Goal: Information Seeking & Learning: Find specific fact

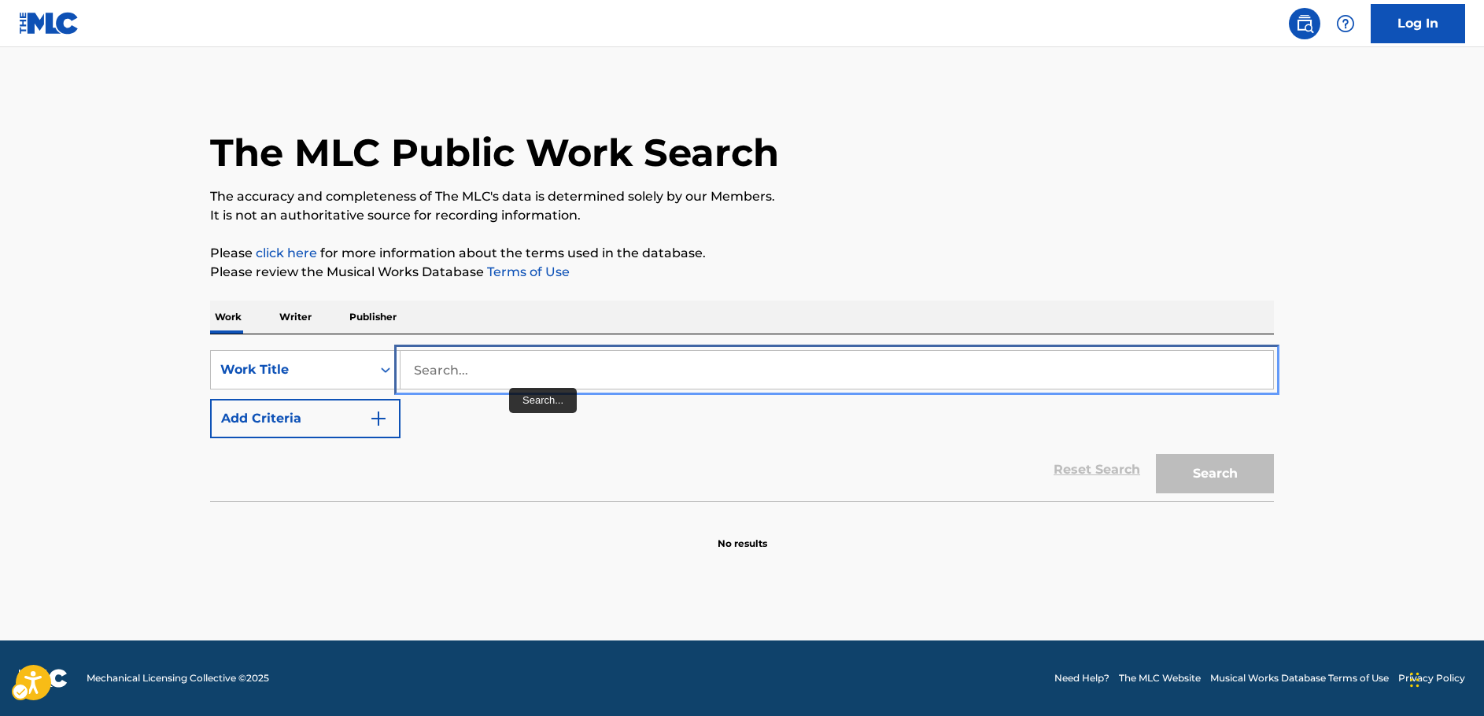
click at [490, 360] on input "Search..." at bounding box center [837, 370] width 873 height 38
paste input "Echoes of the Eye"
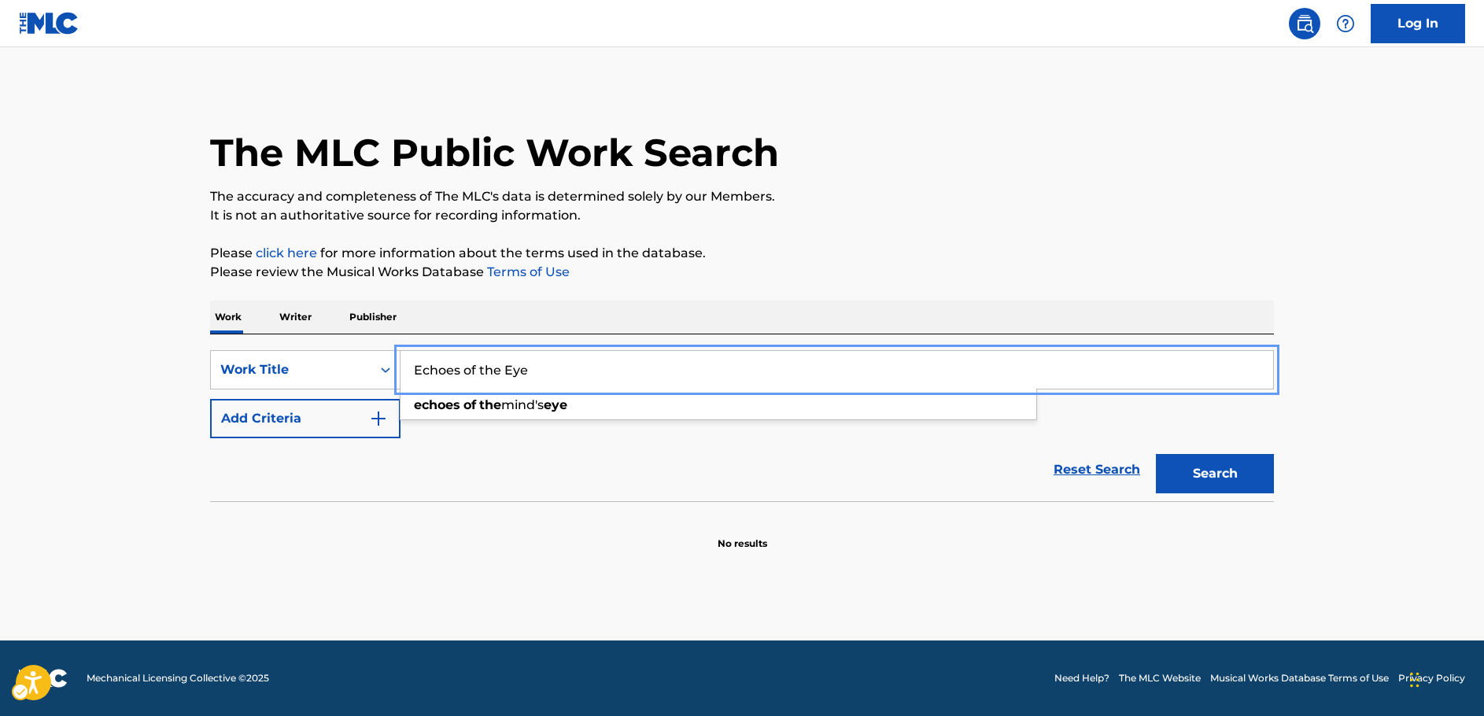
type input "Echoes of the Eye"
click at [393, 418] on button "Add Criteria" at bounding box center [305, 418] width 190 height 39
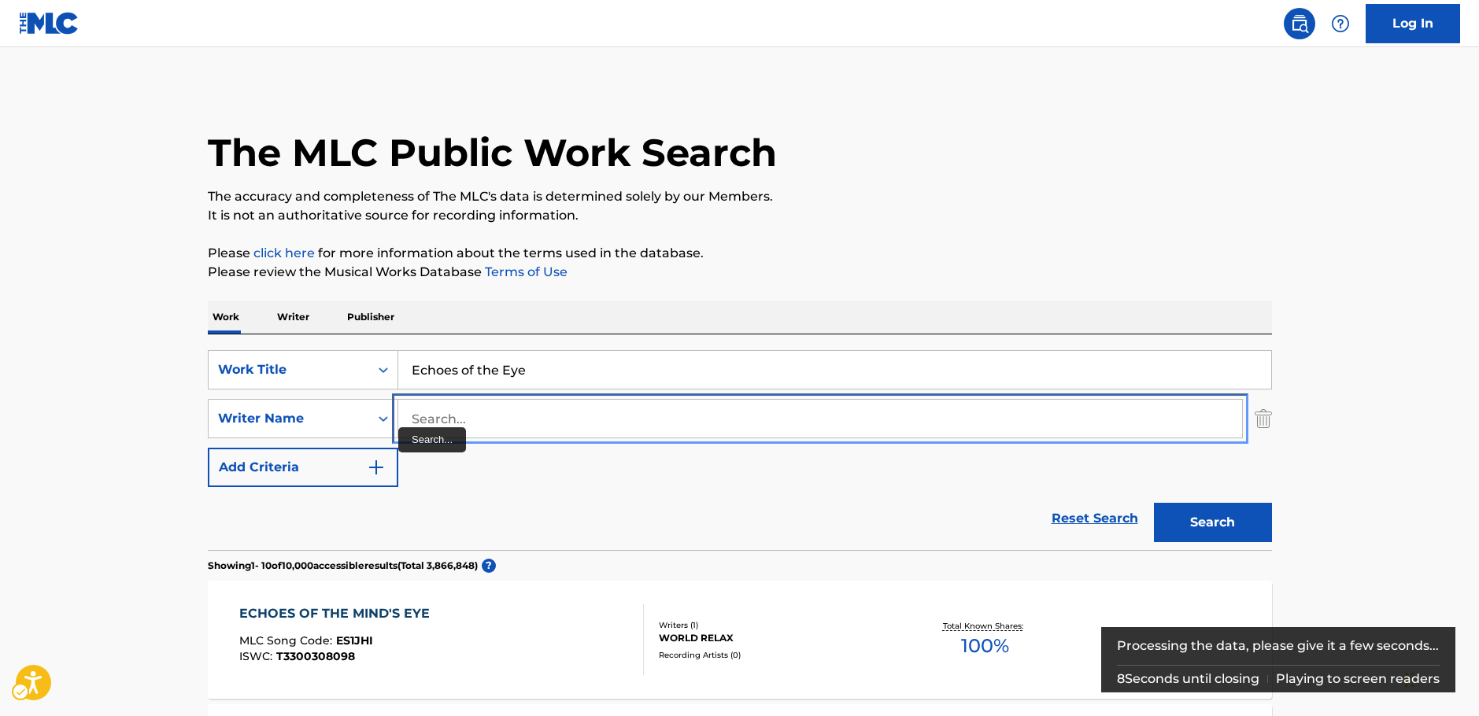
drag, startPoint x: 466, startPoint y: 428, endPoint x: 1154, endPoint y: 477, distance: 689.6
click at [466, 428] on input "Search..." at bounding box center [820, 419] width 844 height 38
paste input "[PERSON_NAME]"
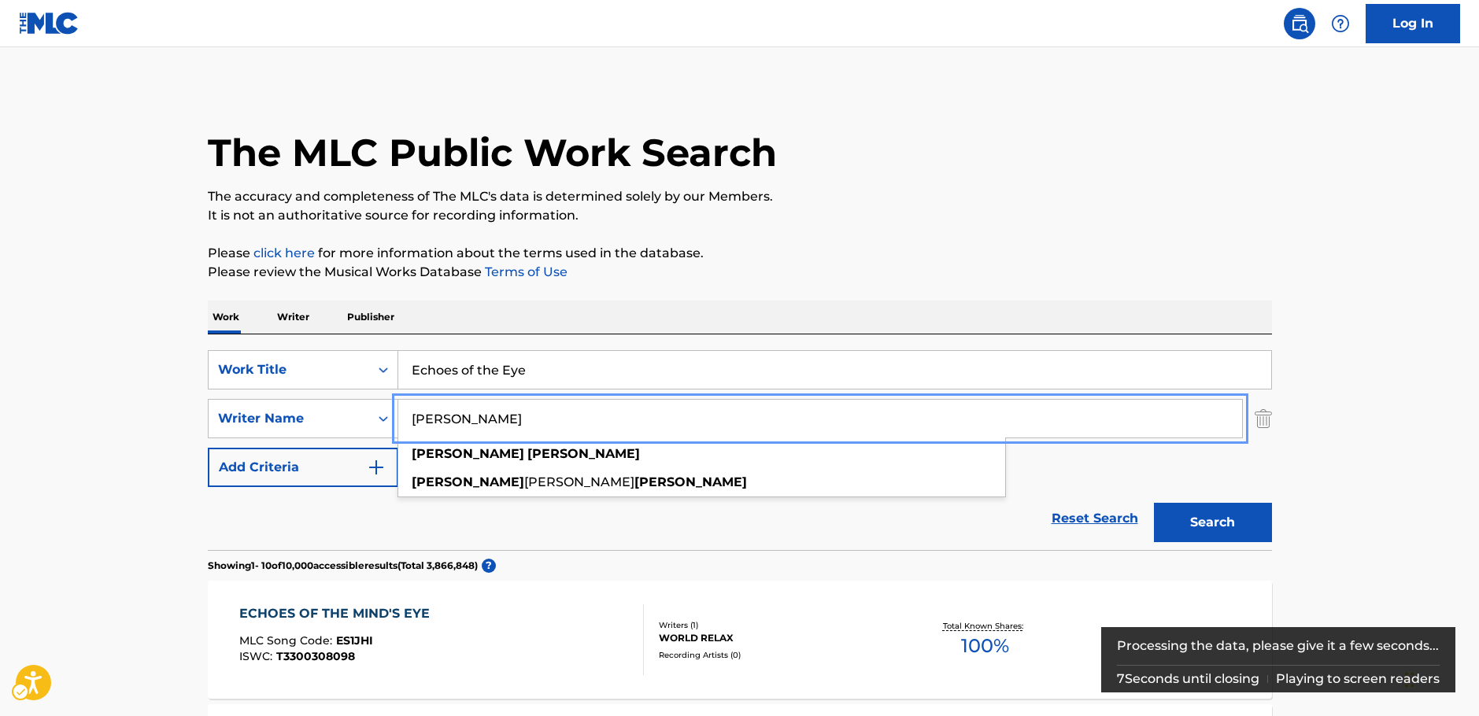
type input "[PERSON_NAME]"
click at [1214, 529] on button "Search" at bounding box center [1213, 522] width 118 height 39
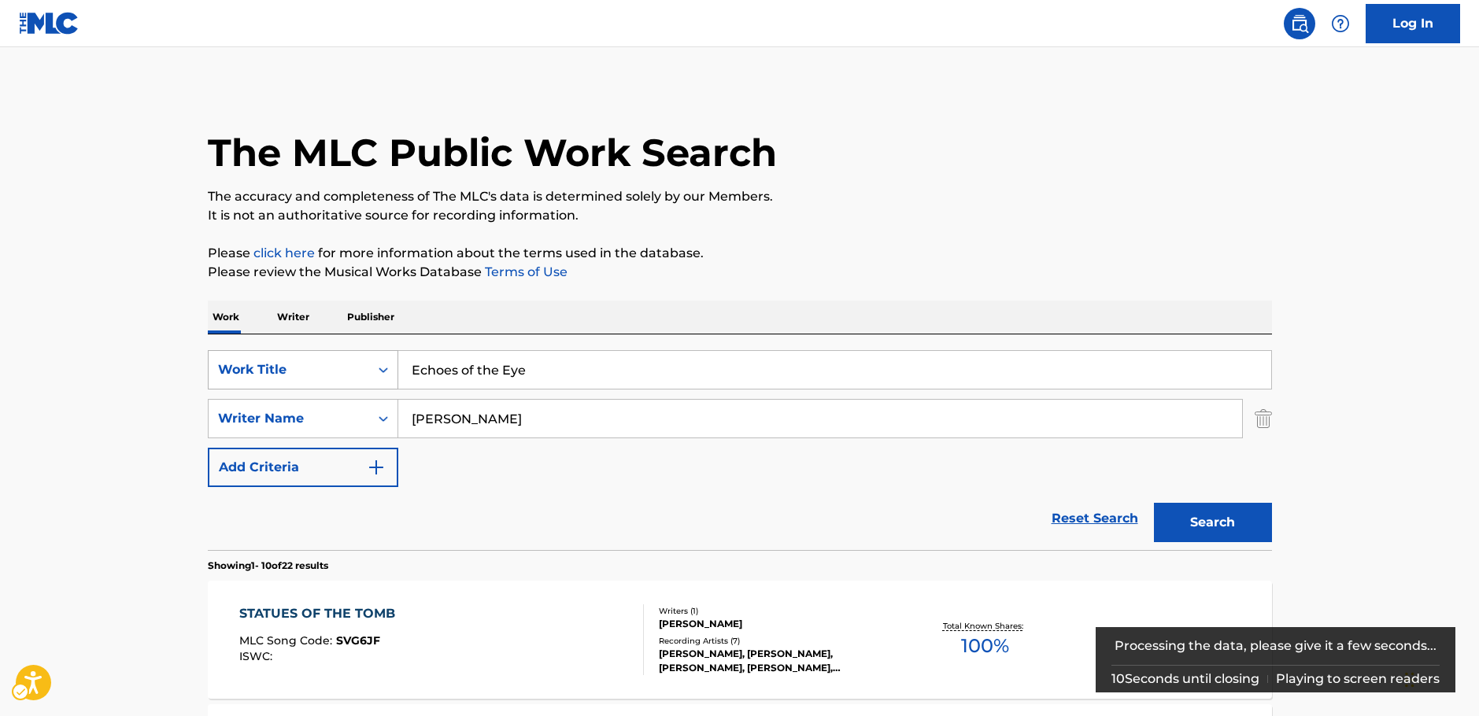
scroll to position [393, 0]
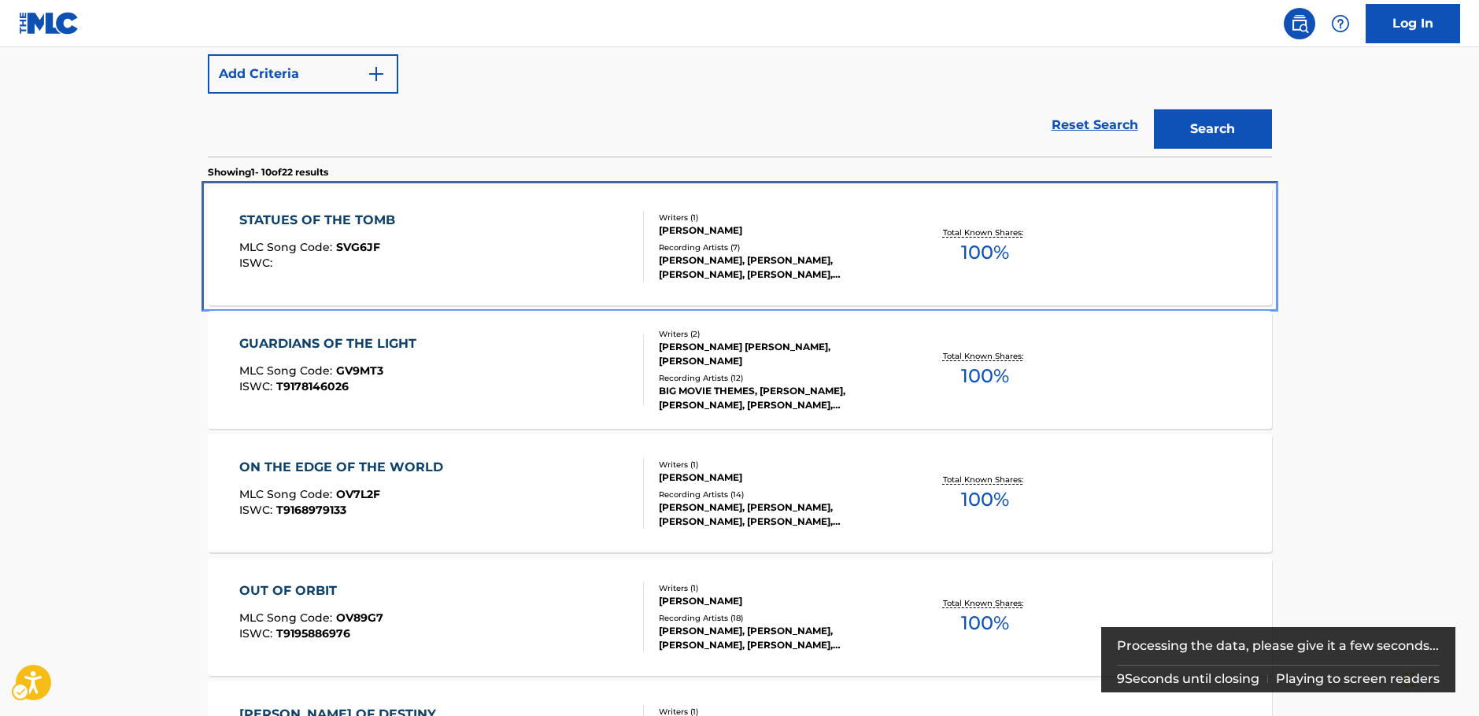
click at [456, 246] on div "STATUES OF THE TOMB MLC Song Code : SVG6JF ISWC :" at bounding box center [441, 246] width 405 height 71
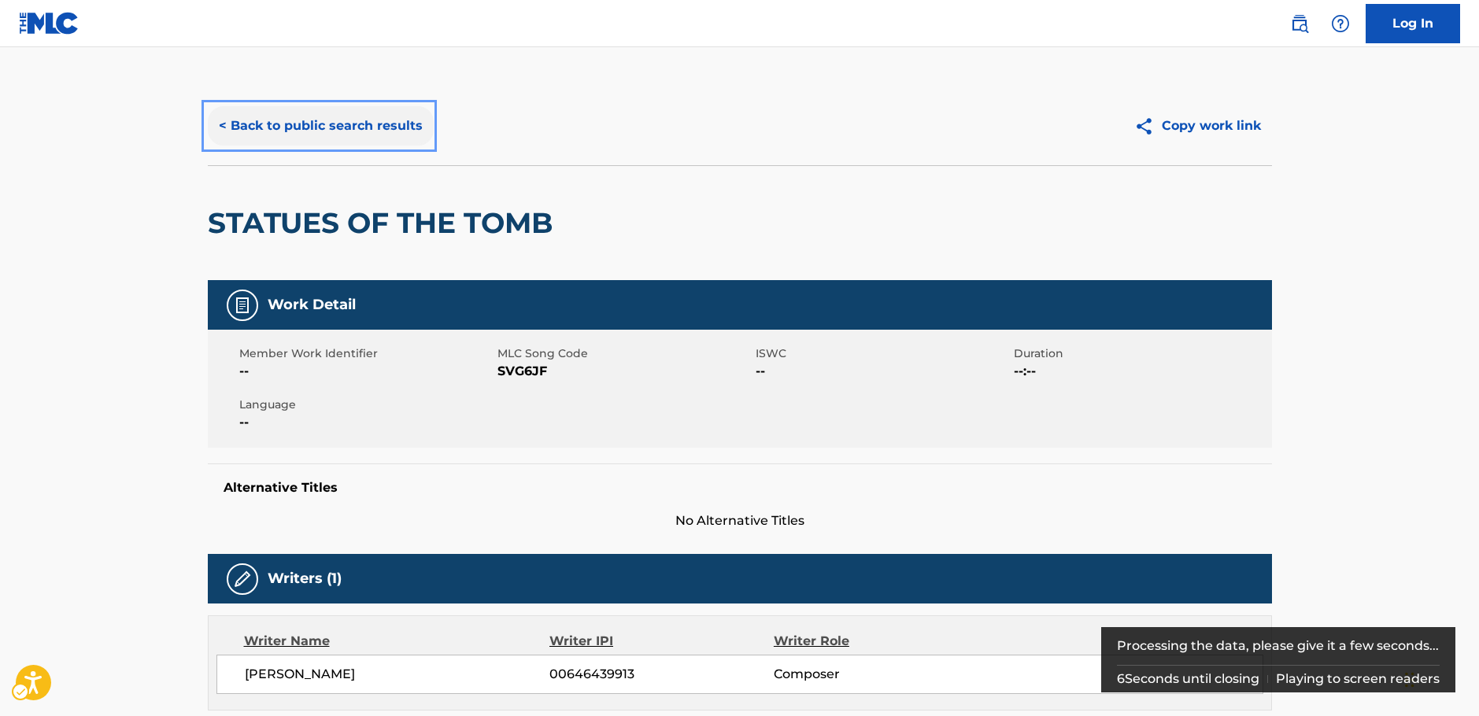
click at [294, 135] on button "< Back to public search results" at bounding box center [321, 125] width 226 height 39
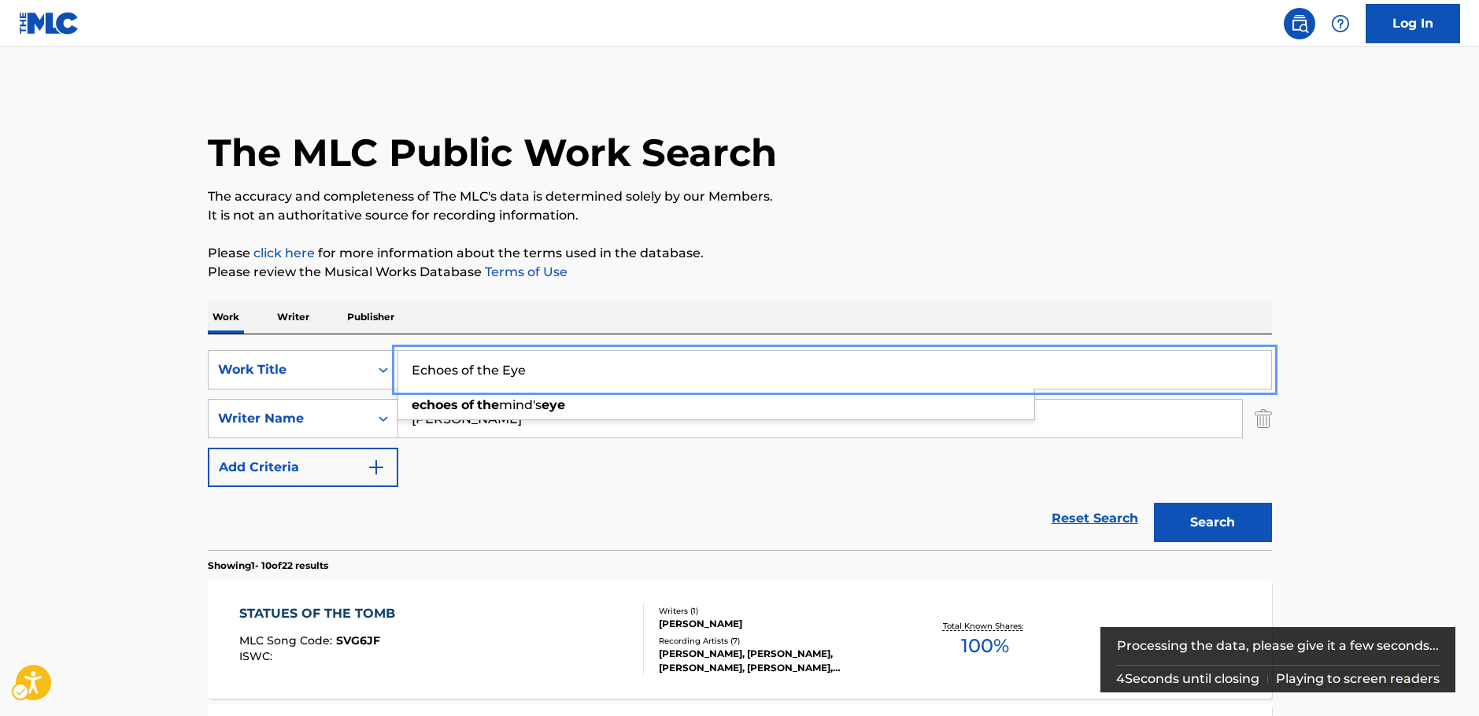
drag, startPoint x: 564, startPoint y: 366, endPoint x: 591, endPoint y: 1, distance: 366.1
click at [338, 363] on div "SearchWithCriteria6399fce0-884f-408e-9efb-d9daa2864e4f Work Title Echoes of the…" at bounding box center [740, 369] width 1064 height 39
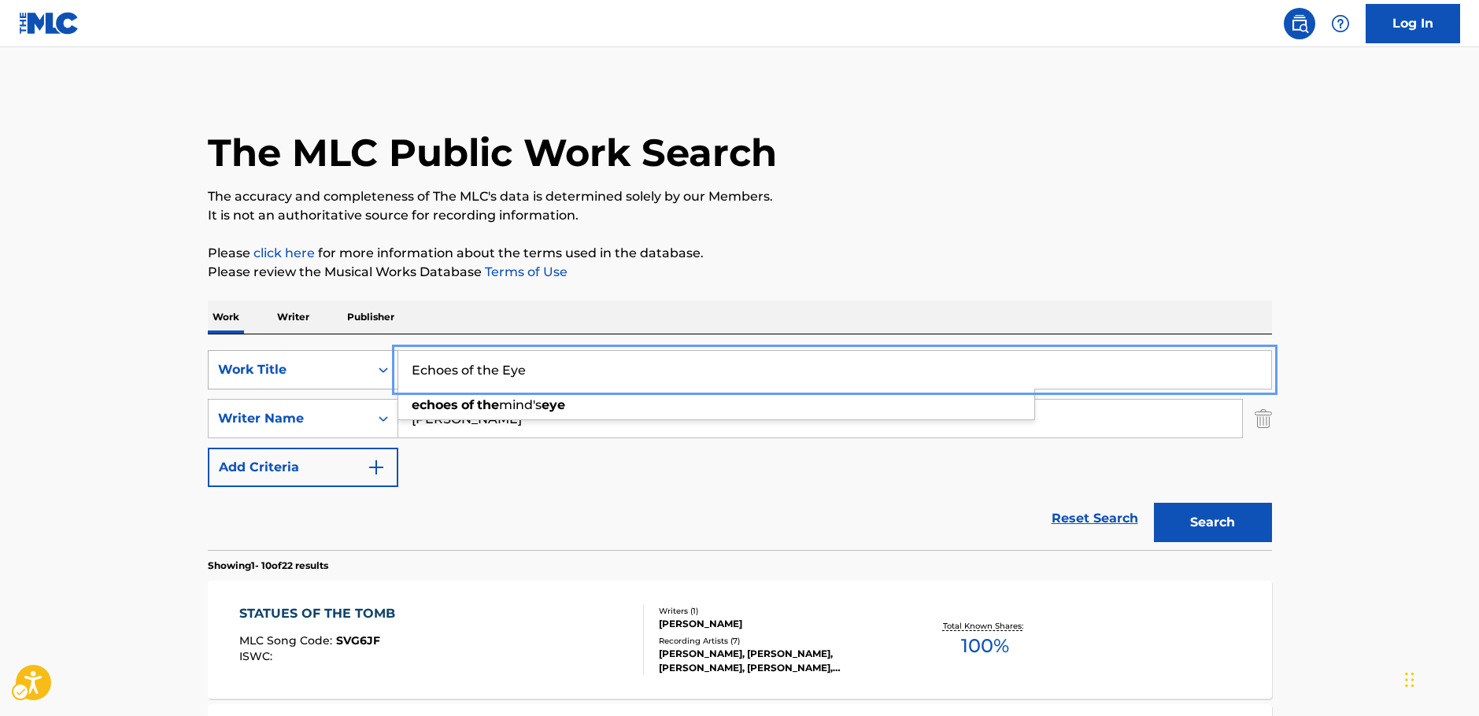
click at [378, 371] on icon "Search Form" at bounding box center [383, 370] width 16 height 16
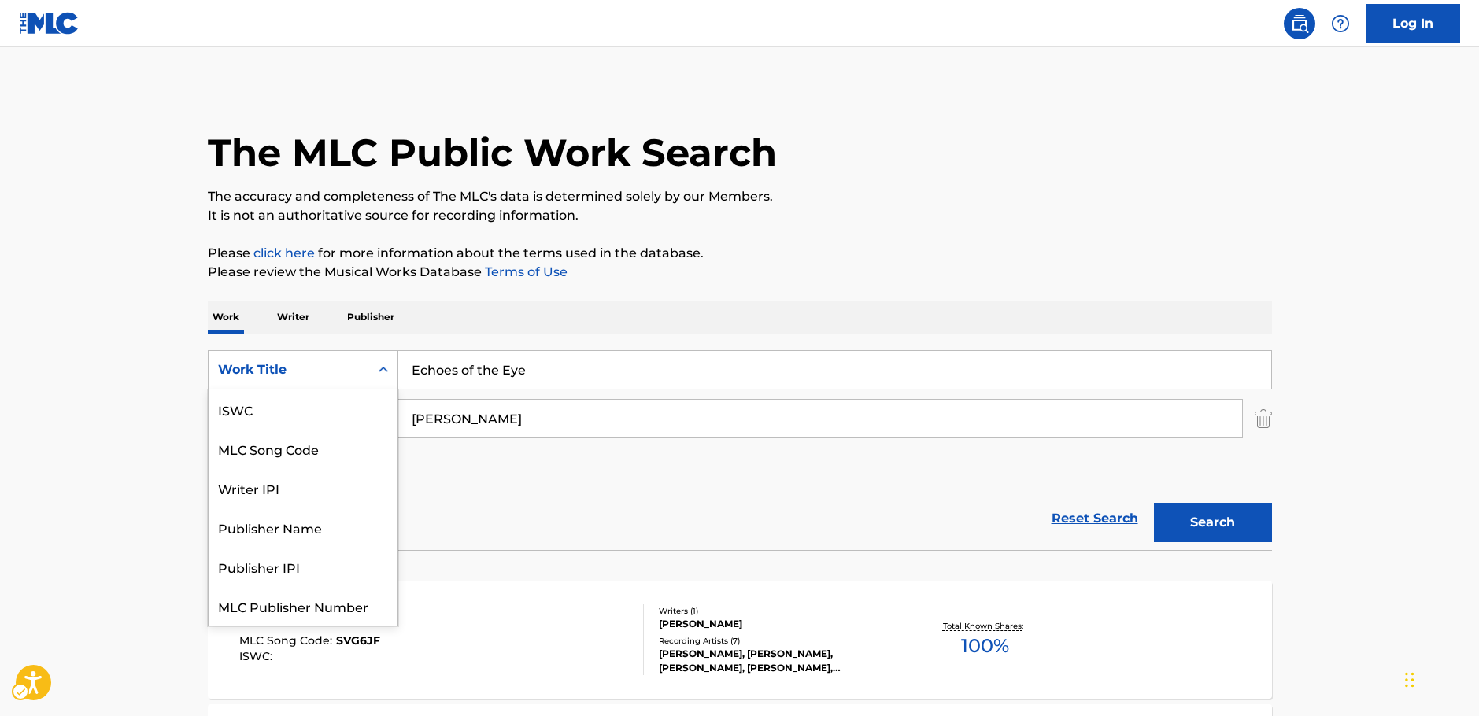
scroll to position [39, 0]
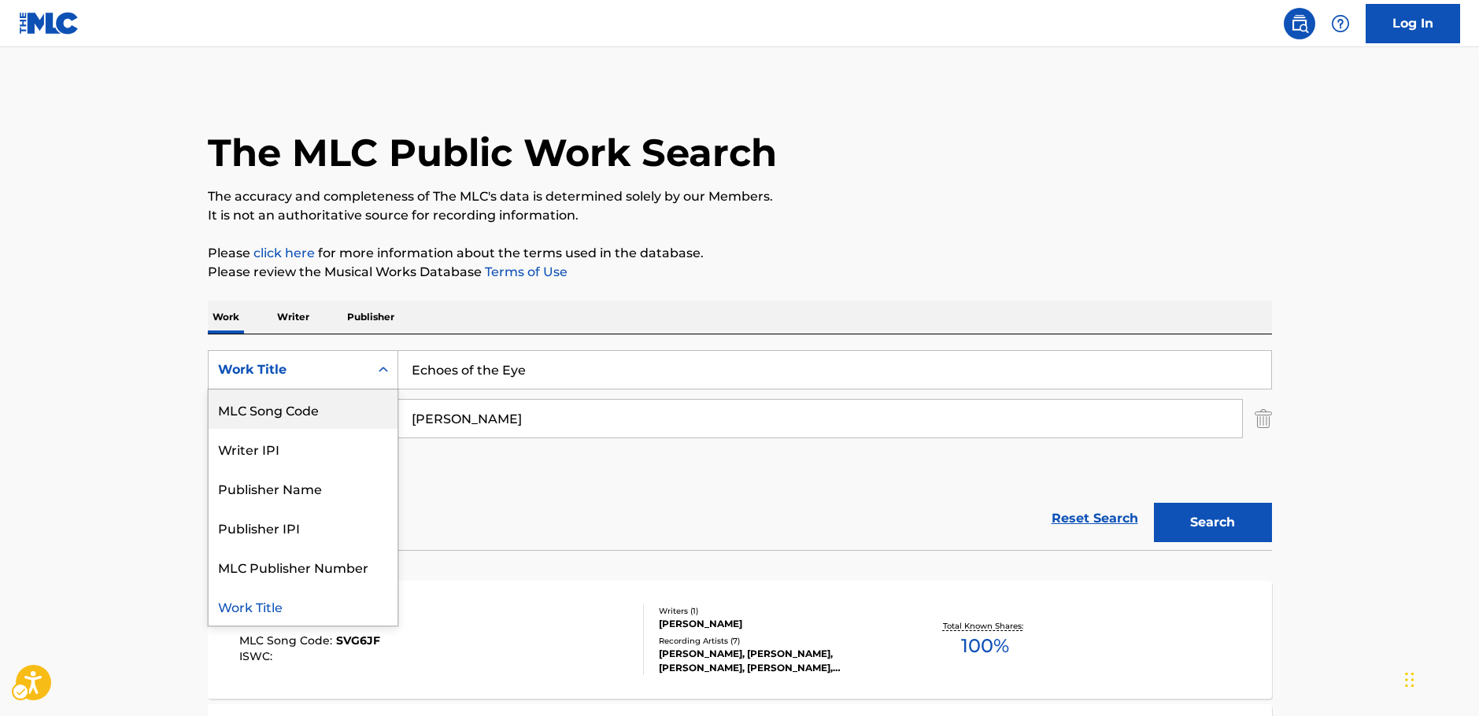
click at [324, 407] on div "MLC Song Code" at bounding box center [303, 409] width 189 height 39
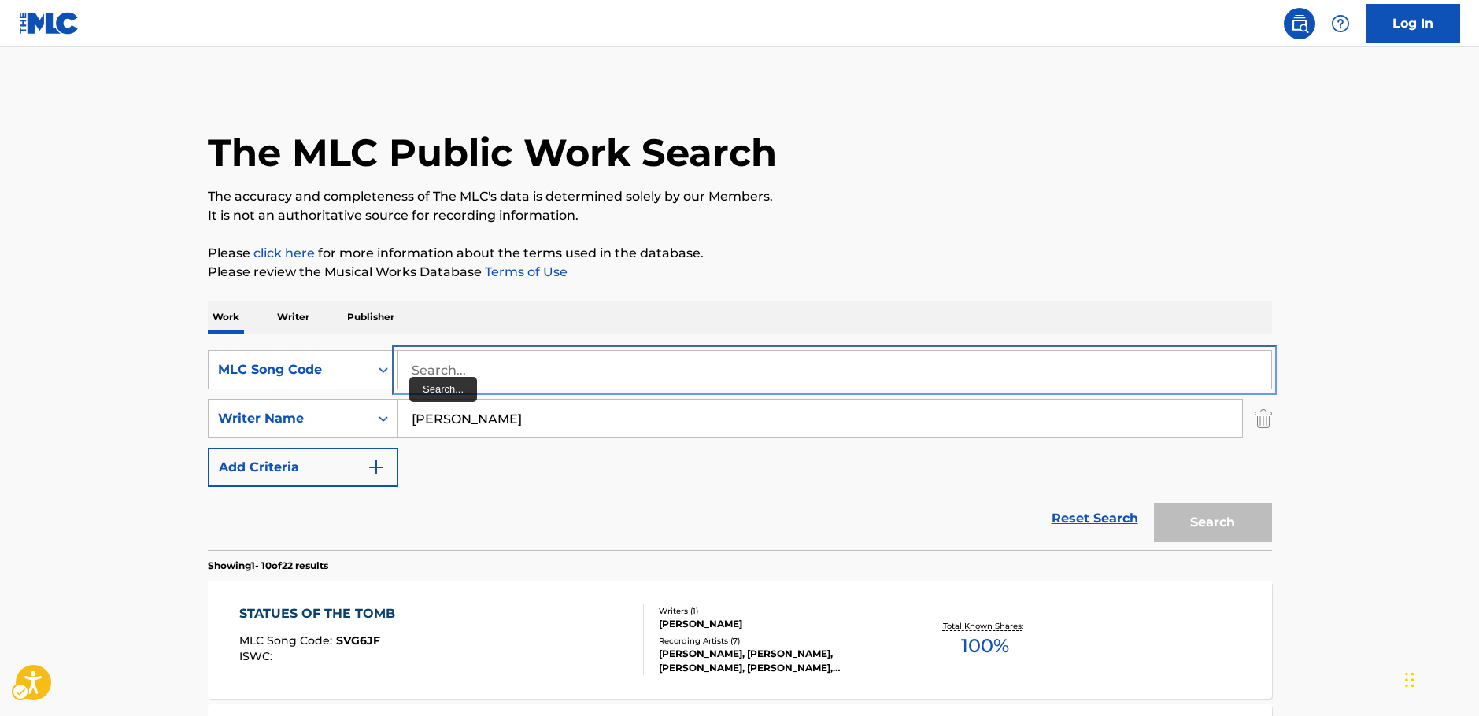
click at [434, 371] on input "Search..." at bounding box center [834, 370] width 873 height 38
paste input "N02120"
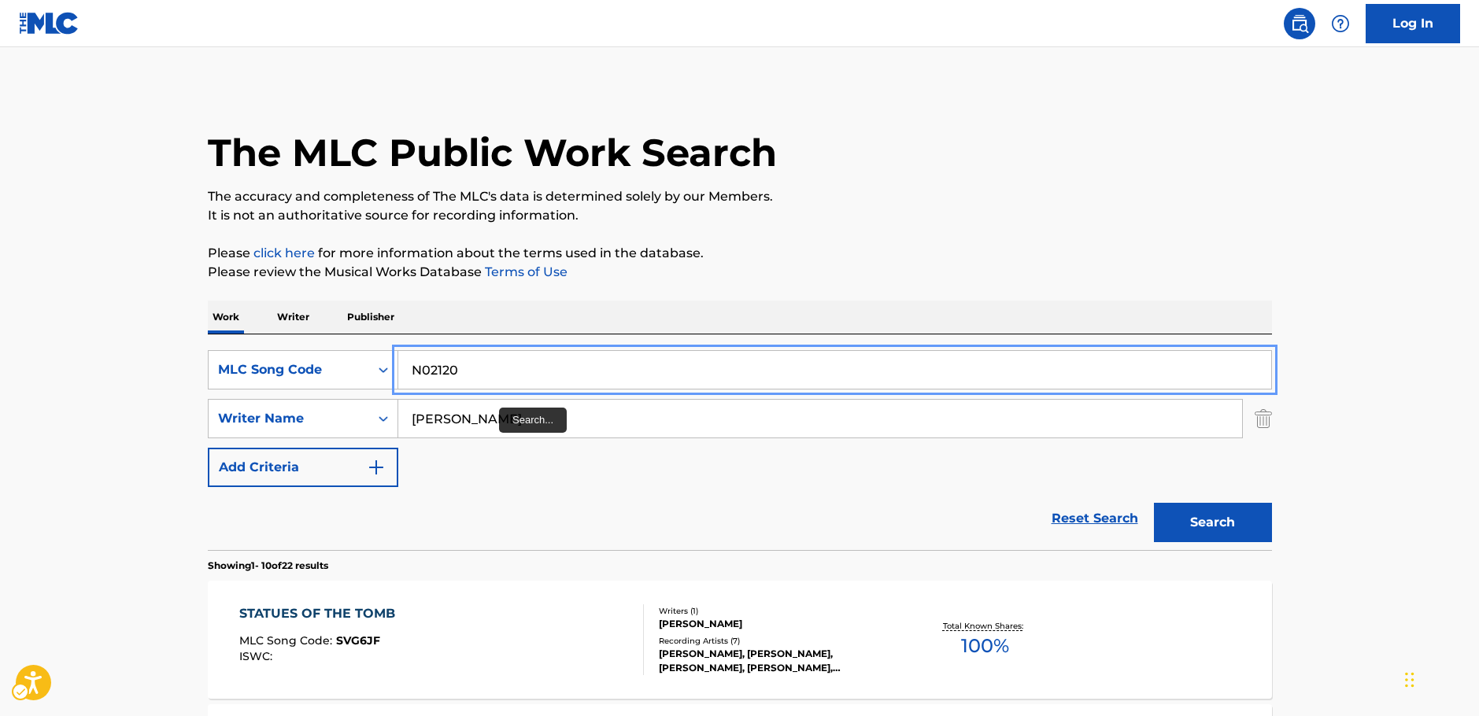
type input "N02120"
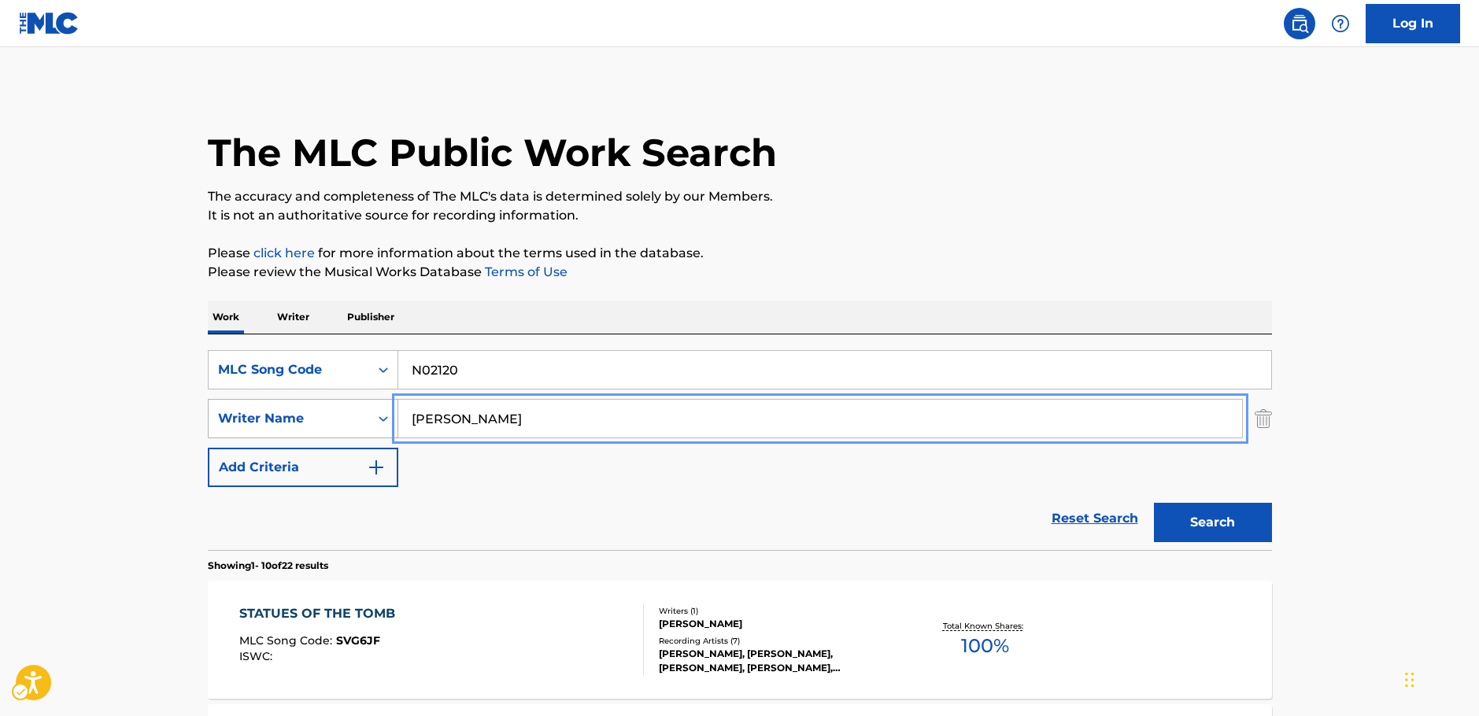
drag, startPoint x: 552, startPoint y: 417, endPoint x: 349, endPoint y: 431, distance: 202.8
click at [352, 430] on div "SearchWithCriteria63f74fdc-74e8-4482-a200-6c27f0c5c00b Writer Name [PERSON_NAME]" at bounding box center [740, 418] width 1064 height 39
click at [1154, 503] on button "Search" at bounding box center [1213, 522] width 118 height 39
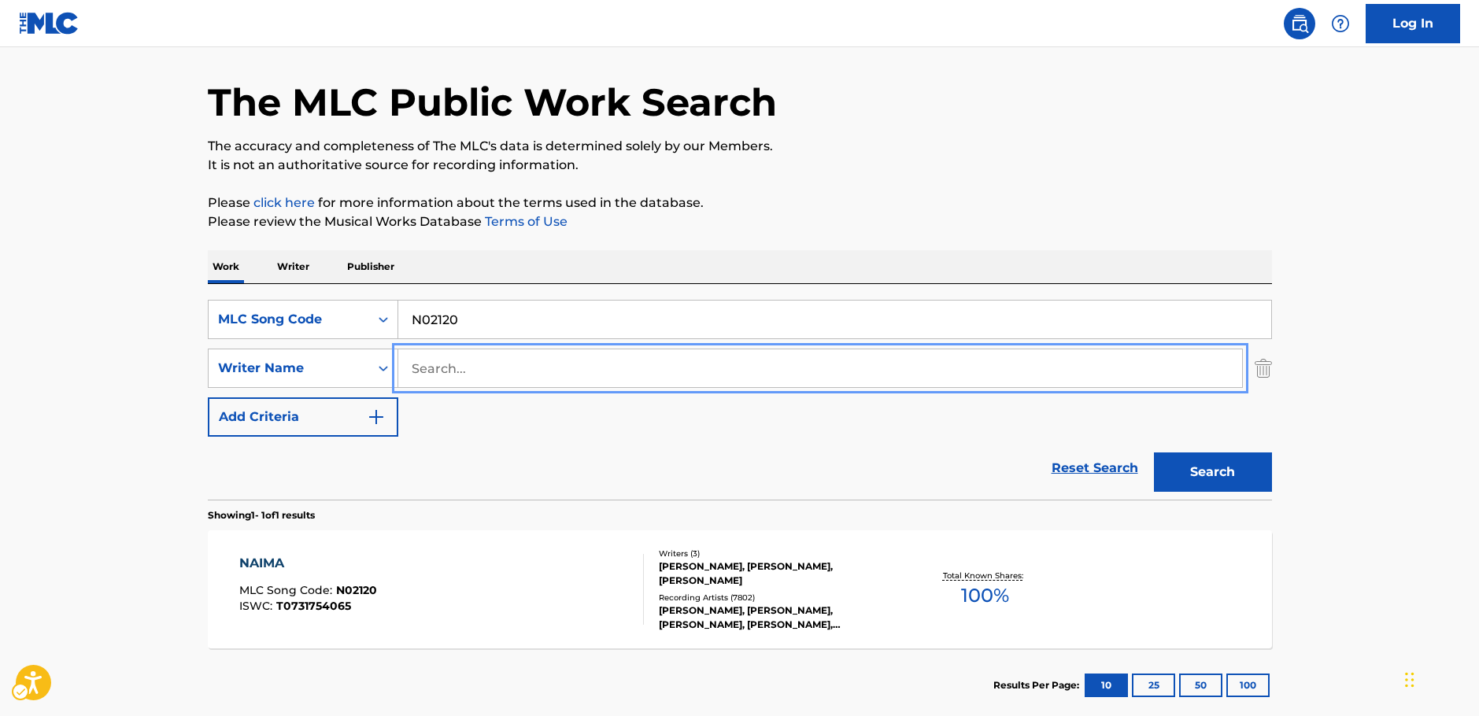
scroll to position [79, 0]
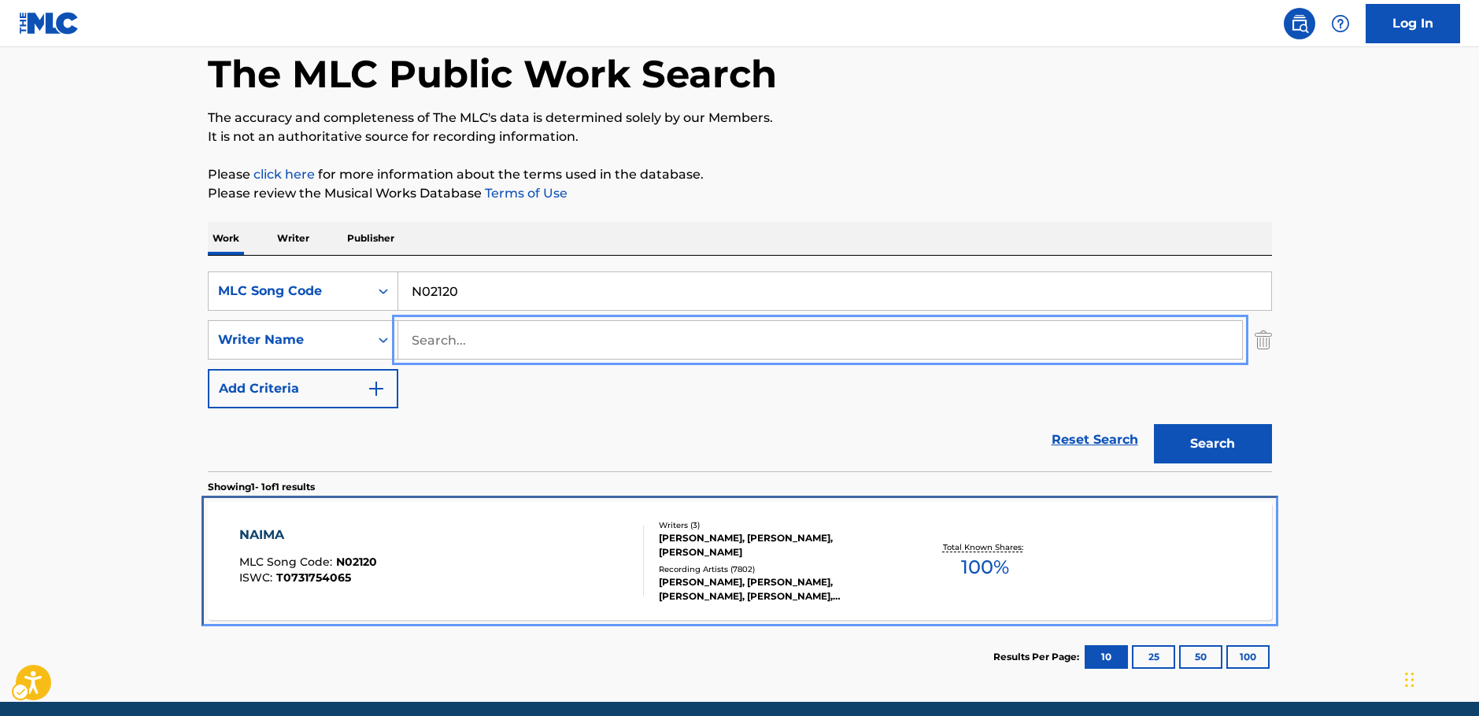
click at [450, 542] on div "NAIMA MLC Song Code : N02120 ISWC : T0731754065" at bounding box center [441, 561] width 405 height 71
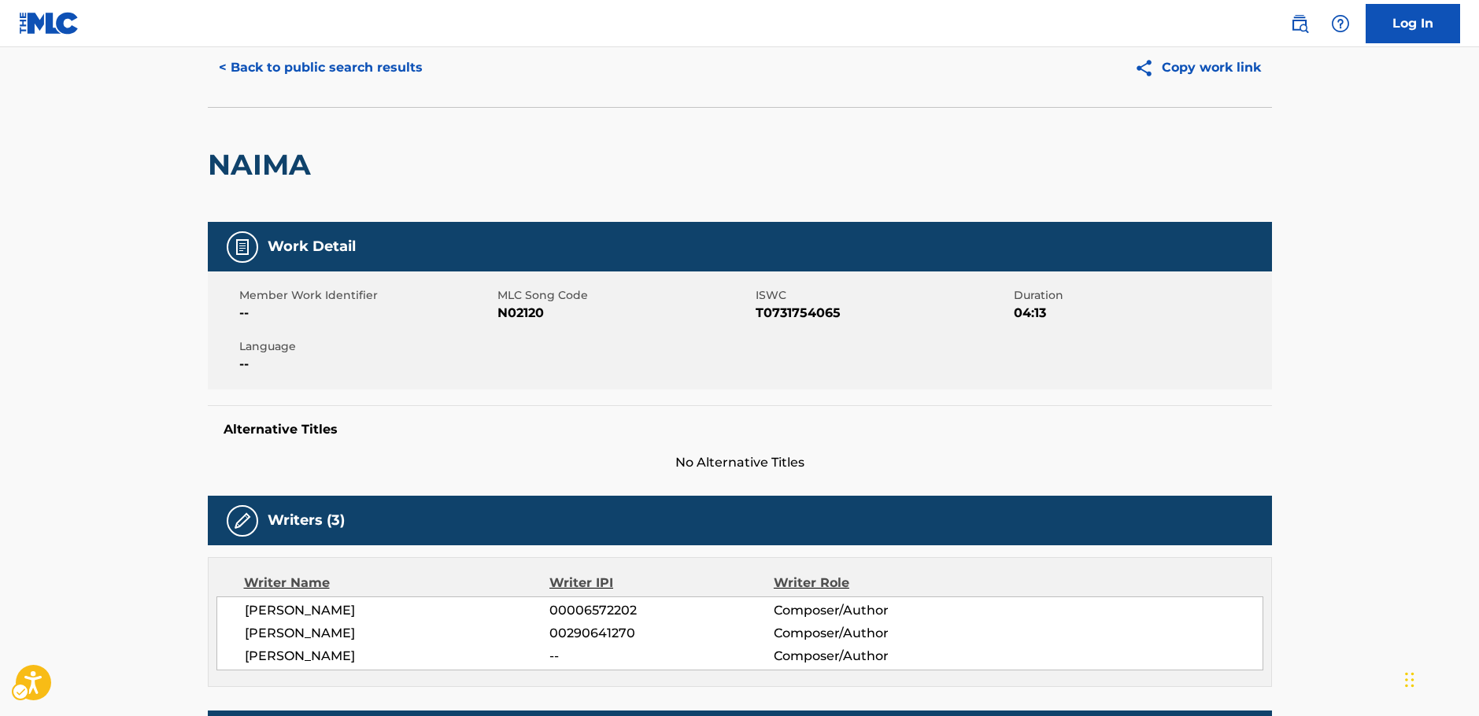
scroll to position [157, 0]
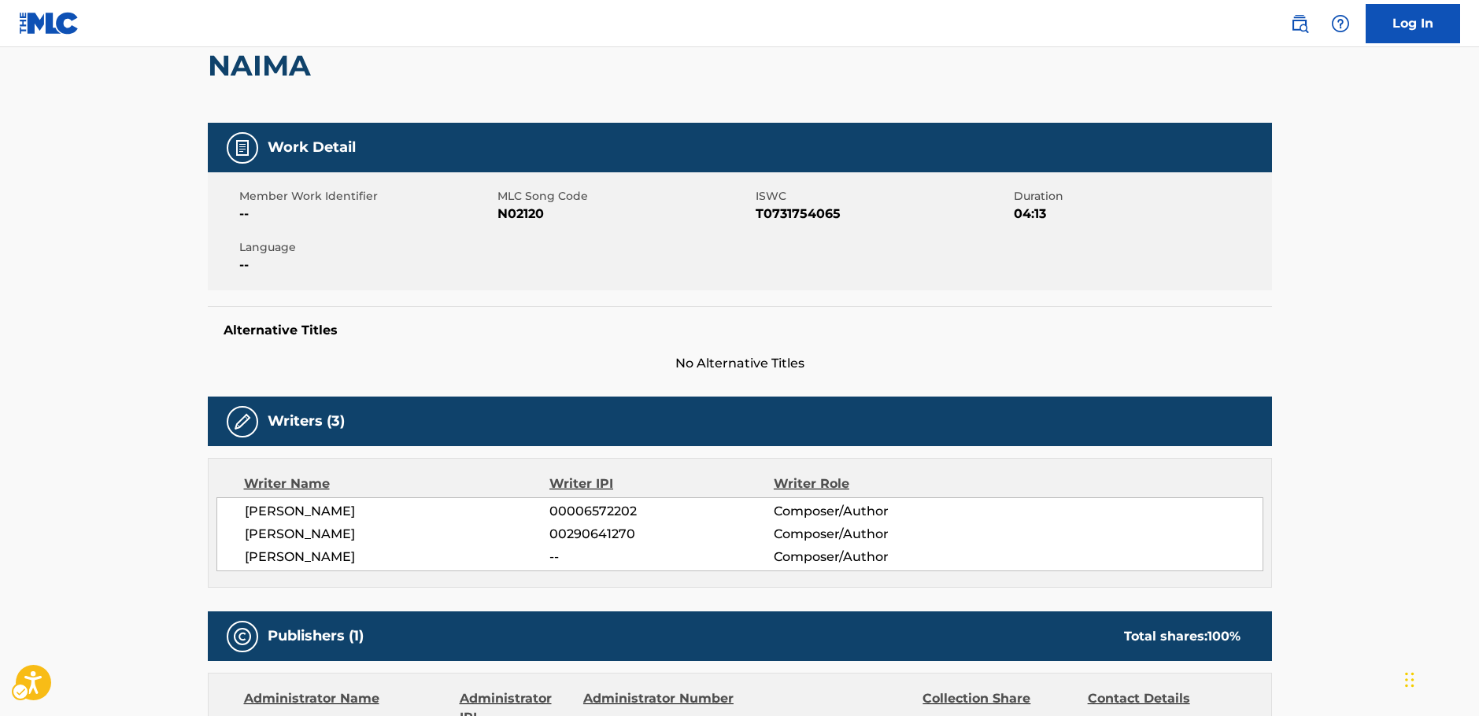
drag, startPoint x: 400, startPoint y: 533, endPoint x: 236, endPoint y: 538, distance: 163.8
click at [236, 538] on div "[PERSON_NAME] 00006572202 Composer/Author [PERSON_NAME] 00290641270 Composer/Au…" at bounding box center [739, 534] width 1047 height 74
copy span "[PERSON_NAME]"
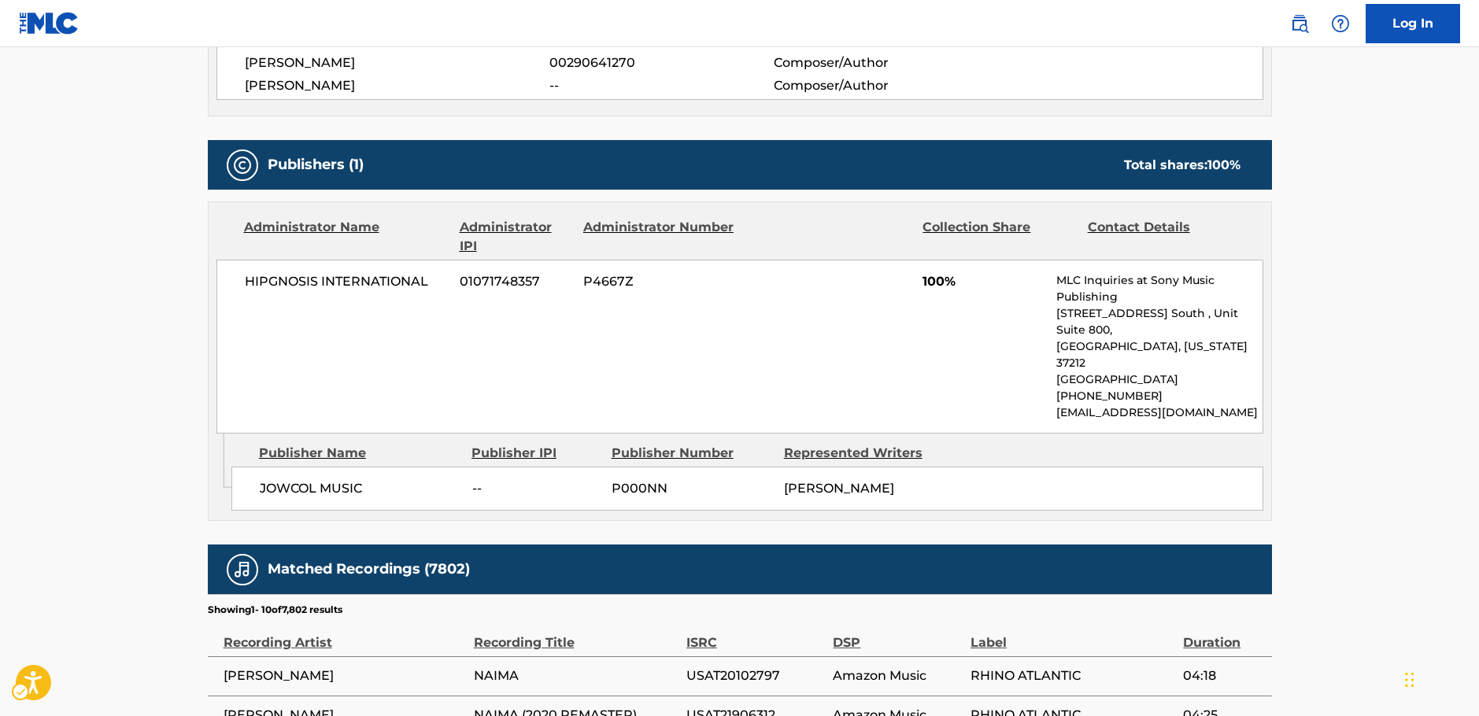
scroll to position [630, 0]
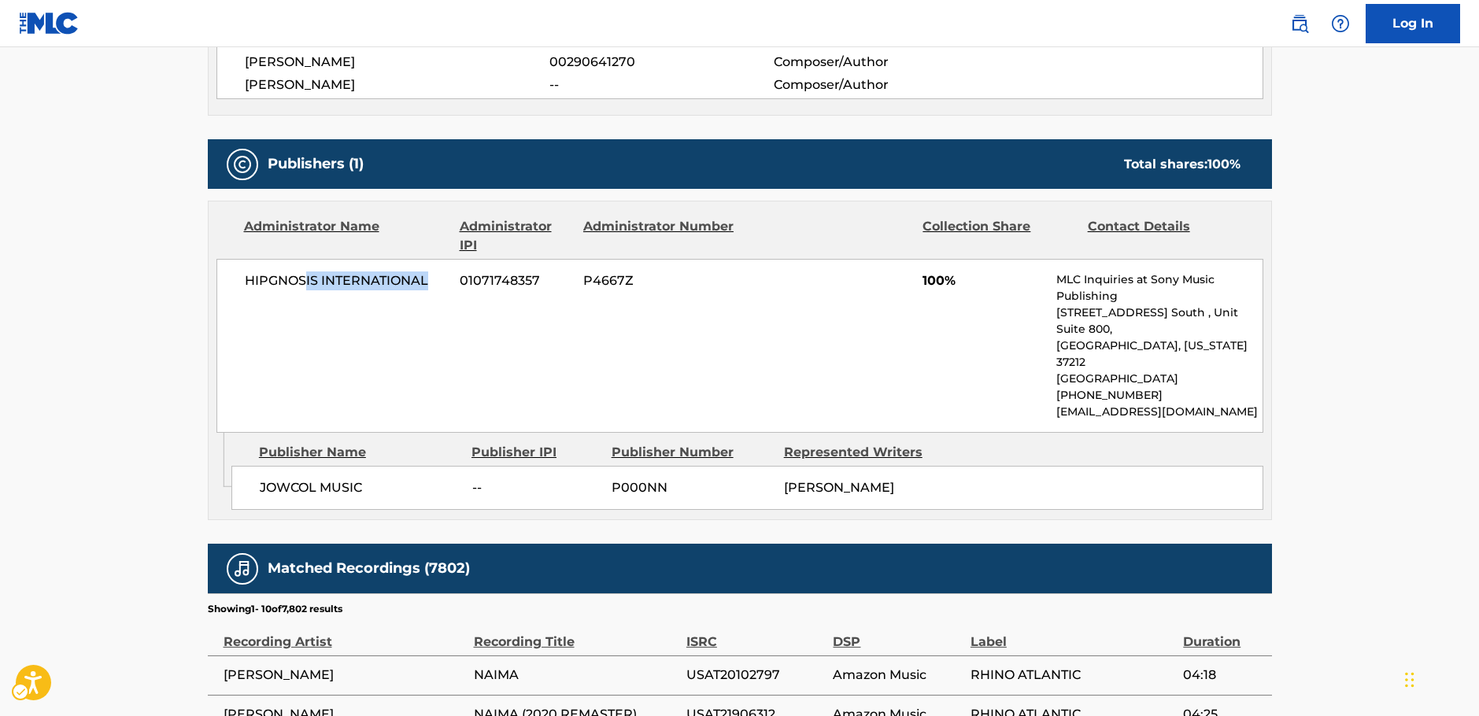
drag, startPoint x: 431, startPoint y: 276, endPoint x: 308, endPoint y: 289, distance: 124.2
click at [307, 283] on span "HIPGNOSIS INTERNATIONAL" at bounding box center [347, 281] width 204 height 19
click at [397, 274] on span "HIPGNOSIS INTERNATIONAL" at bounding box center [347, 281] width 204 height 19
drag, startPoint x: 270, startPoint y: 279, endPoint x: 216, endPoint y: 282, distance: 53.6
click at [216, 282] on div "HIPGNOSIS INTERNATIONAL 01071748357 P4667Z 100% MLC Inquiries at Sony Music Pub…" at bounding box center [739, 346] width 1047 height 174
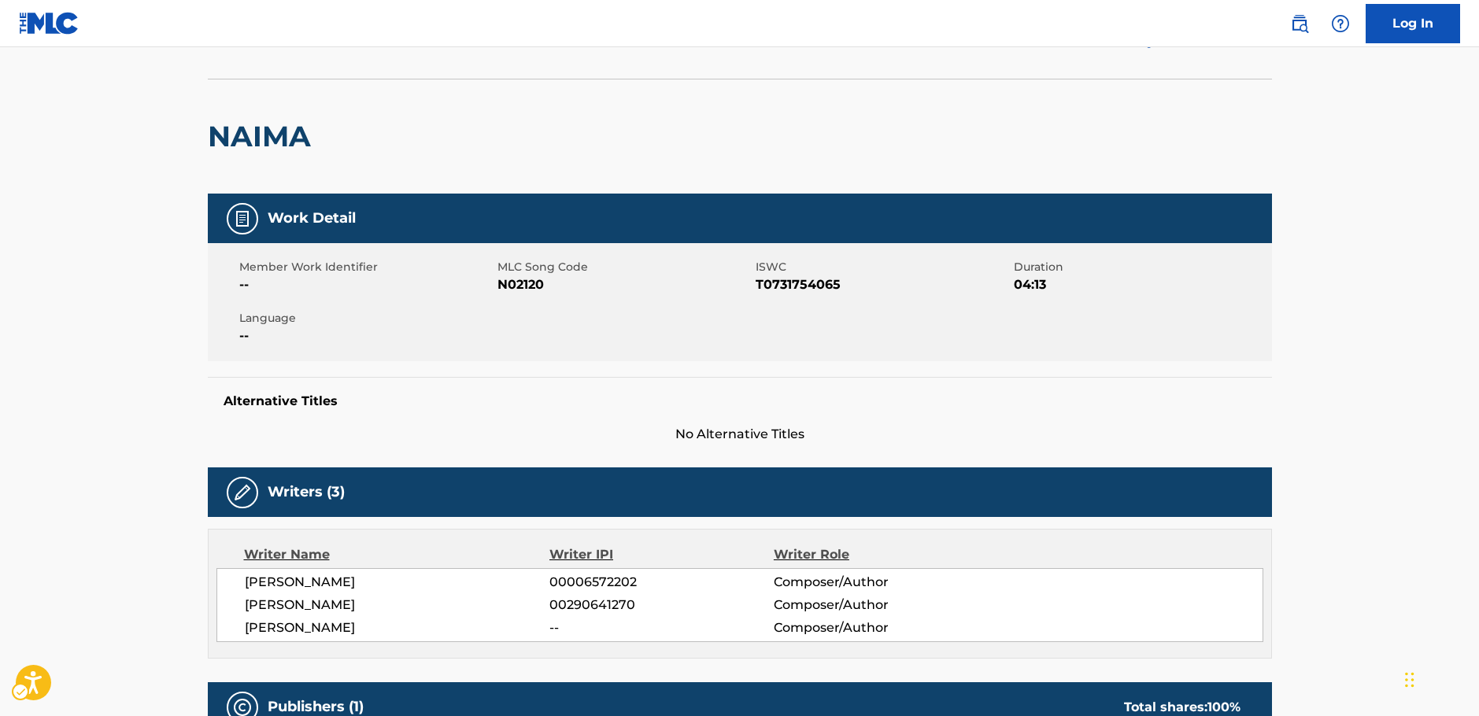
scroll to position [0, 0]
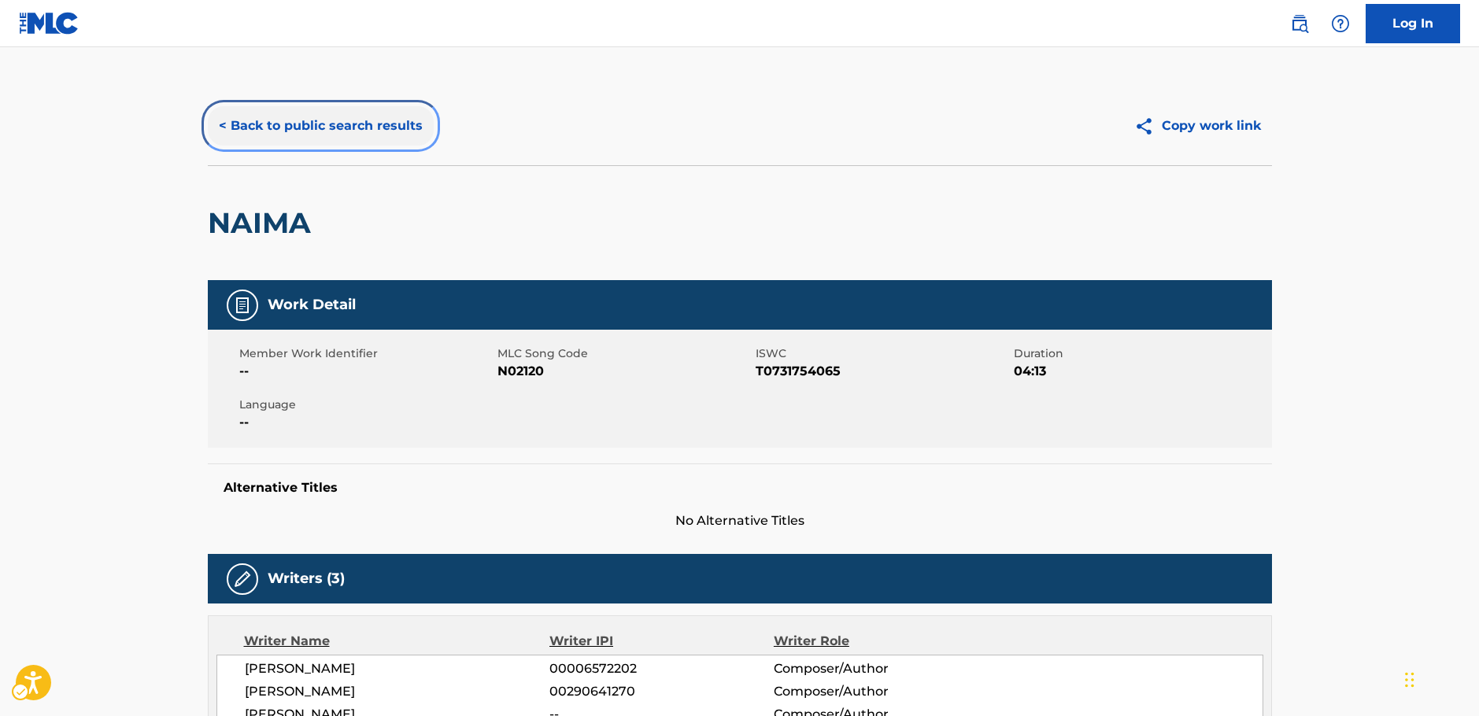
click at [305, 124] on button "< Back to public search results" at bounding box center [321, 125] width 226 height 39
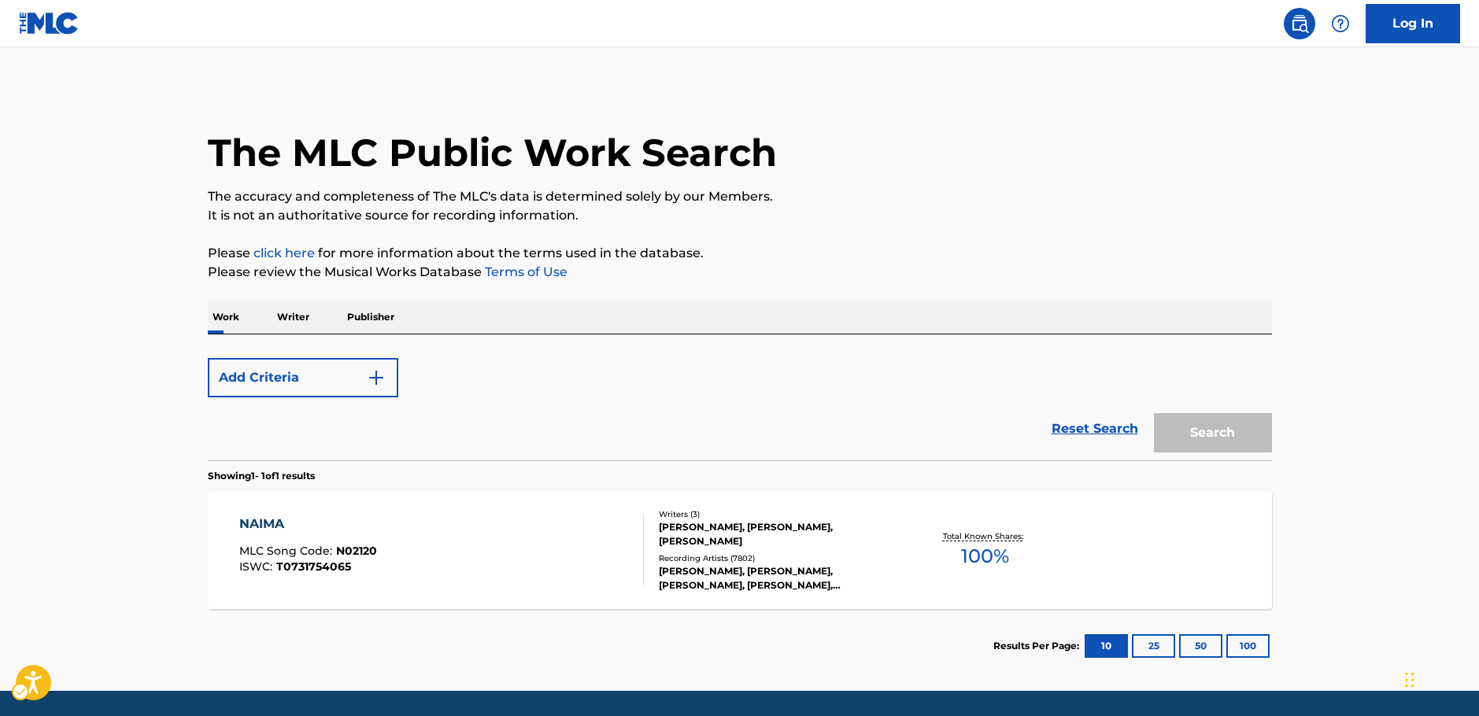
scroll to position [50, 0]
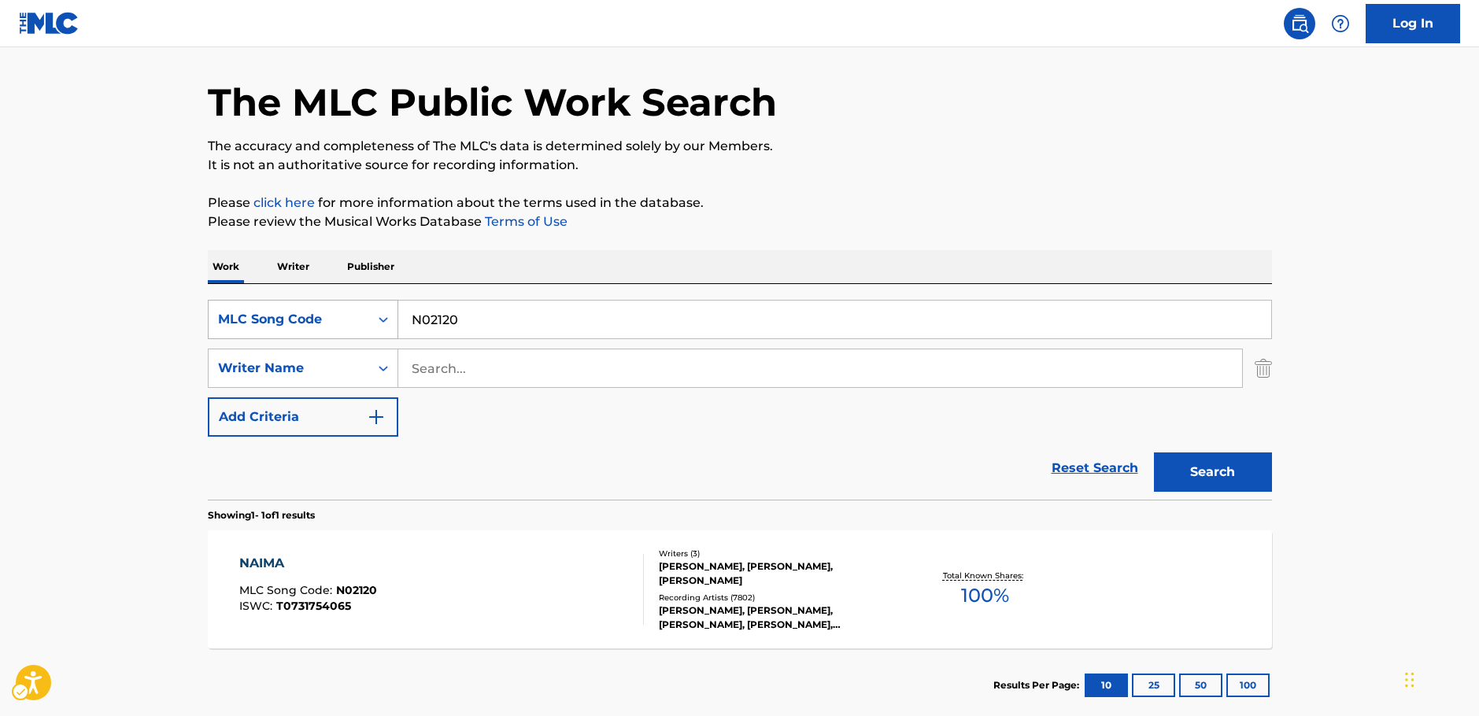
click at [343, 320] on div "MLC Song Code" at bounding box center [289, 319] width 142 height 19
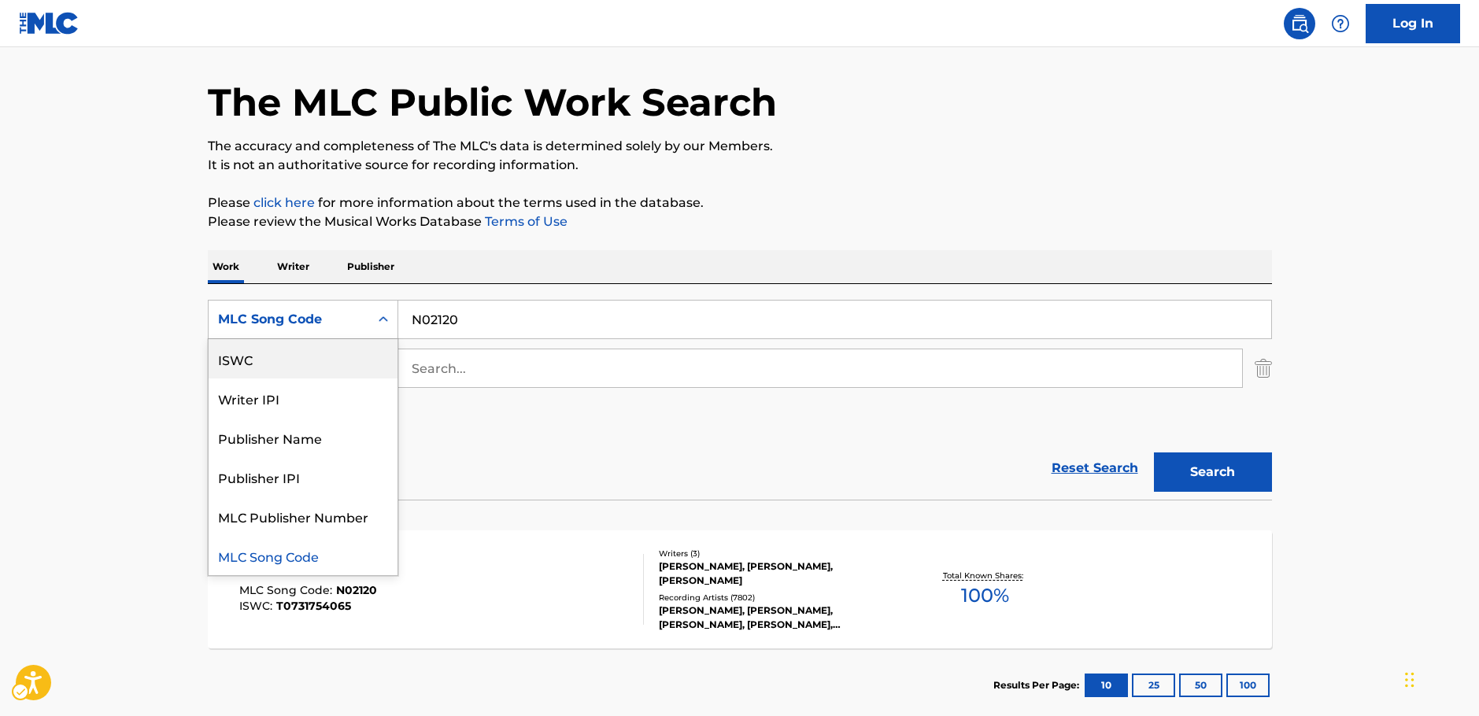
scroll to position [0, 0]
click at [307, 365] on div "Work Title" at bounding box center [303, 358] width 189 height 39
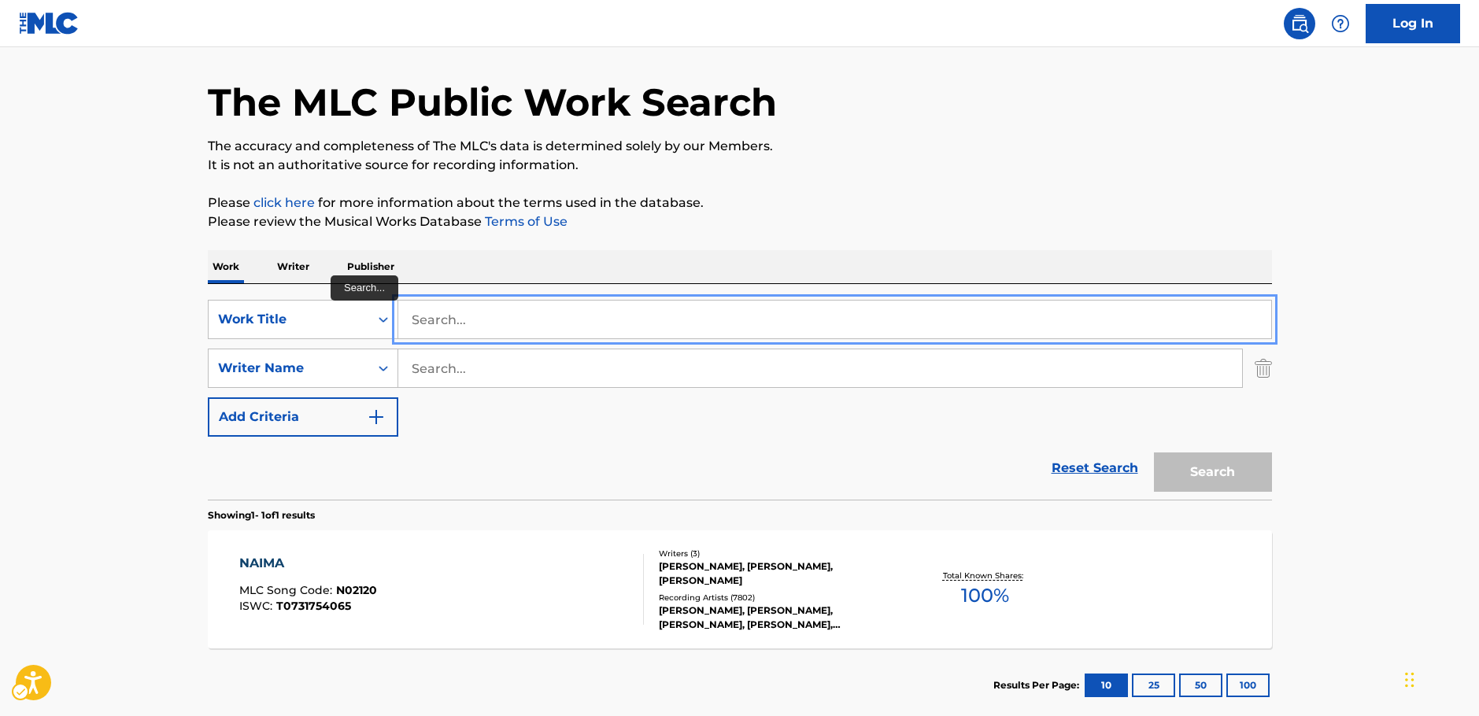
click at [442, 320] on input "Search..." at bounding box center [834, 320] width 873 height 38
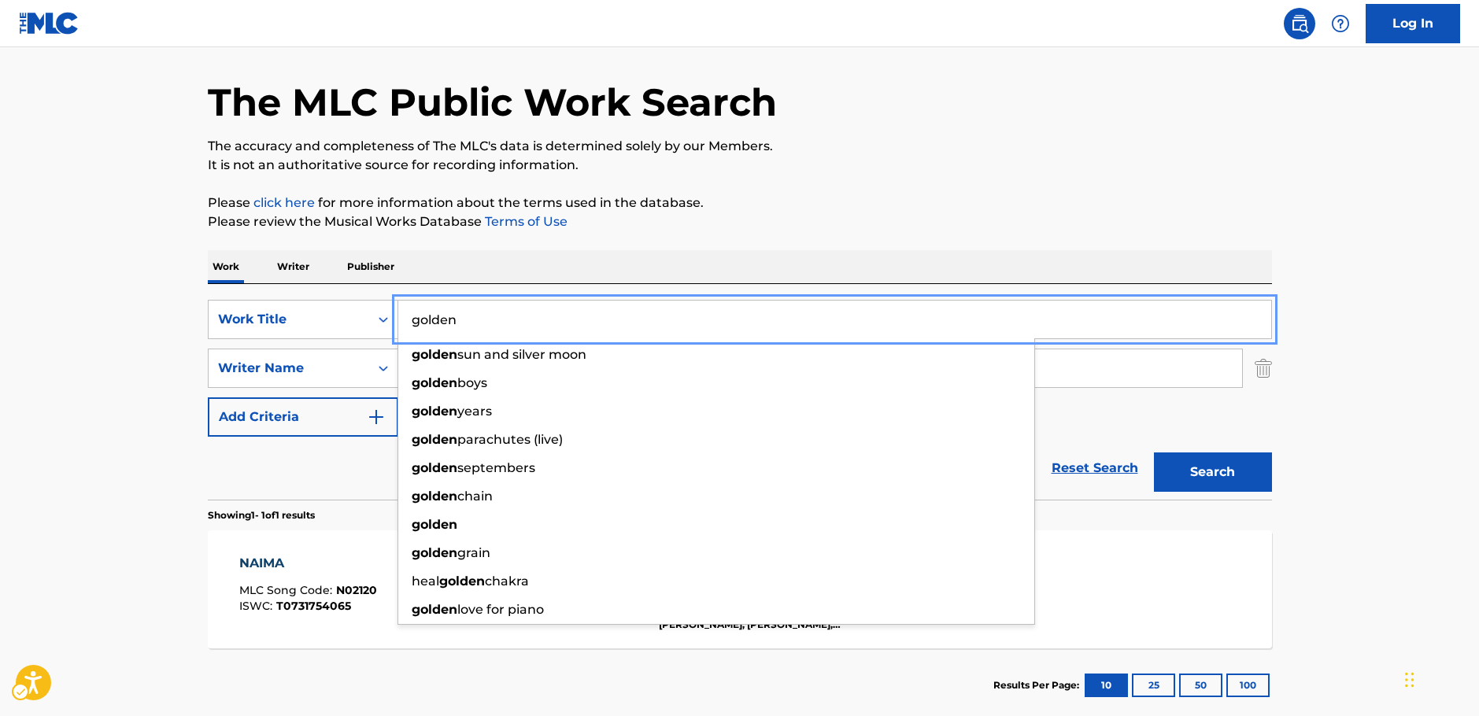
type input "golden"
click at [152, 372] on main "The MLC Public Work Search The accuracy and completeness of The MLC's data is d…" at bounding box center [739, 363] width 1479 height 733
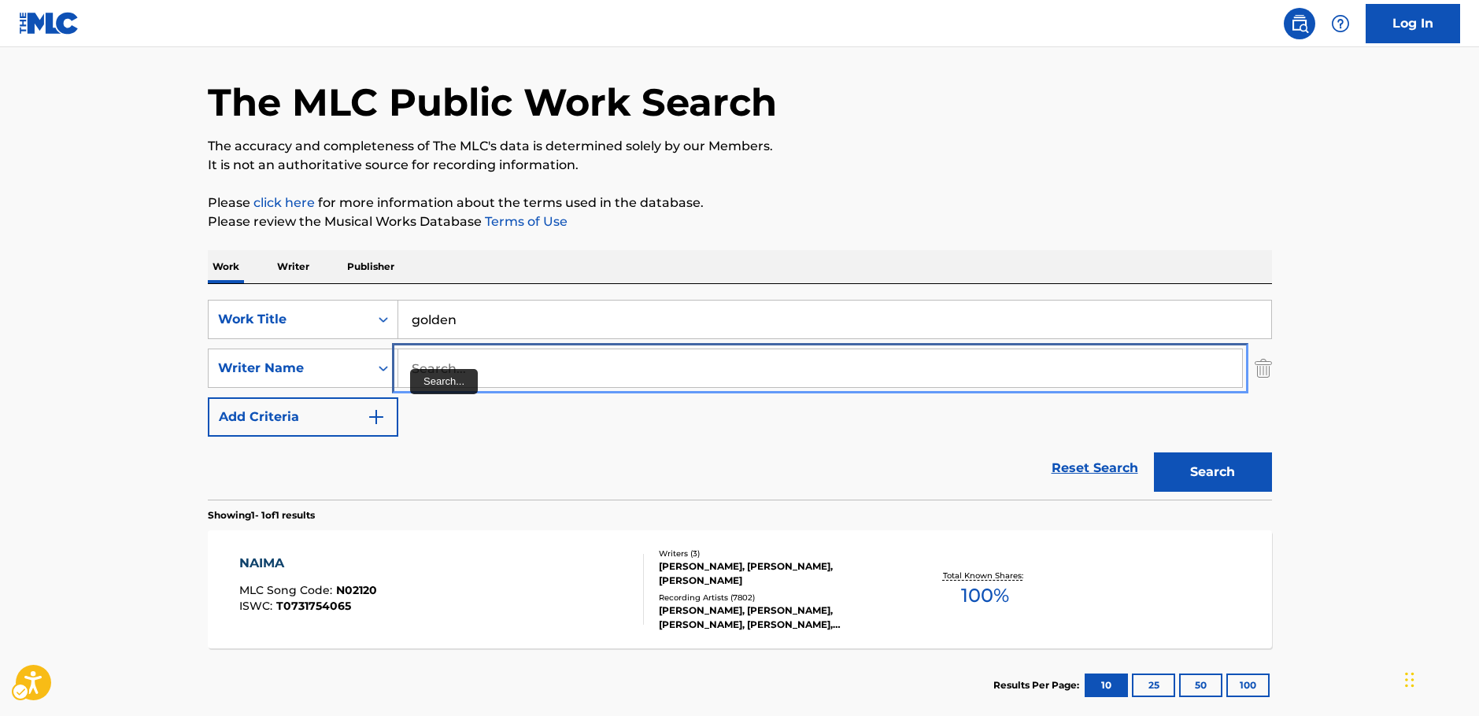
click at [482, 364] on input "Search..." at bounding box center [820, 368] width 844 height 38
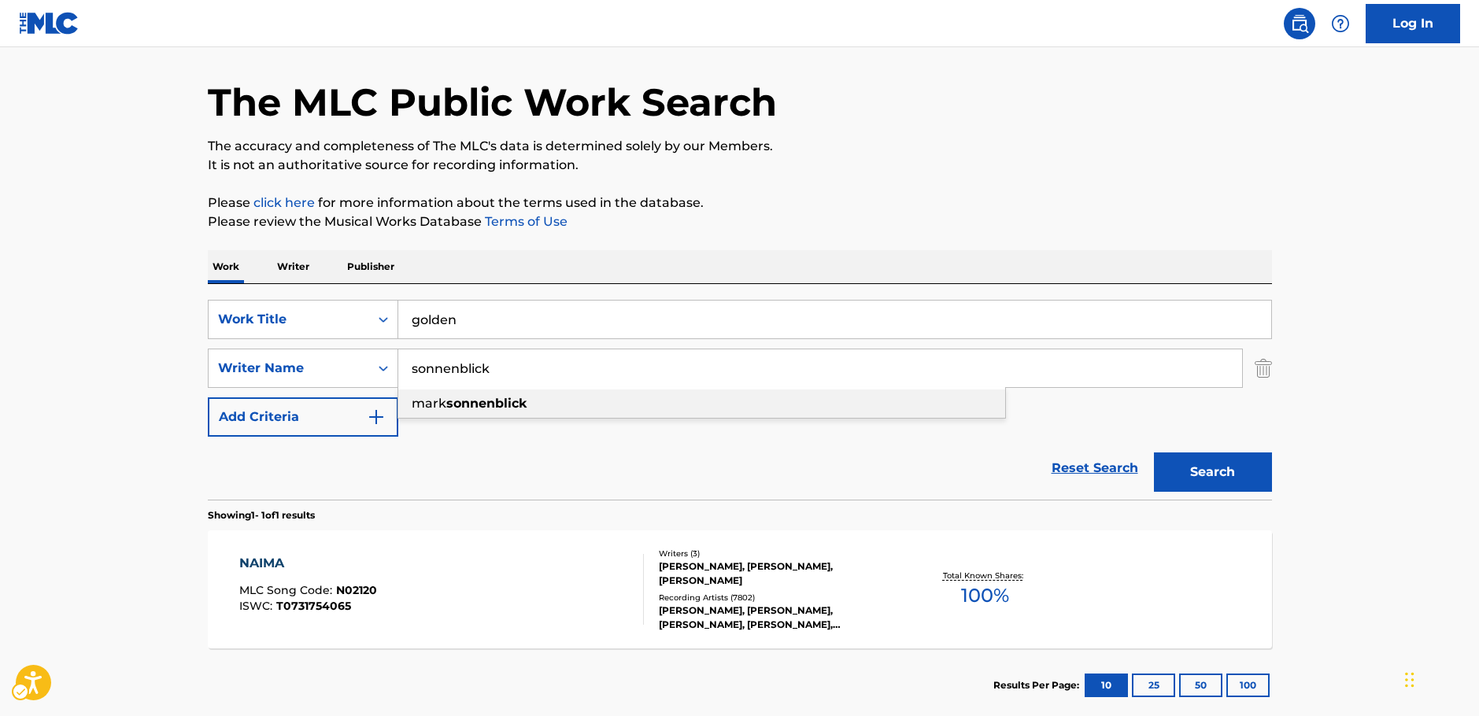
click at [489, 403] on strong "sonnenblick" at bounding box center [486, 403] width 80 height 15
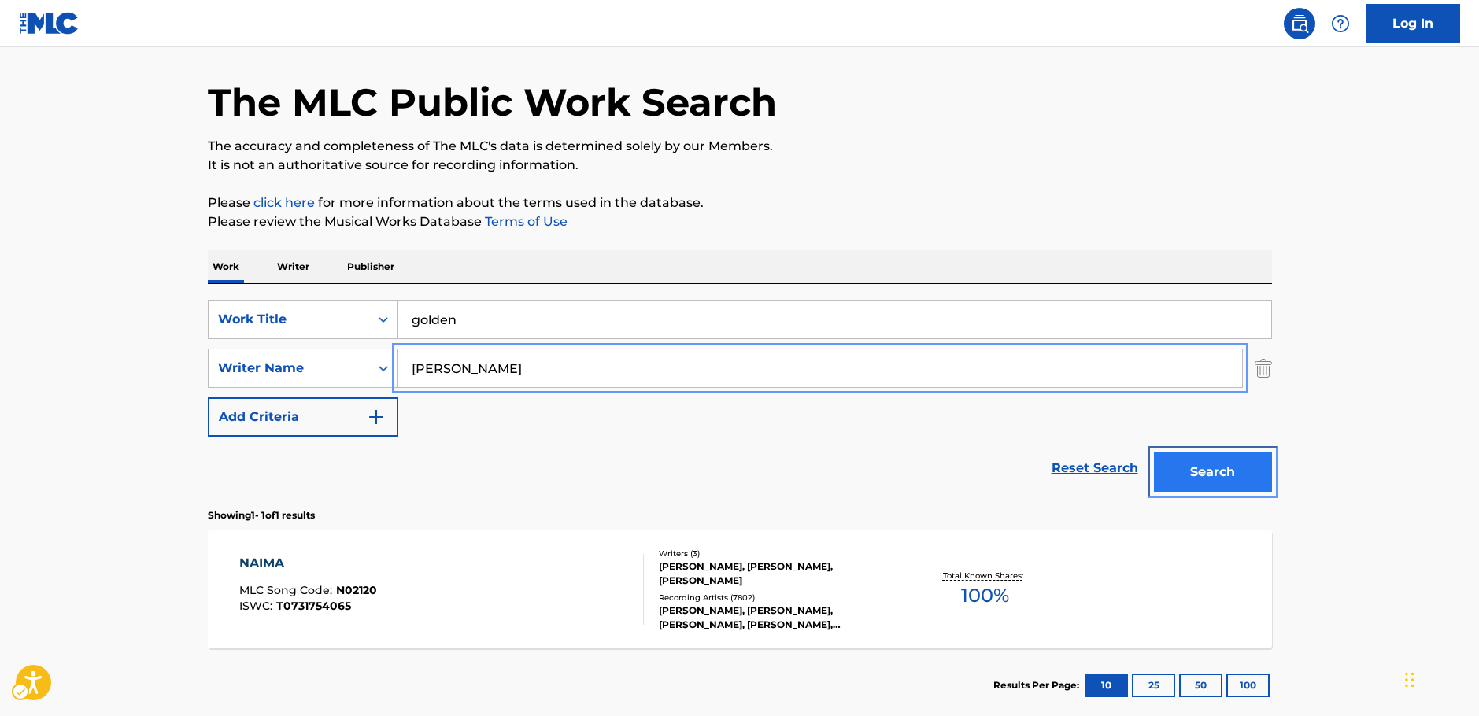
click at [1236, 472] on button "Search" at bounding box center [1213, 472] width 118 height 39
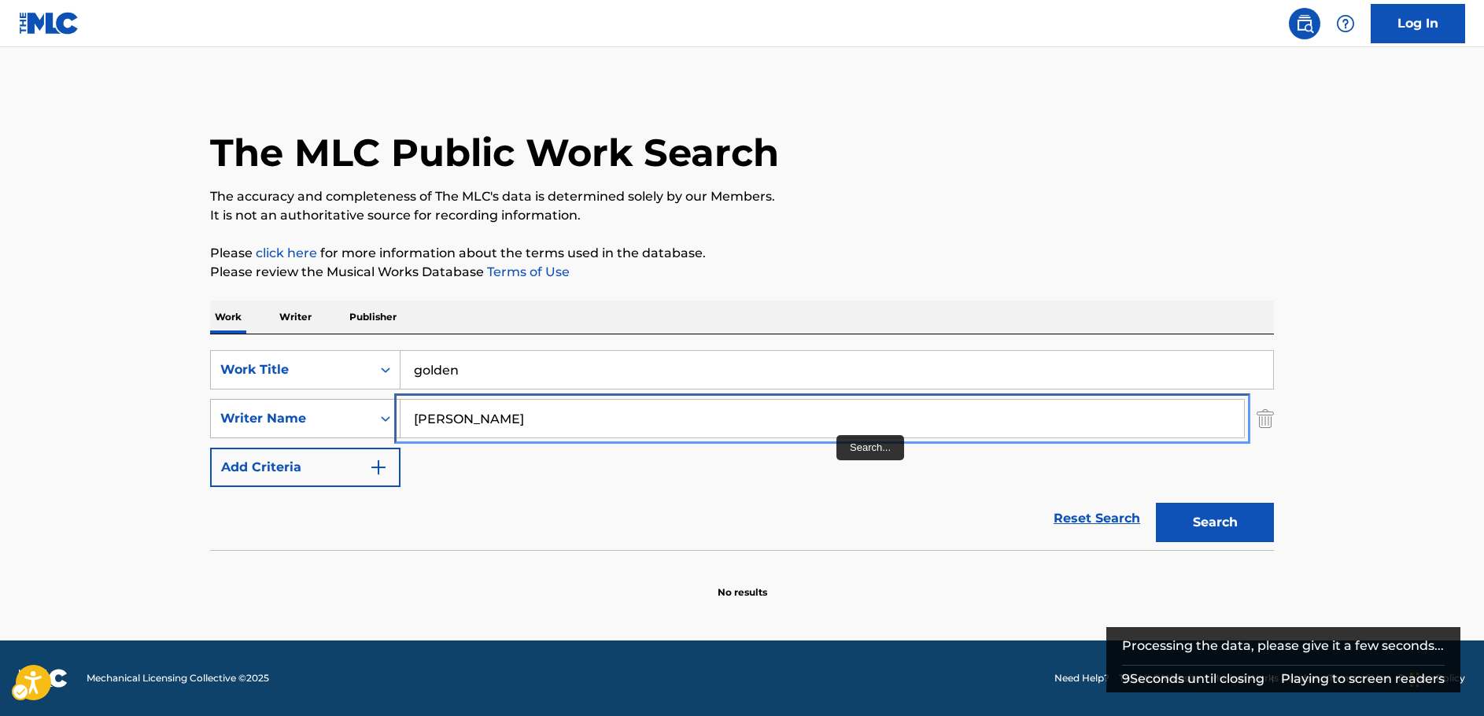
drag, startPoint x: 452, startPoint y: 419, endPoint x: 355, endPoint y: 428, distance: 97.2
click at [356, 428] on div "SearchWithCriteria63f74fdc-74e8-4482-a200-6c27f0c5c00b Writer Name [PERSON_NAME]" at bounding box center [742, 418] width 1064 height 39
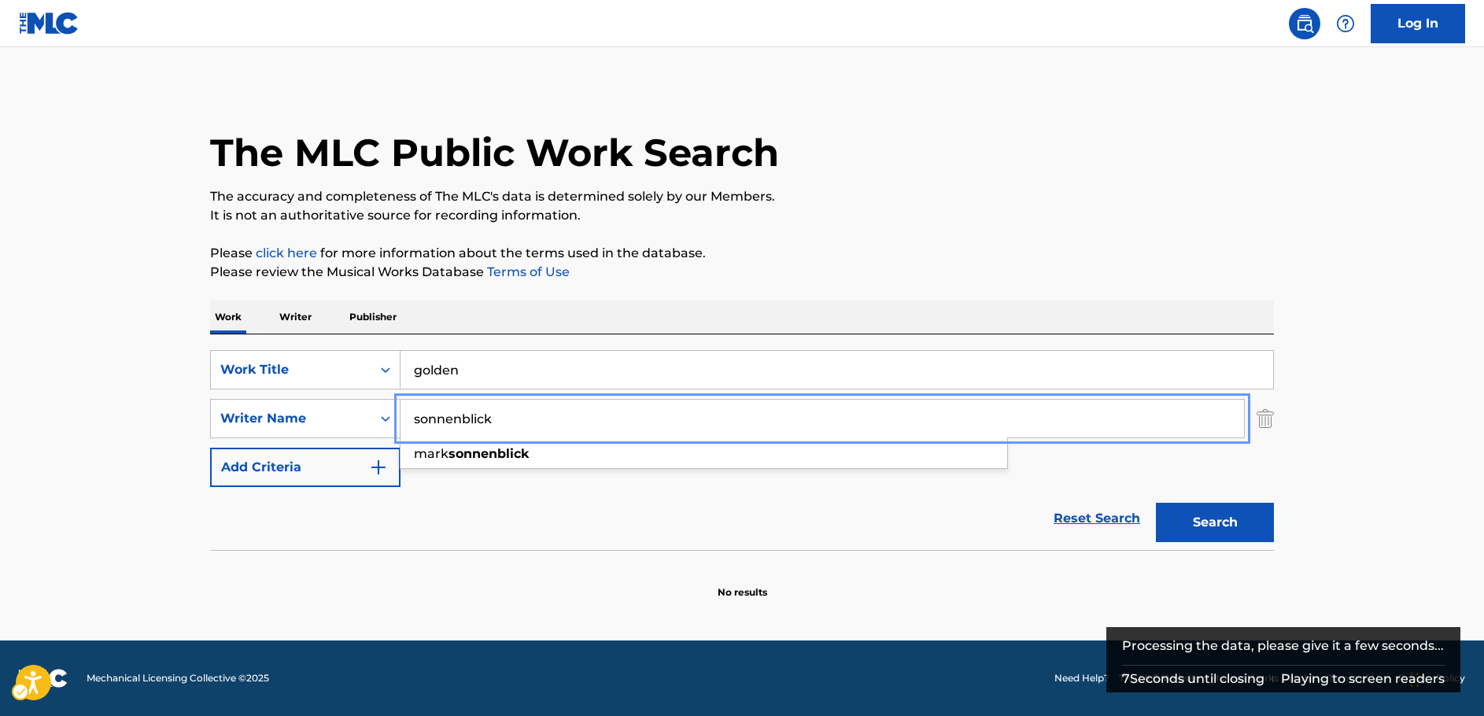
type input "sonnenblick"
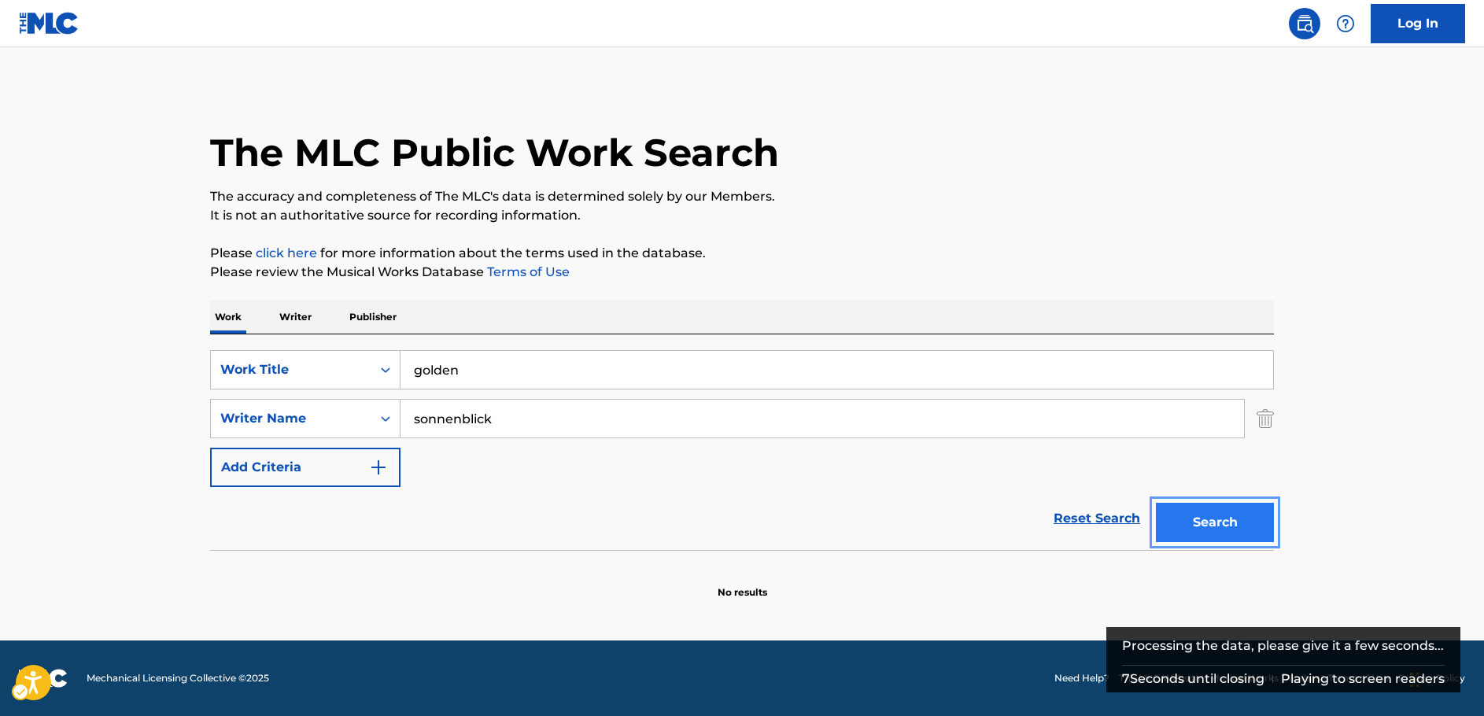
click at [1255, 523] on button "Search" at bounding box center [1215, 522] width 118 height 39
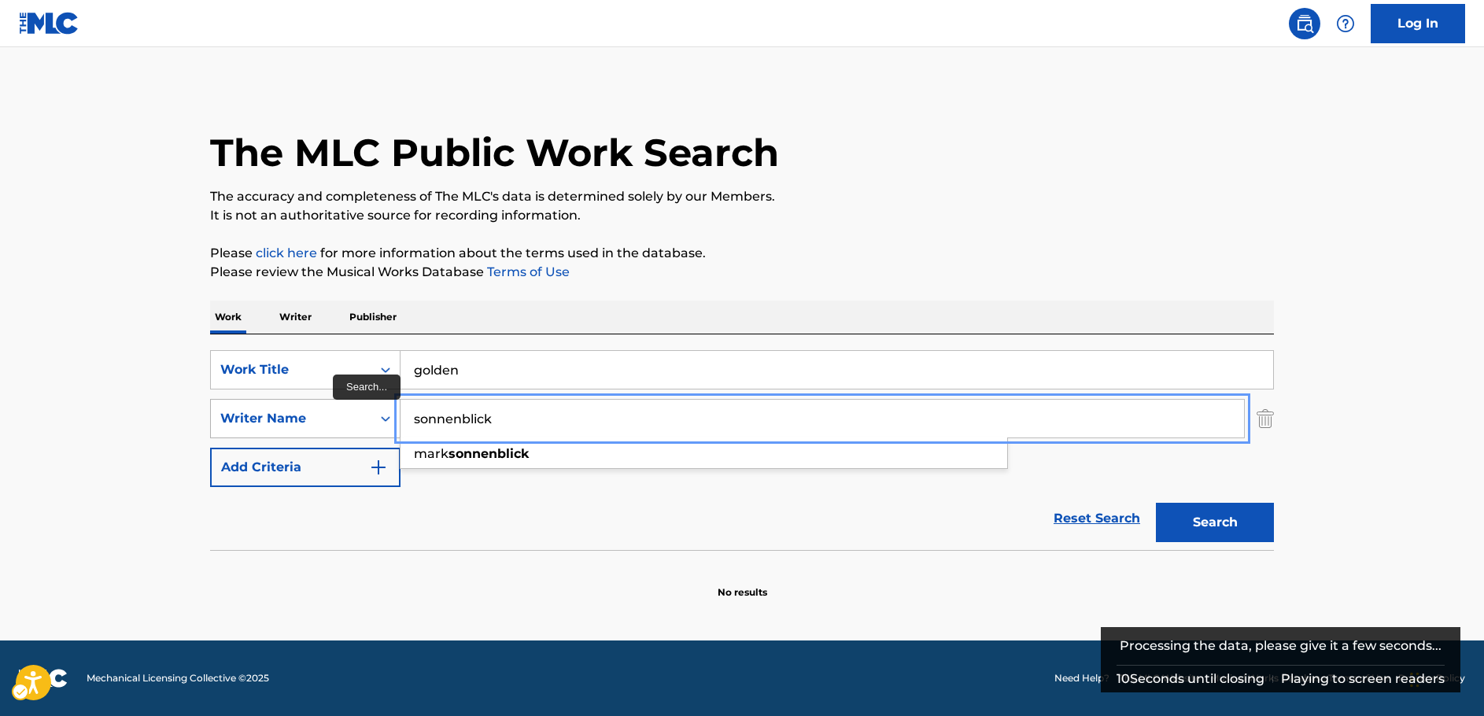
drag, startPoint x: 527, startPoint y: 427, endPoint x: 397, endPoint y: 425, distance: 130.7
click at [397, 425] on div "SearchWithCriteria63f74fdc-74e8-4482-a200-6c27f0c5c00b Writer Name sonnenblick …" at bounding box center [742, 418] width 1064 height 39
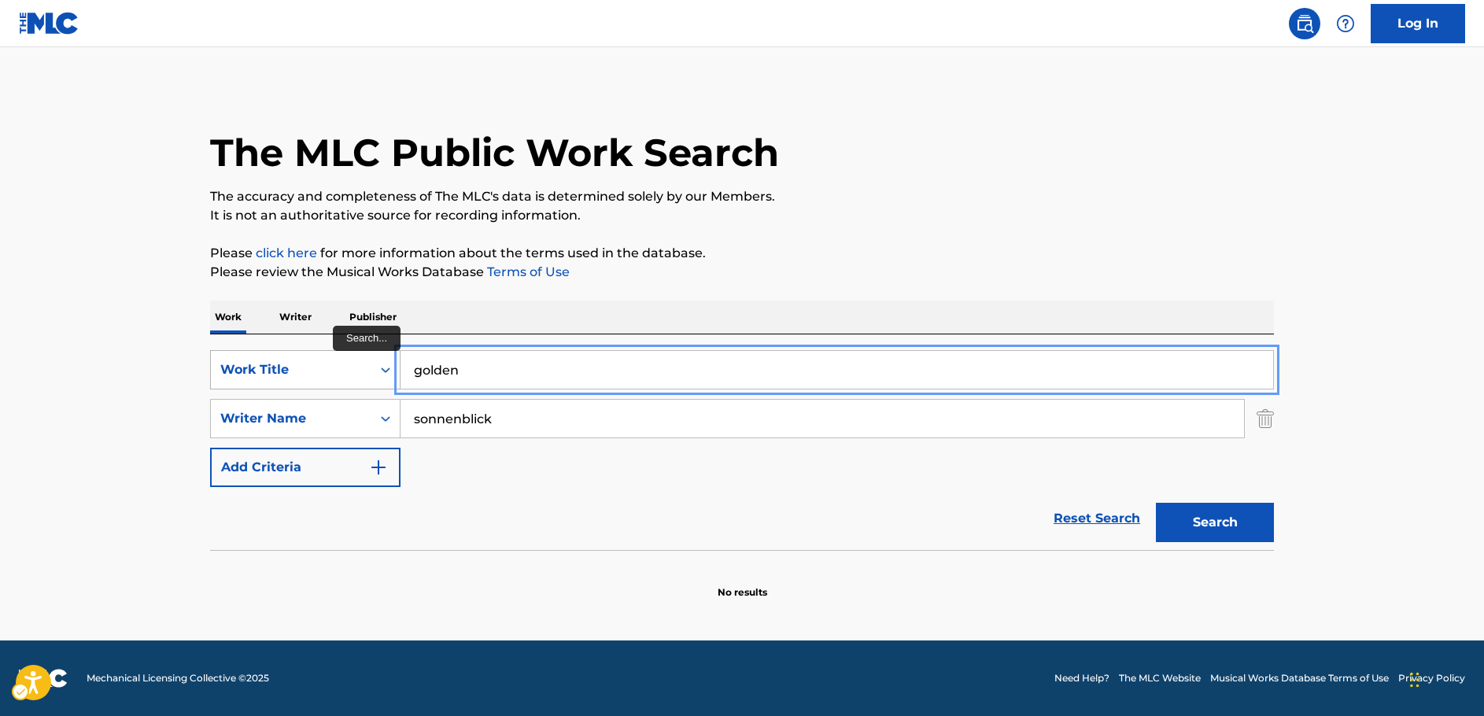
drag, startPoint x: 474, startPoint y: 375, endPoint x: 367, endPoint y: 381, distance: 107.2
click at [367, 381] on div "SearchWithCriteria4ffa3b7b-60c0-40ed-964b-bf82c0df6eff Work Title golden" at bounding box center [742, 369] width 1064 height 39
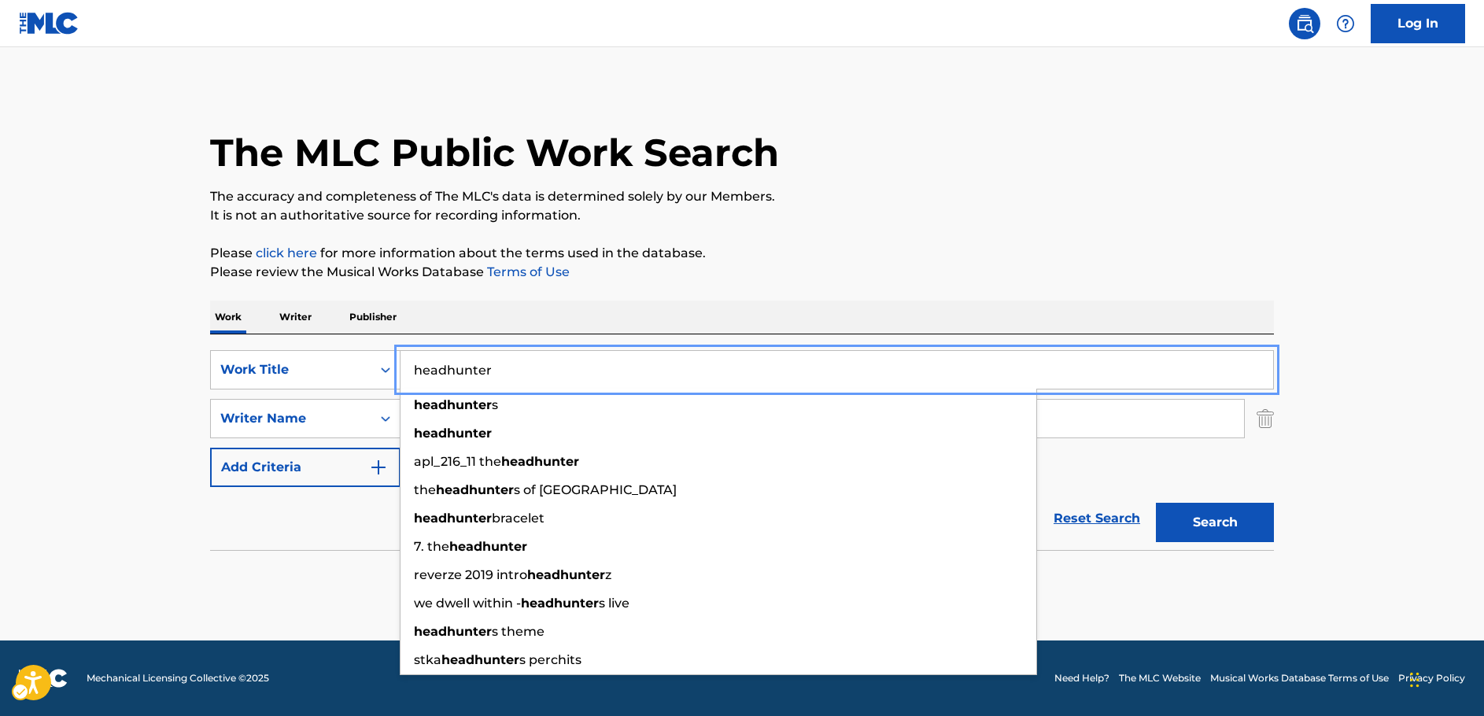
type input "headhunter"
click at [114, 422] on main "The MLC Public Work Search The accuracy and completeness of The MLC's data is d…" at bounding box center [742, 343] width 1484 height 593
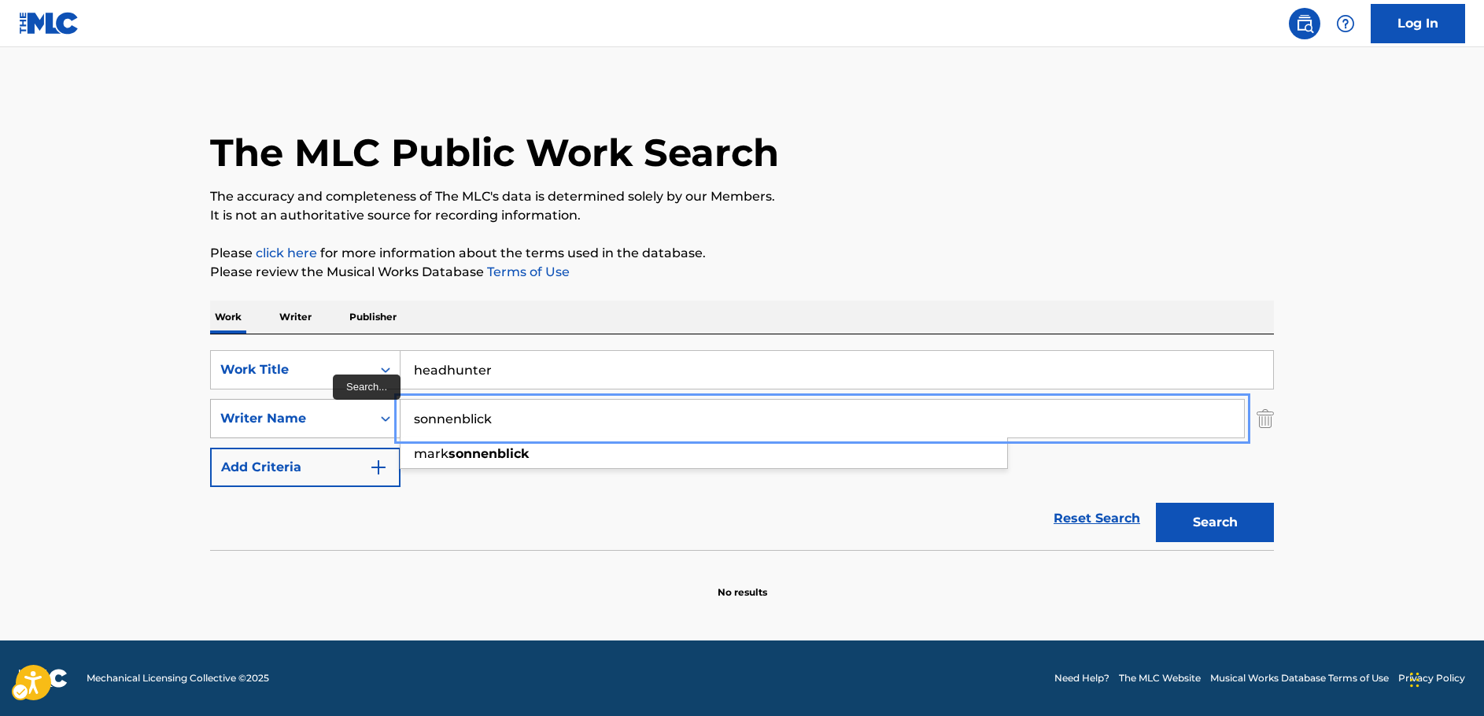
drag, startPoint x: 470, startPoint y: 430, endPoint x: 363, endPoint y: 435, distance: 107.1
click at [363, 435] on div "SearchWithCriteria63f74fdc-74e8-4482-a200-6c27f0c5c00b Writer Name sonnenblick …" at bounding box center [742, 418] width 1064 height 39
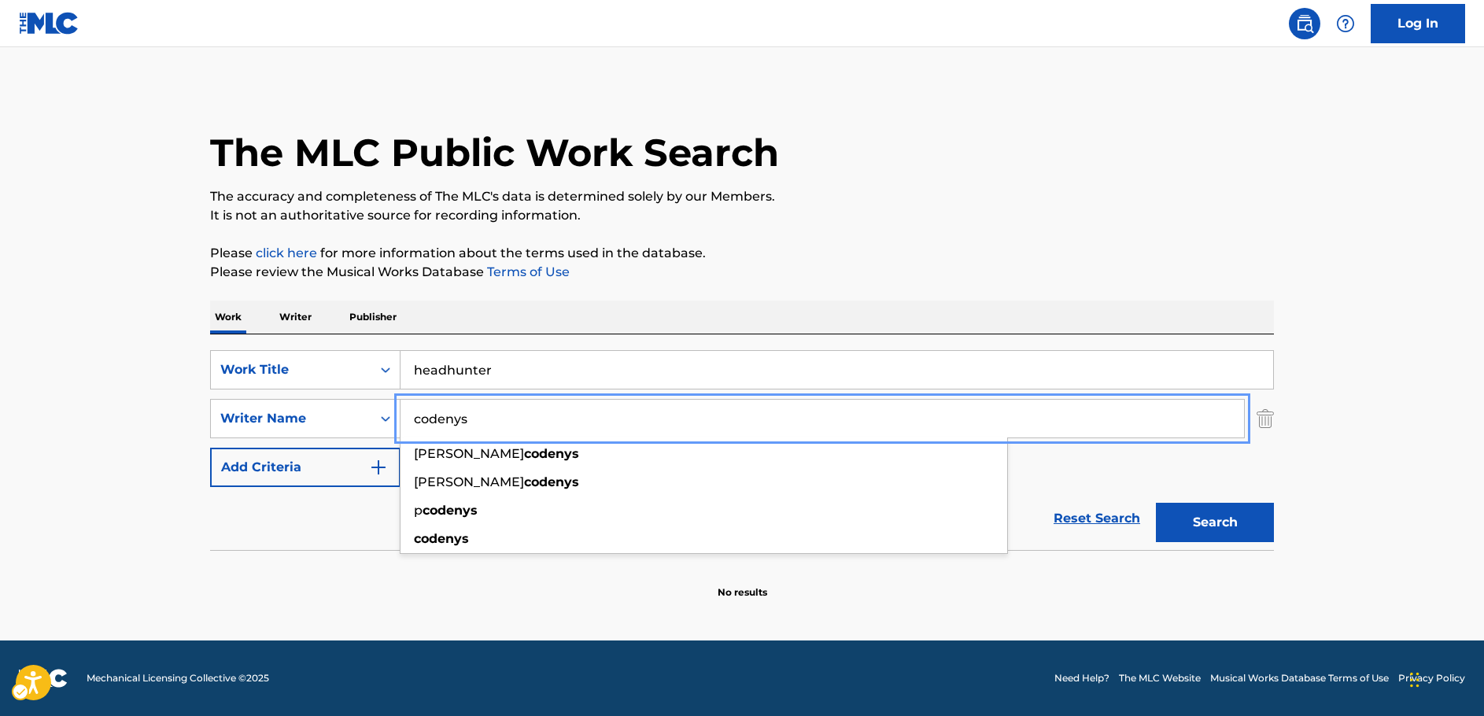
type input "codenys"
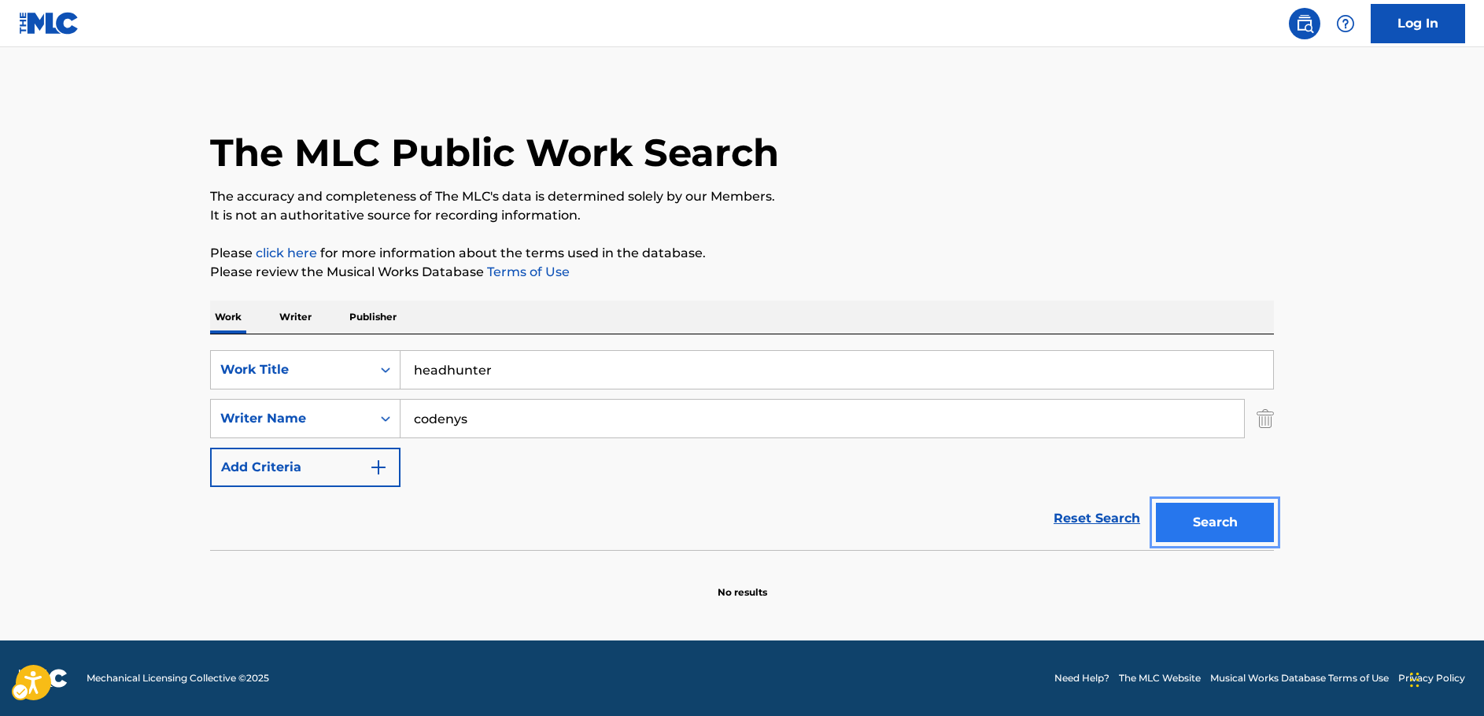
click at [1203, 526] on button "Search" at bounding box center [1215, 522] width 118 height 39
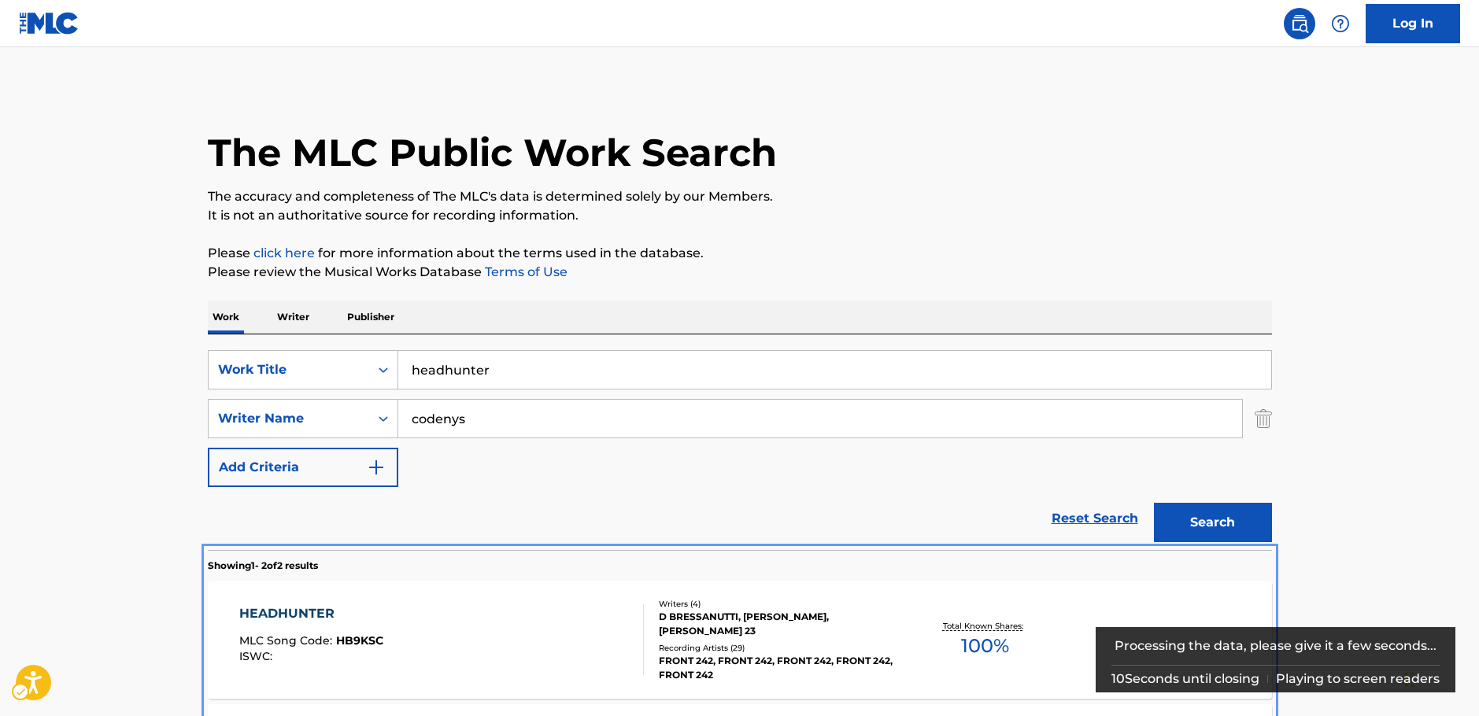
scroll to position [180, 0]
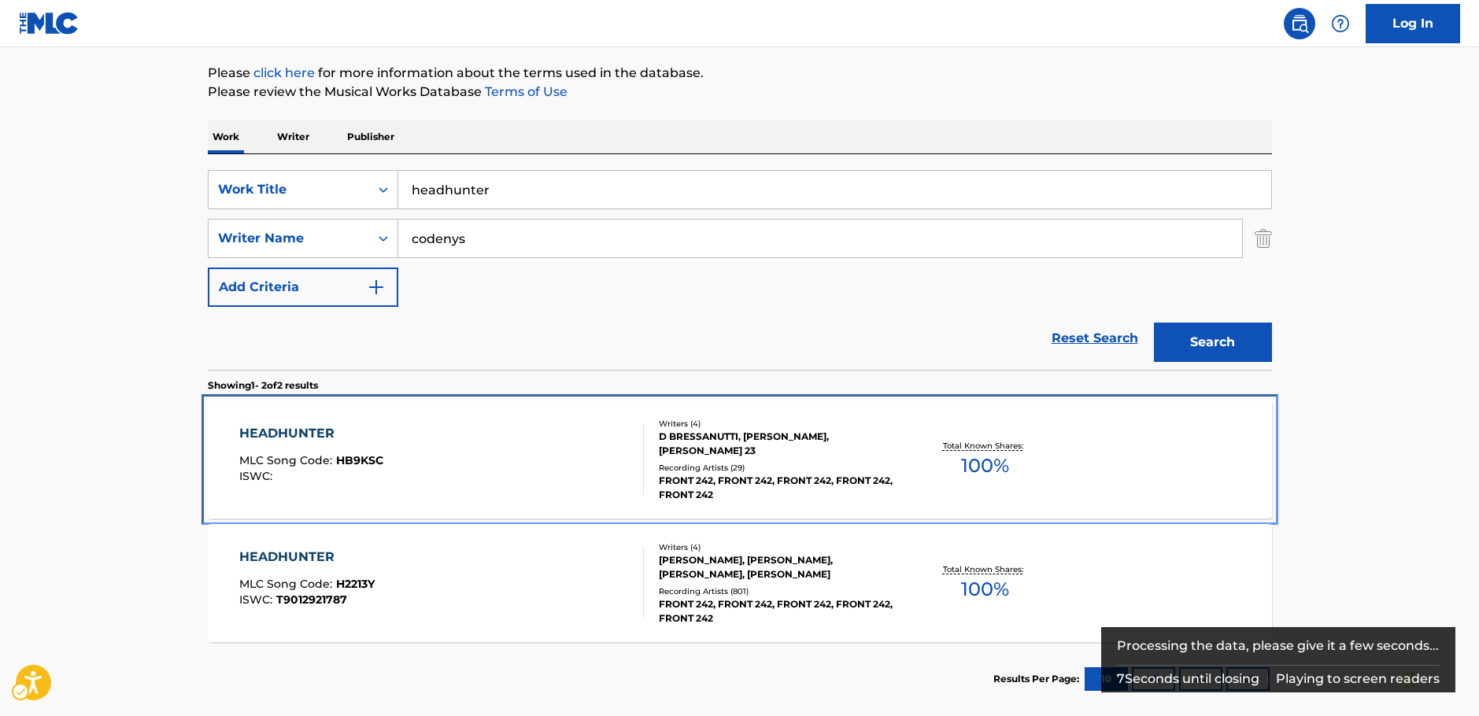
click at [419, 451] on div "HEADHUNTER MLC Song Code : HB9KSC ISWC :" at bounding box center [441, 459] width 405 height 71
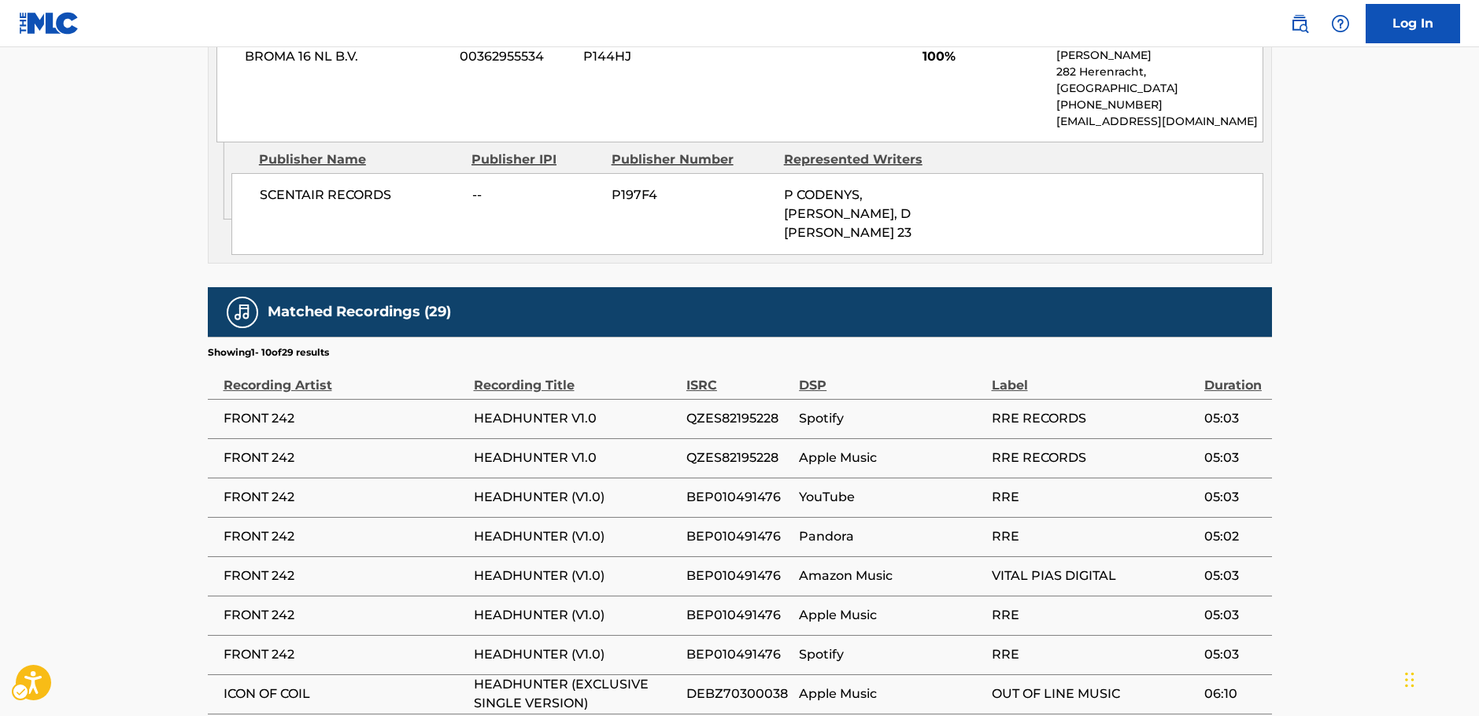
scroll to position [736, 0]
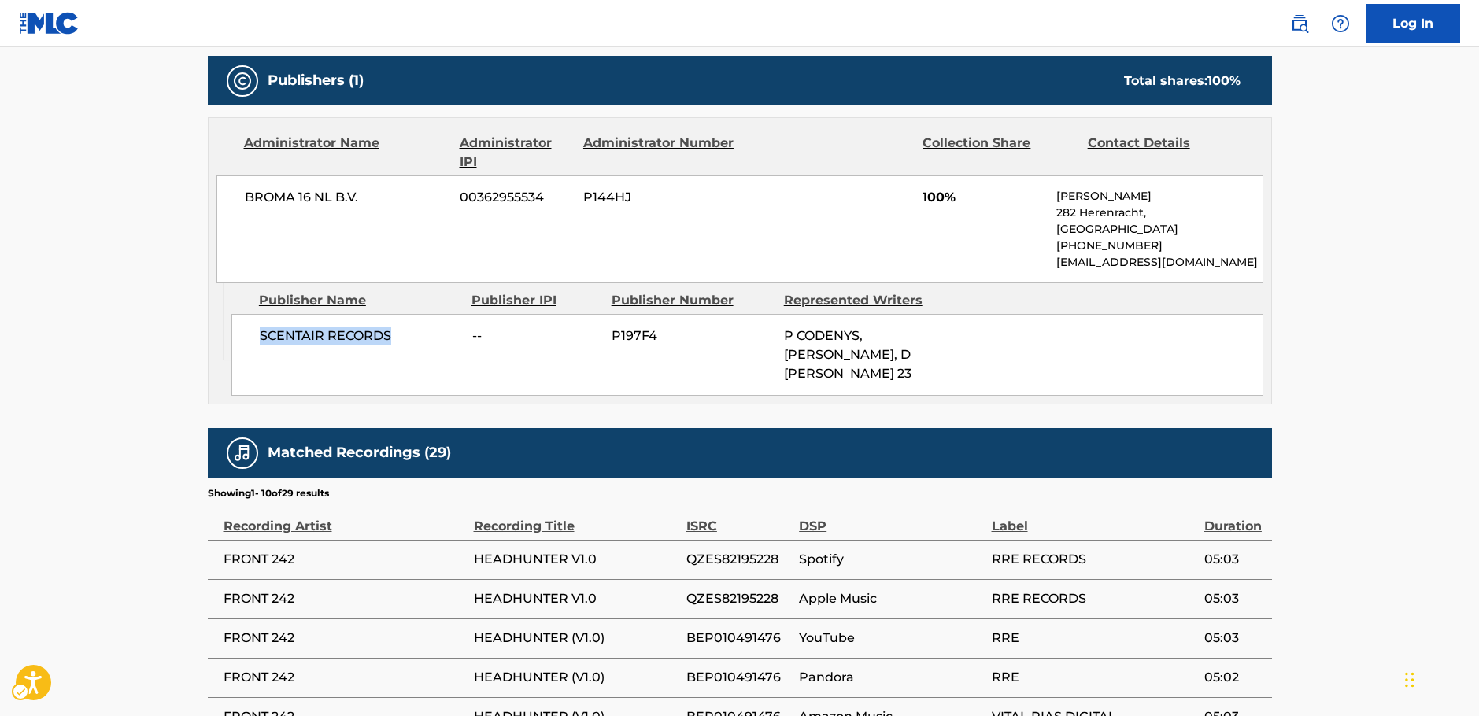
drag, startPoint x: 407, startPoint y: 341, endPoint x: 249, endPoint y: 349, distance: 157.6
click at [249, 349] on div "SCENTAIR RECORDS -- P197F4 P CODENYS, [PERSON_NAME], D [PERSON_NAME] 23" at bounding box center [747, 355] width 1032 height 82
copy span "SCENTAIR RECORDS"
drag, startPoint x: 382, startPoint y: 209, endPoint x: 235, endPoint y: 216, distance: 147.3
click at [235, 216] on div "BROMA 16 NL B.V. 00362955534 P144HJ 100% [PERSON_NAME][STREET_ADDRESS] [PHONE_N…" at bounding box center [739, 229] width 1047 height 108
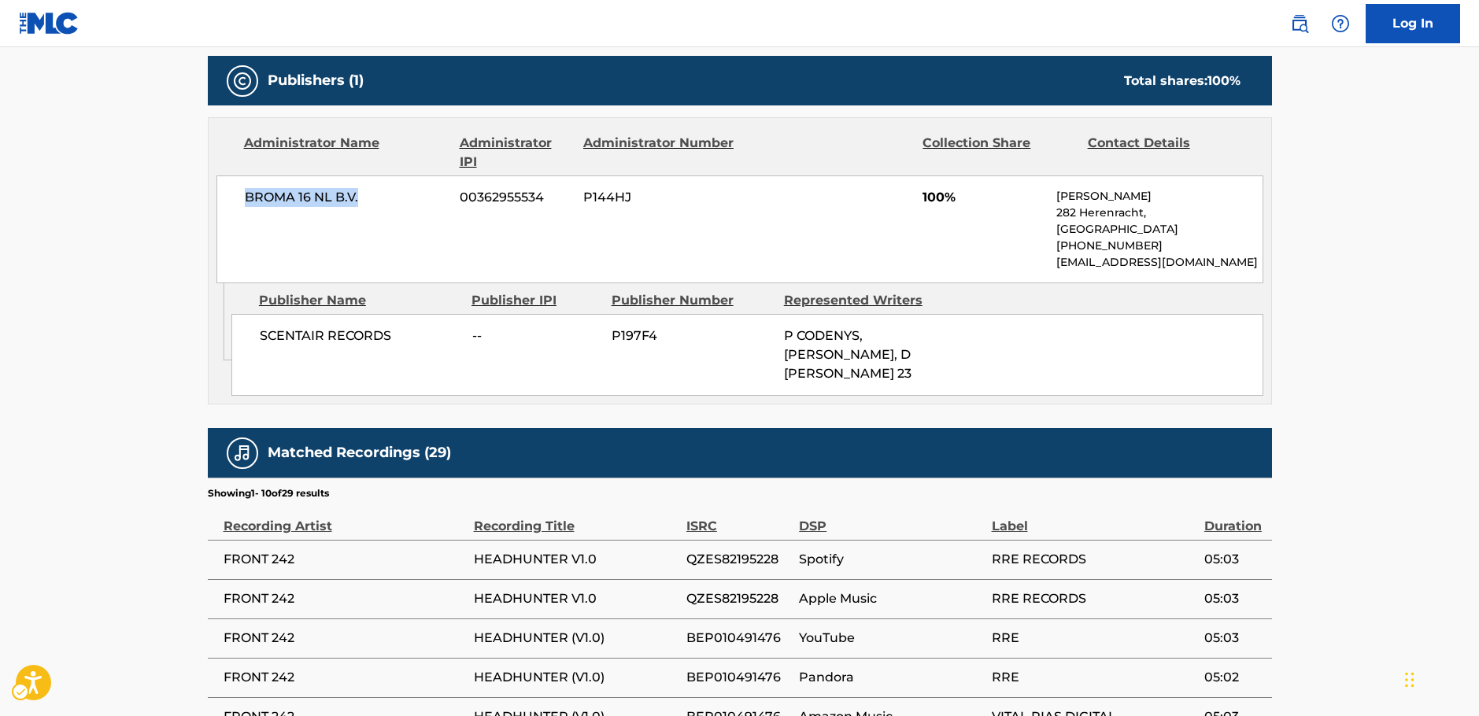
copy span "BROMA 16 NL B.V."
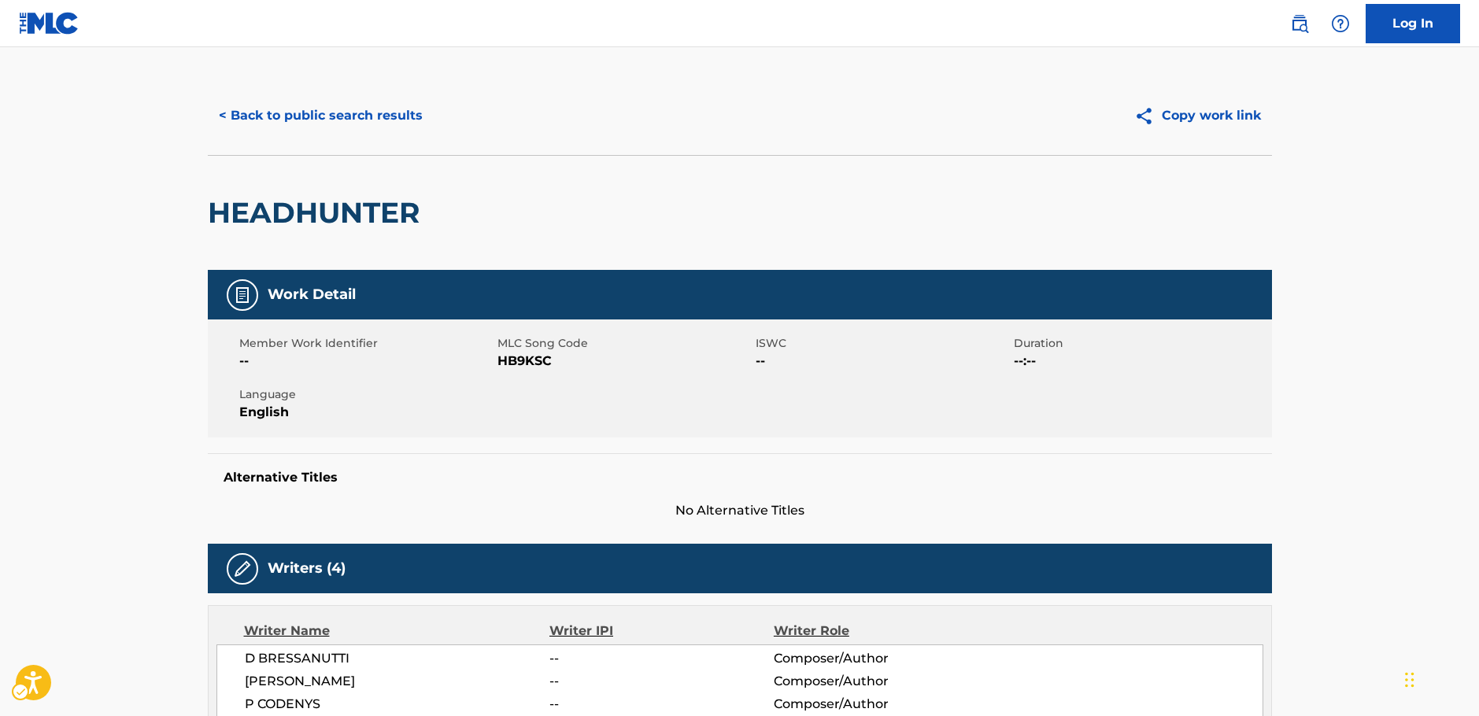
scroll to position [0, 0]
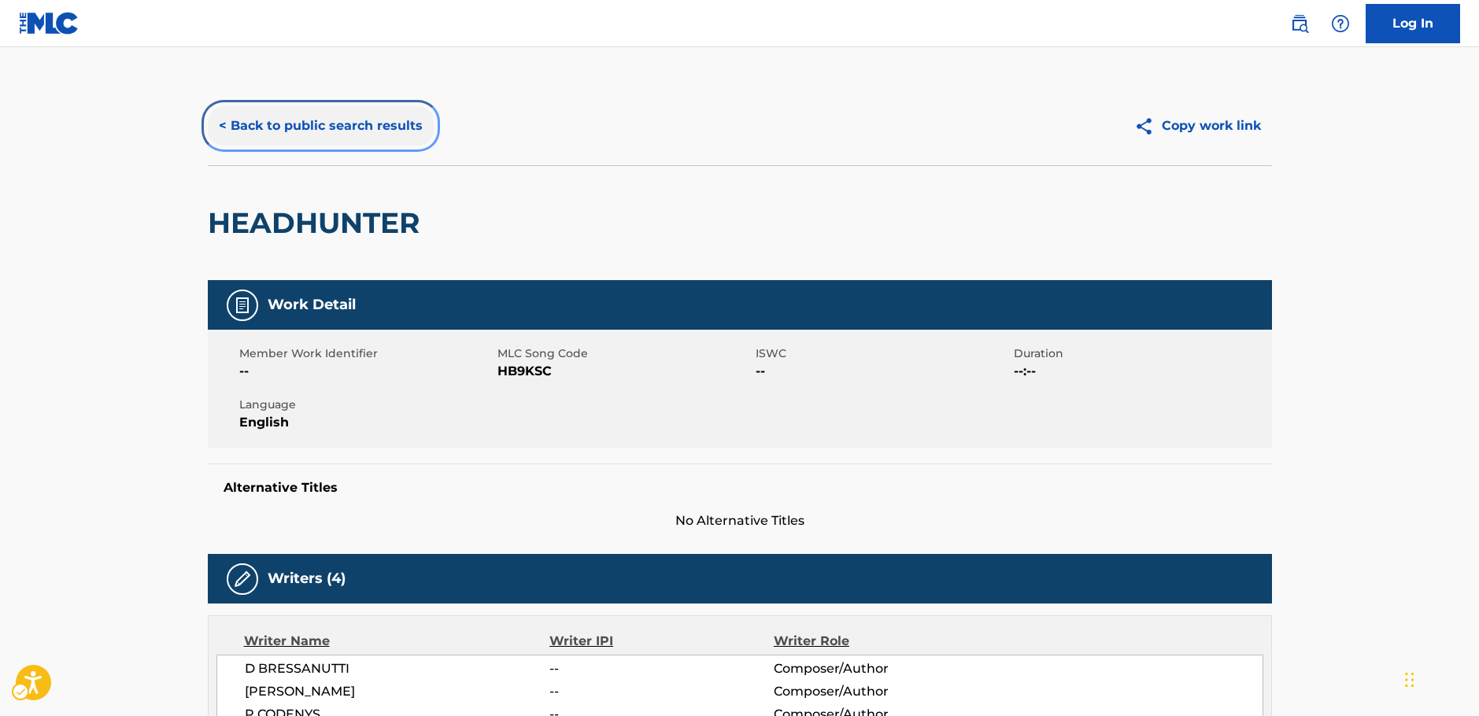
click at [298, 131] on button "< Back to public search results" at bounding box center [321, 125] width 226 height 39
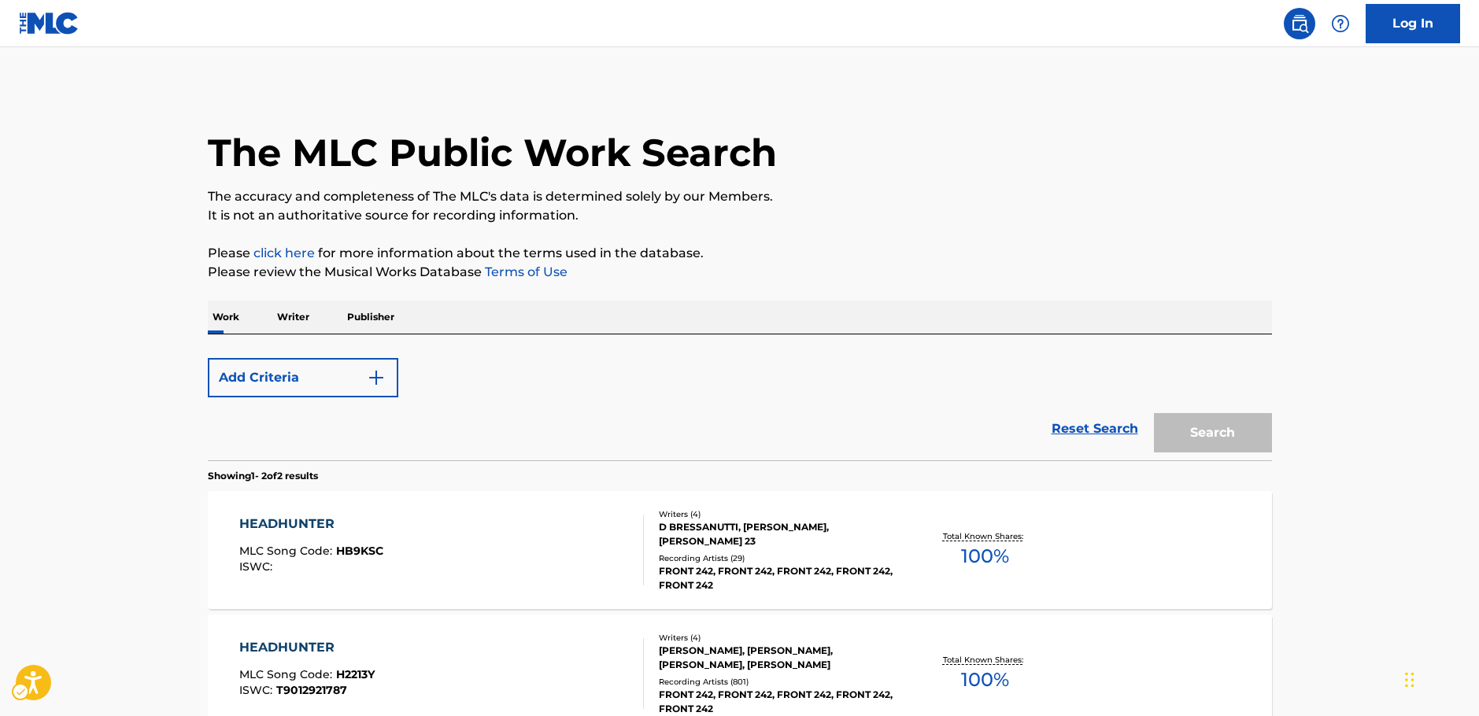
scroll to position [174, 0]
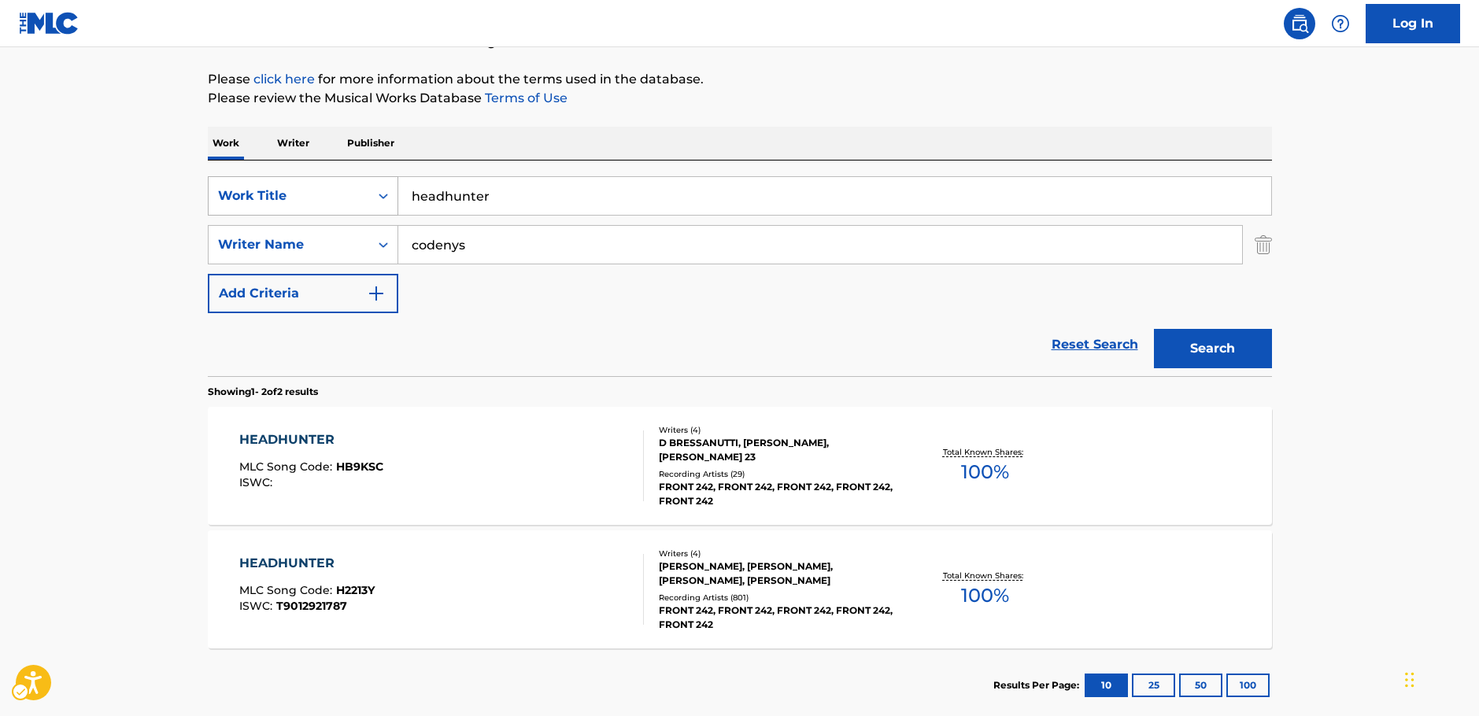
click at [376, 204] on div "Search Form" at bounding box center [383, 196] width 28 height 28
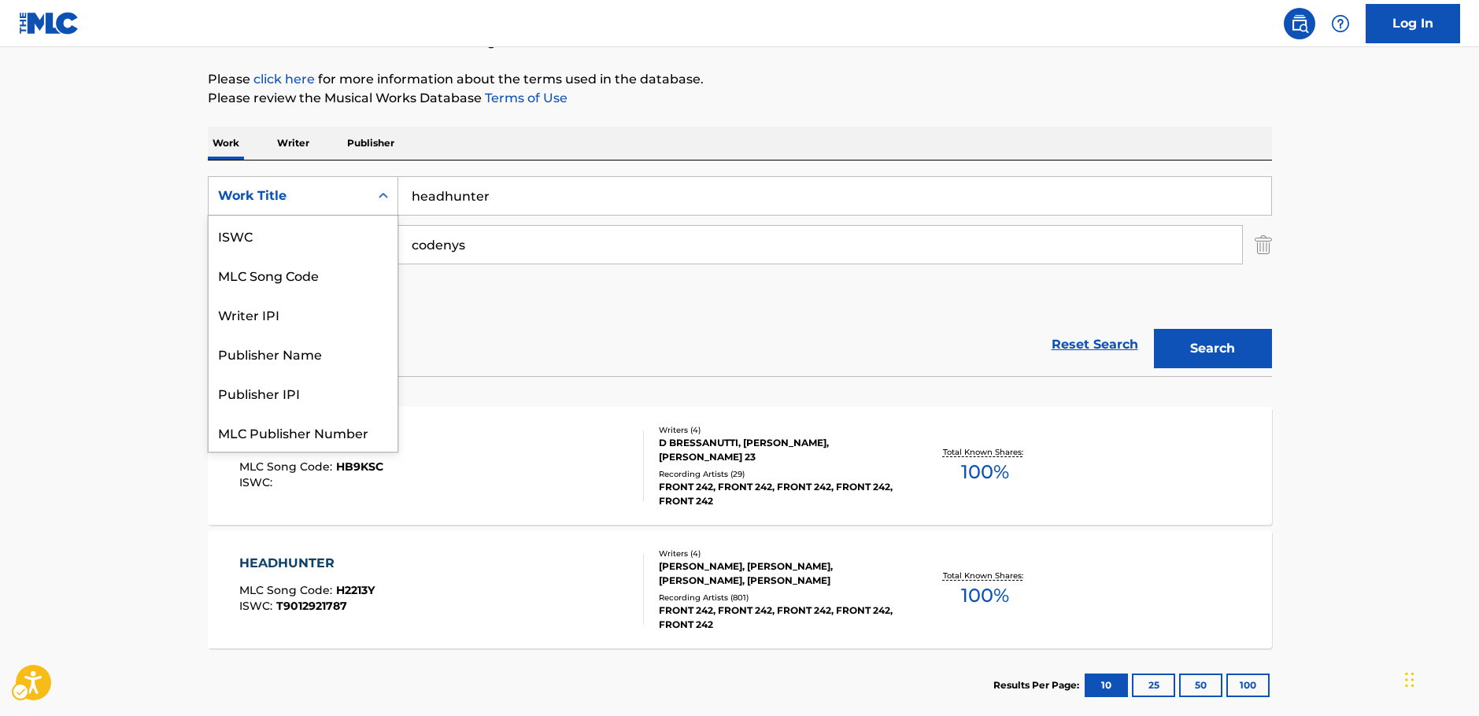
scroll to position [39, 0]
click at [338, 243] on div "MLC Song Code" at bounding box center [303, 235] width 189 height 39
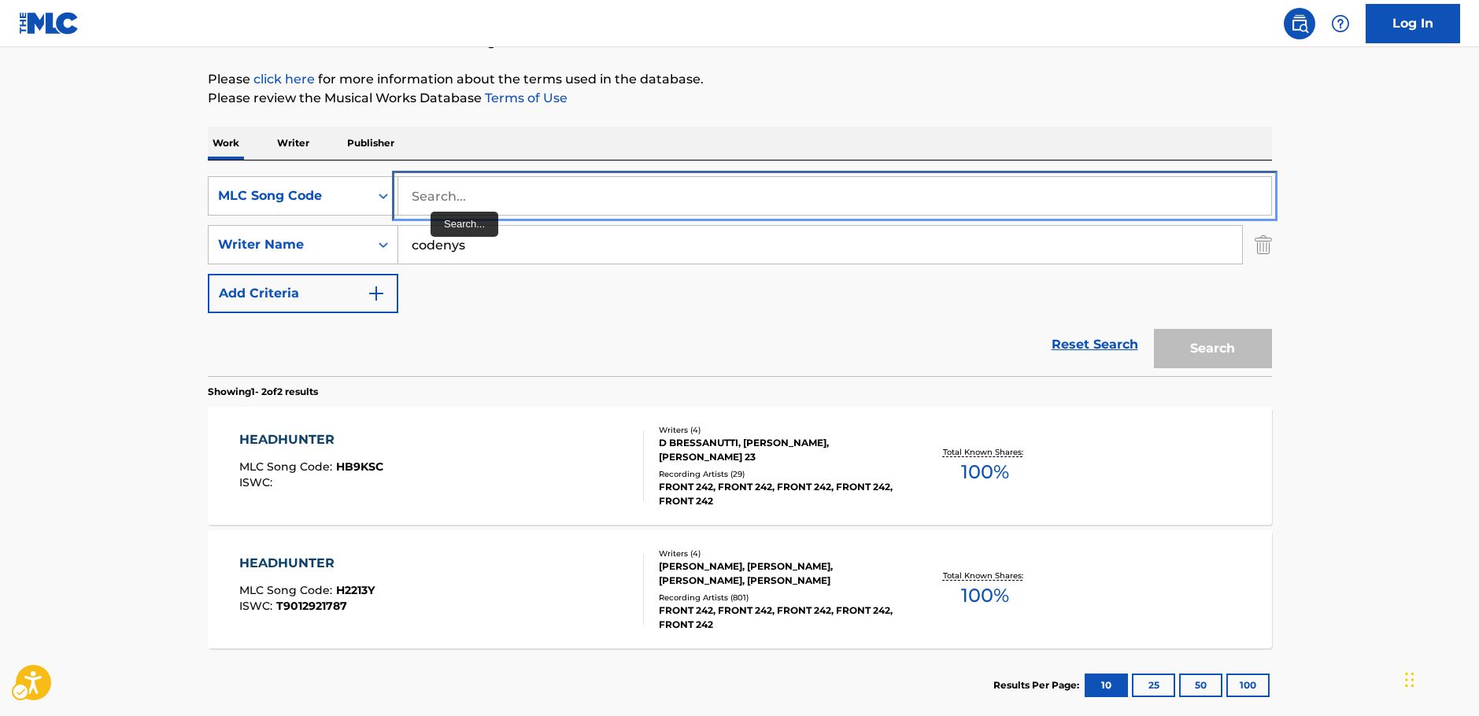
click at [459, 201] on input "Search..." at bounding box center [834, 196] width 873 height 38
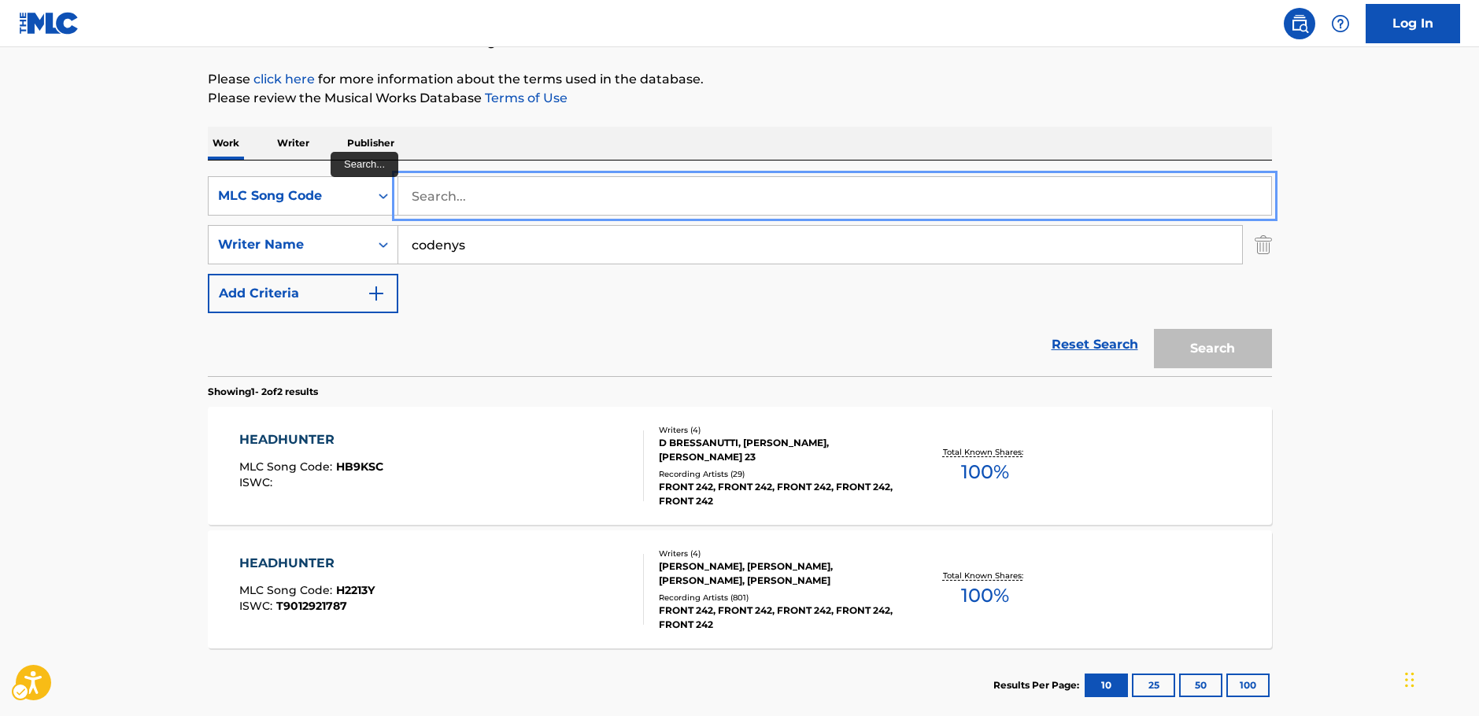
paste input "PVBTUZ"
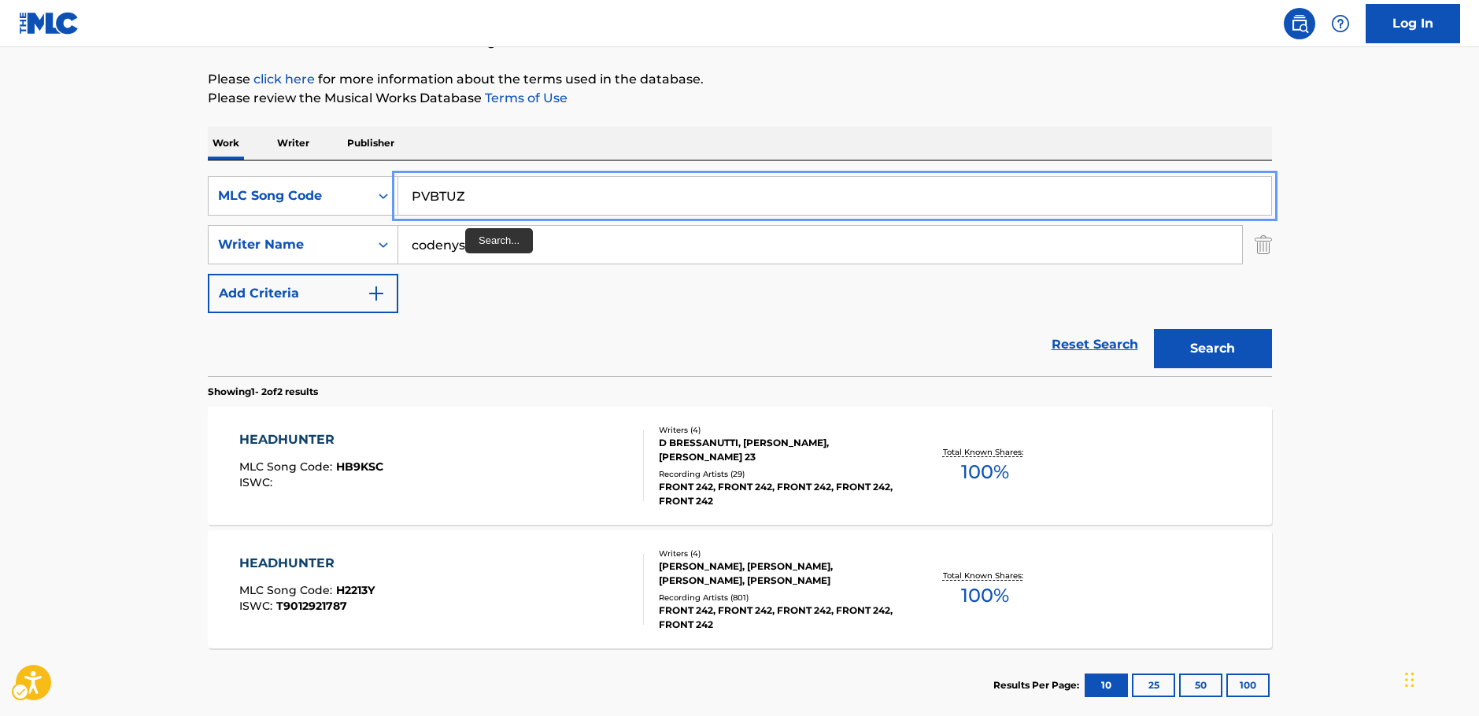
type input "PVBTUZ"
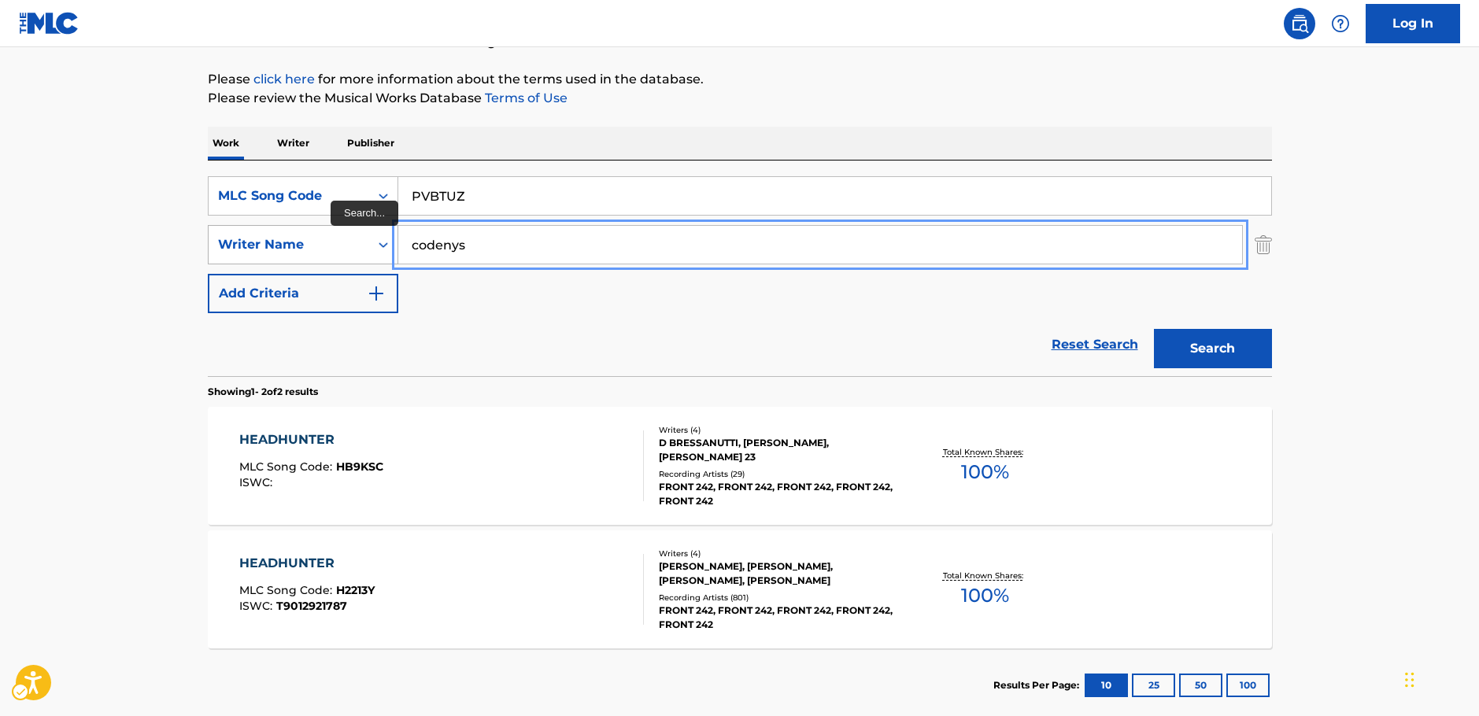
drag, startPoint x: 483, startPoint y: 257, endPoint x: 379, endPoint y: 252, distance: 104.8
click at [379, 252] on div "SearchWithCriteria63f74fdc-74e8-4482-a200-6c27f0c5c00b Writer Name codenys" at bounding box center [740, 244] width 1064 height 39
click at [1154, 329] on button "Search" at bounding box center [1213, 348] width 118 height 39
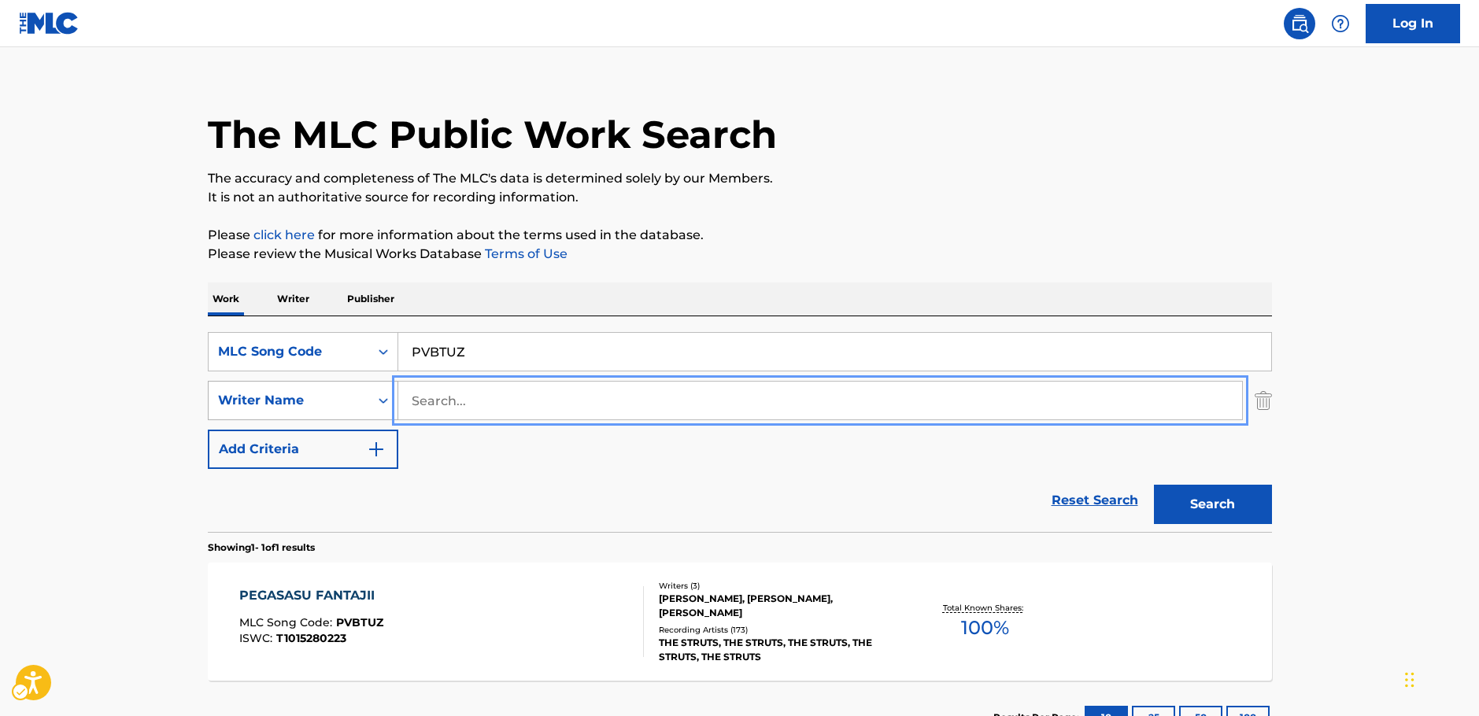
scroll to position [140, 0]
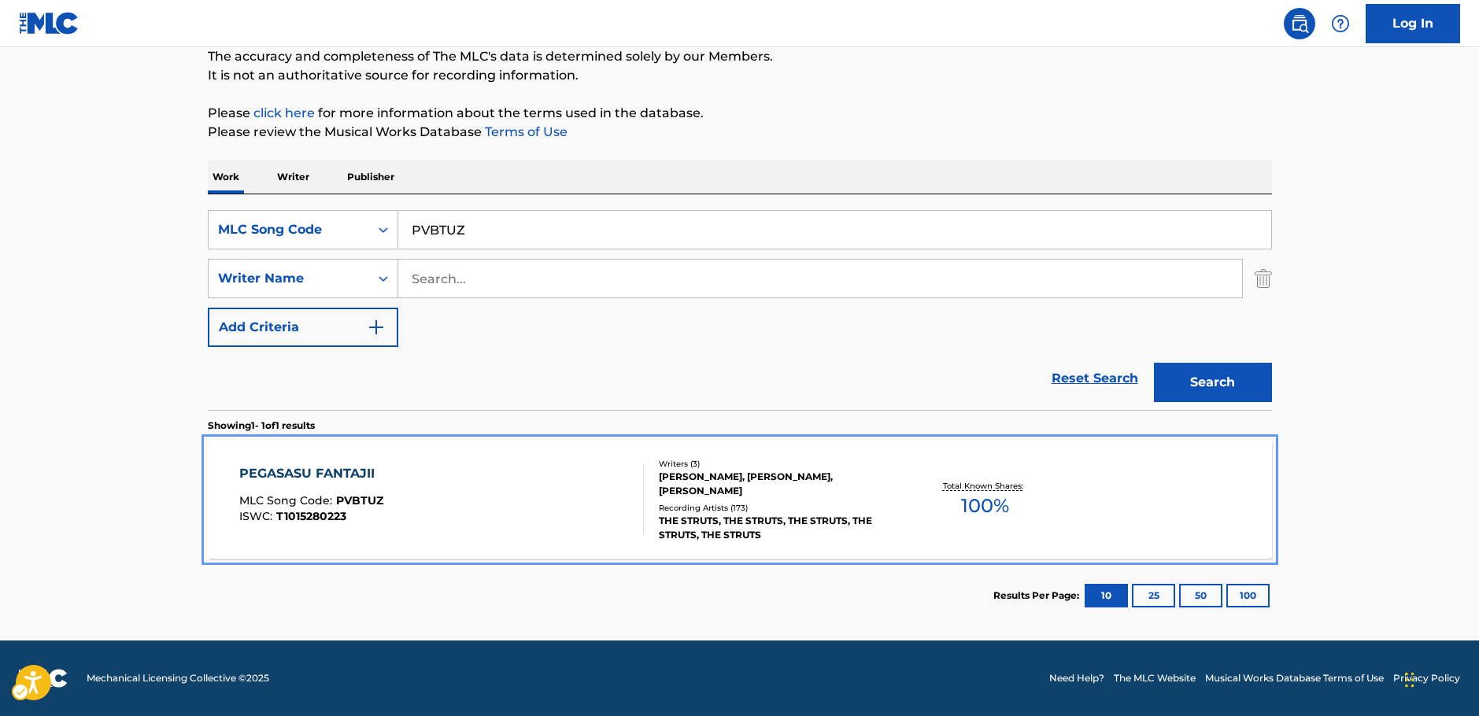
click at [479, 491] on div "PEGASASU FANTAJII MLC Song Code : PVBTUZ ISWC : T1015280223" at bounding box center [441, 499] width 405 height 71
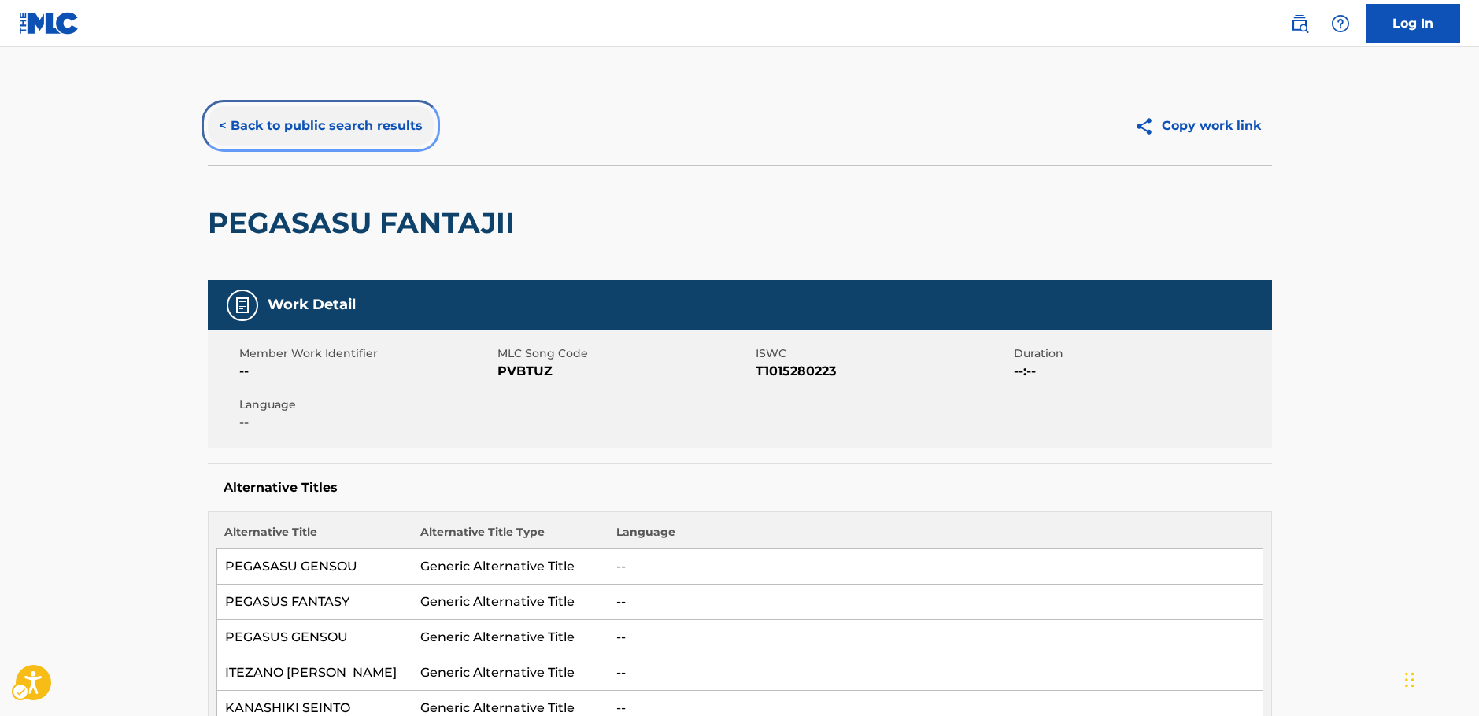
click at [283, 124] on button "< Back to public search results" at bounding box center [321, 125] width 226 height 39
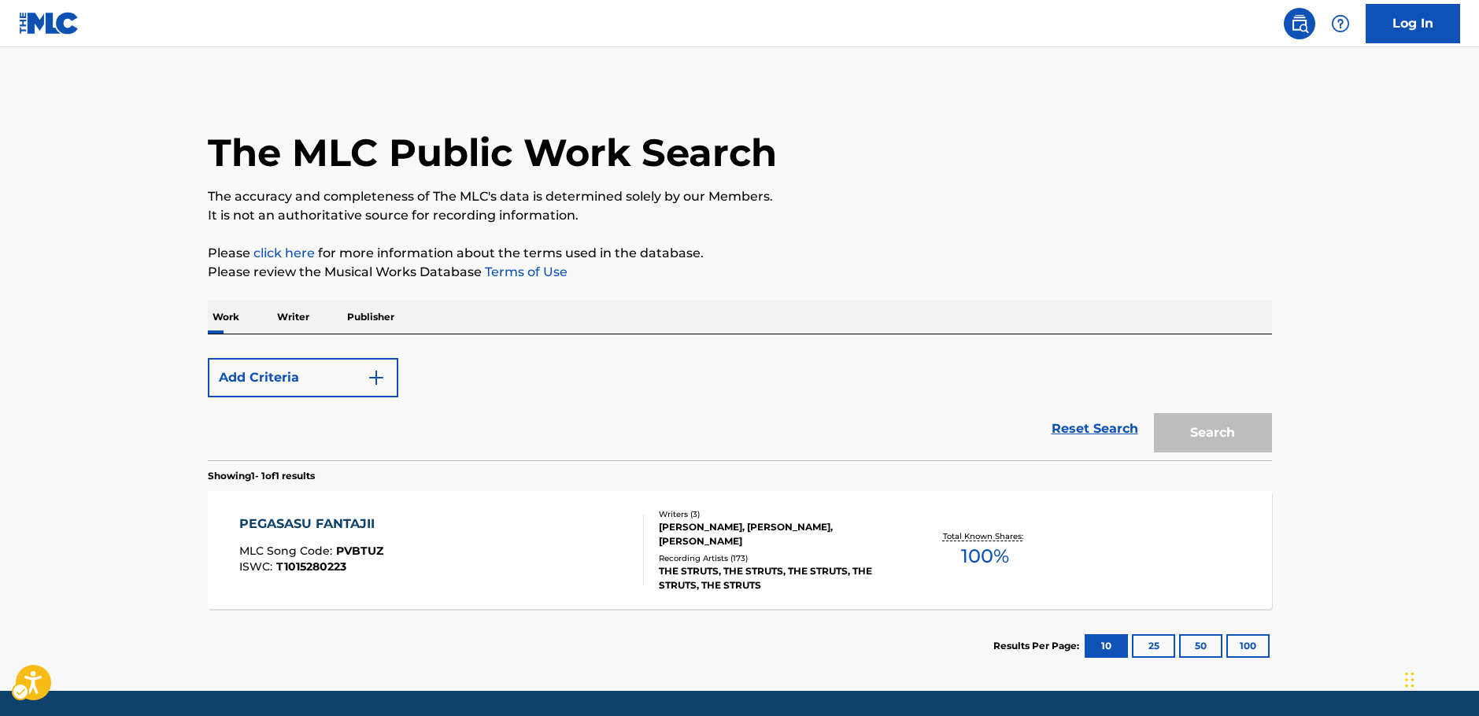
scroll to position [50, 0]
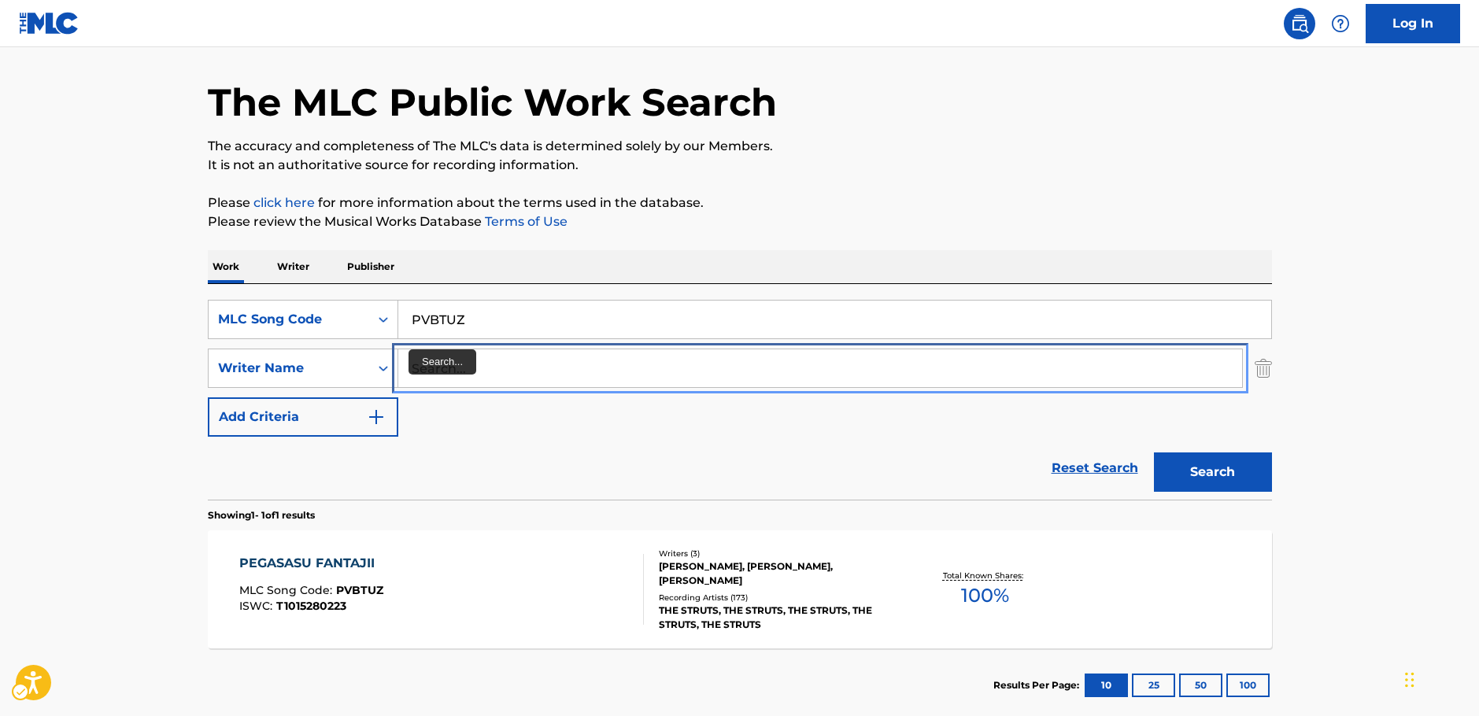
click at [445, 370] on input "Search..." at bounding box center [820, 368] width 844 height 38
paste input "Apanay"
type input "Apanay"
click at [382, 320] on icon "Search Form" at bounding box center [383, 320] width 9 height 6
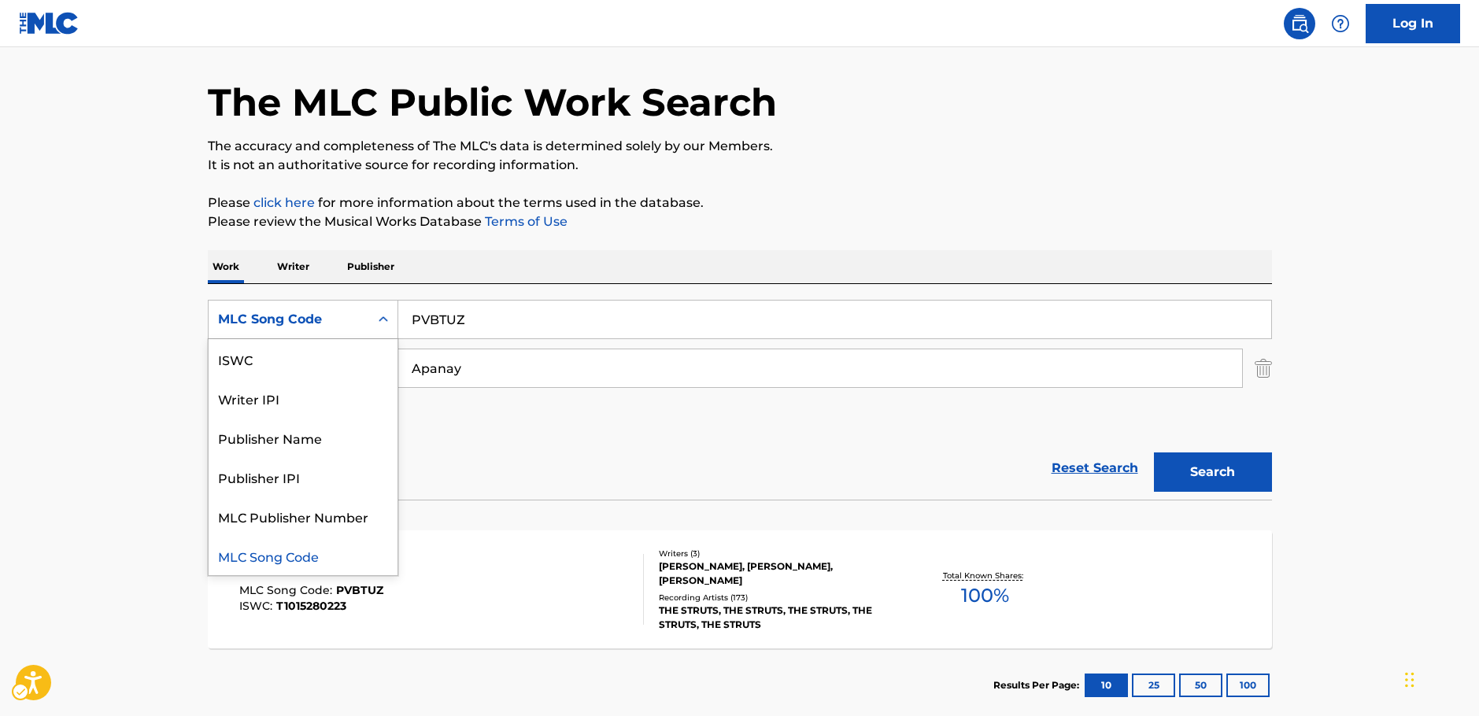
scroll to position [0, 0]
click at [321, 351] on div "Work Title" at bounding box center [303, 358] width 189 height 39
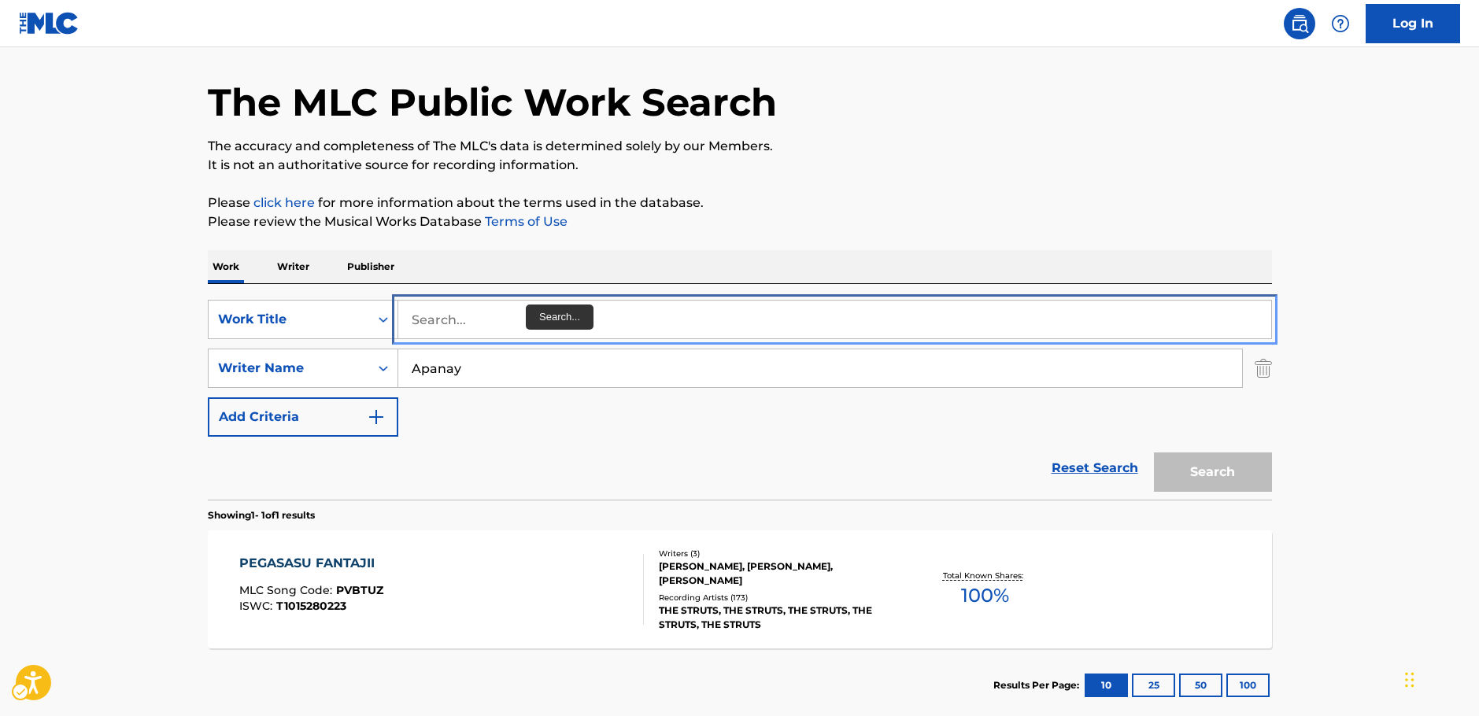
click at [539, 312] on input "Search..." at bounding box center [834, 320] width 873 height 38
paste input "Time Machine"
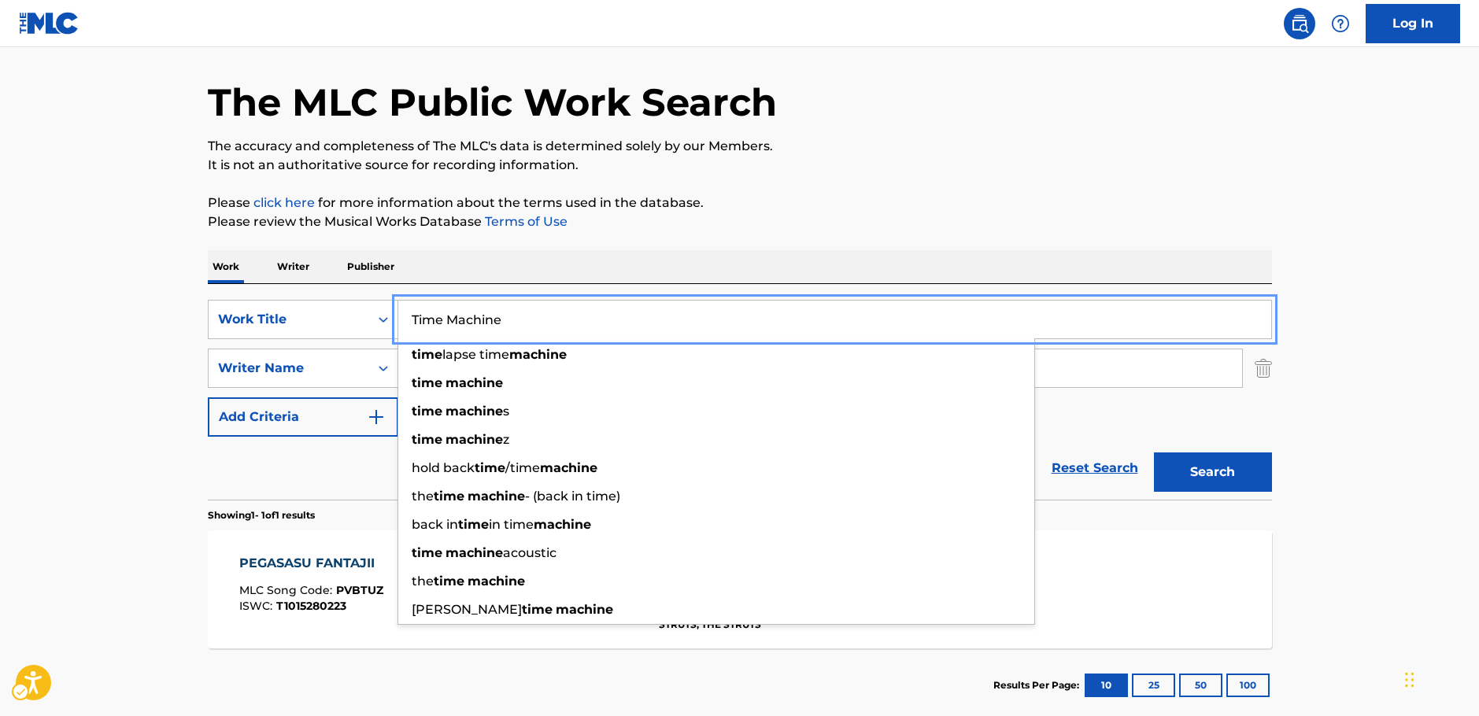
type input "Time Machine"
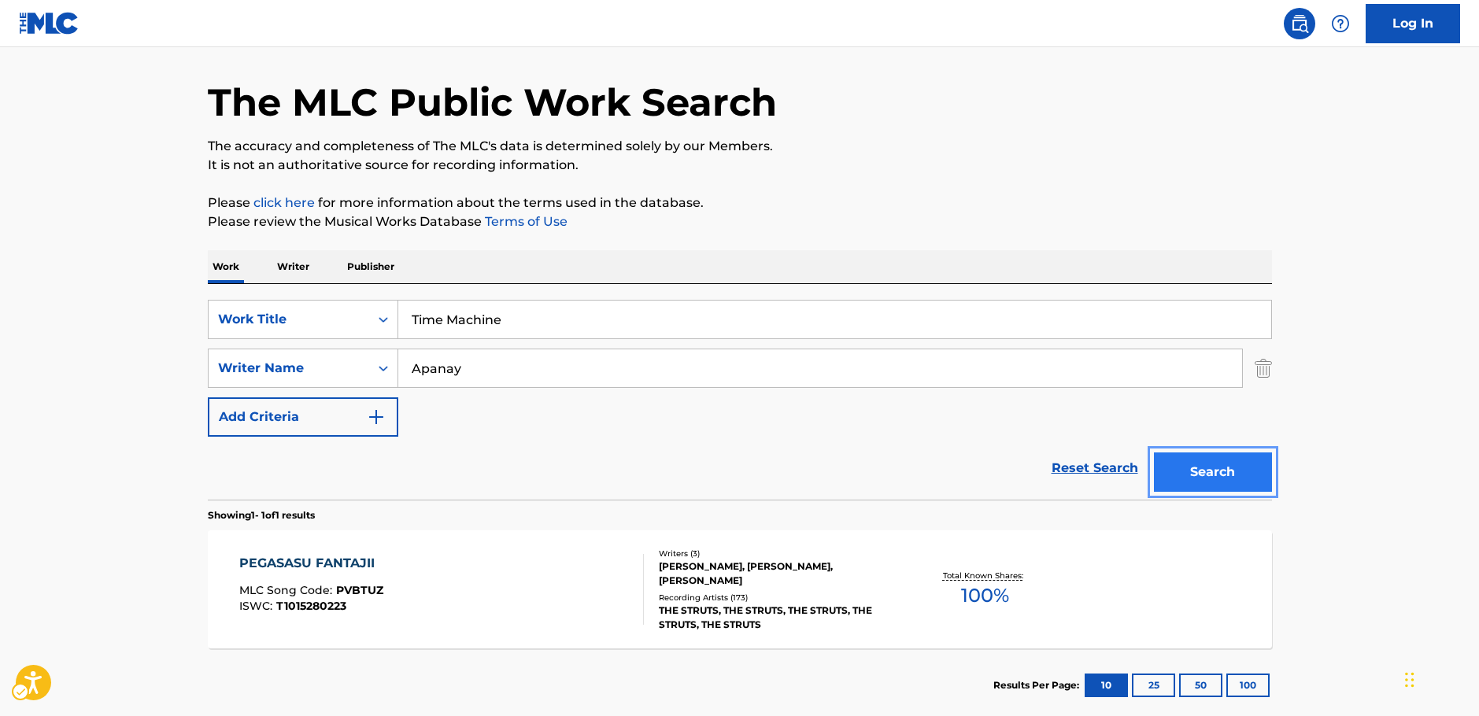
click at [1233, 475] on button "Search" at bounding box center [1213, 472] width 118 height 39
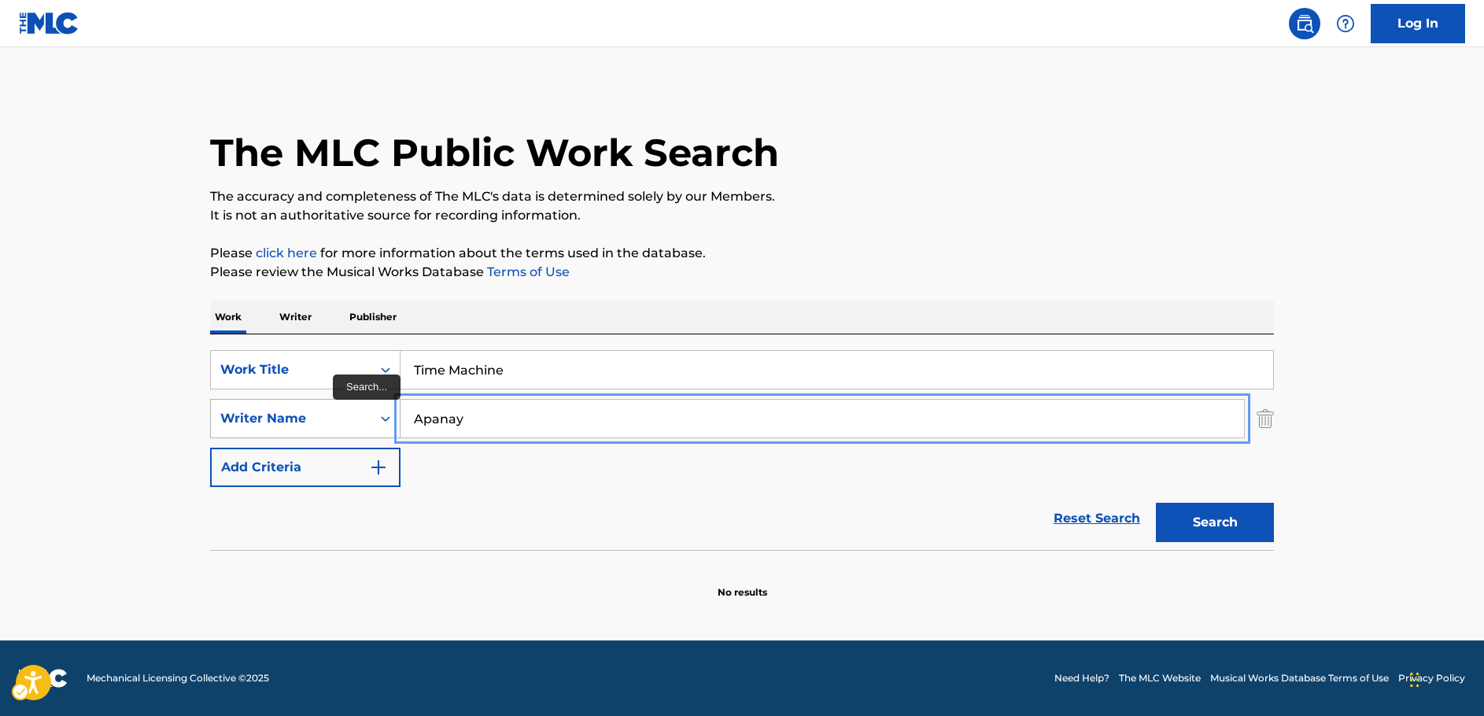
drag, startPoint x: 471, startPoint y: 423, endPoint x: 349, endPoint y: 417, distance: 121.3
click at [349, 419] on div "SearchWithCriteria63f74fdc-74e8-4482-a200-6c27f0c5c00b Writer Name [PERSON_NAME]" at bounding box center [742, 418] width 1064 height 39
paste input "[PERSON_NAME]"
type input "[PERSON_NAME]"
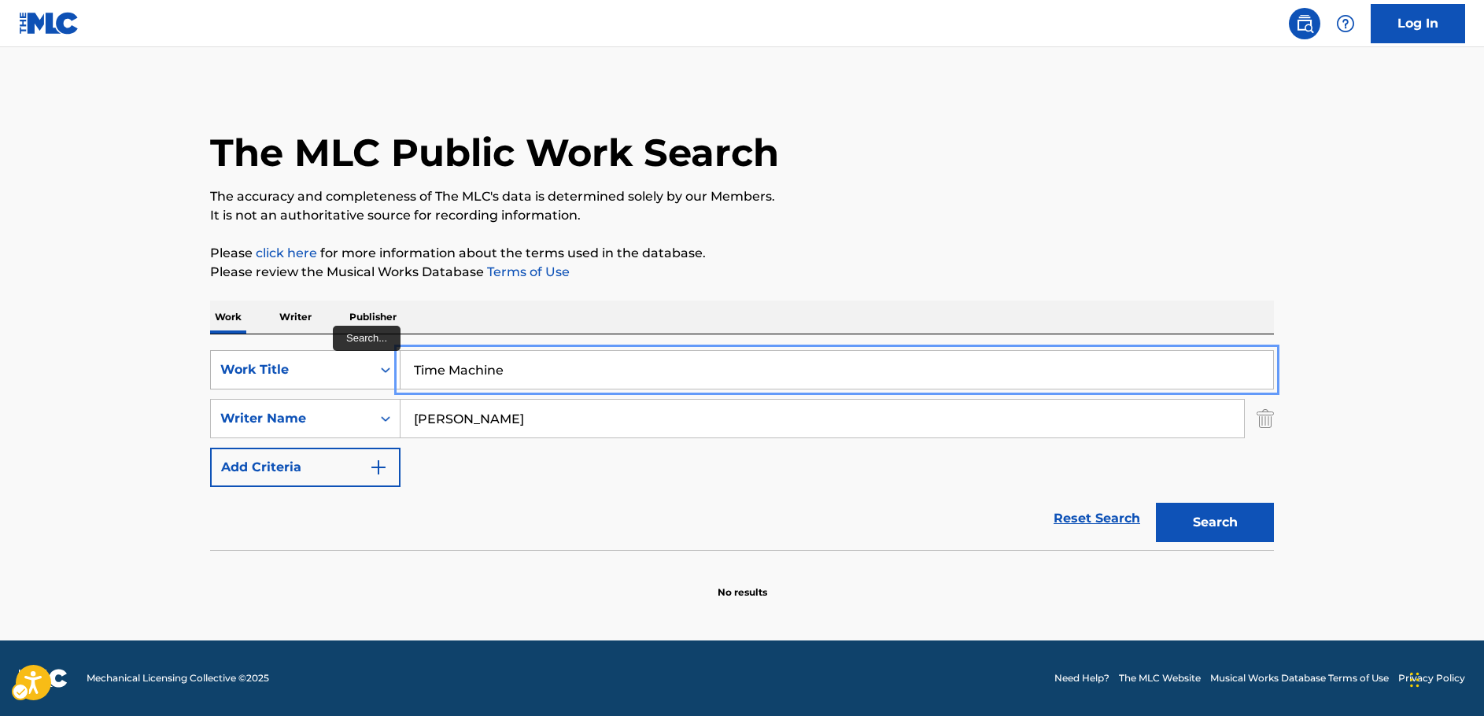
drag, startPoint x: 507, startPoint y: 371, endPoint x: 343, endPoint y: 368, distance: 163.7
click at [323, 372] on div "SearchWithCriteria33a92ffa-dc83-4e42-8069-8de56279d1d5 Work Title Time Machine" at bounding box center [742, 369] width 1064 height 39
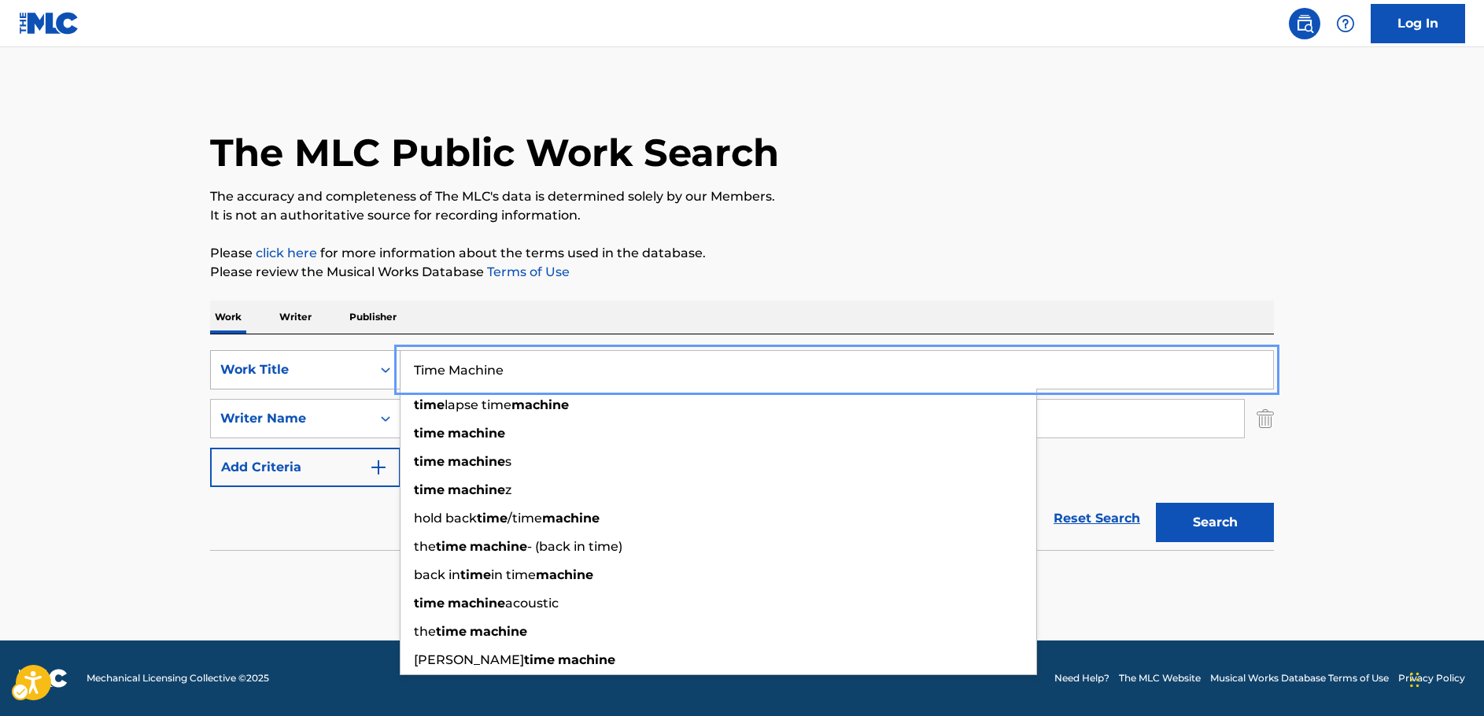
paste input "Mi Tierra Mexicana"
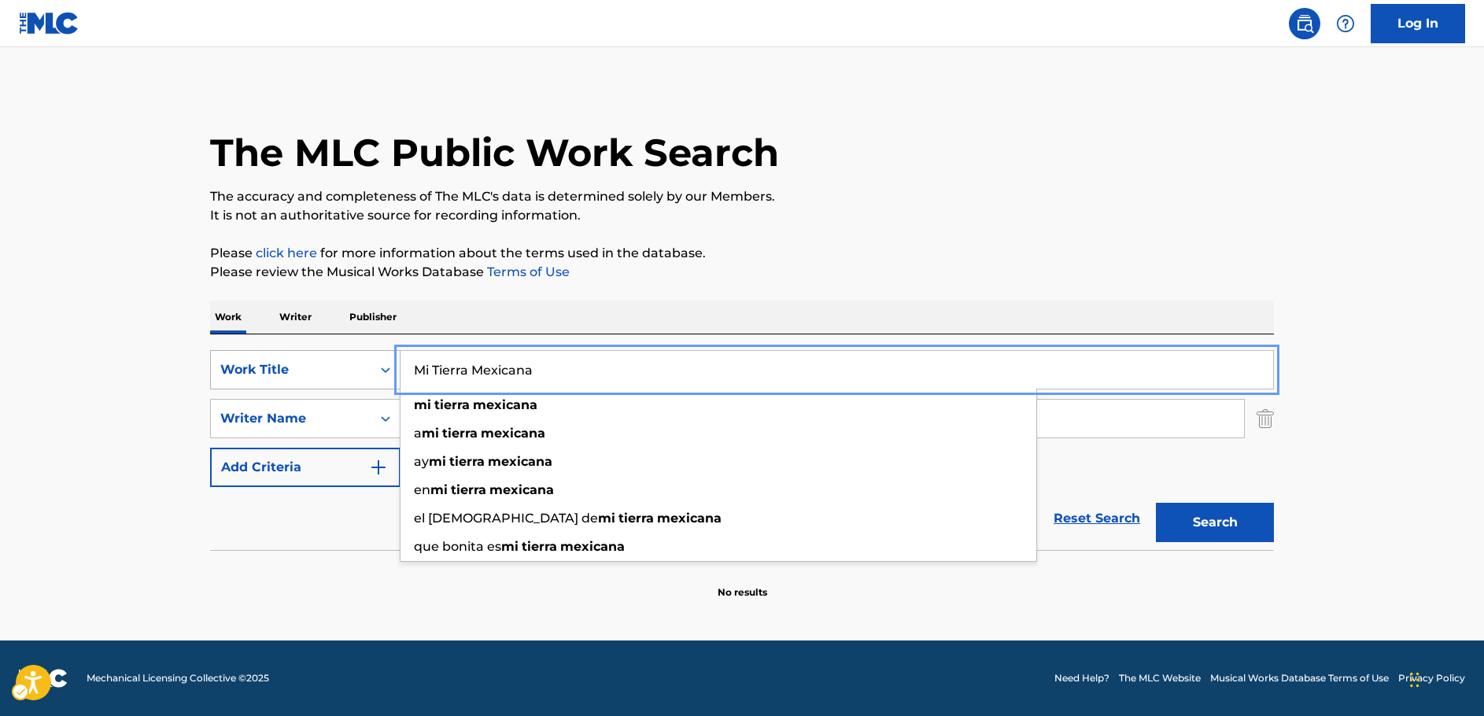
drag, startPoint x: 432, startPoint y: 363, endPoint x: 376, endPoint y: 368, distance: 56.1
click at [377, 368] on div "SearchWithCriteria33a92ffa-dc83-4e42-8069-8de56279d1d5 Work Title Mi Tierra Mex…" at bounding box center [742, 369] width 1064 height 39
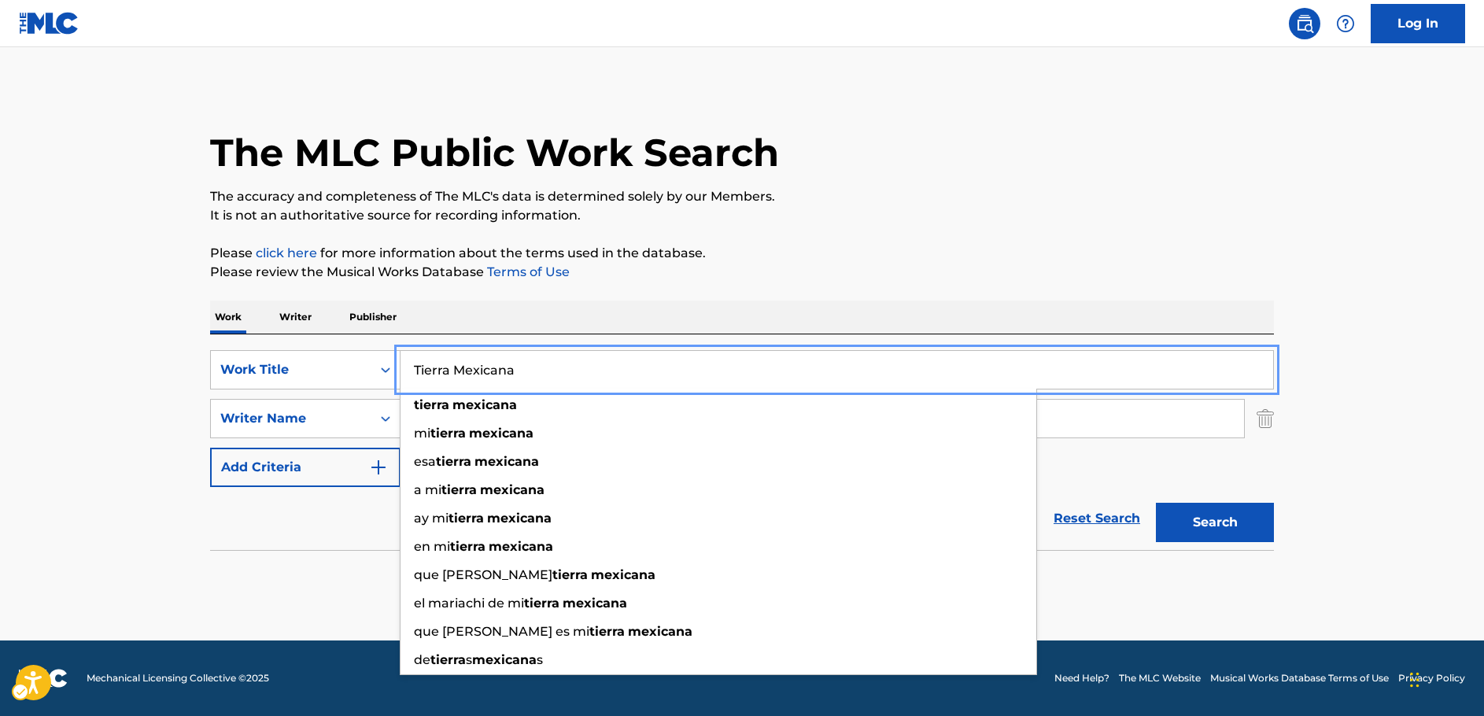
type input "Tierra Mexicana"
click at [1236, 526] on button "Search" at bounding box center [1215, 522] width 118 height 39
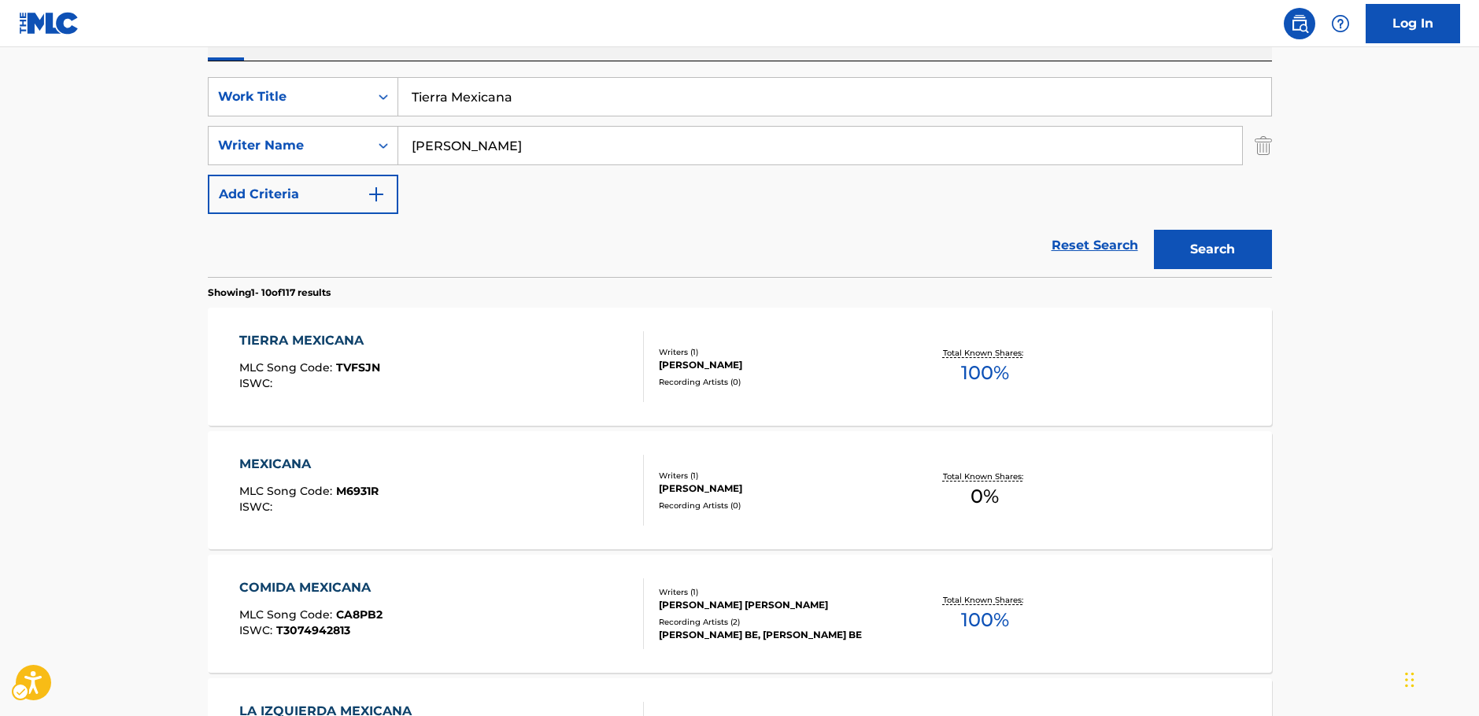
scroll to position [98, 0]
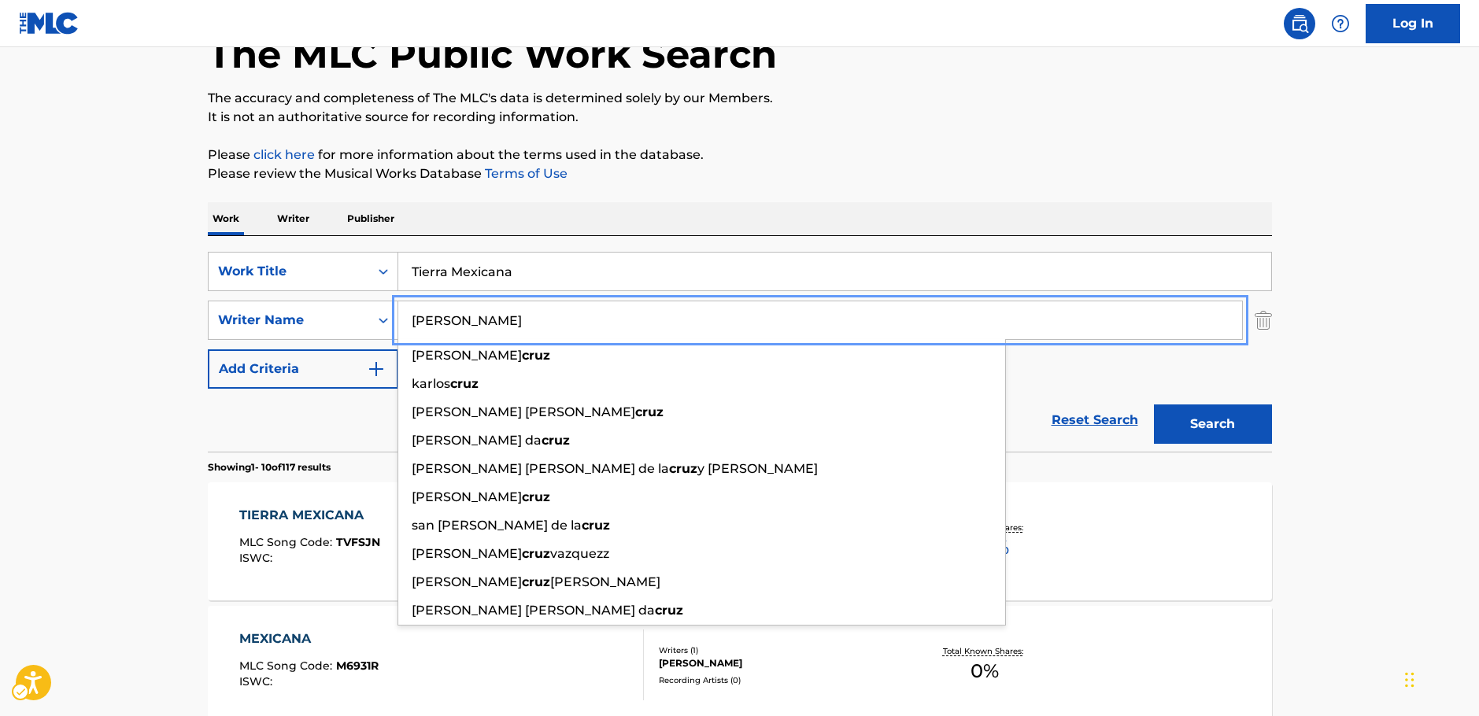
drag, startPoint x: 382, startPoint y: 318, endPoint x: 794, endPoint y: 353, distance: 413.1
click at [357, 324] on div "SearchWithCriteria63f74fdc-74e8-4482-a200-6c27f0c5c00b Writer Name [PERSON_NAME…" at bounding box center [740, 320] width 1064 height 39
paste input "[PERSON_NAME]"
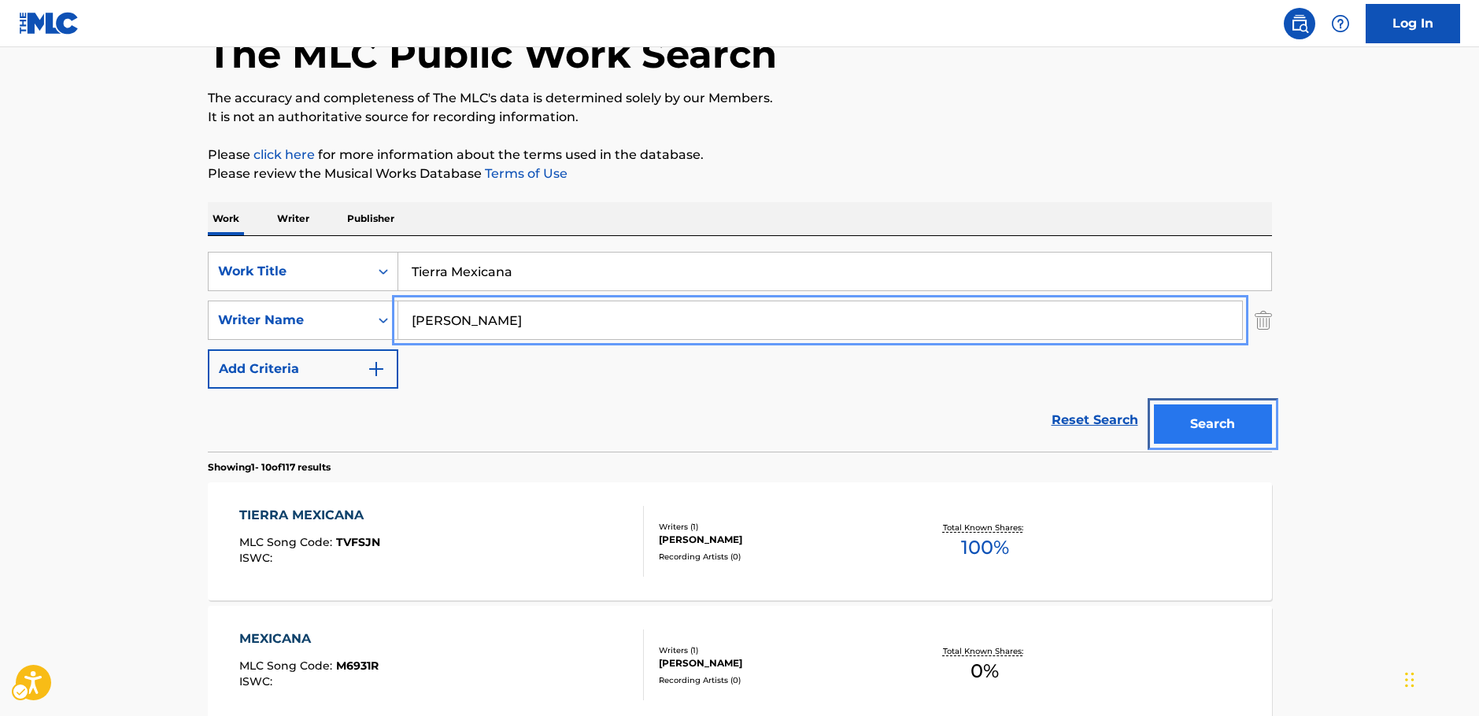
click at [1213, 426] on button "Search" at bounding box center [1213, 424] width 118 height 39
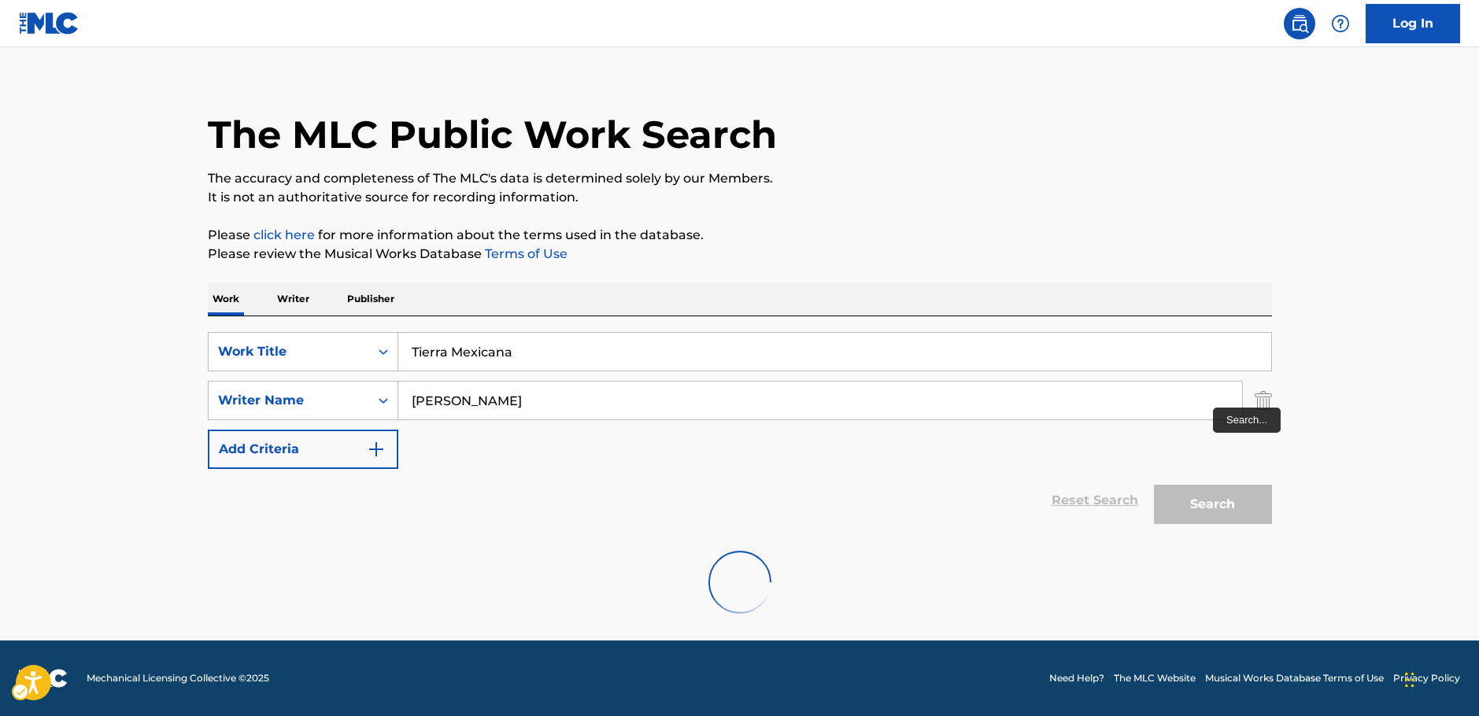
scroll to position [0, 0]
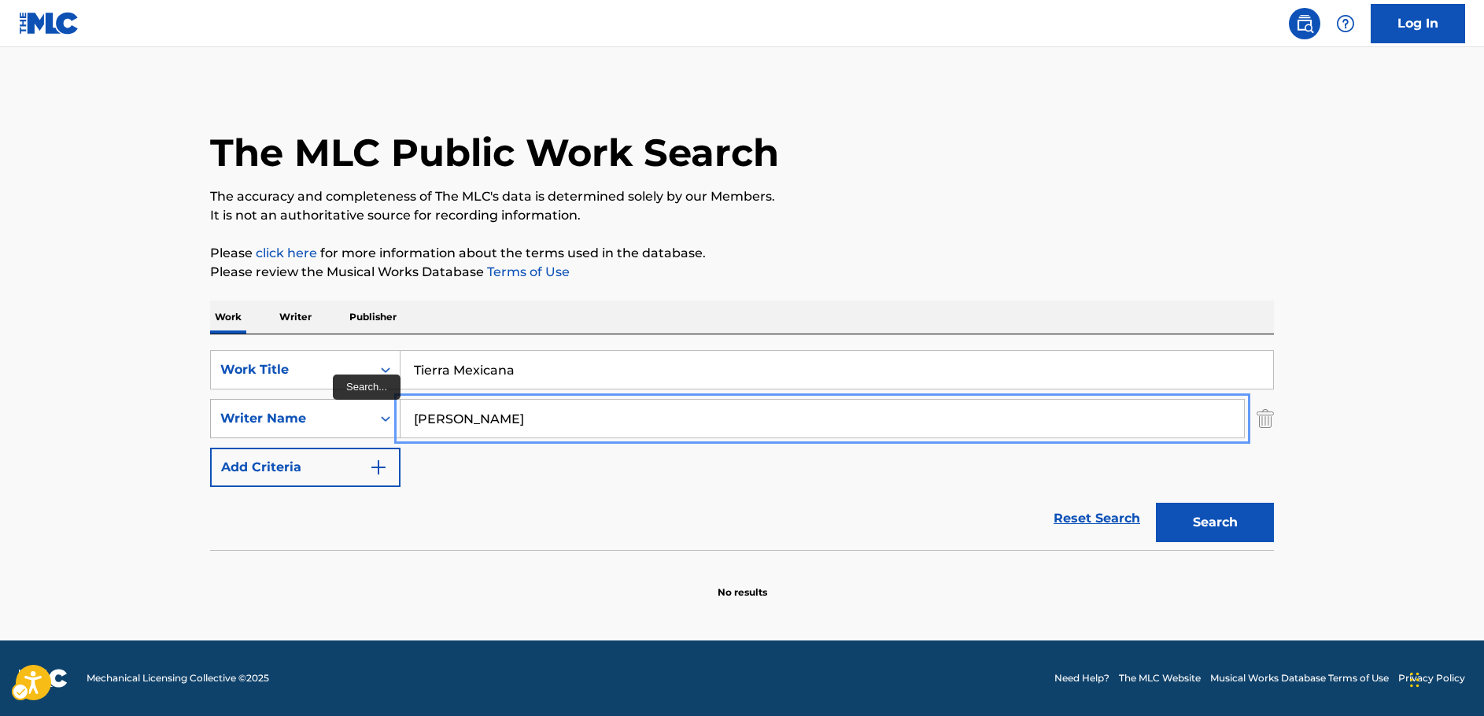
drag, startPoint x: 535, startPoint y: 427, endPoint x: 390, endPoint y: 430, distance: 145.6
click at [390, 430] on div "SearchWithCriteria63f74fdc-74e8-4482-a200-6c27f0c5c00b Writer Name [PERSON_NAME]" at bounding box center [742, 418] width 1064 height 39
paste input "[PERSON_NAME]"
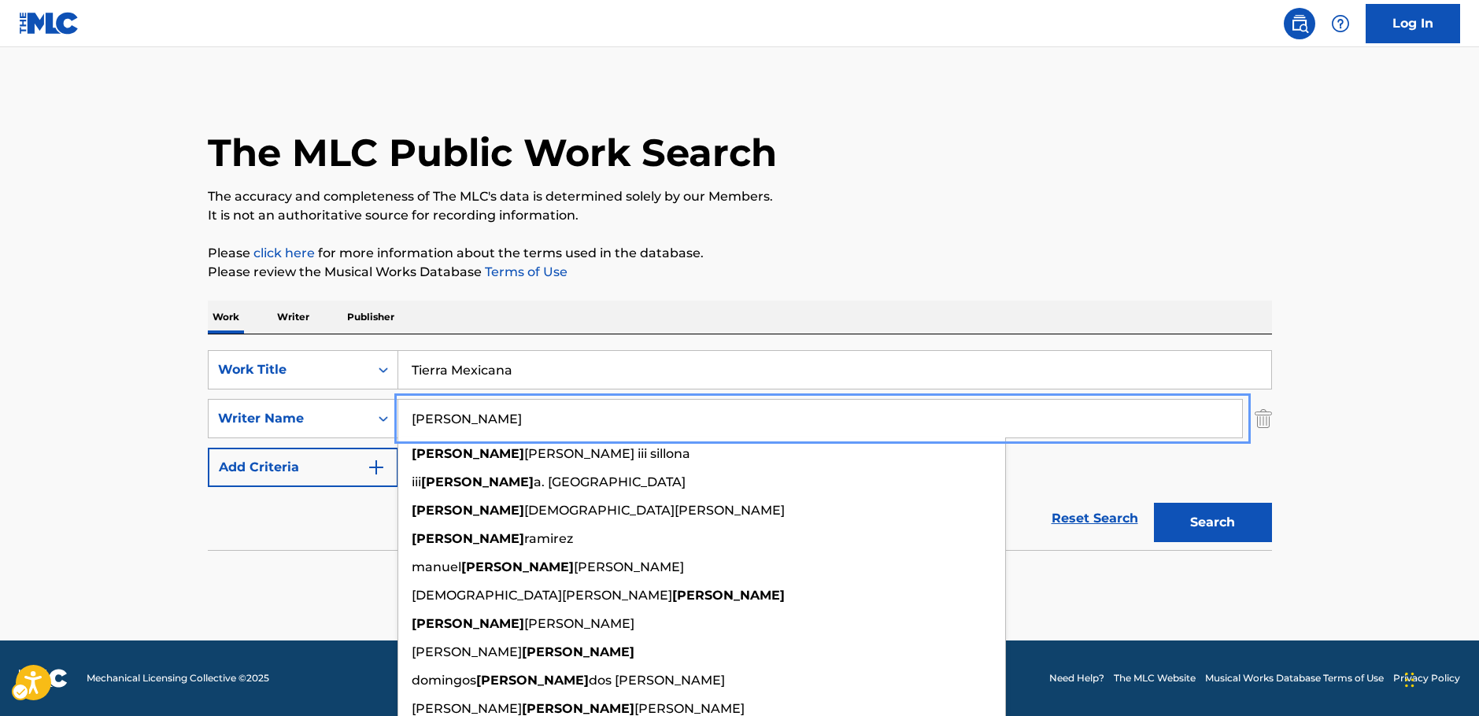
type input "[PERSON_NAME]"
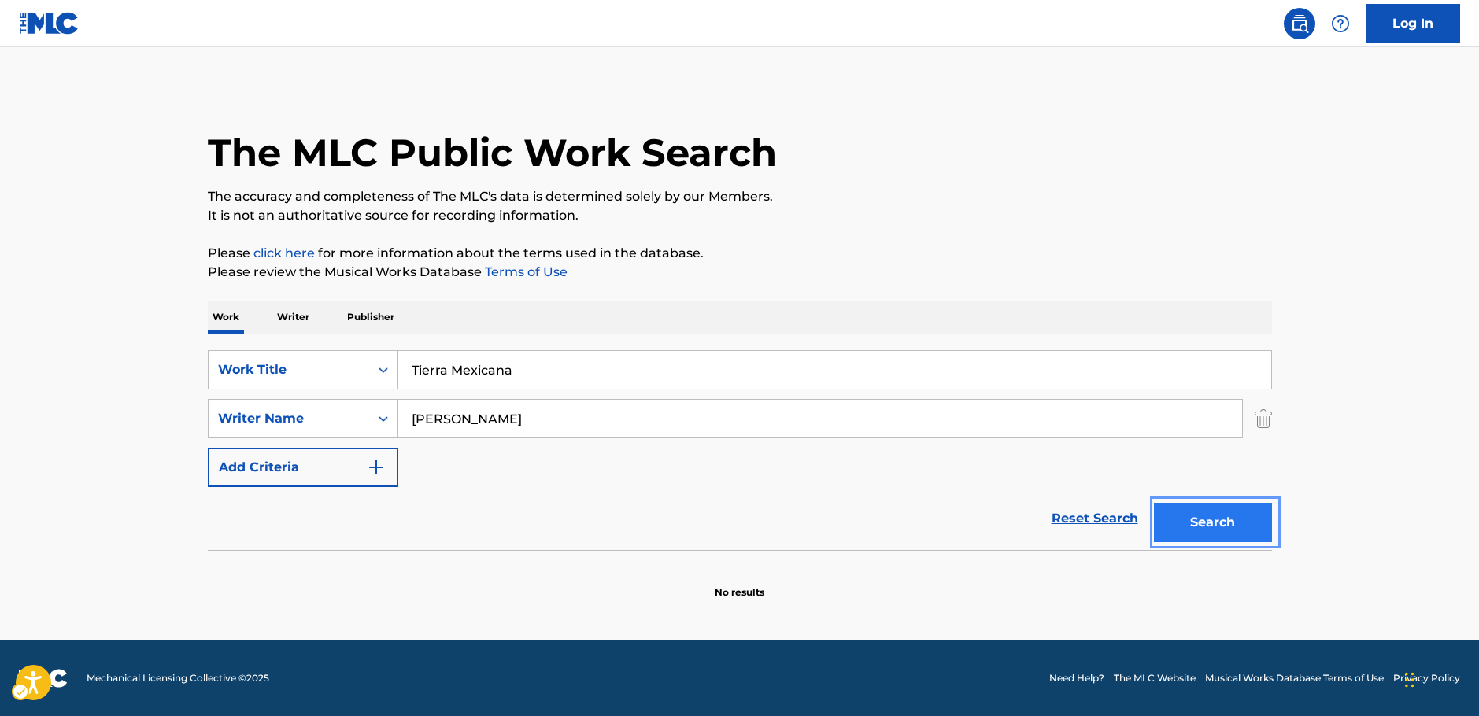
click at [1247, 519] on button "Search" at bounding box center [1213, 522] width 118 height 39
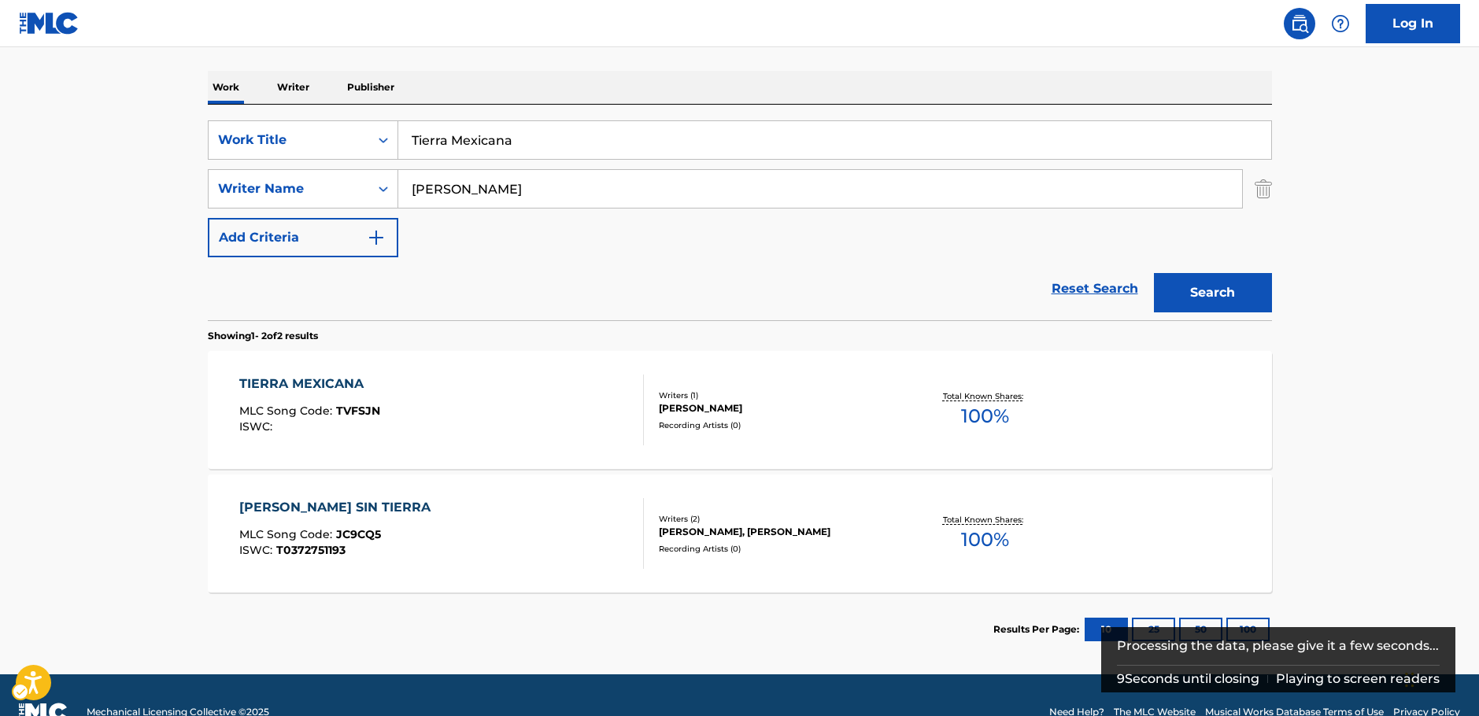
scroll to position [236, 0]
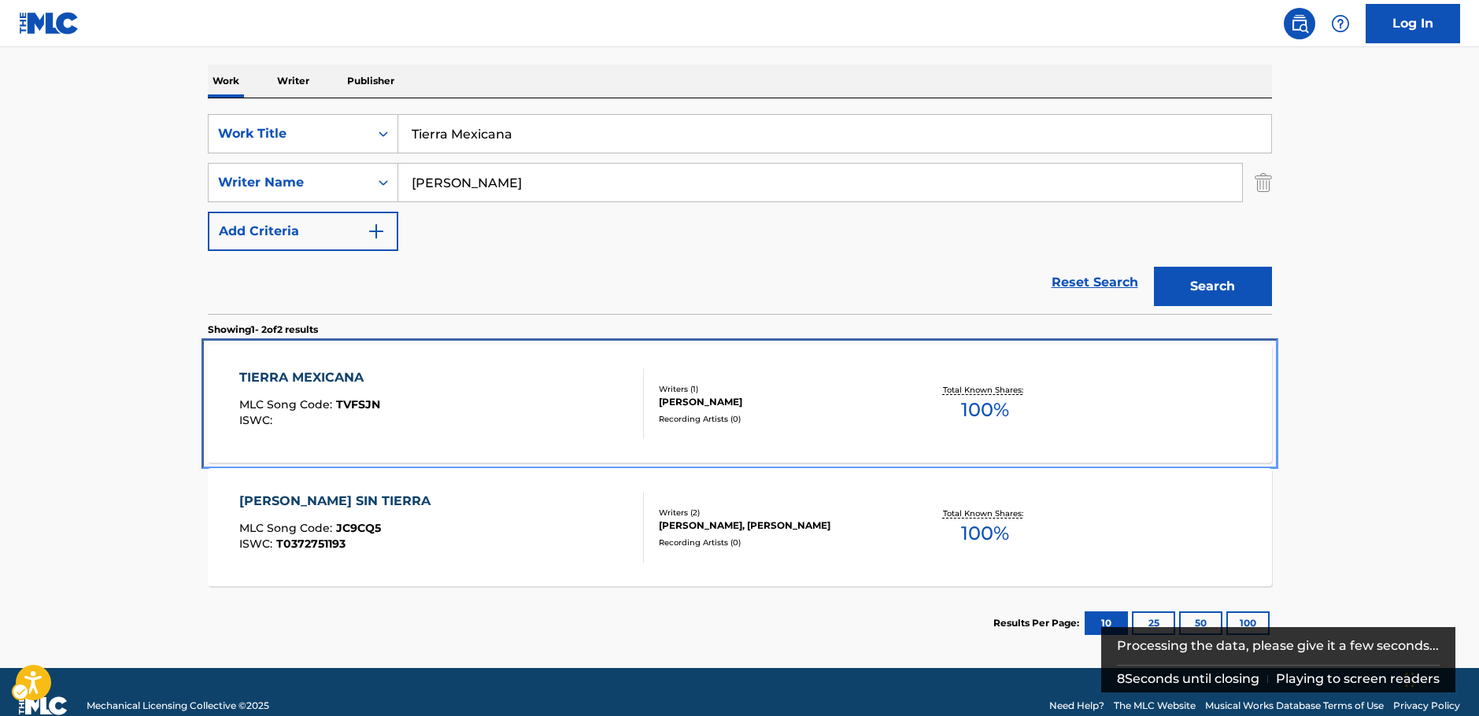
click at [494, 404] on div "TIERRA MEXICANA MLC Song Code : TVFSJN ISWC :" at bounding box center [441, 403] width 405 height 71
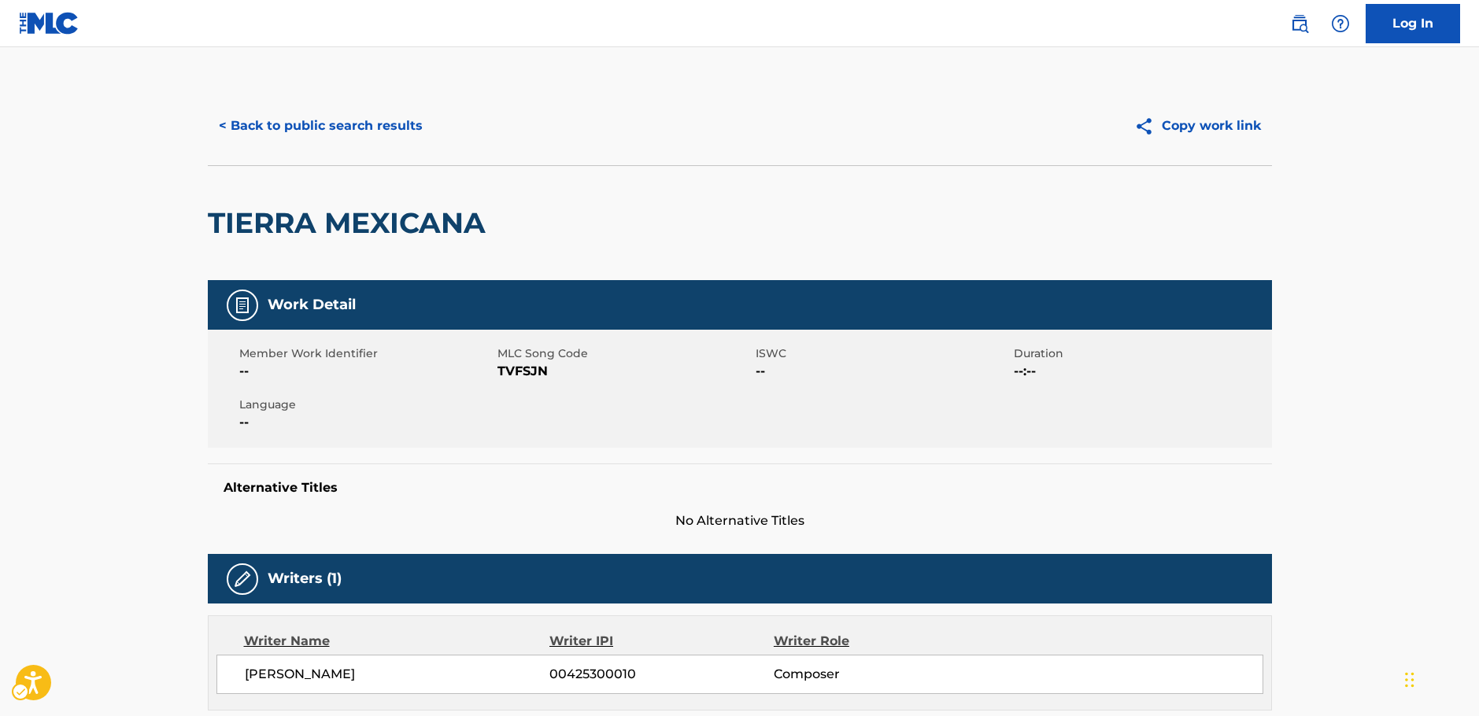
click at [526, 369] on span "MLC Song Code - TVFSJN" at bounding box center [624, 371] width 254 height 19
copy span "TVFSJN"
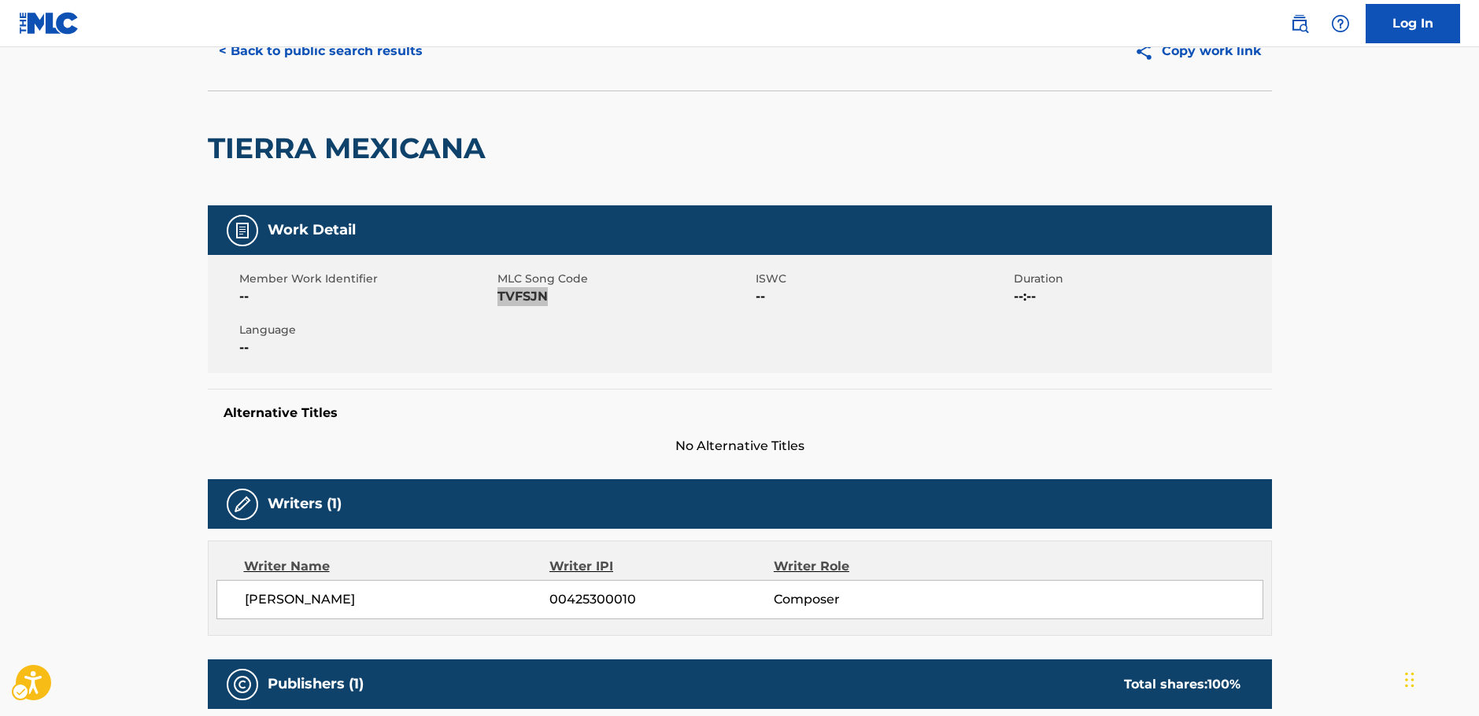
scroll to position [157, 0]
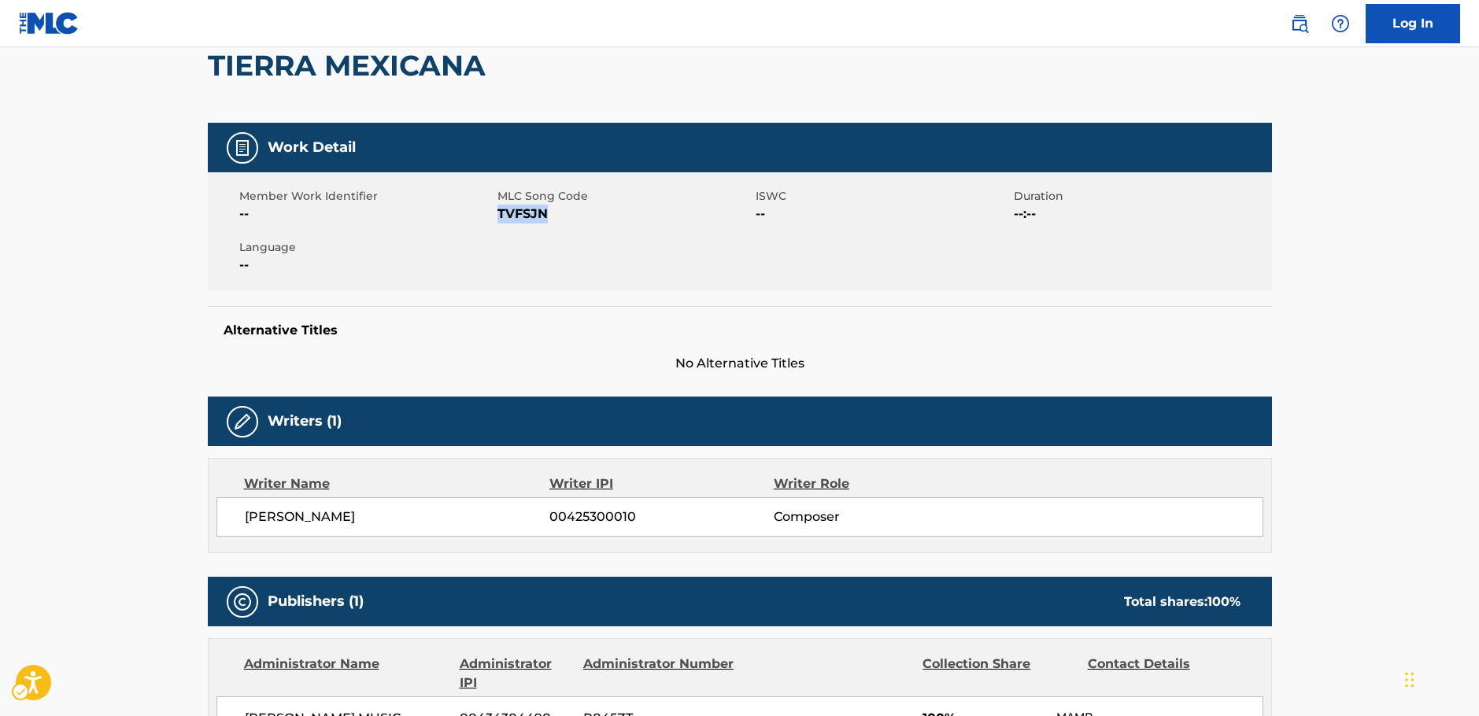
drag, startPoint x: 438, startPoint y: 518, endPoint x: 786, endPoint y: 288, distance: 417.6
click at [255, 514] on span "[PERSON_NAME]" at bounding box center [397, 517] width 305 height 19
copy span "[PERSON_NAME]"
drag, startPoint x: 359, startPoint y: 507, endPoint x: 375, endPoint y: 507, distance: 15.7
click at [360, 507] on div "[PERSON_NAME] 00425300010 Composer" at bounding box center [739, 516] width 1047 height 39
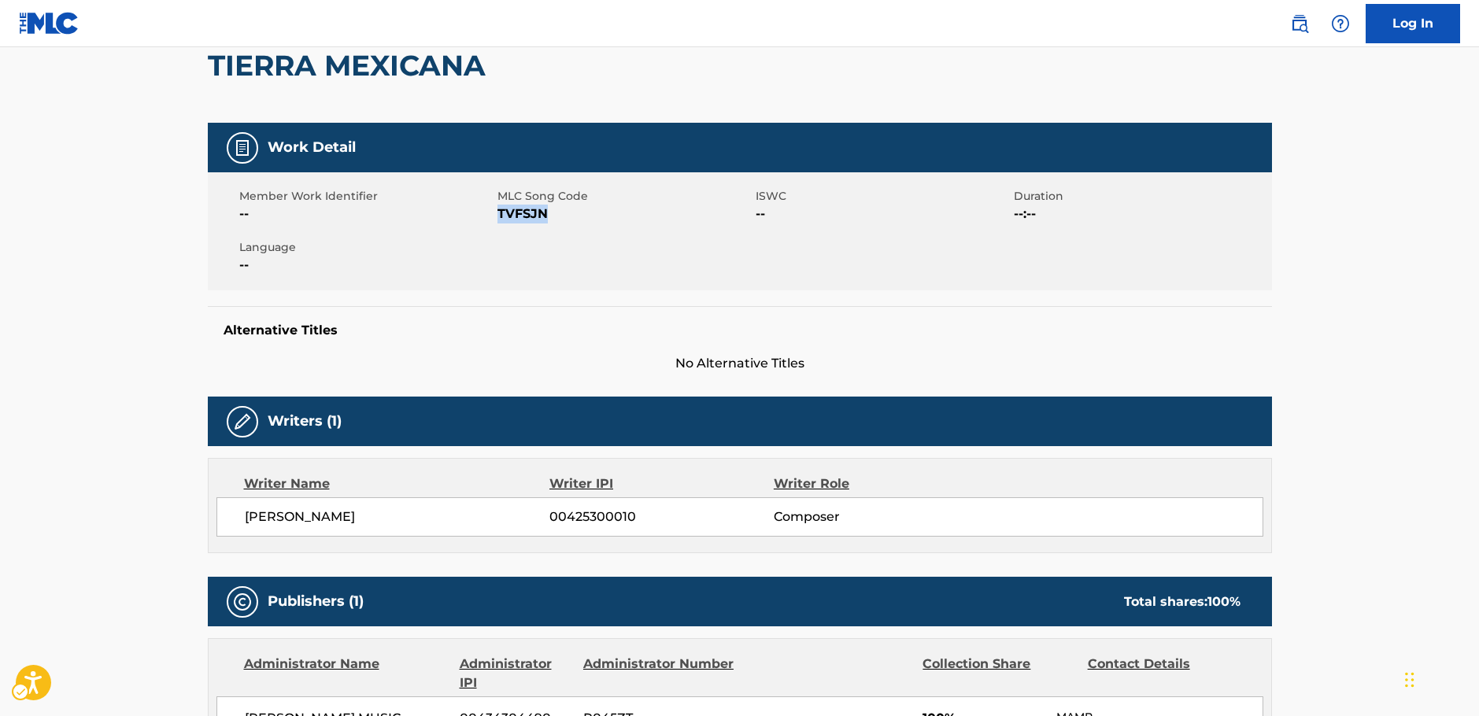
click at [444, 515] on span "[PERSON_NAME]" at bounding box center [397, 517] width 305 height 19
drag, startPoint x: 444, startPoint y: 516, endPoint x: 276, endPoint y: 514, distance: 167.6
click at [276, 514] on span "[PERSON_NAME]" at bounding box center [397, 517] width 305 height 19
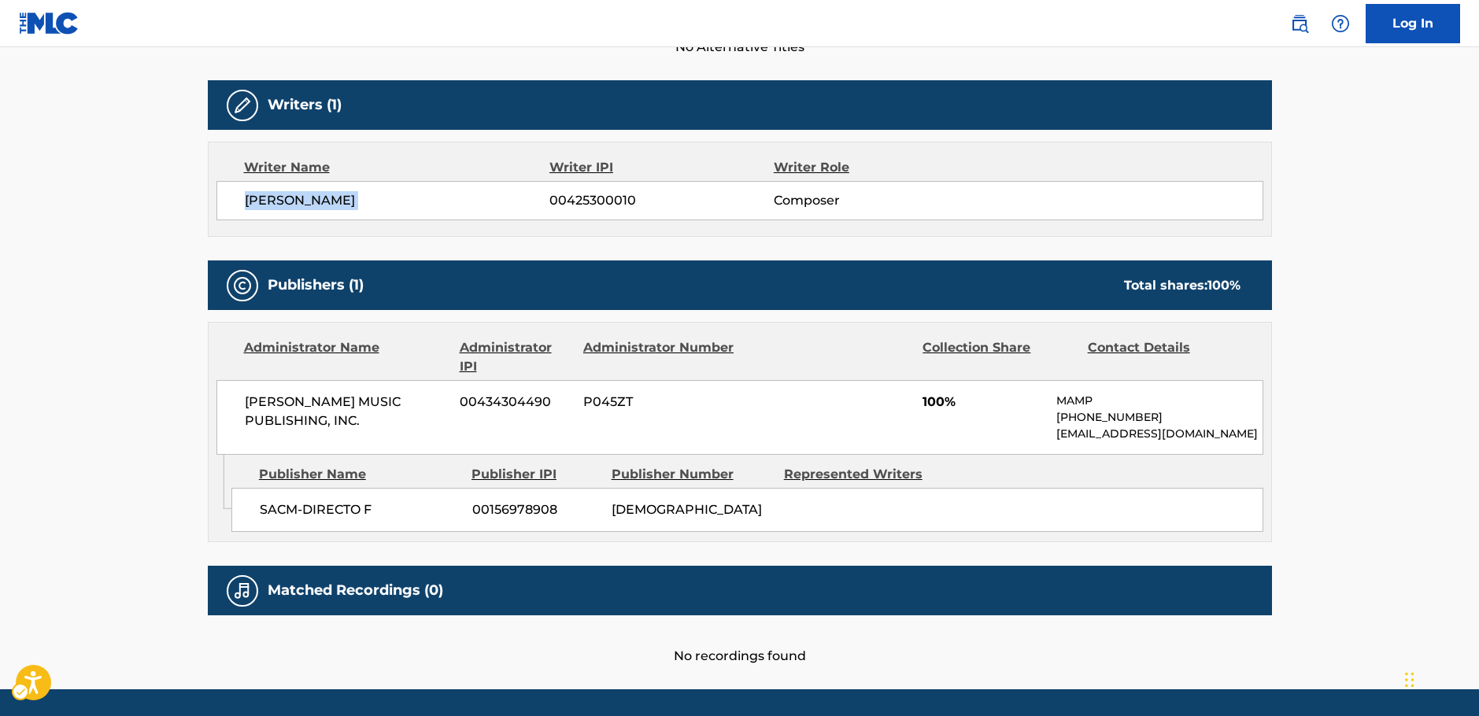
scroll to position [539, 0]
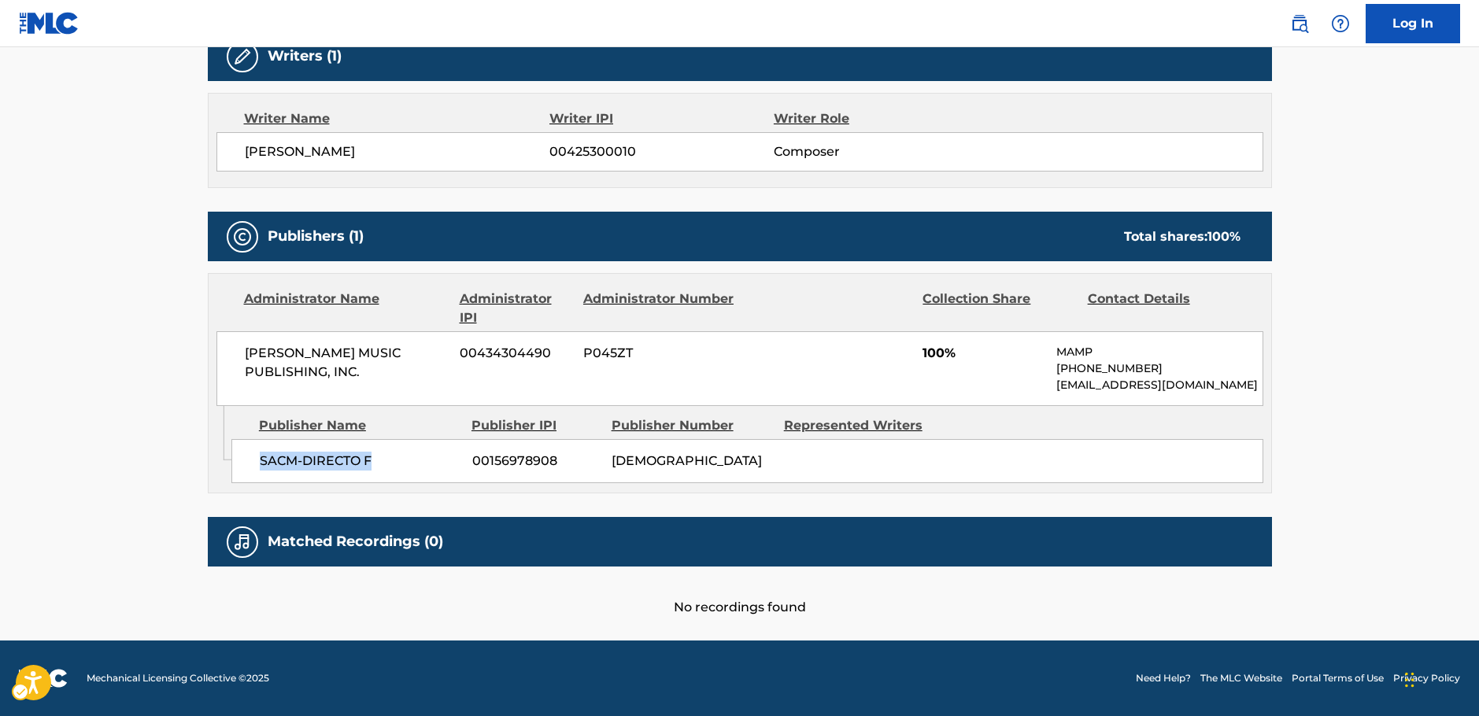
drag, startPoint x: 386, startPoint y: 466, endPoint x: 251, endPoint y: 459, distance: 135.5
click at [251, 459] on div "SACM-DIRECTO F 00156978908 PA24SM" at bounding box center [747, 461] width 1032 height 44
copy span "SACM-DIRECTO F"
drag, startPoint x: 380, startPoint y: 357, endPoint x: 1, endPoint y: 388, distance: 380.6
click at [239, 331] on div "[PERSON_NAME] MUSIC PUBLISHING, INC. 00434304490 P045ZT 100% MAMP [PHONE_NUMBER…" at bounding box center [739, 368] width 1047 height 75
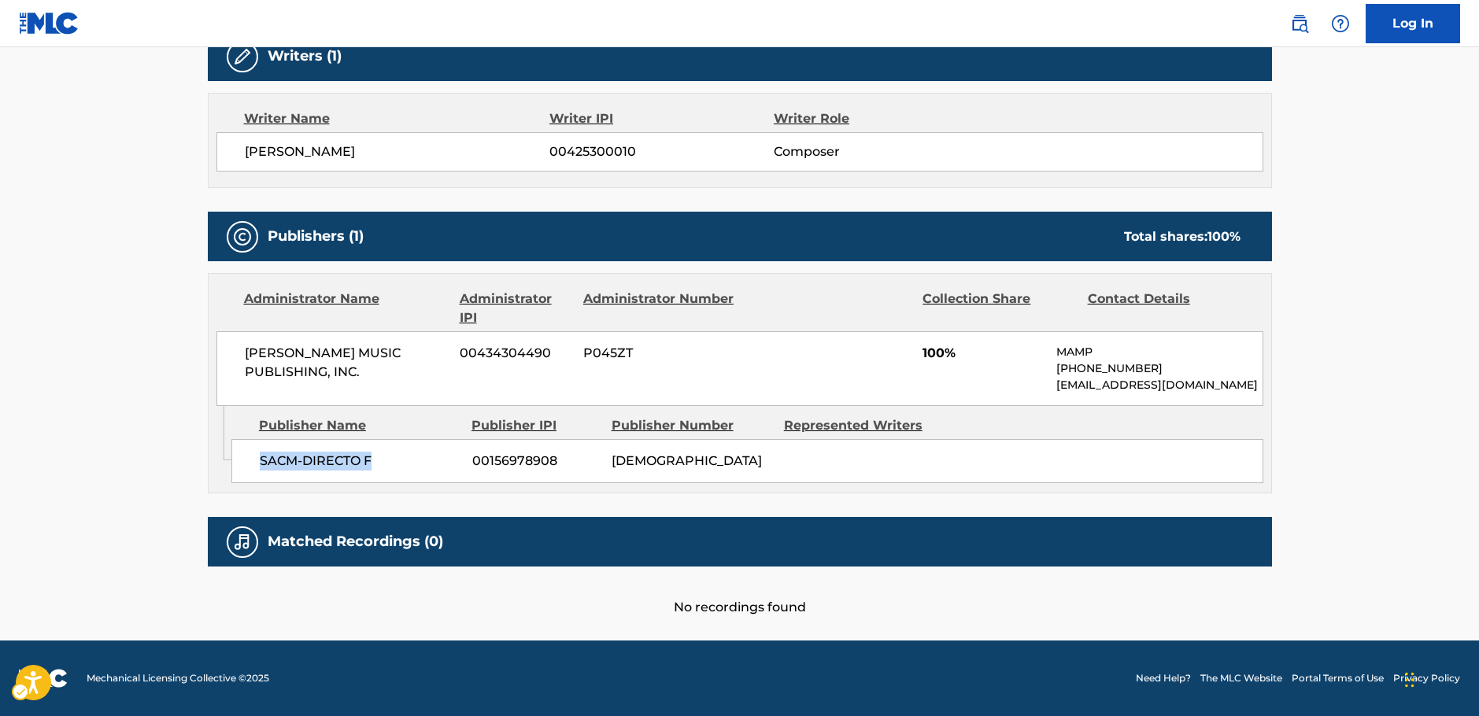
copy span "[PERSON_NAME] MUSIC PUBLISHING, INC."
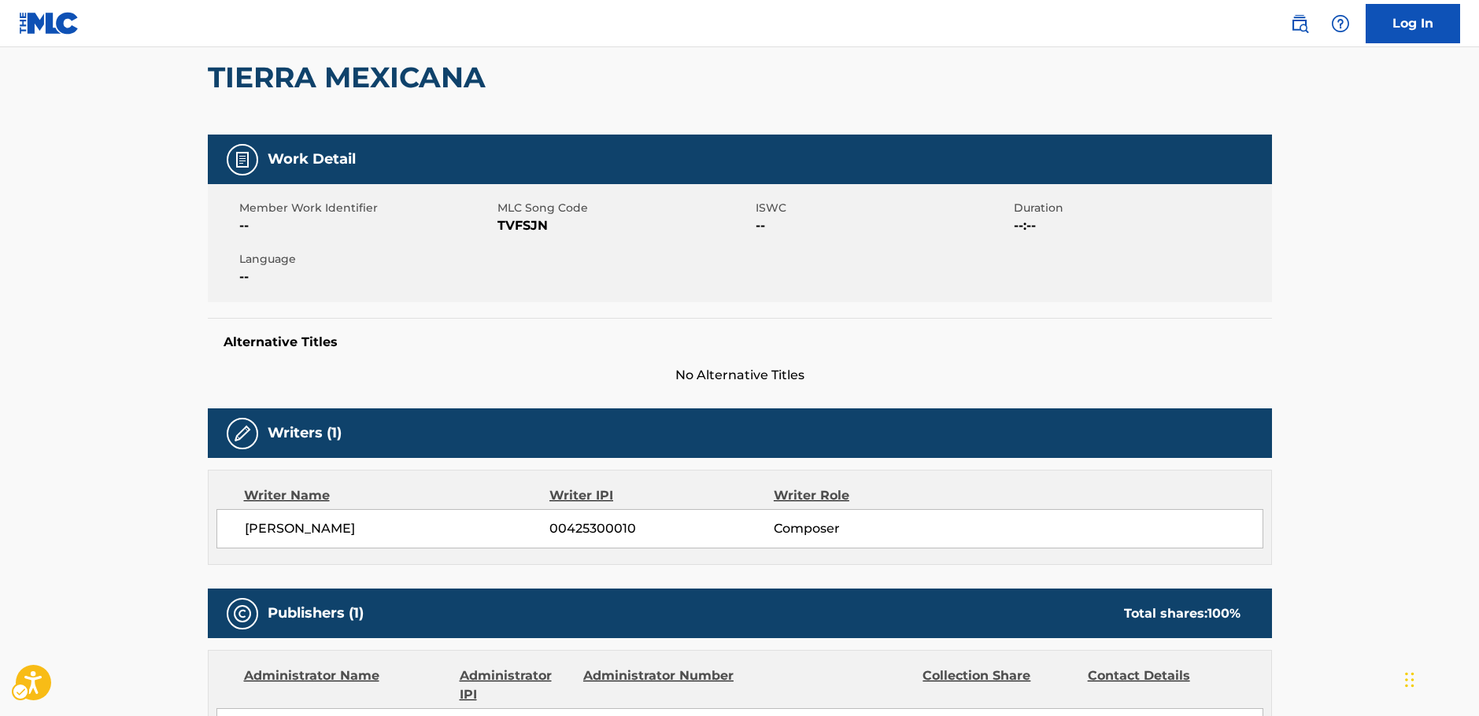
scroll to position [0, 0]
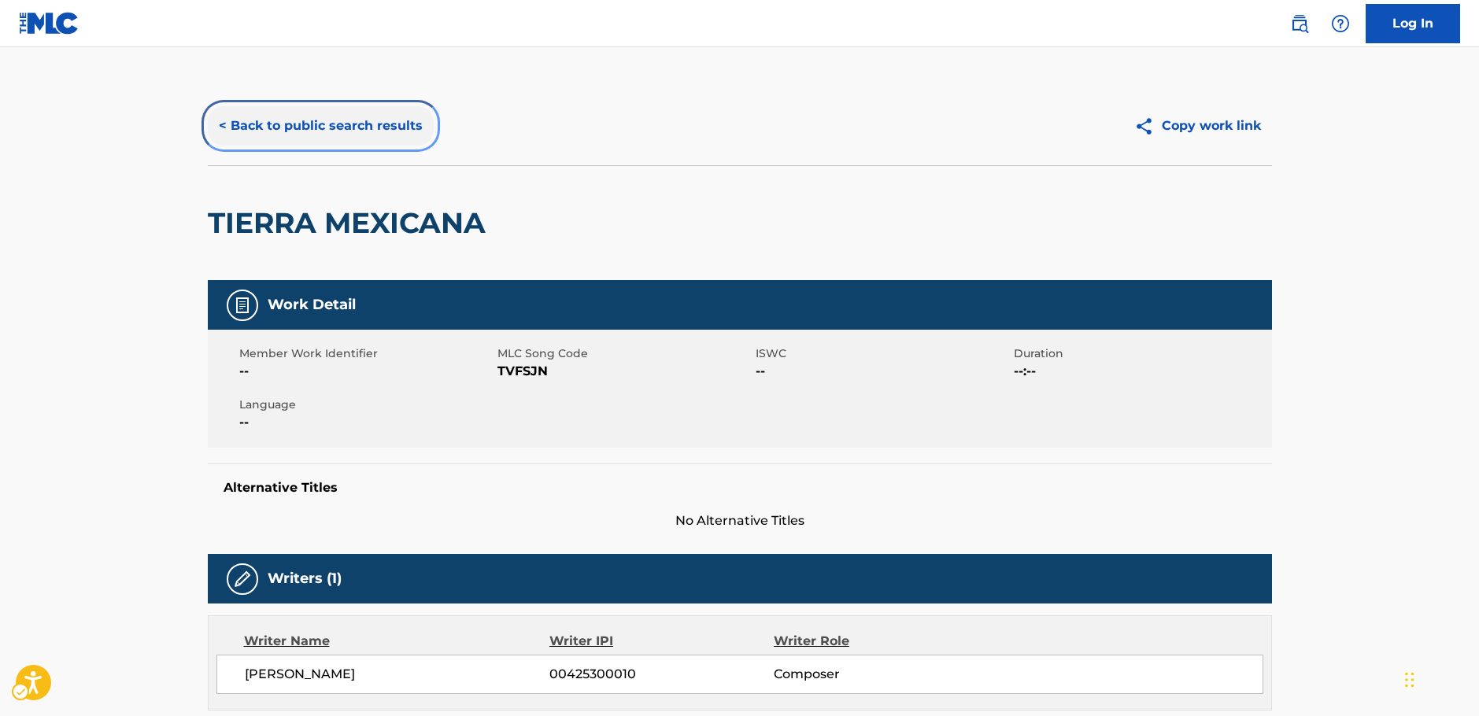
click at [349, 124] on button "< Back to public search results" at bounding box center [321, 125] width 226 height 39
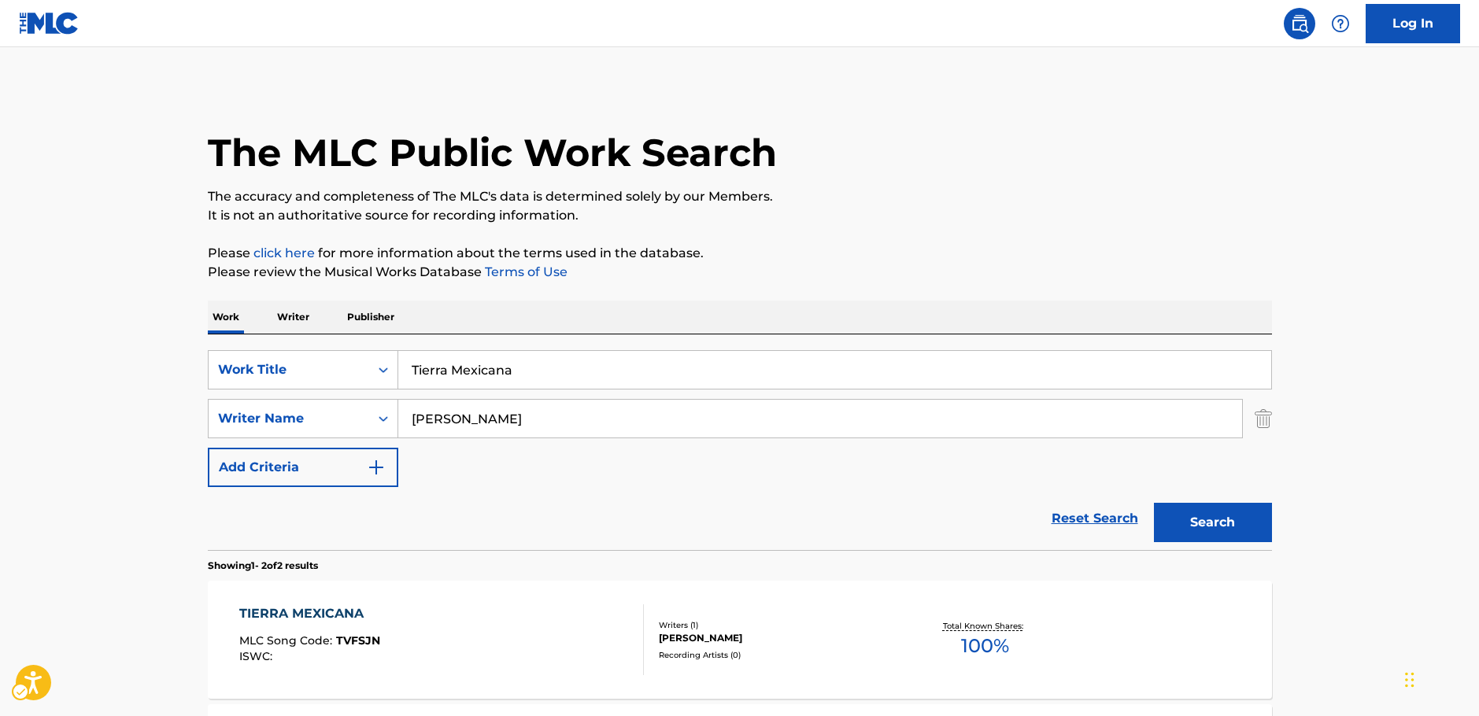
scroll to position [174, 0]
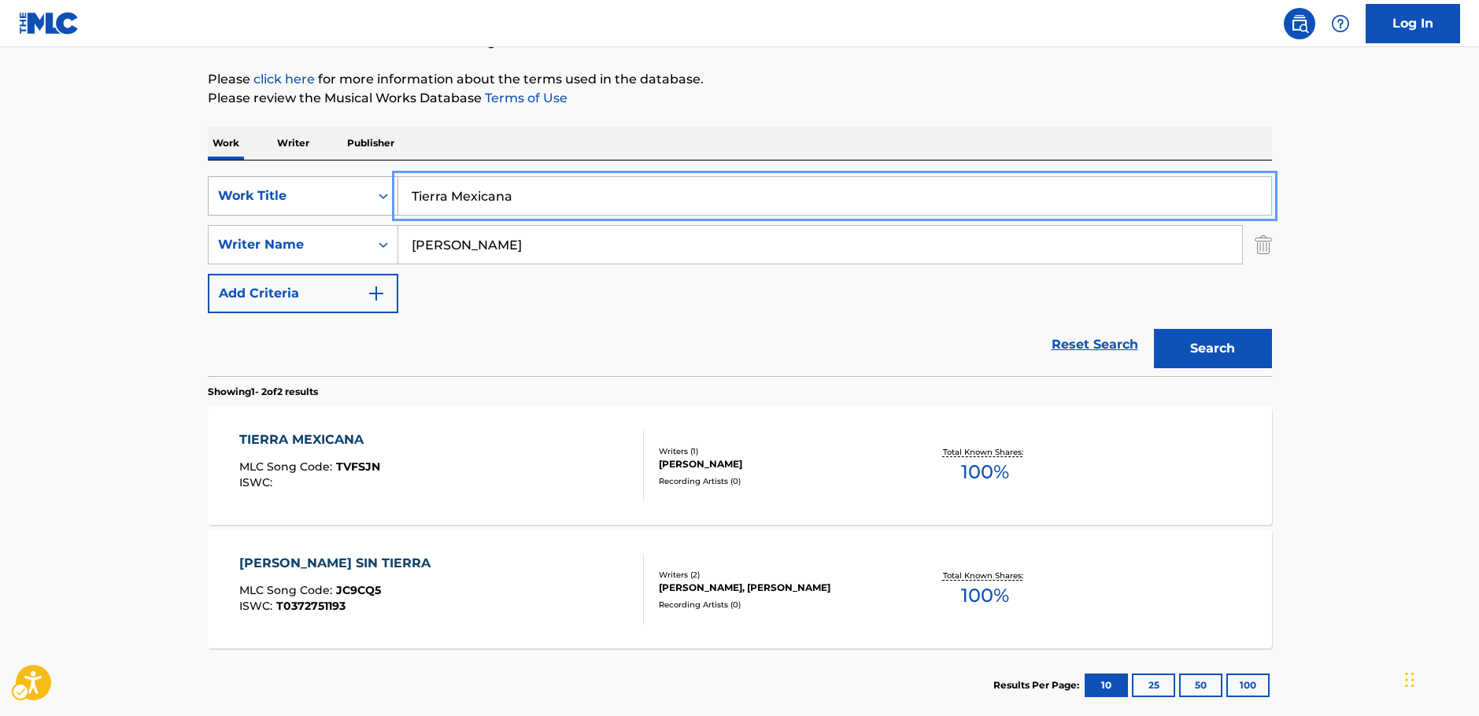
drag, startPoint x: 508, startPoint y: 196, endPoint x: 290, endPoint y: 209, distance: 217.6
click at [290, 209] on div "SearchWithCriteria33a92ffa-dc83-4e42-8069-8de56279d1d5 Work Title Tierra Mexica…" at bounding box center [740, 195] width 1064 height 39
paste input "Mi"
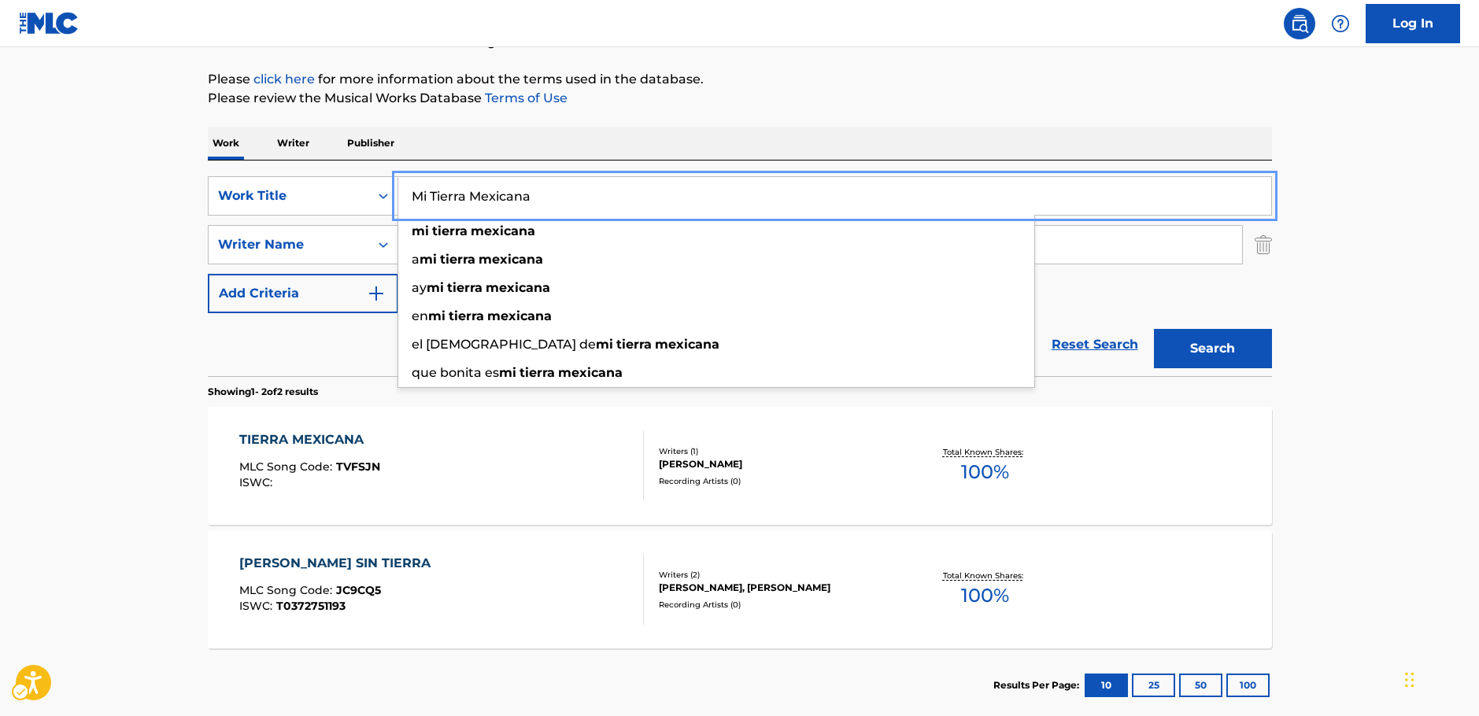
type input "Mi Tierra Mexicana"
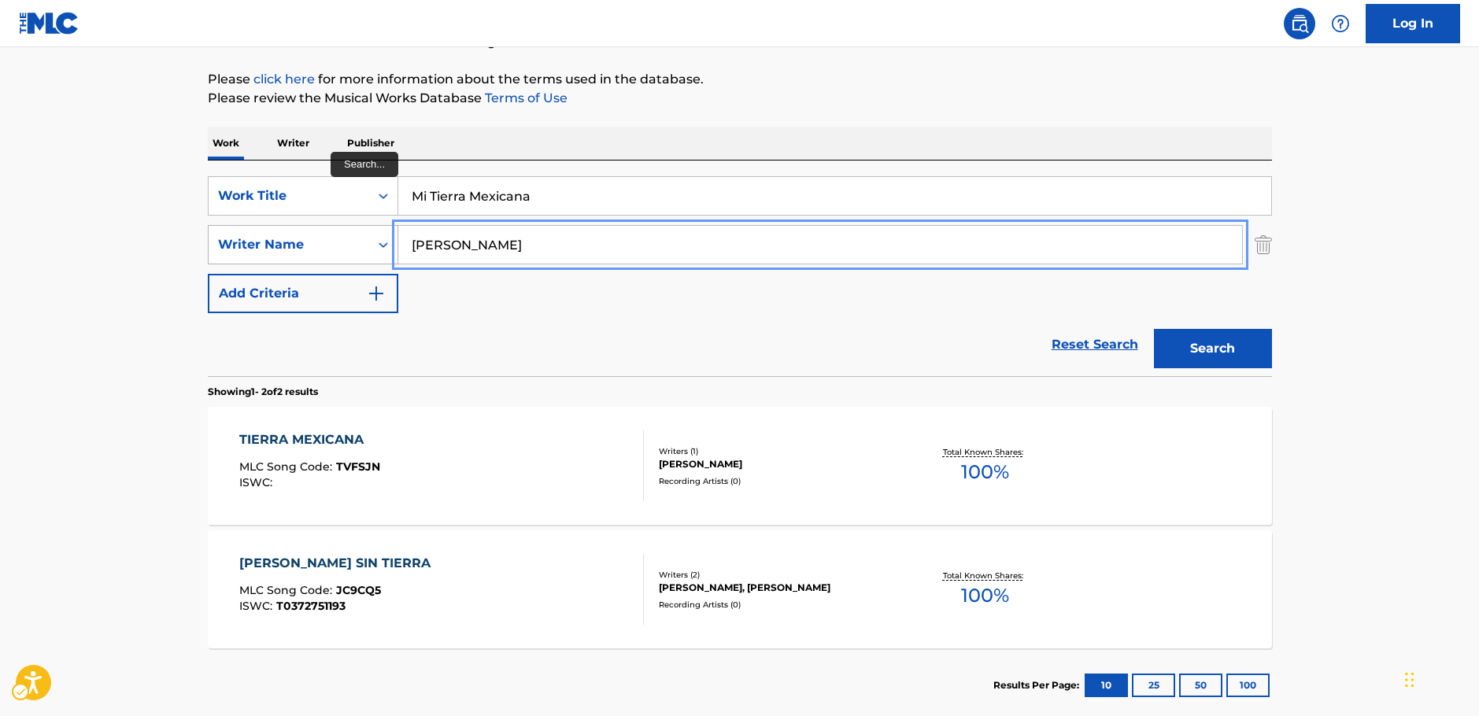
drag, startPoint x: 352, startPoint y: 253, endPoint x: 294, endPoint y: 252, distance: 57.5
click at [293, 252] on div "SearchWithCriteria63f74fdc-74e8-4482-a200-6c27f0c5c00b Writer Name [PERSON_NAME]" at bounding box center [740, 244] width 1064 height 39
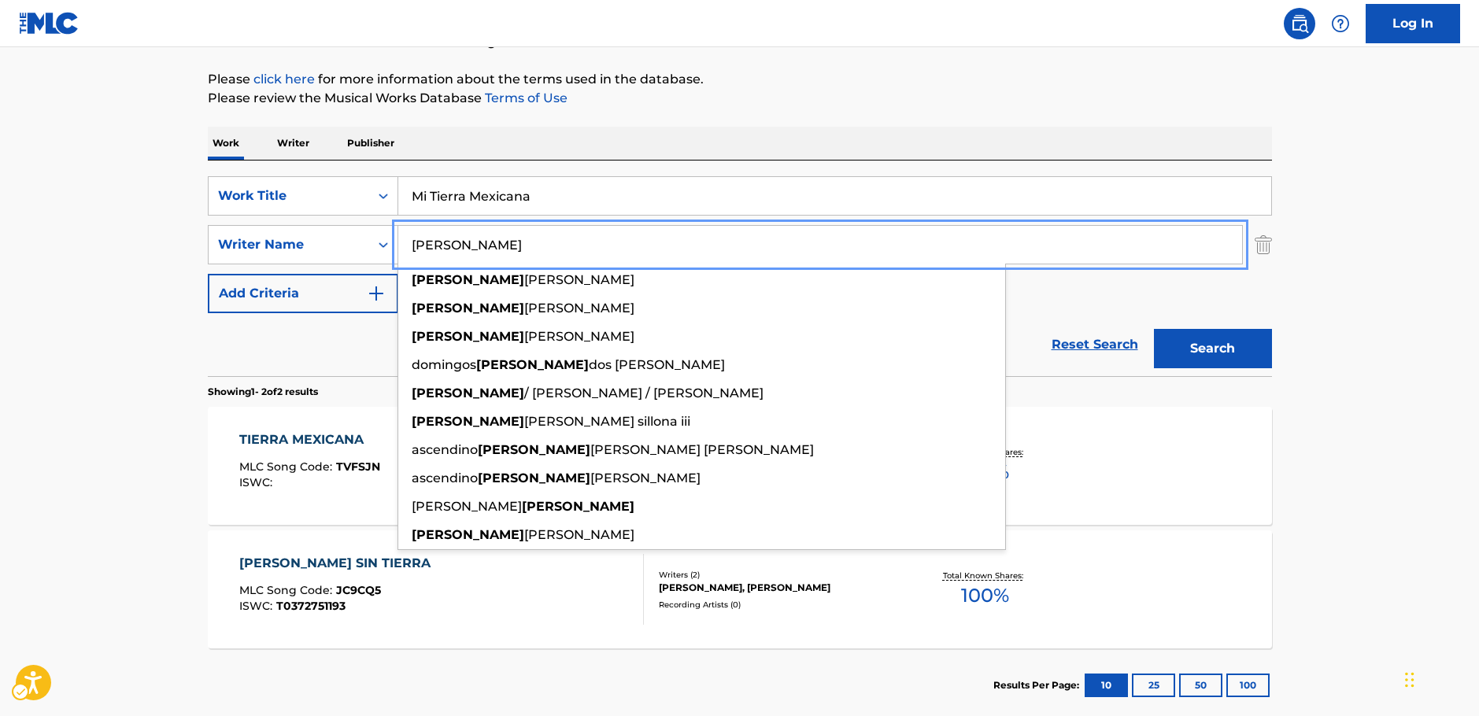
paste input "[PERSON_NAME]"
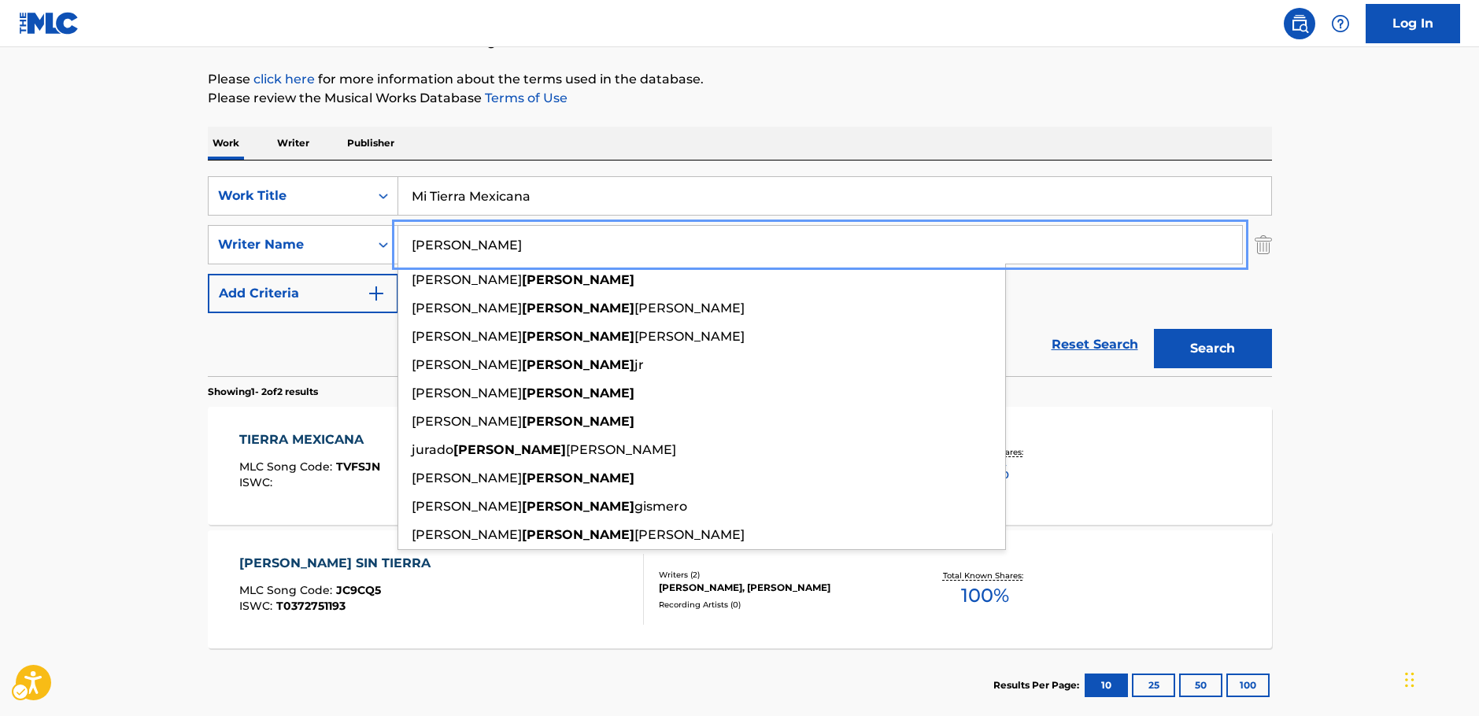
type input "[PERSON_NAME]"
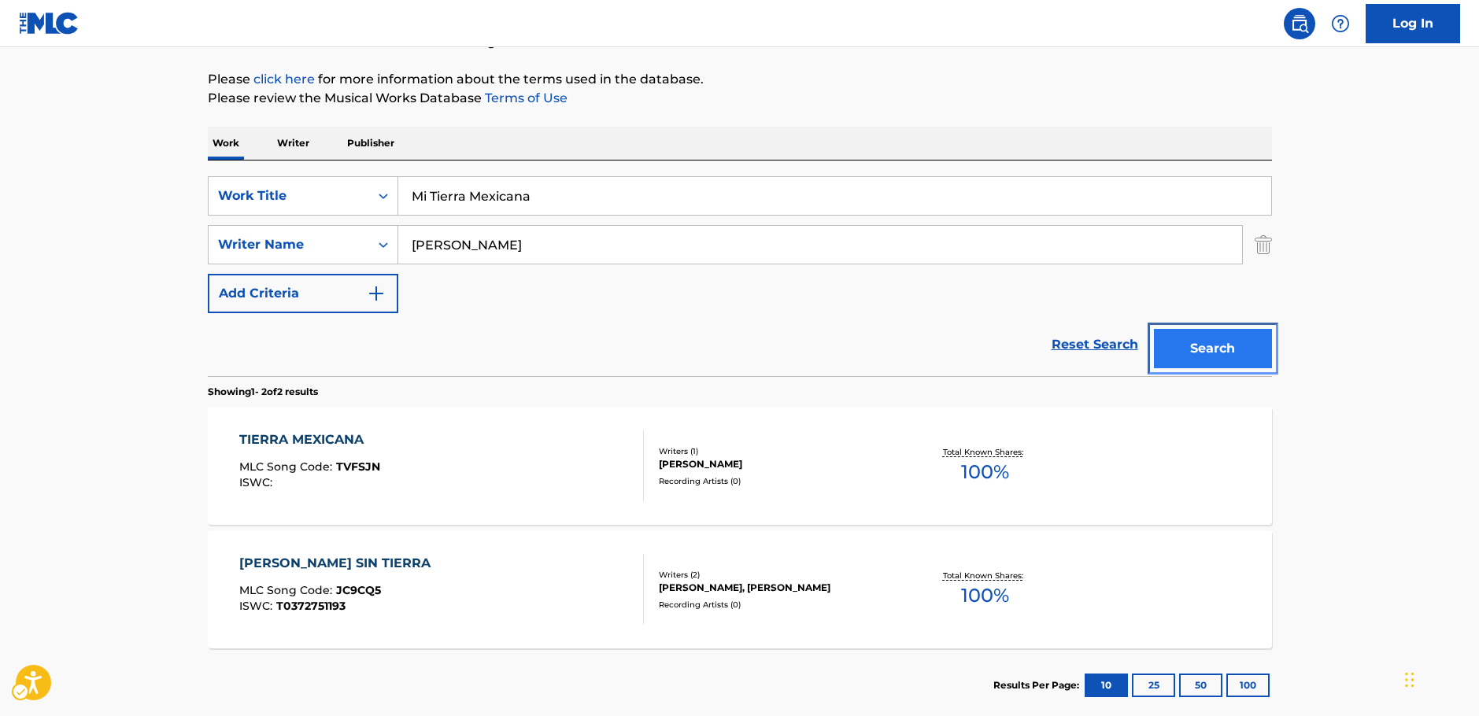
click at [1220, 347] on button "Search" at bounding box center [1213, 348] width 118 height 39
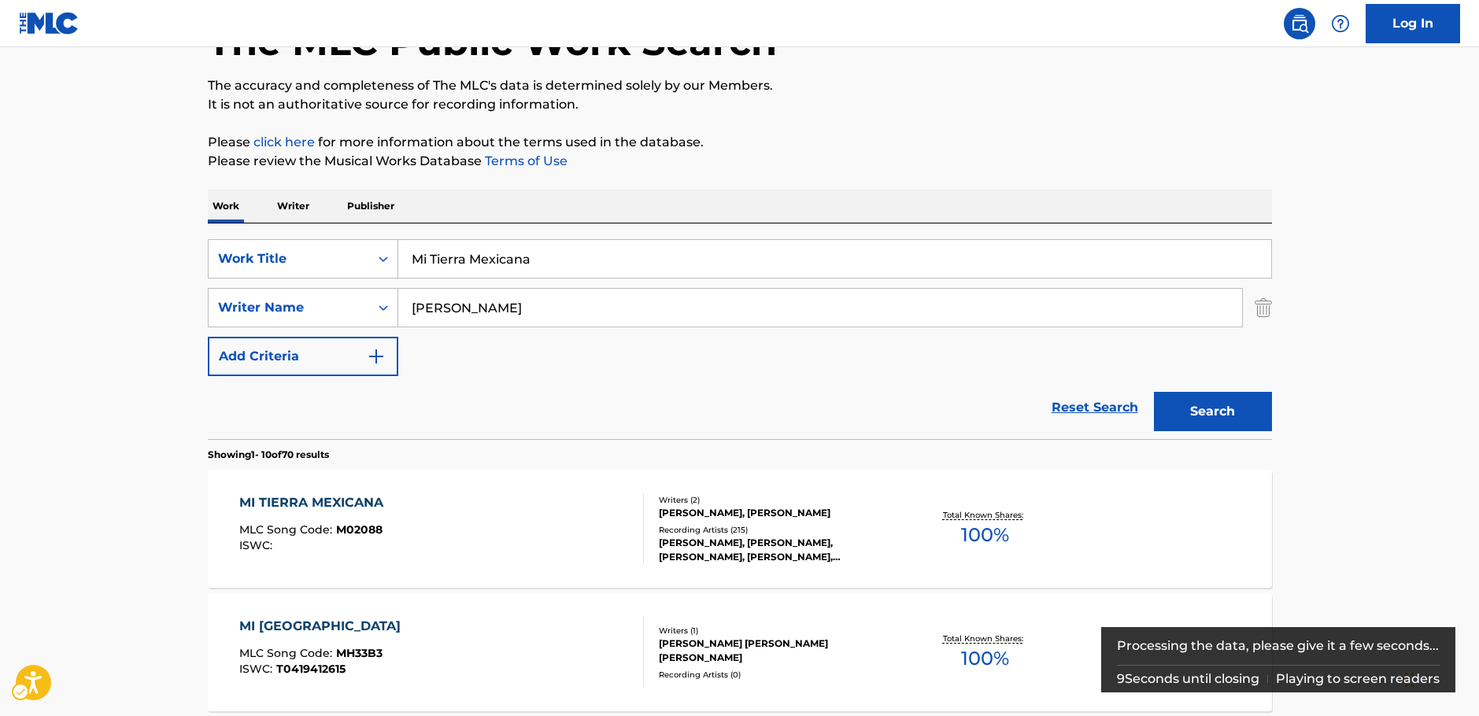
scroll to position [157, 0]
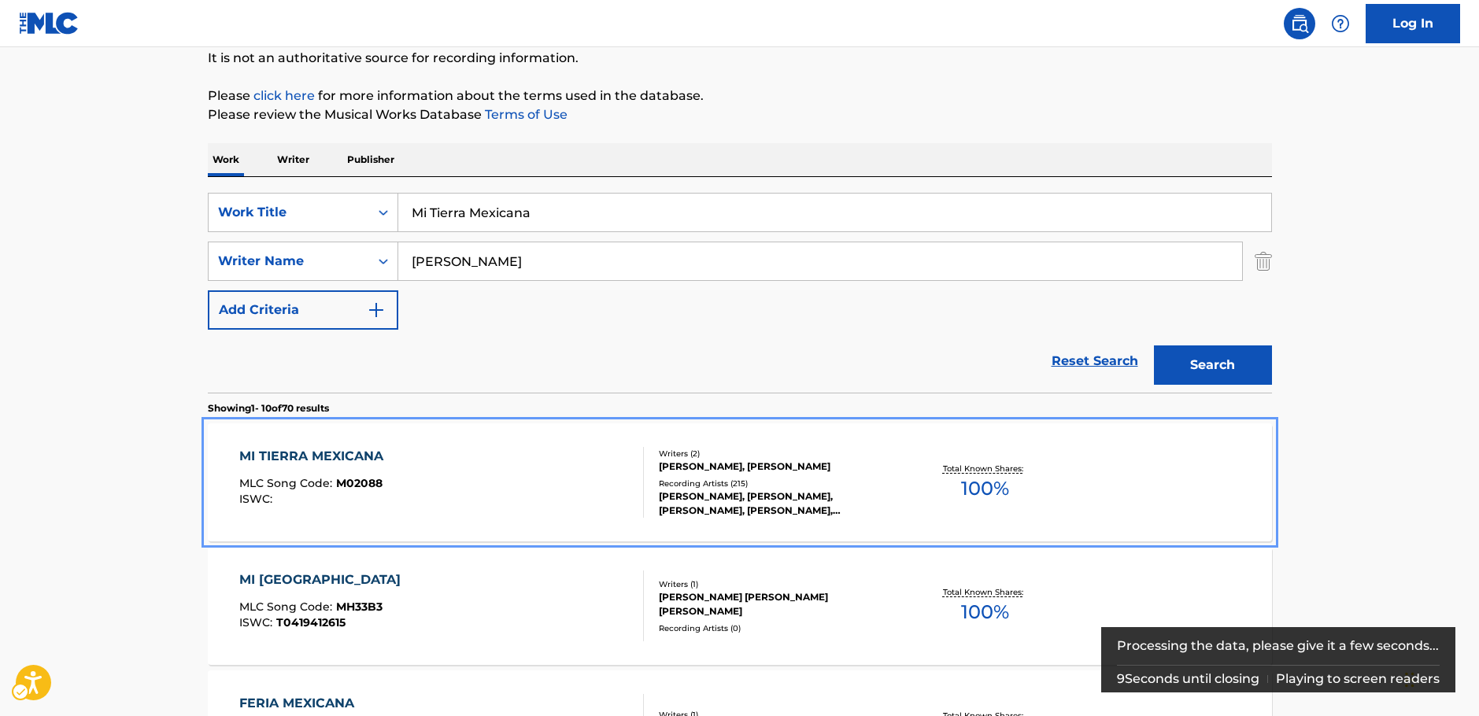
click at [501, 475] on div "MI TIERRA MEXICANA MLC Song Code : M02088 ISWC :" at bounding box center [441, 482] width 405 height 71
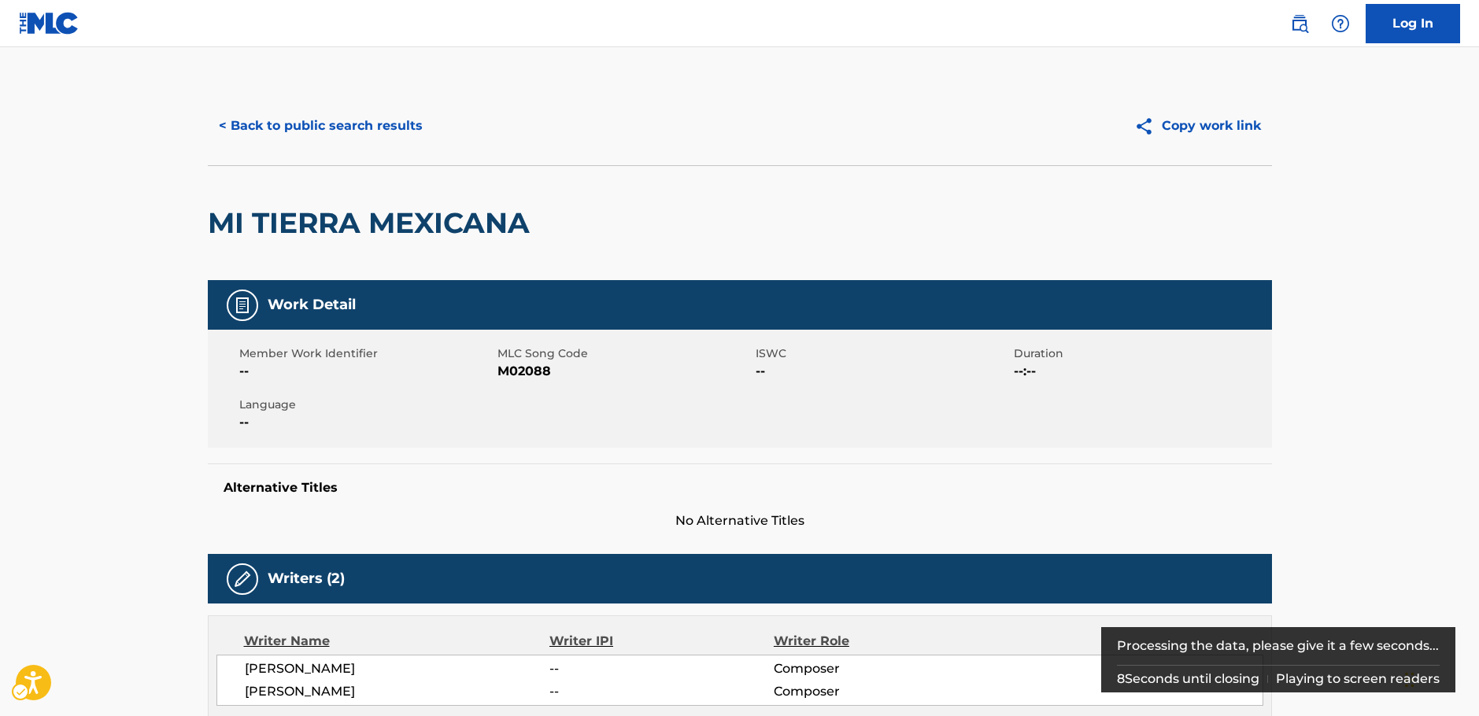
click at [516, 372] on span "MLC Song Code - M02088" at bounding box center [624, 371] width 254 height 19
copy span "M02088"
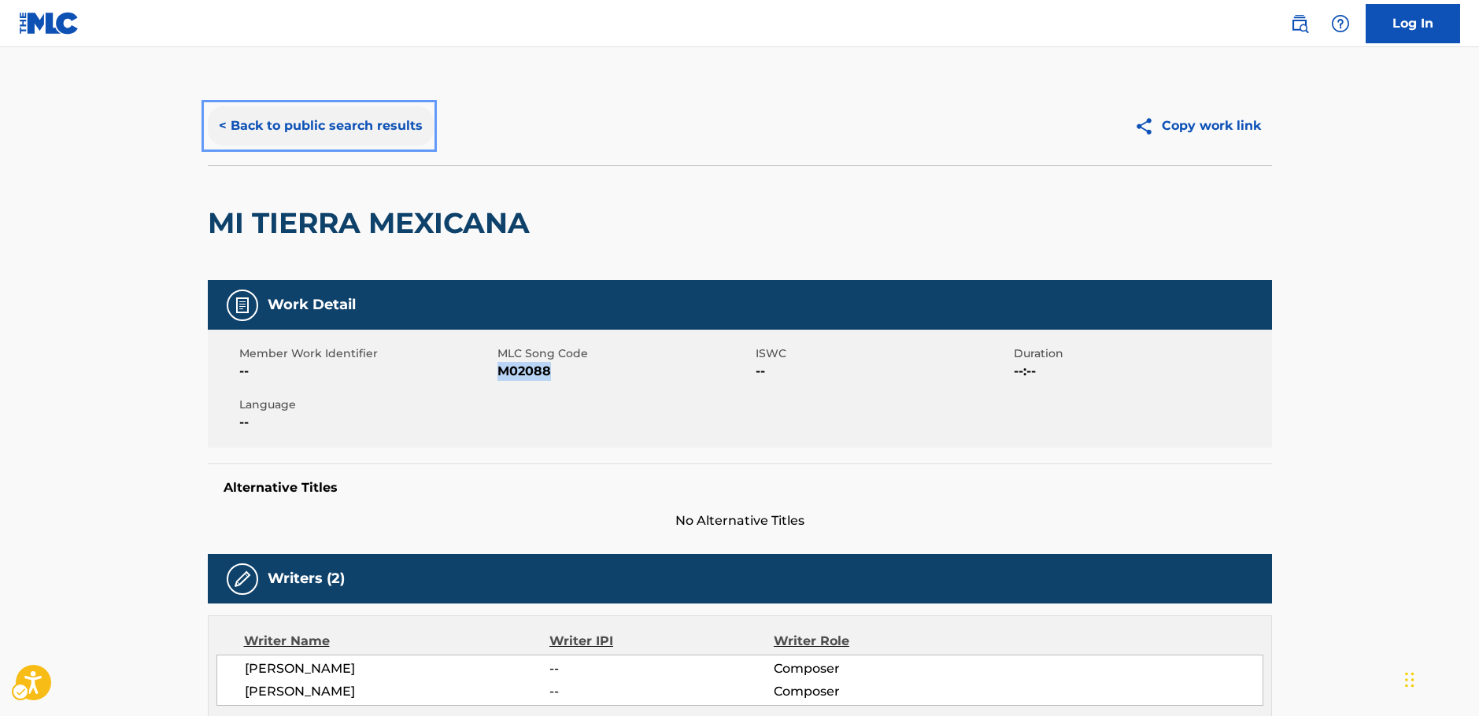
click at [354, 124] on button "< Back to public search results" at bounding box center [321, 125] width 226 height 39
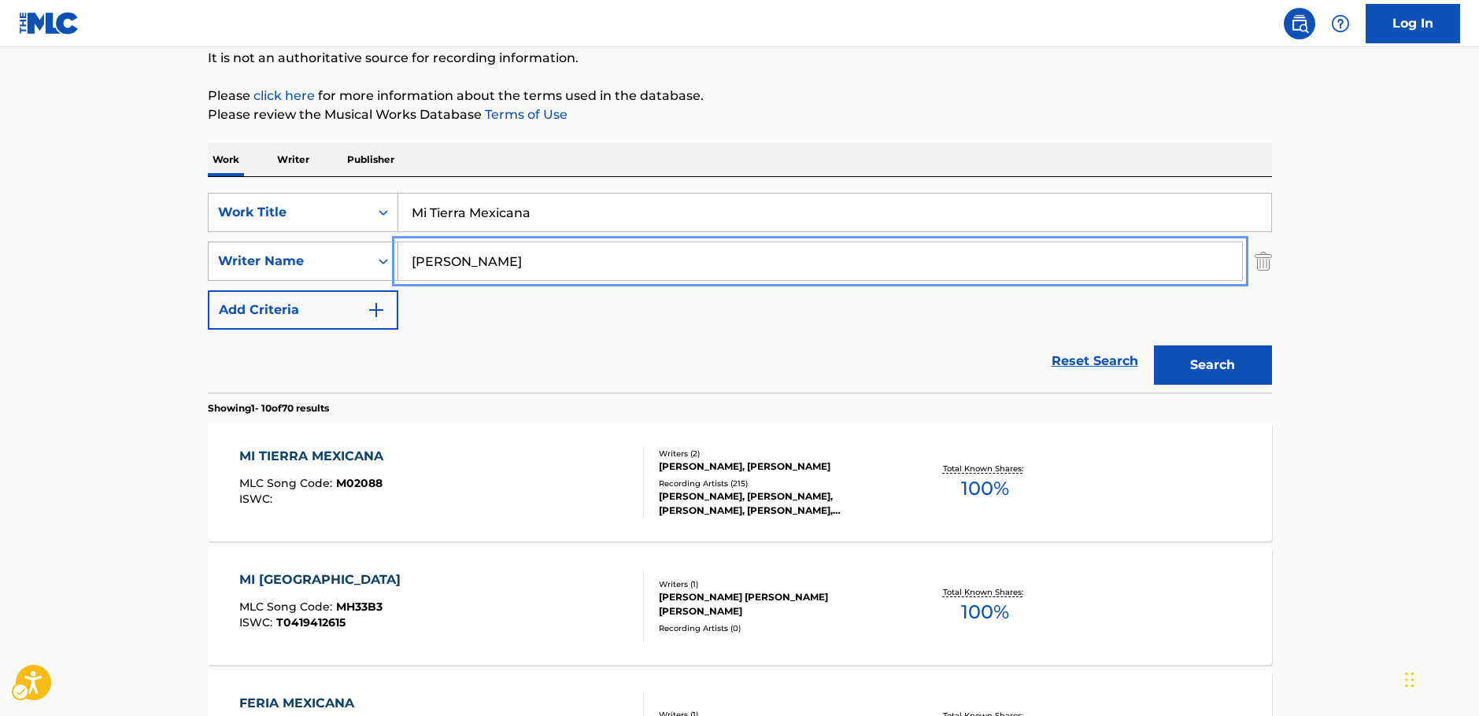
drag, startPoint x: 516, startPoint y: 264, endPoint x: 325, endPoint y: 269, distance: 191.3
click at [325, 268] on div "SearchWithCriteria63f74fdc-74e8-4482-a200-6c27f0c5c00b Writer Name [PERSON_NAME]" at bounding box center [740, 261] width 1064 height 39
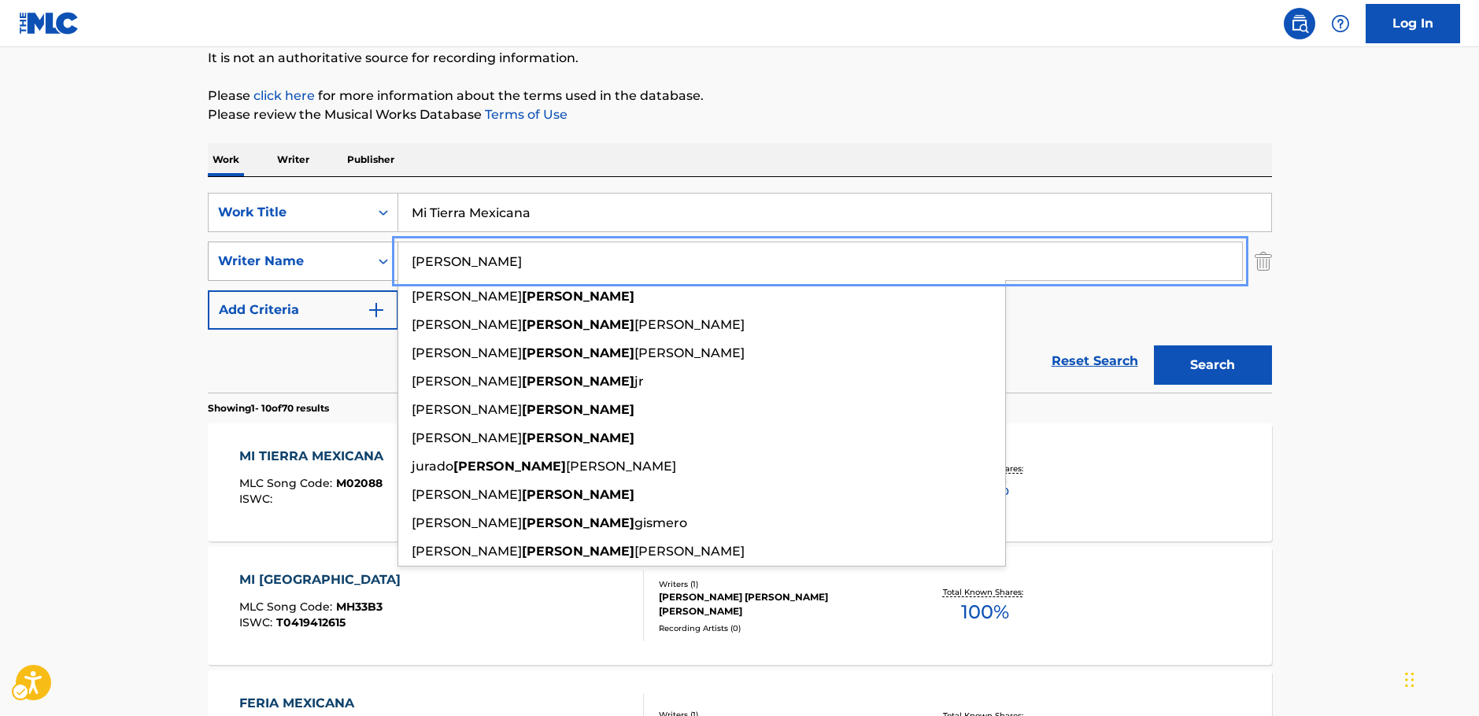
paste input "LAUDERDALE"
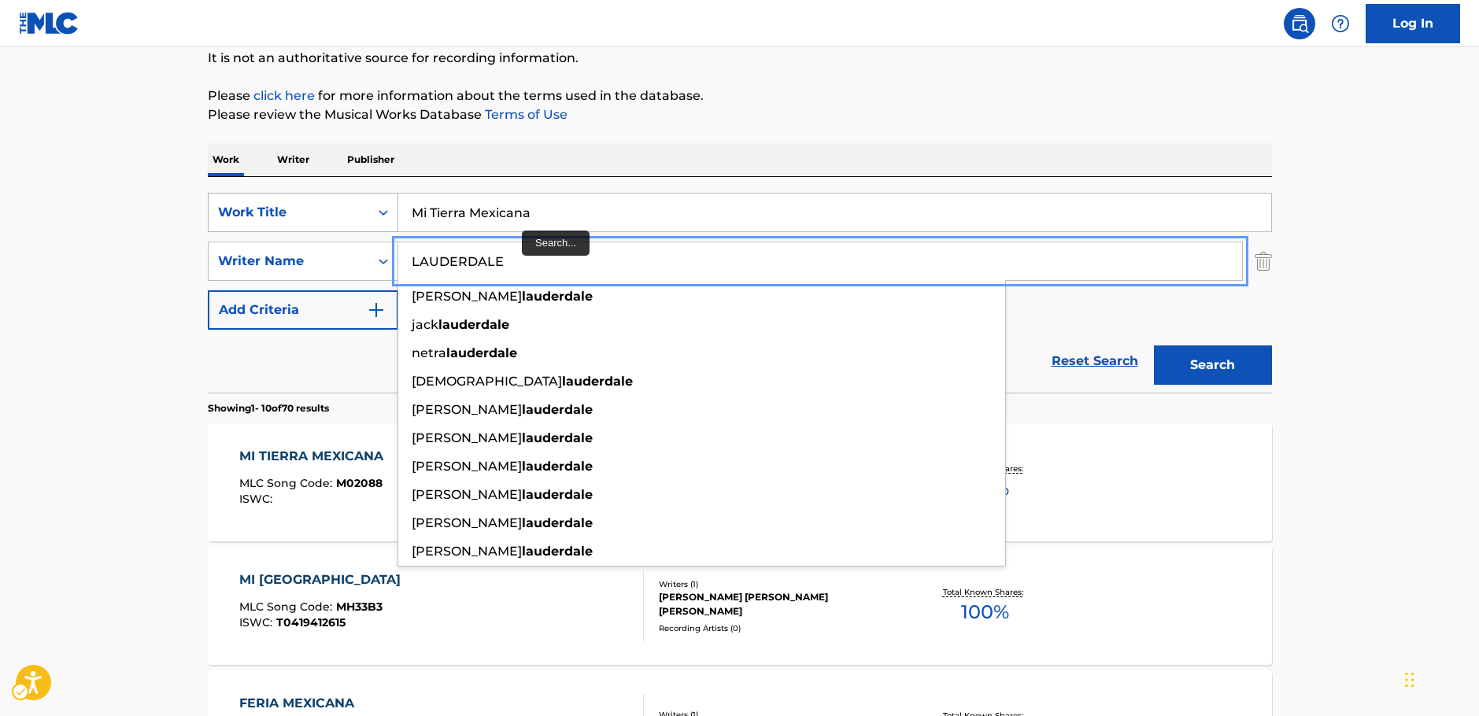
type input "LAUDERDALE"
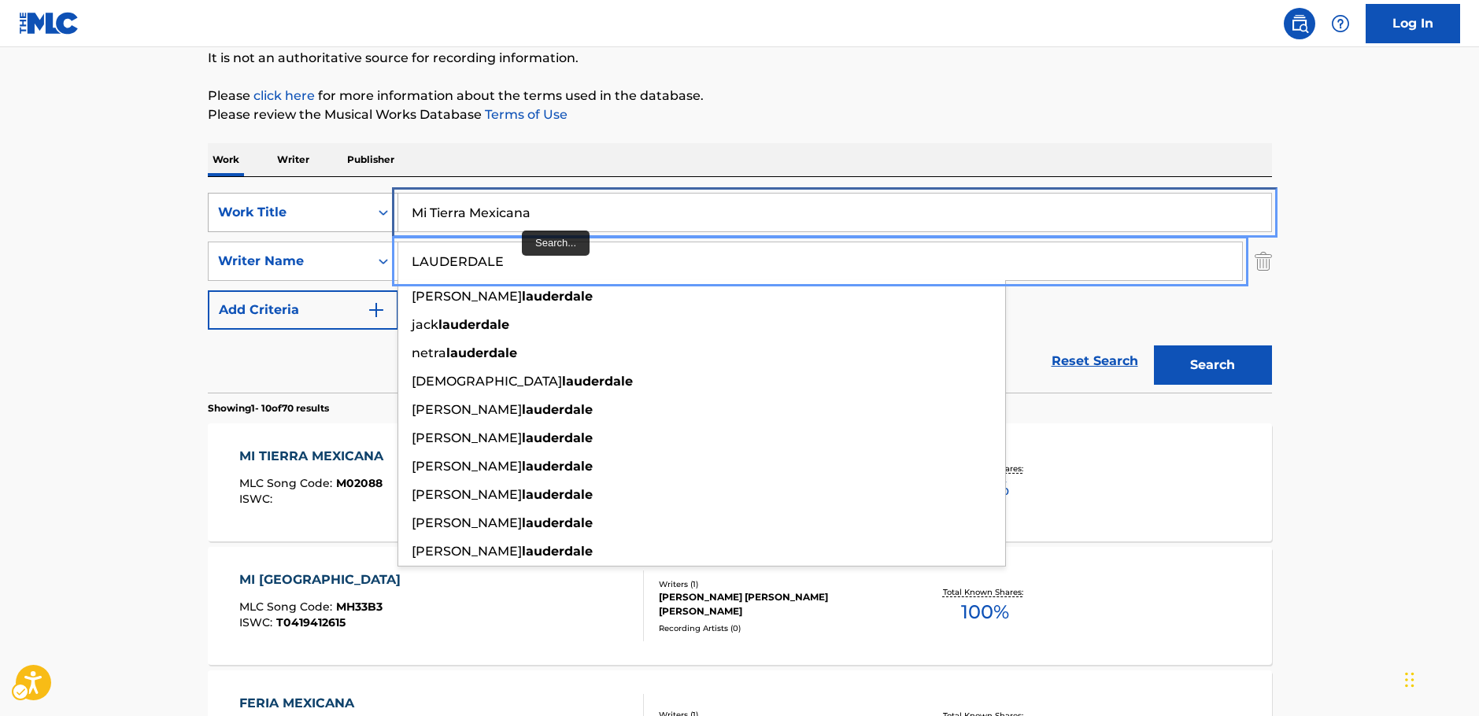
click at [318, 229] on div "SearchWithCriteria33a92ffa-dc83-4e42-8069-8de56279d1d5 Work Title Mi Tierra Mex…" at bounding box center [740, 212] width 1064 height 39
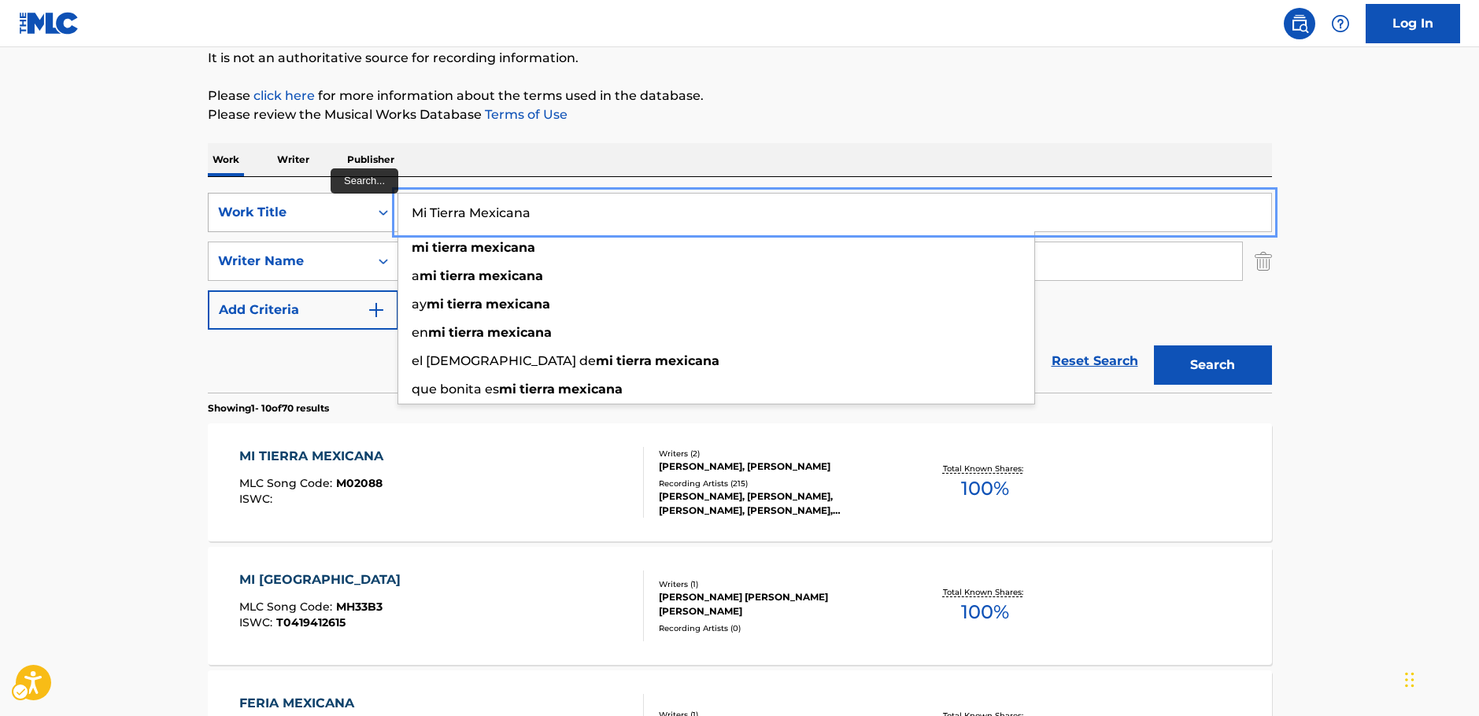
paste input "Pink Panther"
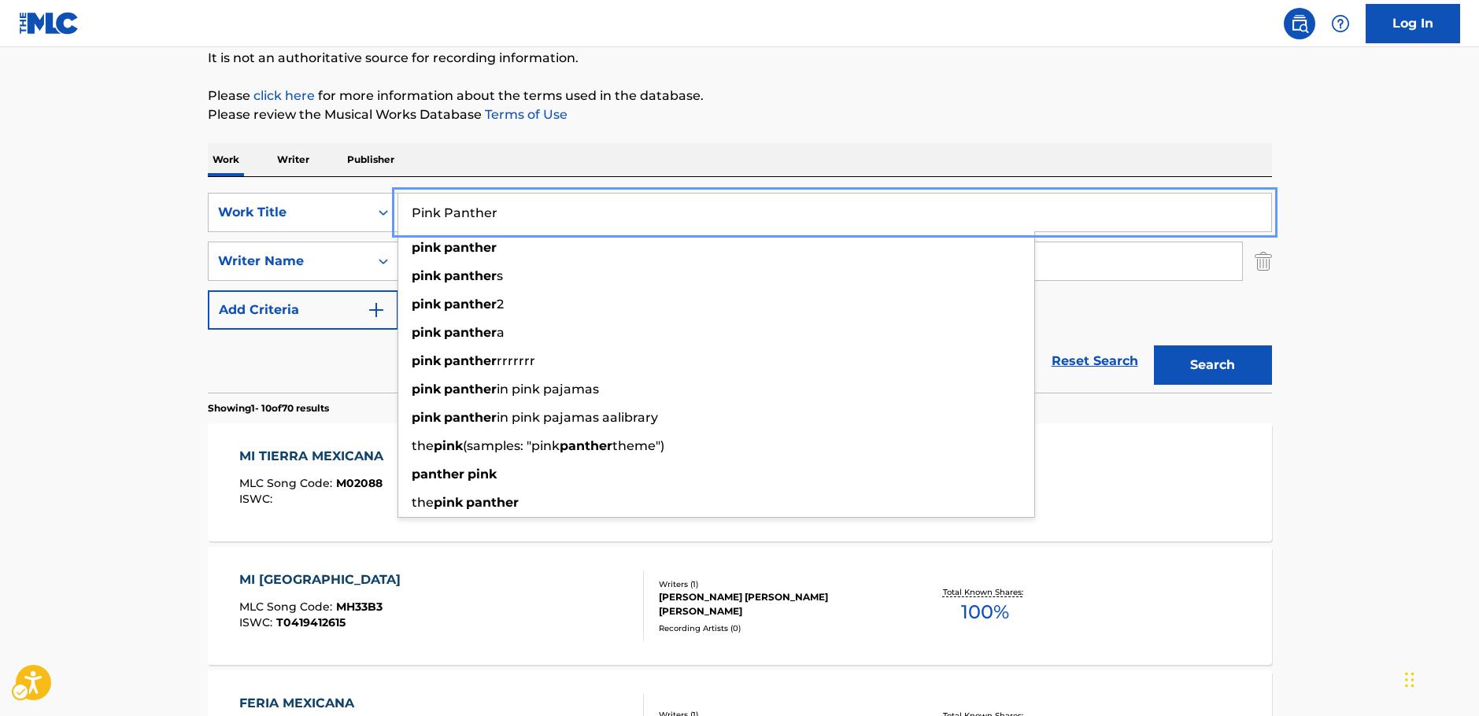
type input "Pink Panther"
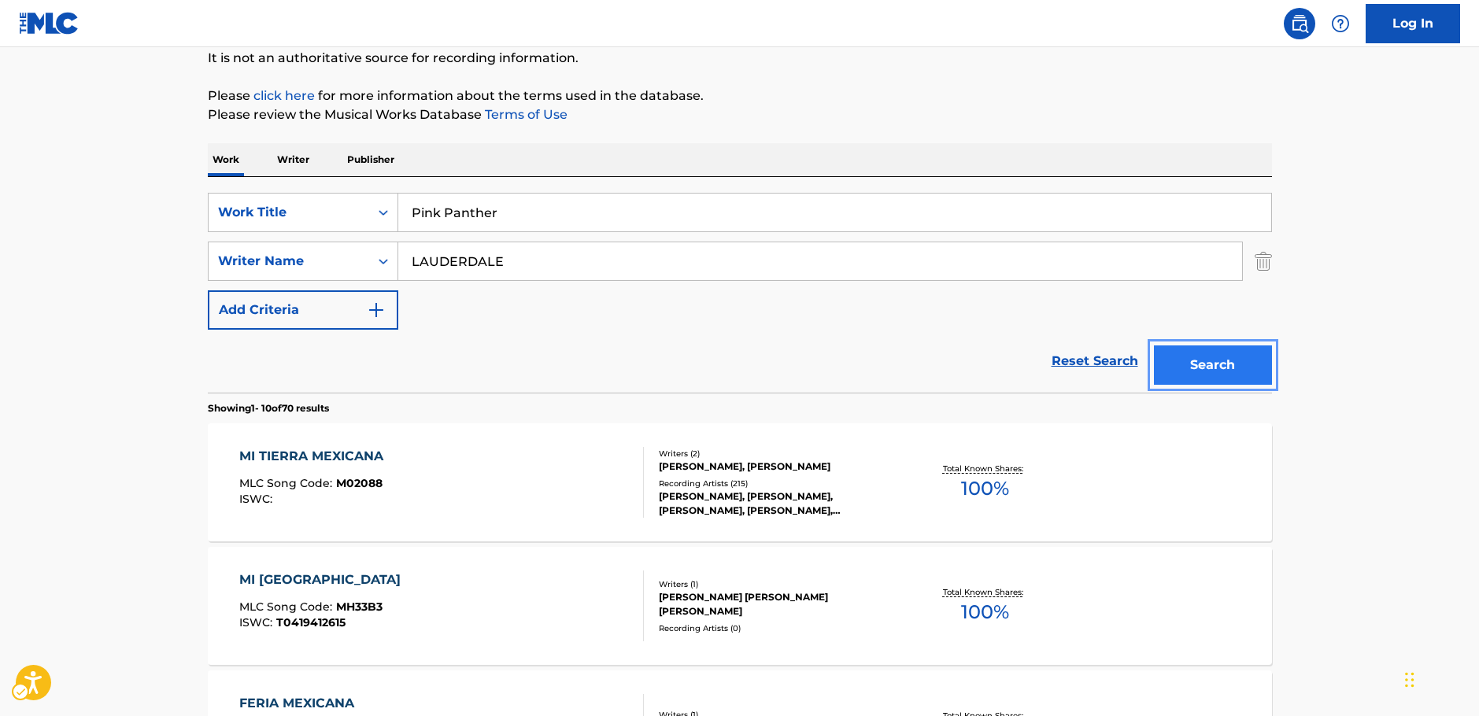
click at [1213, 365] on button "Search" at bounding box center [1213, 364] width 118 height 39
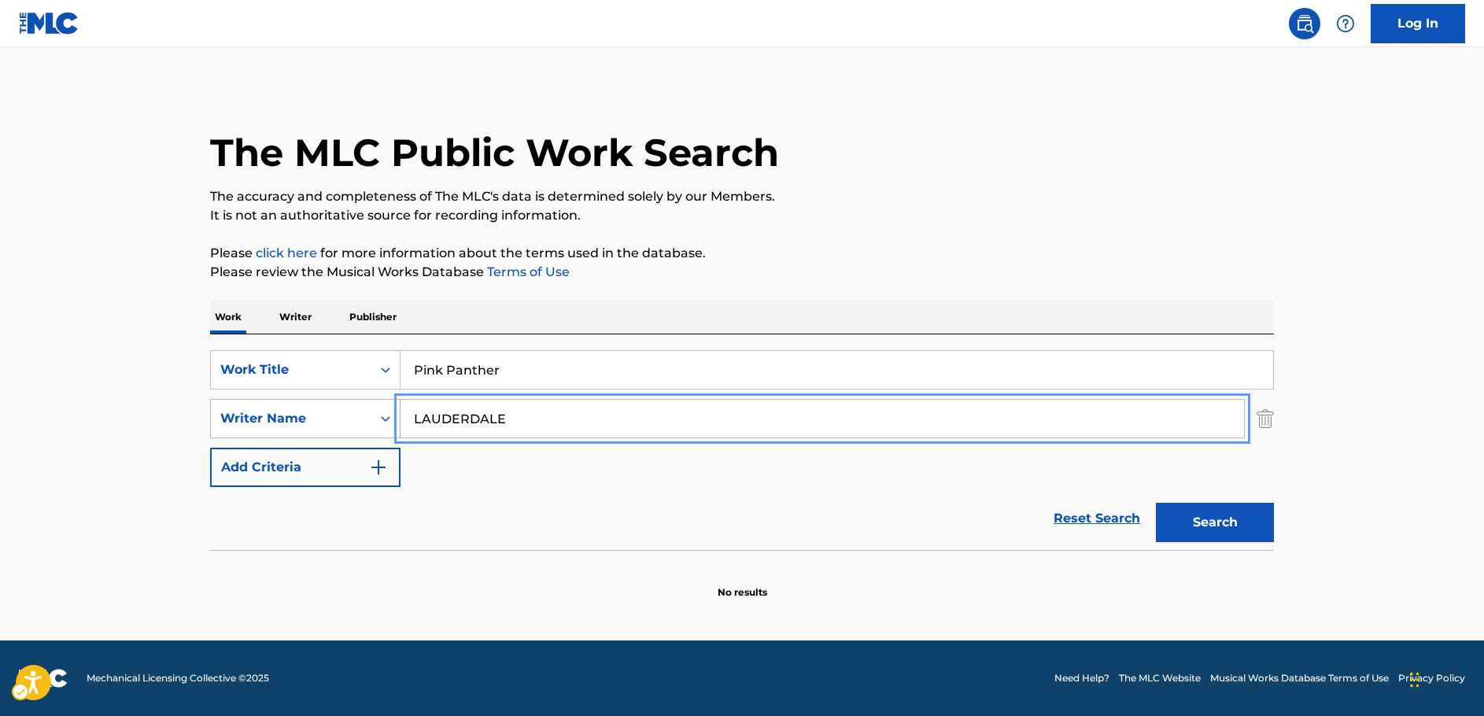
drag, startPoint x: 371, startPoint y: 426, endPoint x: 327, endPoint y: 427, distance: 44.1
click at [327, 427] on div "SearchWithCriteria63f74fdc-74e8-4482-a200-6c27f0c5c00b Writer Name LAUDERDALE" at bounding box center [742, 418] width 1064 height 39
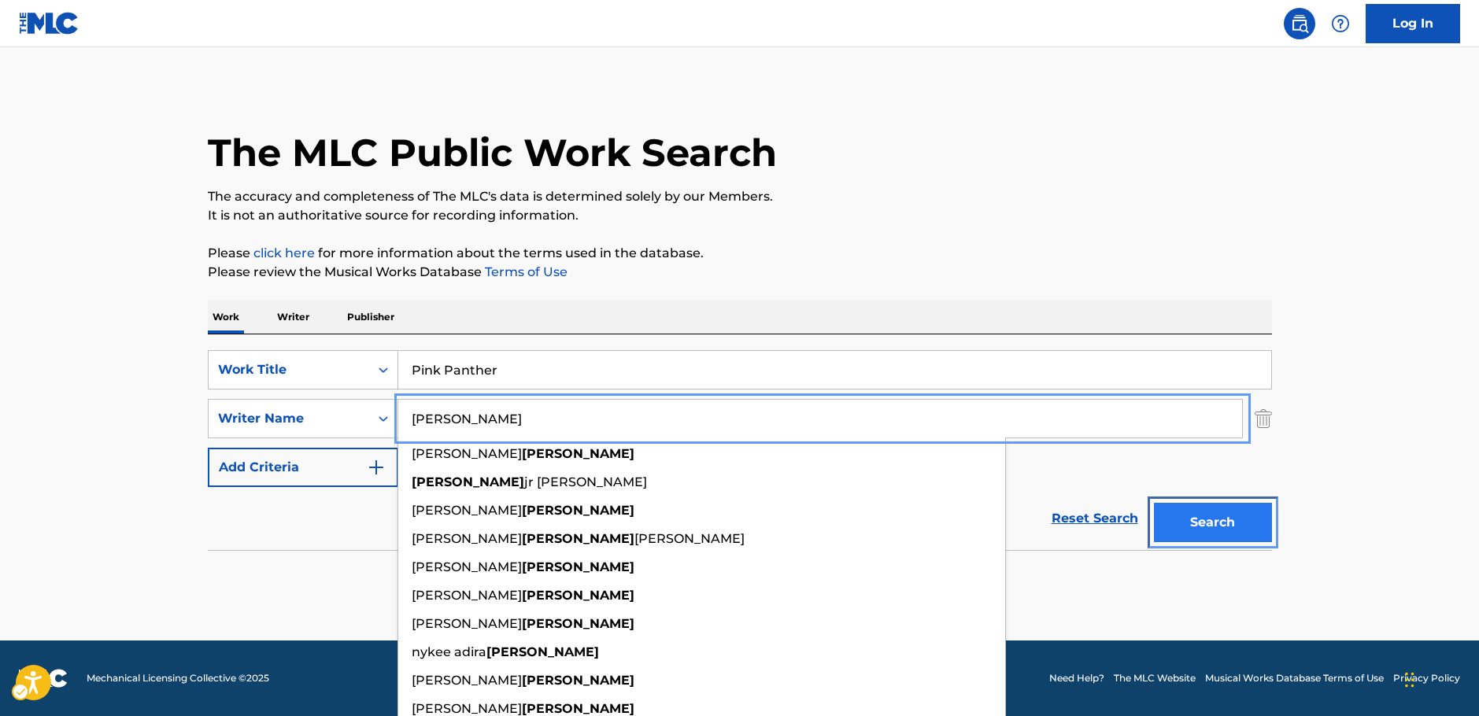
click at [1236, 531] on button "Search" at bounding box center [1213, 522] width 118 height 39
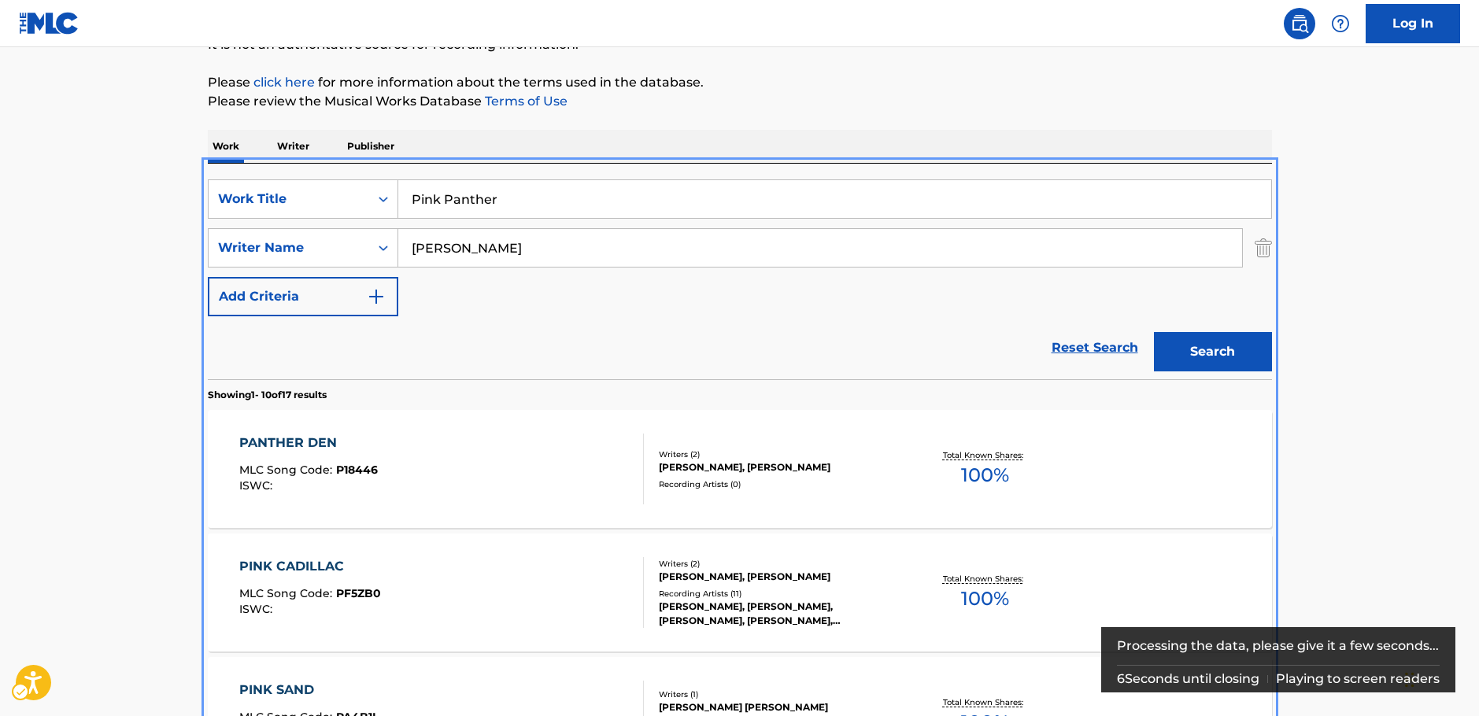
scroll to position [79, 0]
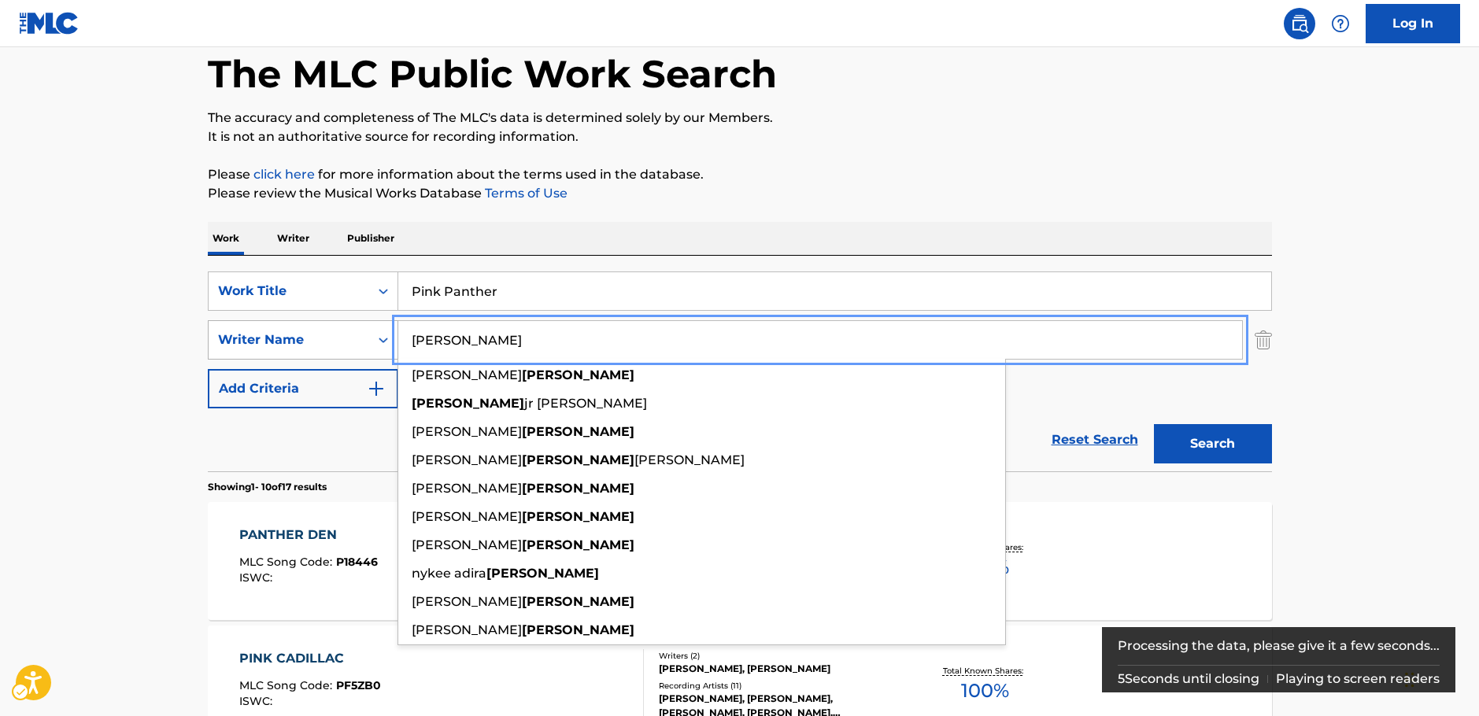
drag, startPoint x: 406, startPoint y: 342, endPoint x: 330, endPoint y: 346, distance: 76.5
click at [330, 346] on div "SearchWithCriteria63f74fdc-74e8-4482-a200-6c27f0c5c00b Writer Name [PERSON_NAME…" at bounding box center [740, 339] width 1064 height 39
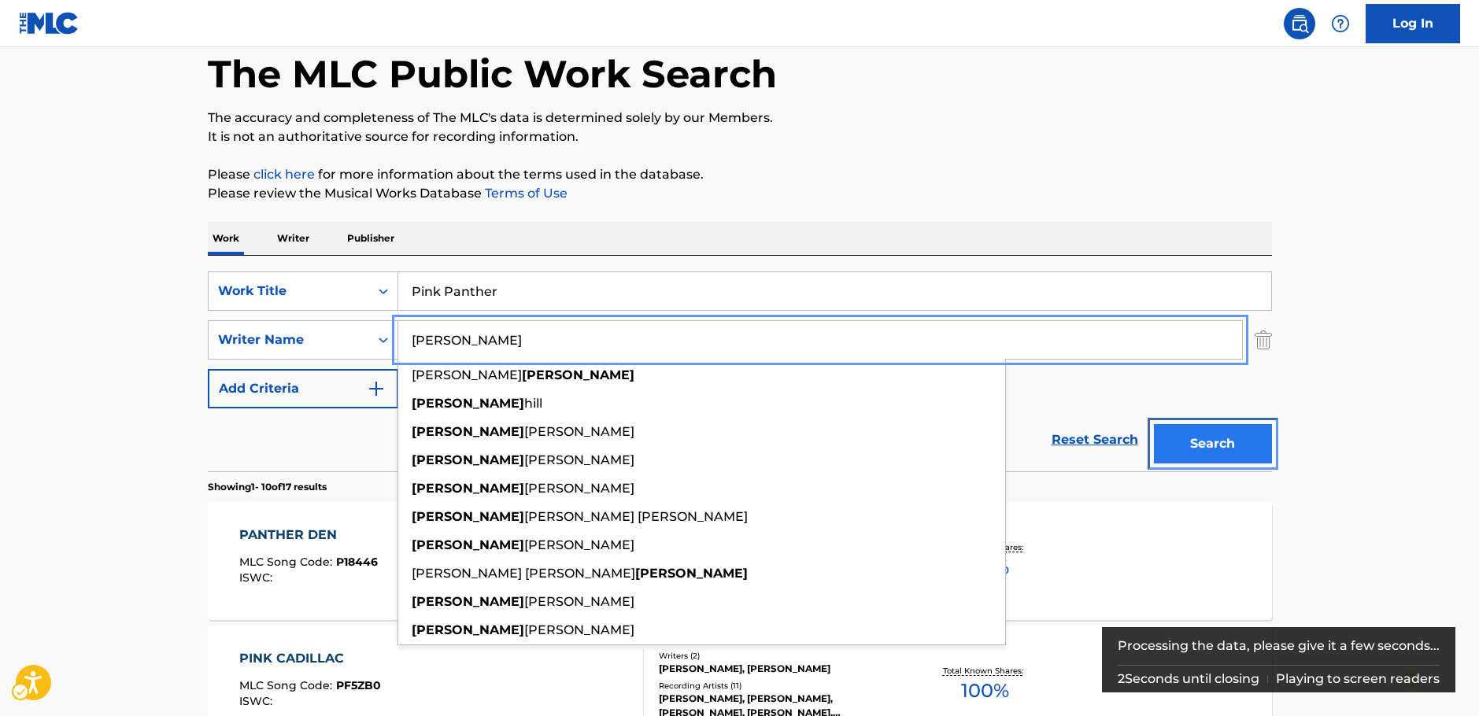
click at [1247, 434] on button "Search" at bounding box center [1213, 443] width 118 height 39
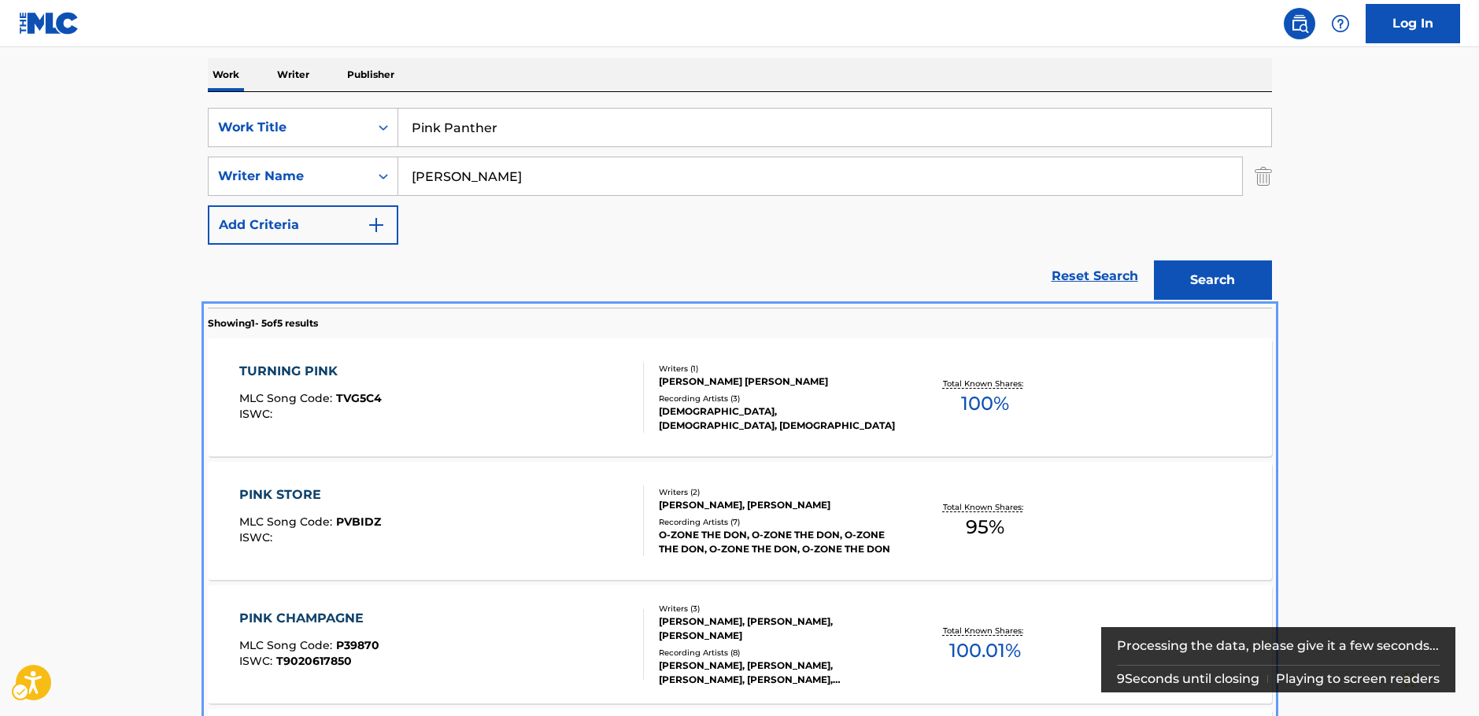
scroll to position [157, 0]
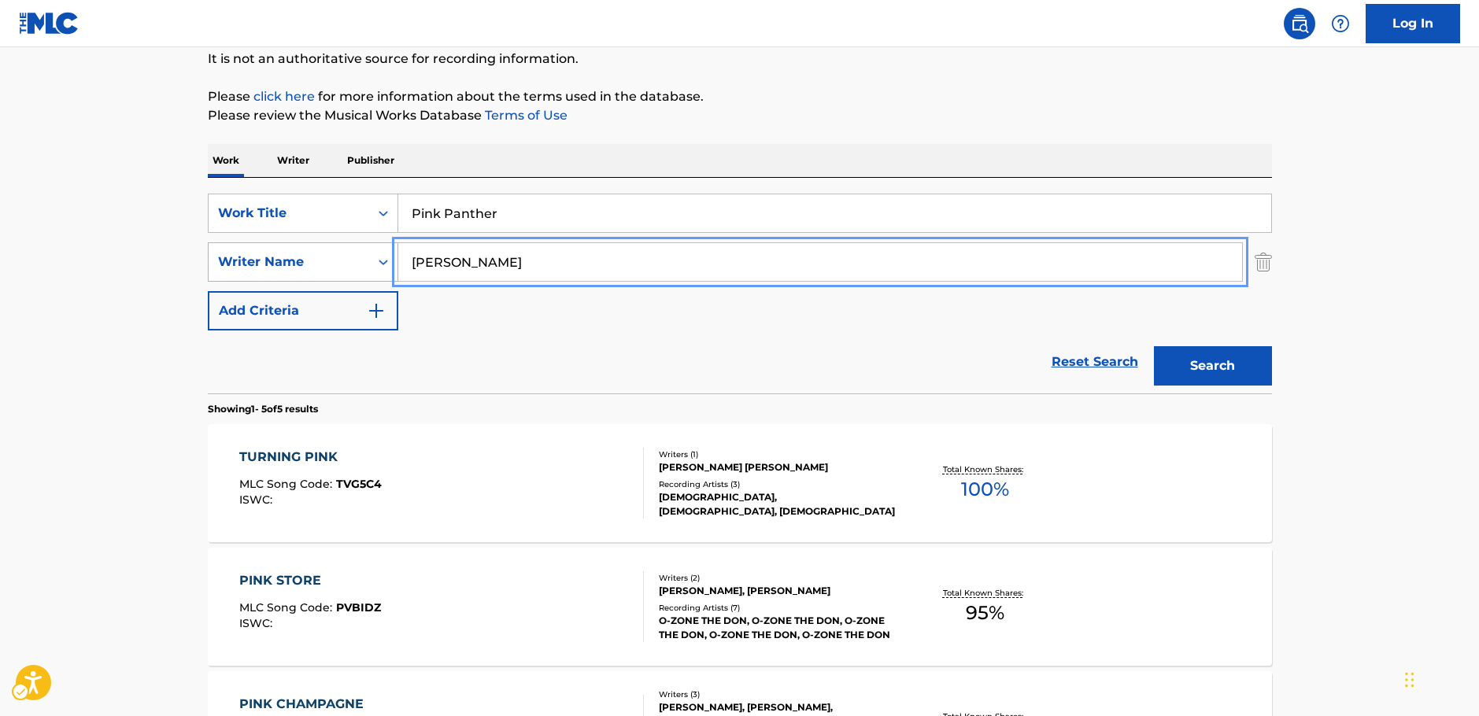
drag, startPoint x: 369, startPoint y: 269, endPoint x: 342, endPoint y: 268, distance: 26.8
click at [316, 273] on div "SearchWithCriteria63f74fdc-74e8-4482-a200-6c27f0c5c00b Writer Name [PERSON_NAME]" at bounding box center [740, 261] width 1064 height 39
paste input "[PERSON_NAME]"
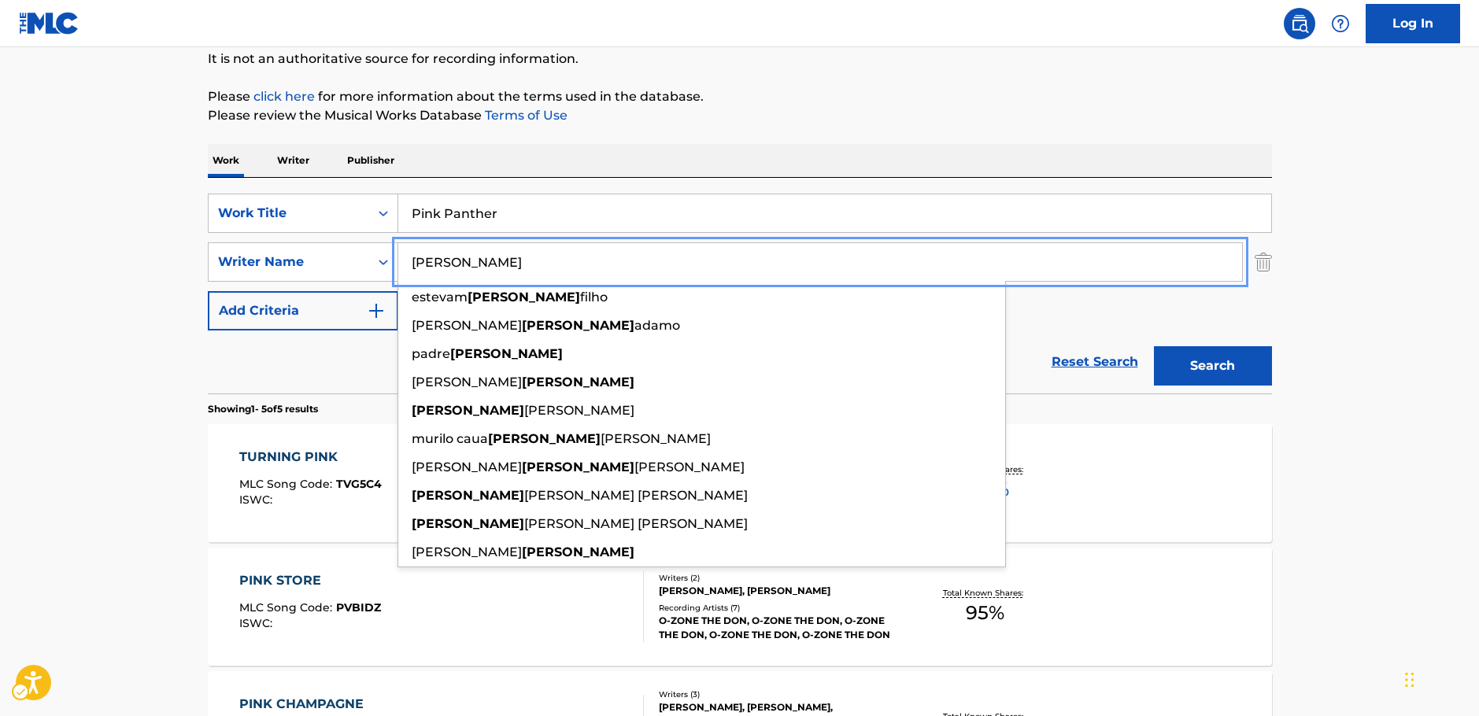
type input "[PERSON_NAME]"
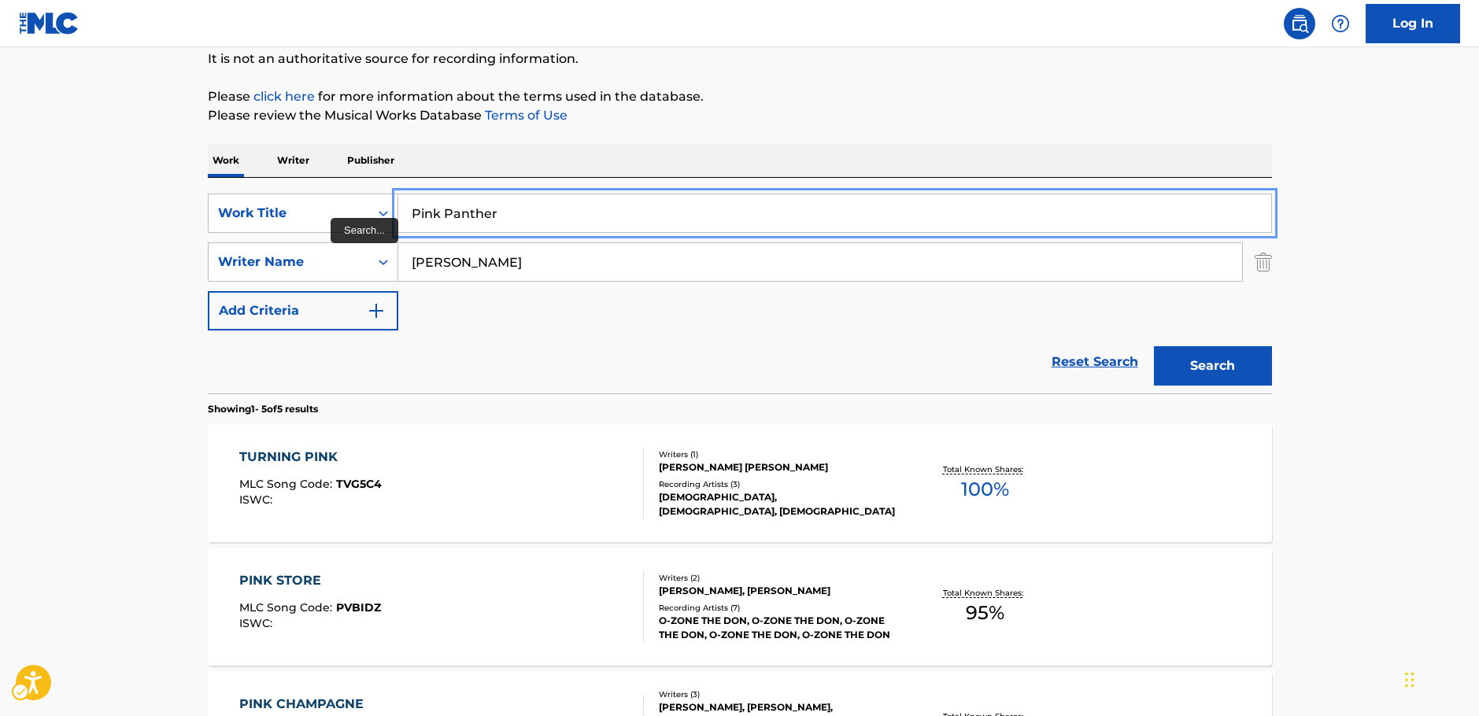
drag, startPoint x: 532, startPoint y: 214, endPoint x: 502, endPoint y: 222, distance: 30.9
click at [308, 224] on div "SearchWithCriteria33a92ffa-dc83-4e42-8069-8de56279d1d5 Work Title Pink Panther" at bounding box center [740, 213] width 1064 height 39
paste input "Escape"
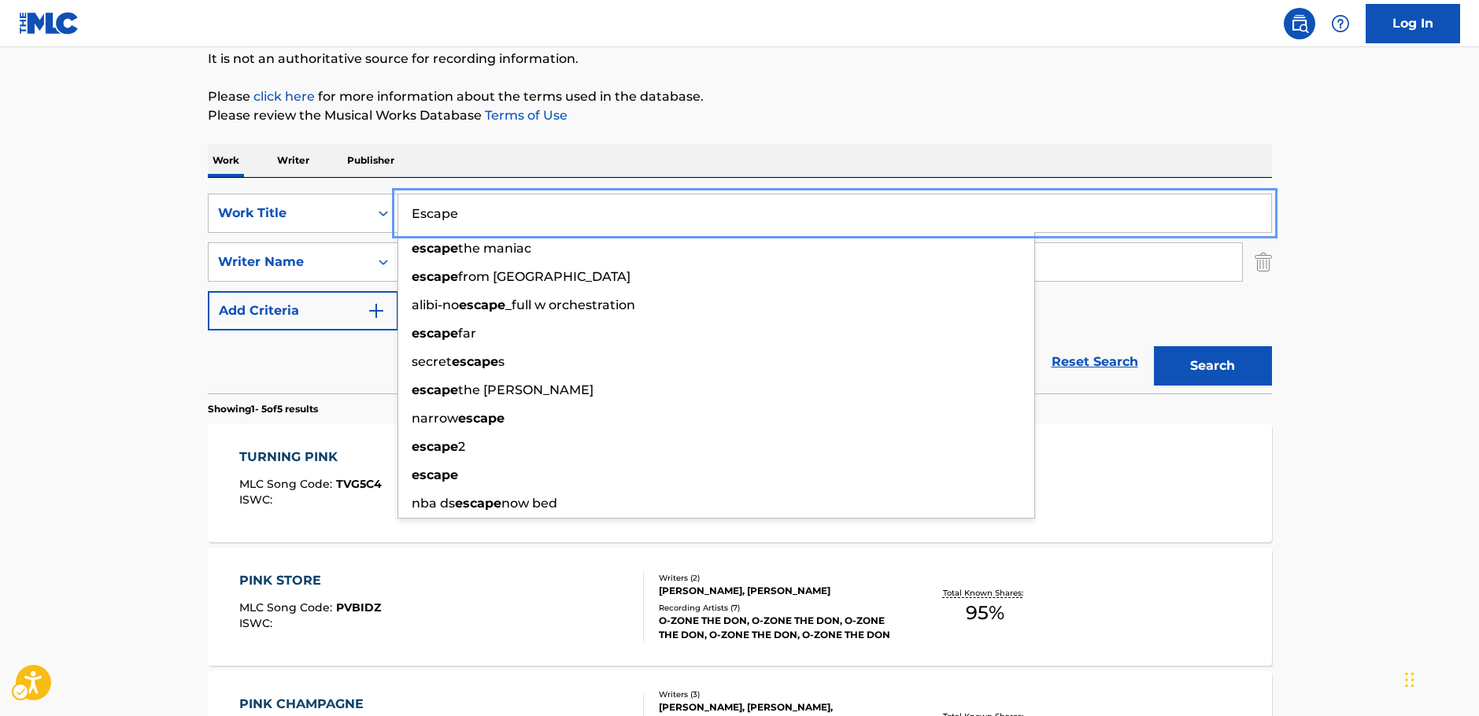
type input "Escape"
click at [1189, 369] on button "Search" at bounding box center [1213, 365] width 118 height 39
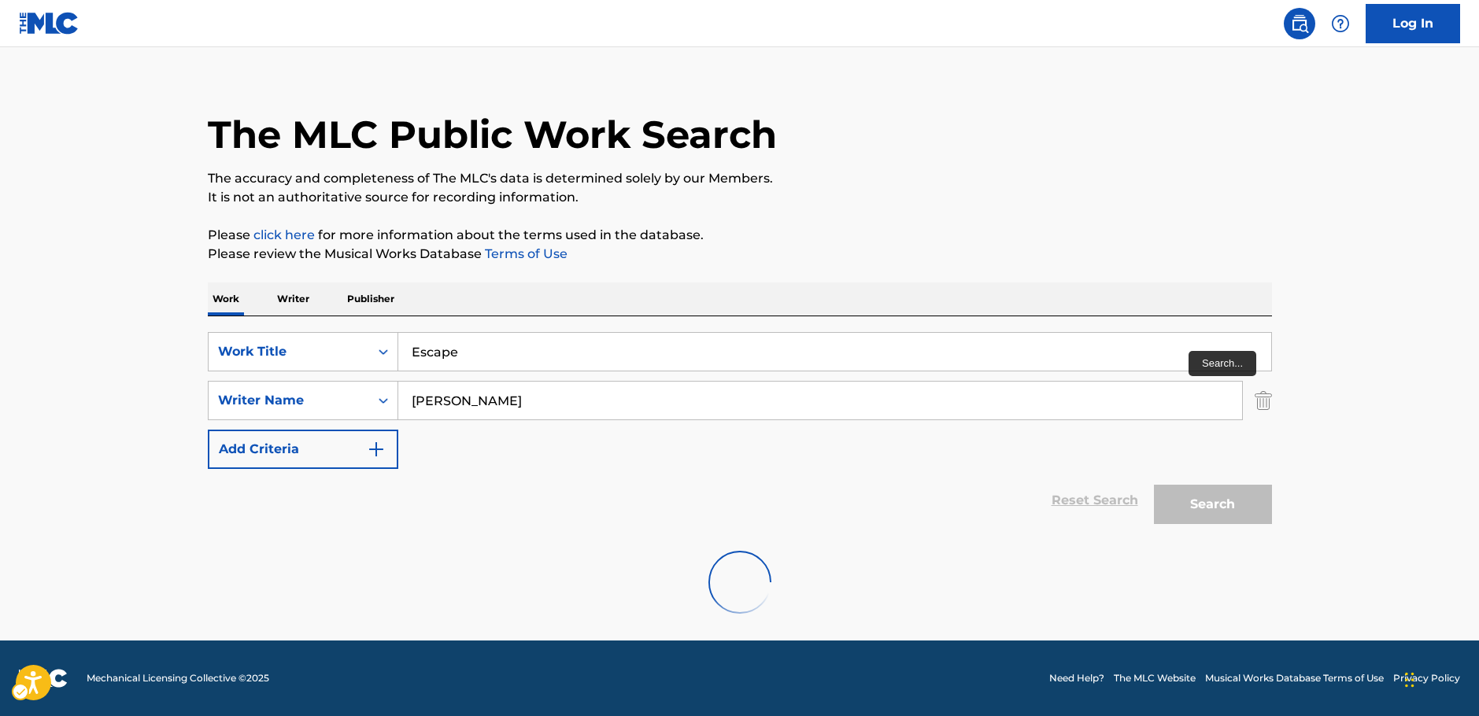
scroll to position [0, 0]
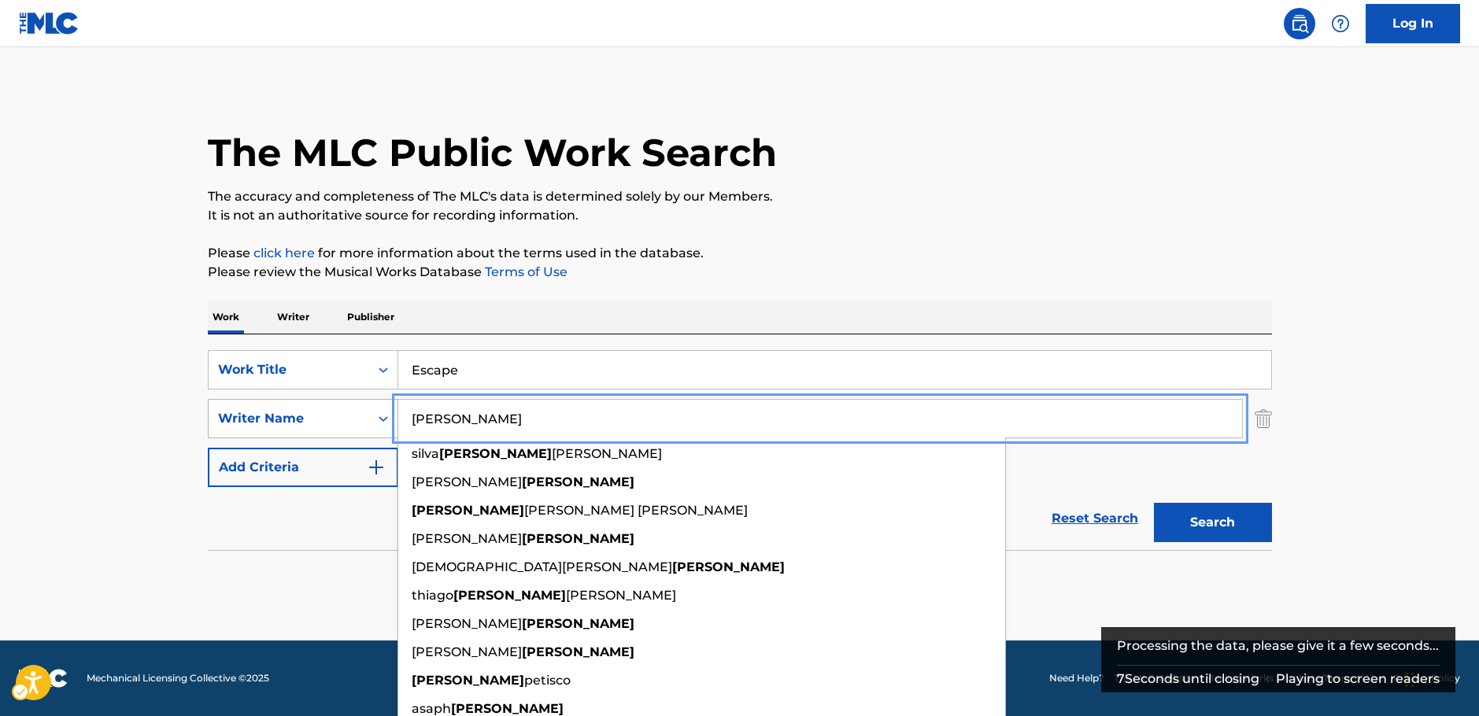
drag, startPoint x: 467, startPoint y: 426, endPoint x: 859, endPoint y: 493, distance: 398.4
click at [333, 430] on div "SearchWithCriteria63f74fdc-74e8-4482-a200-6c27f0c5c00b Writer Name [PERSON_NAME…" at bounding box center [740, 418] width 1064 height 39
paste input "Bispa"
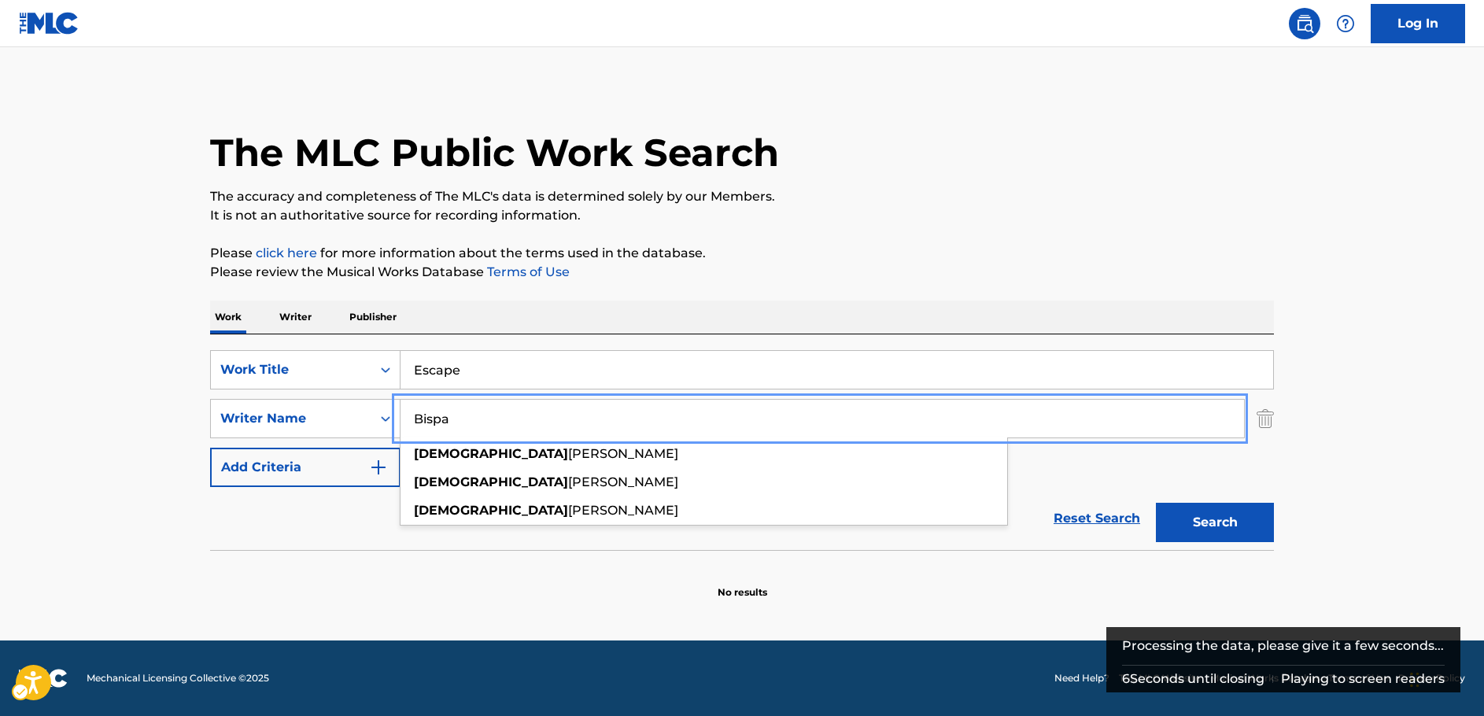
click at [1273, 516] on div "The MLC Public Work Search The accuracy and completeness of The MLC's data is d…" at bounding box center [742, 343] width 1102 height 513
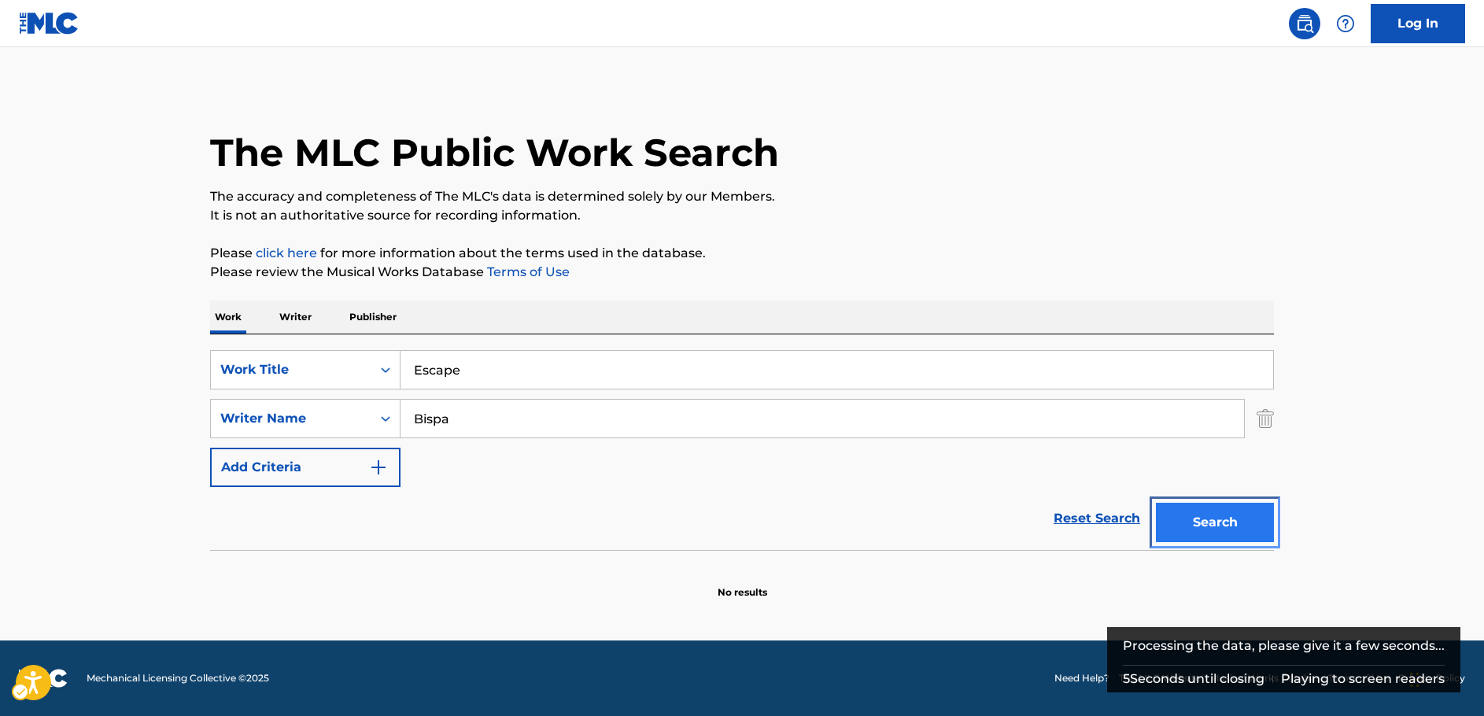
click at [1232, 514] on button "Search" at bounding box center [1215, 522] width 118 height 39
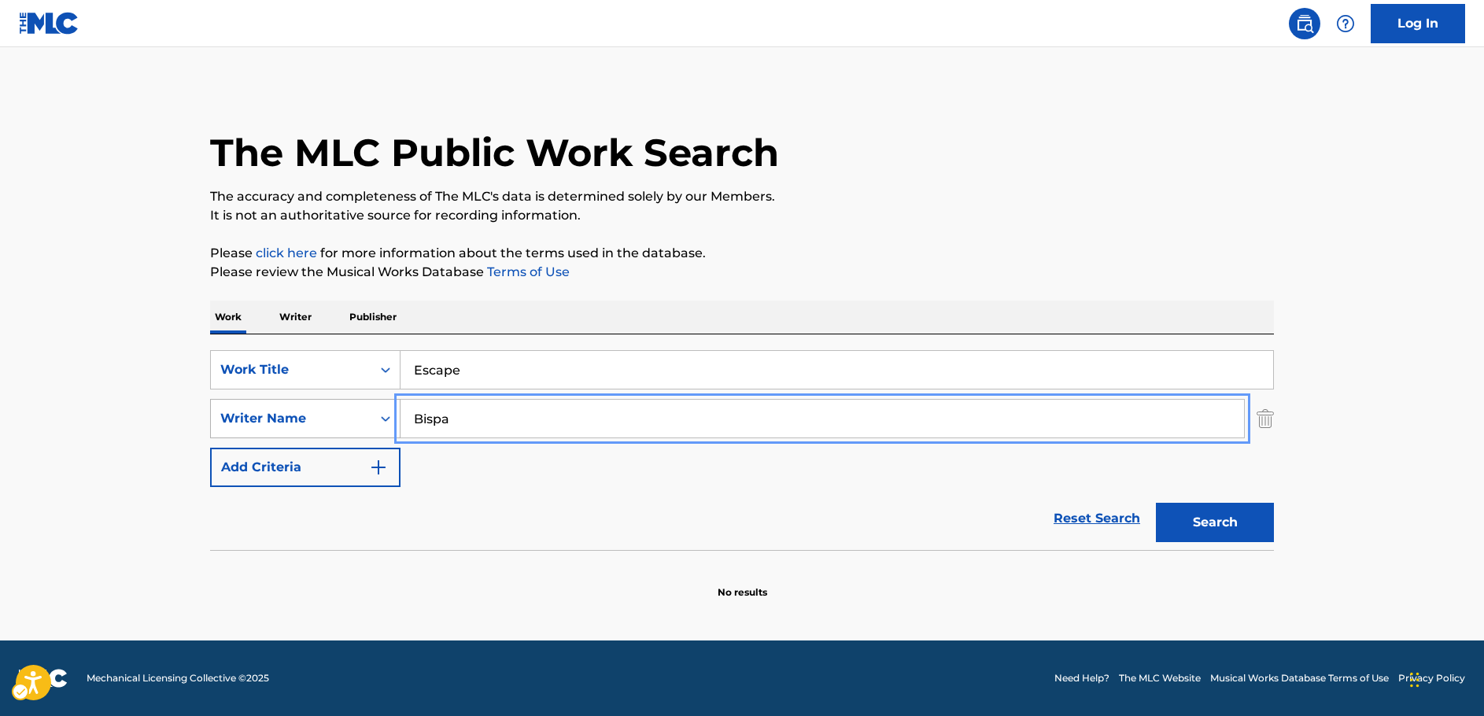
drag, startPoint x: 465, startPoint y: 424, endPoint x: 377, endPoint y: 432, distance: 88.5
click at [348, 426] on div "SearchWithCriteria63f74fdc-74e8-4482-a200-6c27f0c5c00b Writer Name Bispa" at bounding box center [742, 418] width 1064 height 39
paste input "[PERSON_NAME]"
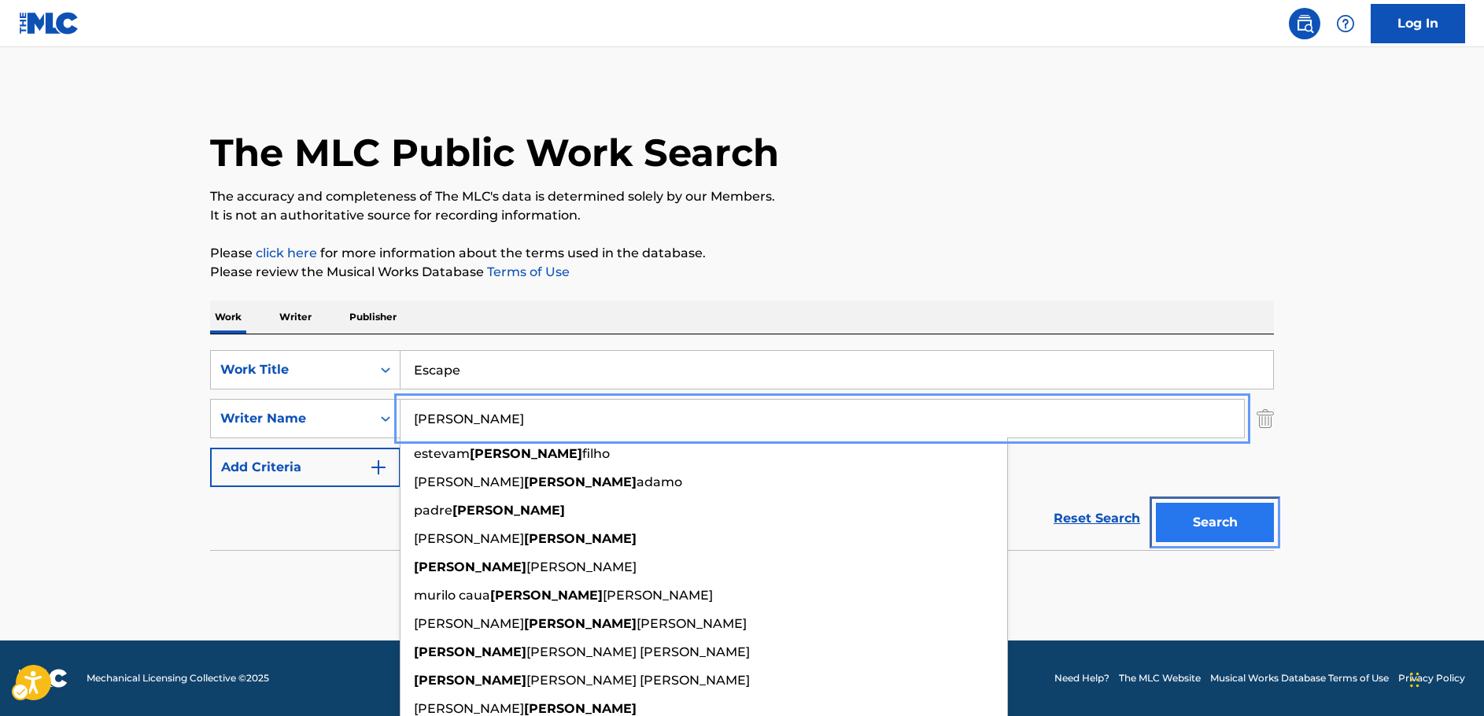
click at [1189, 523] on button "Search" at bounding box center [1215, 522] width 118 height 39
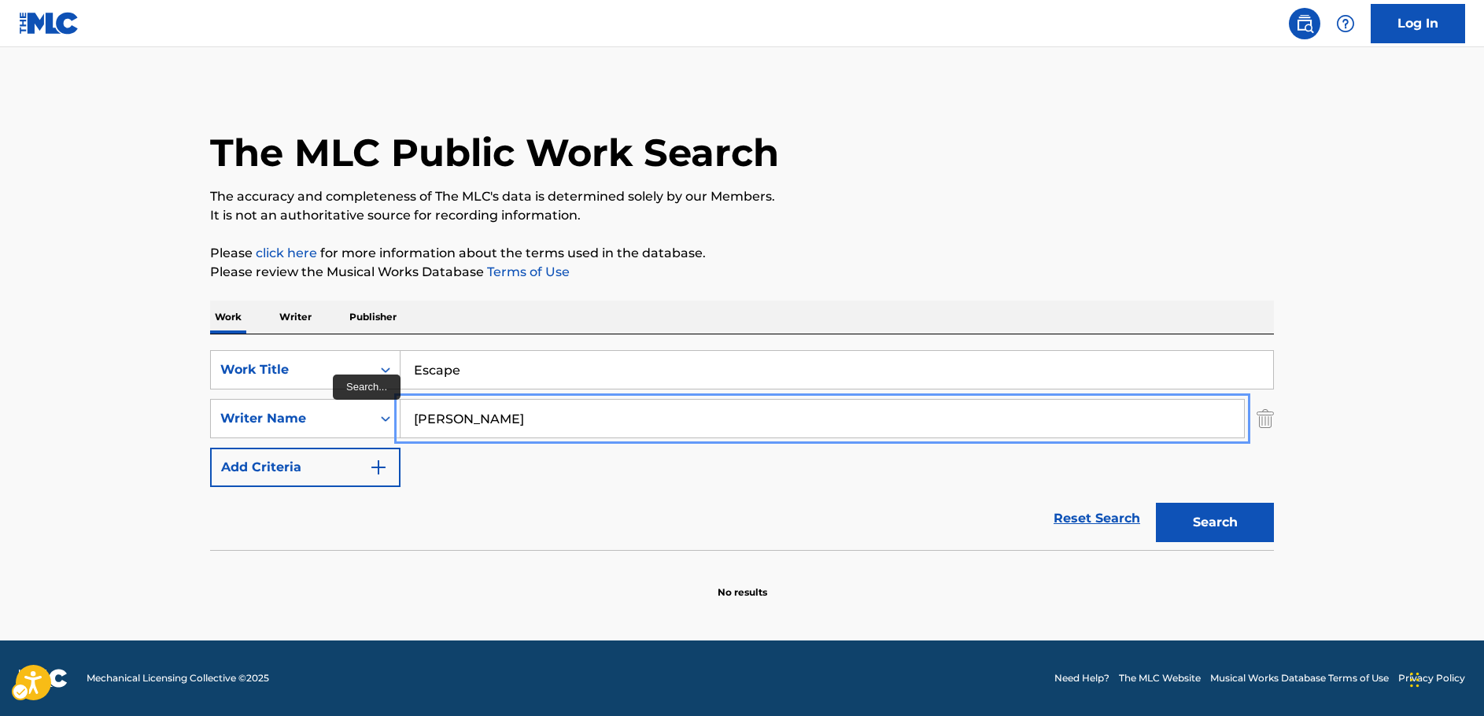
drag, startPoint x: 515, startPoint y: 427, endPoint x: 424, endPoint y: 392, distance: 96.9
click at [330, 416] on div "SearchWithCriteria63f74fdc-74e8-4482-a200-6c27f0c5c00b Writer Name [PERSON_NAME]" at bounding box center [742, 418] width 1064 height 39
paste input "ath"
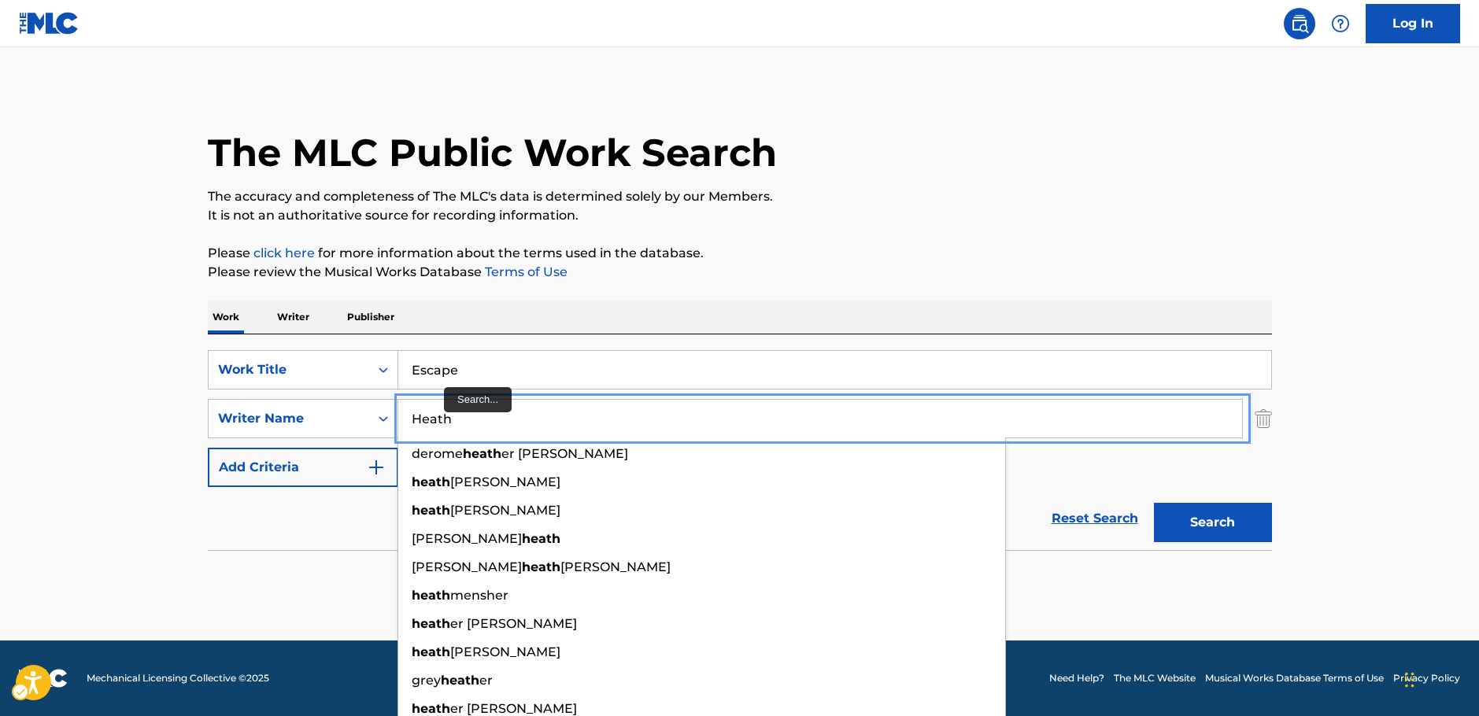
type input "Heath"
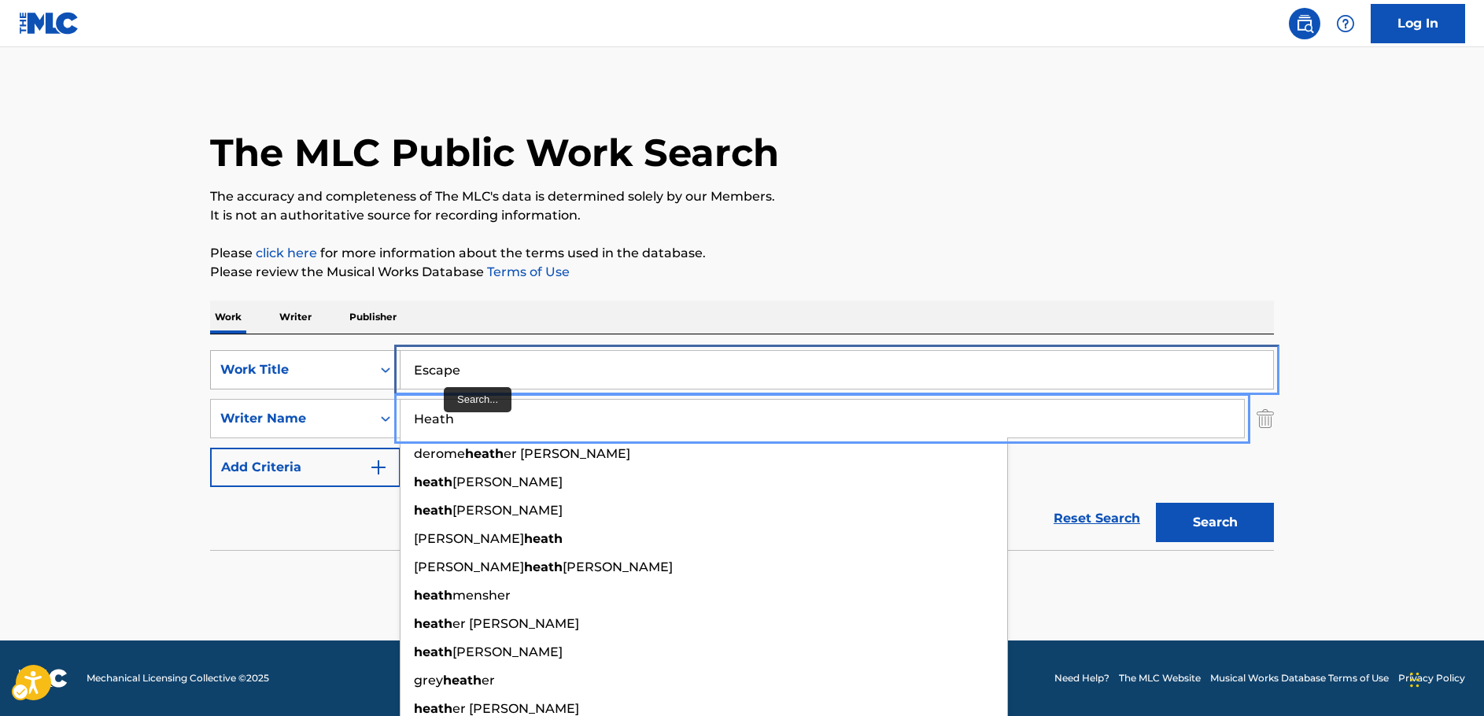
drag, startPoint x: 404, startPoint y: 367, endPoint x: 305, endPoint y: 375, distance: 98.7
click at [306, 375] on div "SearchWithCriteria33a92ffa-dc83-4e42-8069-8de56279d1d5 Work Title Escape" at bounding box center [742, 369] width 1064 height 39
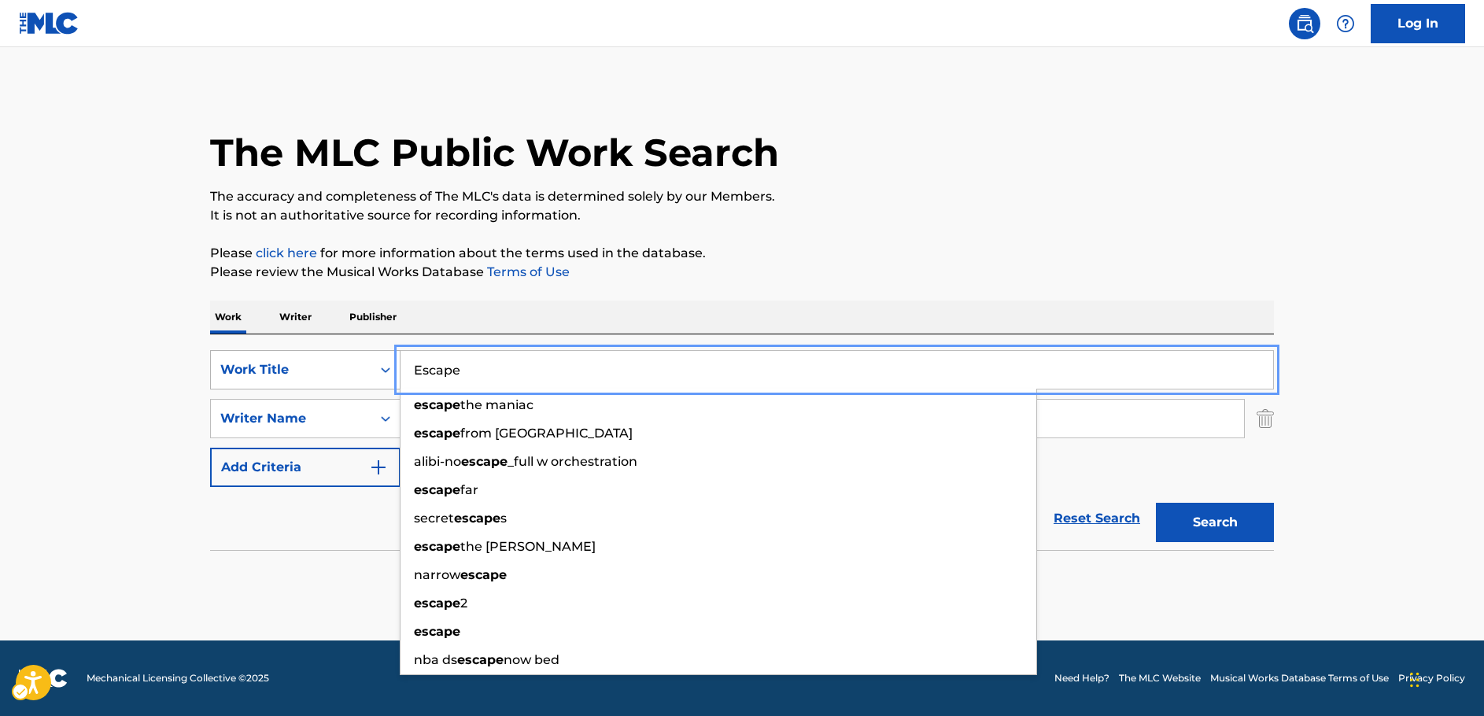
paste input "Let Me Introduce You to [DEMOGRAPHIC_DATA]"
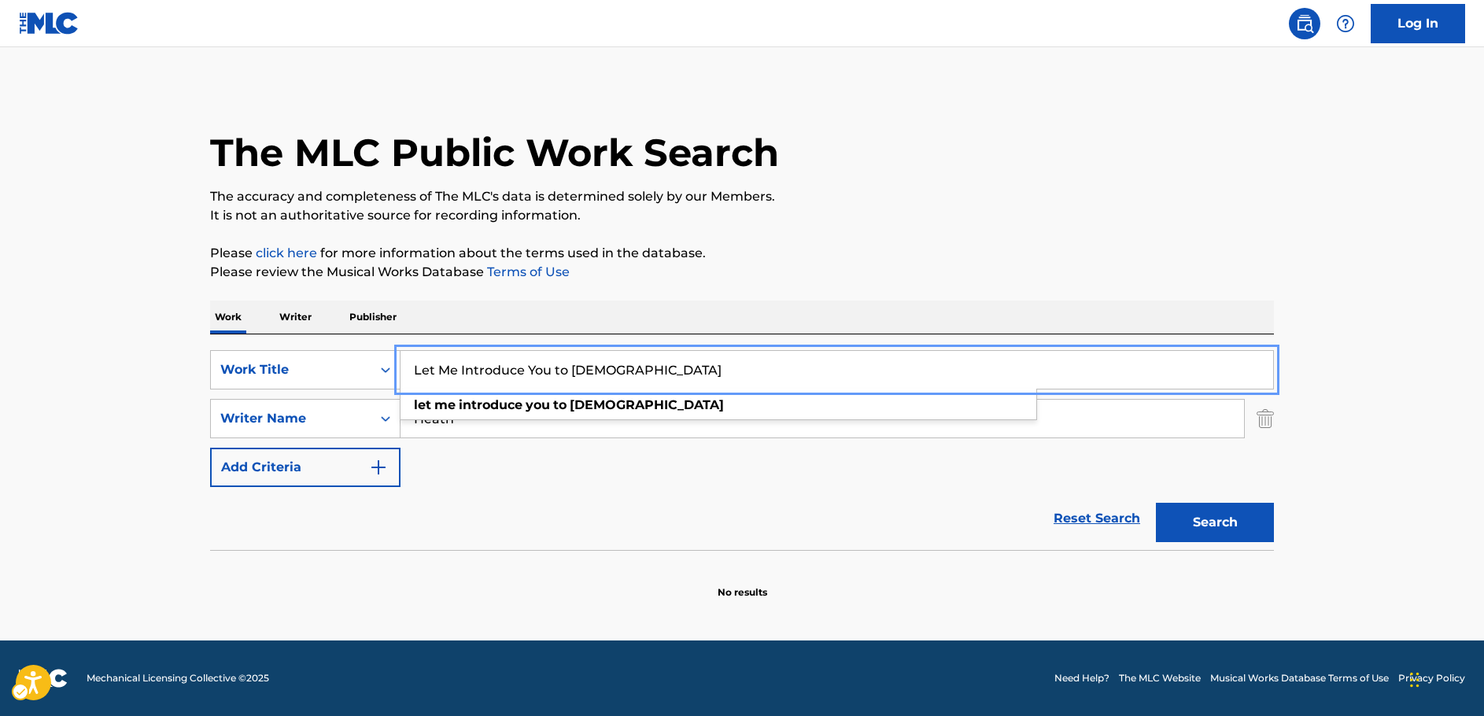
type input "Let Me Introduce You to [DEMOGRAPHIC_DATA]"
click at [1231, 524] on button "Search" at bounding box center [1215, 522] width 118 height 39
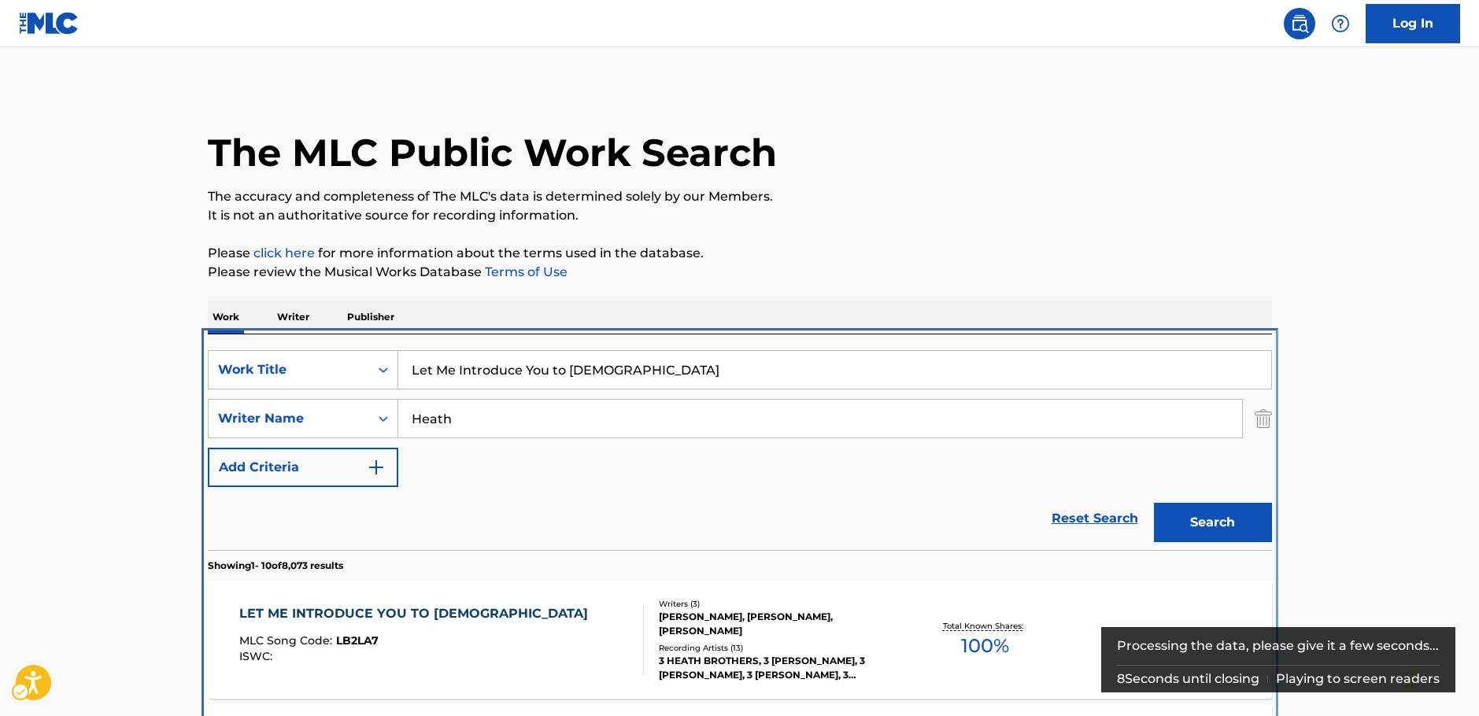
scroll to position [334, 0]
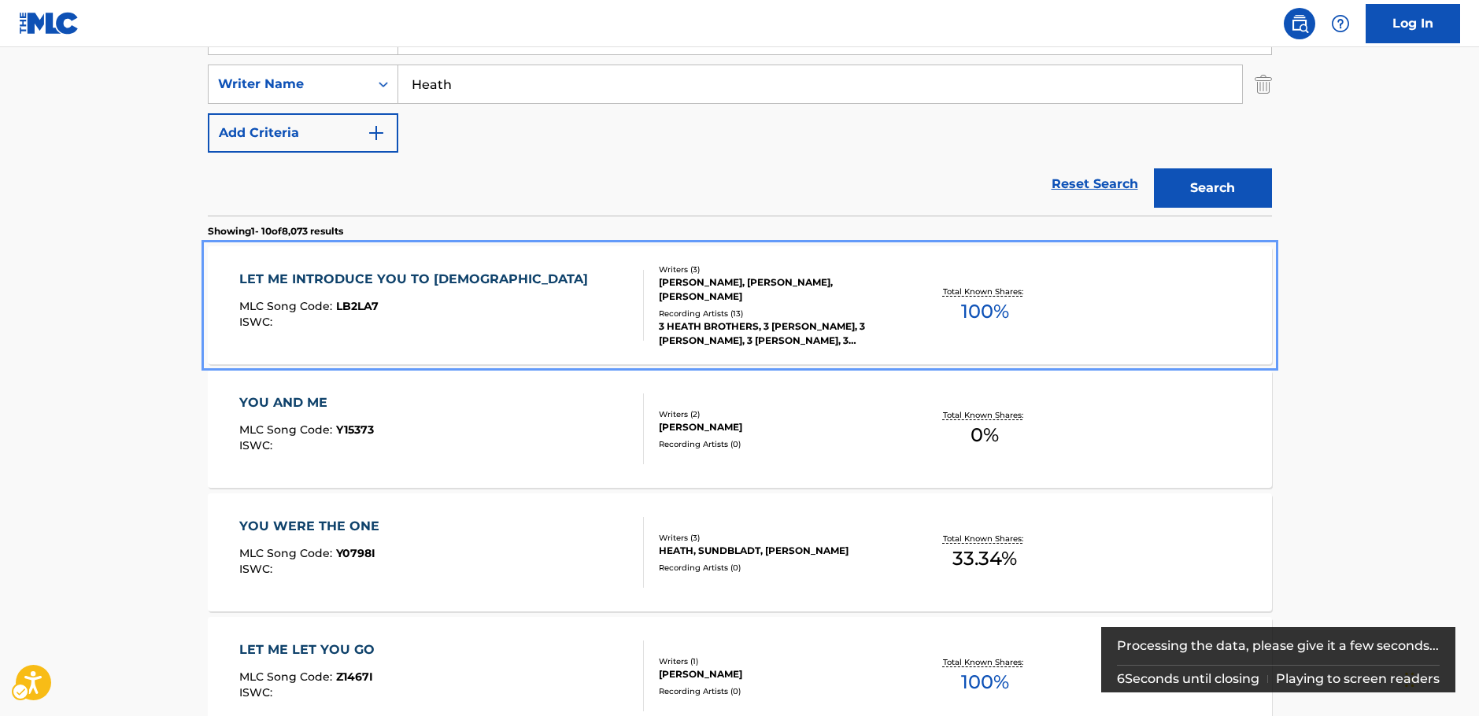
click at [505, 292] on div "LET ME INTRODUCE YOU TO [DEMOGRAPHIC_DATA] MLC Song Code : LB2LA7 ISWC :" at bounding box center [441, 305] width 405 height 71
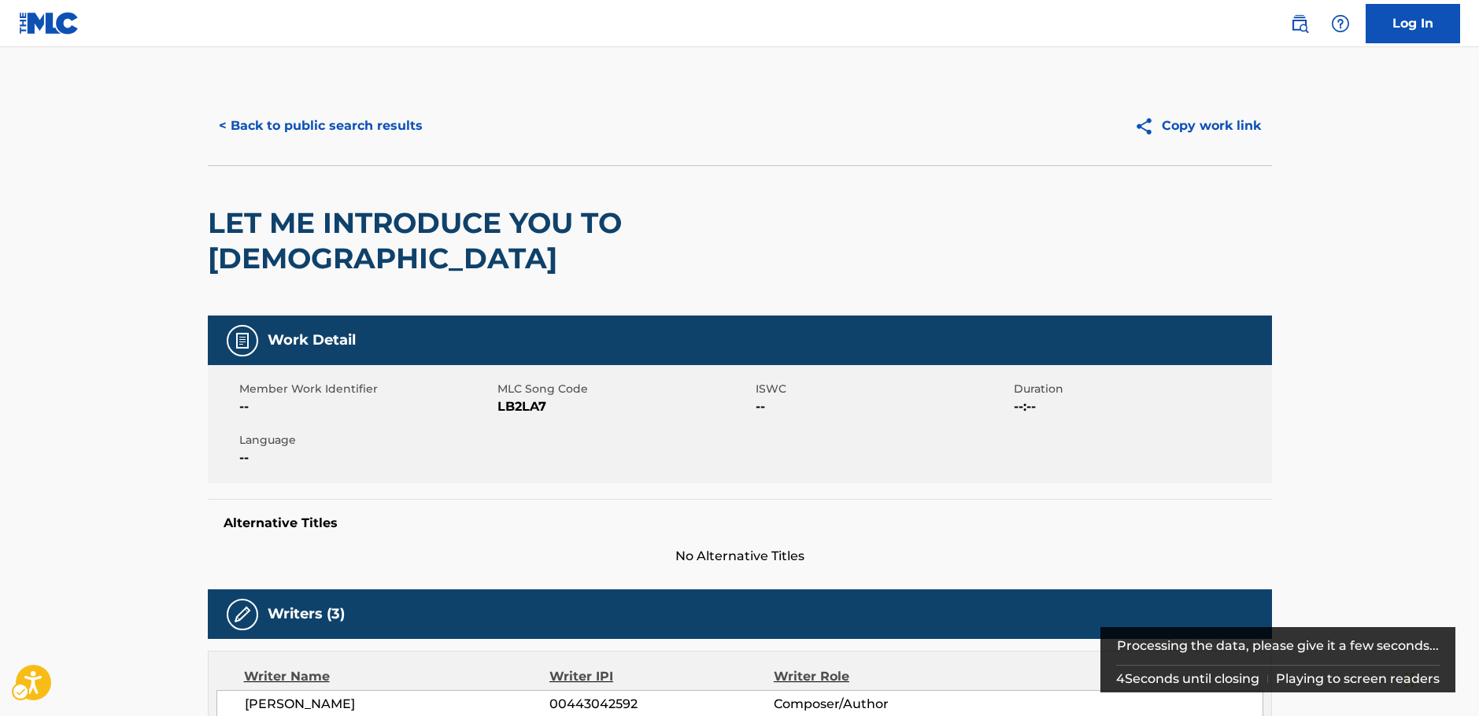
click at [515, 397] on span "MLC Song Code - LB2LA7" at bounding box center [624, 406] width 254 height 19
copy span "LB2LA7"
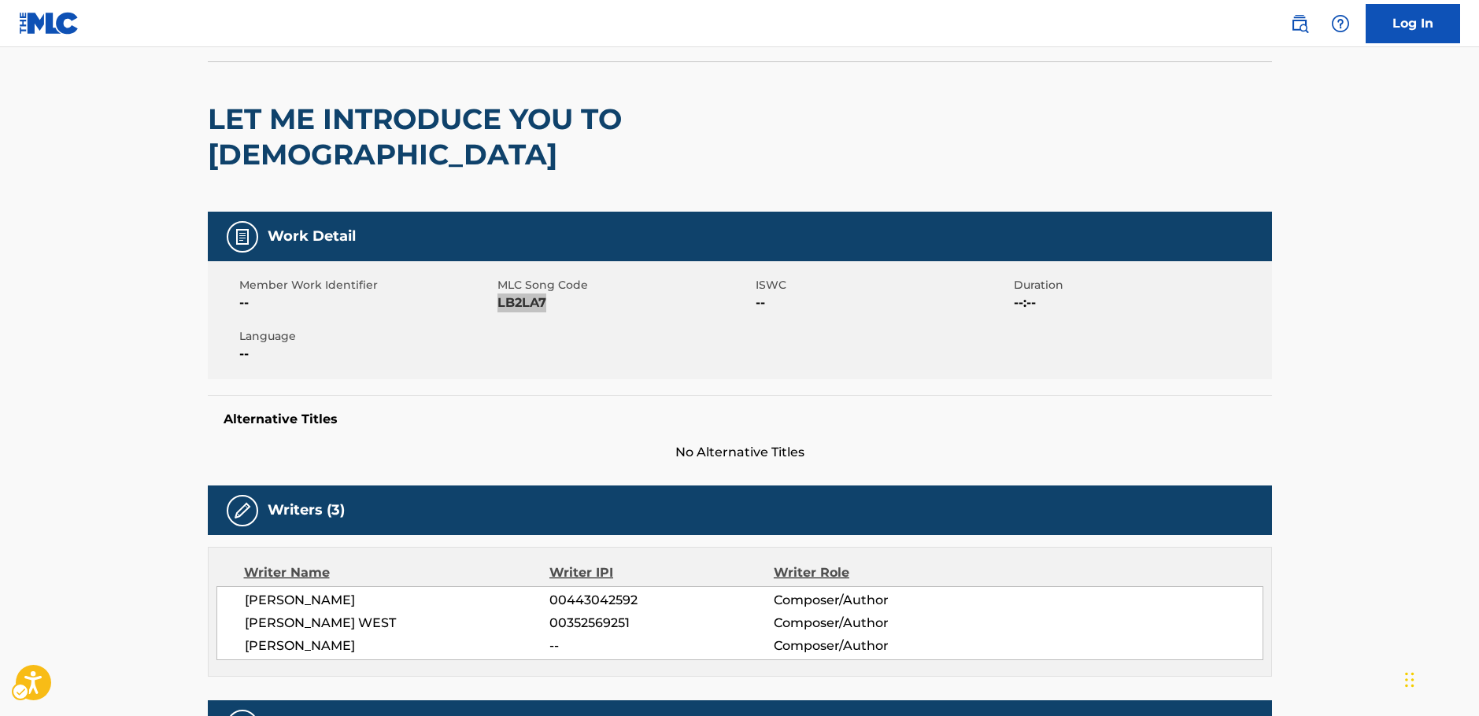
scroll to position [315, 0]
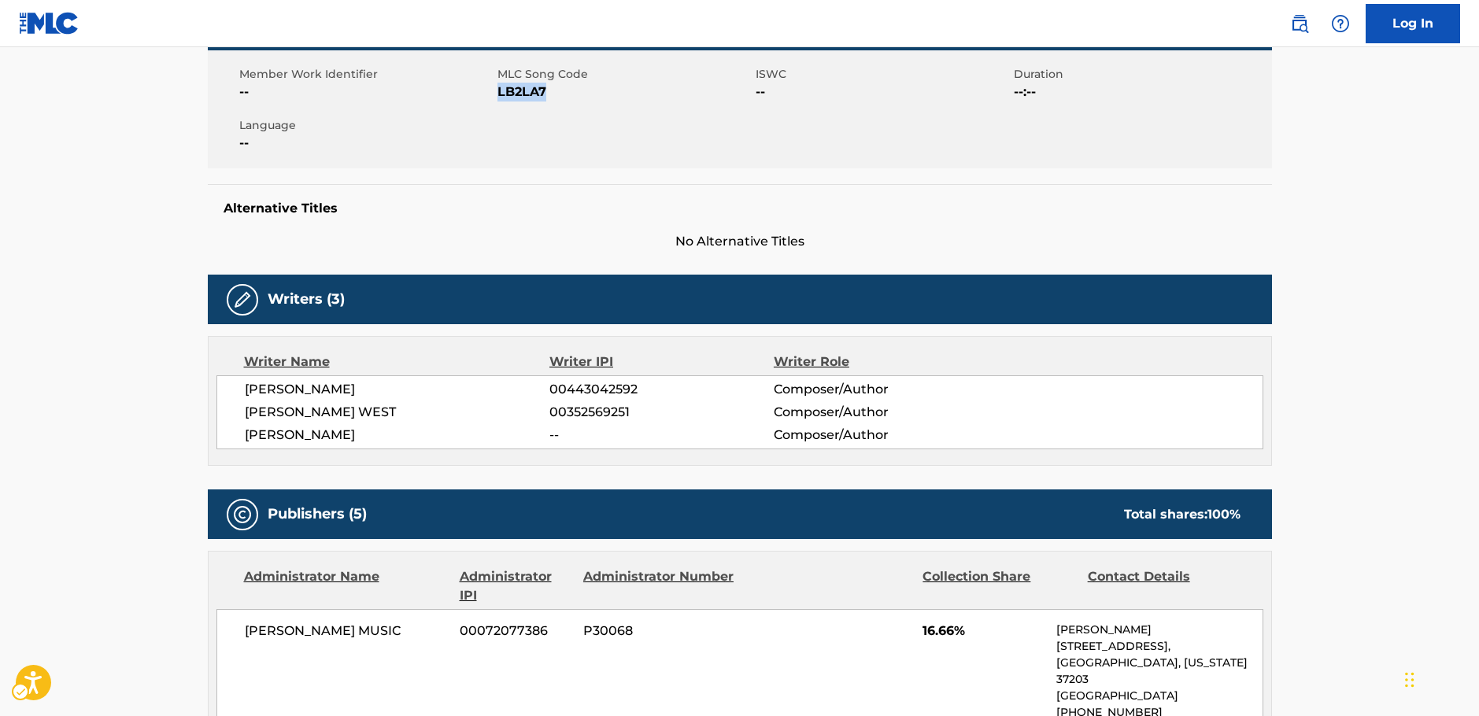
drag, startPoint x: 385, startPoint y: 392, endPoint x: 245, endPoint y: 349, distance: 146.4
click at [245, 375] on div "[PERSON_NAME] 00443042592 Composer/Author [PERSON_NAME] WEST 00352569251 Compos…" at bounding box center [739, 412] width 1047 height 74
copy div "[PERSON_NAME] 00443042592 Composer/Author [PERSON_NAME] WEST 00352569251 Compos…"
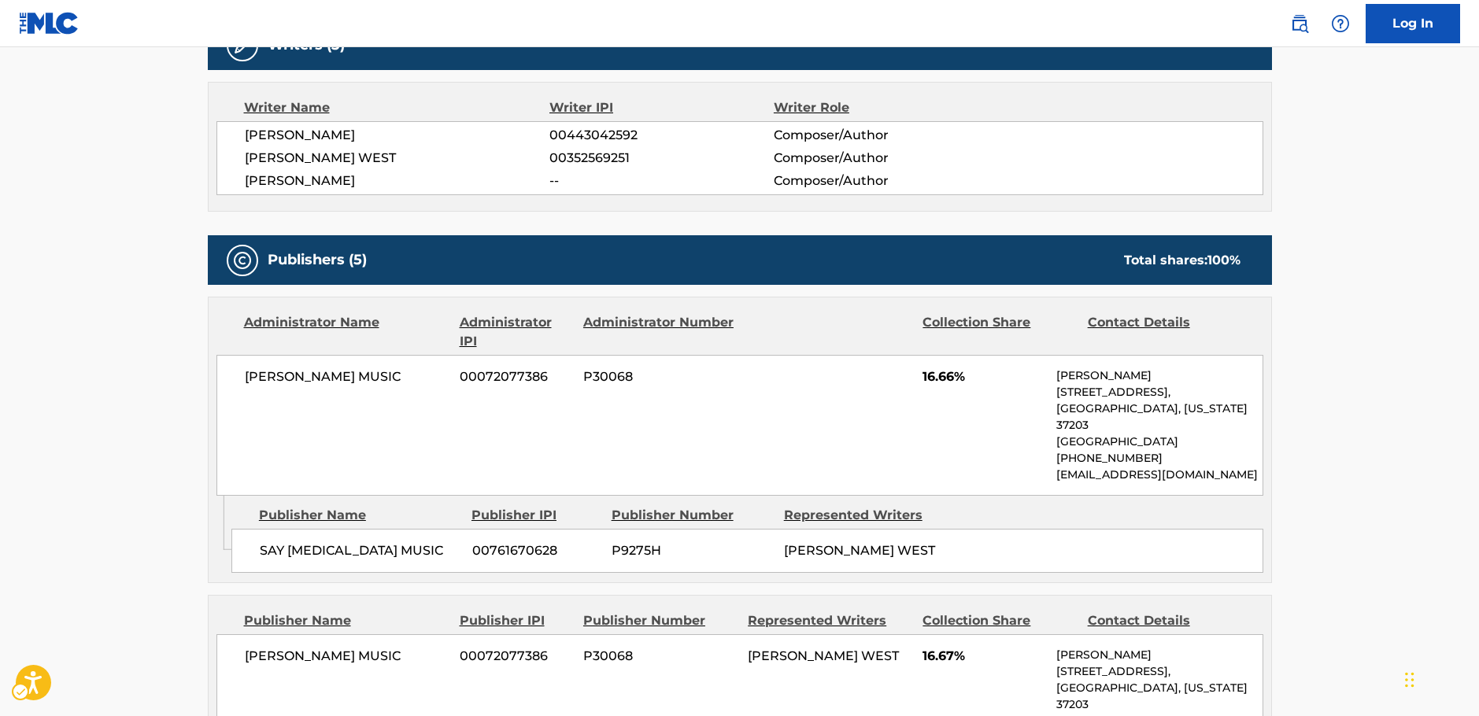
scroll to position [630, 0]
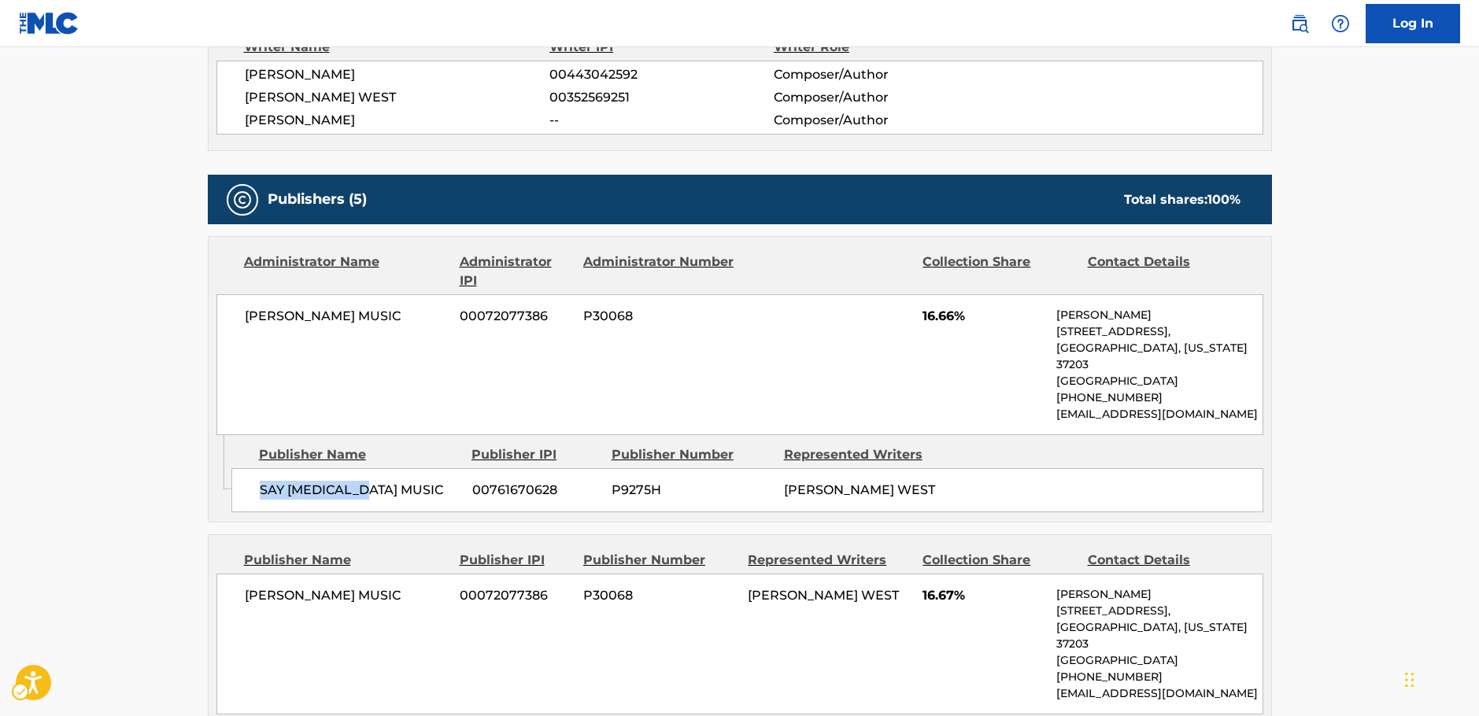
drag, startPoint x: 368, startPoint y: 438, endPoint x: 259, endPoint y: 439, distance: 109.4
click at [260, 481] on span "SAY [MEDICAL_DATA] MUSIC" at bounding box center [360, 490] width 201 height 19
drag, startPoint x: 369, startPoint y: 282, endPoint x: 231, endPoint y: 276, distance: 138.6
click at [231, 294] on div "[PERSON_NAME] MUSIC 00072077386 P30068 16.66% [PERSON_NAME] [STREET_ADDRESS][US…" at bounding box center [739, 364] width 1047 height 141
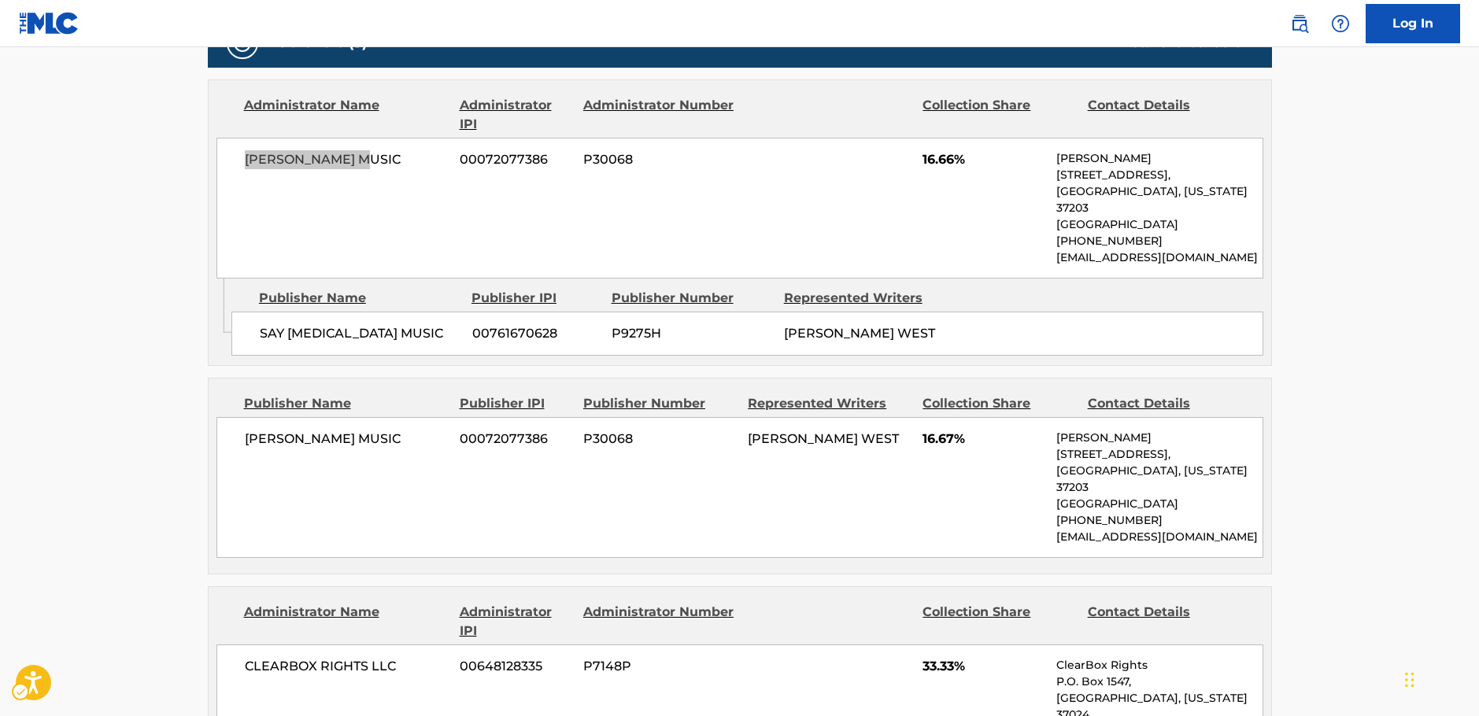
scroll to position [787, 0]
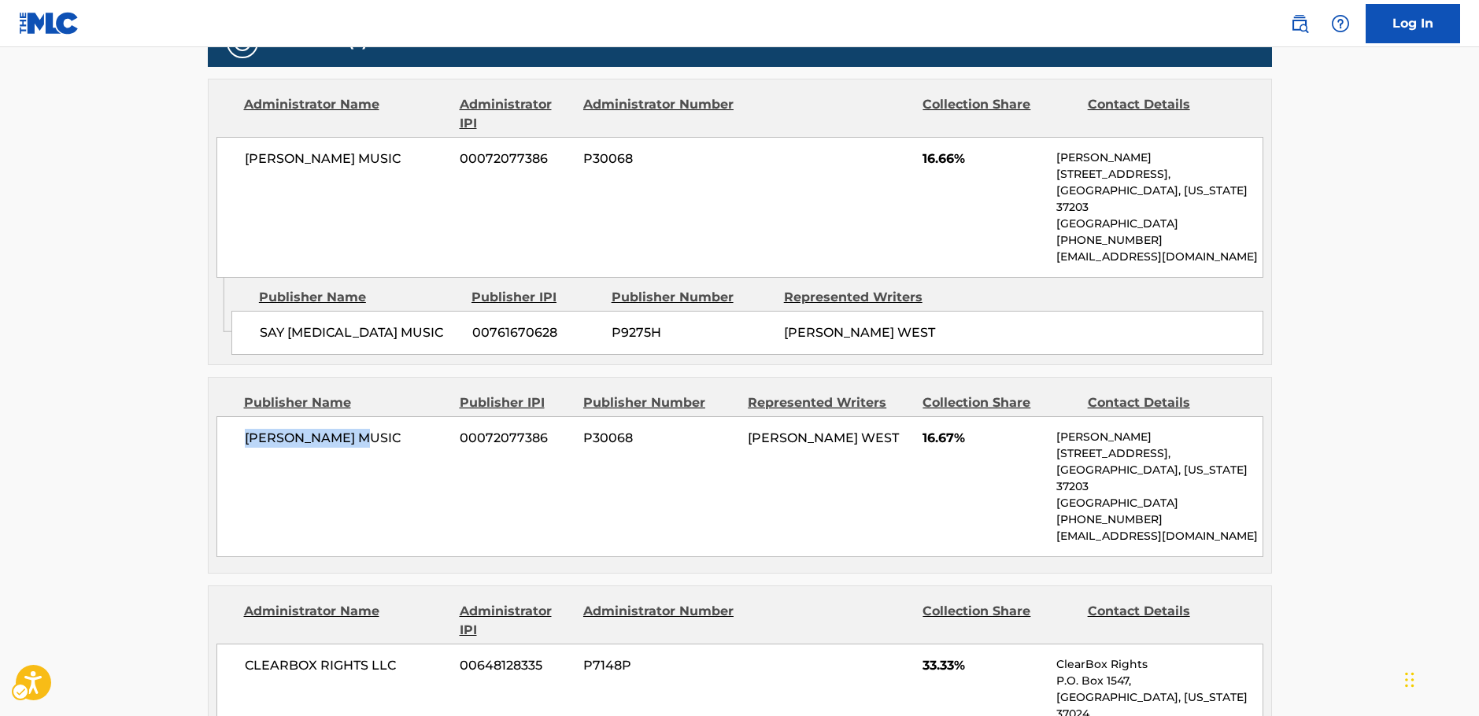
drag, startPoint x: 390, startPoint y: 391, endPoint x: 4, endPoint y: 449, distance: 389.9
click at [225, 416] on div "[PERSON_NAME] MUSIC 00072077386 P30068 [PERSON_NAME] WEST 16.67% [PERSON_NAME] …" at bounding box center [739, 486] width 1047 height 141
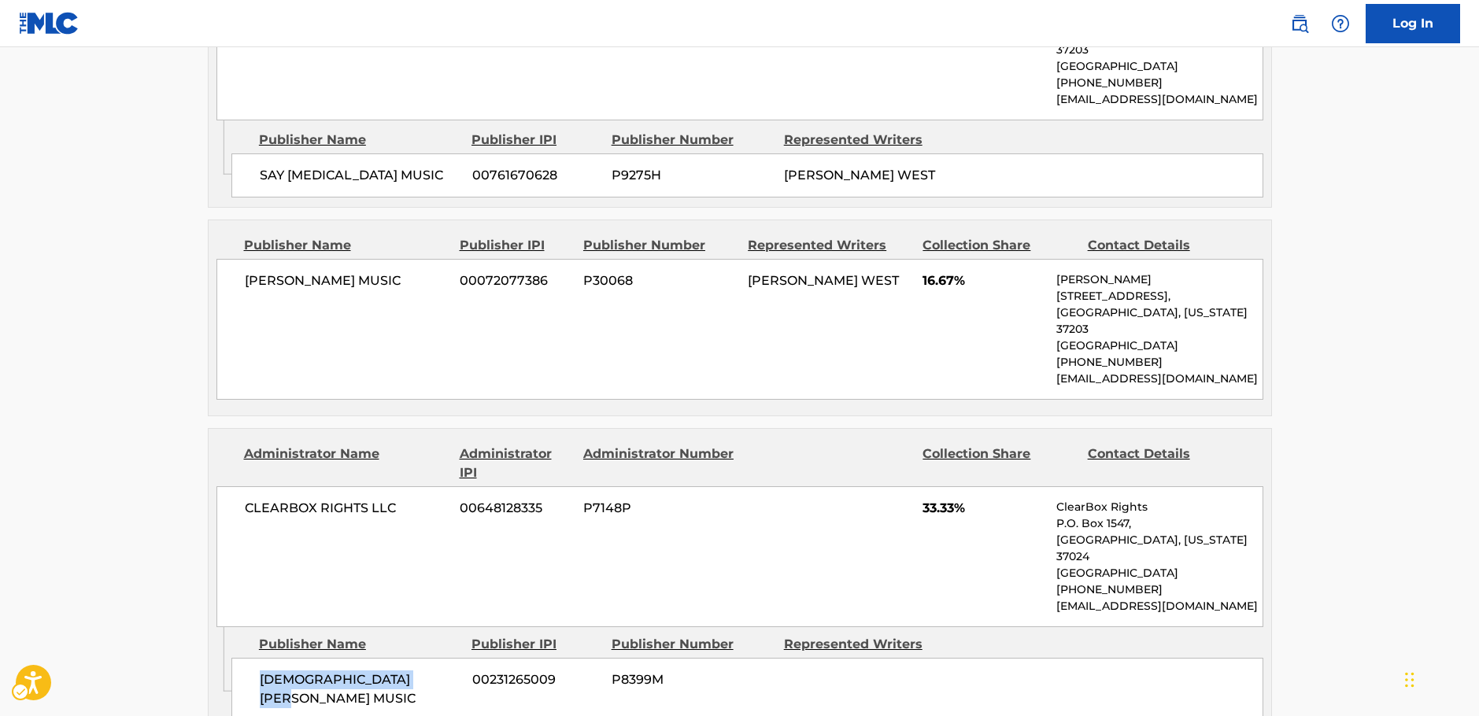
drag, startPoint x: 430, startPoint y: 606, endPoint x: 253, endPoint y: 594, distance: 178.3
click at [253, 658] on div "[DEMOGRAPHIC_DATA][PERSON_NAME] MUSIC 00231265009 P8399M" at bounding box center [747, 689] width 1032 height 63
drag, startPoint x: 399, startPoint y: 435, endPoint x: 186, endPoint y: 447, distance: 213.6
click at [222, 486] on div "CLEARBOX RIGHTS LLC 00648128335 P7148P 33.33% ClearBox Rights P.O. [GEOGRAPHIC_…" at bounding box center [739, 556] width 1047 height 141
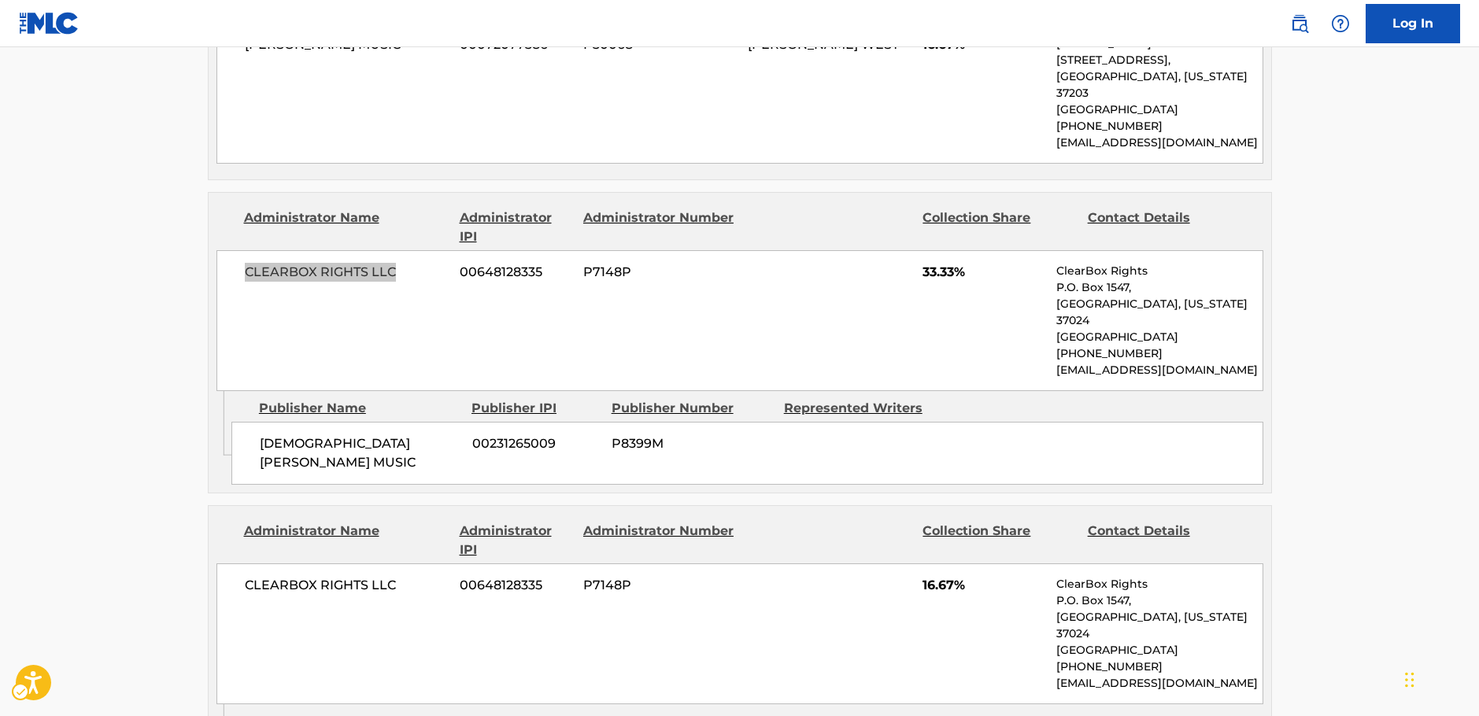
scroll to position [1259, 0]
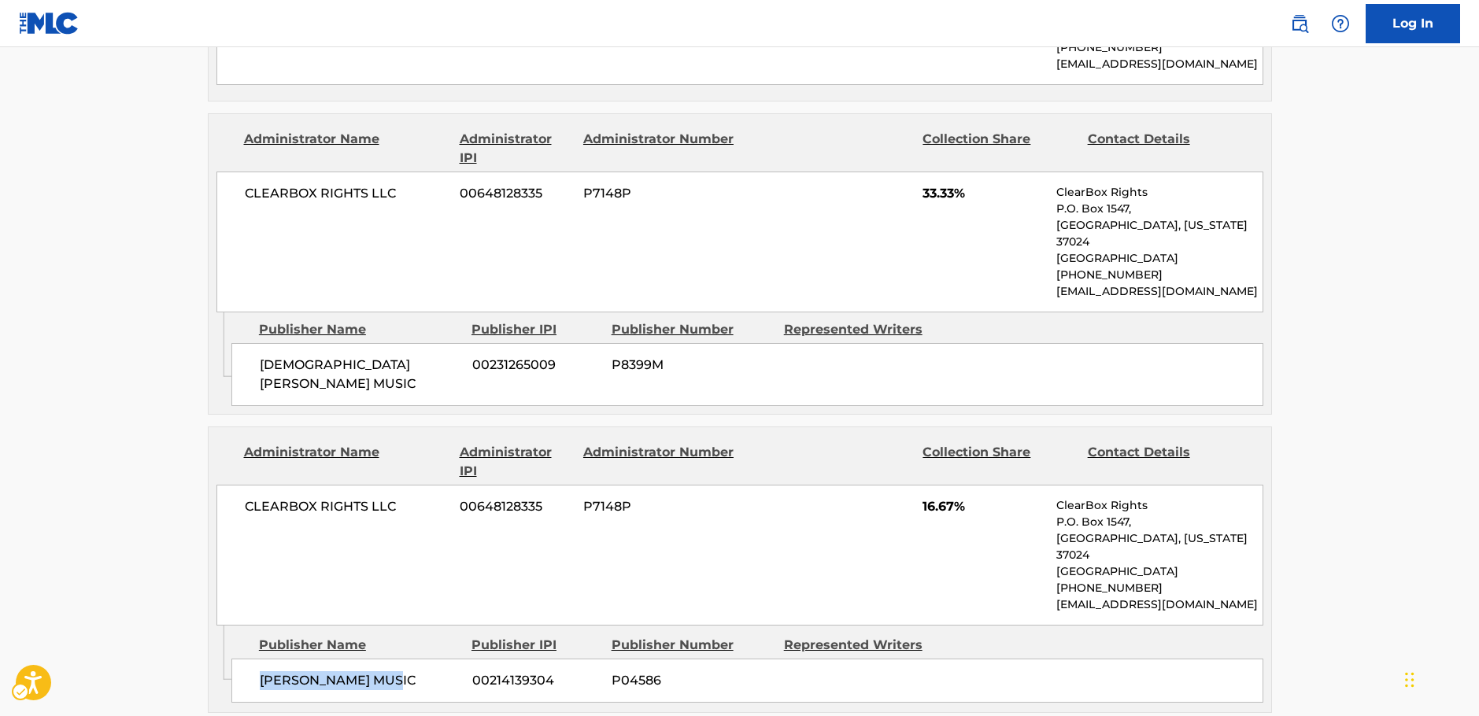
drag, startPoint x: 401, startPoint y: 562, endPoint x: 255, endPoint y: 565, distance: 146.4
click at [255, 659] on div "[PERSON_NAME] MUSIC 00214139304 P04586" at bounding box center [747, 681] width 1032 height 44
drag, startPoint x: 396, startPoint y: 400, endPoint x: 229, endPoint y: 411, distance: 167.2
click at [233, 485] on div "CLEARBOX RIGHTS LLC 00648128335 P7148P 16.67% ClearBox Rights P.O. [GEOGRAPHIC_…" at bounding box center [739, 555] width 1047 height 141
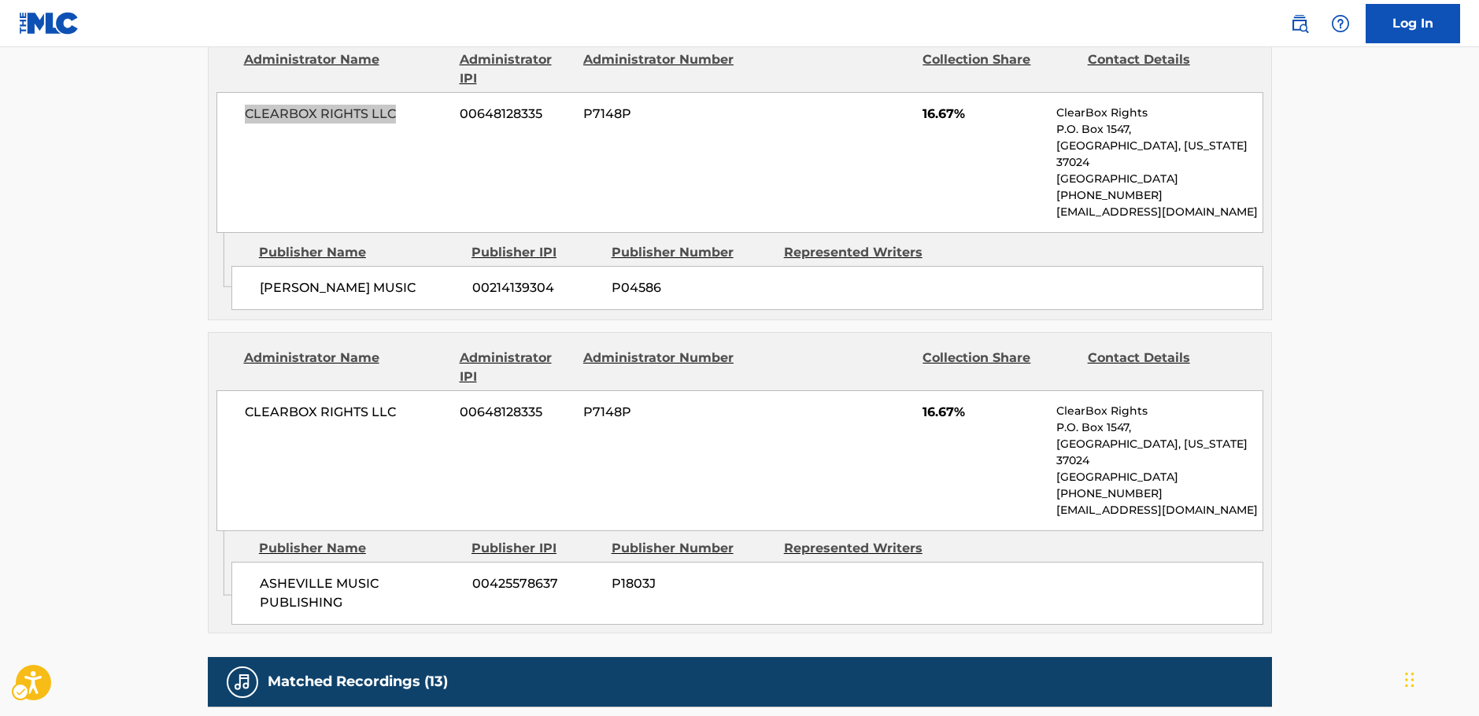
scroll to position [1653, 0]
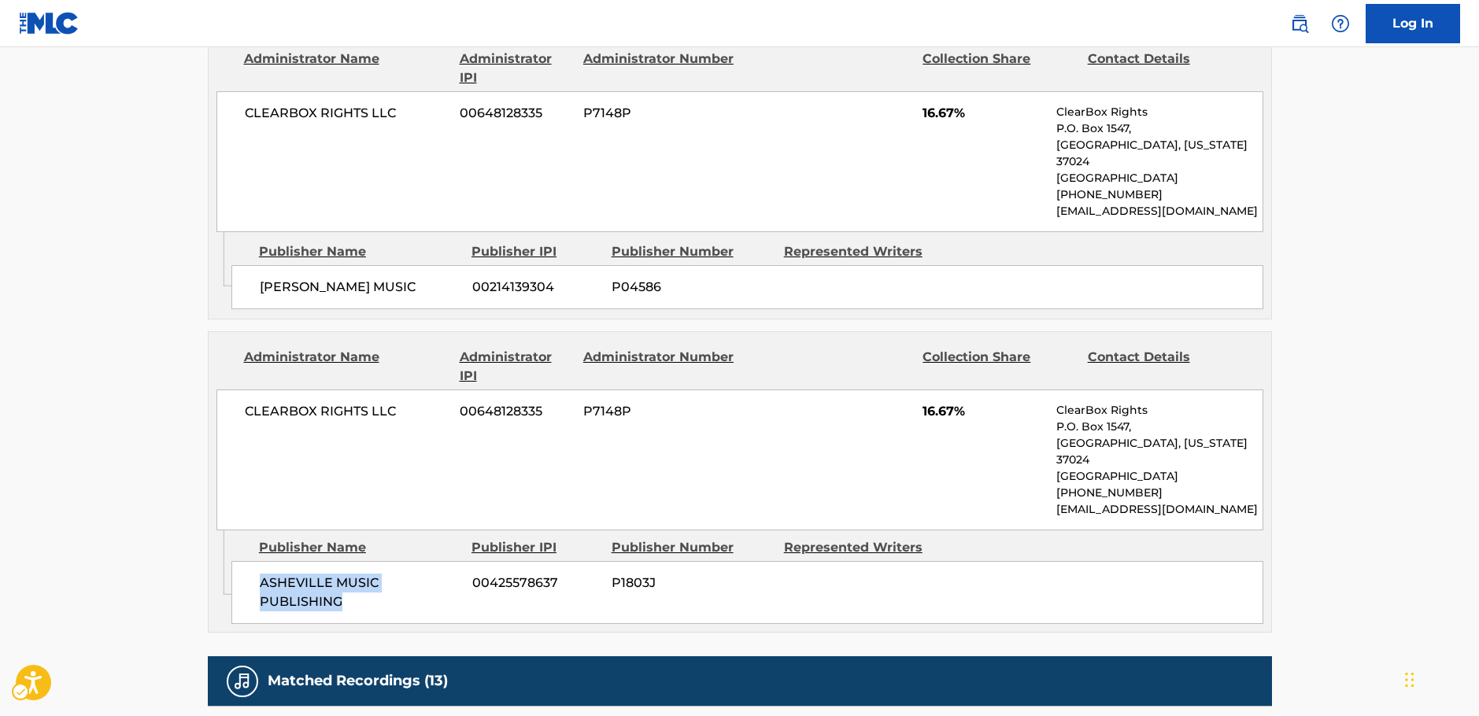
drag, startPoint x: 374, startPoint y: 475, endPoint x: 245, endPoint y: 447, distance: 132.0
click at [245, 561] on div "ASHEVILLE MUSIC PUBLISHING 00425578637 P1803J" at bounding box center [747, 592] width 1032 height 63
drag, startPoint x: 329, startPoint y: 303, endPoint x: 245, endPoint y: 311, distance: 84.6
click at [245, 390] on div "CLEARBOX RIGHTS LLC 00648128335 P7148P 16.67% ClearBox Rights P.O. [GEOGRAPHIC_…" at bounding box center [739, 460] width 1047 height 141
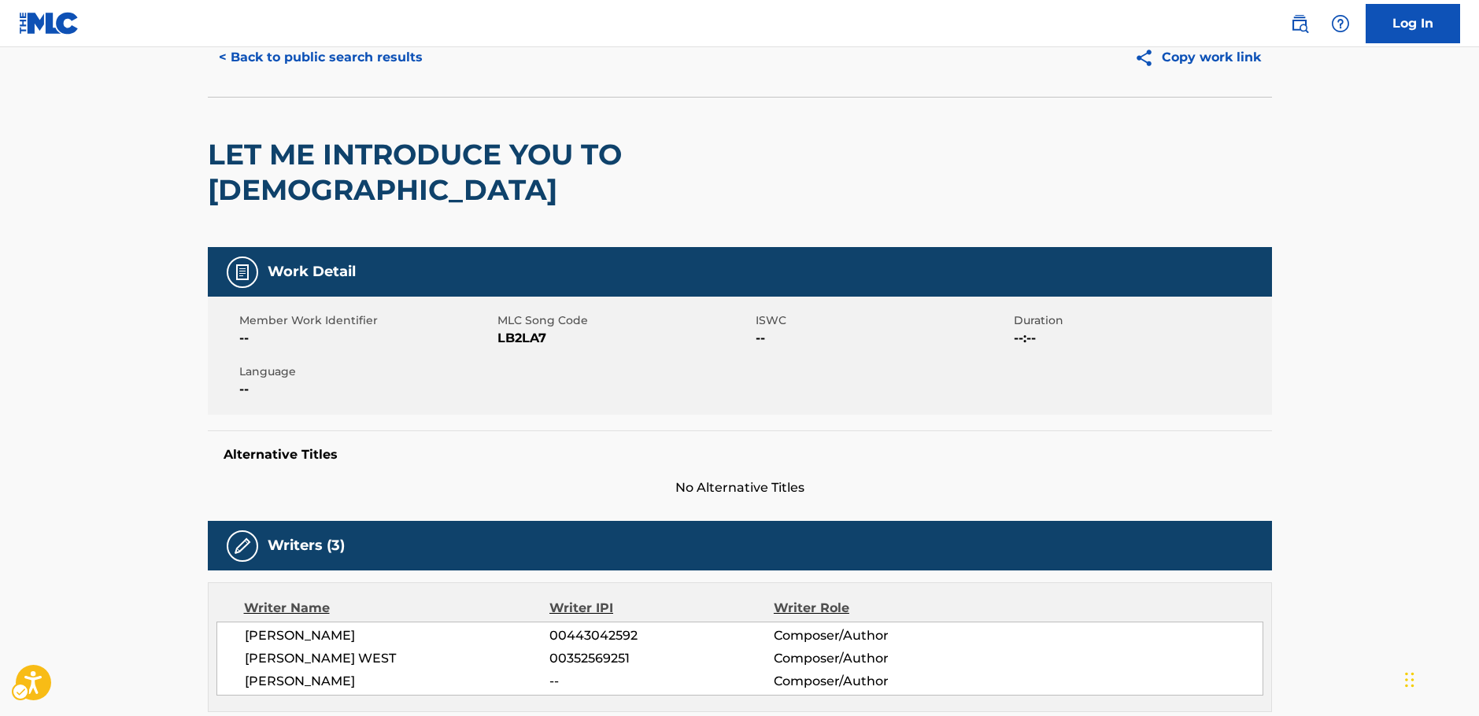
scroll to position [0, 0]
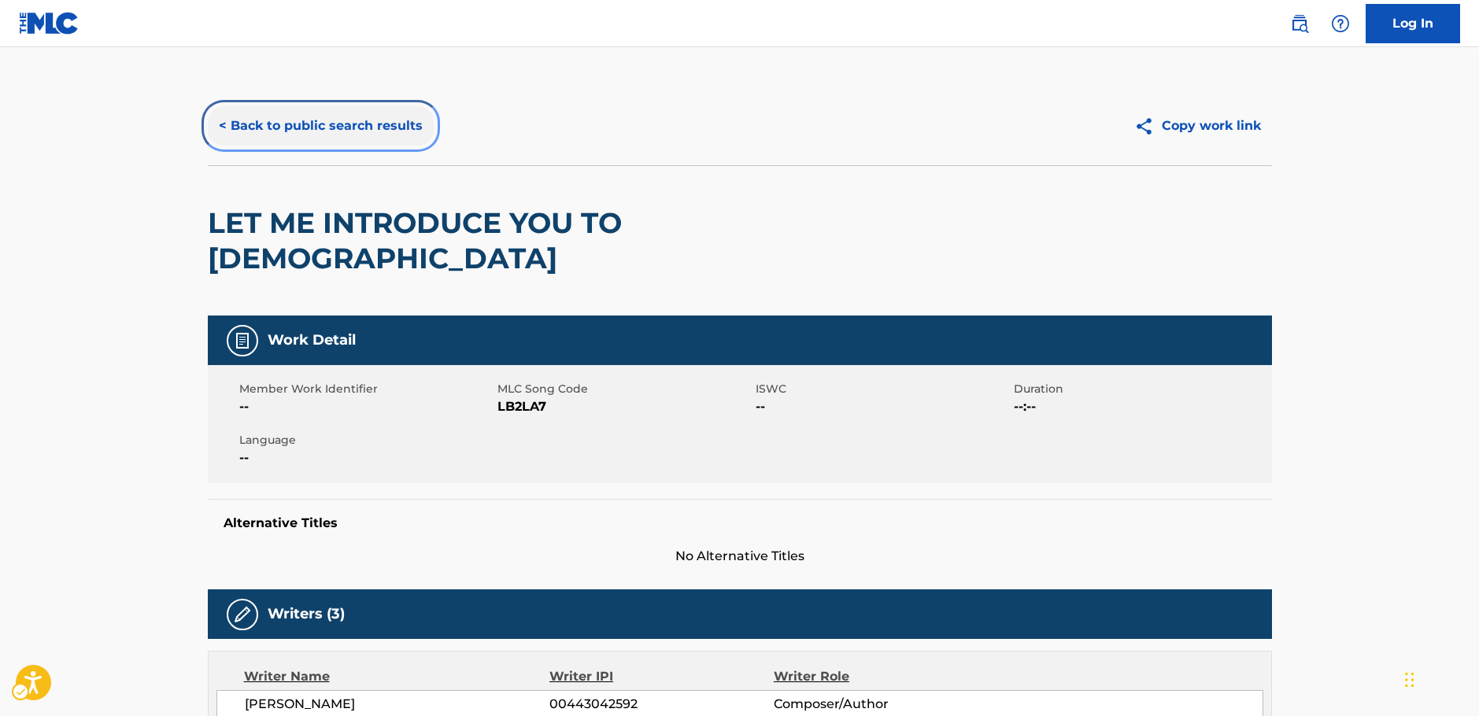
click at [332, 134] on button "< Back to public search results" at bounding box center [321, 125] width 226 height 39
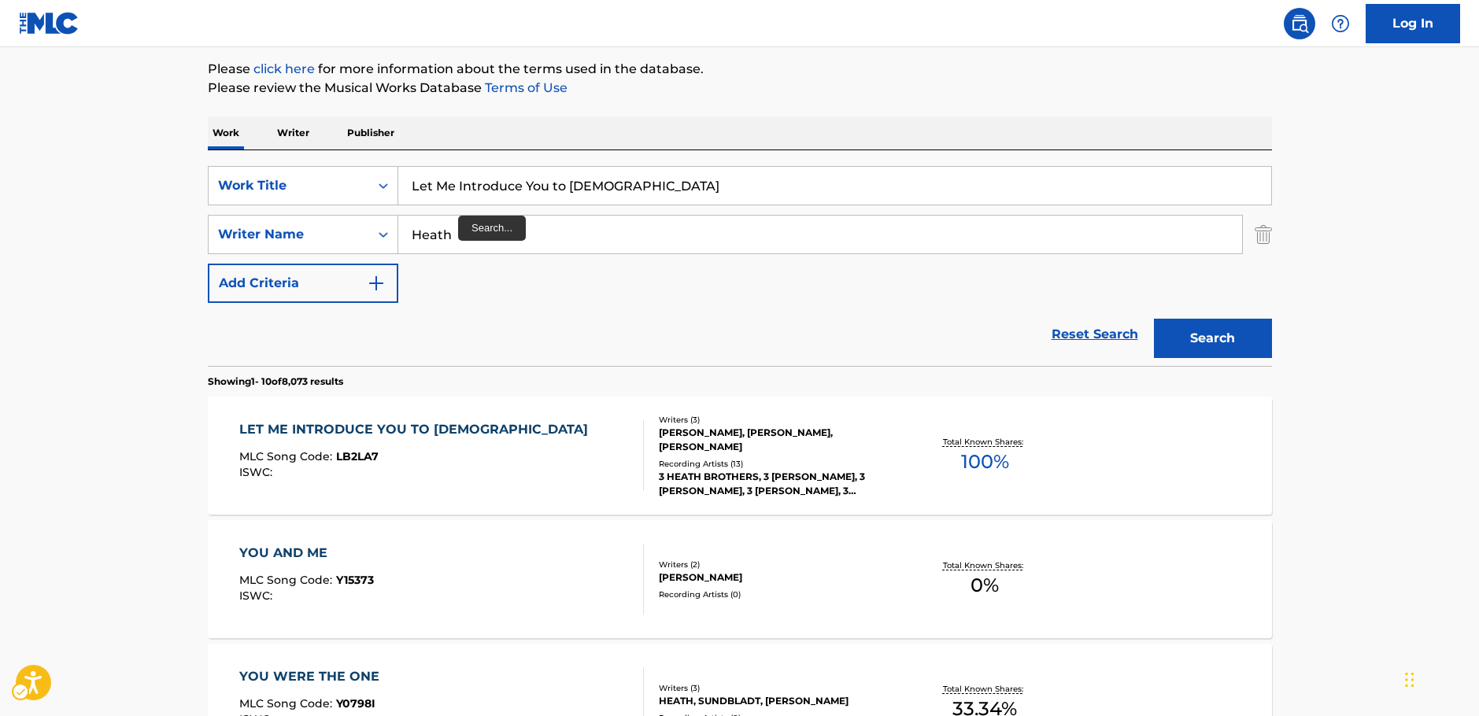
scroll to position [177, 0]
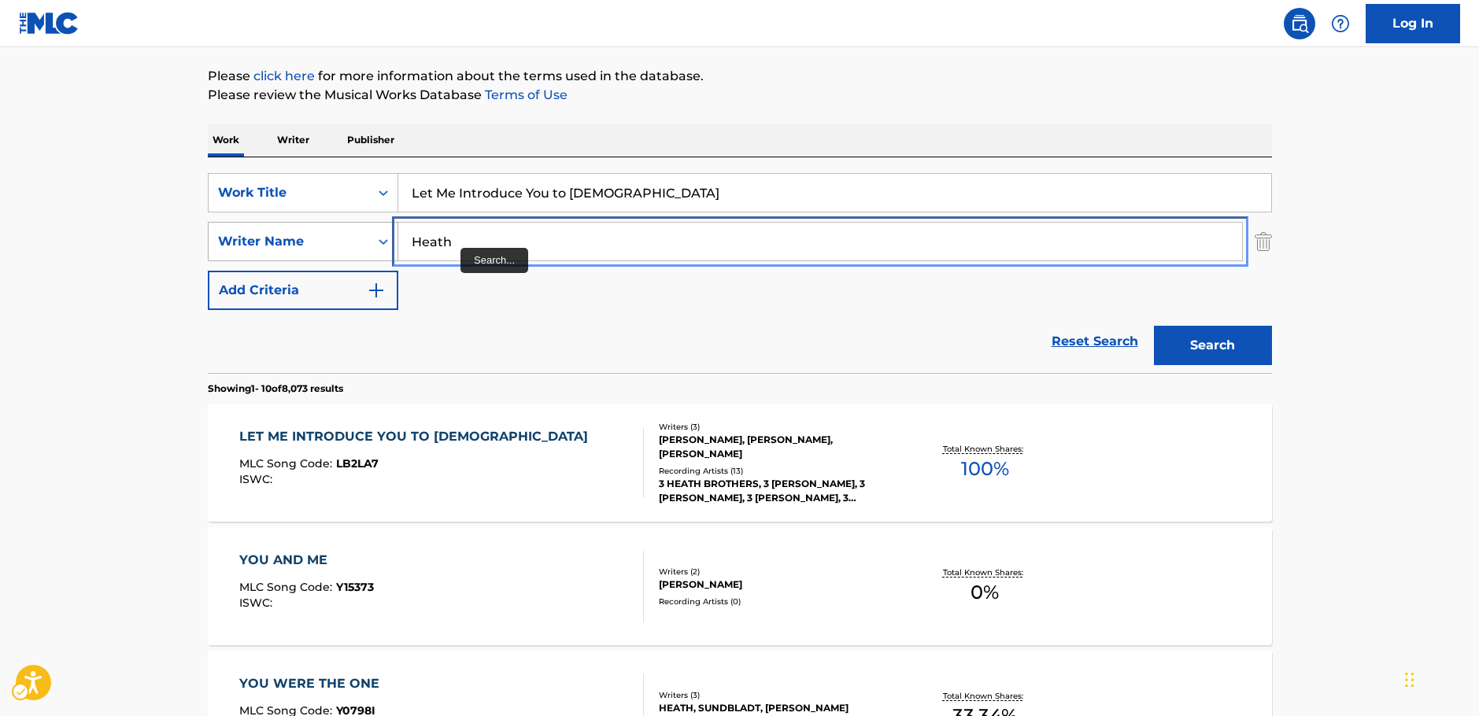
drag, startPoint x: 421, startPoint y: 243, endPoint x: 386, endPoint y: 235, distance: 36.3
click at [345, 240] on div "SearchWithCriteria63f74fdc-74e8-4482-a200-6c27f0c5c00b Writer Name [PERSON_NAME]" at bounding box center [740, 241] width 1064 height 39
paste input "Bradford"
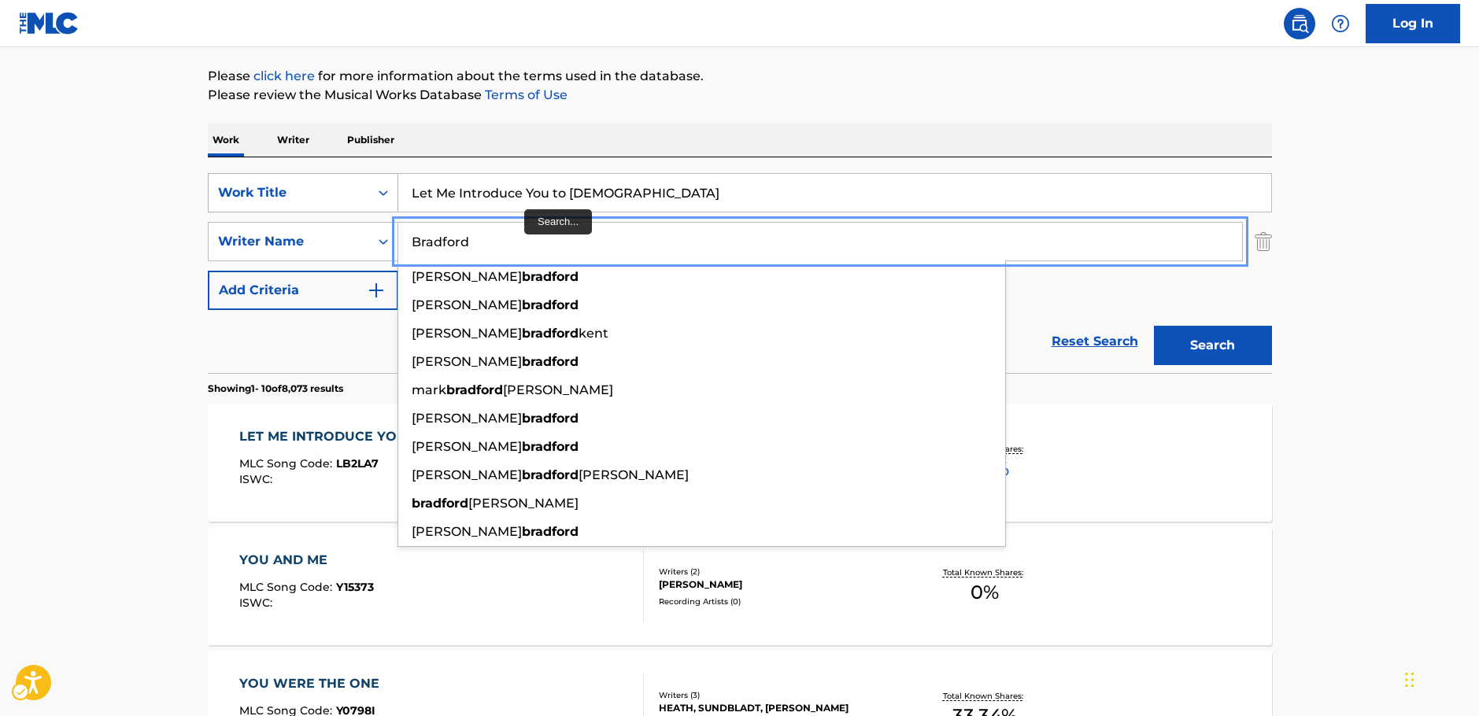
type input "Bradford"
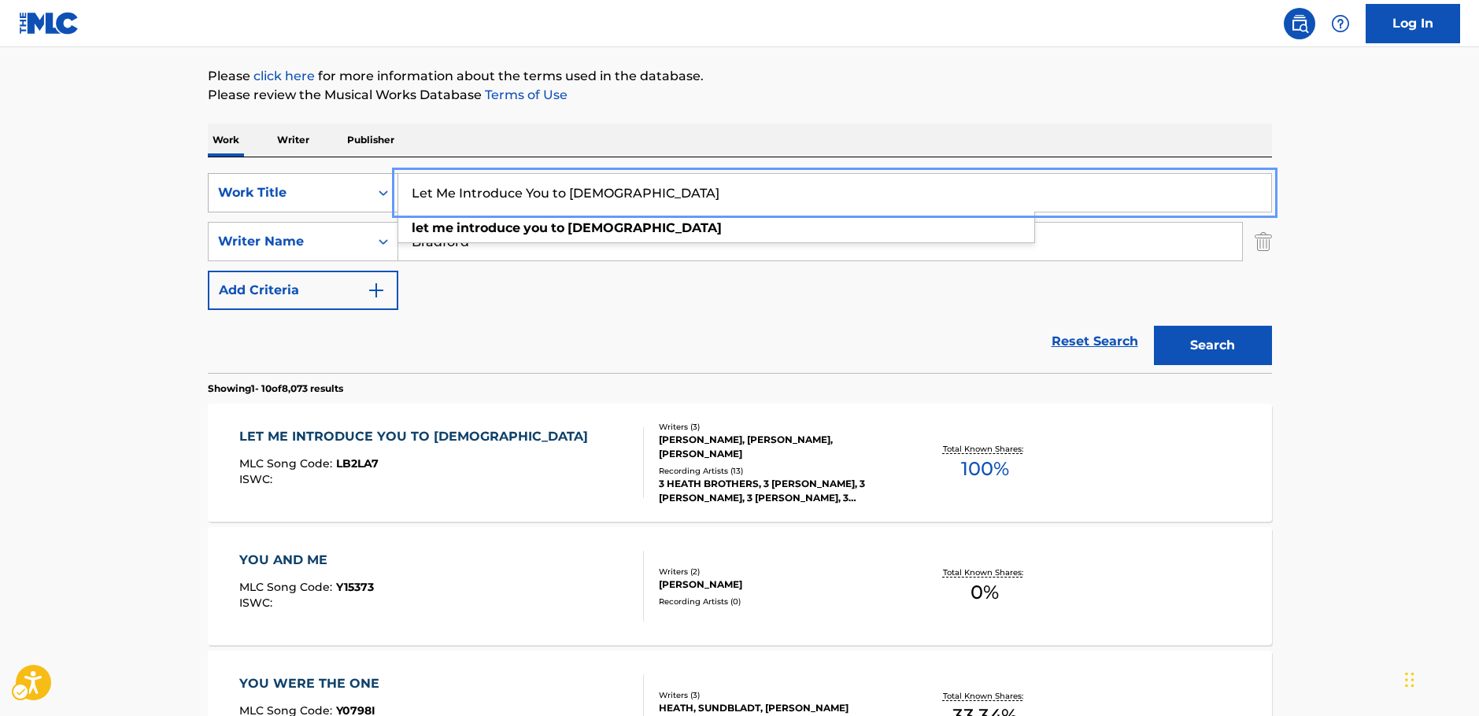
drag, startPoint x: 340, startPoint y: 211, endPoint x: 305, endPoint y: 210, distance: 35.4
click at [305, 210] on div "SearchWithCriteria33a92ffa-dc83-4e42-8069-8de56279d1d5 Work Title Let Me Introd…" at bounding box center [740, 192] width 1064 height 39
paste input "Need You Now"
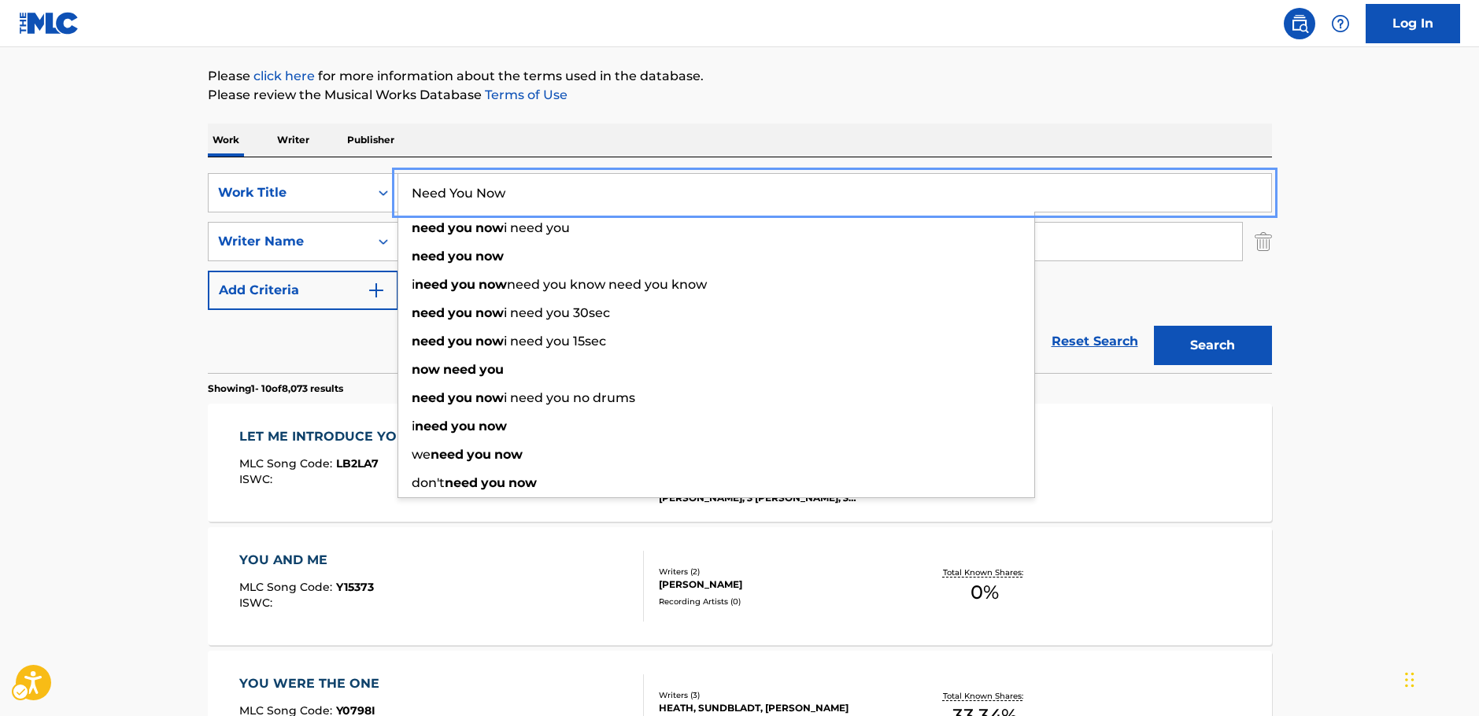
type input "Need You Now"
click at [1203, 345] on button "Search" at bounding box center [1213, 345] width 118 height 39
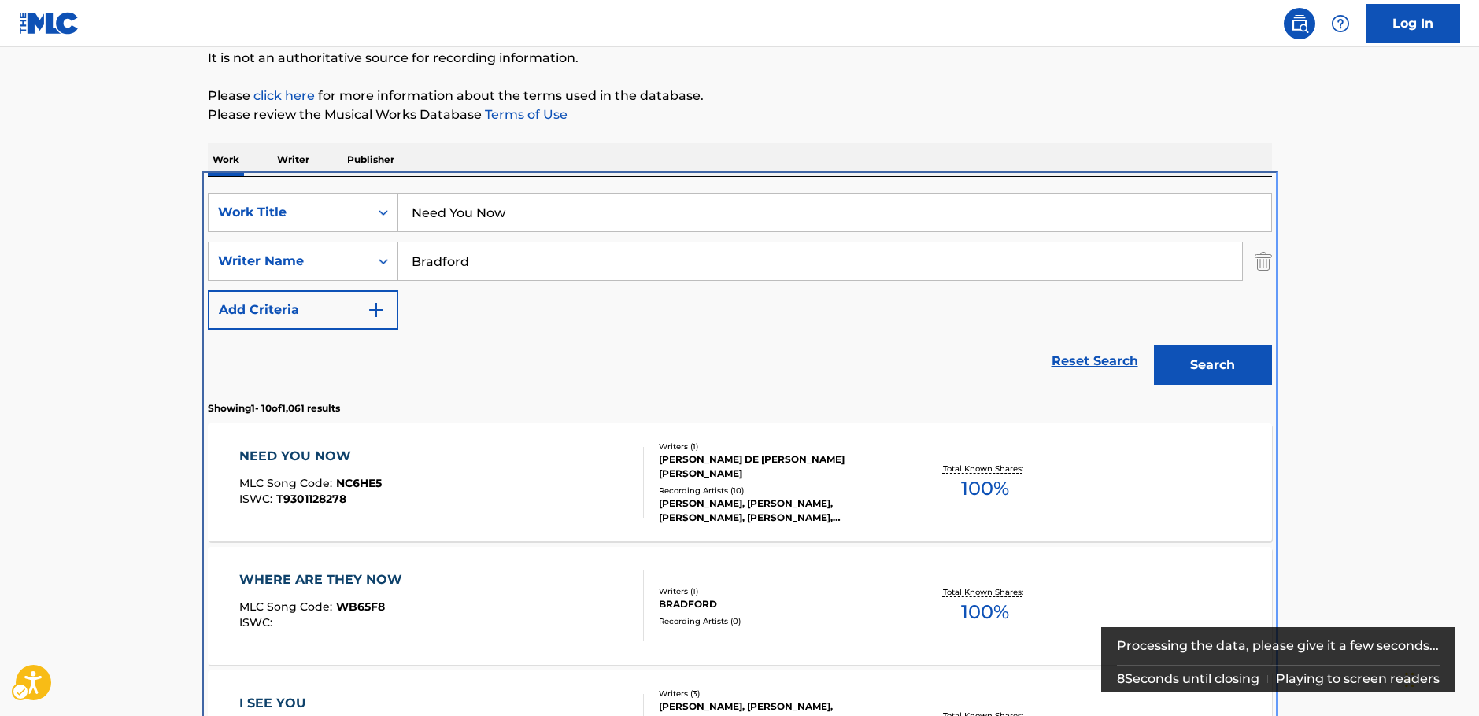
scroll to position [334, 0]
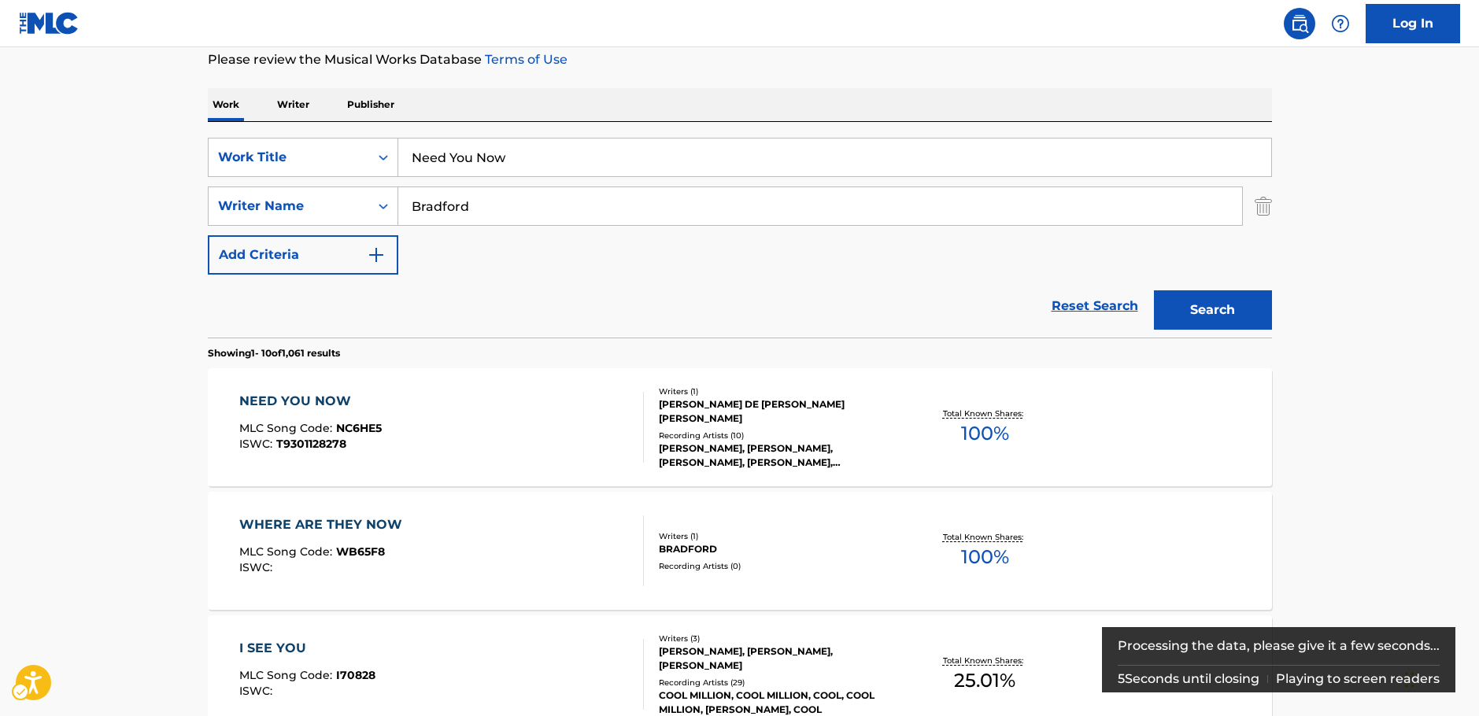
scroll to position [98, 0]
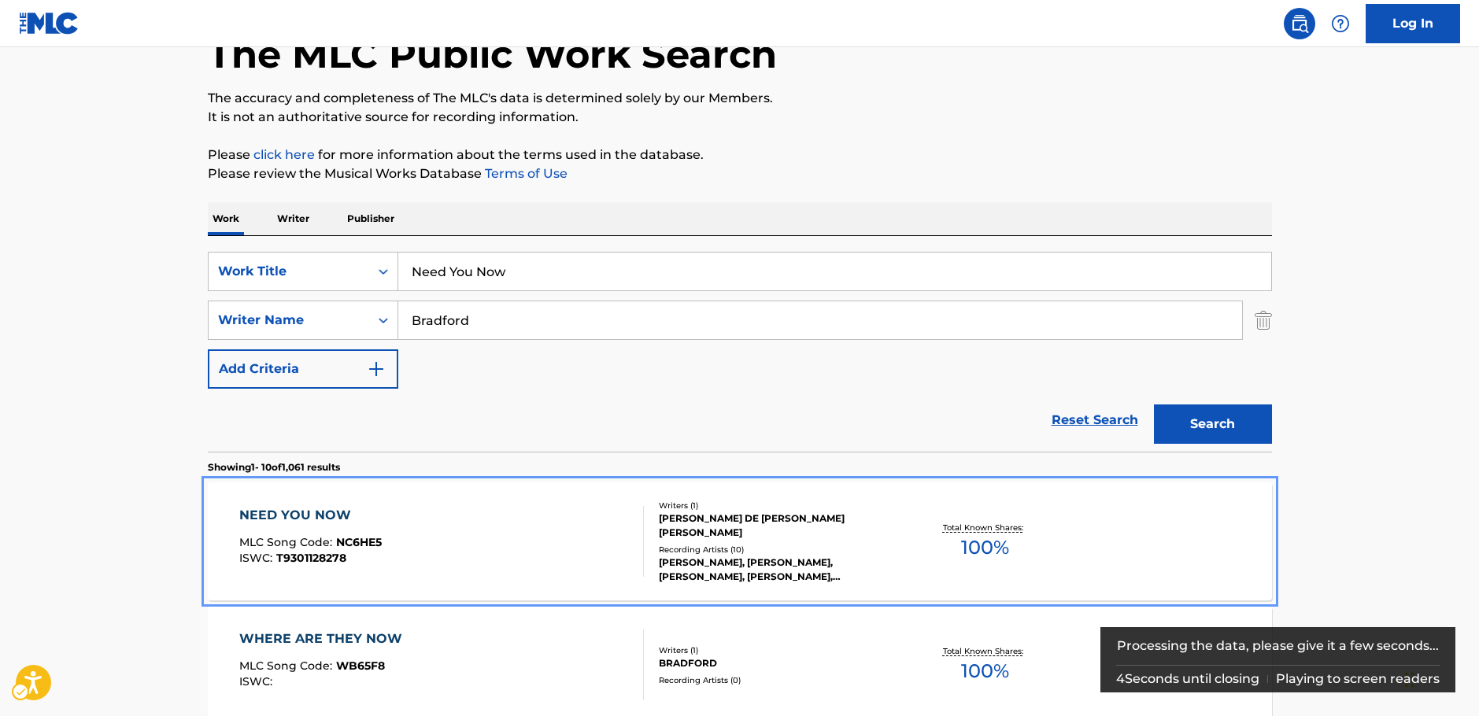
click at [515, 523] on div "NEED YOU NOW MLC Song Code : NC6HE5 ISWC : T9301128278" at bounding box center [441, 541] width 405 height 71
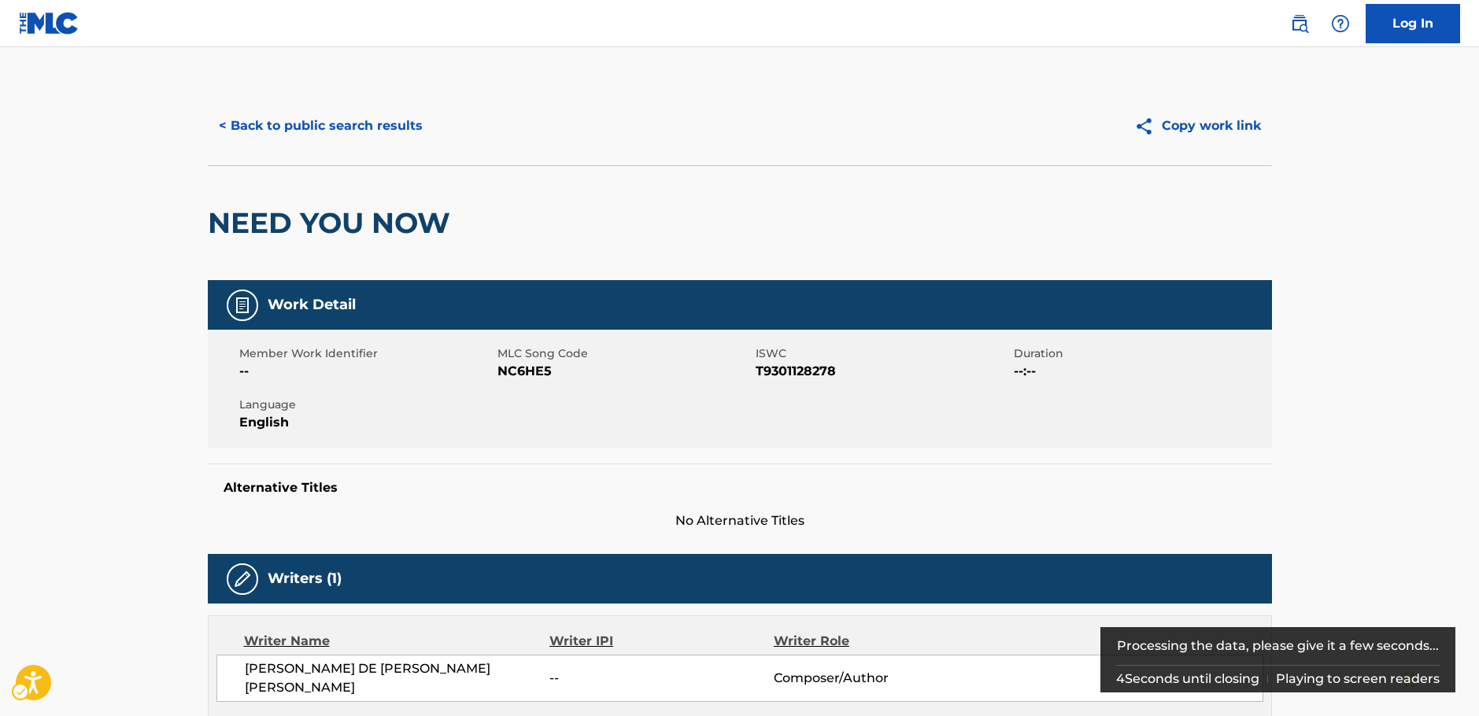
click at [519, 374] on span "NC6HE5" at bounding box center [624, 371] width 254 height 19
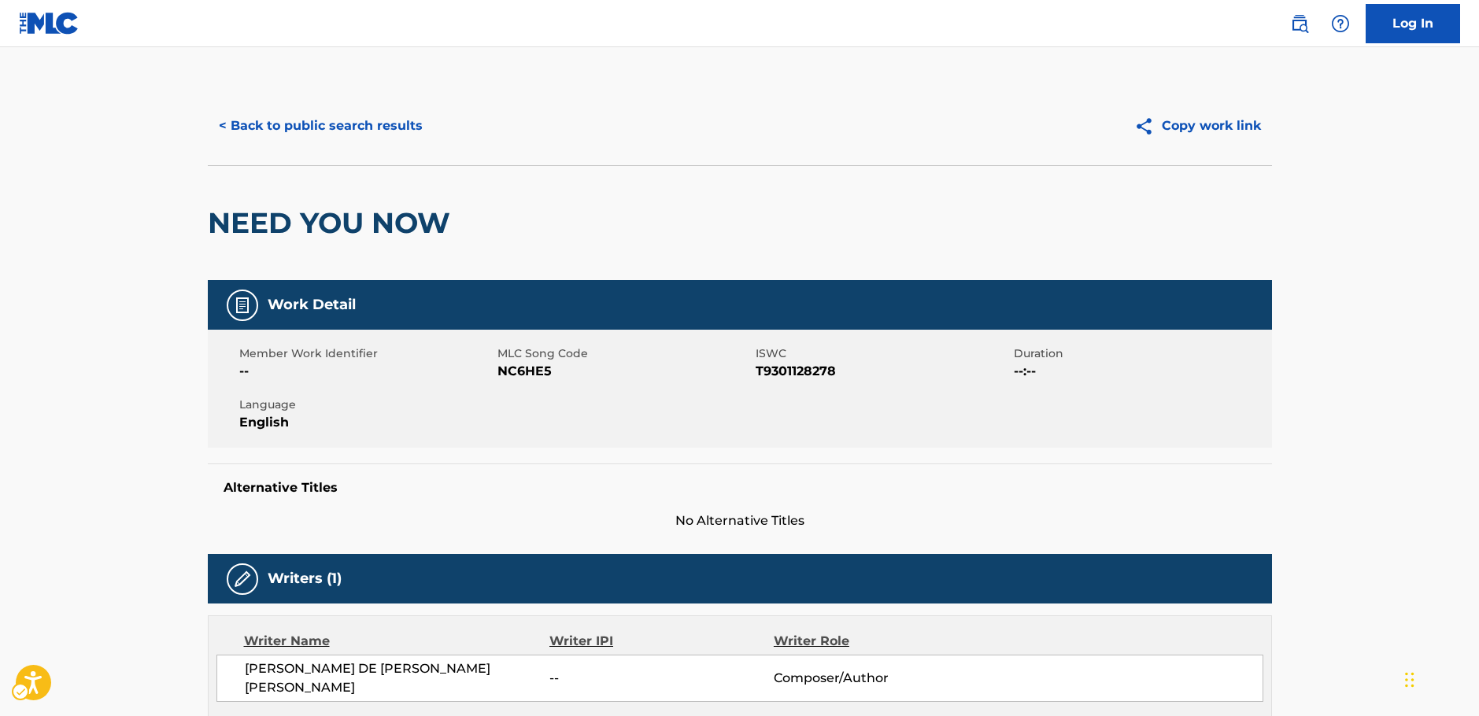
click at [809, 368] on span "ISWC - T9301128278" at bounding box center [883, 371] width 254 height 19
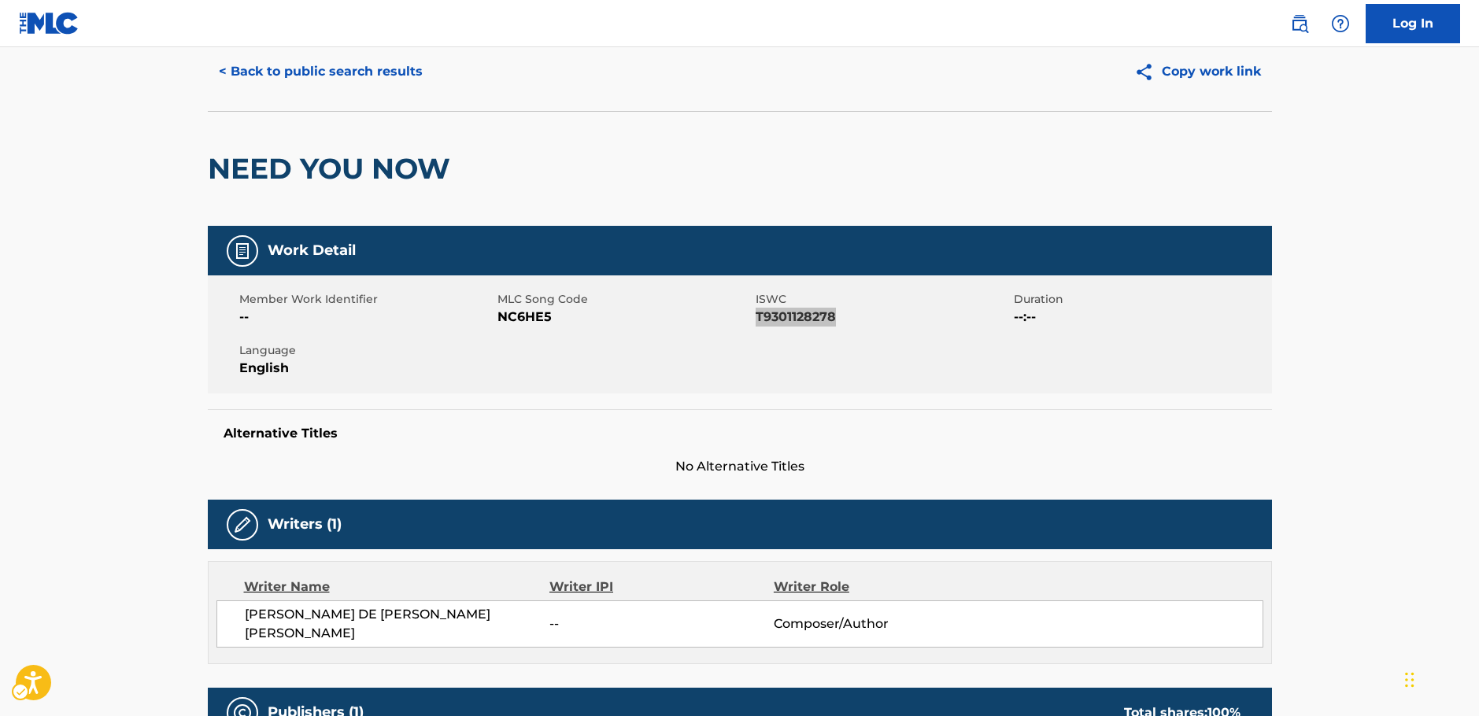
scroll to position [79, 0]
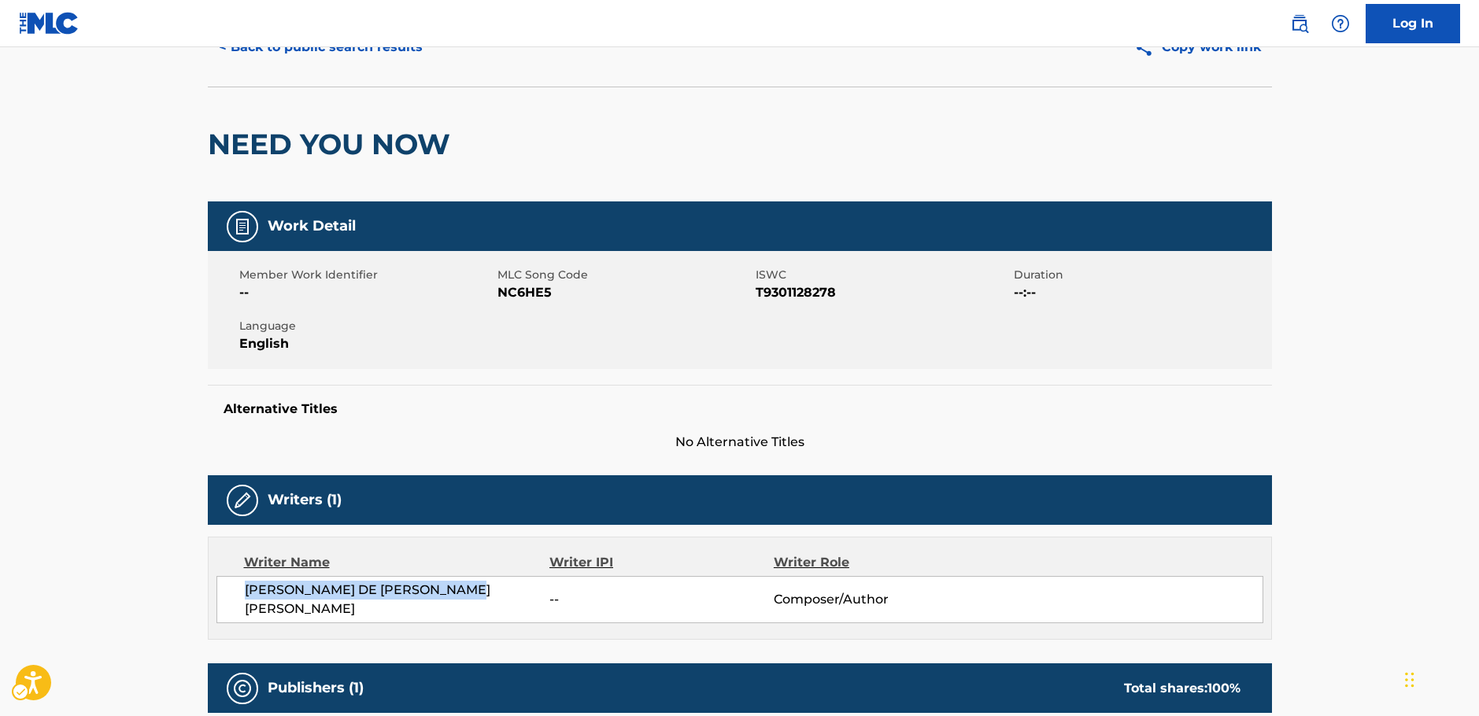
drag, startPoint x: 509, startPoint y: 596, endPoint x: 663, endPoint y: 372, distance: 271.6
click at [242, 601] on div "[PERSON_NAME] DE [PERSON_NAME] [PERSON_NAME] -- Composer/Author" at bounding box center [739, 599] width 1047 height 47
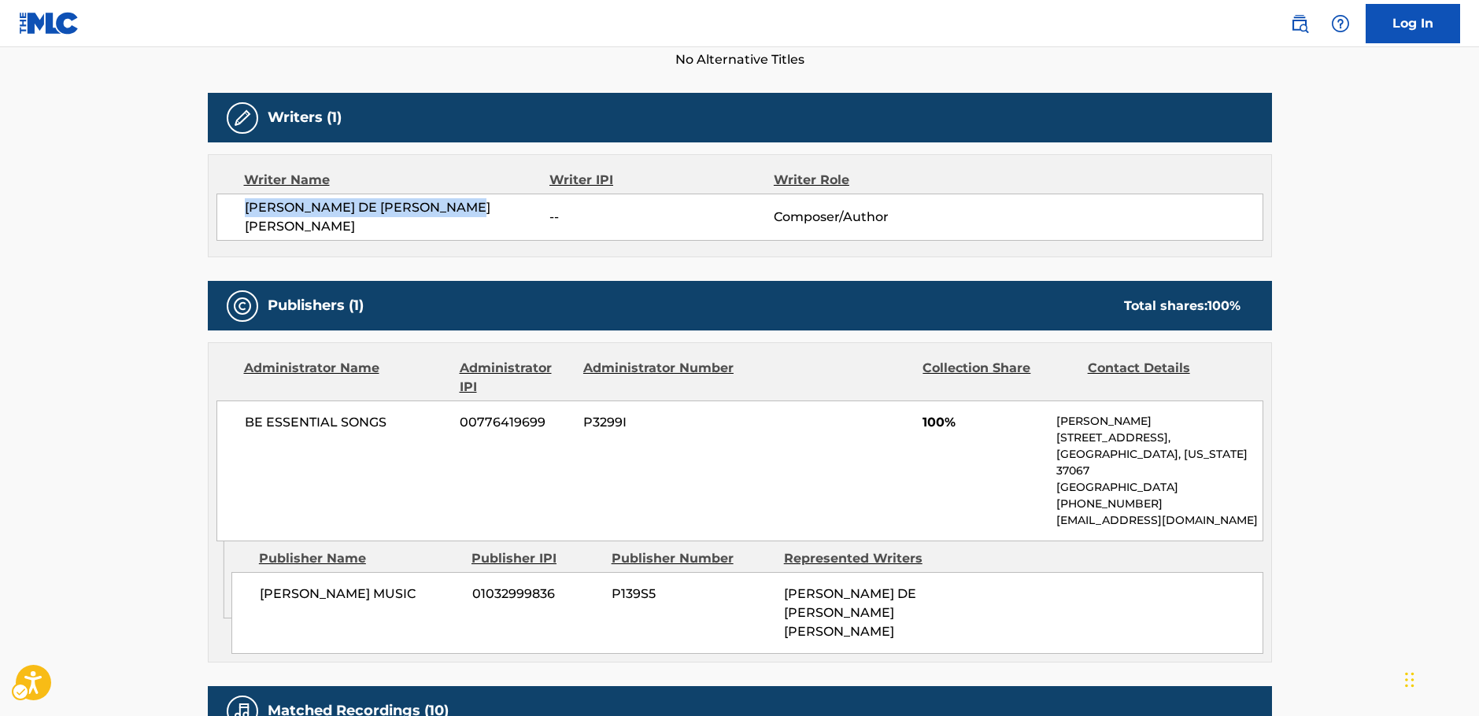
scroll to position [551, 0]
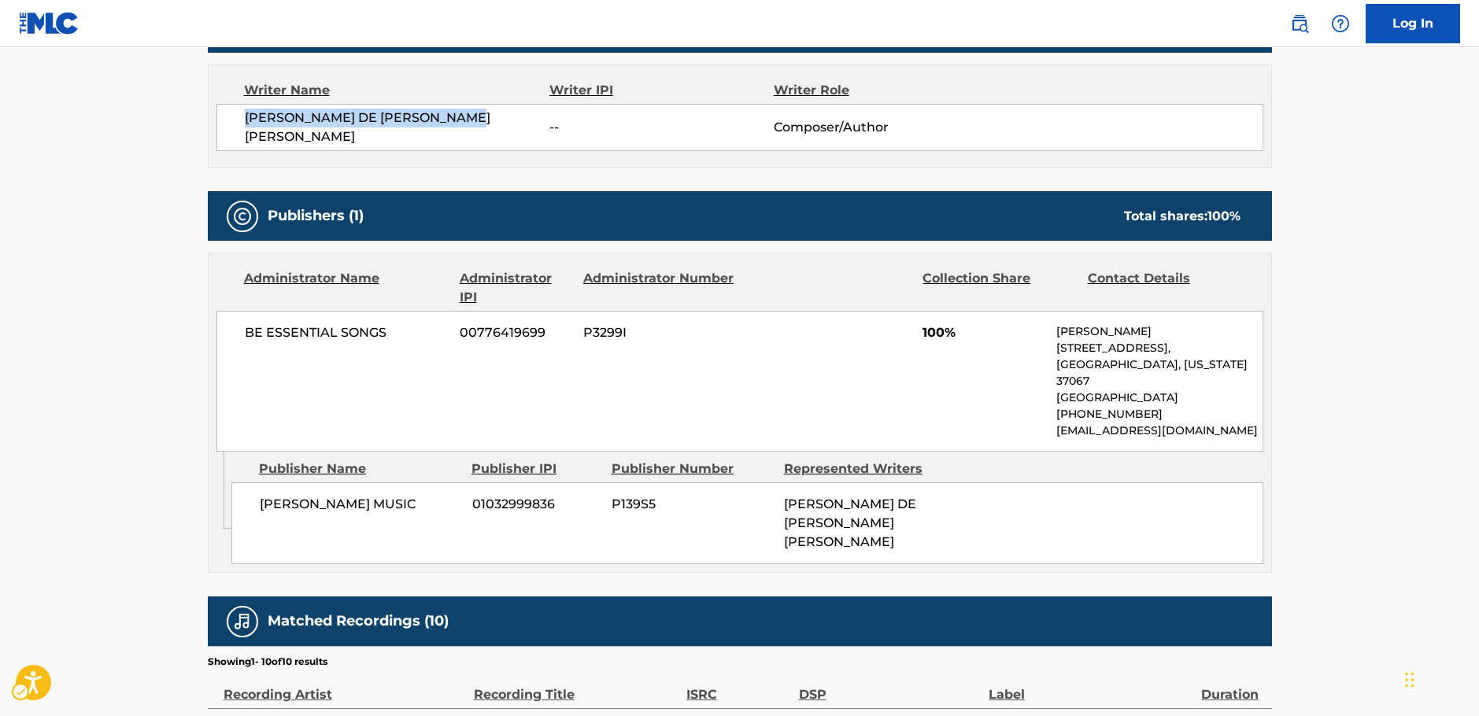
drag, startPoint x: 446, startPoint y: 502, endPoint x: 249, endPoint y: 497, distance: 196.8
click at [249, 497] on div "[PERSON_NAME] MUSIC 01032999836 P139S5 [PERSON_NAME] DE [PERSON_NAME] [PERSON_N…" at bounding box center [747, 523] width 1032 height 82
drag, startPoint x: 297, startPoint y: 332, endPoint x: 4, endPoint y: 391, distance: 298.7
click at [187, 342] on main "< Back to public search results Copy work link NEED YOU NOW Work Detail Member …" at bounding box center [739, 311] width 1479 height 1630
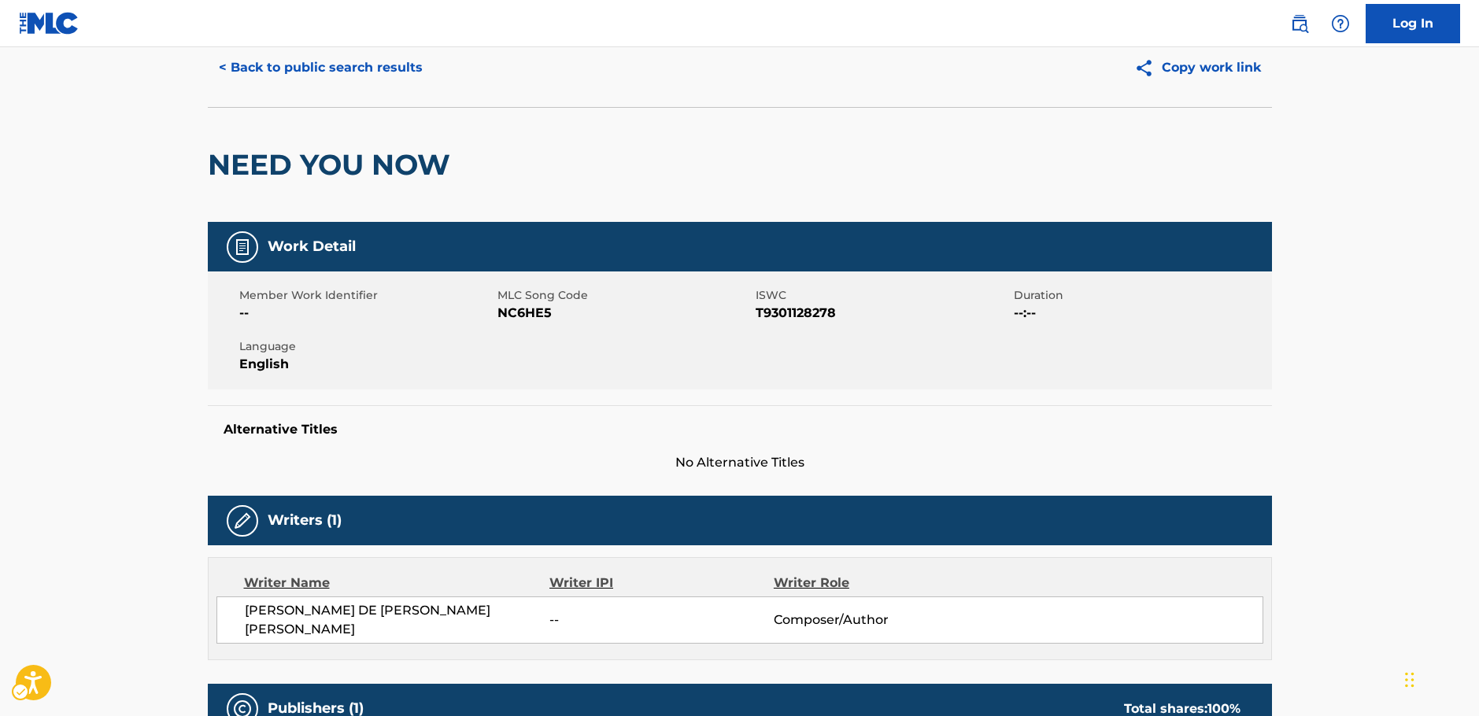
scroll to position [0, 0]
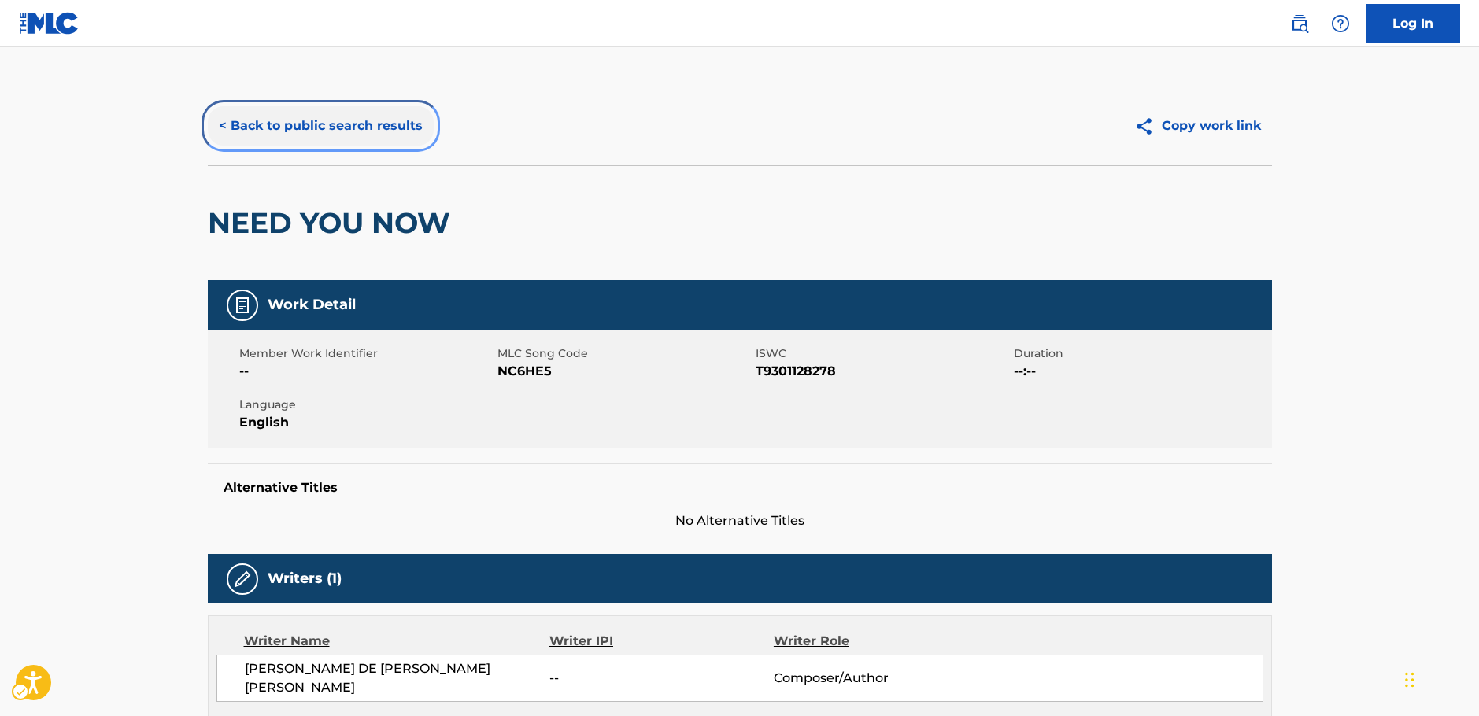
click at [357, 129] on button "< Back to public search results" at bounding box center [321, 125] width 226 height 39
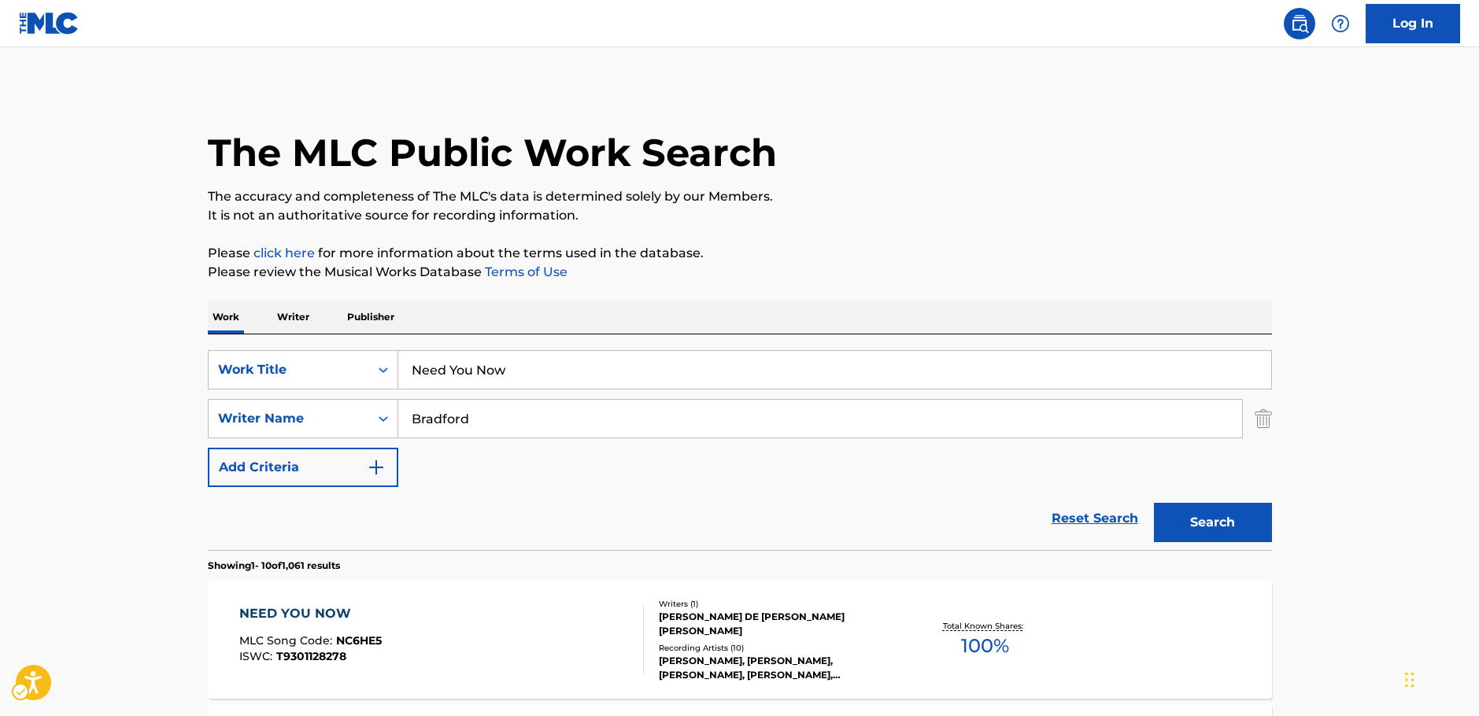
scroll to position [98, 0]
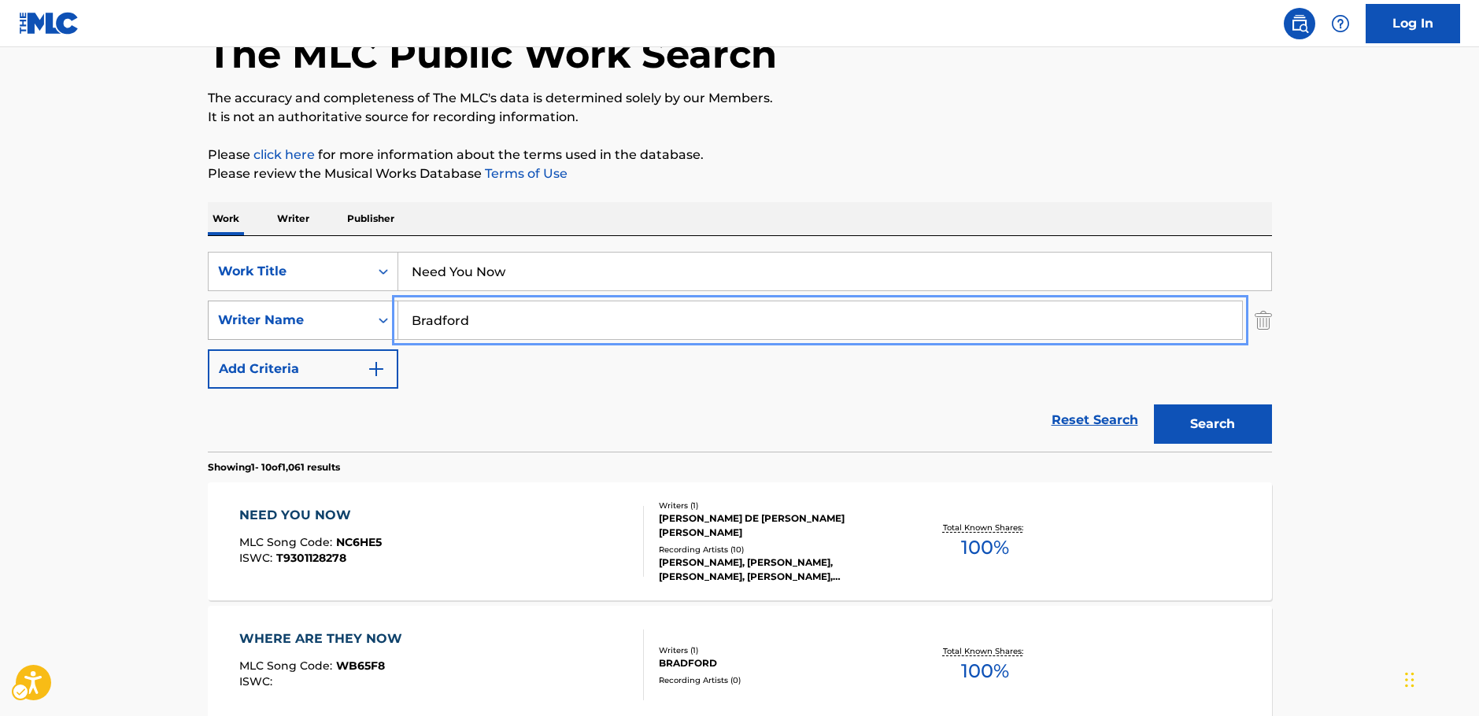
drag, startPoint x: 516, startPoint y: 336, endPoint x: 371, endPoint y: 322, distance: 145.5
click at [371, 322] on div "SearchWithCriteria63f74fdc-74e8-4482-a200-6c27f0c5c00b Writer Name [PERSON_NAME]" at bounding box center [740, 320] width 1064 height 39
paste input "[PERSON_NAME]"
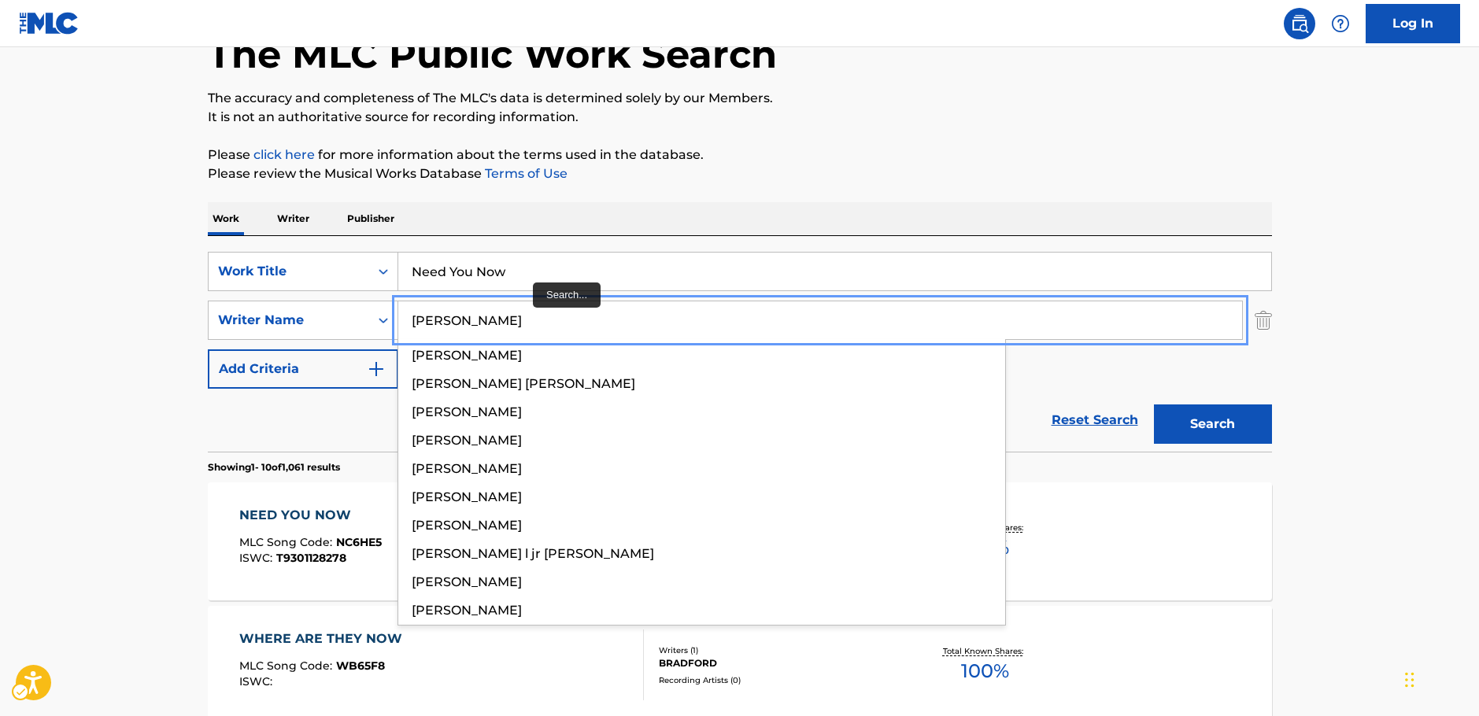
type input "[PERSON_NAME]"
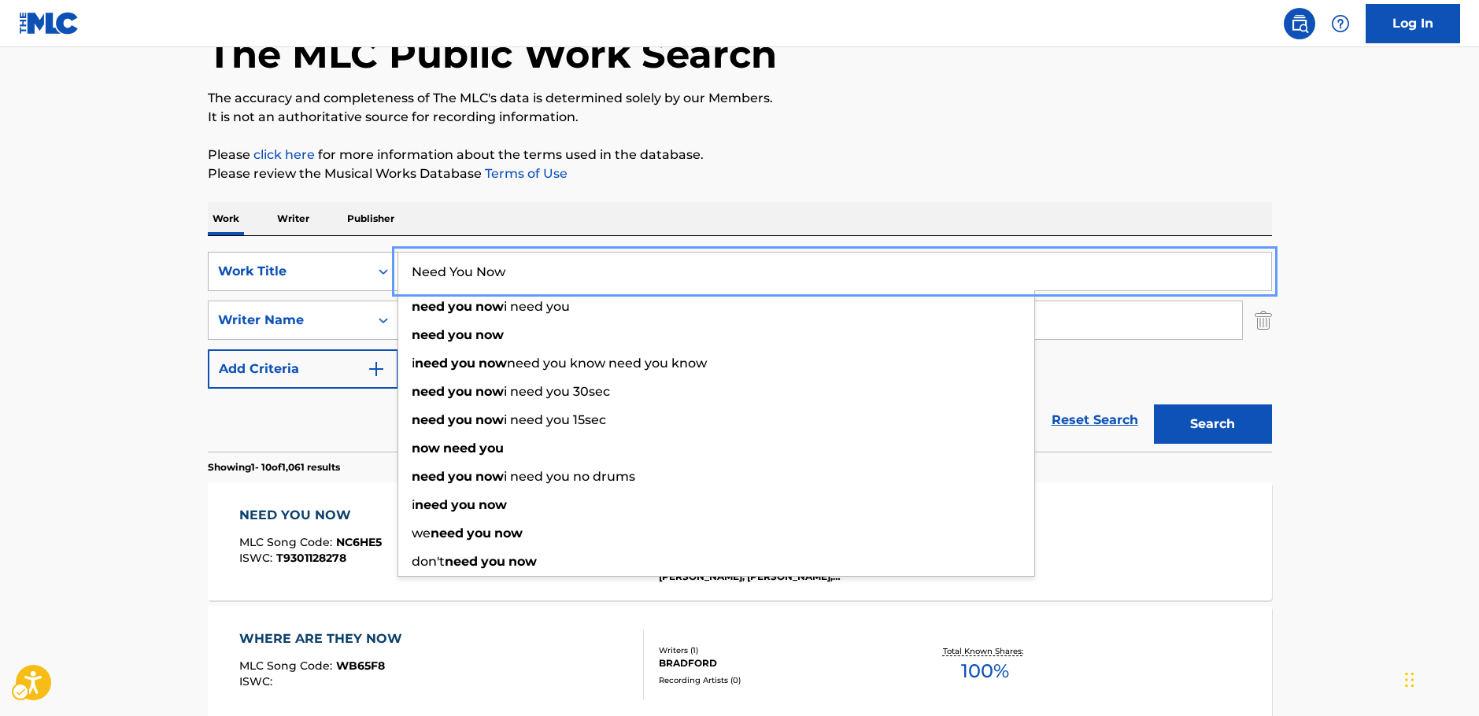
drag, startPoint x: 527, startPoint y: 270, endPoint x: 336, endPoint y: 268, distance: 191.2
click at [336, 268] on div "SearchWithCriteria33a92ffa-dc83-4e42-8069-8de56279d1d5 Work Title Need You Now …" at bounding box center [740, 271] width 1064 height 39
paste input "La Escoba"
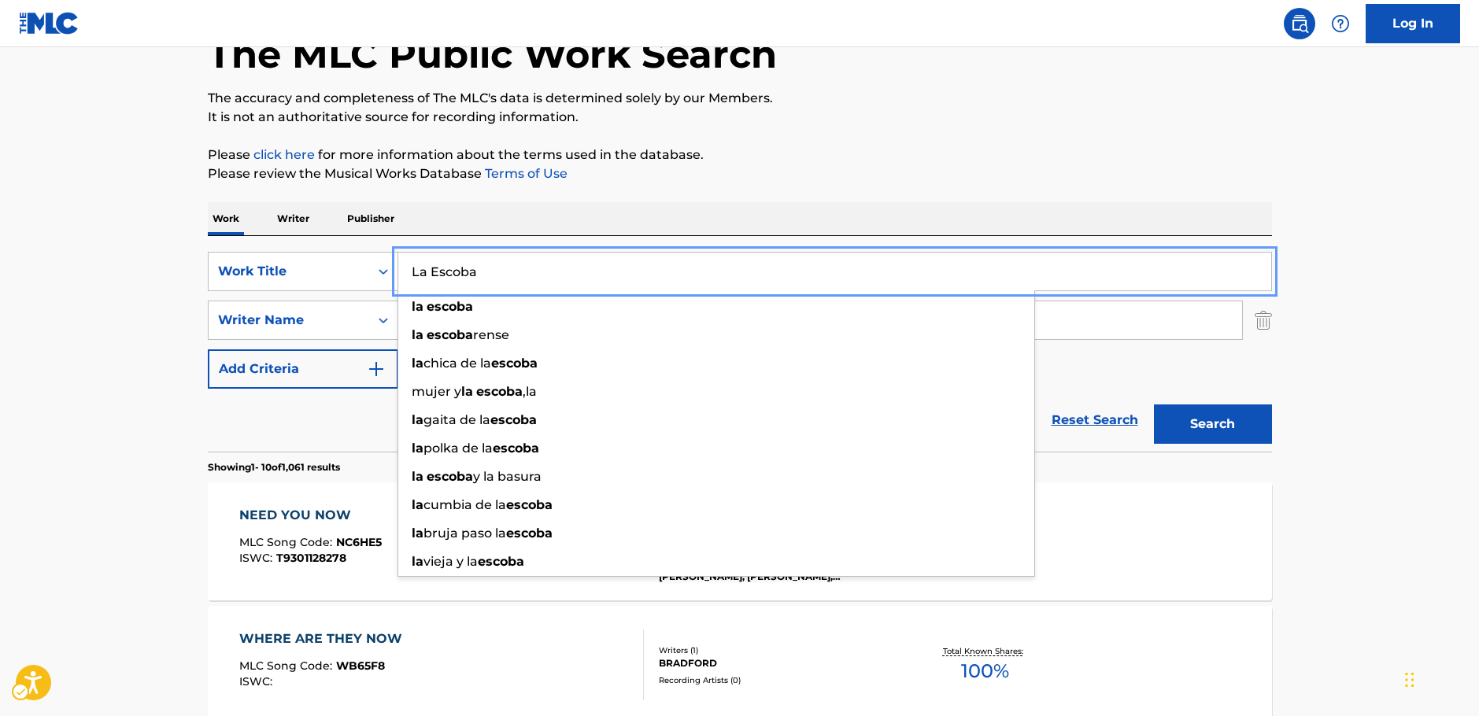
type input "La Escoba"
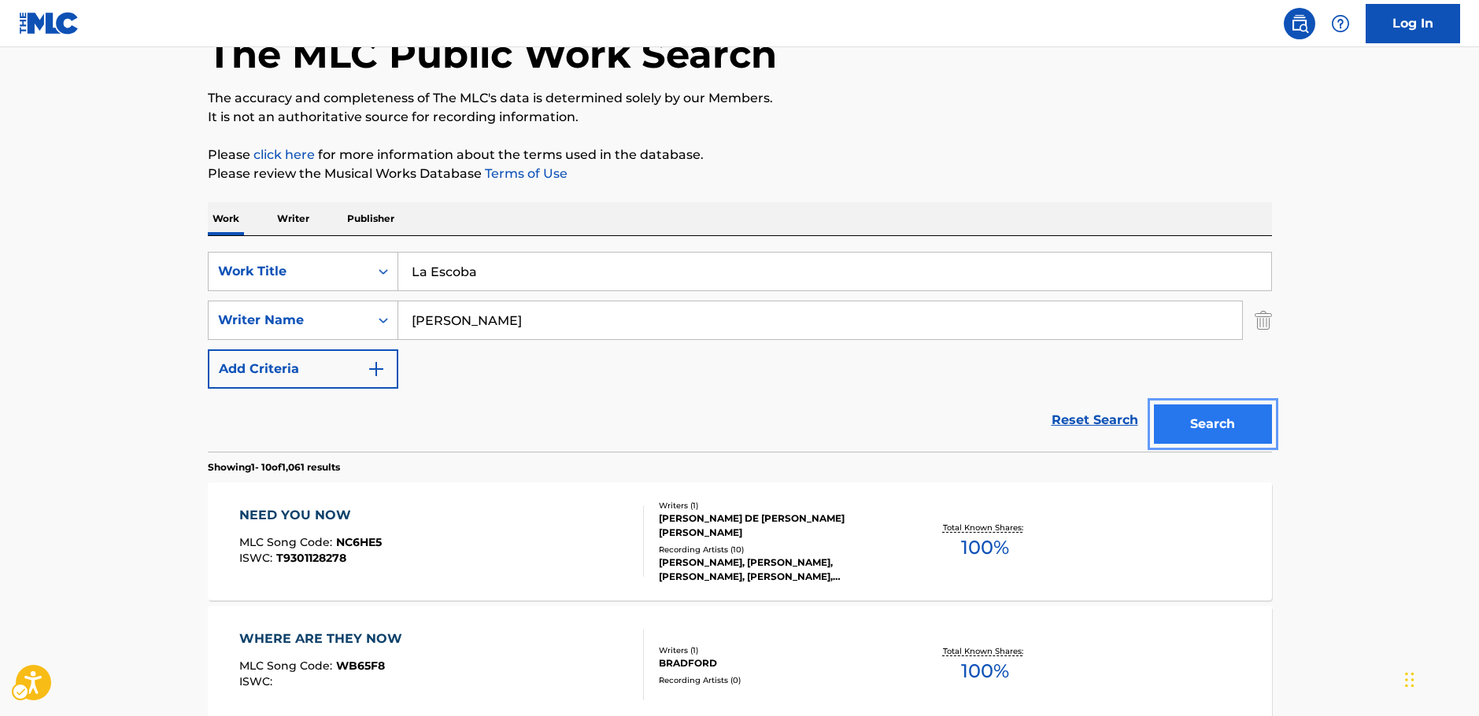
click at [1208, 426] on button "Search" at bounding box center [1213, 424] width 118 height 39
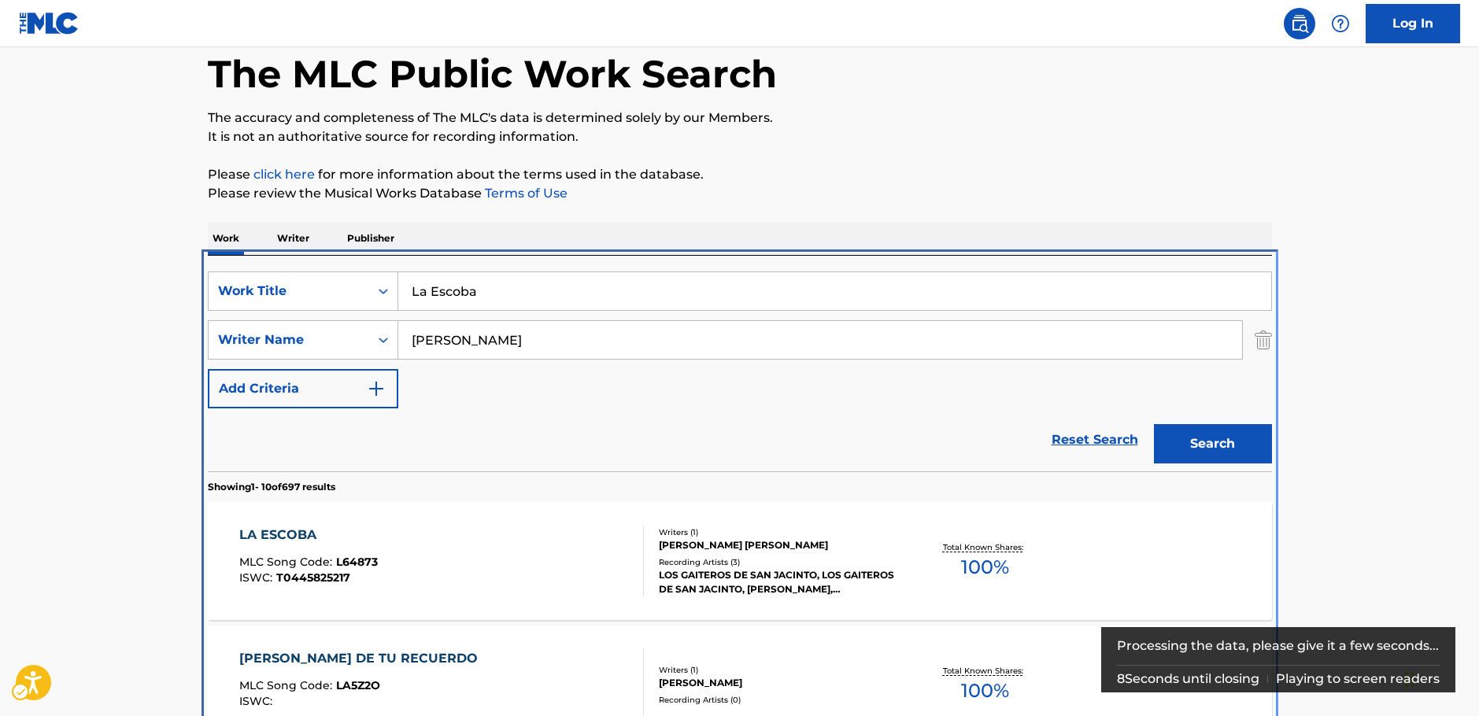
scroll to position [334, 0]
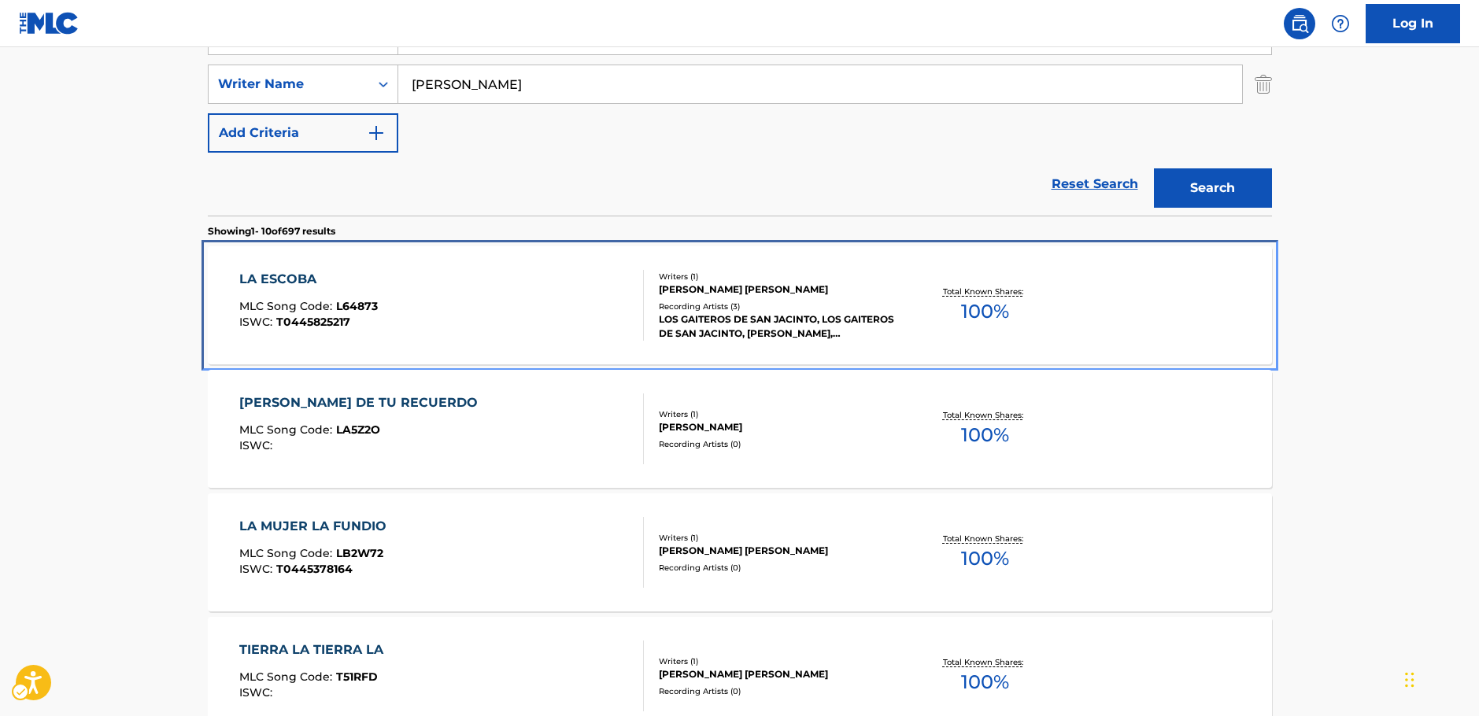
click at [544, 310] on div "LA ESCOBA MLC Song Code : L64873 ISWC : T0445825217" at bounding box center [441, 305] width 405 height 71
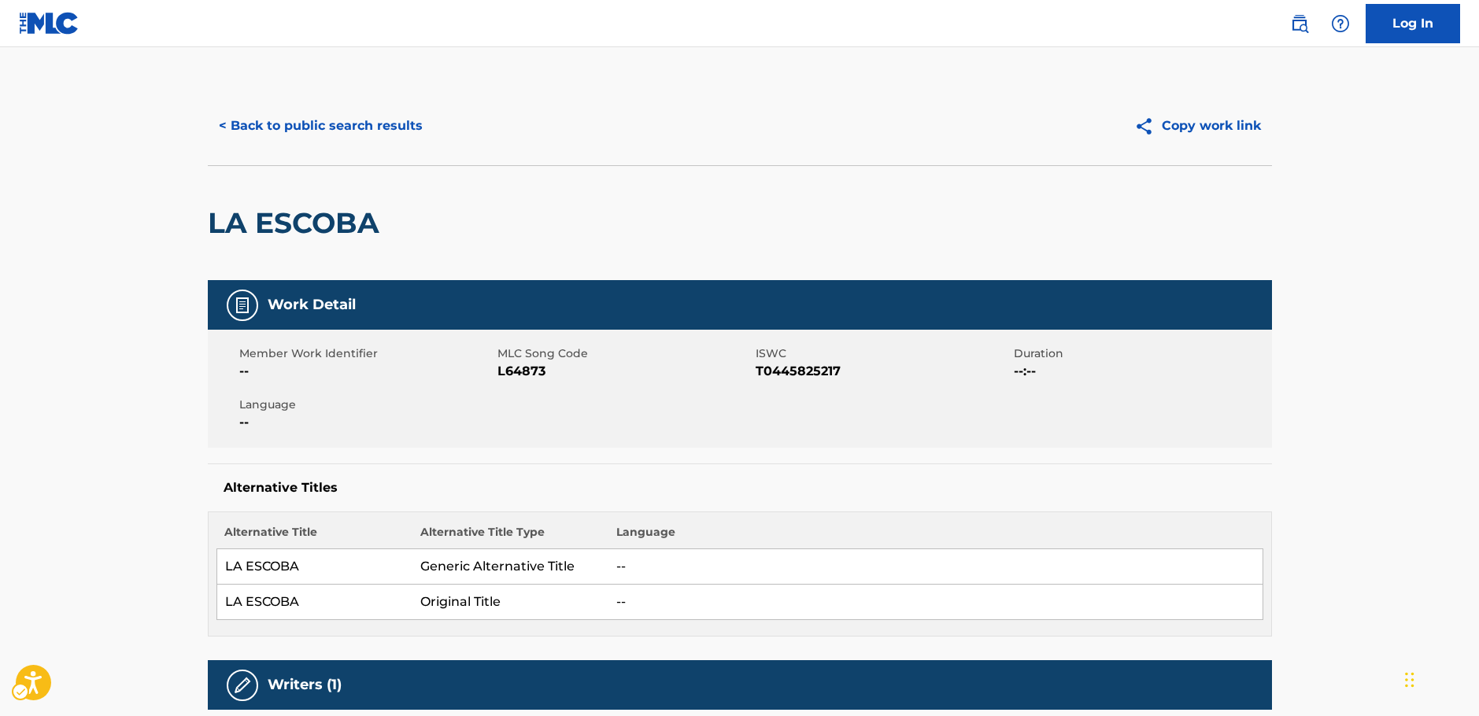
click at [526, 373] on span "MLC Song Code - L64873" at bounding box center [624, 371] width 254 height 19
click at [793, 368] on span "ISWC - T0445825217" at bounding box center [883, 371] width 254 height 19
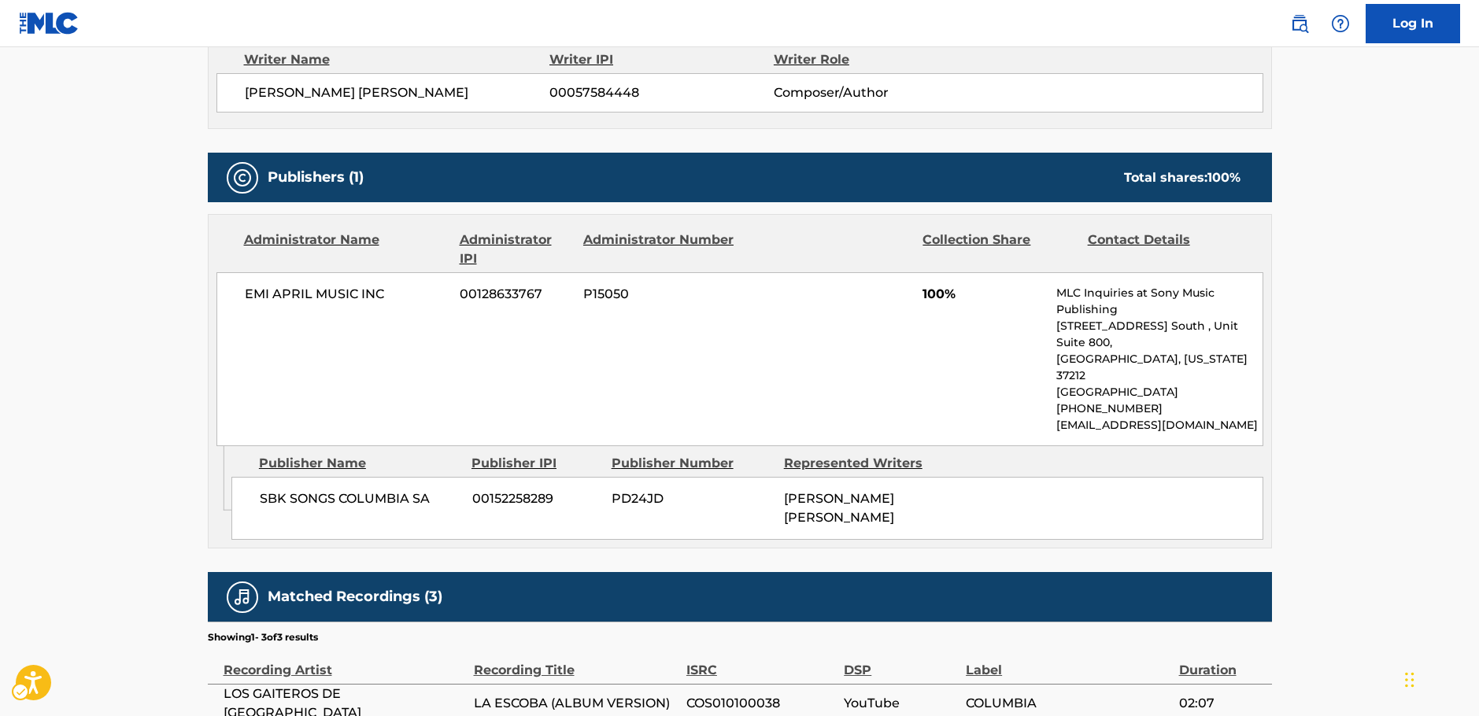
scroll to position [708, 0]
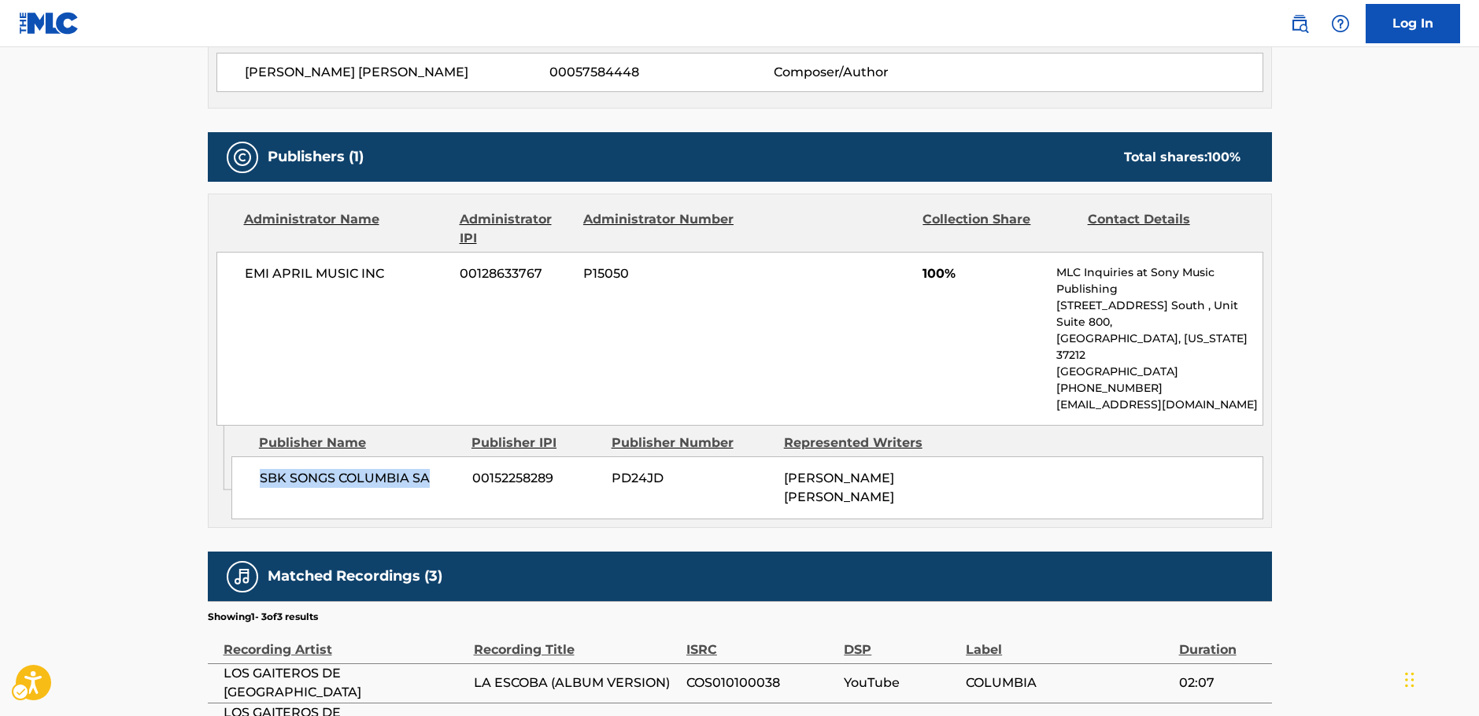
drag, startPoint x: 375, startPoint y: 444, endPoint x: 259, endPoint y: 444, distance: 115.7
click at [260, 469] on span "SBK SONGS COLUMBIA SA" at bounding box center [360, 478] width 201 height 19
drag, startPoint x: 389, startPoint y: 276, endPoint x: 118, endPoint y: 274, distance: 270.7
click at [220, 275] on div "EMI APRIL MUSIC INC 00128633767 P15050 100% MLC Inquiries at Sony Music Publish…" at bounding box center [739, 339] width 1047 height 174
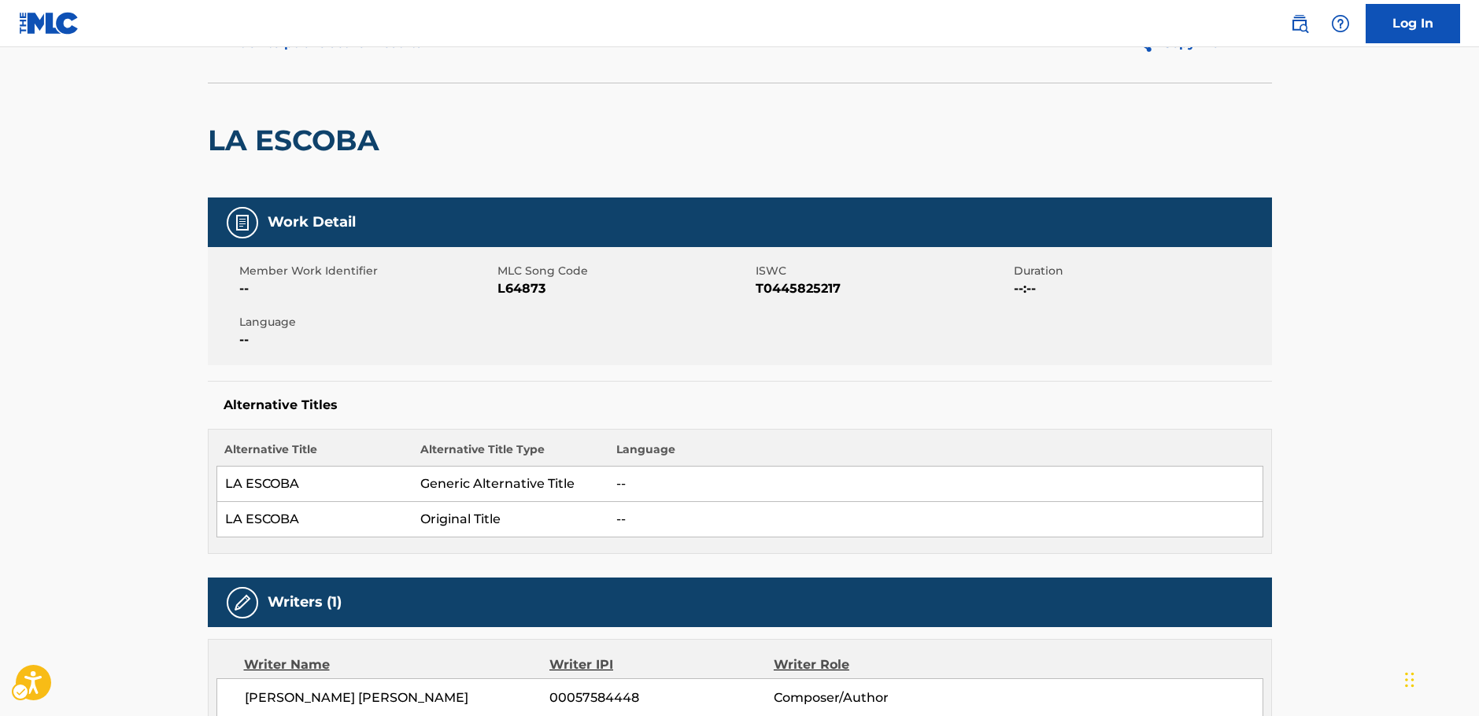
scroll to position [0, 0]
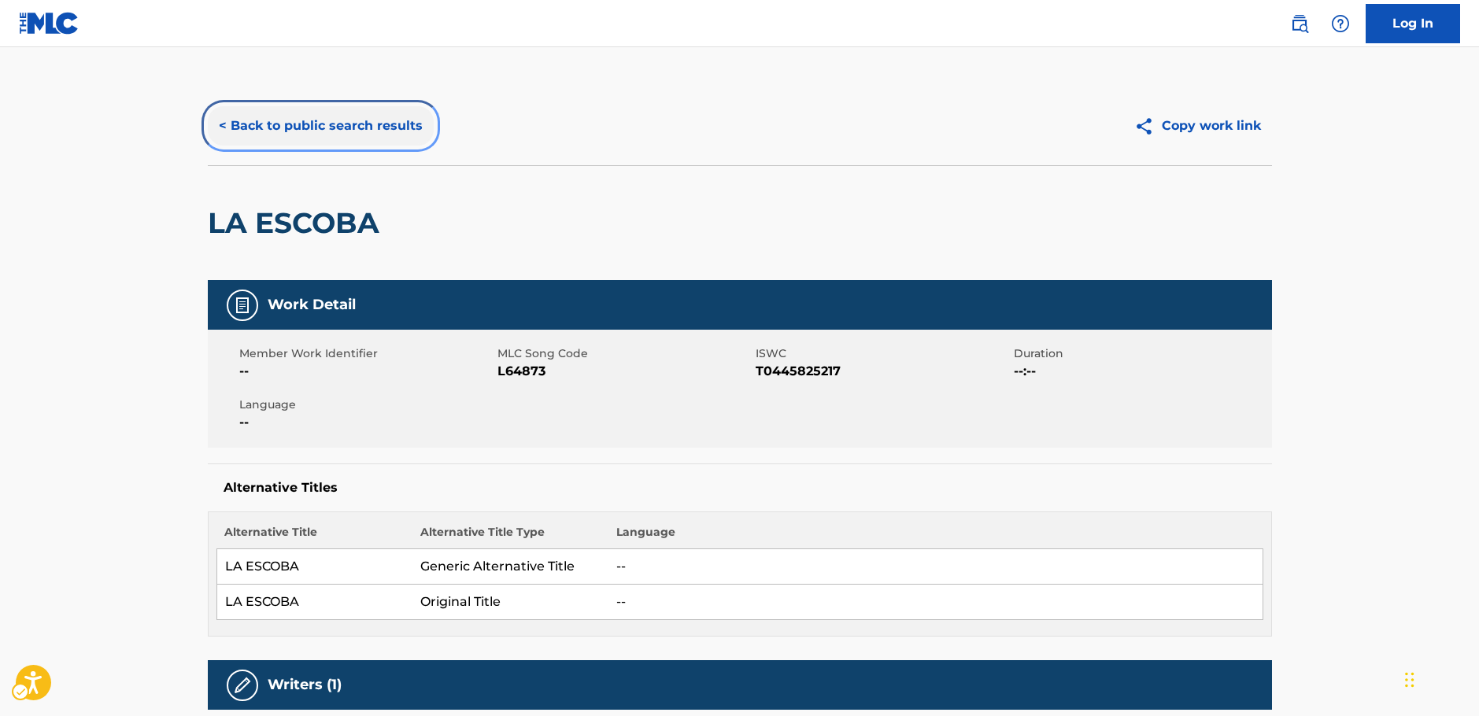
click at [282, 134] on button "< Back to public search results" at bounding box center [321, 125] width 226 height 39
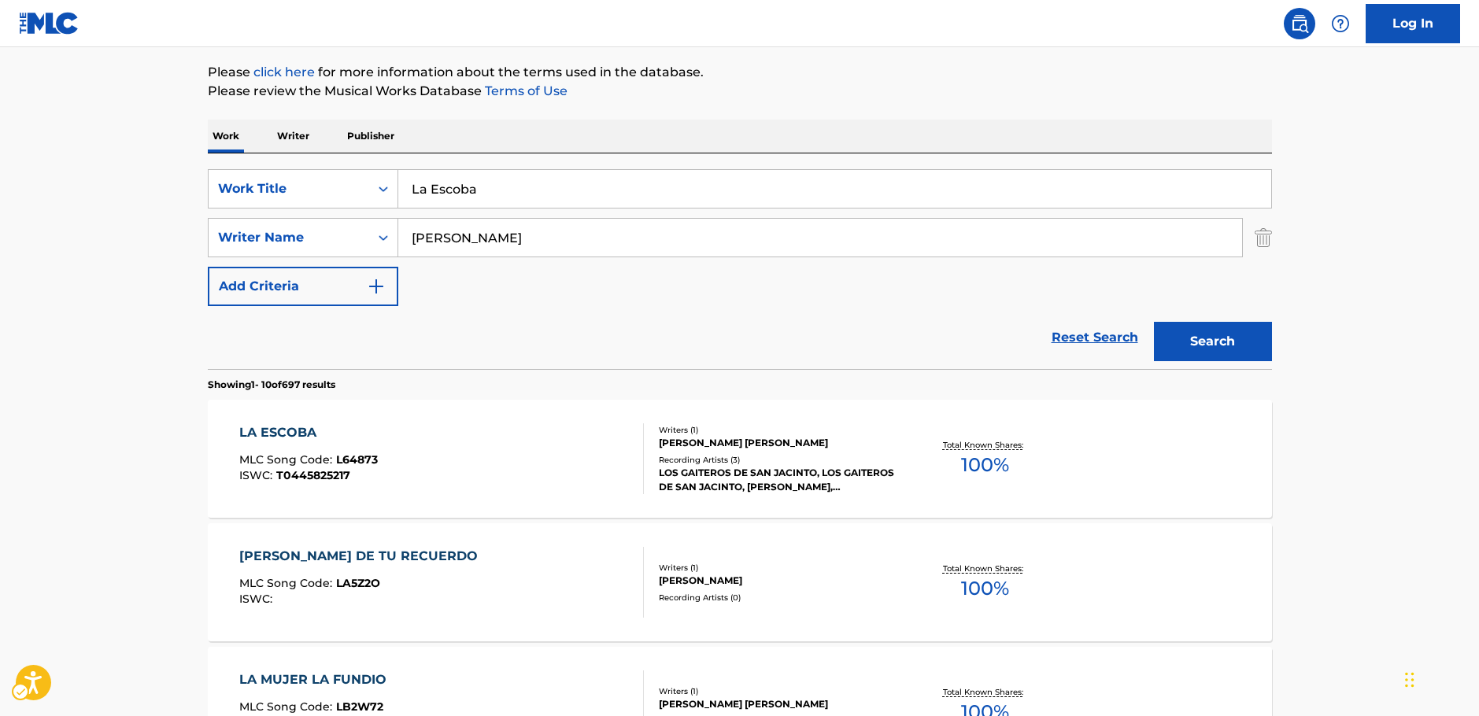
scroll to position [20, 0]
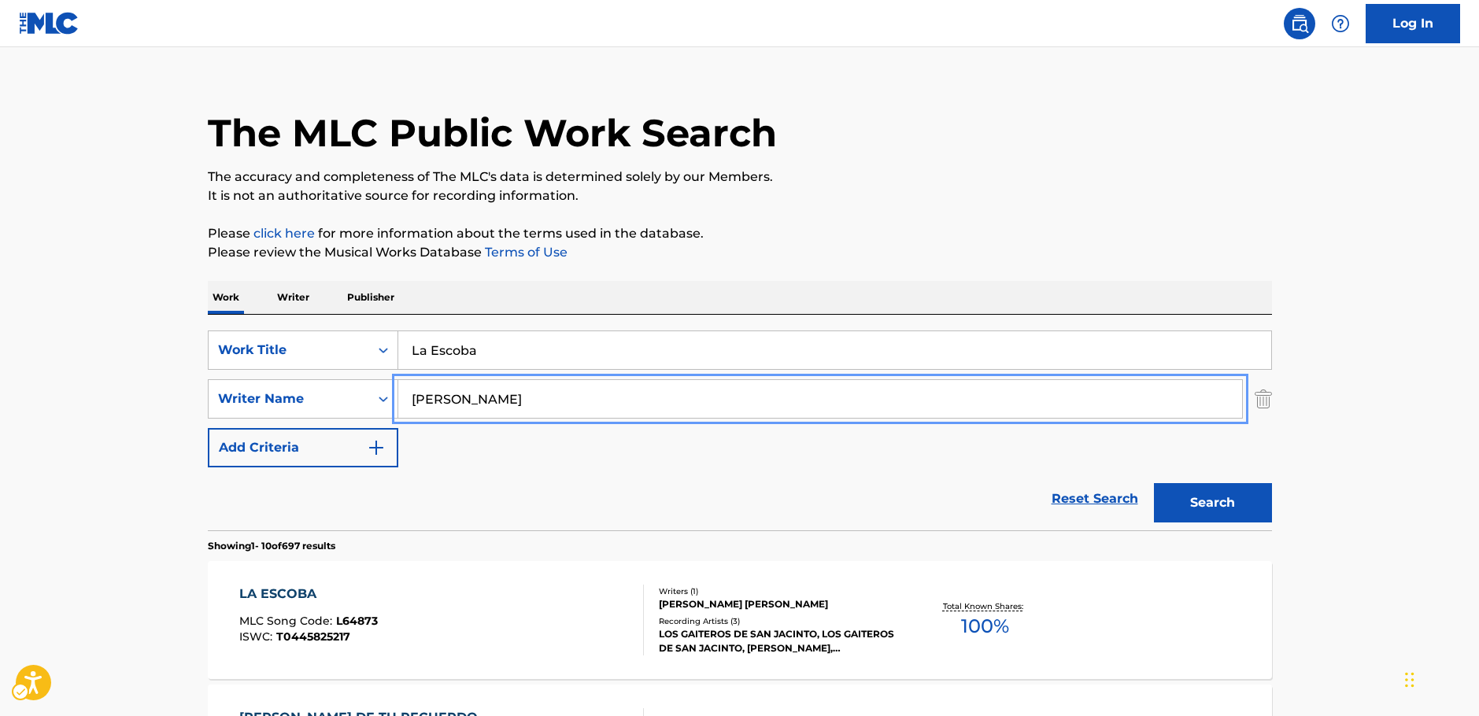
drag, startPoint x: 484, startPoint y: 409, endPoint x: 409, endPoint y: 388, distance: 77.7
click at [325, 420] on div "SearchWithCriteria33a92ffa-dc83-4e42-8069-8de56279d1d5 Work Title La Escoba Sea…" at bounding box center [740, 399] width 1064 height 137
paste input "Larregui"
type input "Larregui"
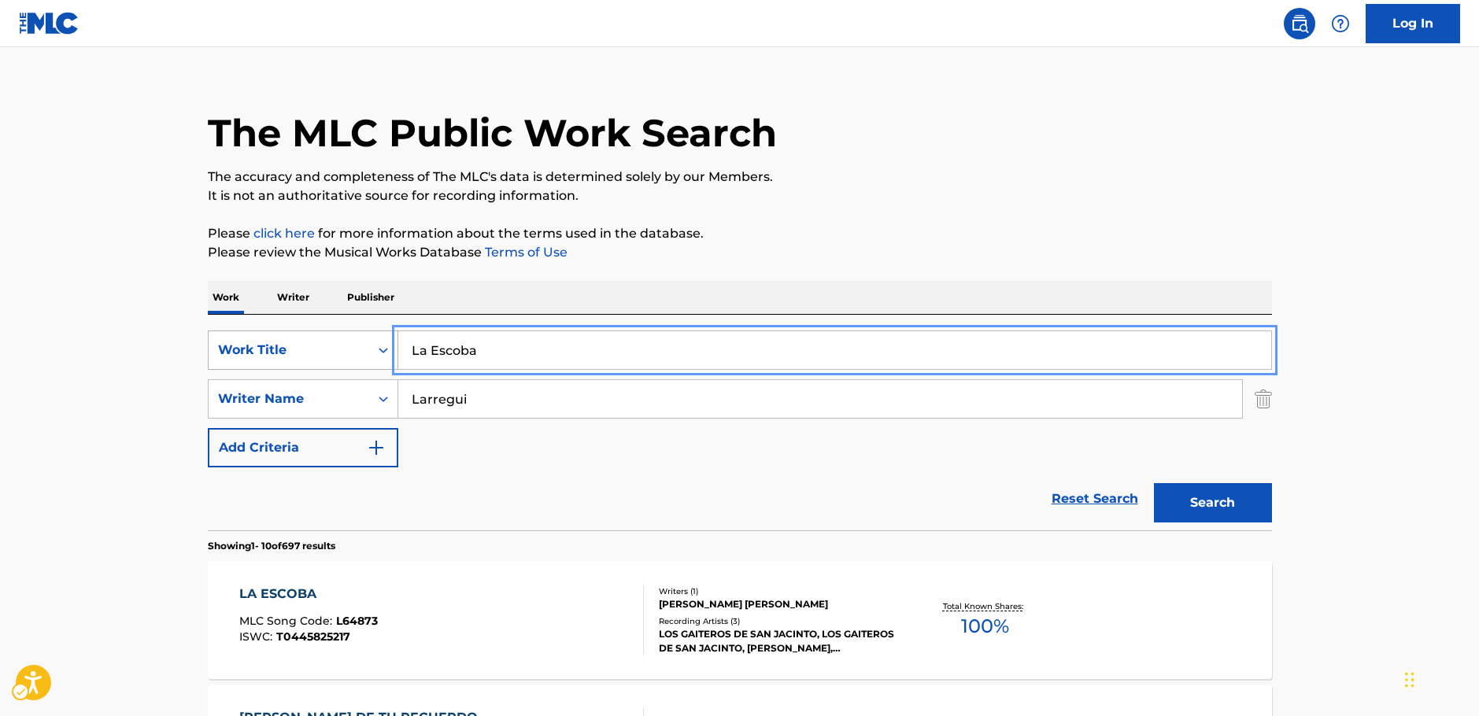
click at [338, 349] on div "SearchWithCriteria33a92ffa-dc83-4e42-8069-8de56279d1d5 Work Title La Escoba" at bounding box center [740, 350] width 1064 height 39
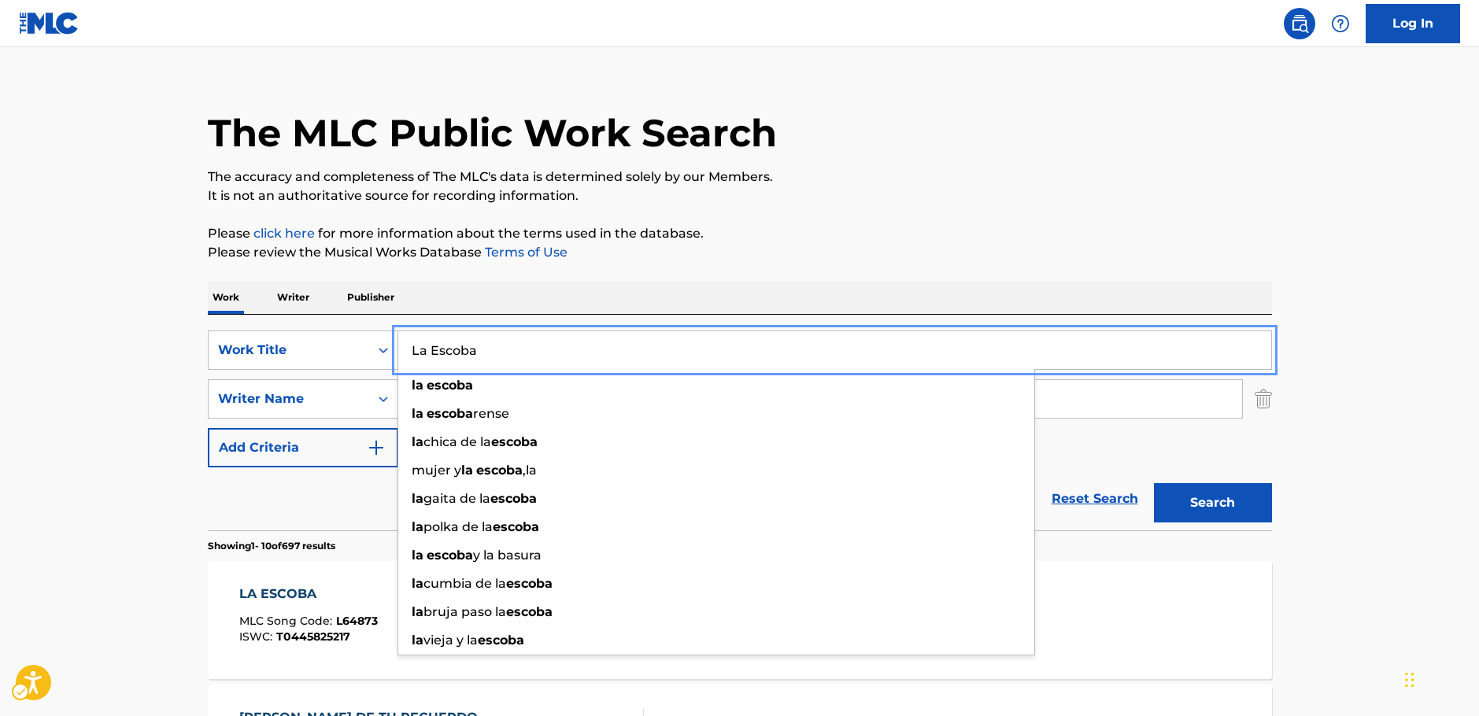
paste input "[PERSON_NAME]"
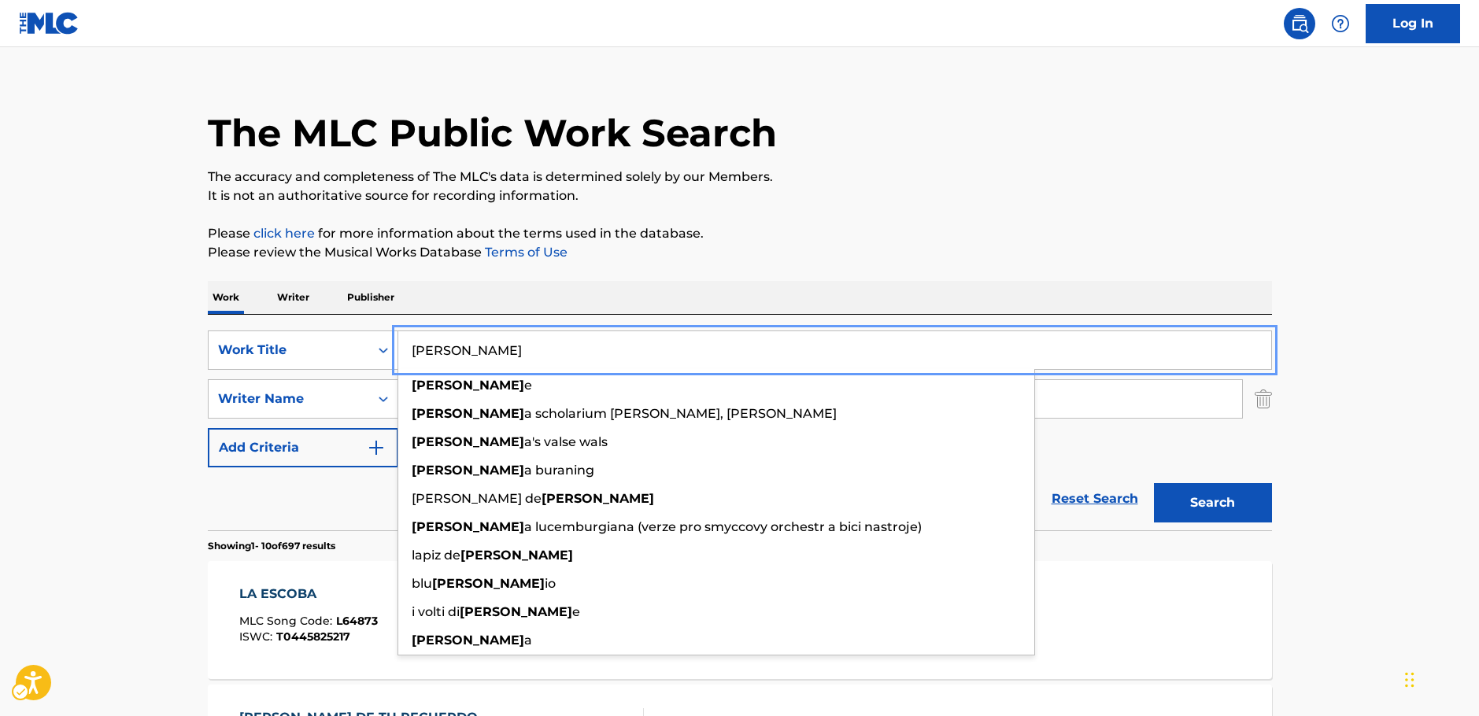
type input "[PERSON_NAME]"
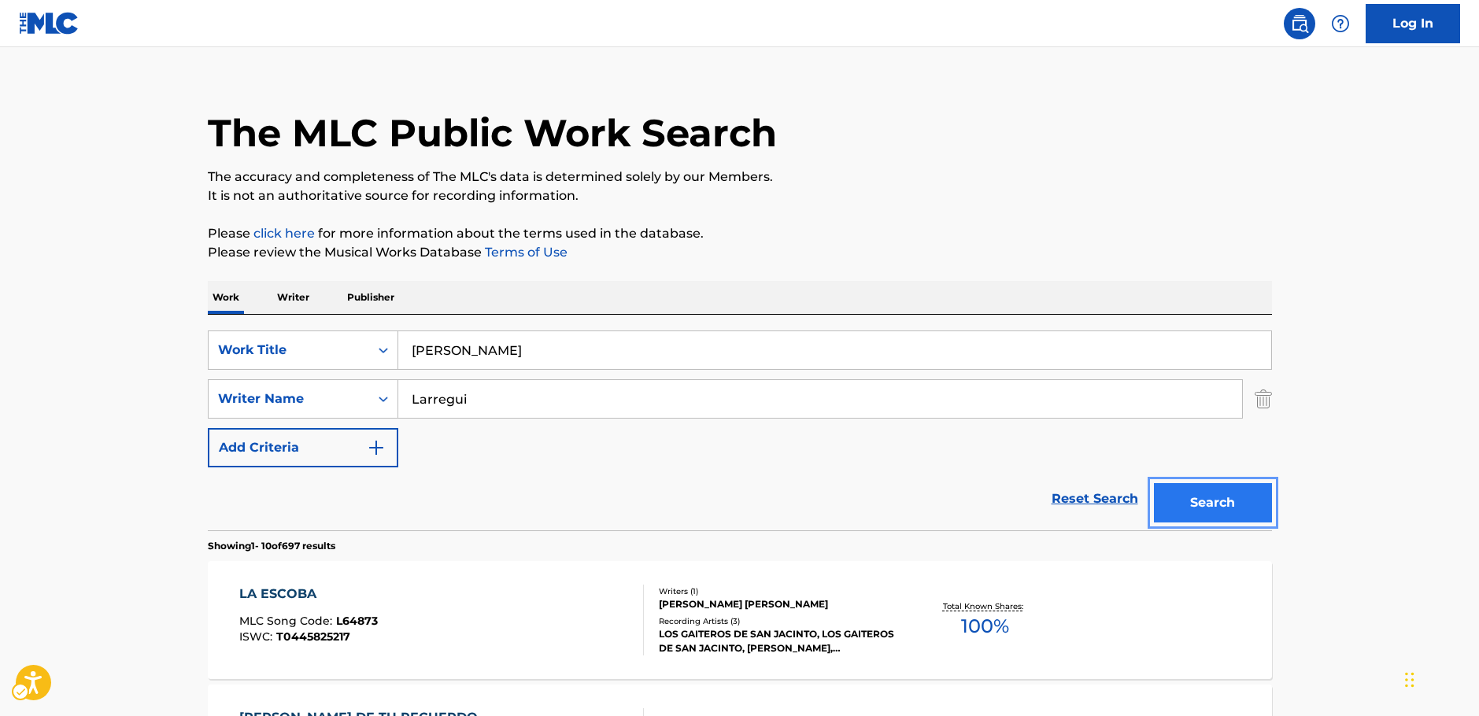
click at [1215, 507] on button "Search" at bounding box center [1213, 502] width 118 height 39
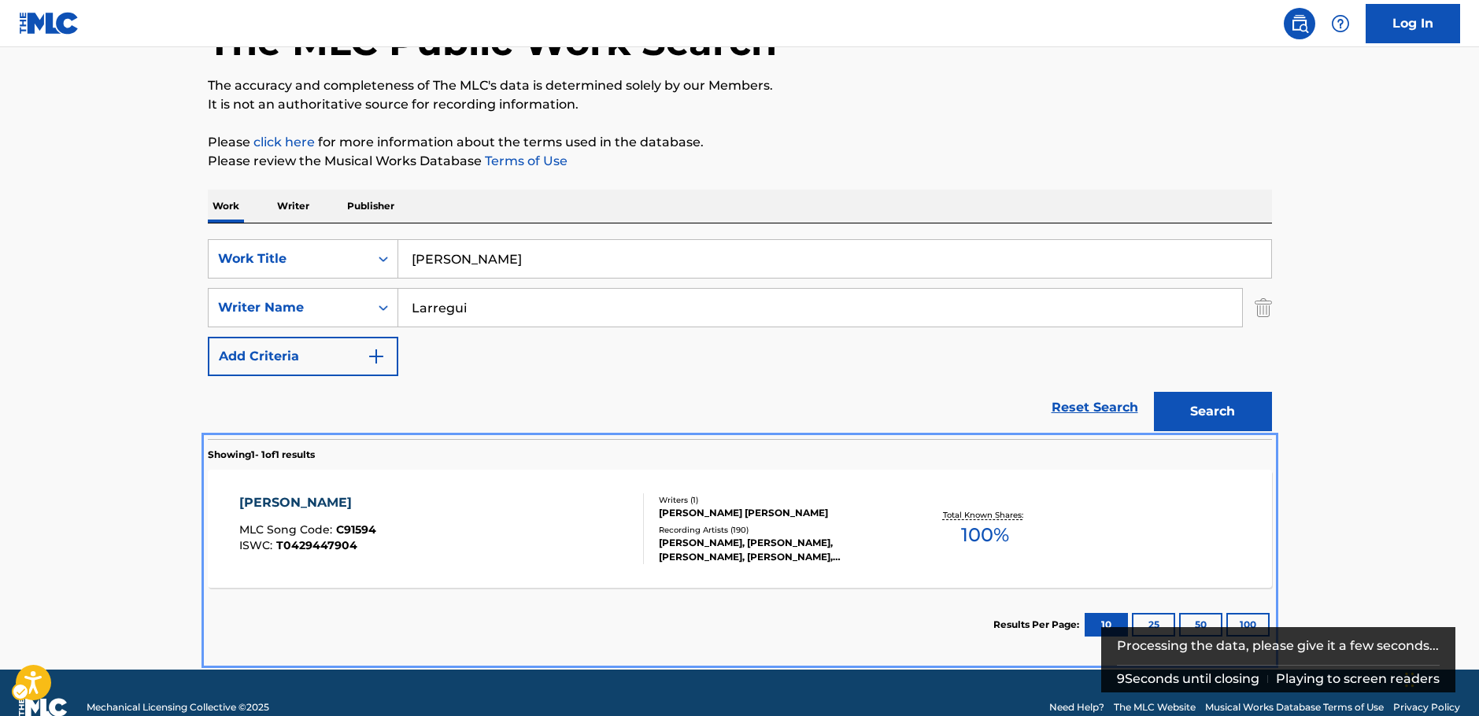
scroll to position [135, 0]
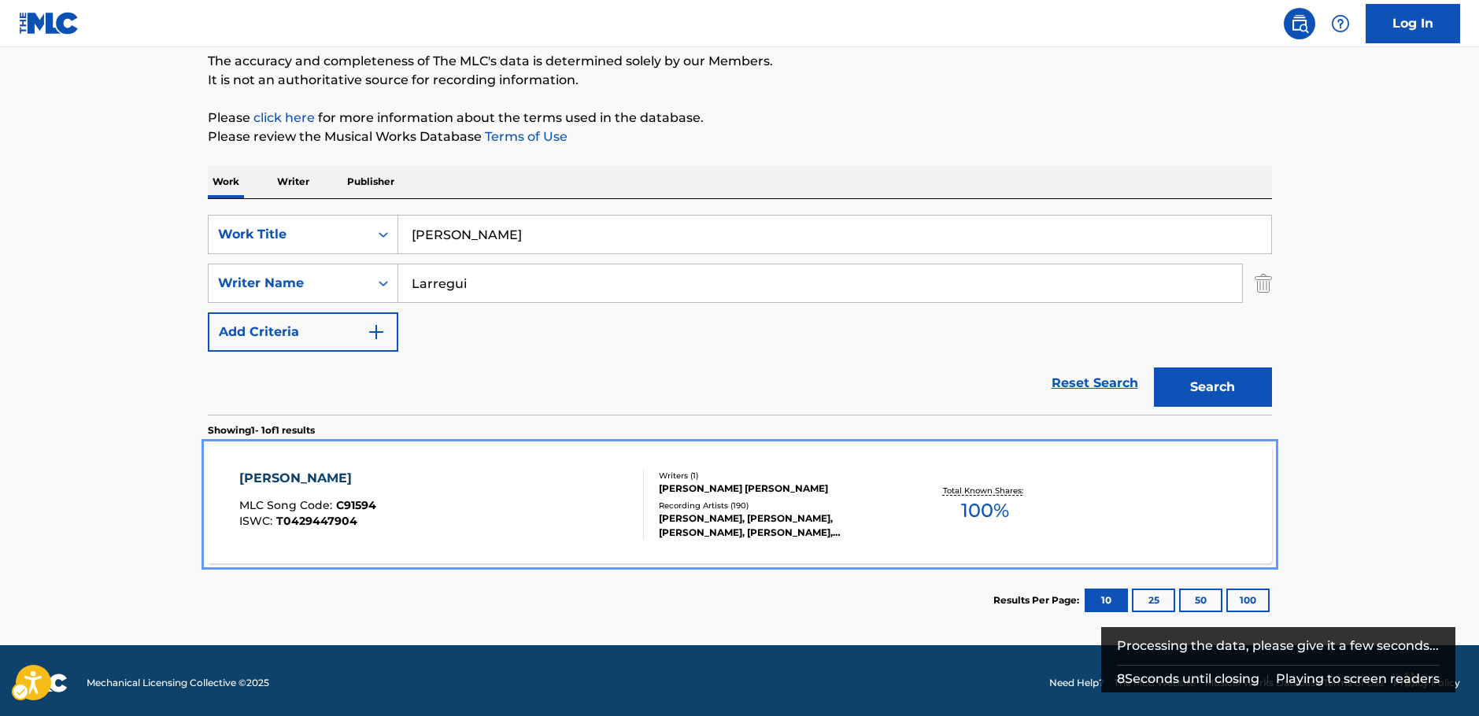
click at [430, 503] on div "[PERSON_NAME] MLC Song Code : C91594 ISWC : T0429447904" at bounding box center [441, 504] width 405 height 71
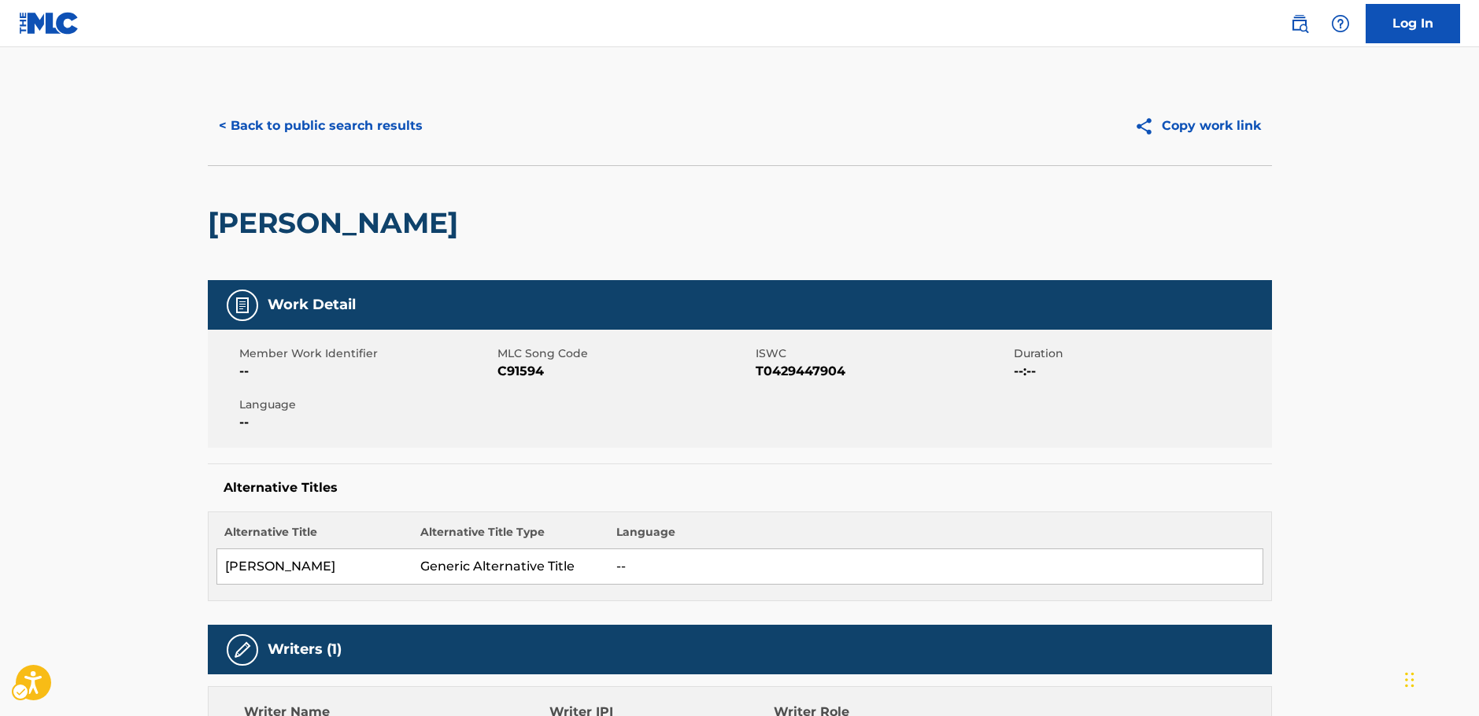
click at [543, 368] on span "MLC Song Code - C91594" at bounding box center [624, 371] width 254 height 19
click at [529, 370] on span "MLC Song Code - C91594" at bounding box center [624, 371] width 254 height 19
click at [815, 366] on span "ISWC - T0429447904" at bounding box center [883, 371] width 254 height 19
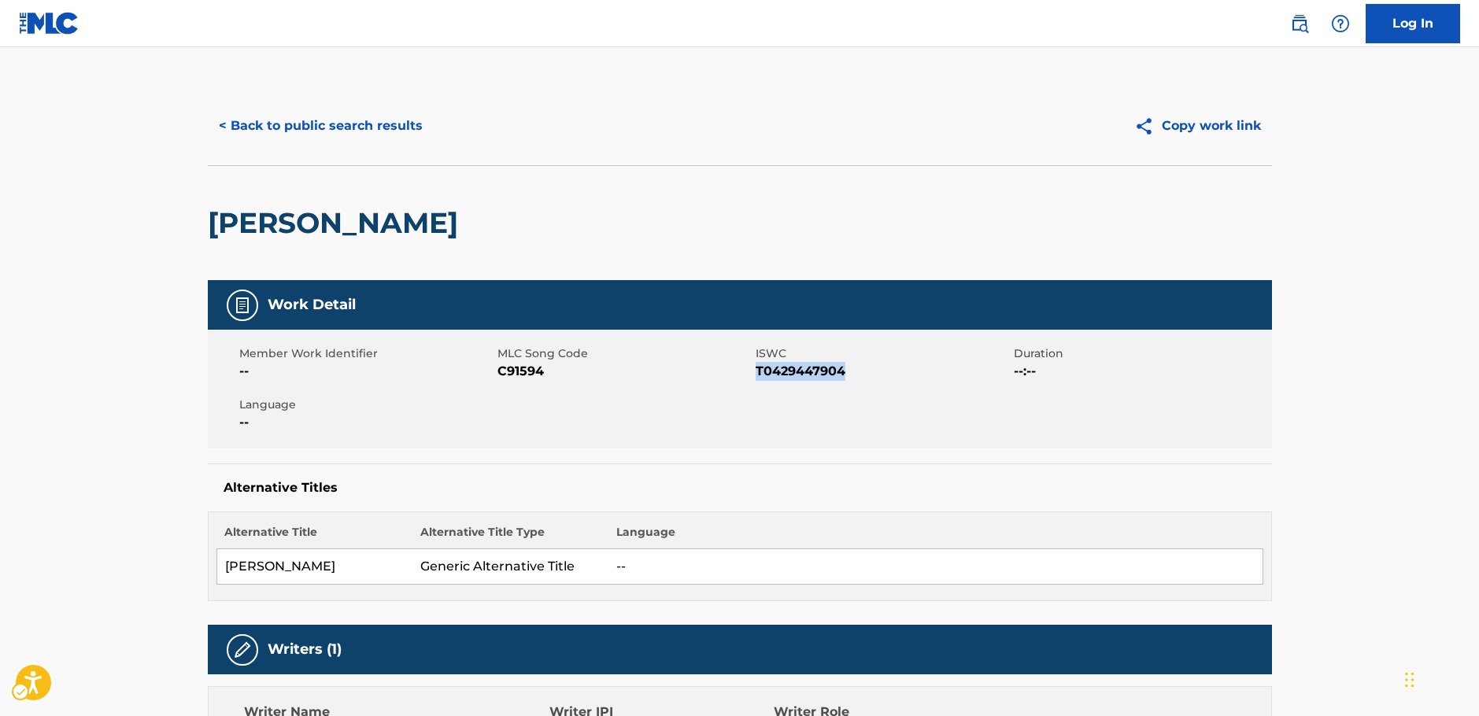
click at [815, 367] on span "ISWC - T0429447904" at bounding box center [883, 371] width 254 height 19
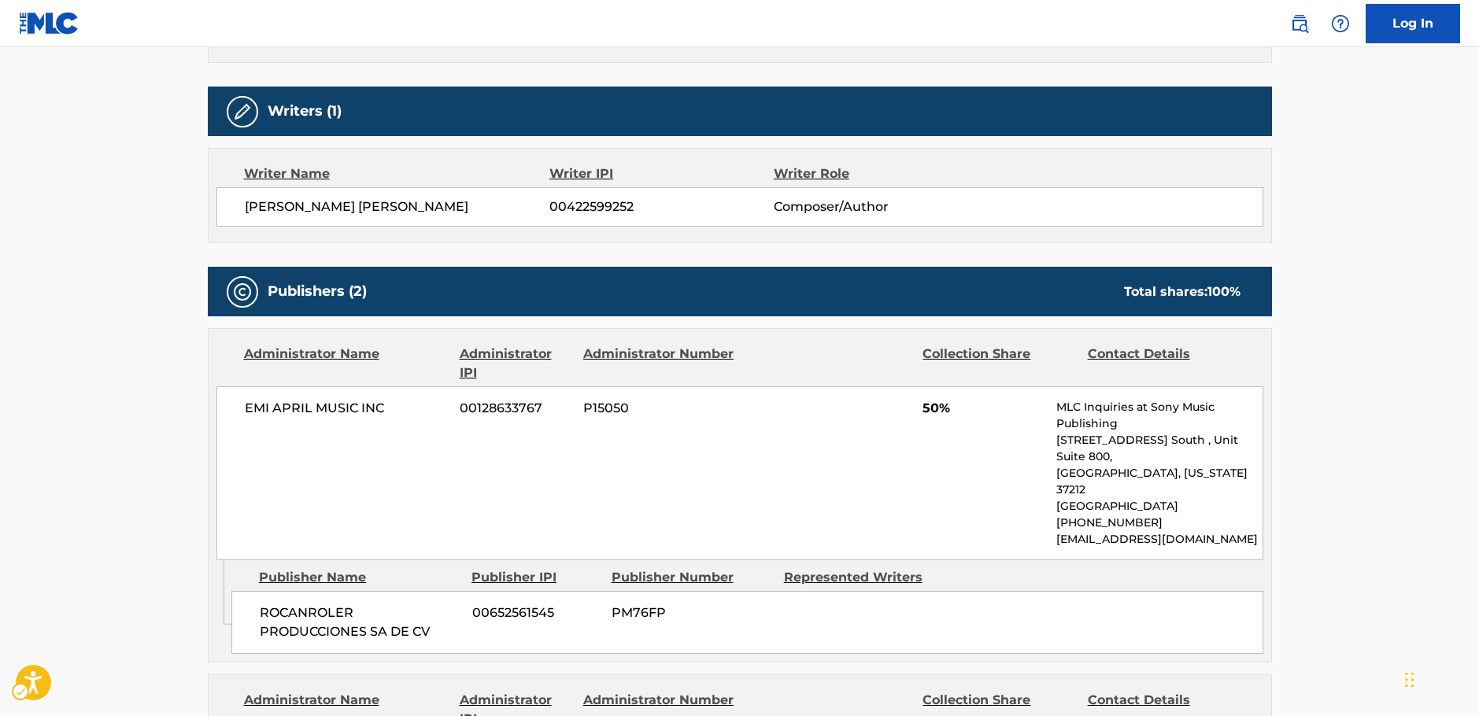
scroll to position [630, 0]
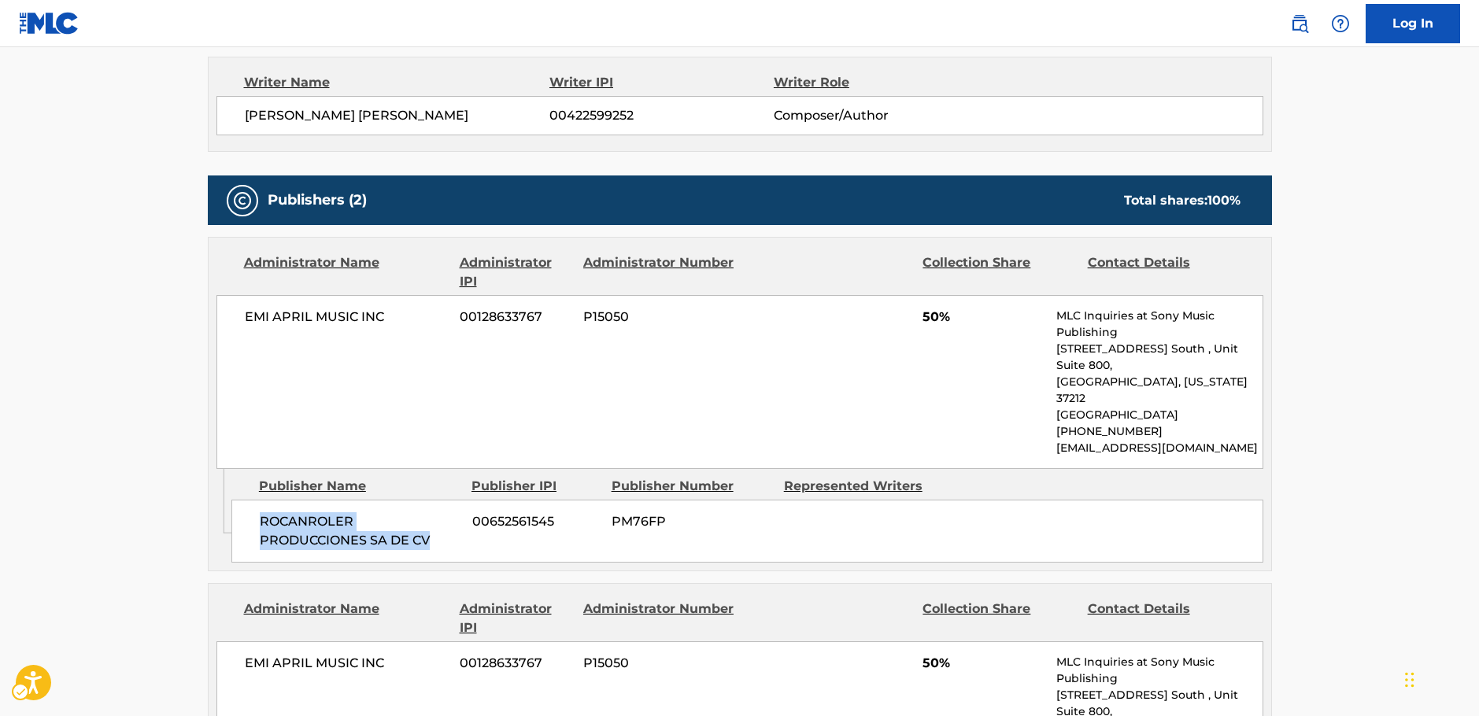
drag, startPoint x: 442, startPoint y: 513, endPoint x: 270, endPoint y: 481, distance: 175.3
click at [248, 500] on div "ROCANROLER PRODUCCIONES SA DE CV 00652561545 PM76FP" at bounding box center [747, 531] width 1032 height 63
drag, startPoint x: 391, startPoint y: 319, endPoint x: 209, endPoint y: 328, distance: 182.0
click at [232, 323] on div "EMI APRIL MUSIC INC 00128633767 P15050 50% MLC Inquiries at Sony Music Publishi…" at bounding box center [739, 382] width 1047 height 174
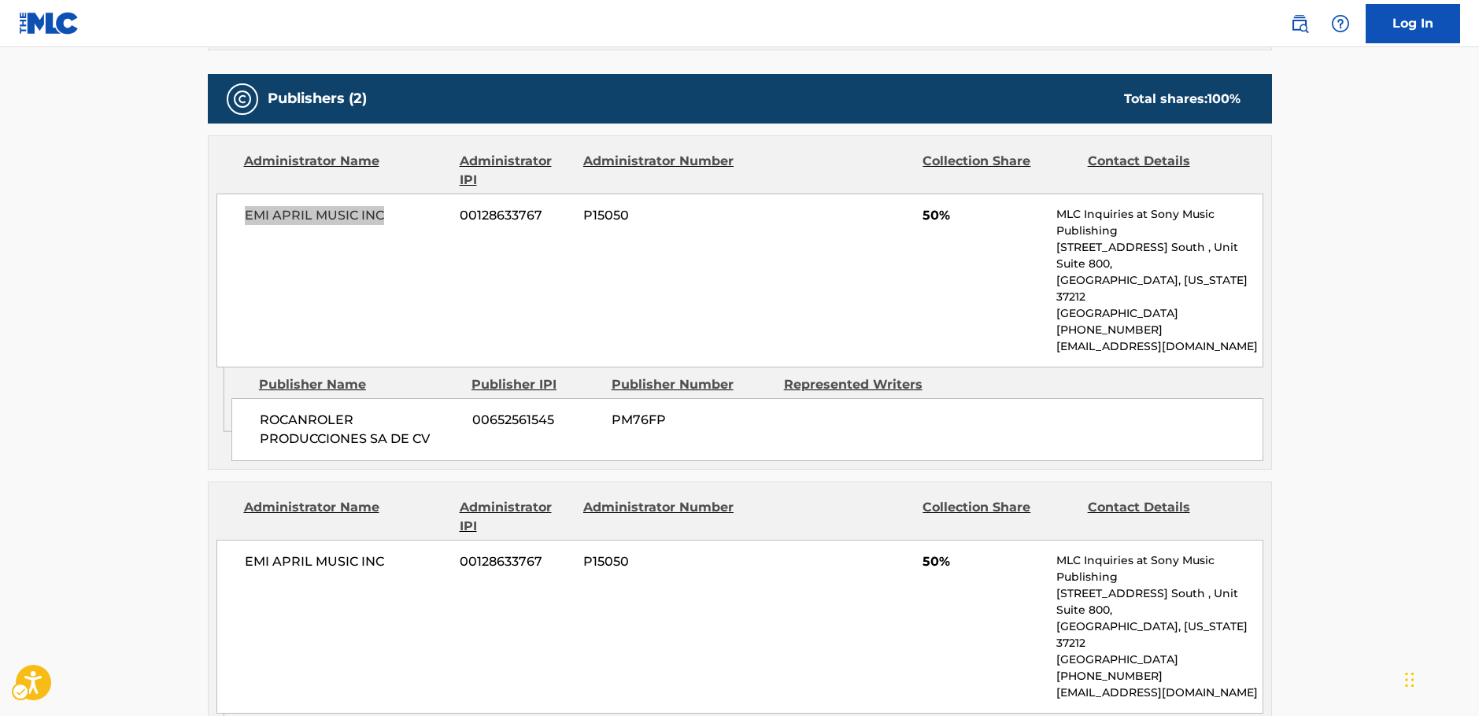
scroll to position [866, 0]
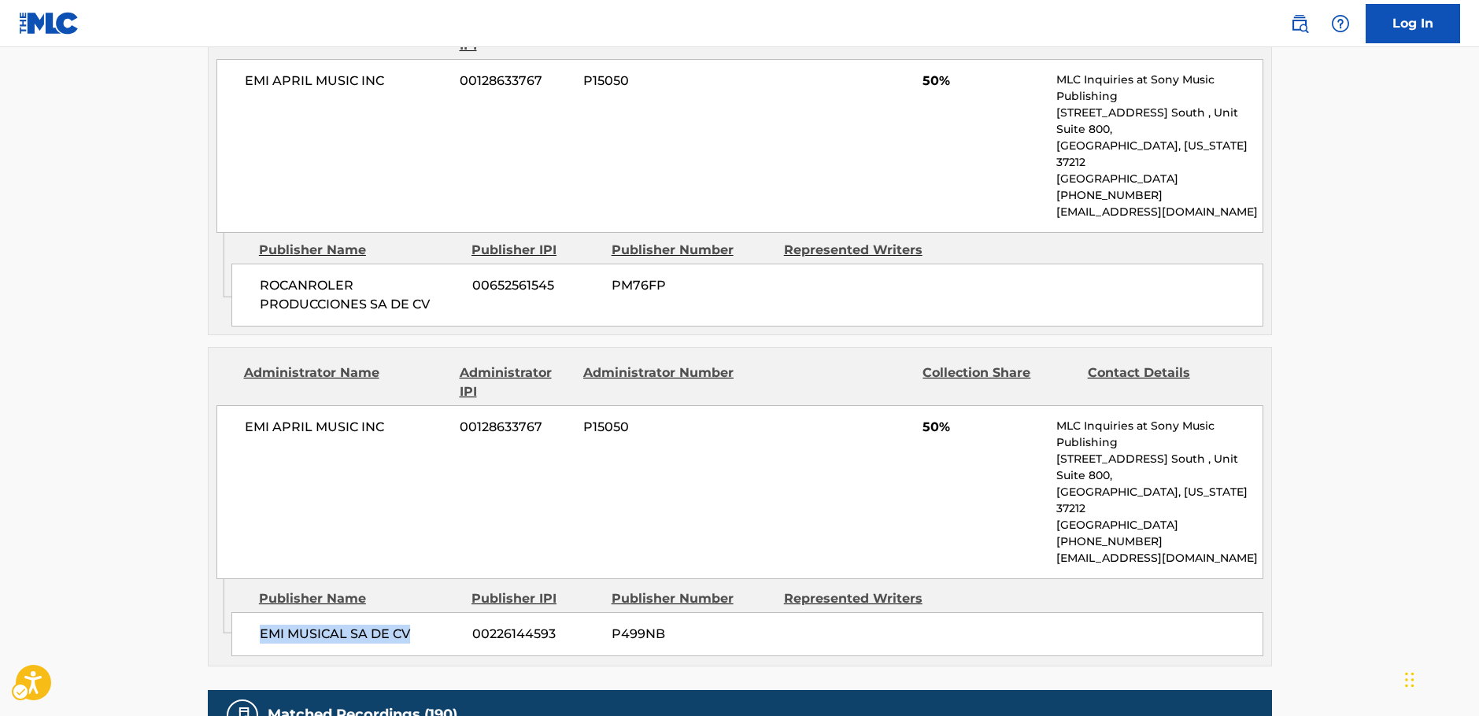
drag, startPoint x: 423, startPoint y: 568, endPoint x: 247, endPoint y: 566, distance: 176.3
click at [247, 612] on div "EMI MUSICAL SA DE CV 00226144593 P499NB" at bounding box center [747, 634] width 1032 height 44
drag, startPoint x: 417, startPoint y: 399, endPoint x: 212, endPoint y: 392, distance: 205.5
click at [225, 405] on div "EMI APRIL MUSIC INC 00128633767 P15050 50% MLC Inquiries at Sony Music Publishi…" at bounding box center [739, 492] width 1047 height 174
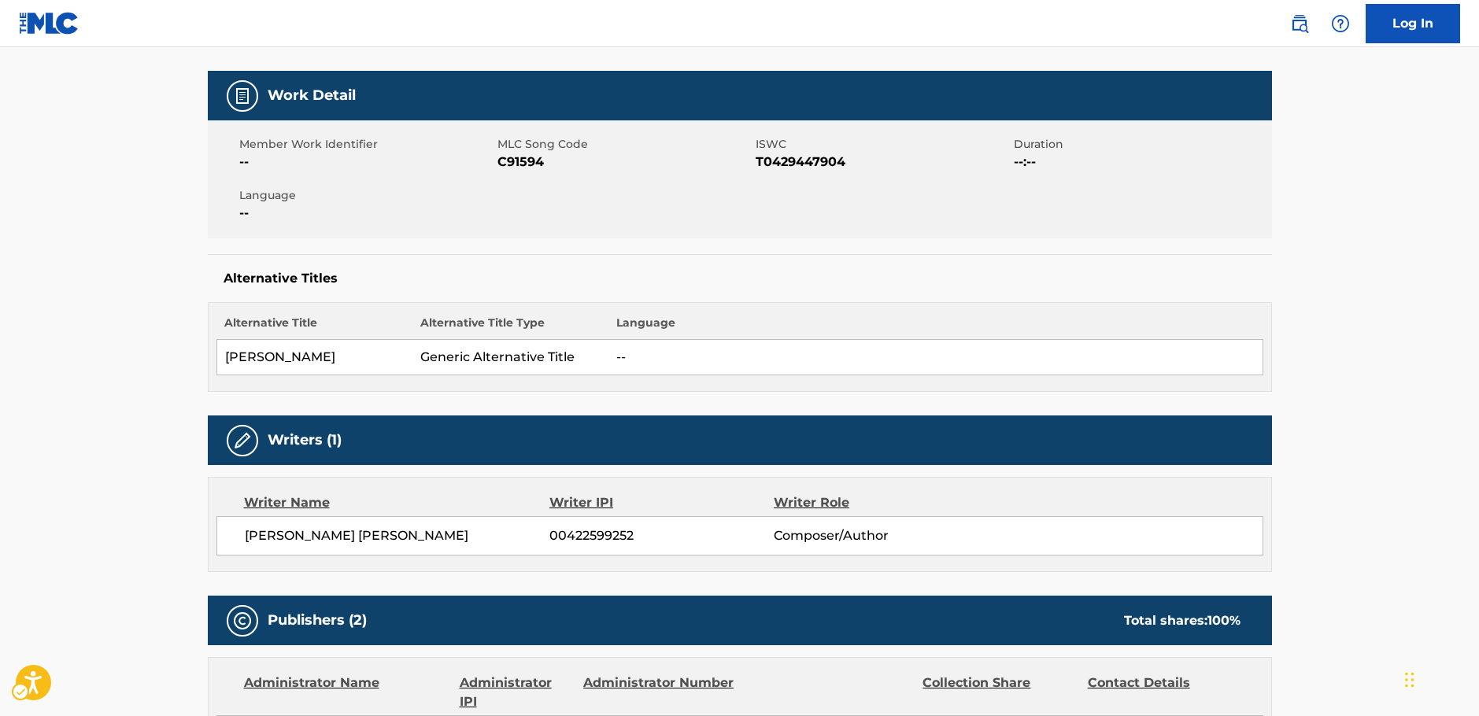
scroll to position [0, 0]
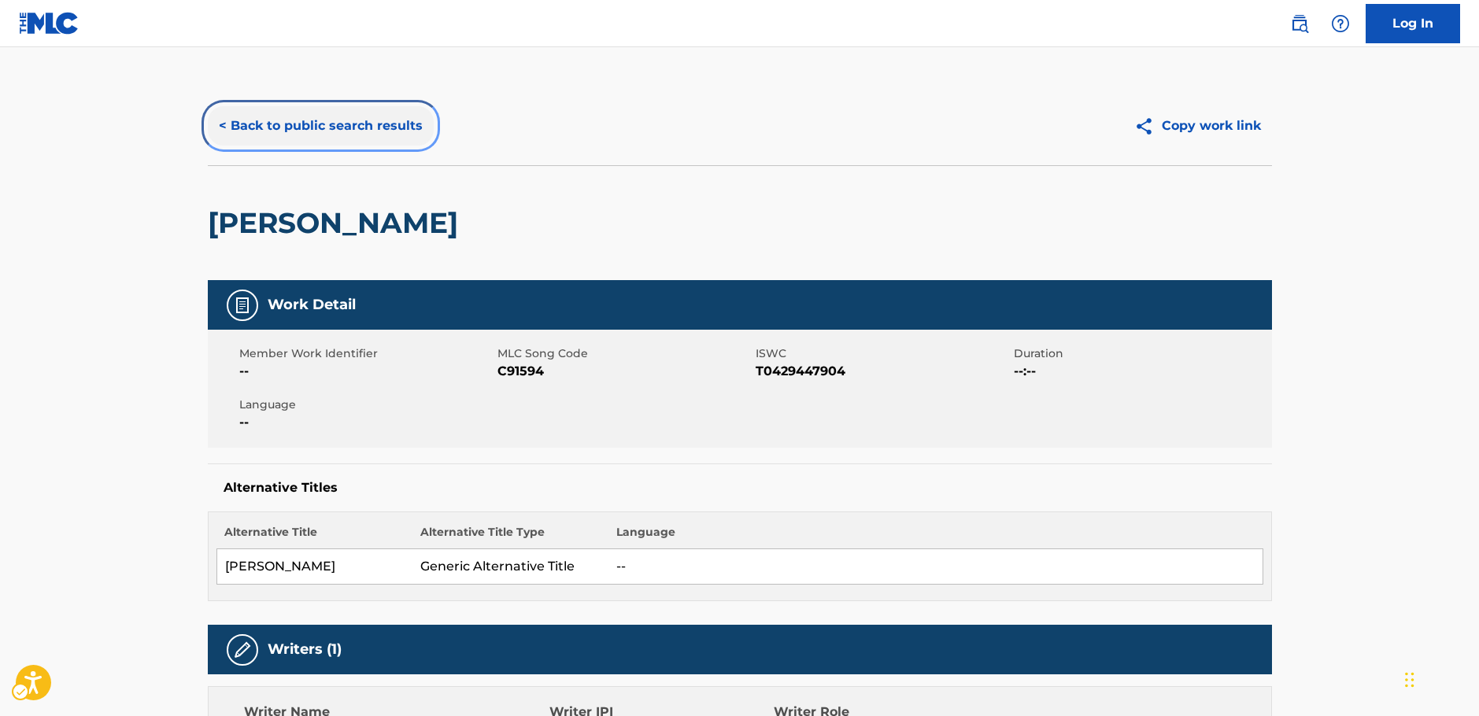
click at [288, 123] on button "< Back to public search results" at bounding box center [321, 125] width 226 height 39
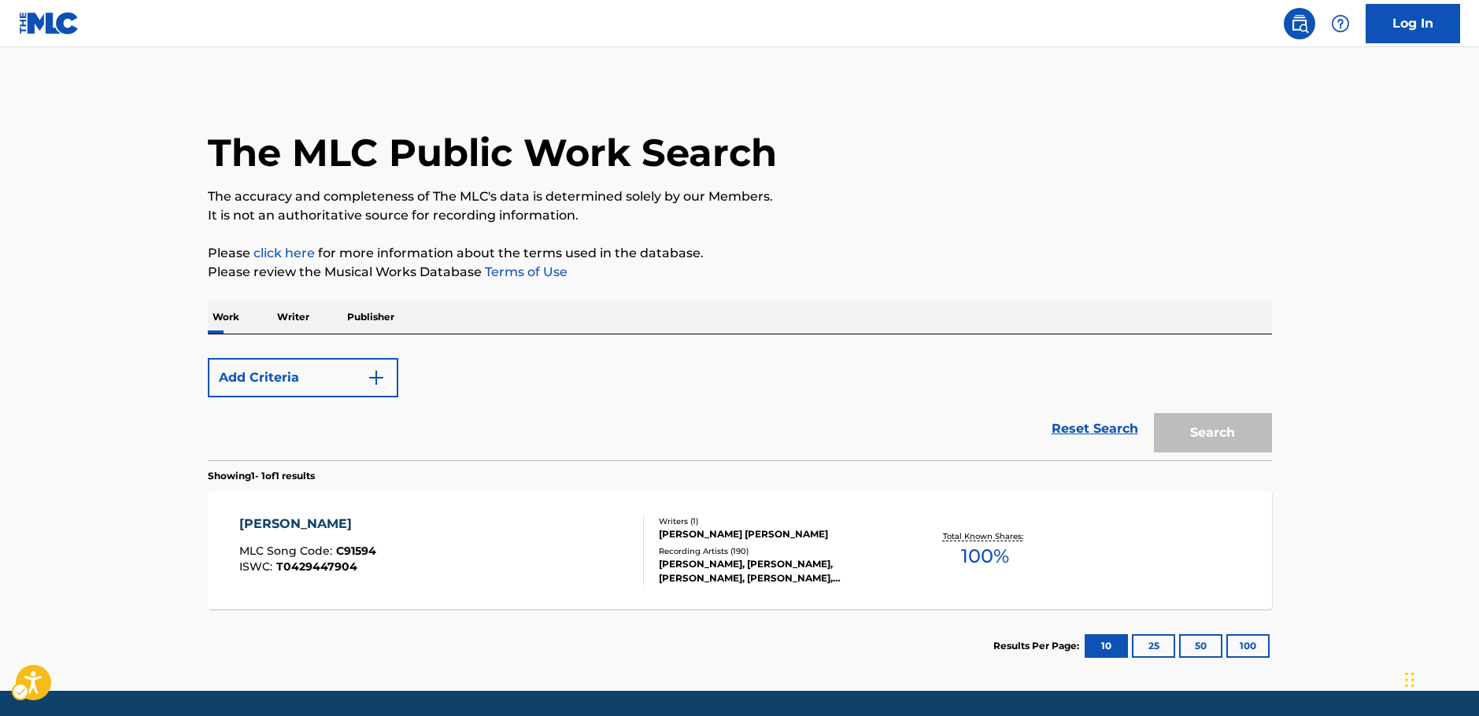
scroll to position [50, 0]
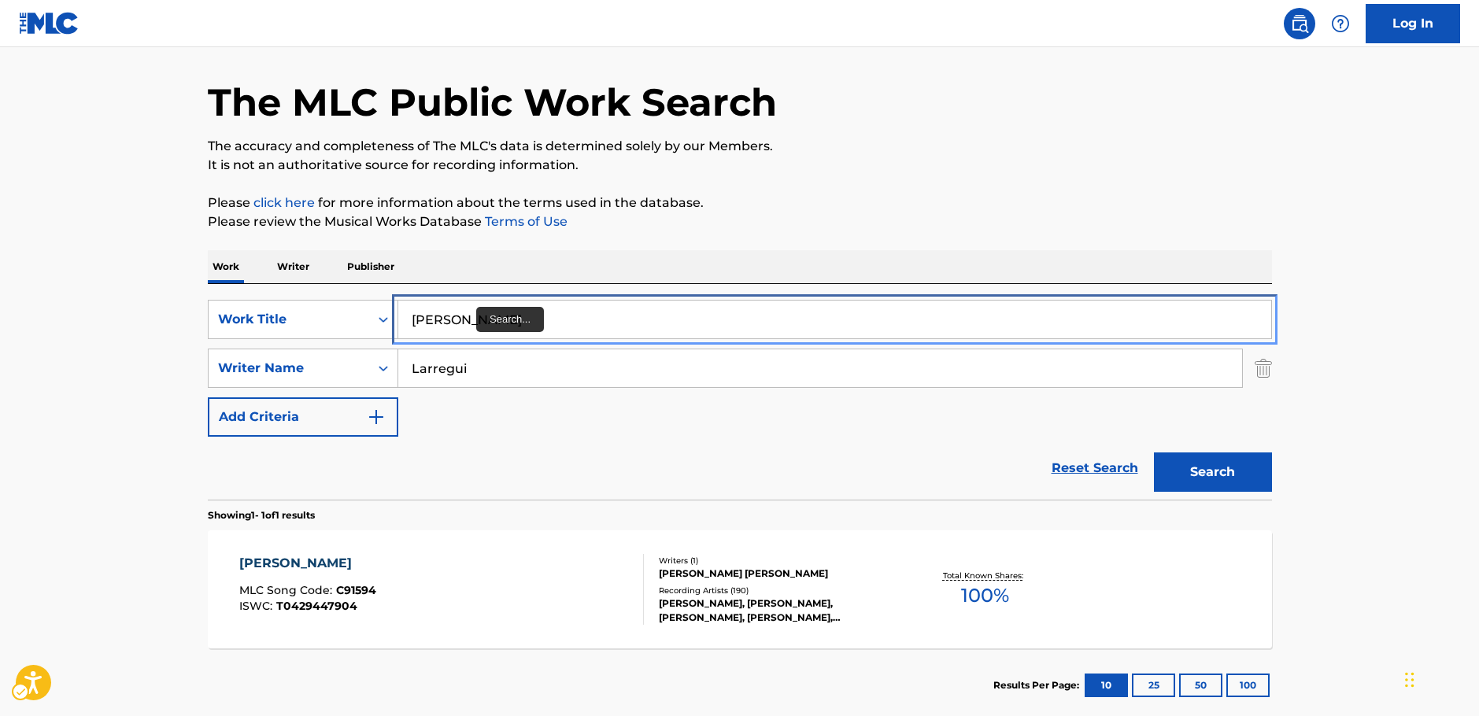
click at [132, 335] on main "The MLC Public Work Search The accuracy and completeness of The MLC's data is d…" at bounding box center [739, 363] width 1479 height 733
paste input "Velika"
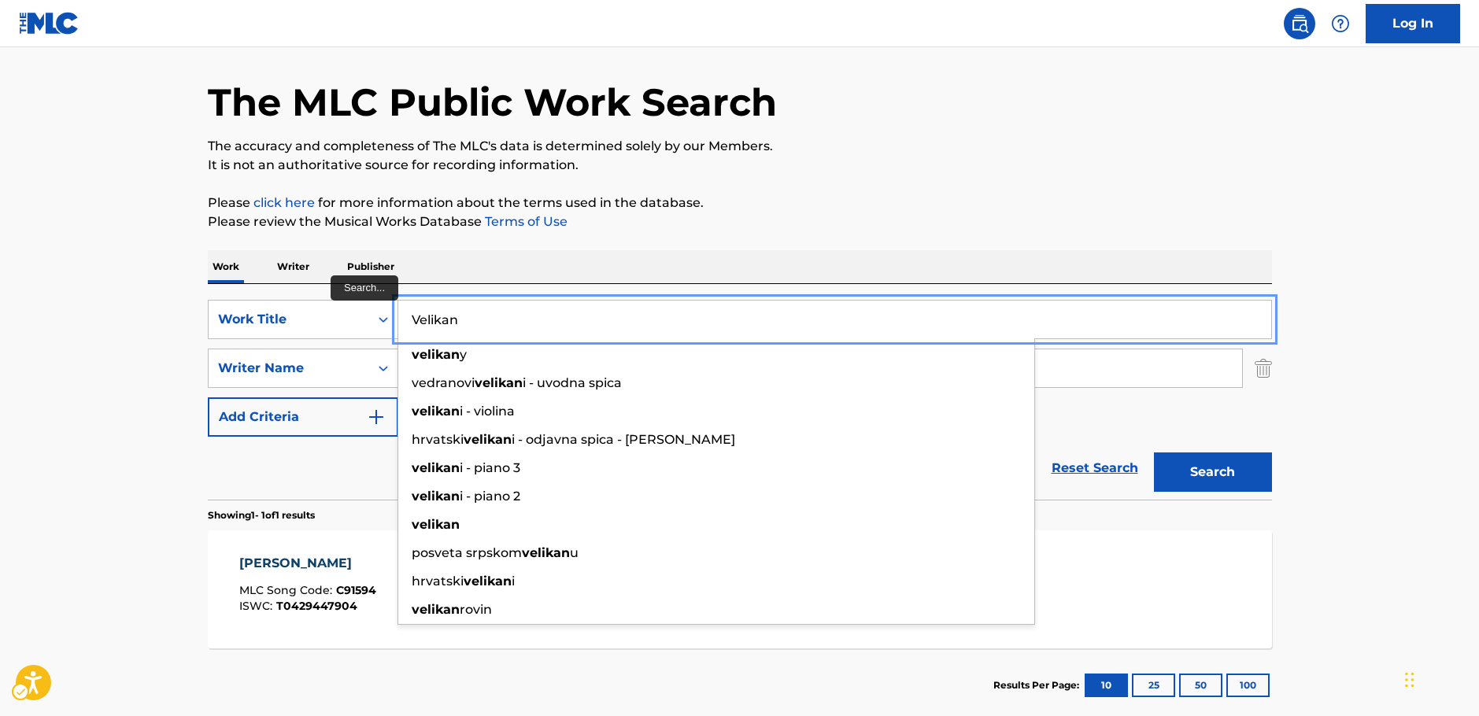
type input "Velikan"
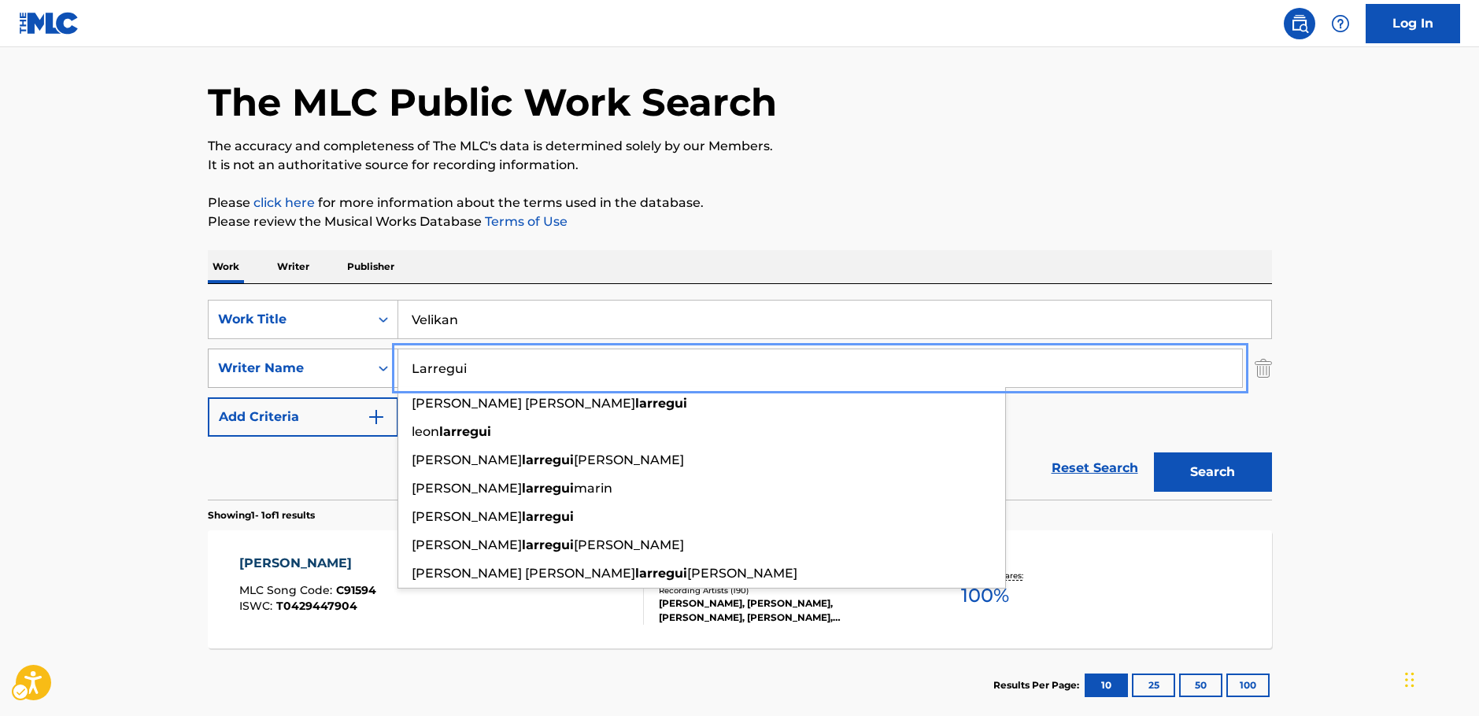
drag, startPoint x: 427, startPoint y: 364, endPoint x: 386, endPoint y: 368, distance: 40.3
click at [387, 368] on div "SearchWithCriteria63f74fdc-74e8-4482-a200-6c27f0c5c00b Writer Name [PERSON_NAME…" at bounding box center [740, 368] width 1064 height 39
paste input "Shklyarsky"
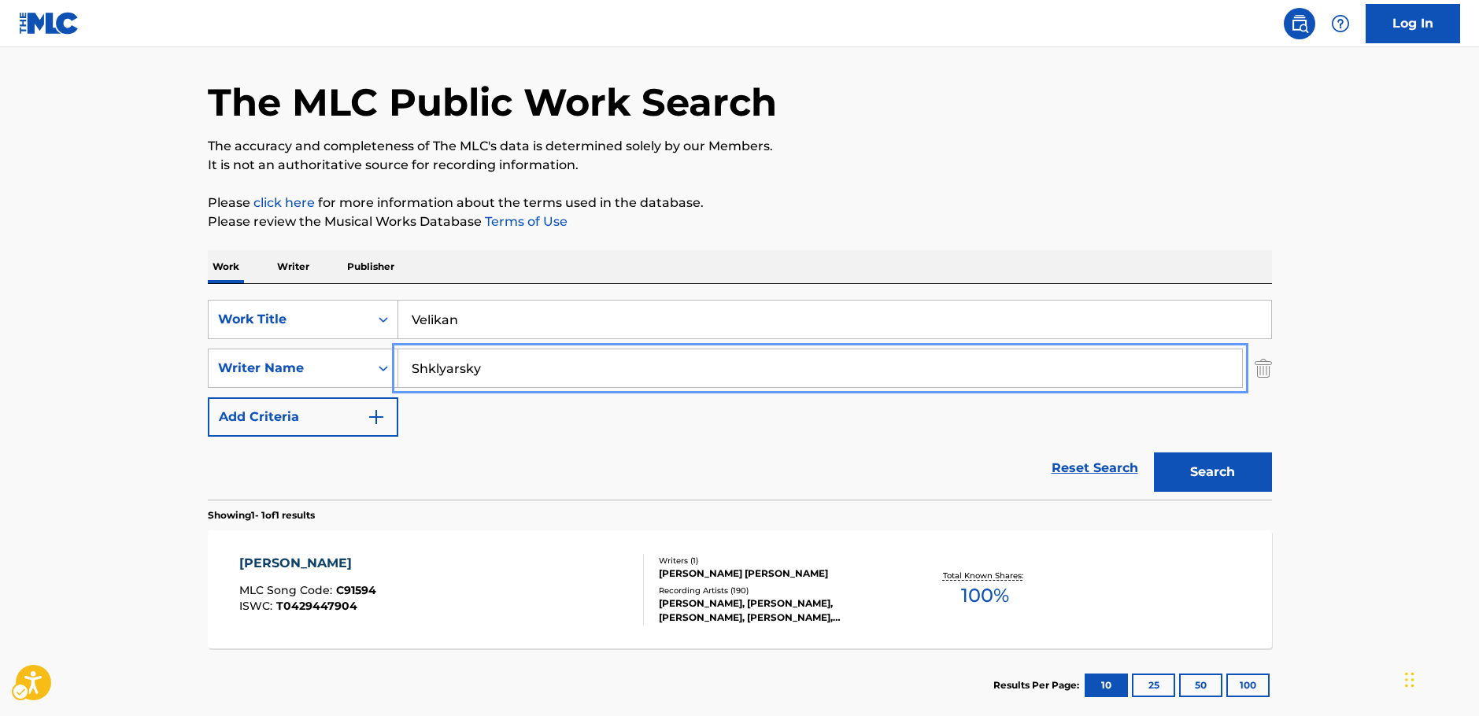
type input "Shklyarsky"
click at [1178, 470] on button "Search" at bounding box center [1213, 472] width 118 height 39
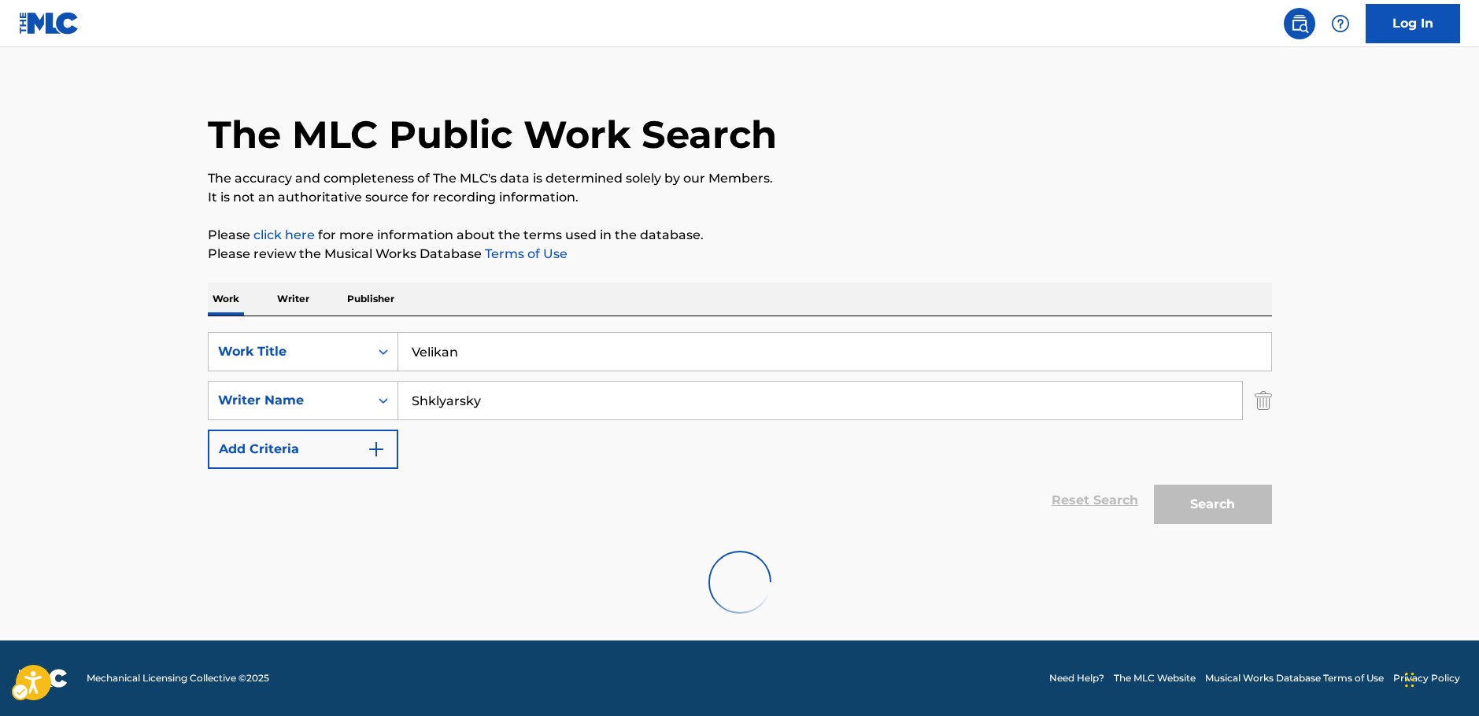
scroll to position [0, 0]
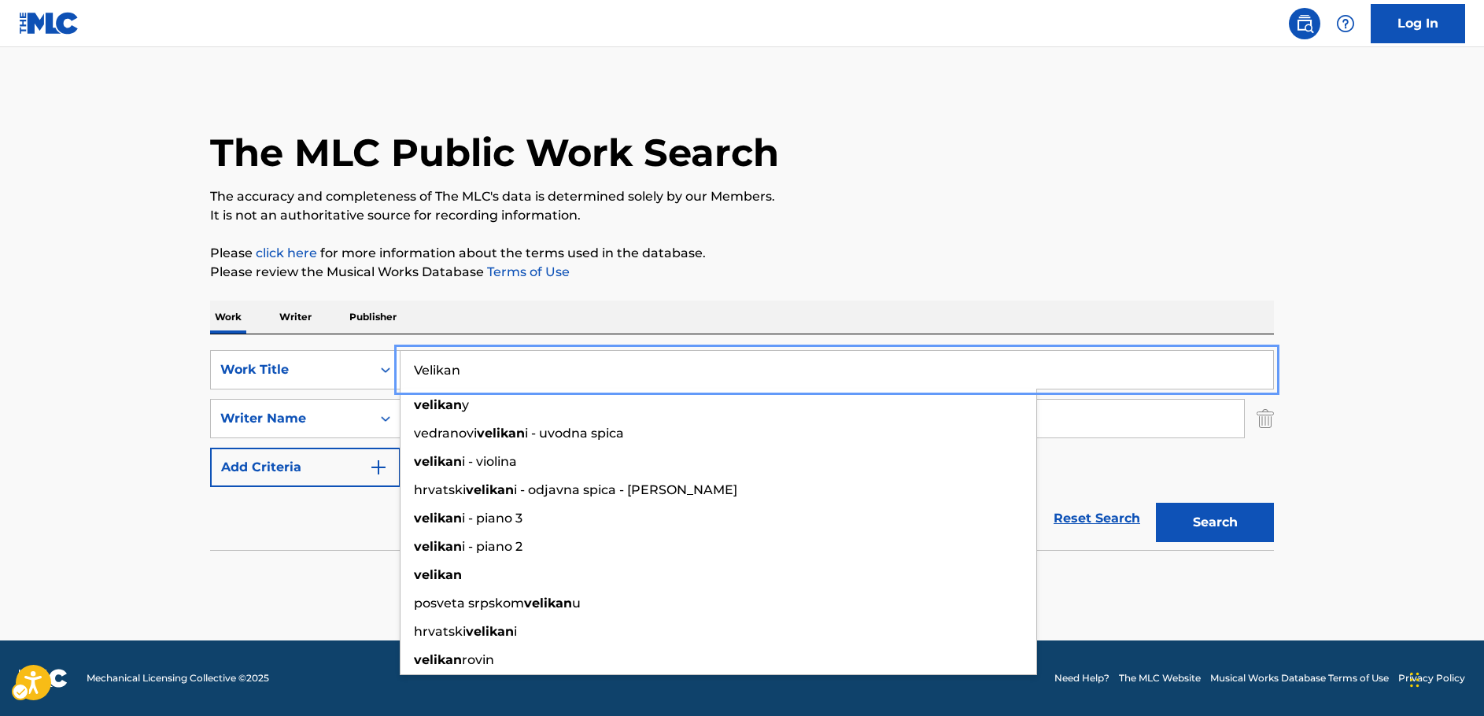
drag, startPoint x: 444, startPoint y: 373, endPoint x: 471, endPoint y: 382, distance: 28.1
click at [360, 372] on div "SearchWithCriteria33a92ffa-dc83-4e42-8069-8de56279d1d5 Work Title Velikan velik…" at bounding box center [742, 369] width 1064 height 39
paste input "Великан"
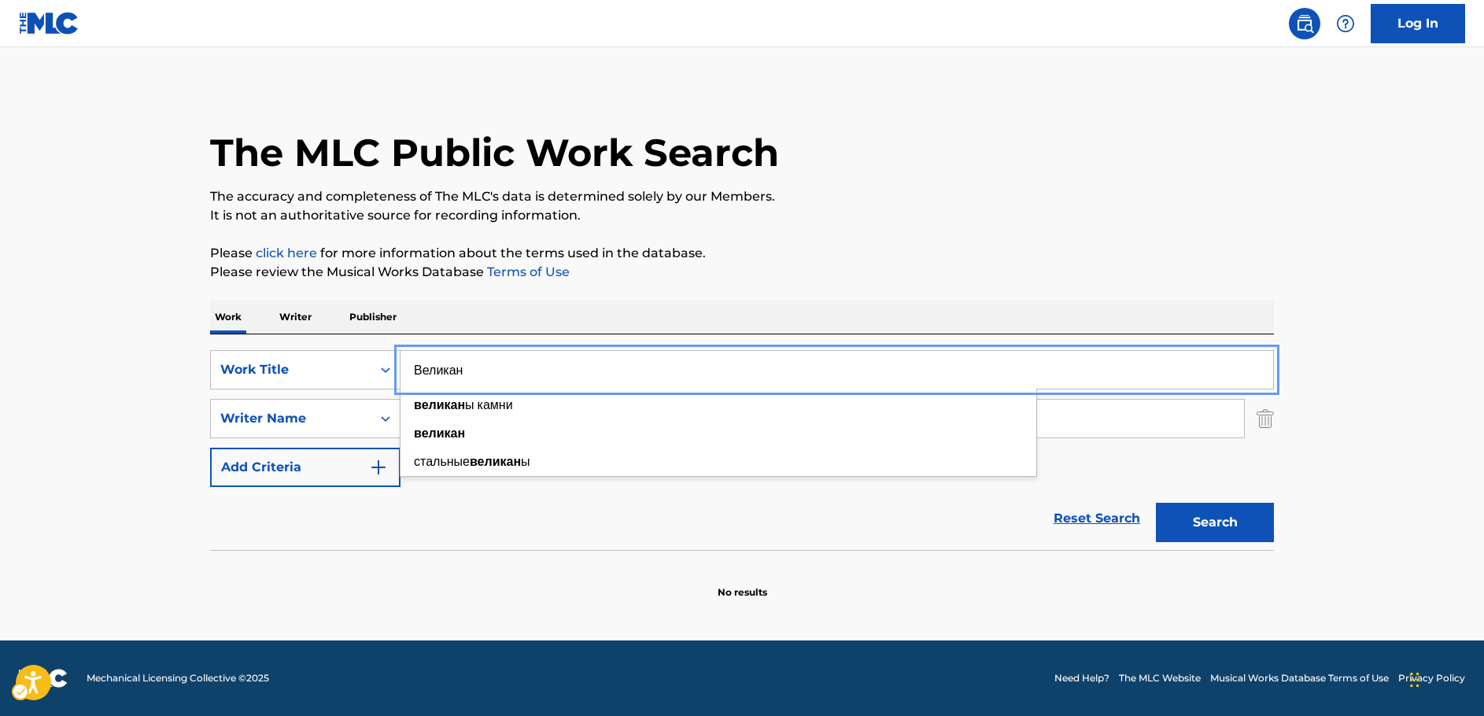
type input "Великан"
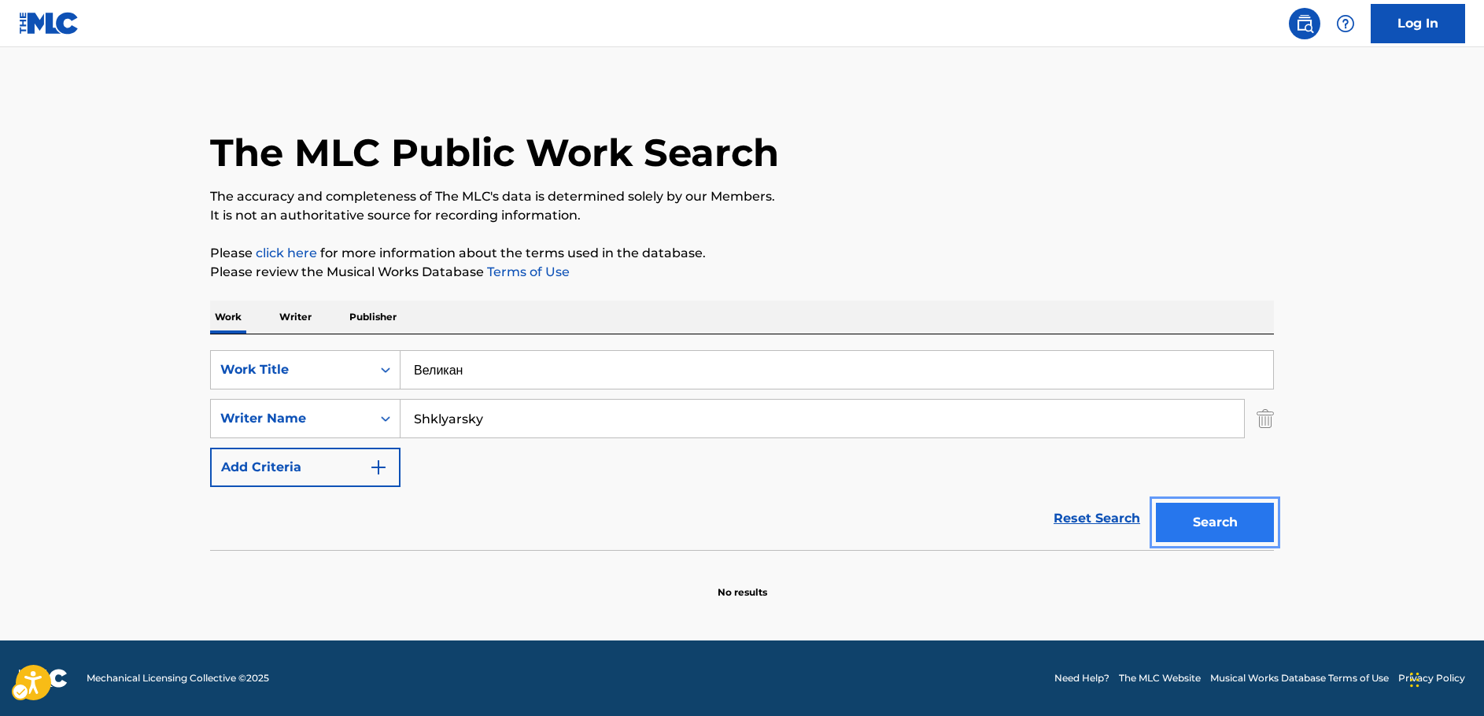
click at [1254, 522] on button "Search" at bounding box center [1215, 522] width 118 height 39
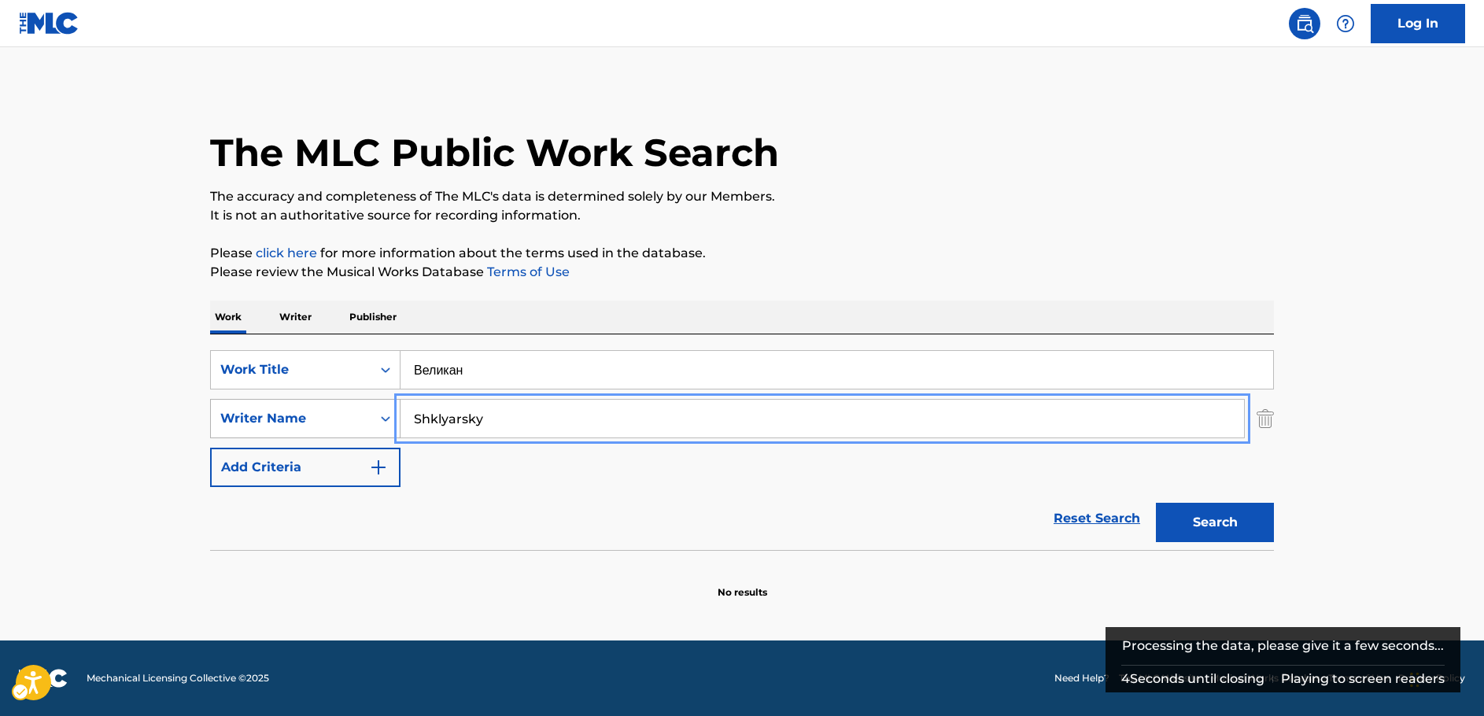
drag, startPoint x: 484, startPoint y: 419, endPoint x: 364, endPoint y: 427, distance: 120.7
click at [364, 427] on div "SearchWithCriteria63f74fdc-74e8-4482-a200-6c27f0c5c00b Writer Name [PERSON_NAME]" at bounding box center [742, 418] width 1064 height 39
click at [1232, 519] on button "Search" at bounding box center [1215, 522] width 118 height 39
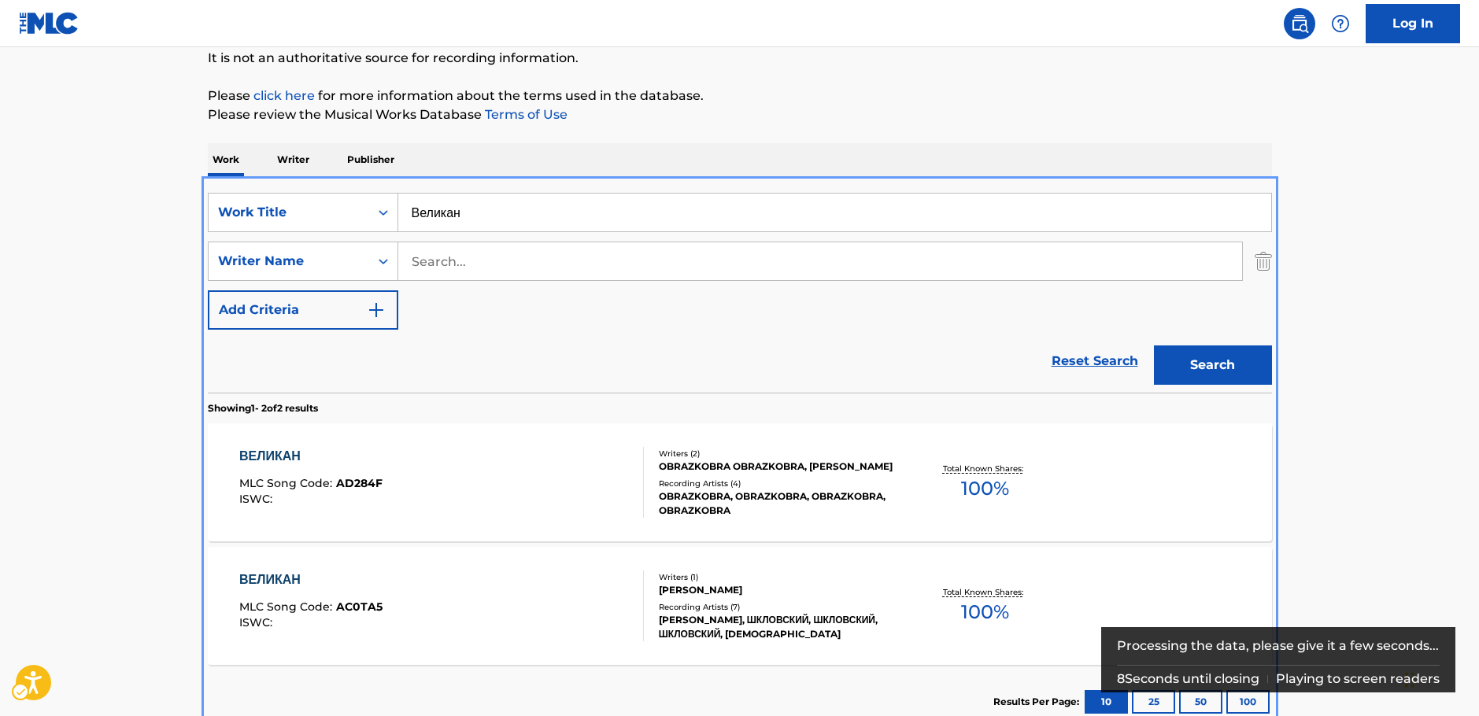
scroll to position [258, 0]
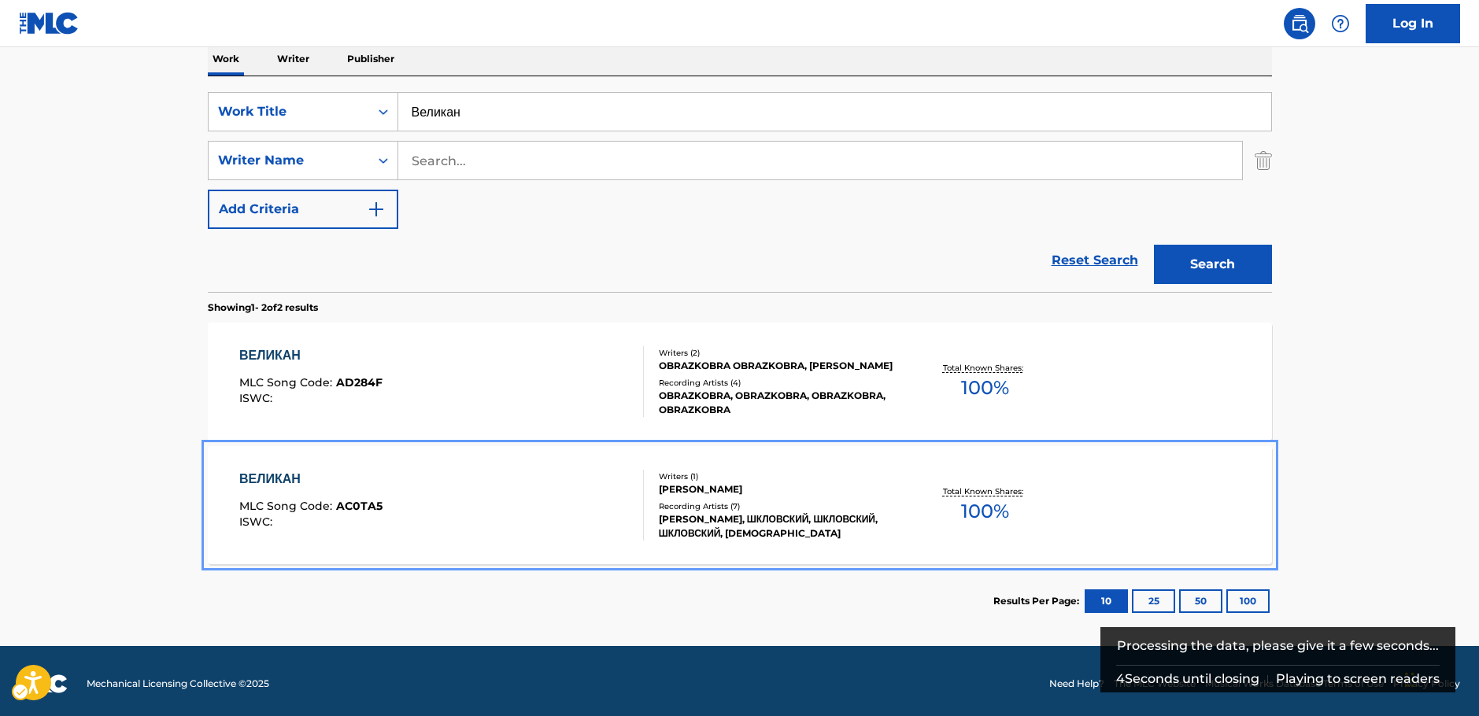
click at [482, 504] on div "ВЕЛИКАН MLC Song Code : AC0TA5 ISWC :" at bounding box center [441, 505] width 405 height 71
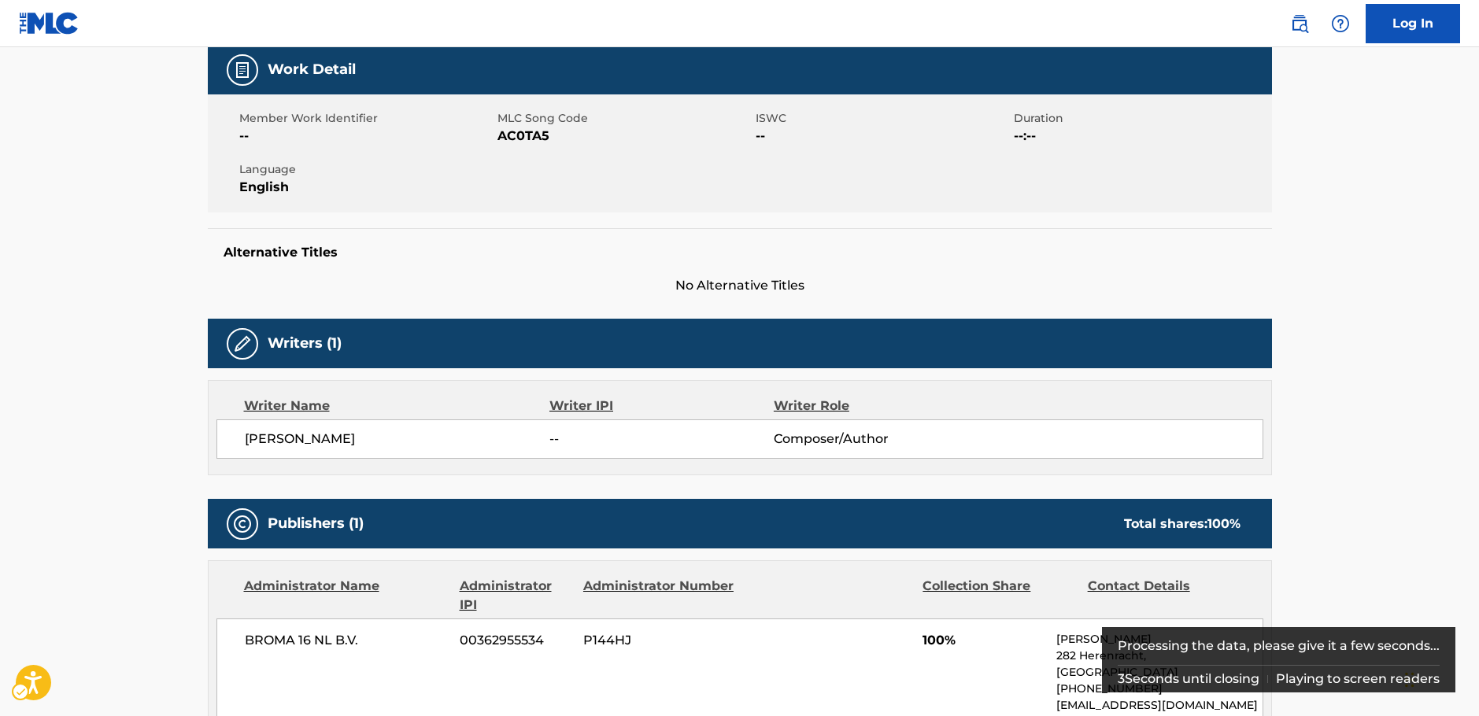
scroll to position [393, 0]
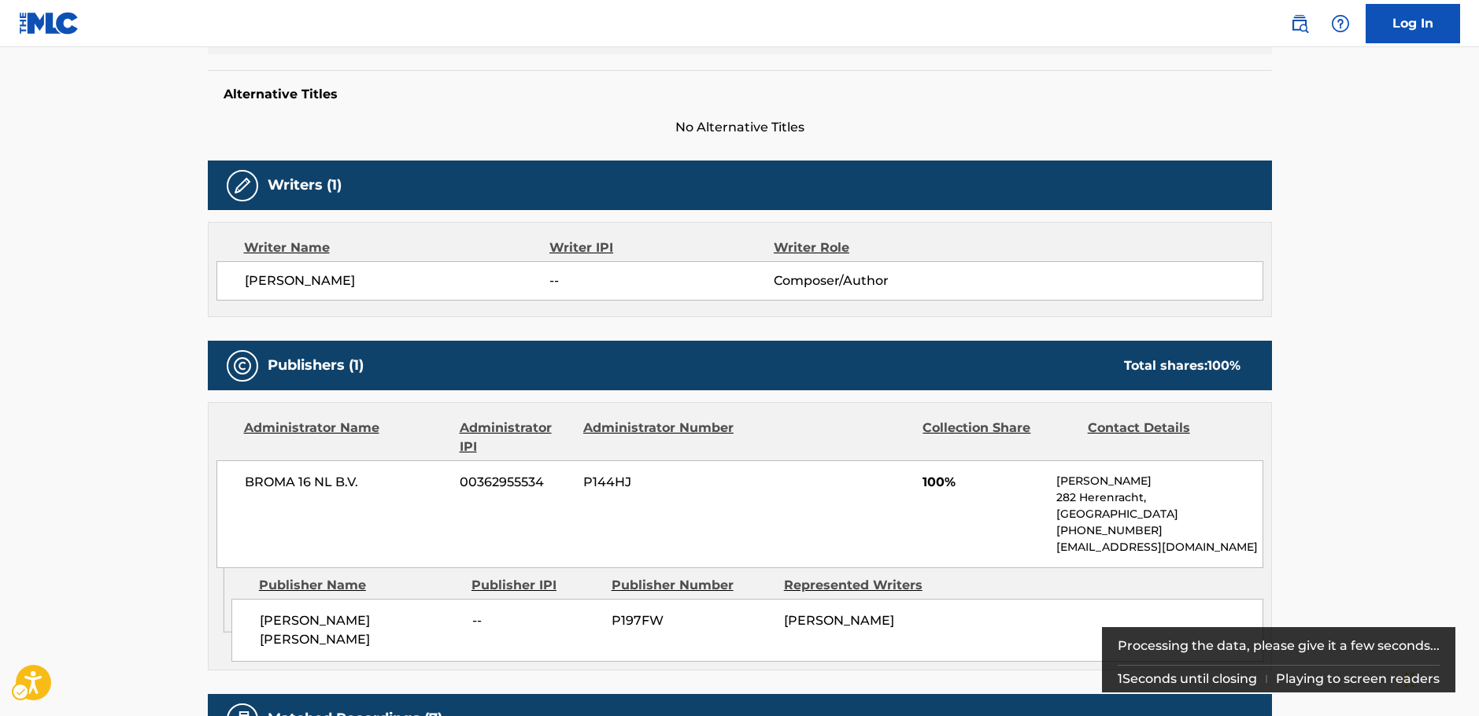
drag, startPoint x: 423, startPoint y: 280, endPoint x: 230, endPoint y: 280, distance: 192.8
click at [230, 280] on div "[PERSON_NAME] -- Composer/Author" at bounding box center [739, 280] width 1047 height 39
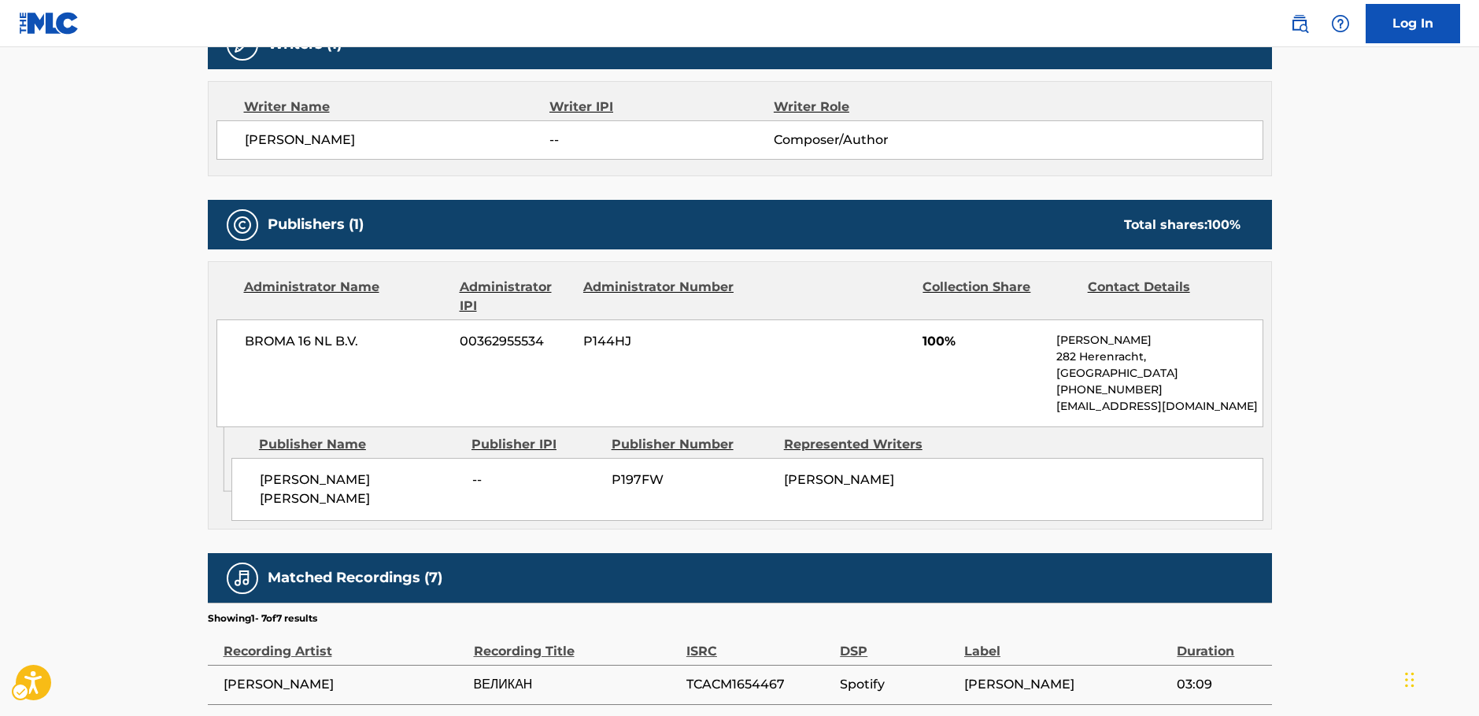
scroll to position [787, 0]
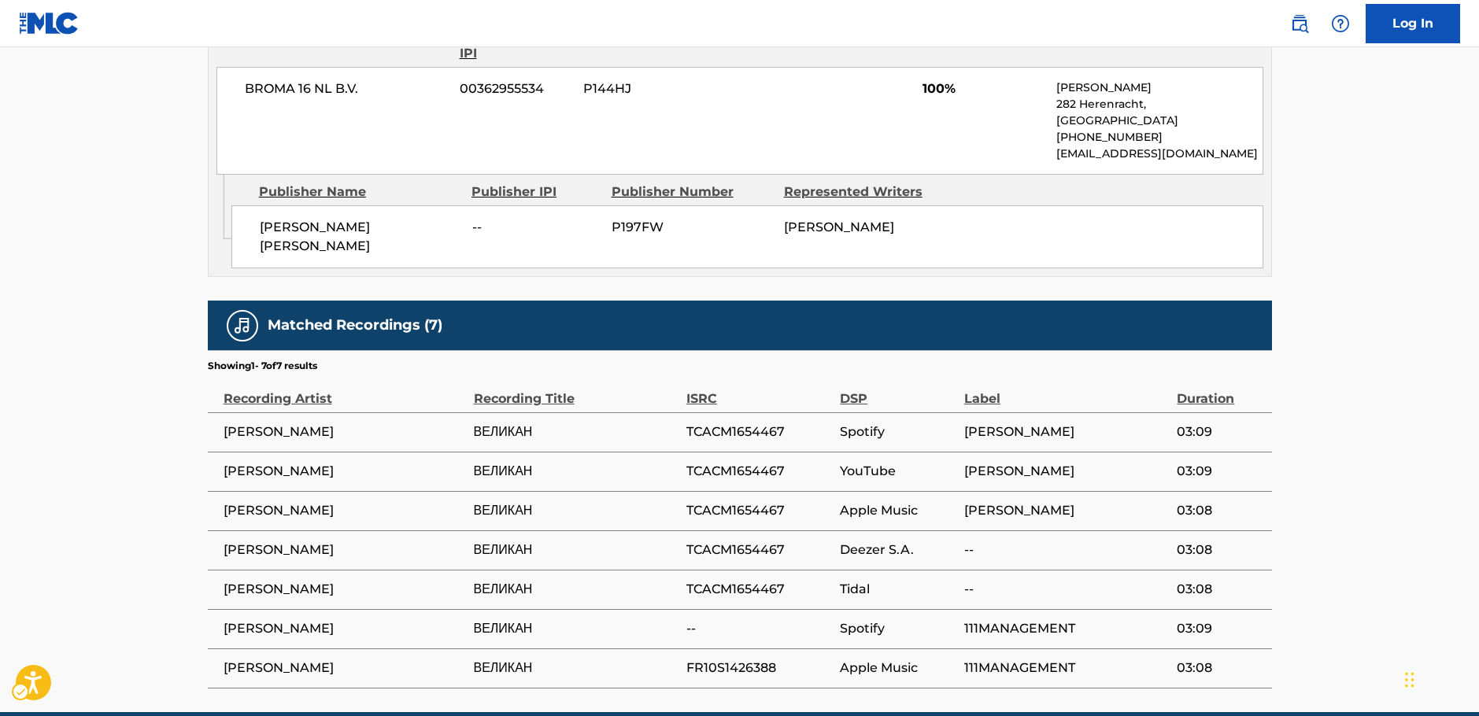
click at [260, 541] on span "[PERSON_NAME]" at bounding box center [345, 550] width 242 height 19
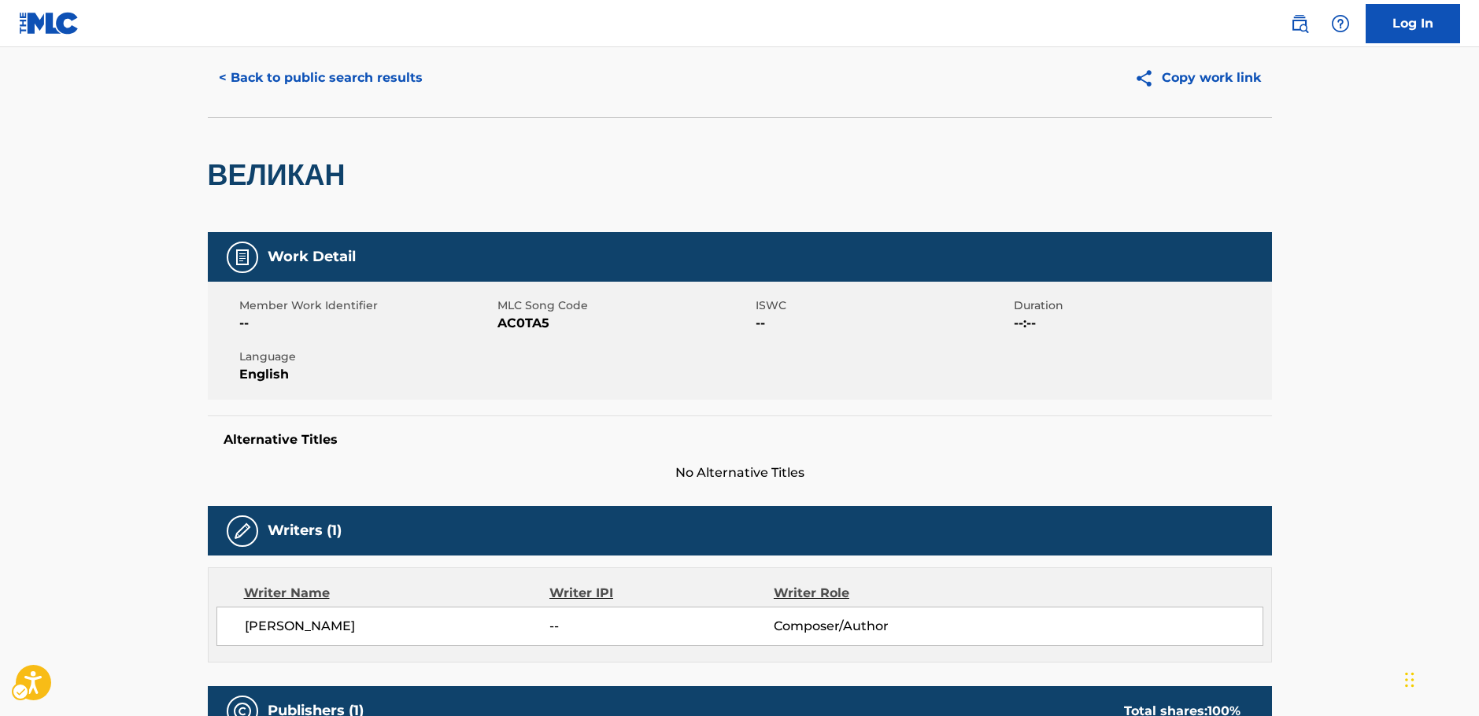
scroll to position [0, 0]
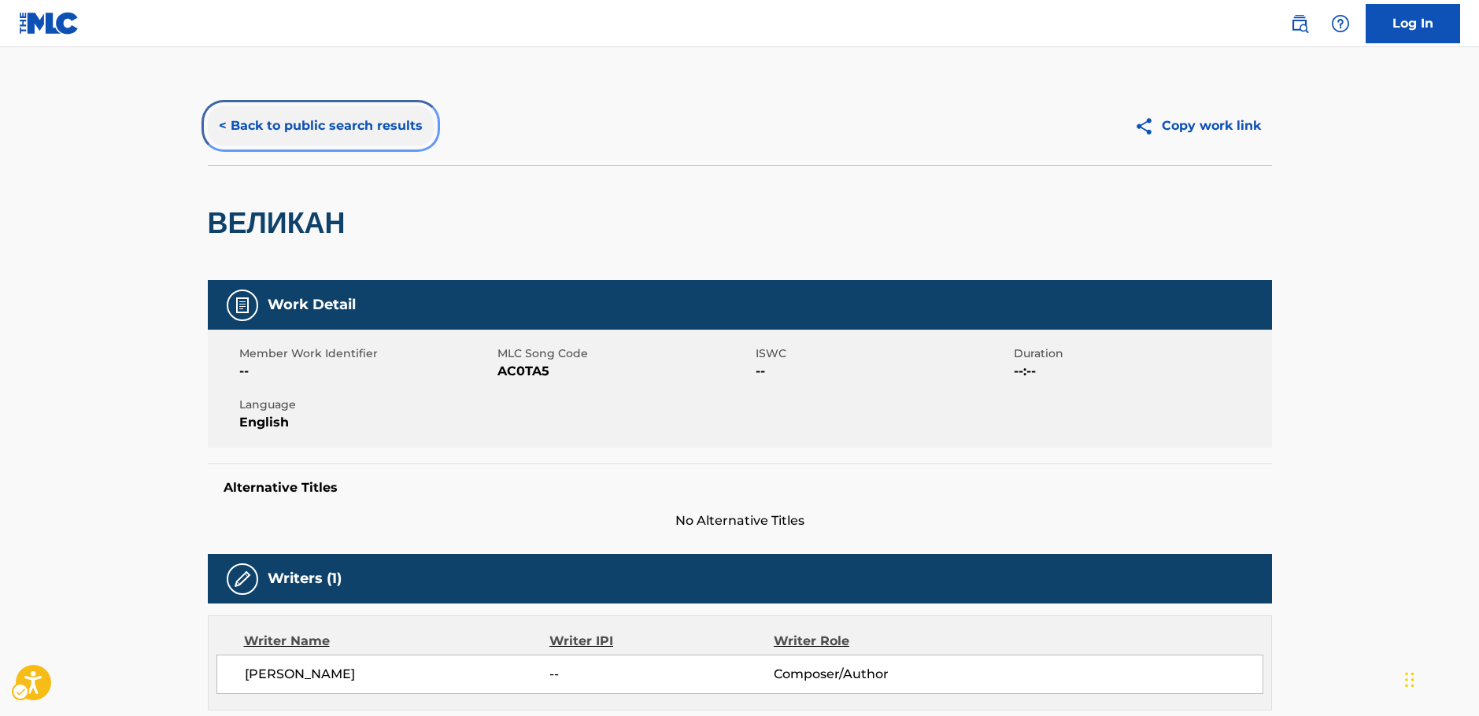
click at [319, 131] on button "< Back to public search results" at bounding box center [321, 125] width 226 height 39
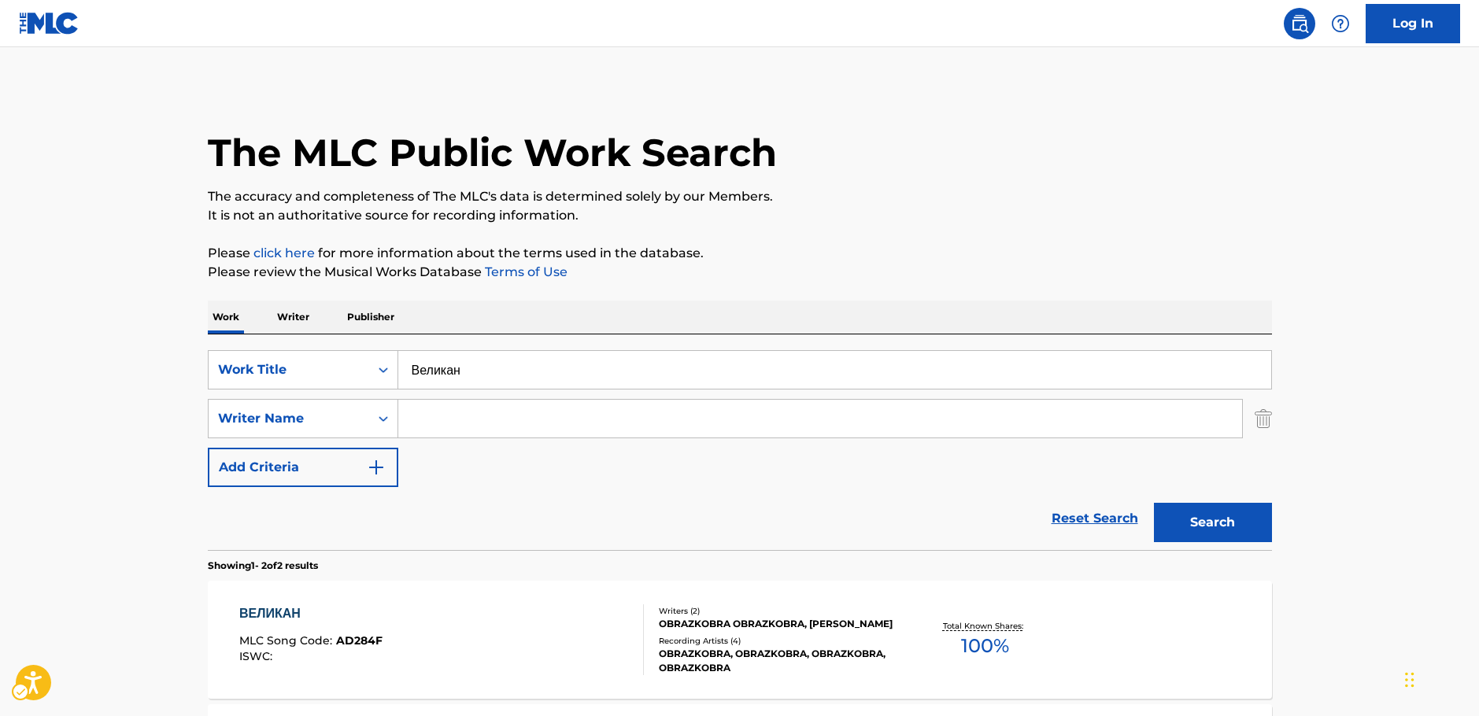
scroll to position [174, 0]
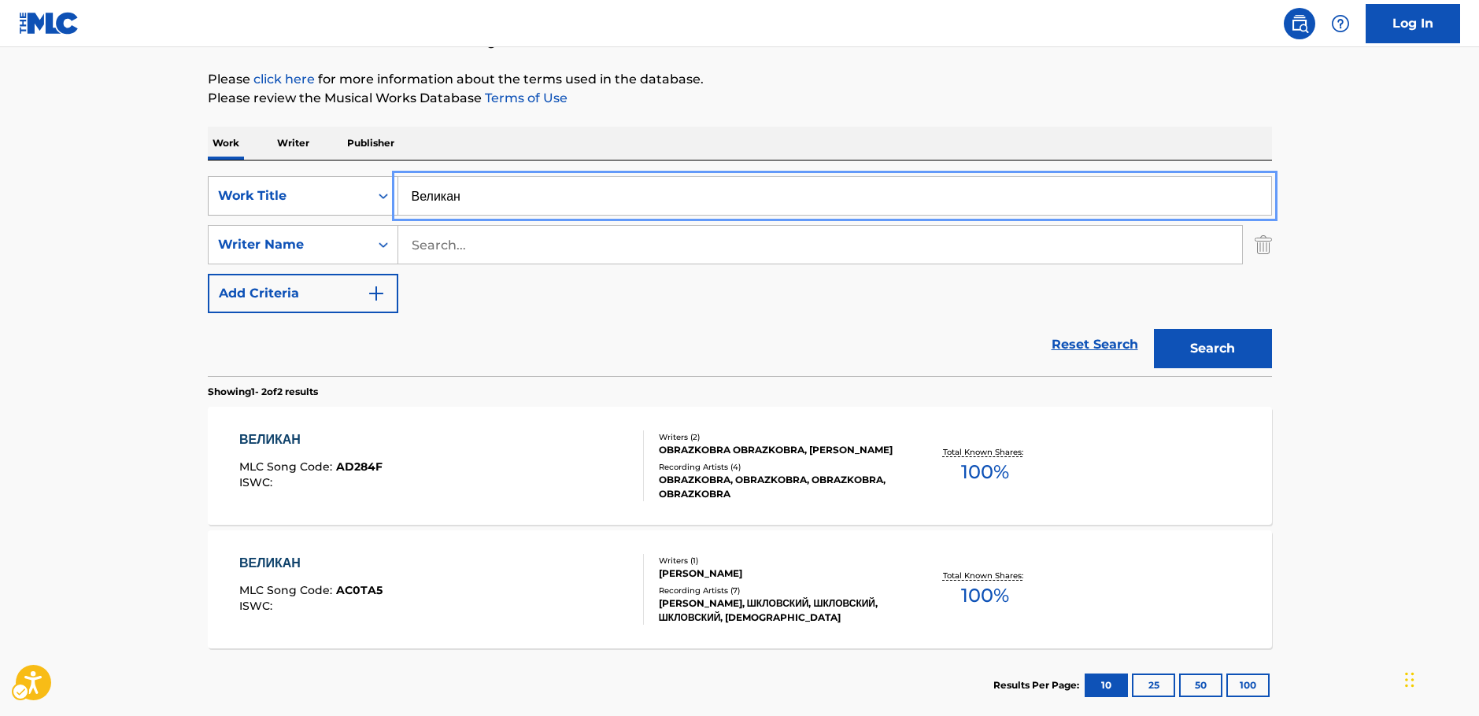
drag, startPoint x: 481, startPoint y: 198, endPoint x: 377, endPoint y: 194, distance: 103.9
click at [378, 194] on div "SearchWithCriteria33a92ffa-dc83-4e42-8069-8de56279d1d5 Work Title Великан" at bounding box center [740, 195] width 1064 height 39
paste input "Giant"
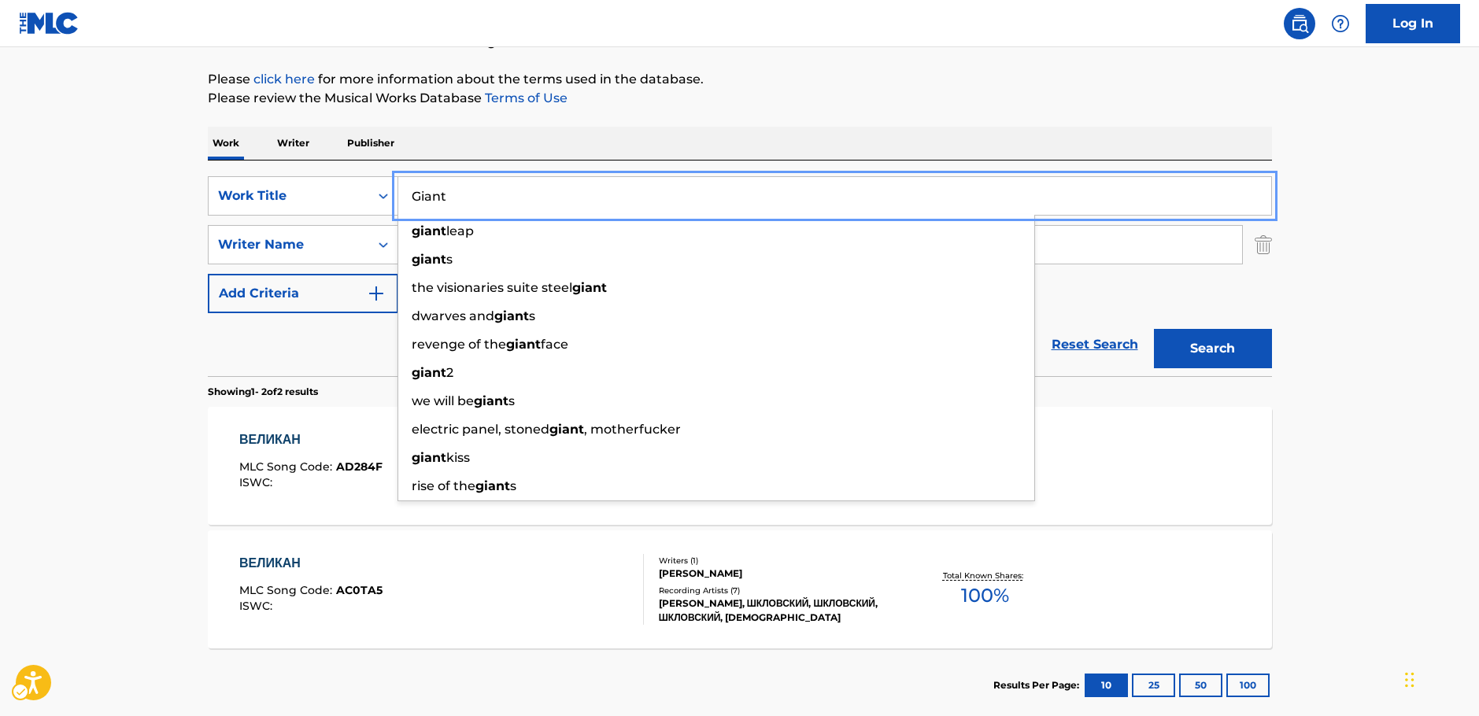
type input "Giant"
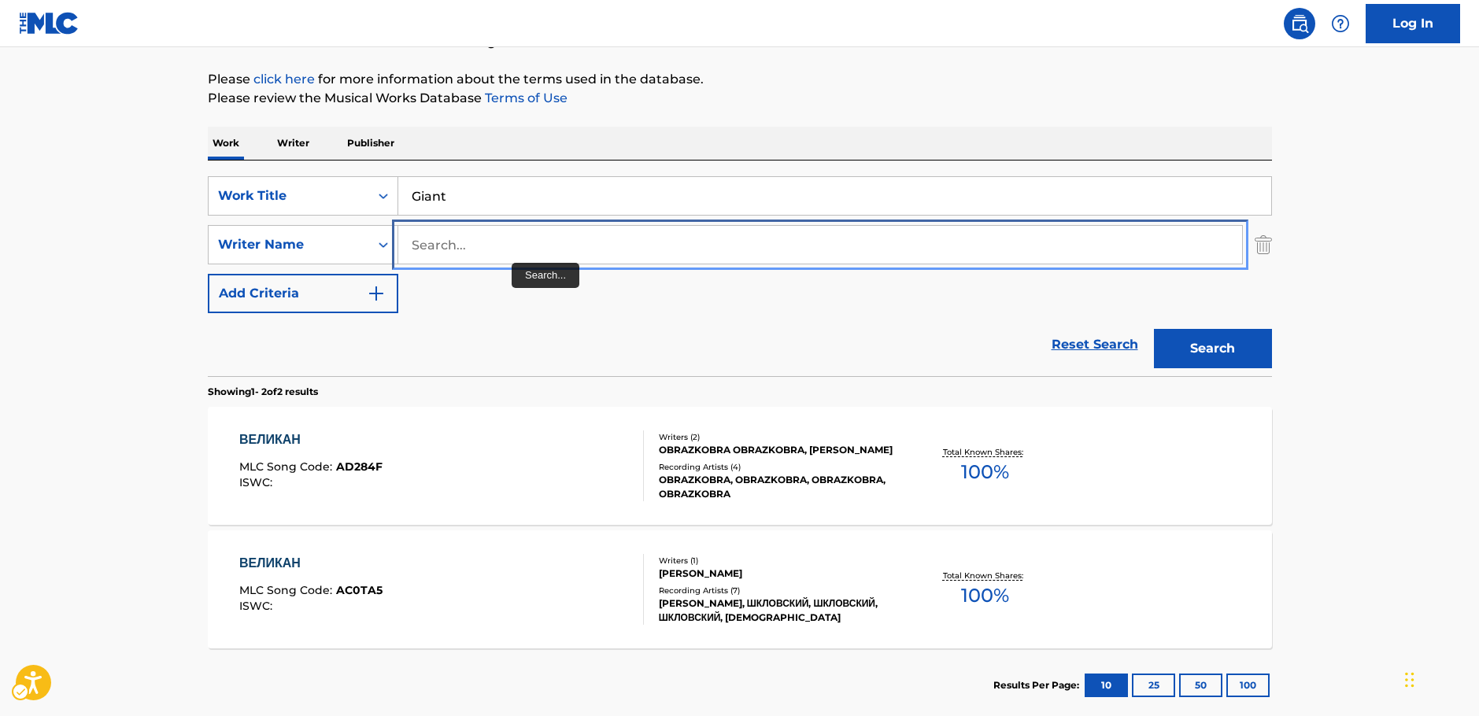
click at [515, 248] on input "Search..." at bounding box center [820, 245] width 844 height 38
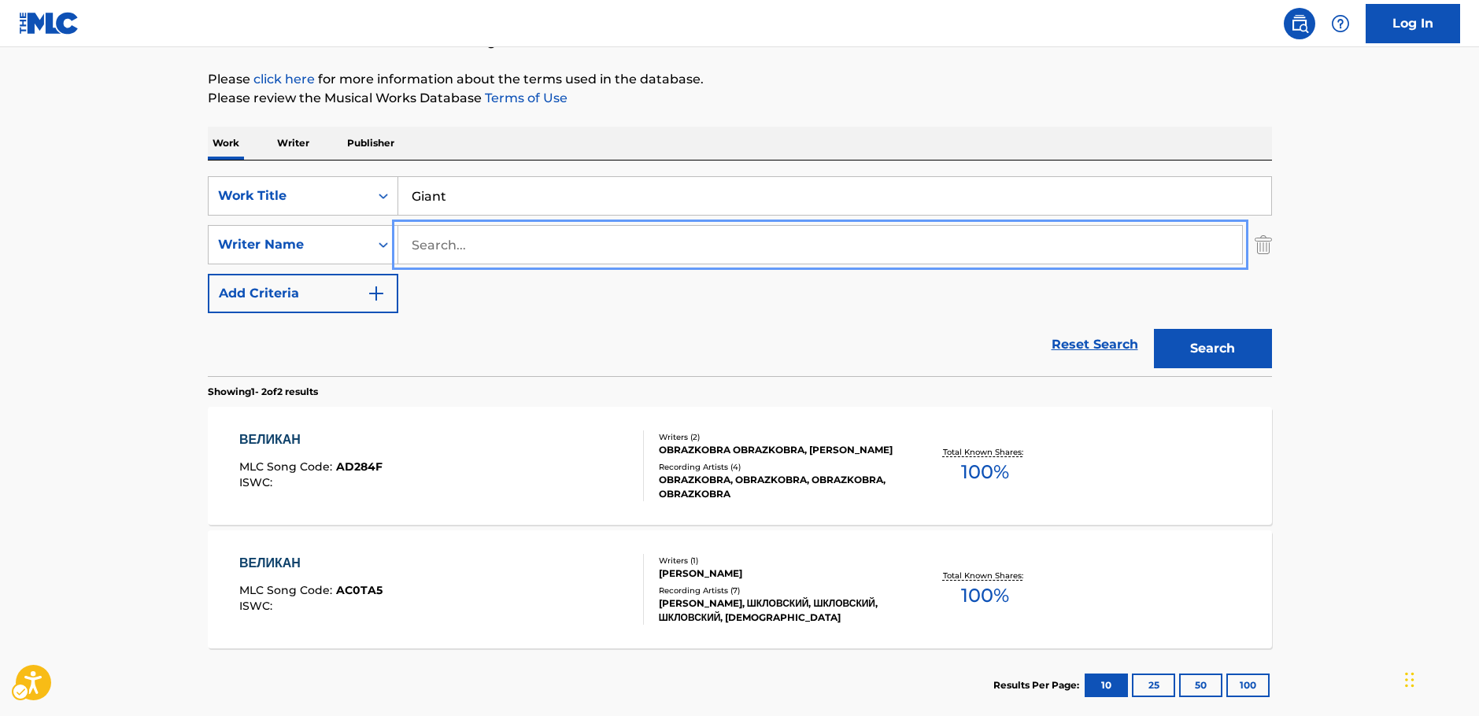
paste input "Shklyarsky"
click at [1195, 345] on button "Search" at bounding box center [1213, 348] width 118 height 39
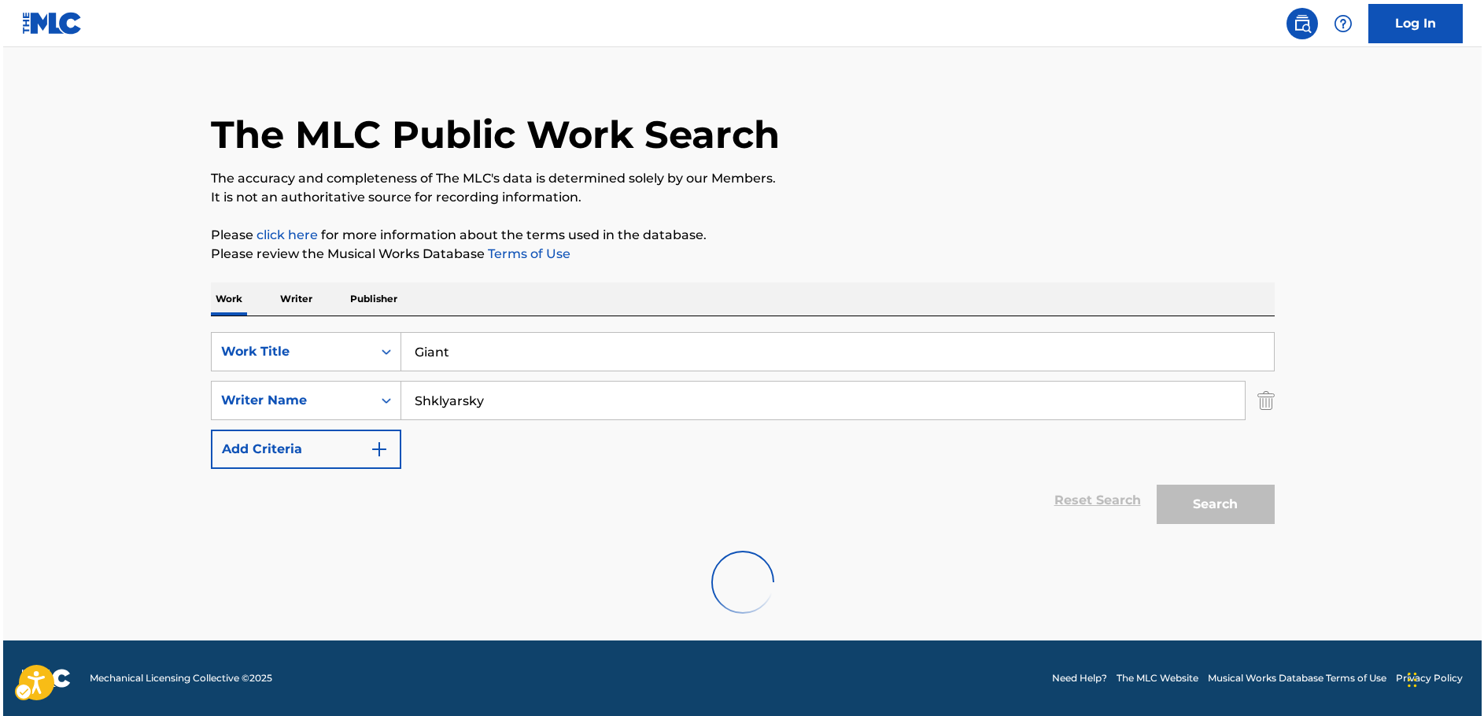
scroll to position [0, 0]
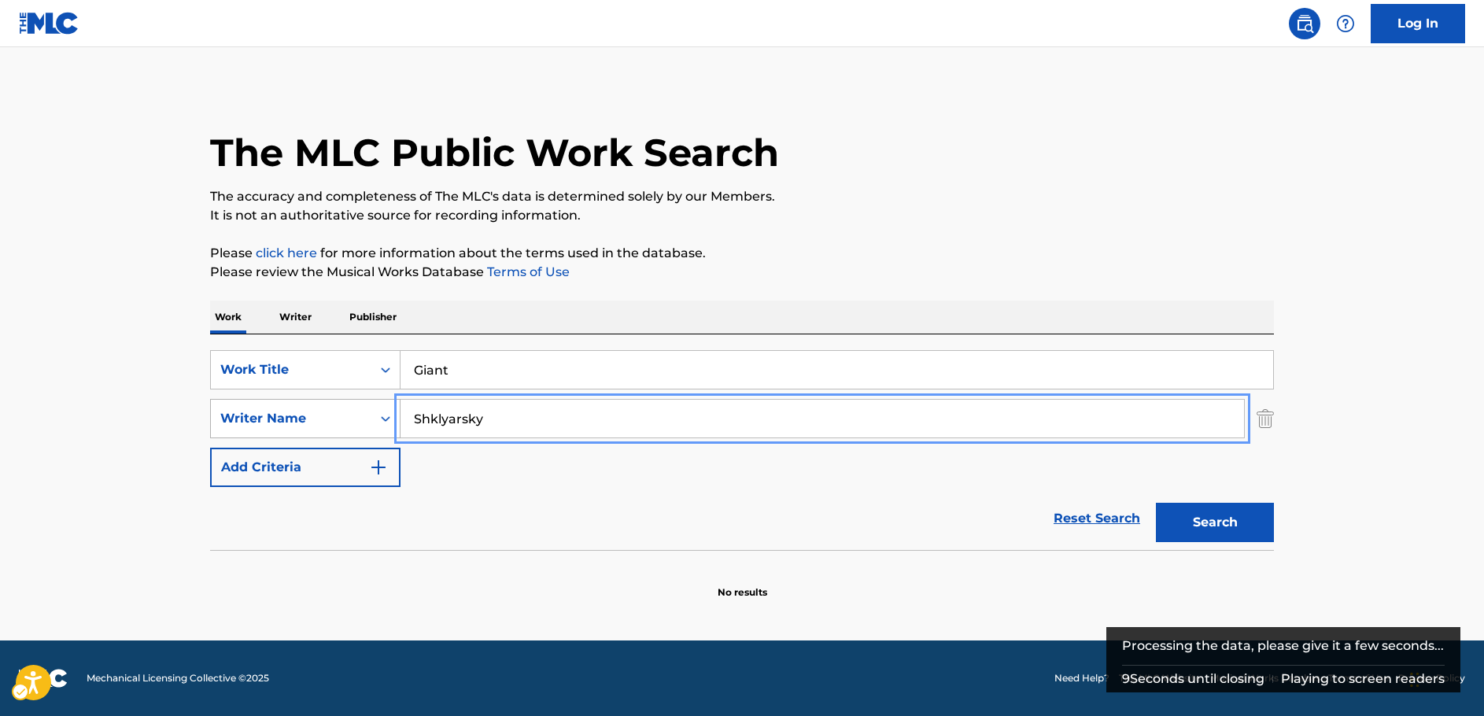
drag, startPoint x: 360, startPoint y: 418, endPoint x: 316, endPoint y: 414, distance: 45.0
click at [308, 422] on div "SearchWithCriteria63f74fdc-74e8-4482-a200-6c27f0c5c00b Writer Name [PERSON_NAME]" at bounding box center [742, 418] width 1064 height 39
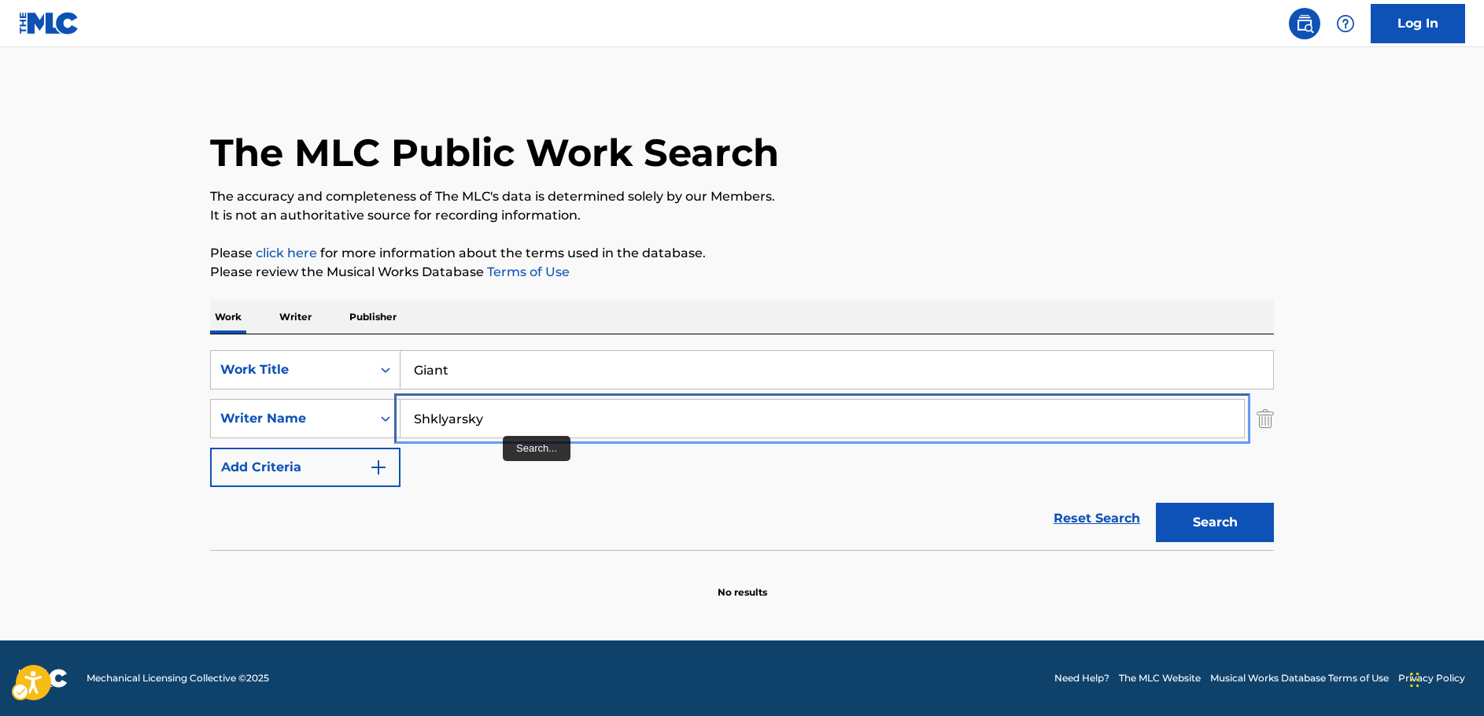
click at [544, 414] on input "Shklyarsky" at bounding box center [823, 419] width 844 height 38
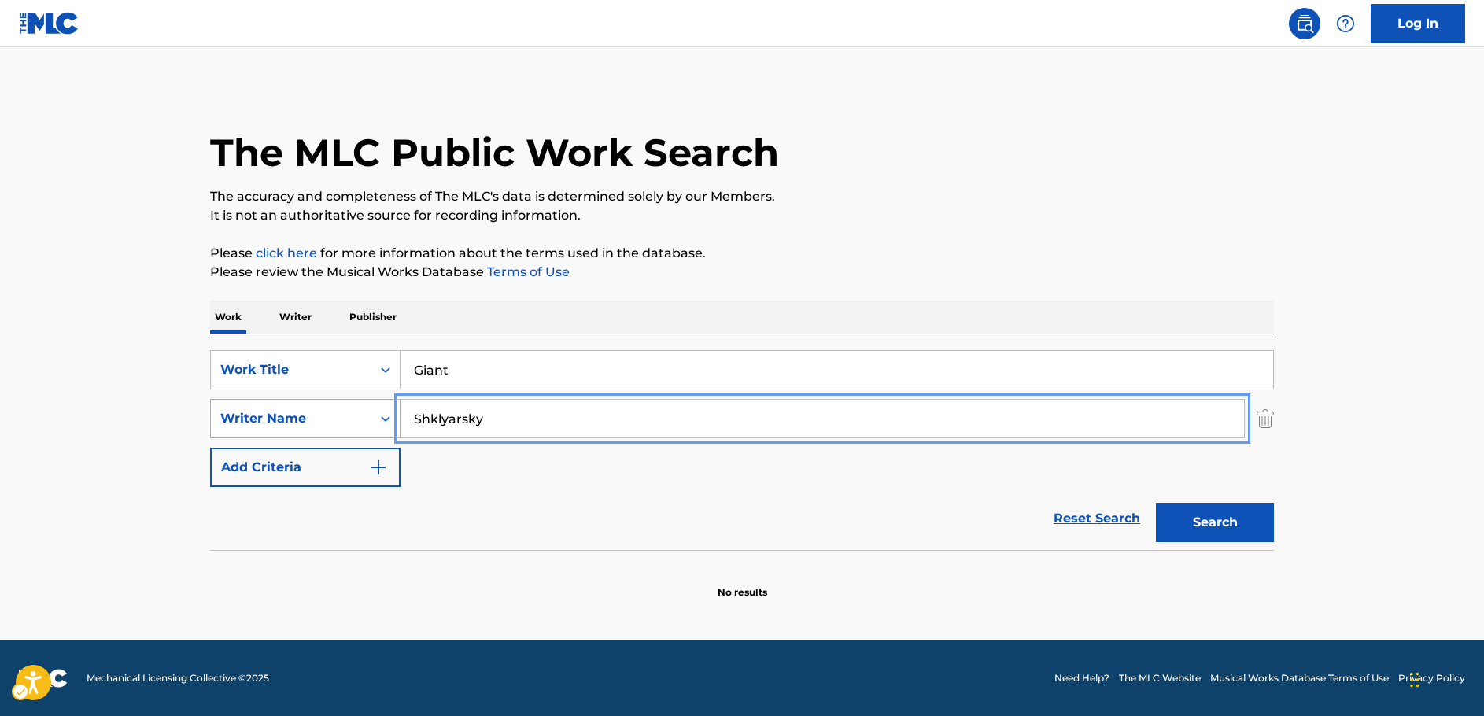
click at [368, 420] on div "SearchWithCriteria63f74fdc-74e8-4482-a200-6c27f0c5c00b Writer Name [PERSON_NAME]" at bounding box center [742, 418] width 1064 height 39
paste input "Шклярский"
type input "Шклярский"
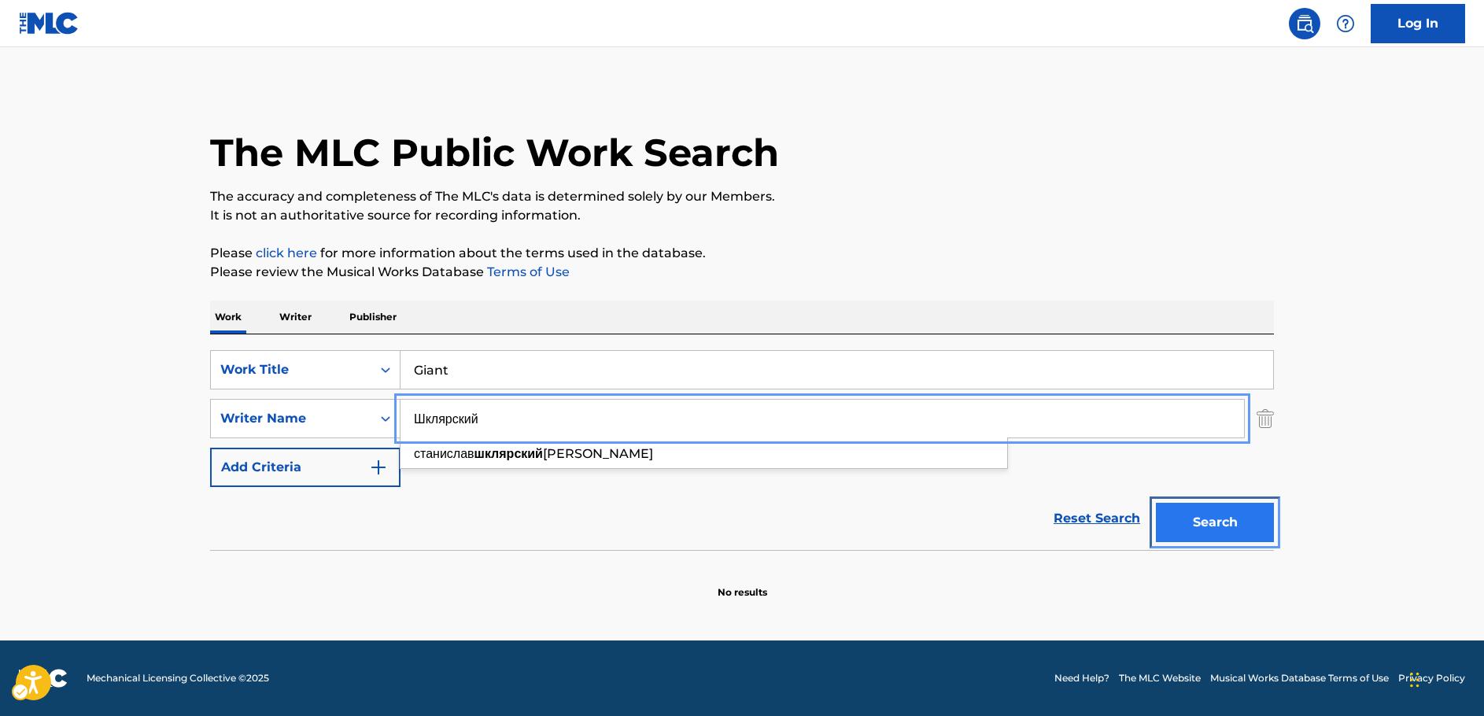
click at [1203, 515] on button "Search" at bounding box center [1215, 522] width 118 height 39
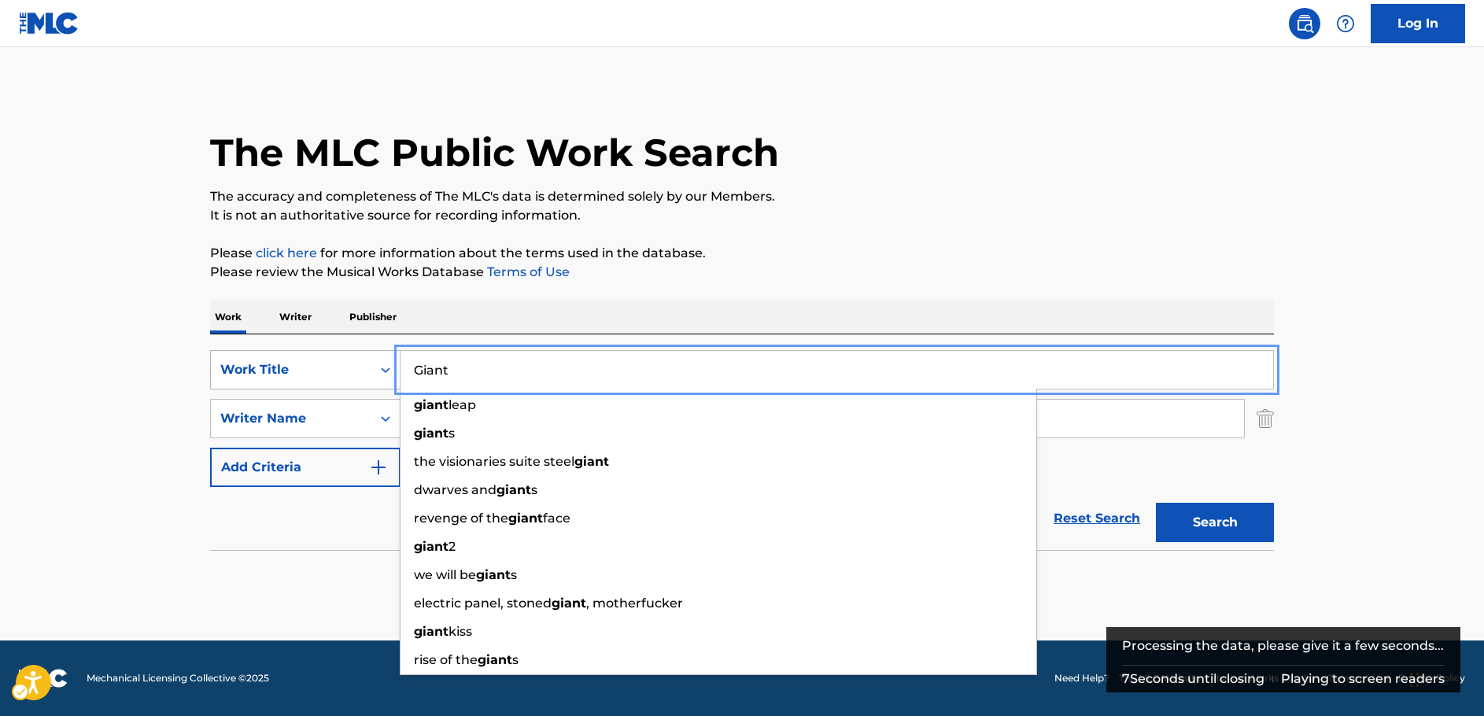
click at [378, 366] on div "SearchWithCriteria33a92ffa-dc83-4e42-8069-8de56279d1d5 Work Title Giant giant l…" at bounding box center [742, 369] width 1064 height 39
paste input "Velikan"
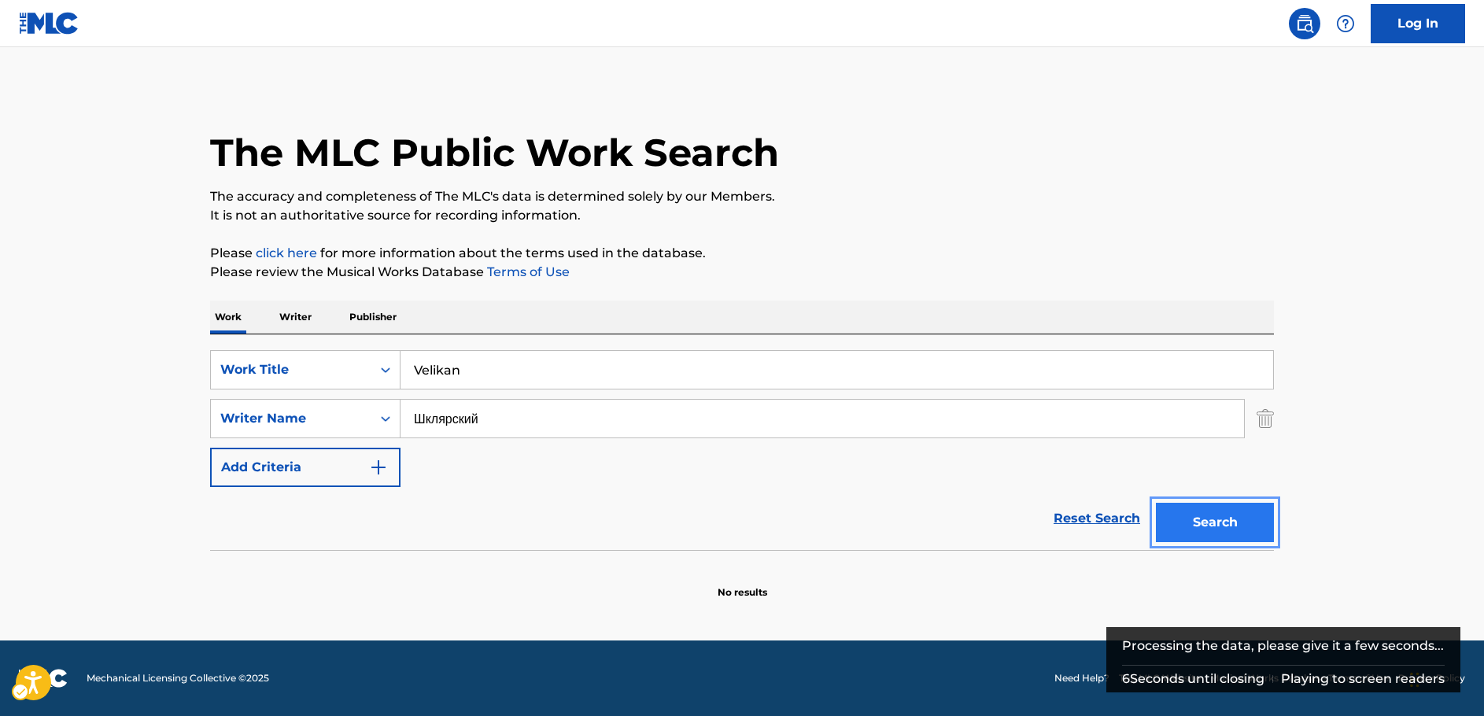
click at [1254, 532] on button "Search" at bounding box center [1215, 522] width 118 height 39
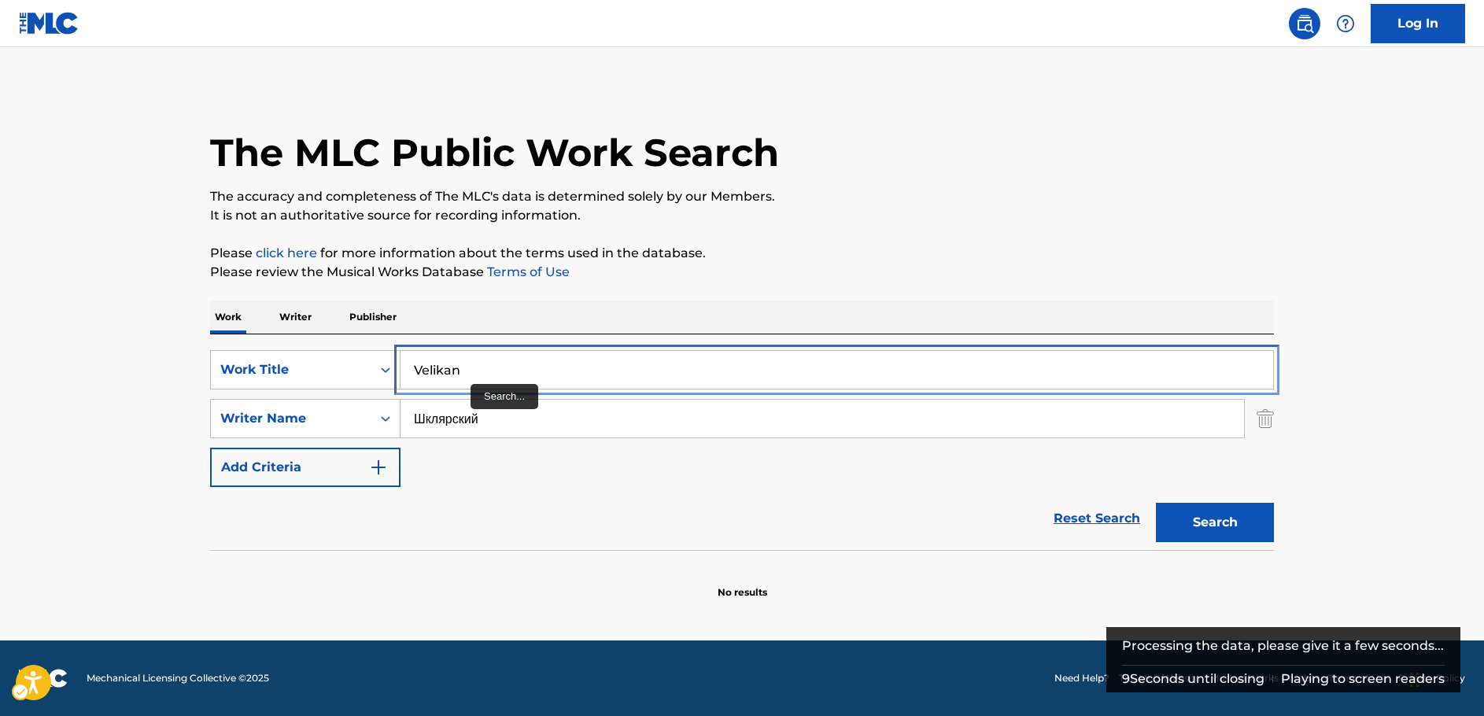
drag, startPoint x: 471, startPoint y: 372, endPoint x: 604, endPoint y: 417, distance: 140.4
click at [352, 366] on div "SearchWithCriteria33a92ffa-dc83-4e42-8069-8de56279d1d5 Work Title Velikan" at bounding box center [742, 369] width 1064 height 39
paste input "Великан"
type input "Великан"
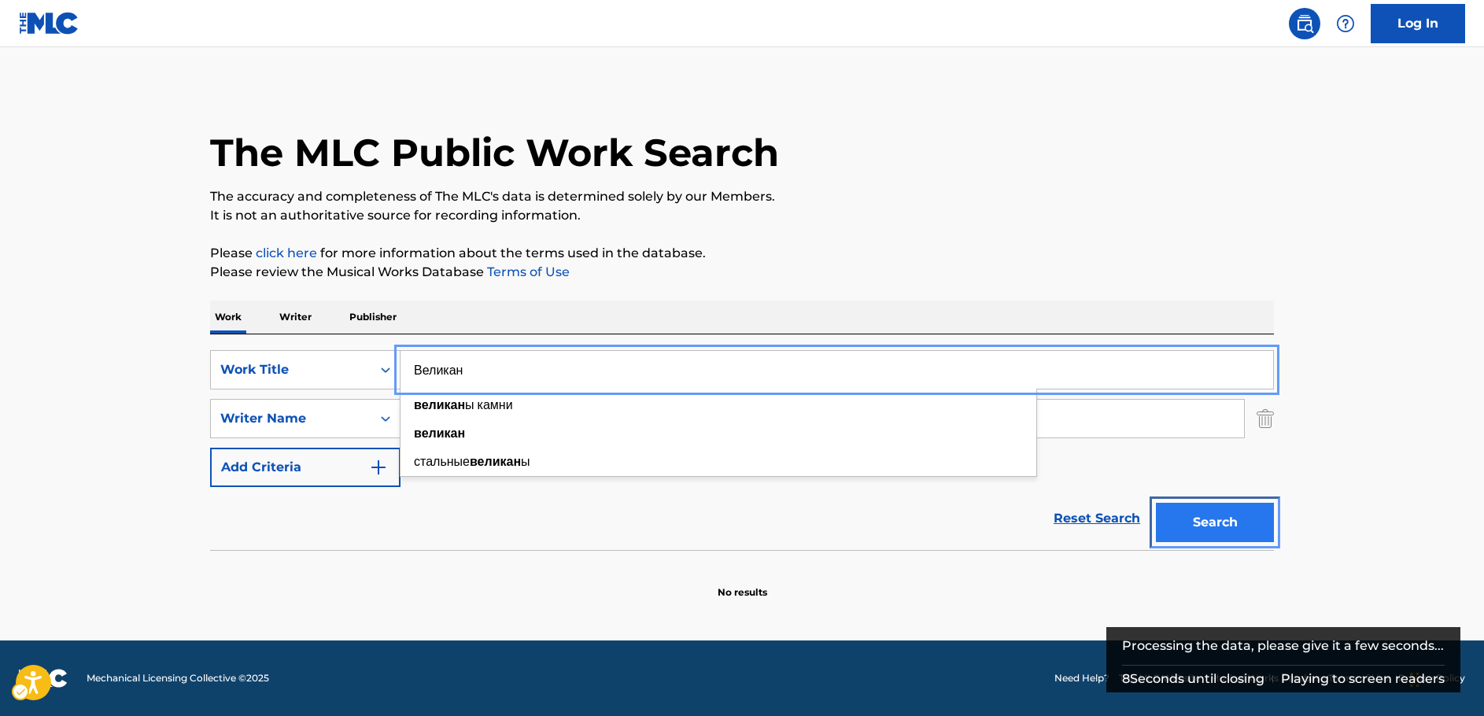
click at [1227, 531] on button "Search" at bounding box center [1215, 522] width 118 height 39
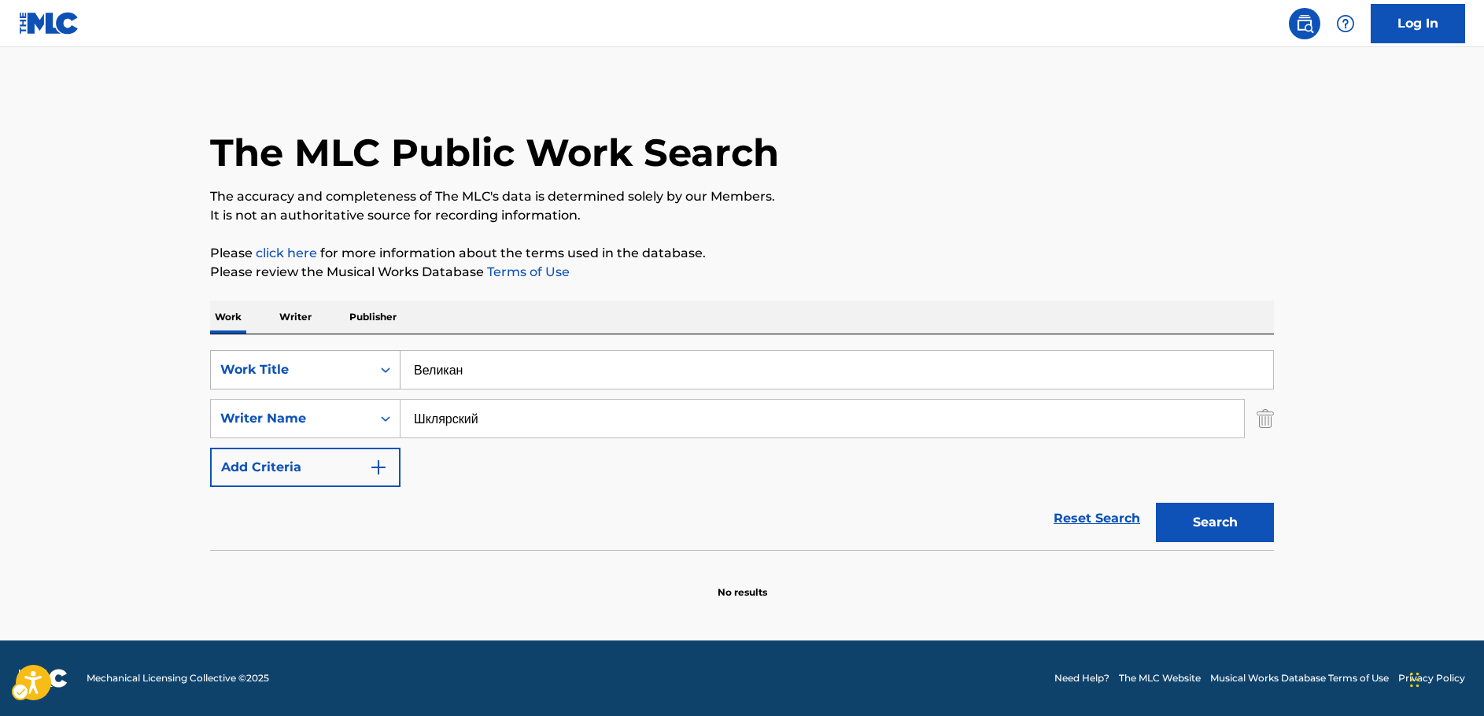
click at [383, 370] on icon "On" at bounding box center [385, 371] width 9 height 6
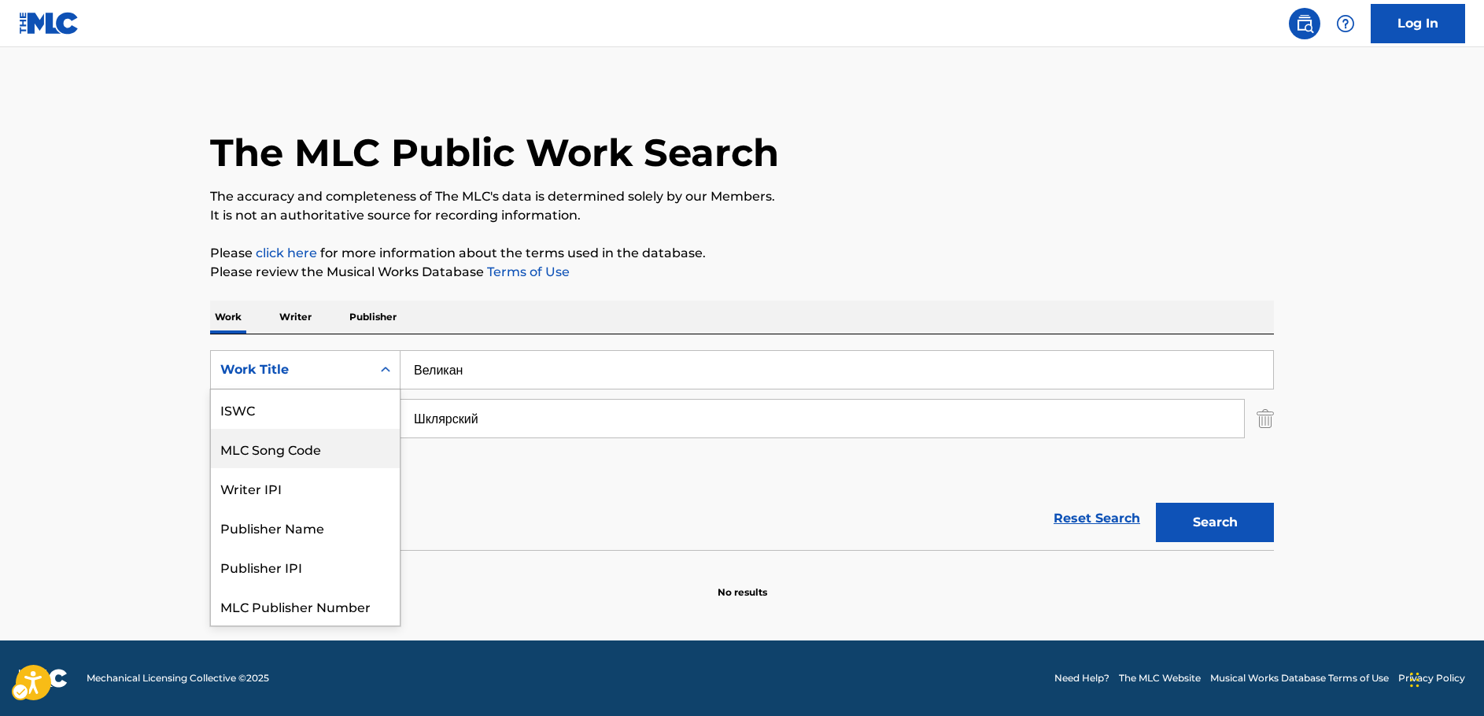
click at [282, 451] on div "MLC Song Code" at bounding box center [305, 448] width 189 height 39
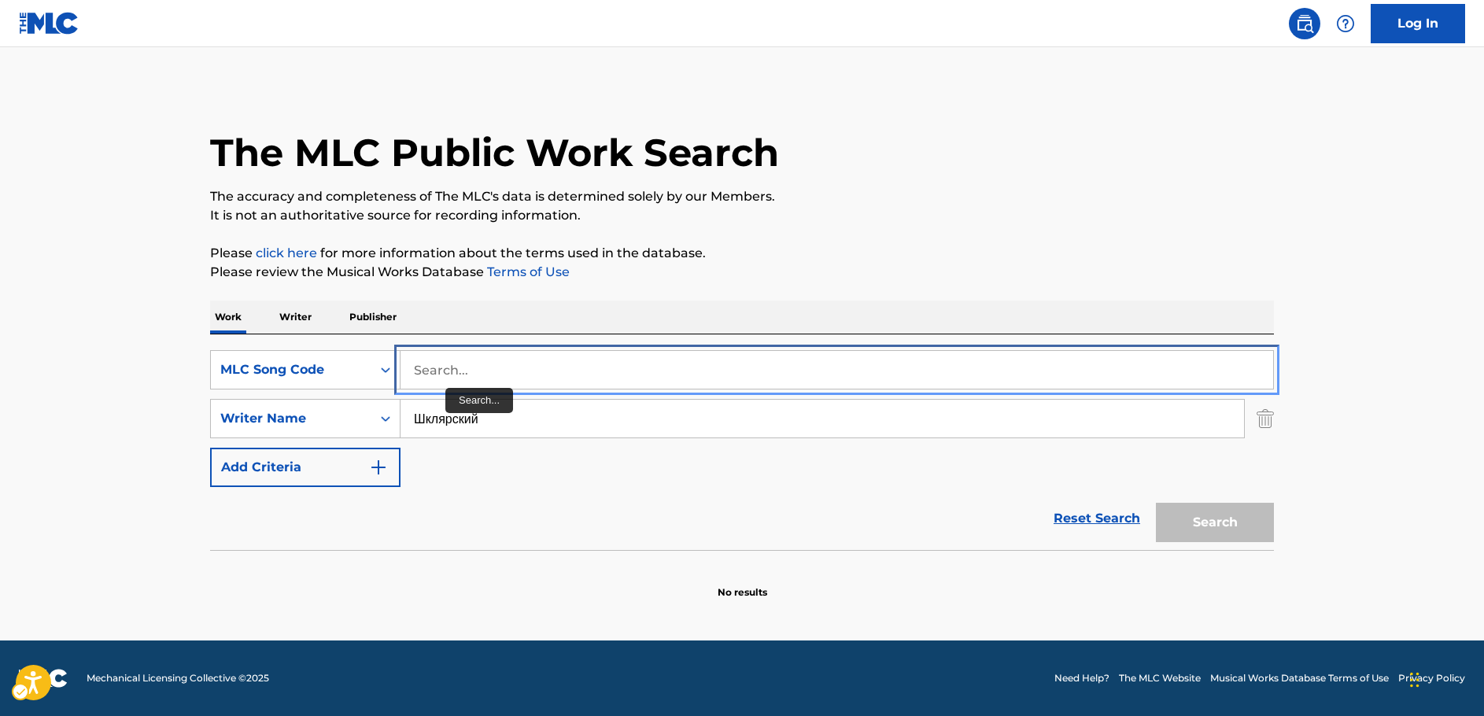
click at [466, 375] on input "Search..." at bounding box center [837, 370] width 873 height 38
paste input "HA5GMI"
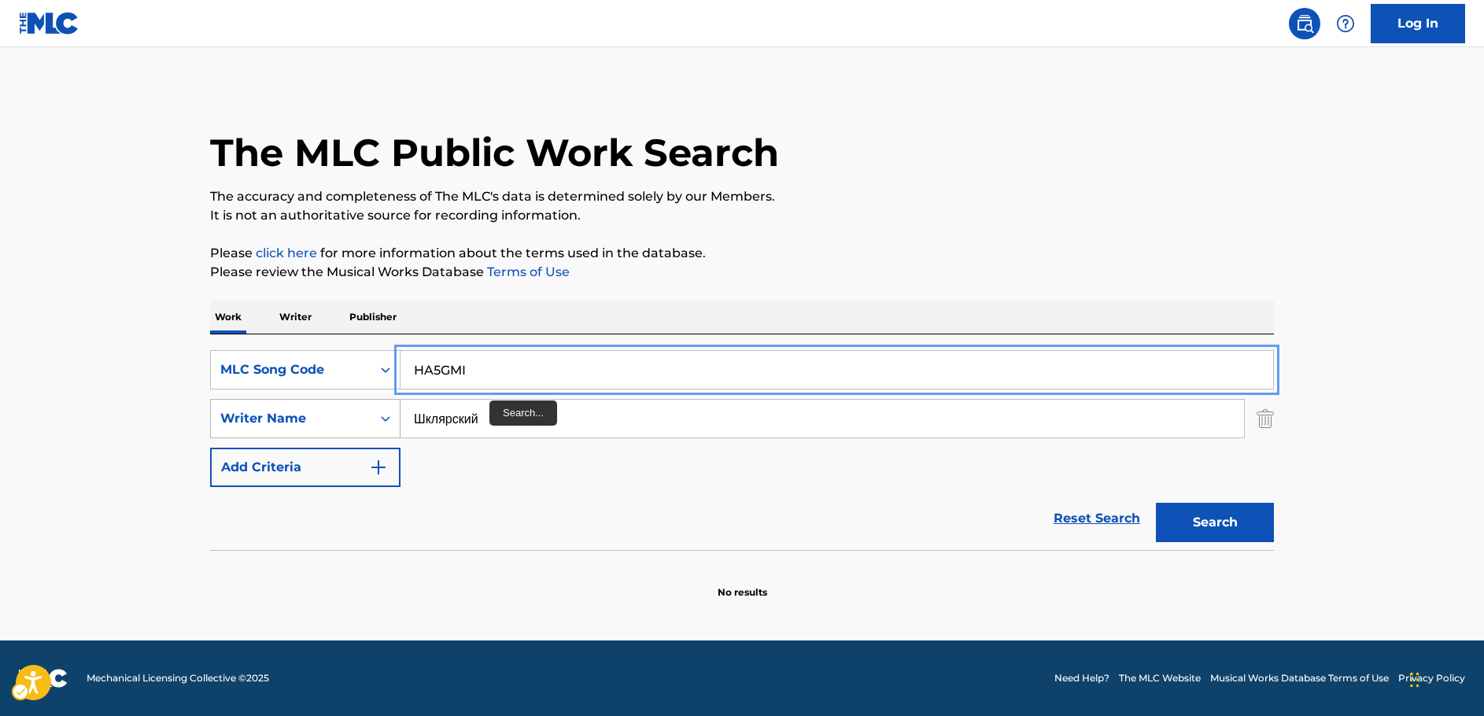
type input "HA5GMI"
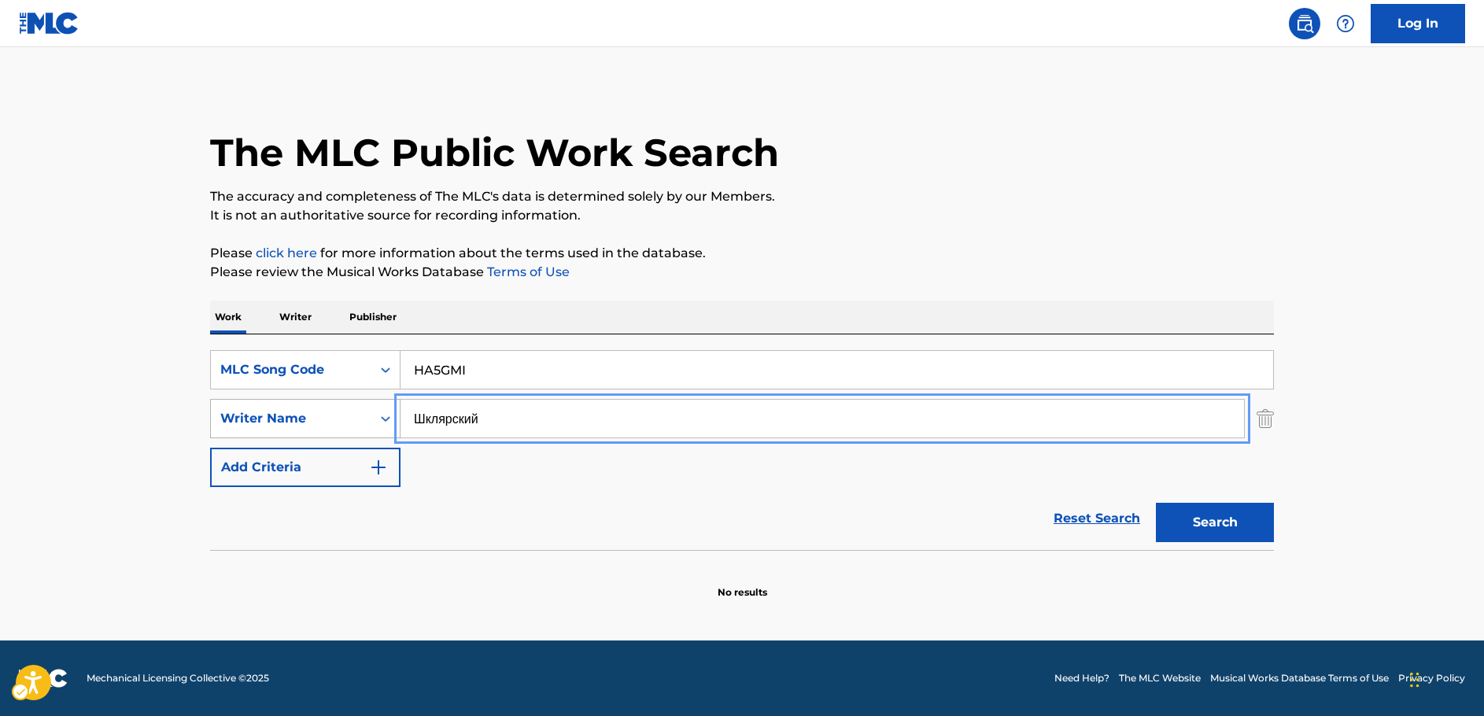
drag, startPoint x: 390, startPoint y: 425, endPoint x: 354, endPoint y: 427, distance: 35.4
click at [355, 427] on div "SearchWithCriteria63f74fdc-74e8-4482-a200-6c27f0c5c00b Writer Name Шклярский" at bounding box center [742, 418] width 1064 height 39
click at [1156, 503] on button "Search" at bounding box center [1215, 522] width 118 height 39
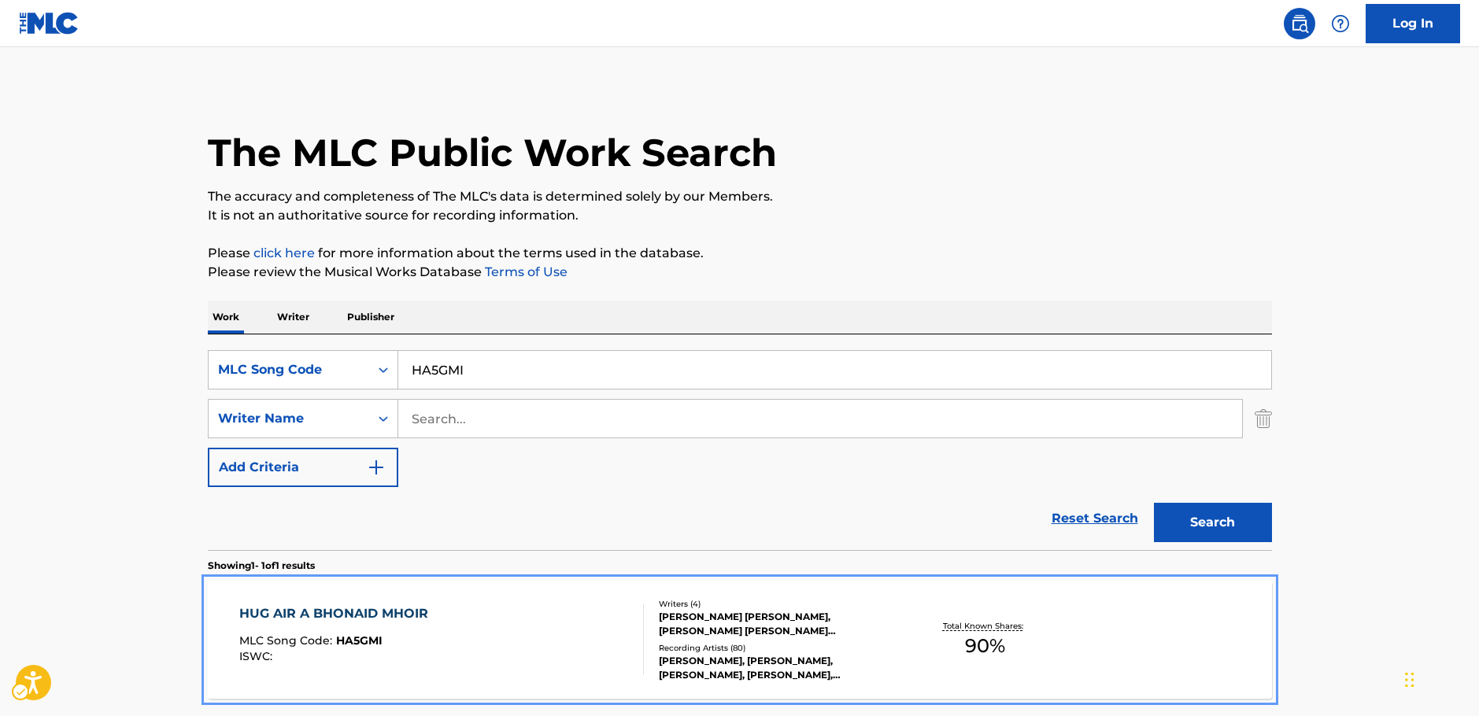
click at [543, 628] on div "HUG AIR A BHONAID MHOIR MLC Song Code : HA5GMI ISWC :" at bounding box center [441, 639] width 405 height 71
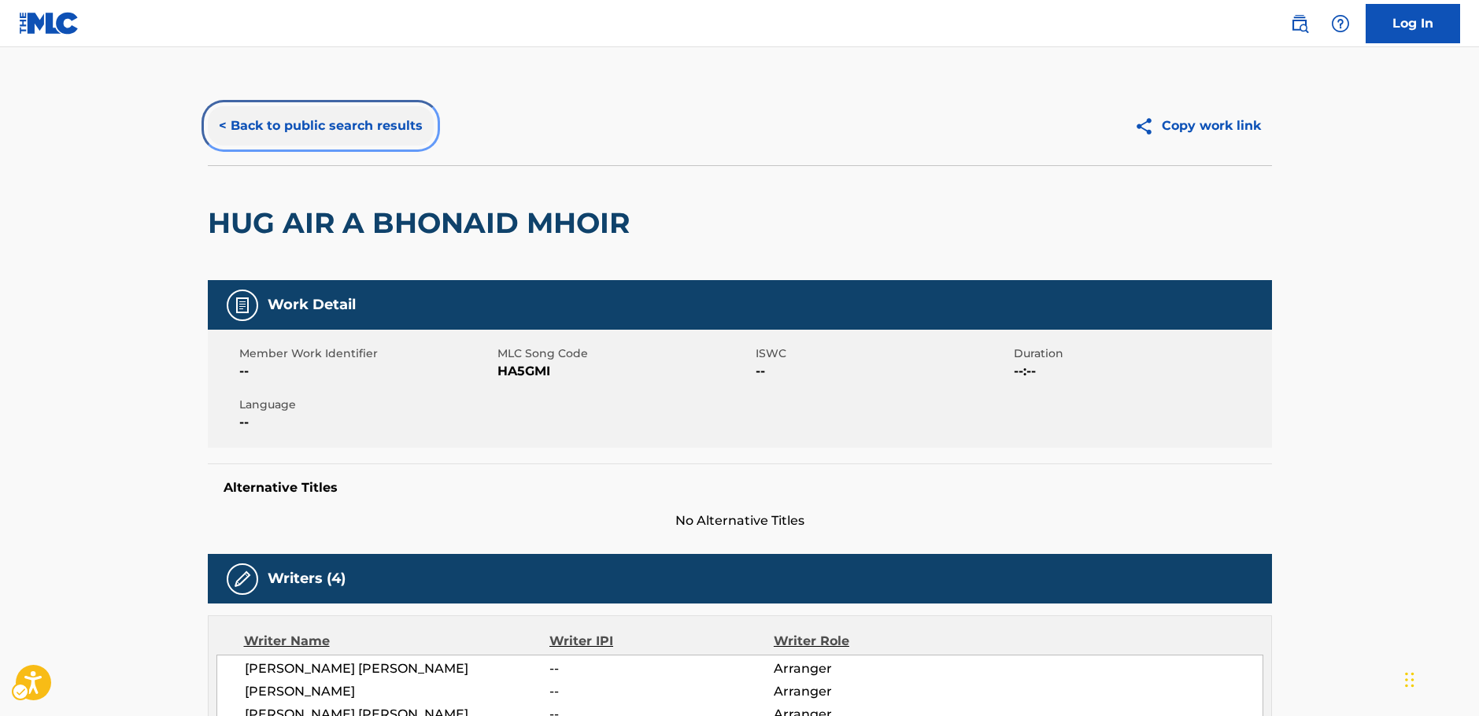
click at [325, 126] on button "< Back to public search results" at bounding box center [321, 125] width 226 height 39
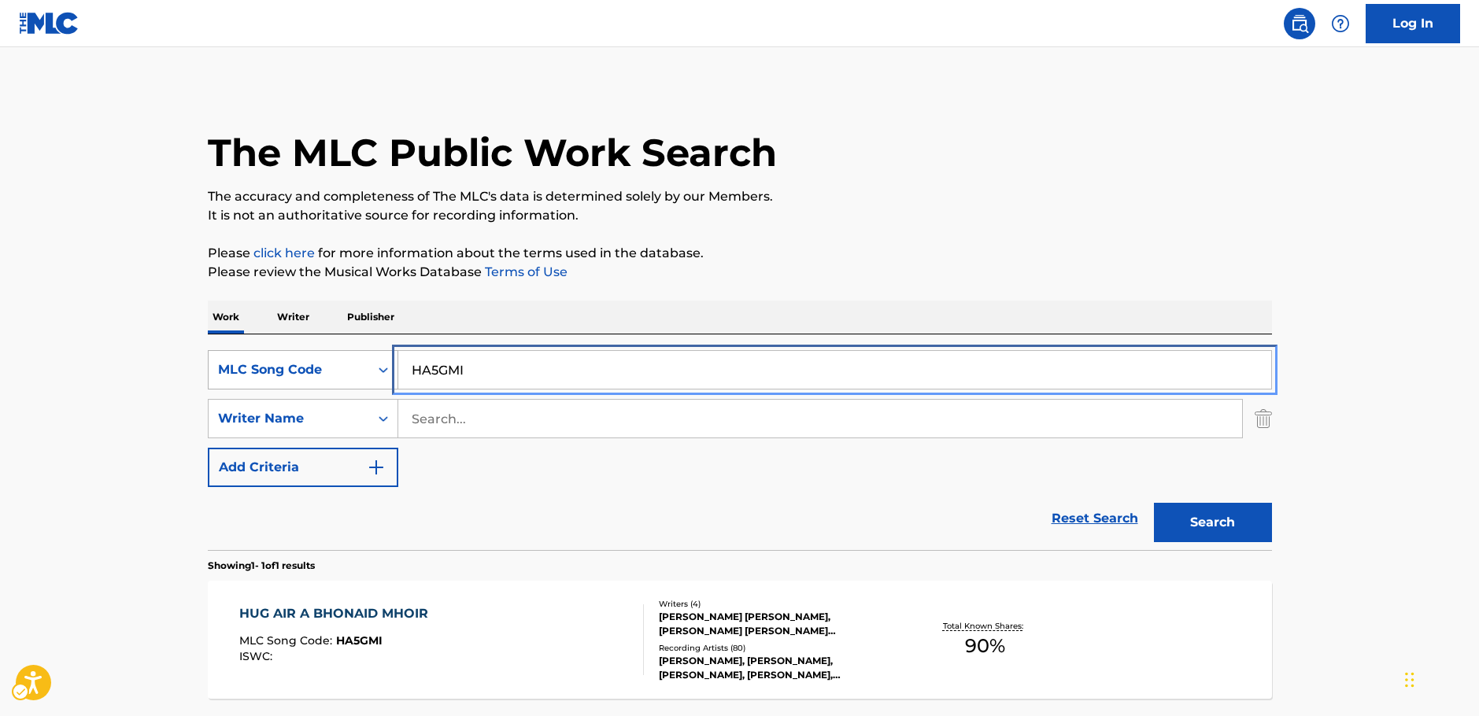
drag, startPoint x: 471, startPoint y: 368, endPoint x: 345, endPoint y: 384, distance: 126.1
click at [345, 382] on div "SearchWithCriteria1f92eaff-68ee-4d6a-9d47-964735bbc281 MLC Song Code HA5GMI" at bounding box center [740, 369] width 1064 height 39
paste input "FD9137"
type input "FD9137"
click at [1174, 508] on button "Search" at bounding box center [1213, 522] width 118 height 39
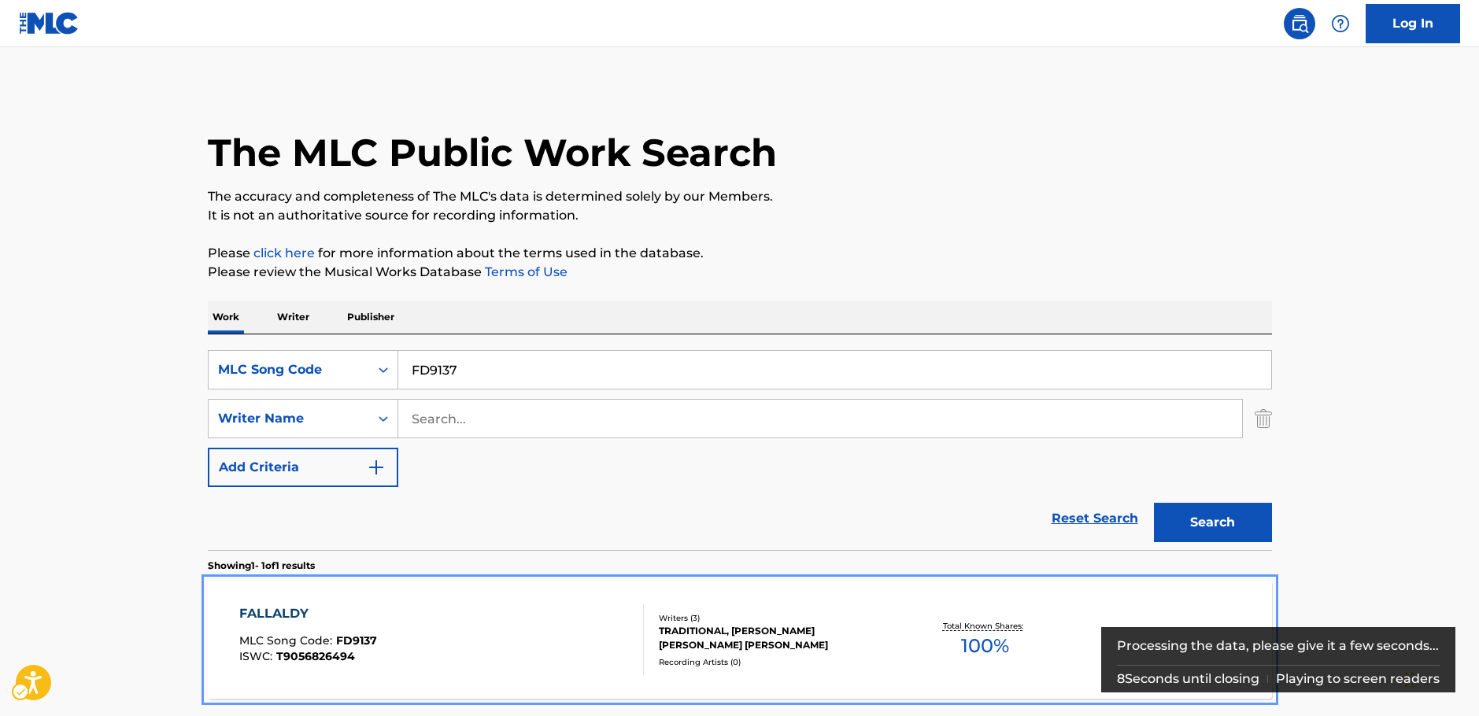
click at [497, 646] on div "FALLALDY MLC Song Code : FD9137 ISWC : T9056826494" at bounding box center [441, 639] width 405 height 71
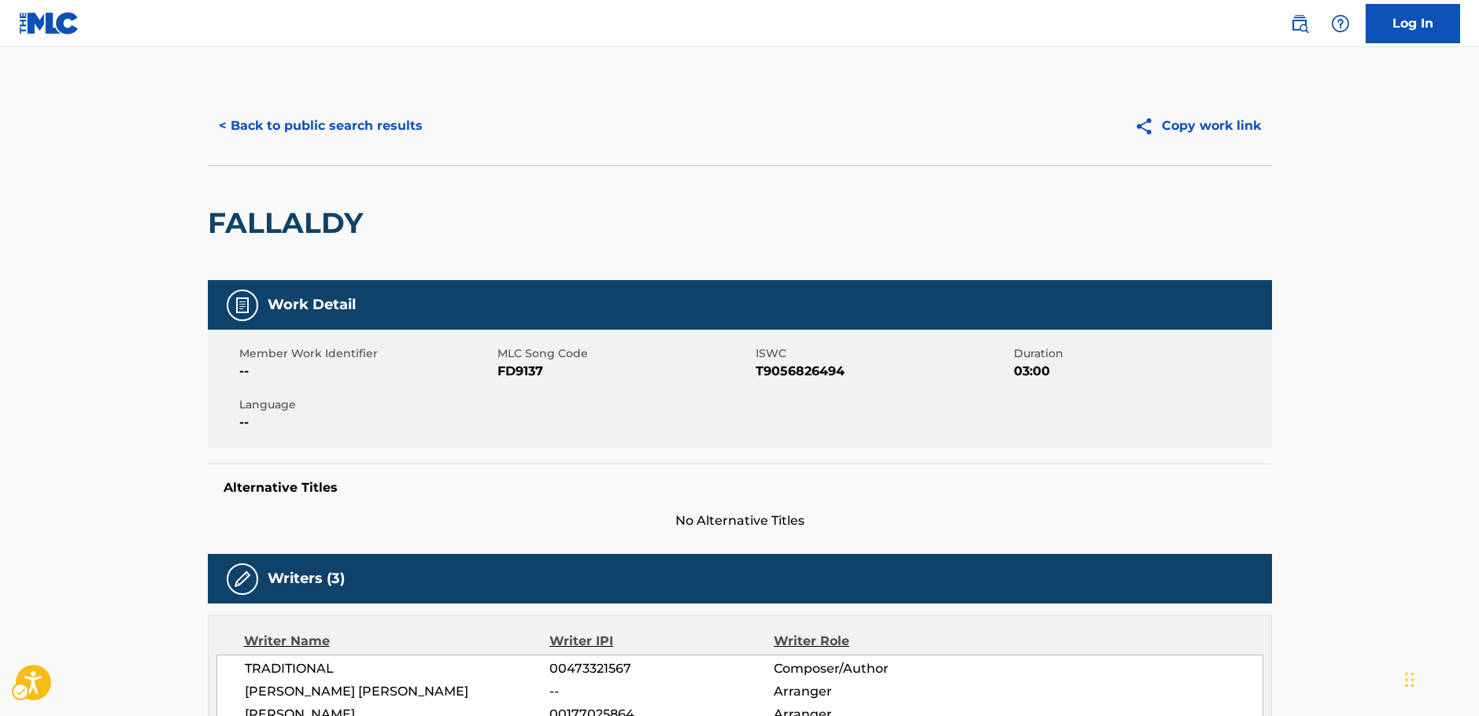
click at [520, 367] on span "MLC Song Code - FD9137" at bounding box center [624, 371] width 254 height 19
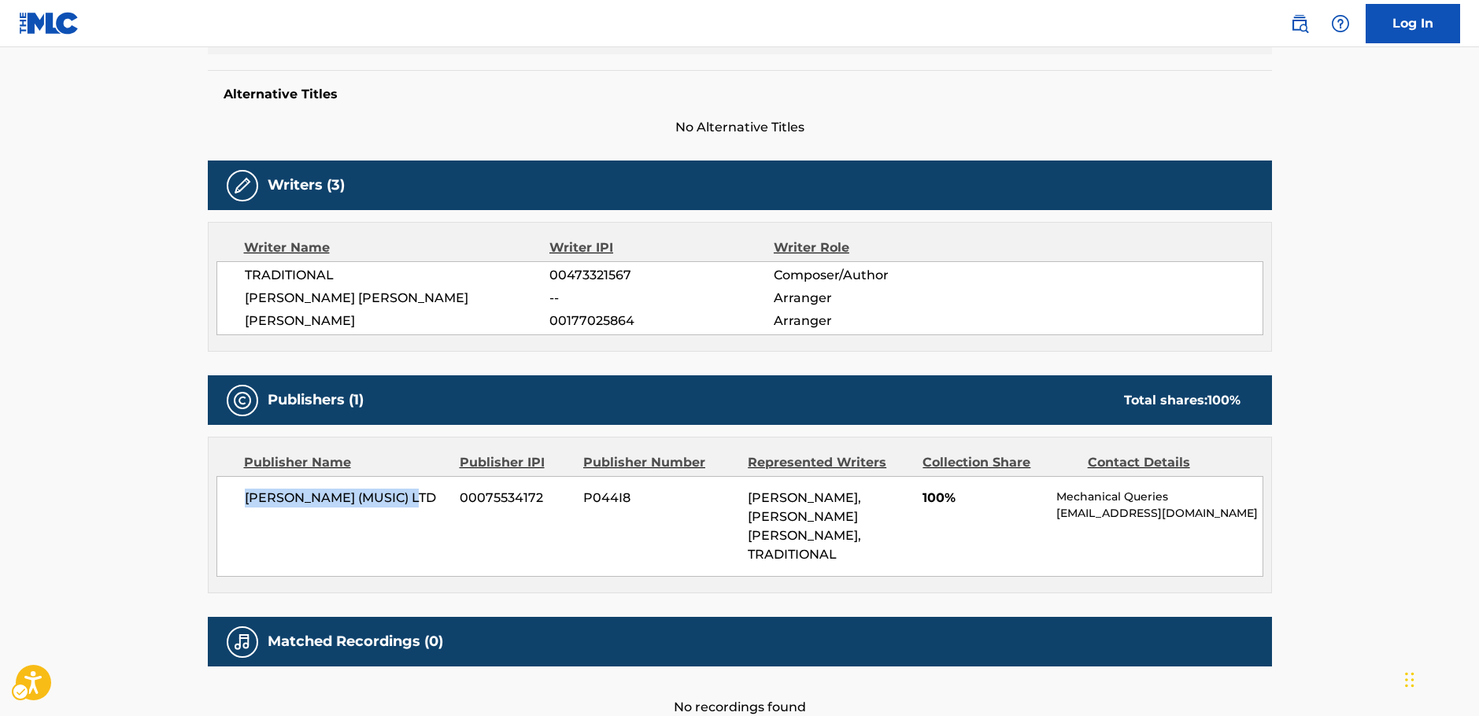
drag, startPoint x: 431, startPoint y: 504, endPoint x: 246, endPoint y: 504, distance: 184.9
click at [236, 505] on div "[PERSON_NAME] (MUSIC) LTD 00075534172 P044I8 [PERSON_NAME], [PERSON_NAME] [PERS…" at bounding box center [739, 526] width 1047 height 101
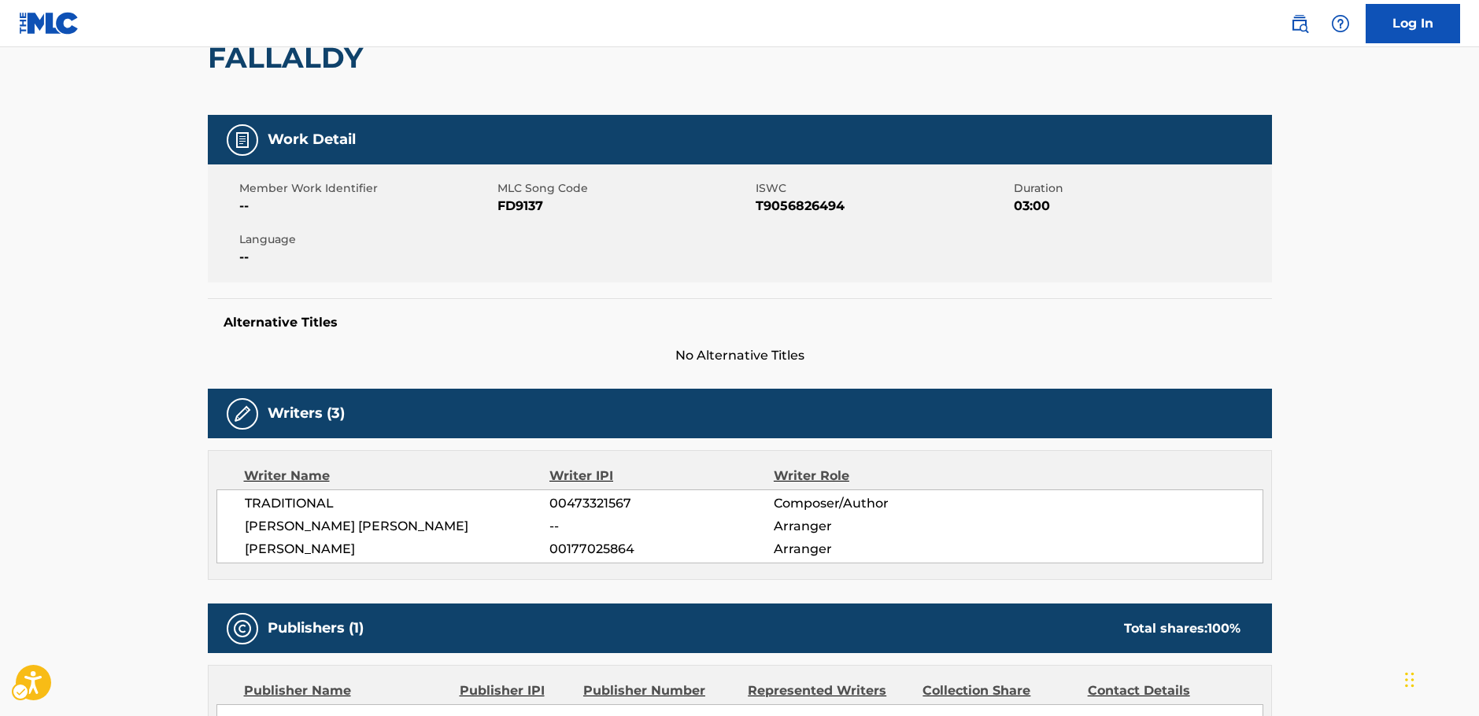
scroll to position [0, 0]
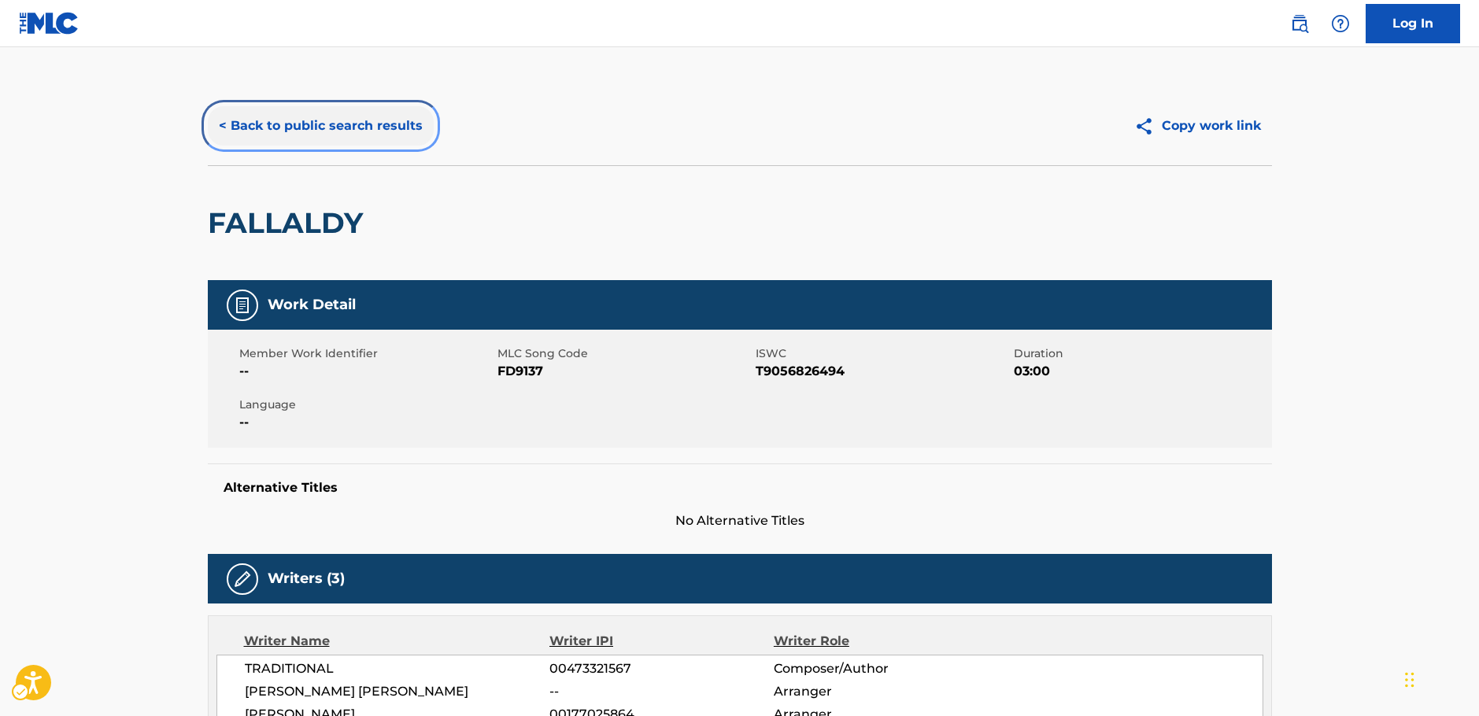
click at [292, 127] on button "< Back to public search results" at bounding box center [321, 125] width 226 height 39
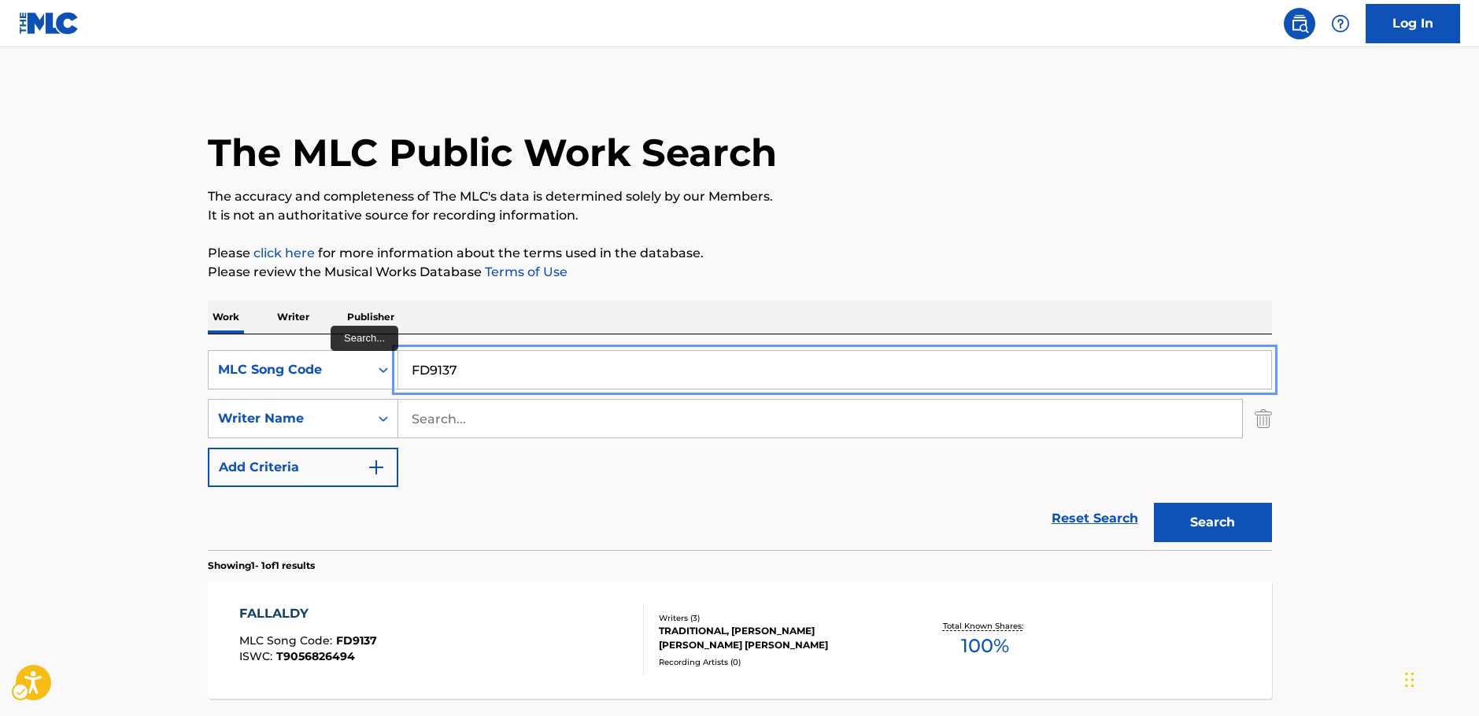
drag, startPoint x: 467, startPoint y: 370, endPoint x: 470, endPoint y: 393, distance: 23.7
click at [349, 358] on div "SearchWithCriteria1f92eaff-68ee-4d6a-9d47-964735bbc281 MLC Song Code FD9137" at bounding box center [740, 369] width 1064 height 39
paste input "AY4X1J"
type input "AY4X1J"
click at [1210, 514] on button "Search" at bounding box center [1213, 522] width 118 height 39
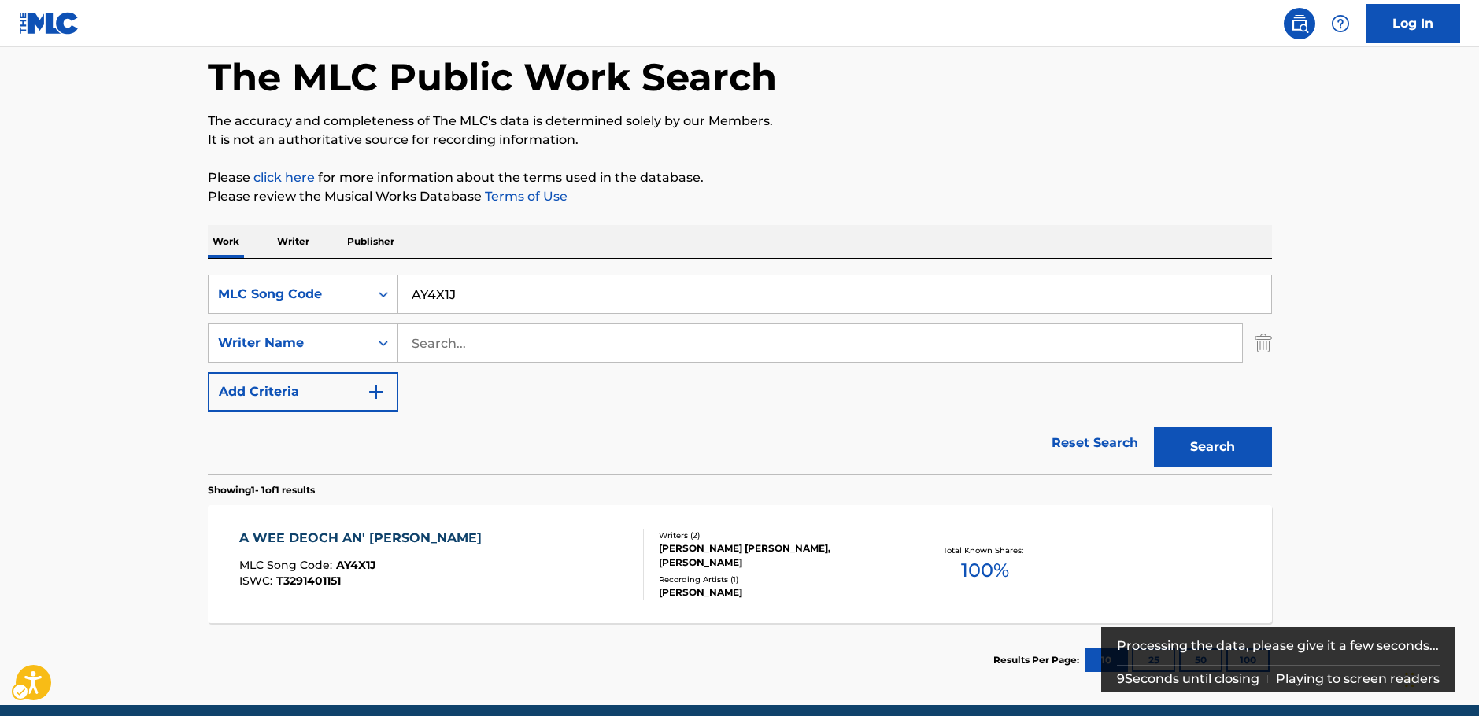
scroll to position [140, 0]
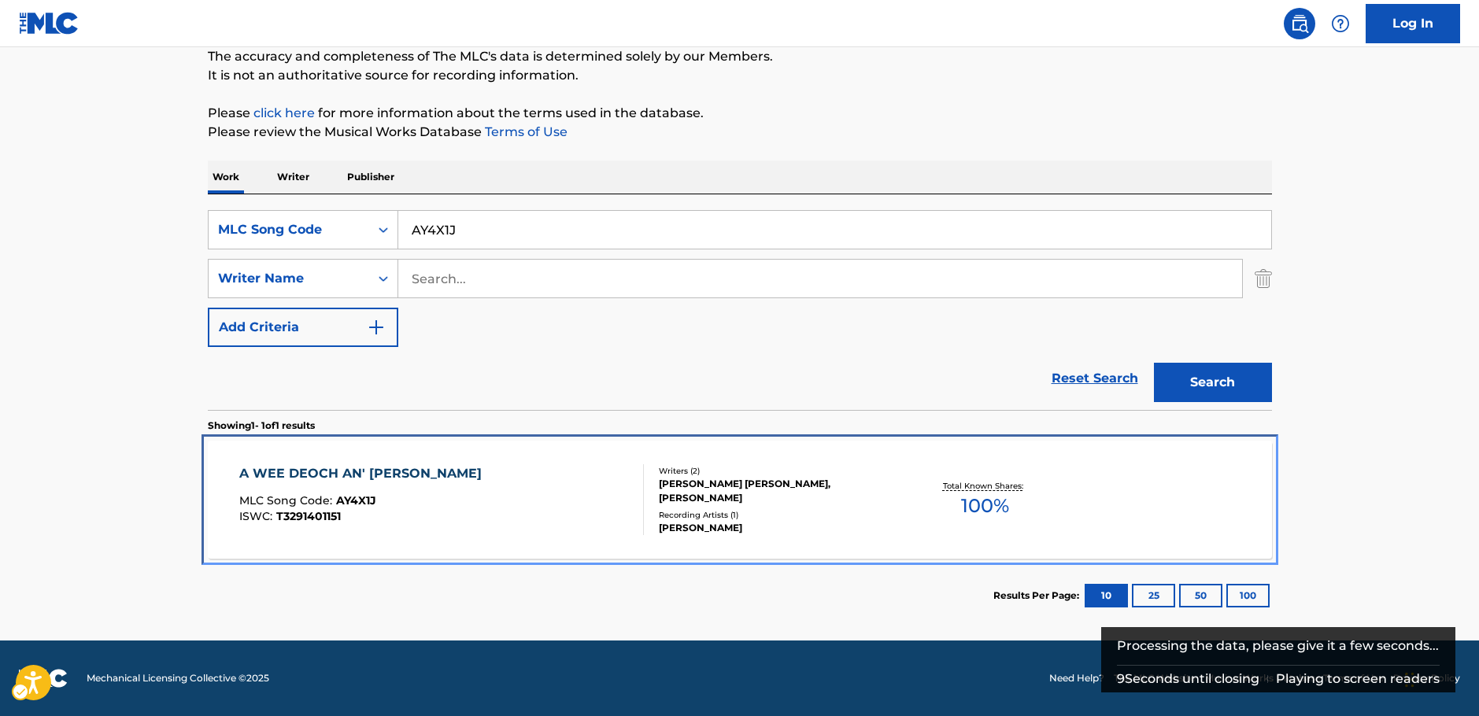
click at [534, 526] on div "A WEE DEOCH AN' [PERSON_NAME] MLC Song Code : AY4X1J ISWC : T3291401151" at bounding box center [441, 499] width 405 height 71
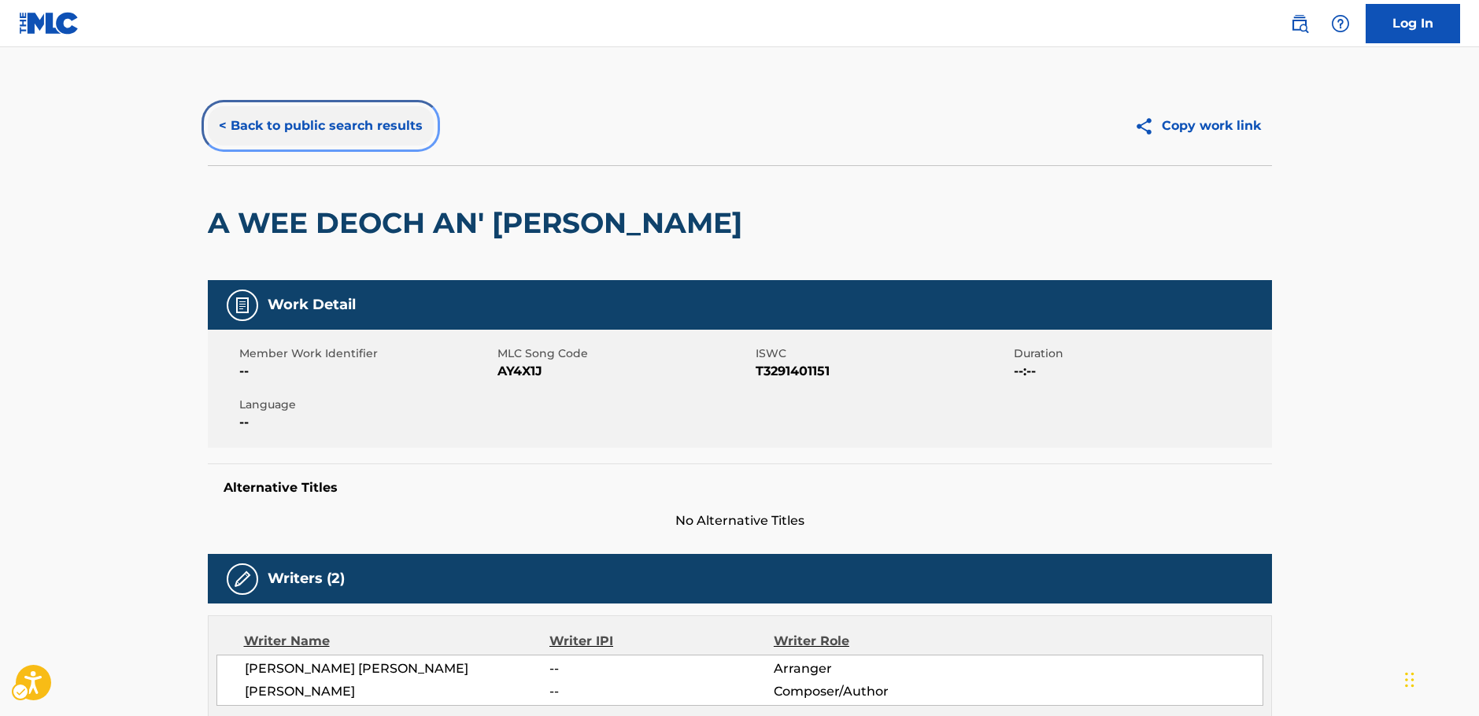
click at [331, 122] on button "< Back to public search results" at bounding box center [321, 125] width 226 height 39
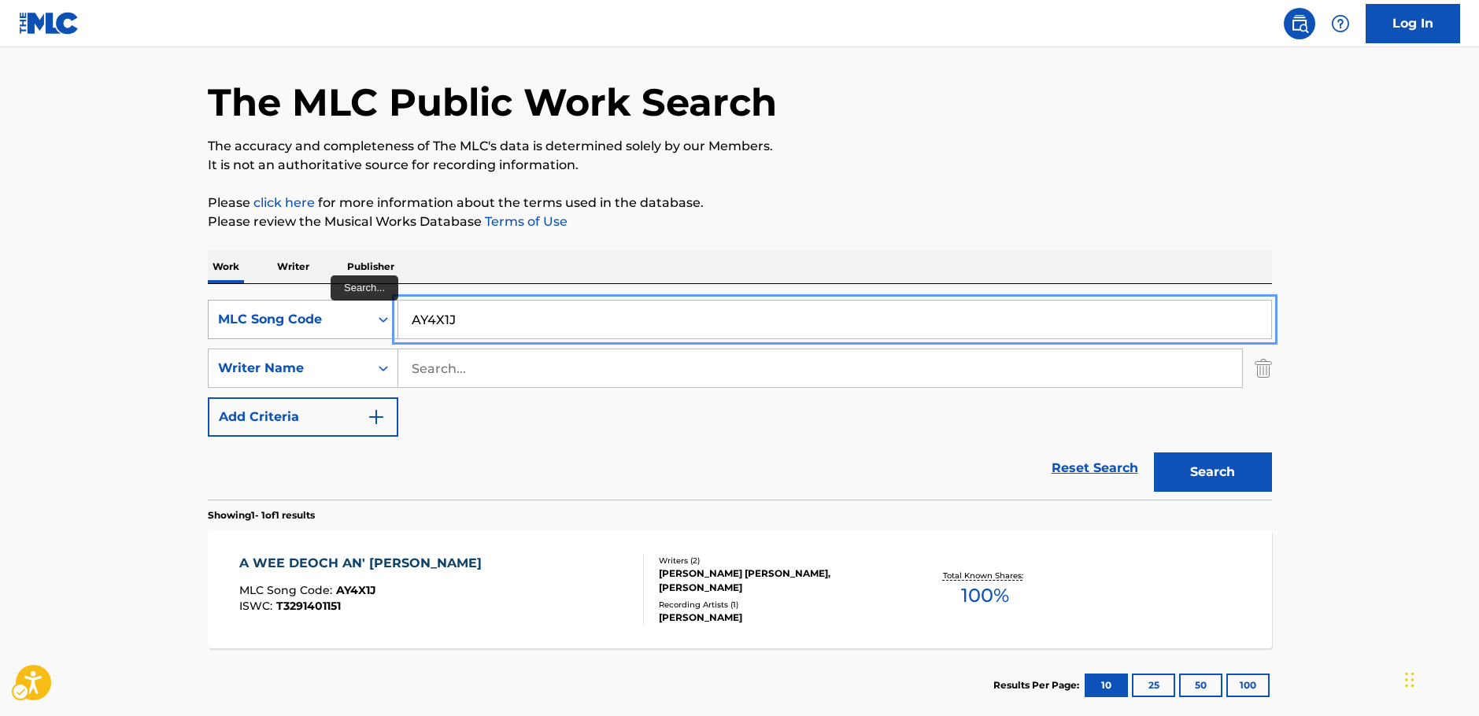
drag, startPoint x: 399, startPoint y: 317, endPoint x: 291, endPoint y: 327, distance: 108.2
click at [283, 323] on div "SearchWithCriteria1f92eaff-68ee-4d6a-9d47-964735bbc281 MLC Song Code AY4X1J" at bounding box center [740, 319] width 1064 height 39
paste input "HA5GMI"
type input "HA5GMI"
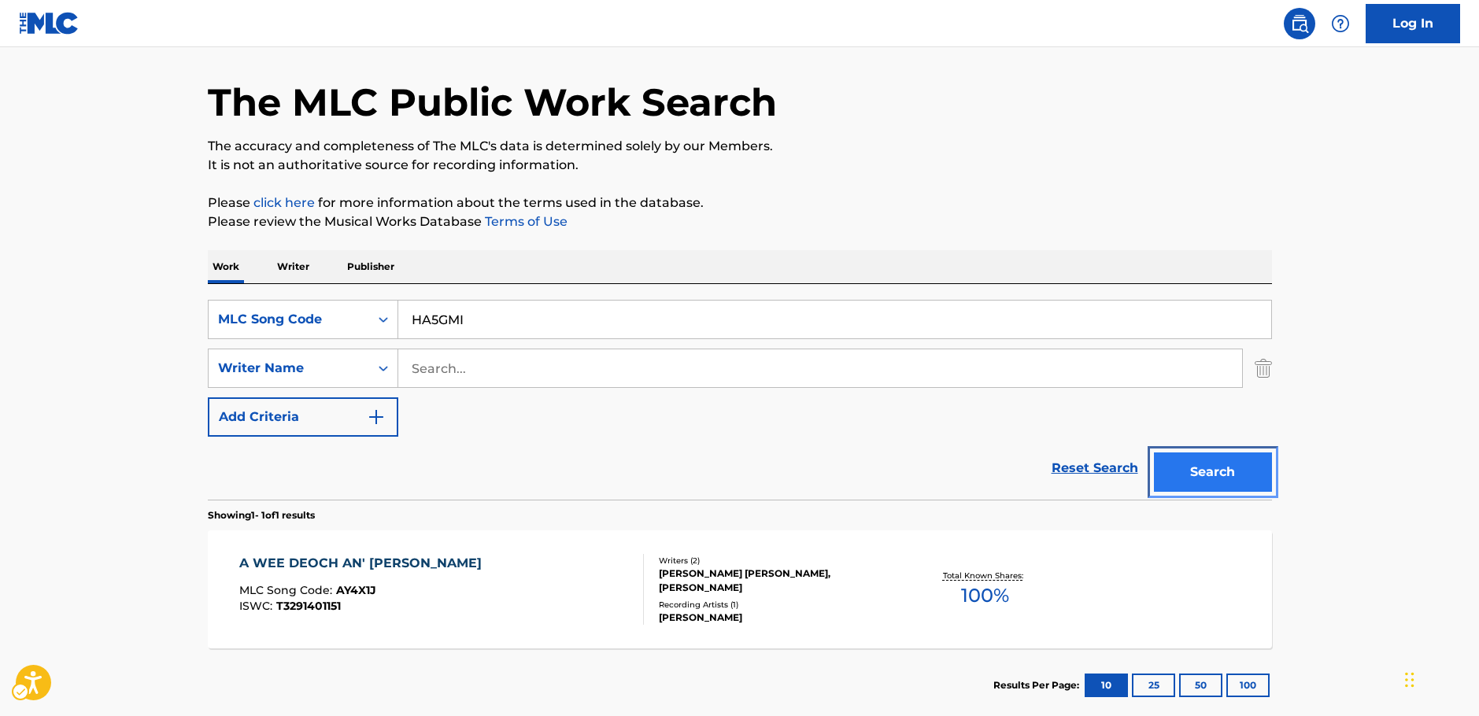
click at [1187, 466] on button "Search" at bounding box center [1213, 472] width 118 height 39
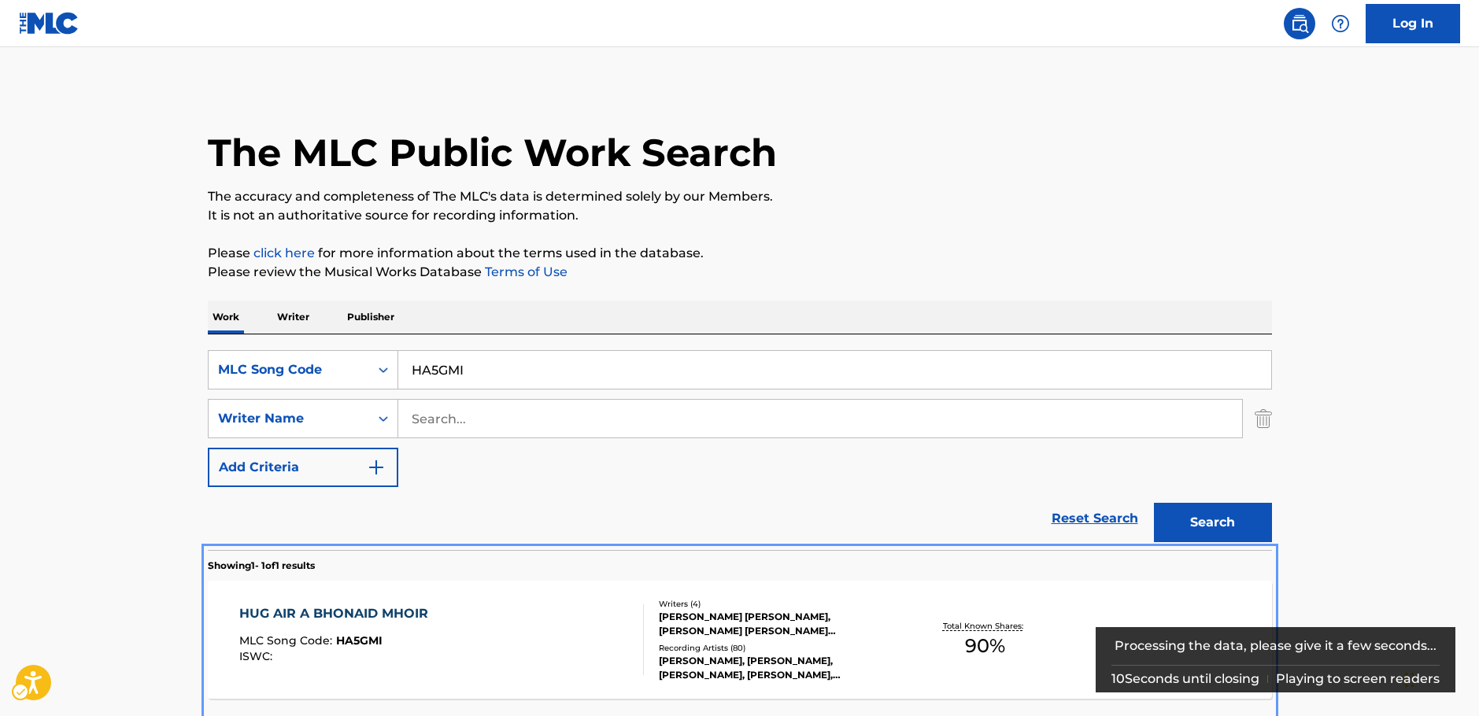
scroll to position [57, 0]
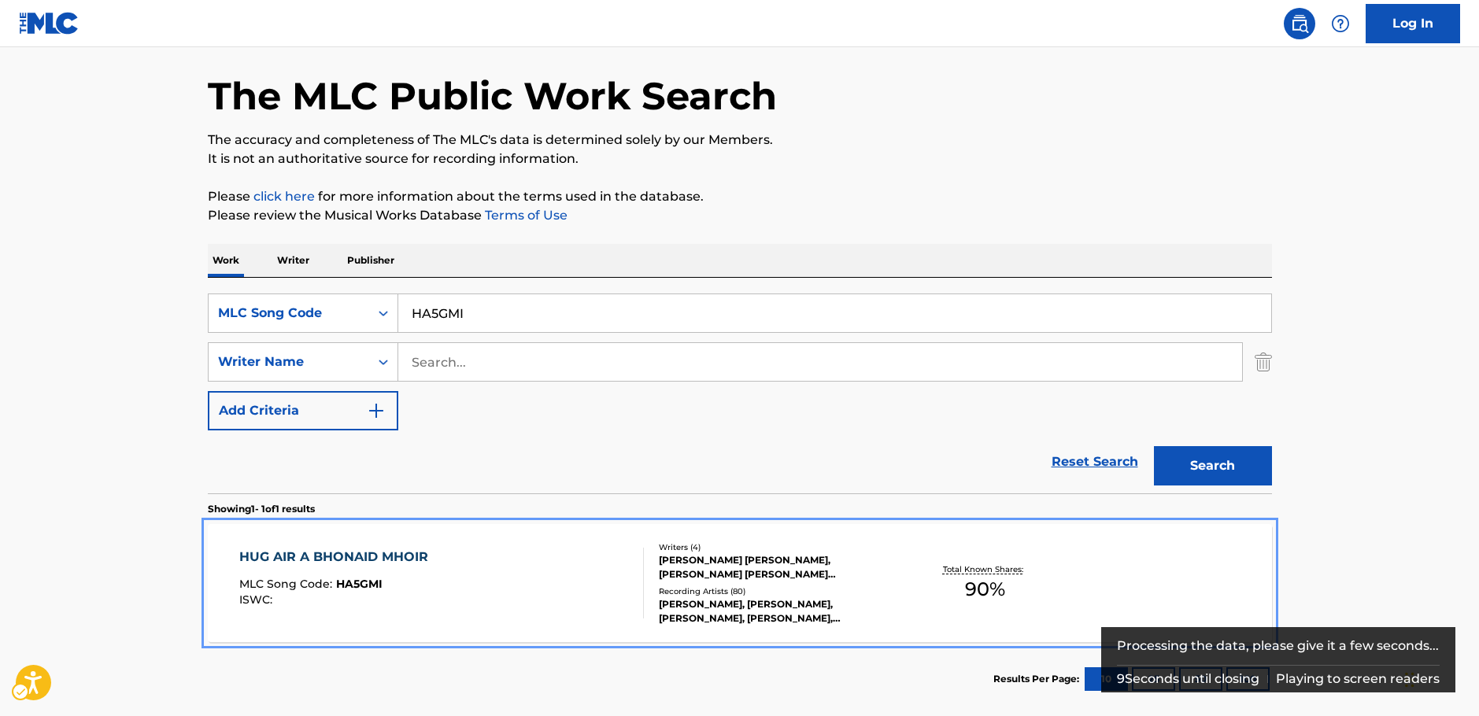
click at [426, 586] on div "MLC Song Code : HA5GMI" at bounding box center [337, 586] width 197 height 16
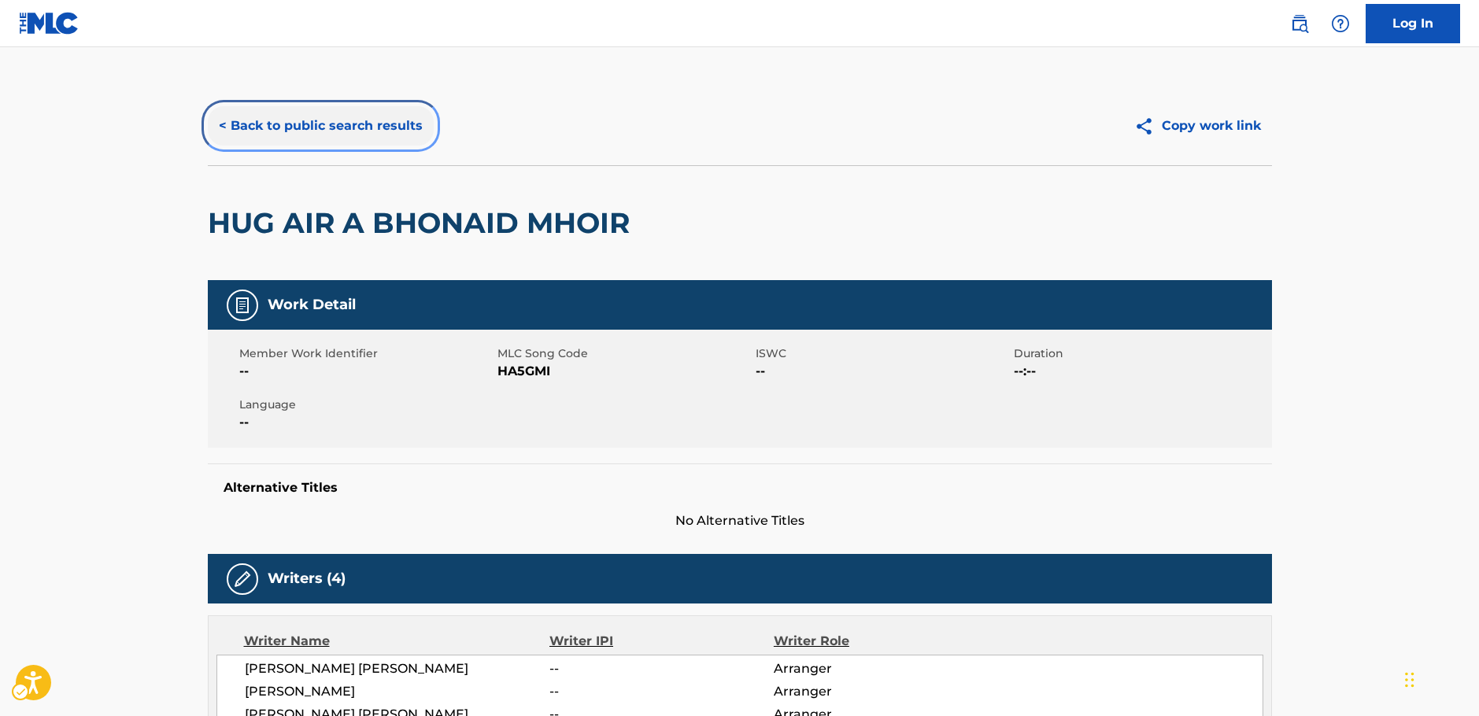
click at [291, 130] on button "< Back to public search results" at bounding box center [321, 125] width 226 height 39
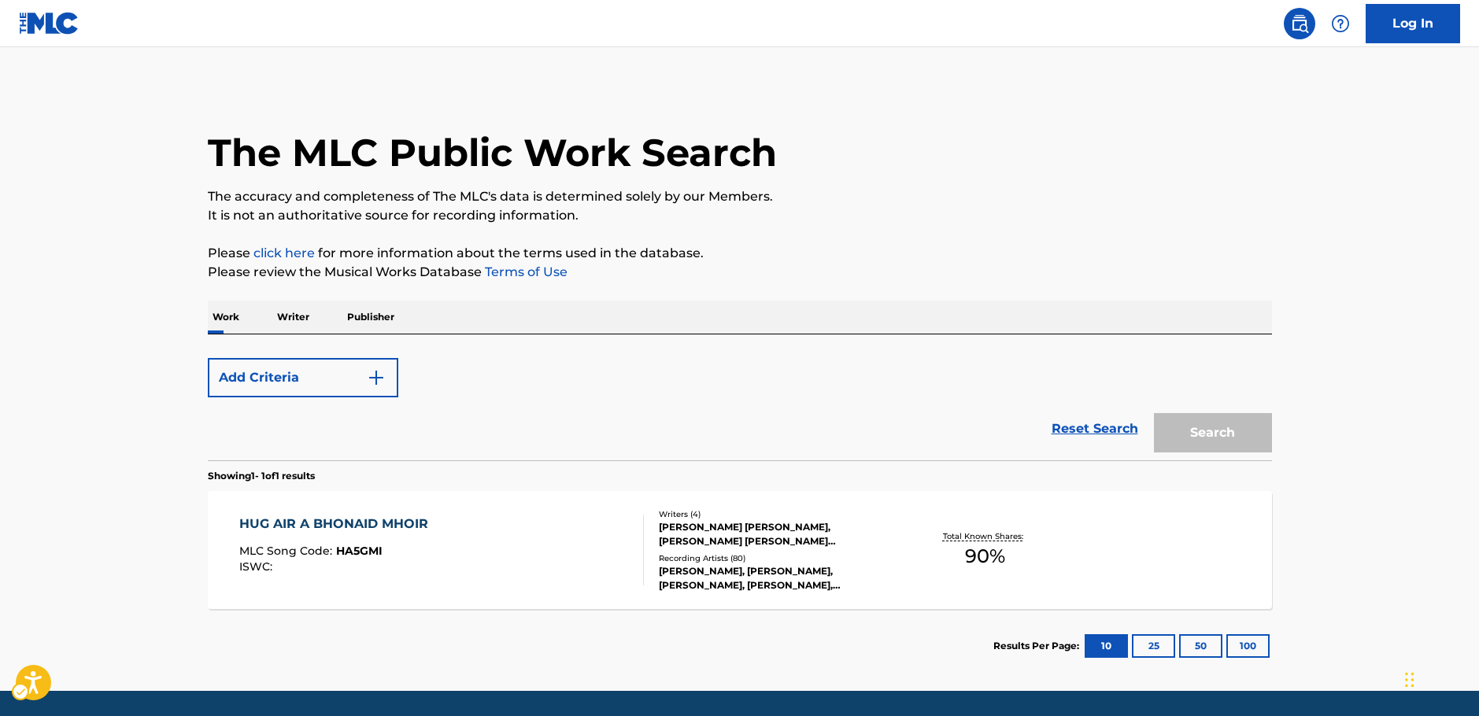
scroll to position [50, 0]
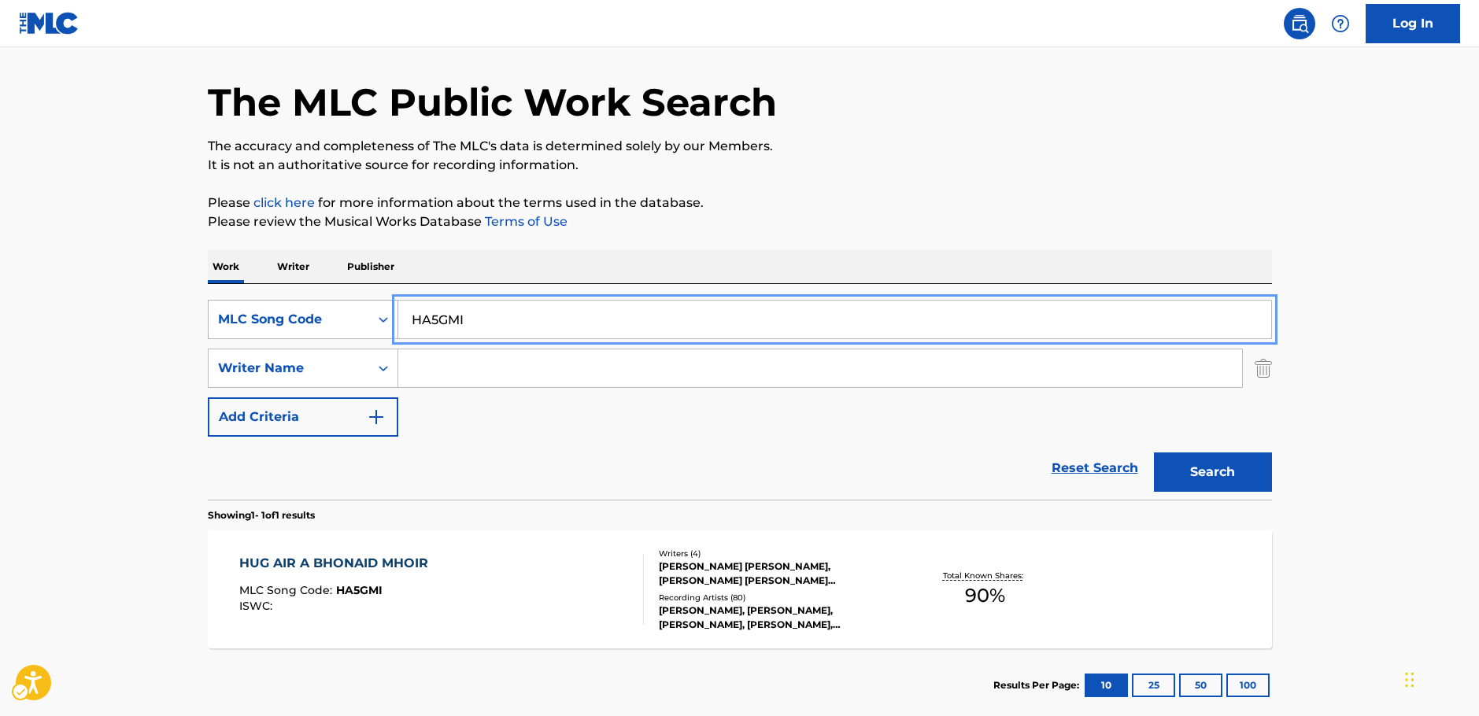
drag, startPoint x: 483, startPoint y: 314, endPoint x: 302, endPoint y: 323, distance: 181.3
click at [302, 323] on div "SearchWithCriteria1f92eaff-68ee-4d6a-9d47-964735bbc281 MLC Song Code HA5GMI" at bounding box center [740, 319] width 1064 height 39
paste input "SVEVJ5"
type input "SVEVJ5"
click at [1198, 474] on button "Search" at bounding box center [1213, 472] width 118 height 39
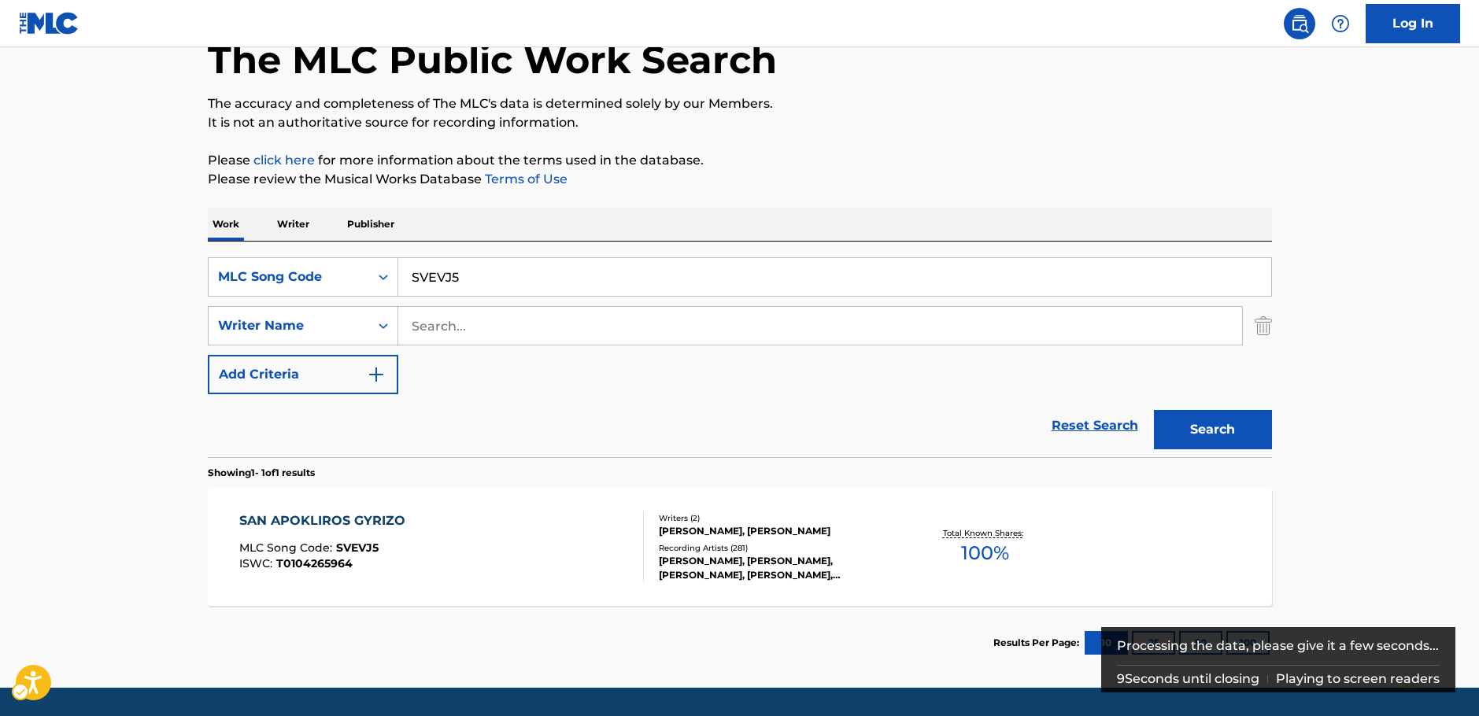
scroll to position [140, 0]
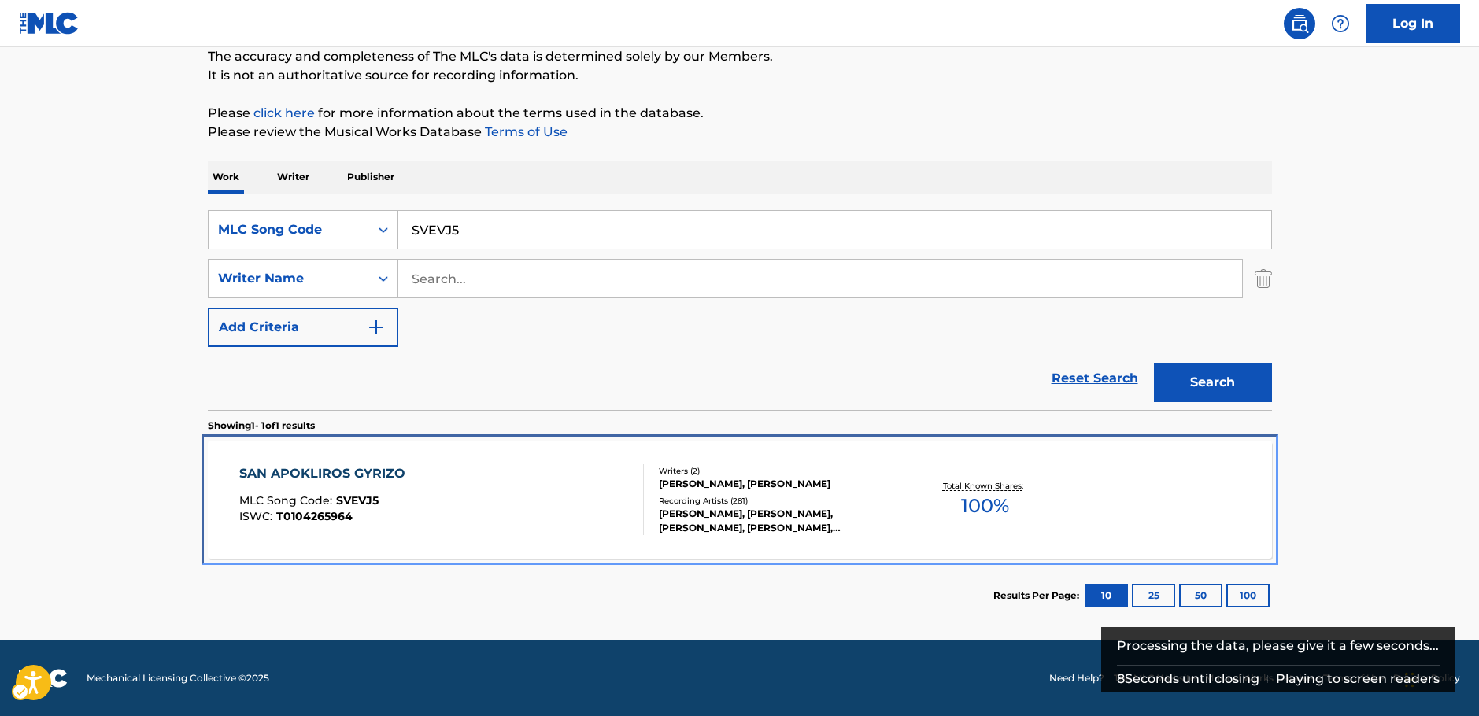
click at [467, 504] on div "SAN APOKLIROS GYRIZO MLC Song Code : SVEVJ5 ISWC : T0104265964" at bounding box center [441, 499] width 405 height 71
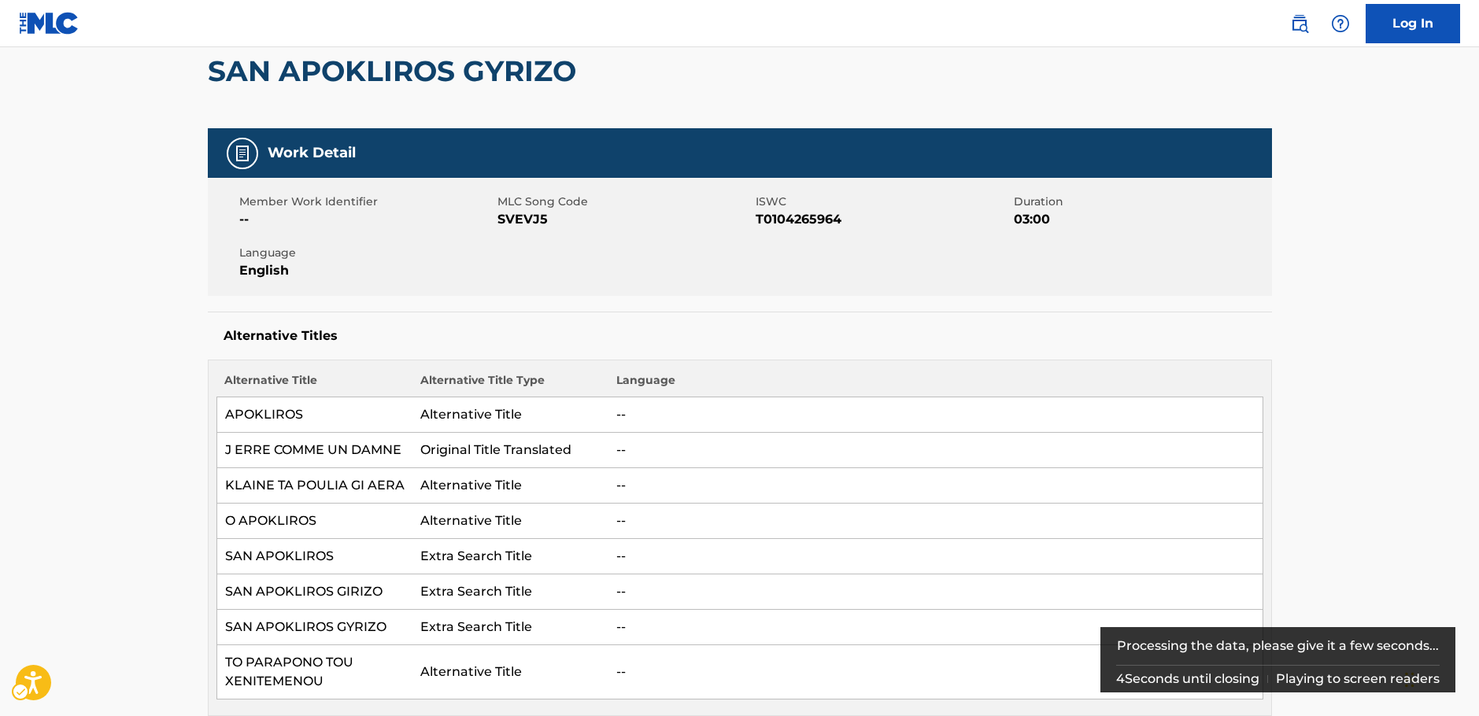
scroll to position [11, 0]
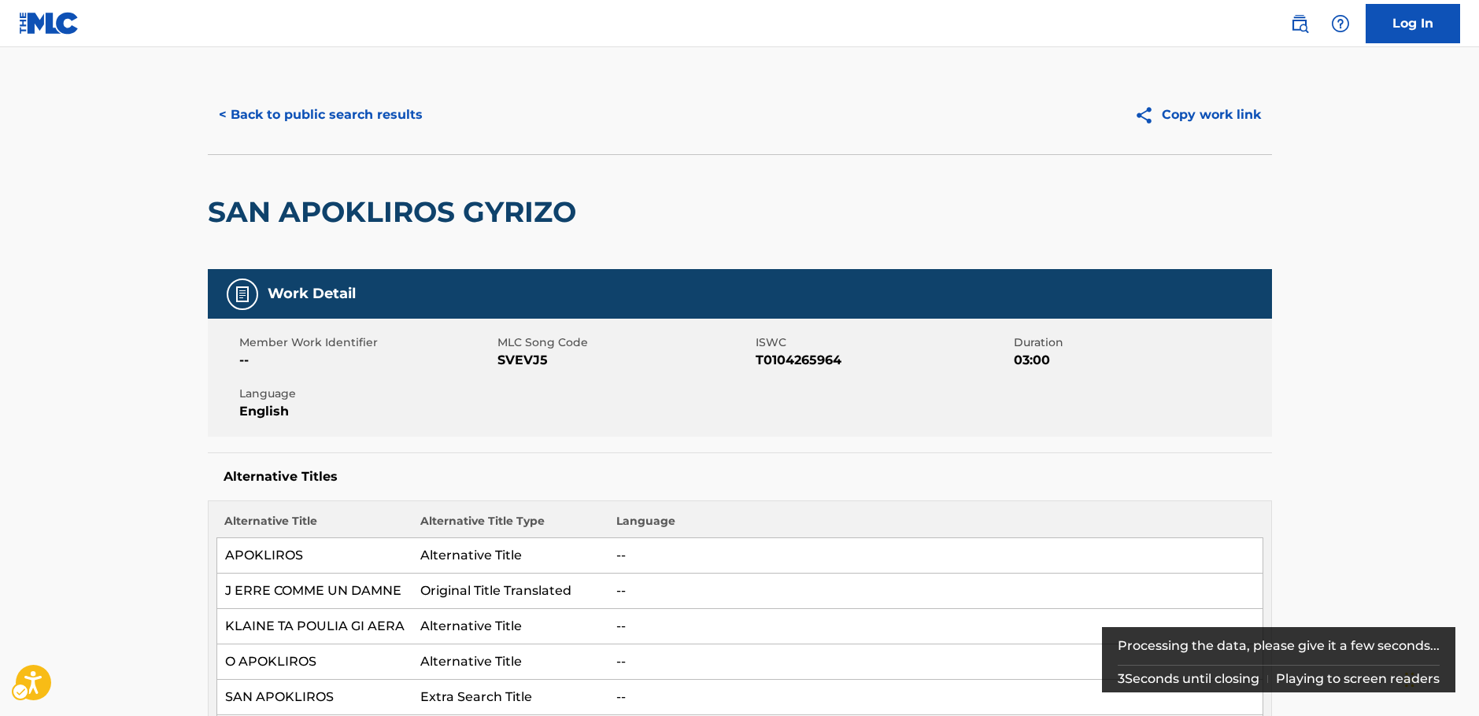
click at [534, 360] on span "MLC Song Code - SVEVJ5" at bounding box center [624, 360] width 254 height 19
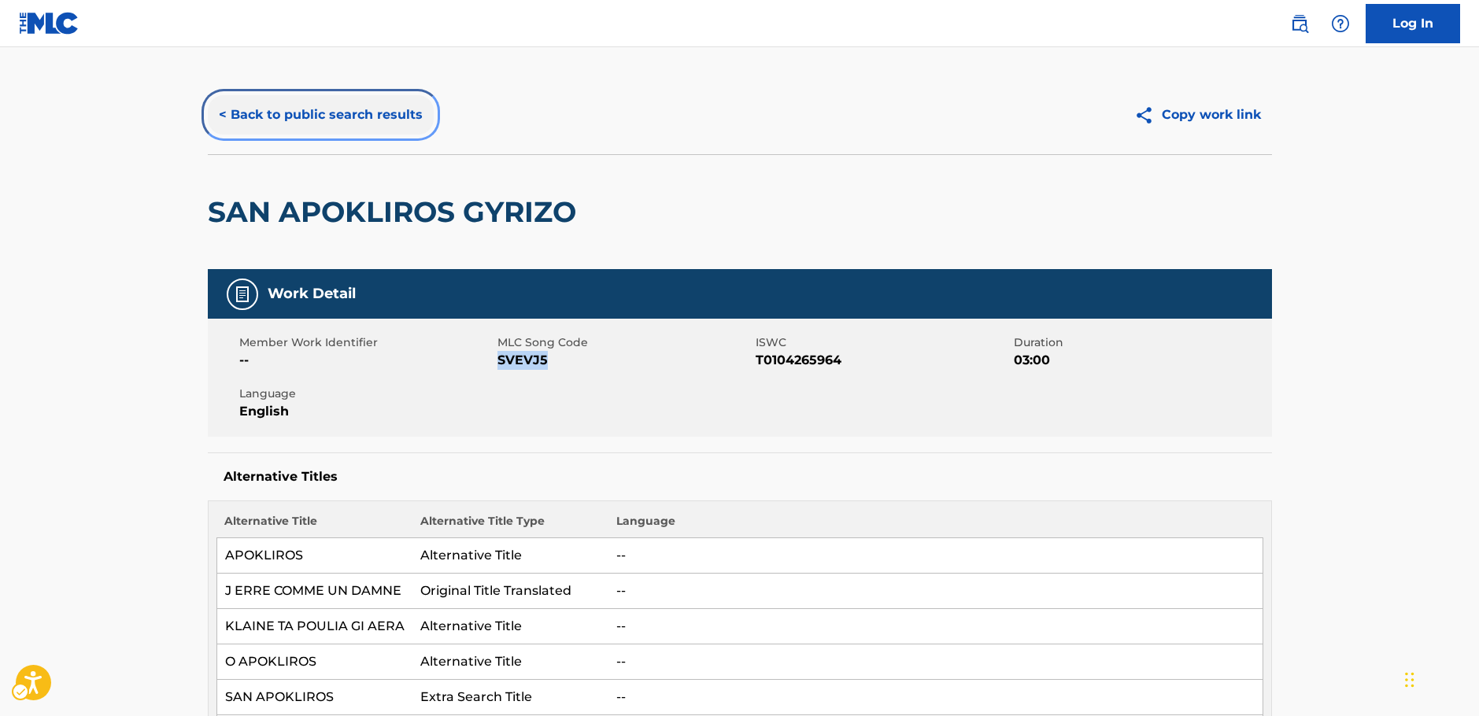
click at [339, 121] on button "< Back to public search results" at bounding box center [321, 114] width 226 height 39
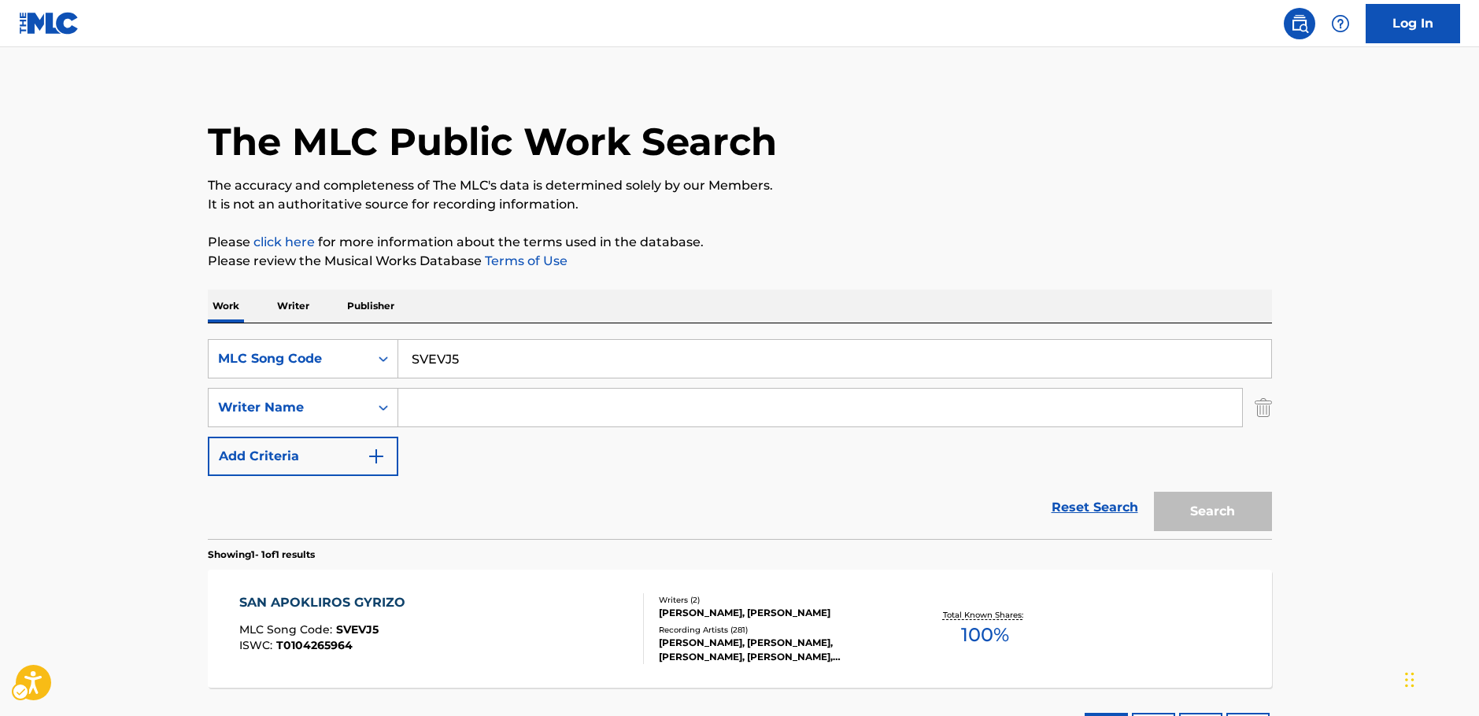
scroll to position [50, 0]
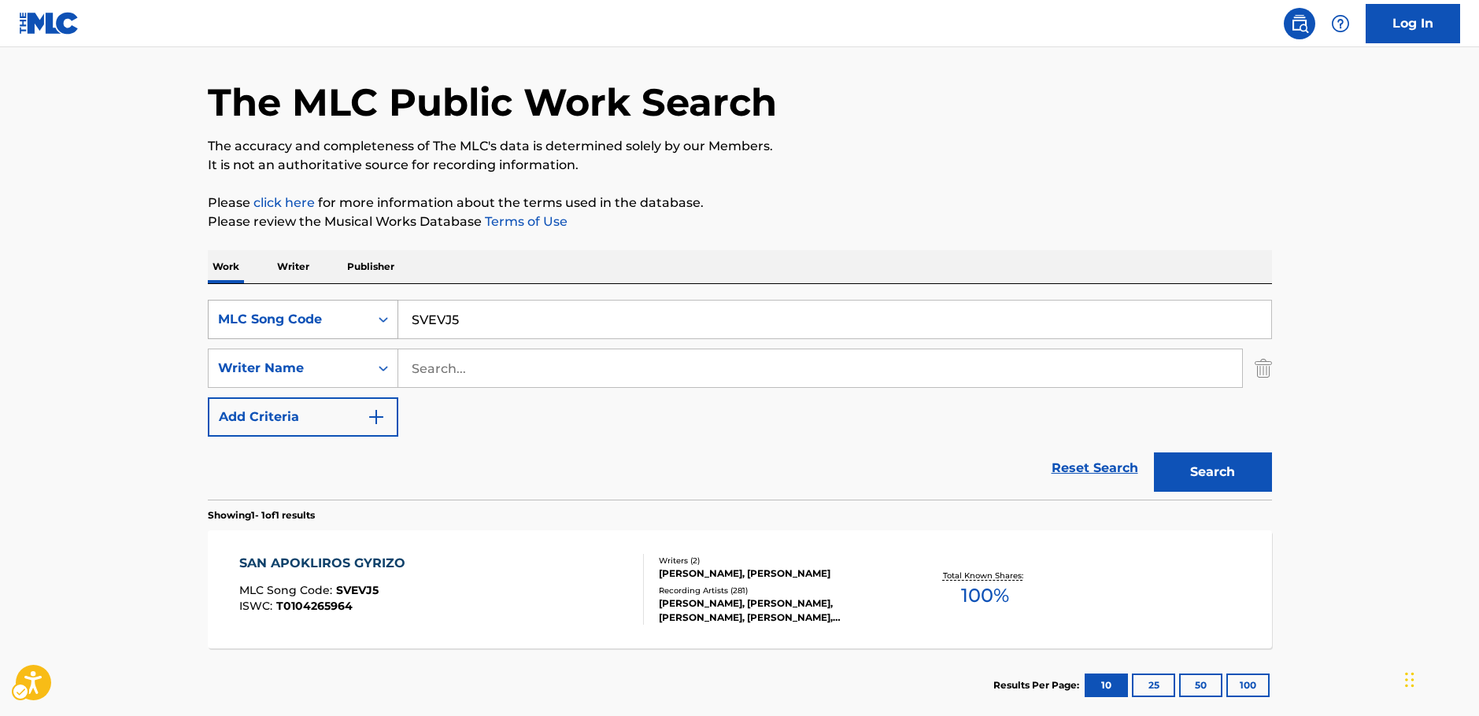
click at [369, 316] on div "Search Form" at bounding box center [383, 320] width 28 height 38
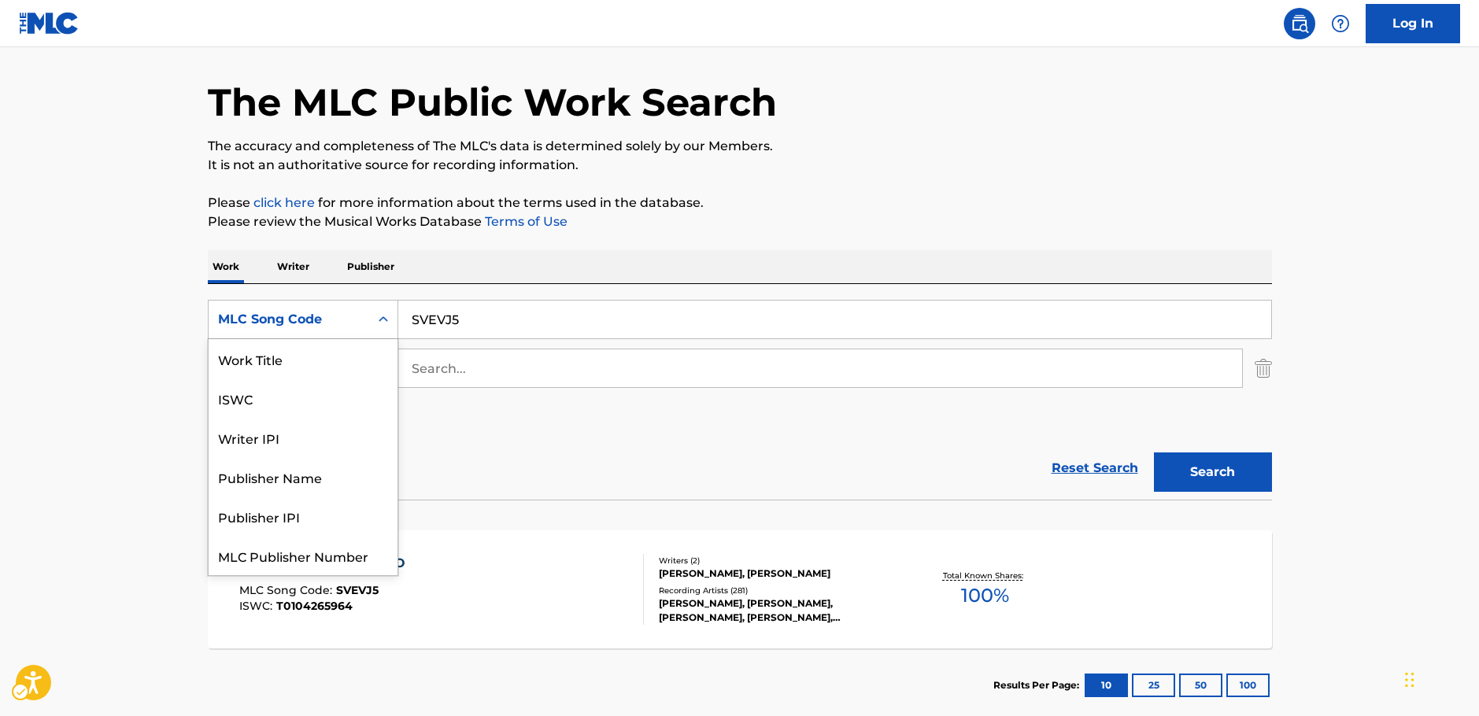
scroll to position [0, 0]
click at [282, 364] on div "Work Title" at bounding box center [303, 358] width 189 height 39
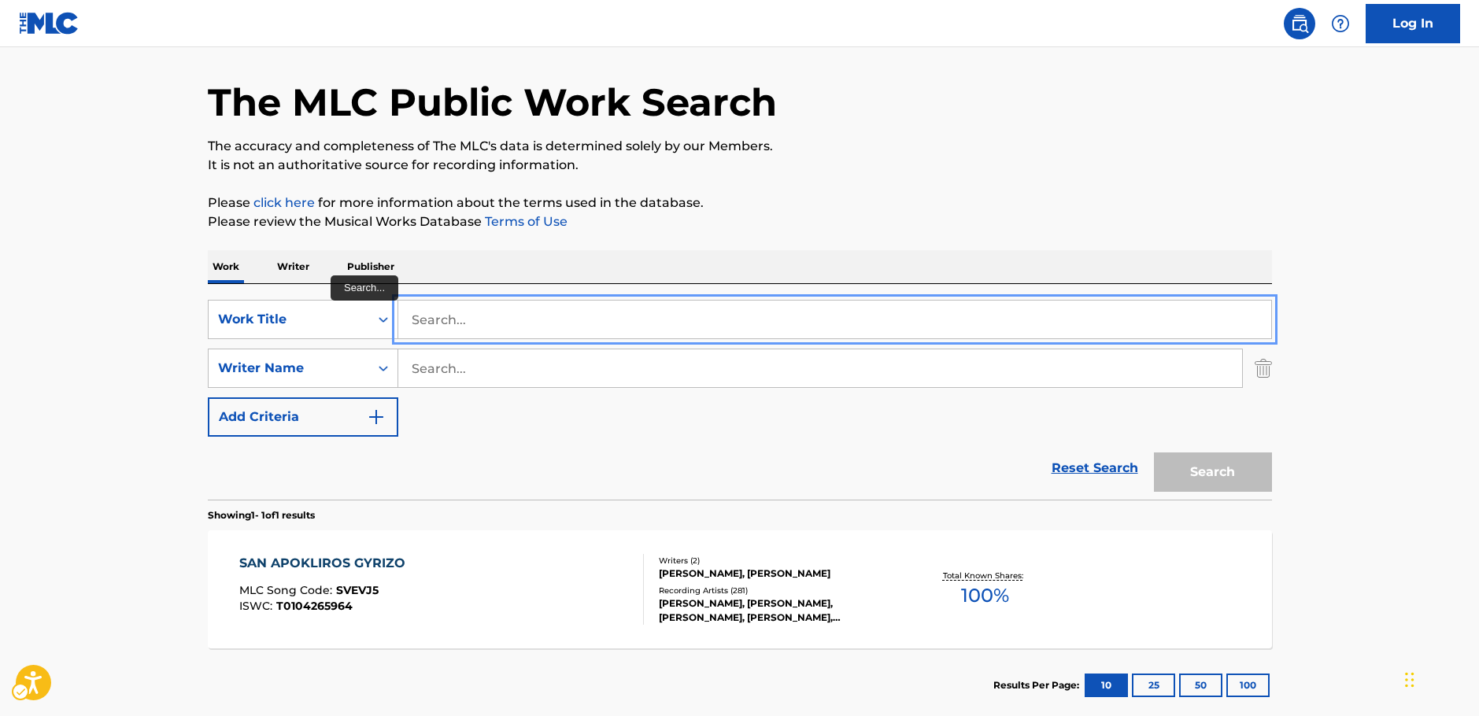
click at [444, 326] on input "Search..." at bounding box center [834, 320] width 873 height 38
paste input "[PERSON_NAME]"
type input "[PERSON_NAME]"
click at [110, 331] on main "The MLC Public Work Search The accuracy and completeness of The MLC's data is d…" at bounding box center [739, 363] width 1479 height 733
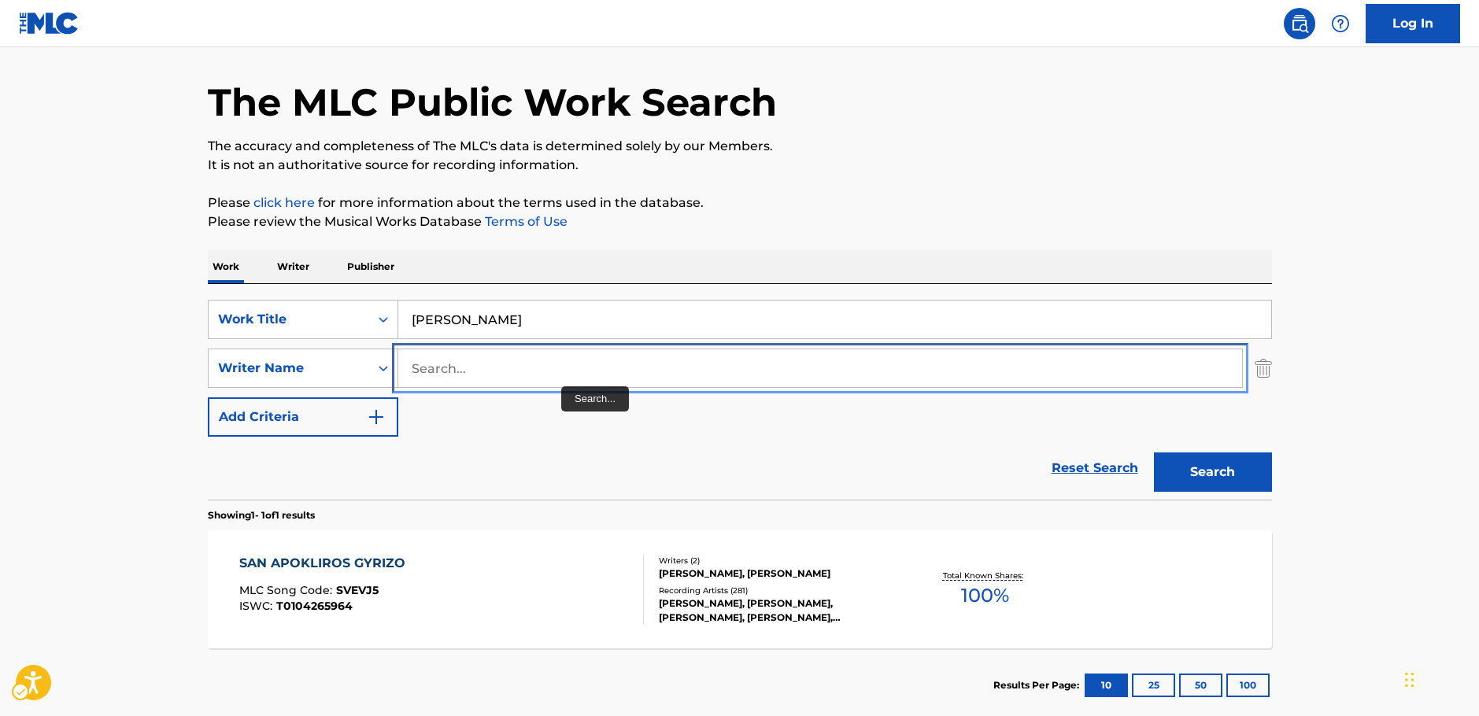
click at [550, 370] on input "Search..." at bounding box center [820, 368] width 844 height 38
paste input "Gogos"
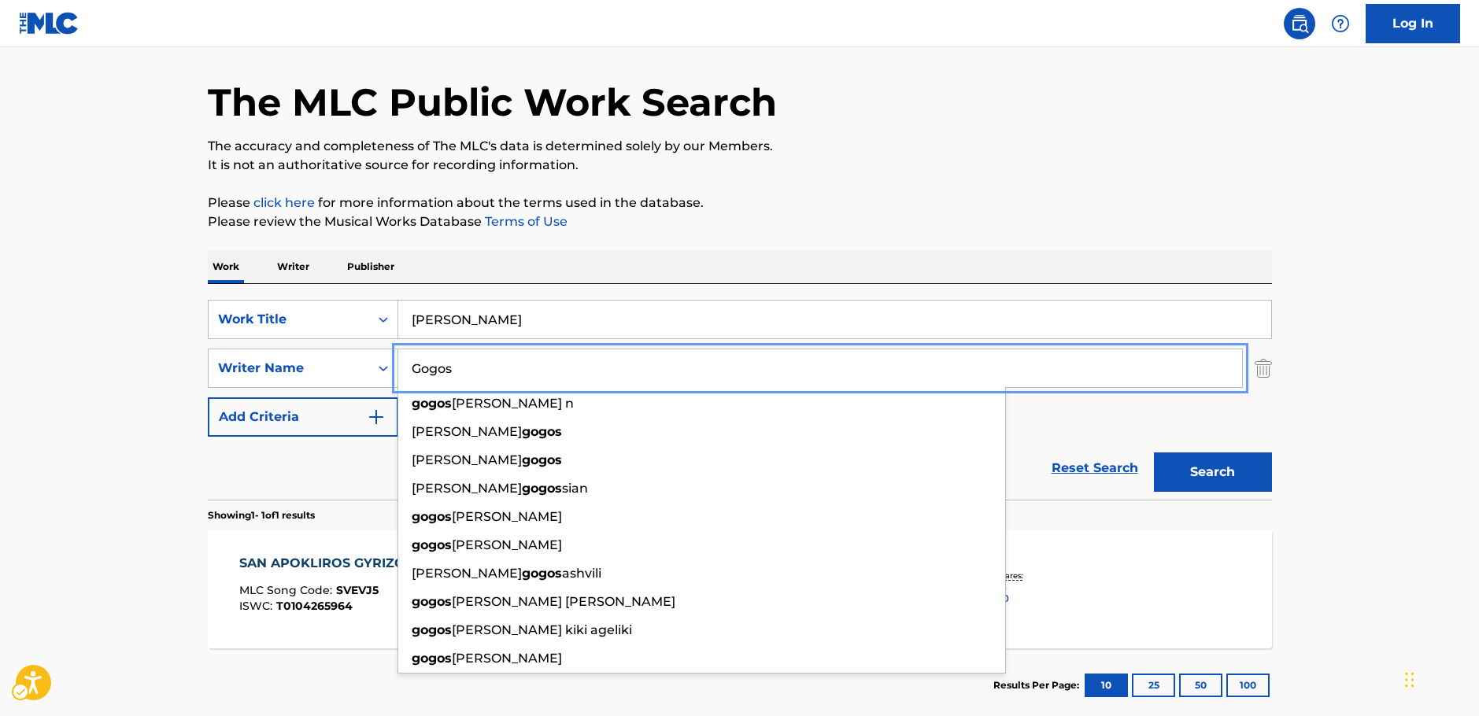
type input "Gogos"
click at [1214, 467] on button "Search" at bounding box center [1213, 472] width 118 height 39
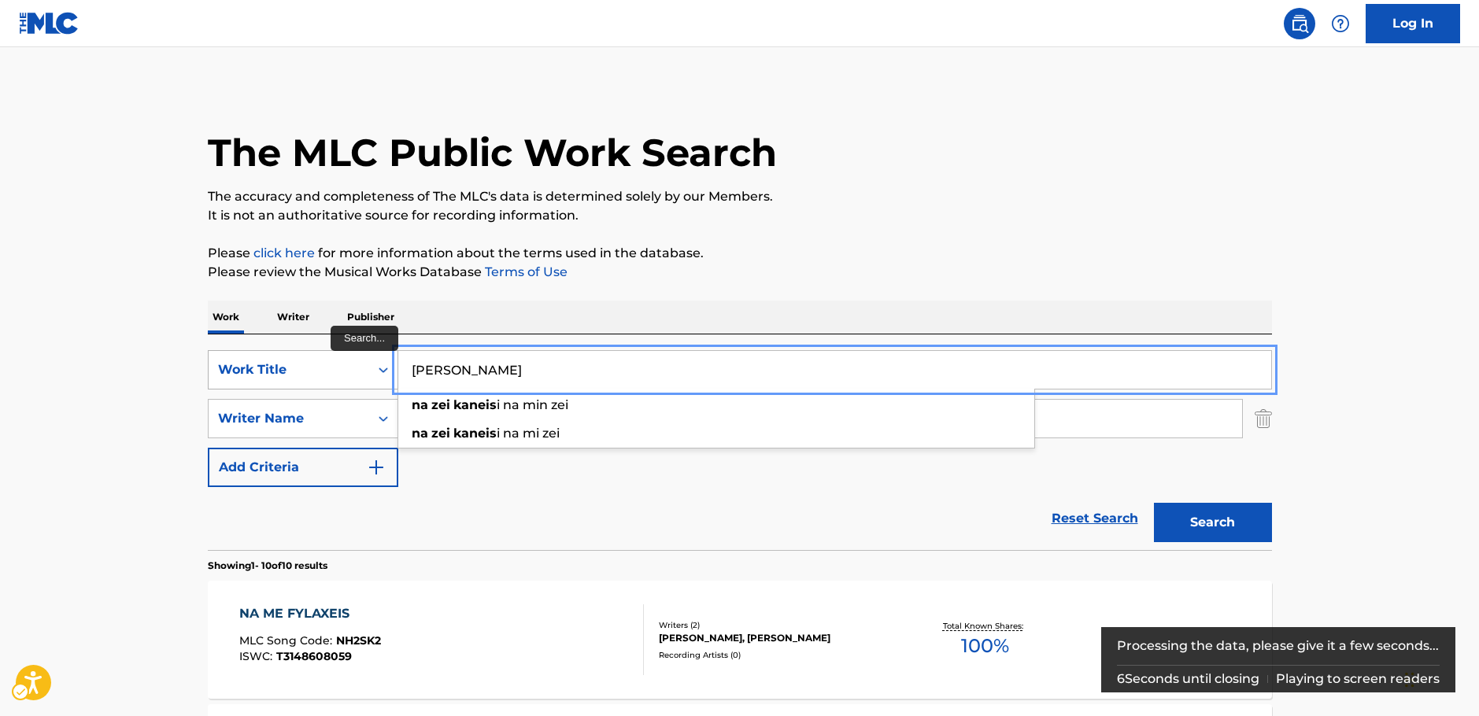
drag, startPoint x: 384, startPoint y: 368, endPoint x: 368, endPoint y: 368, distance: 16.5
click at [368, 368] on div "SearchWithCriteriabc978db8-6cda-4337-855b-8a7253380c4a Work Title [PERSON_NAME]…" at bounding box center [740, 369] width 1064 height 39
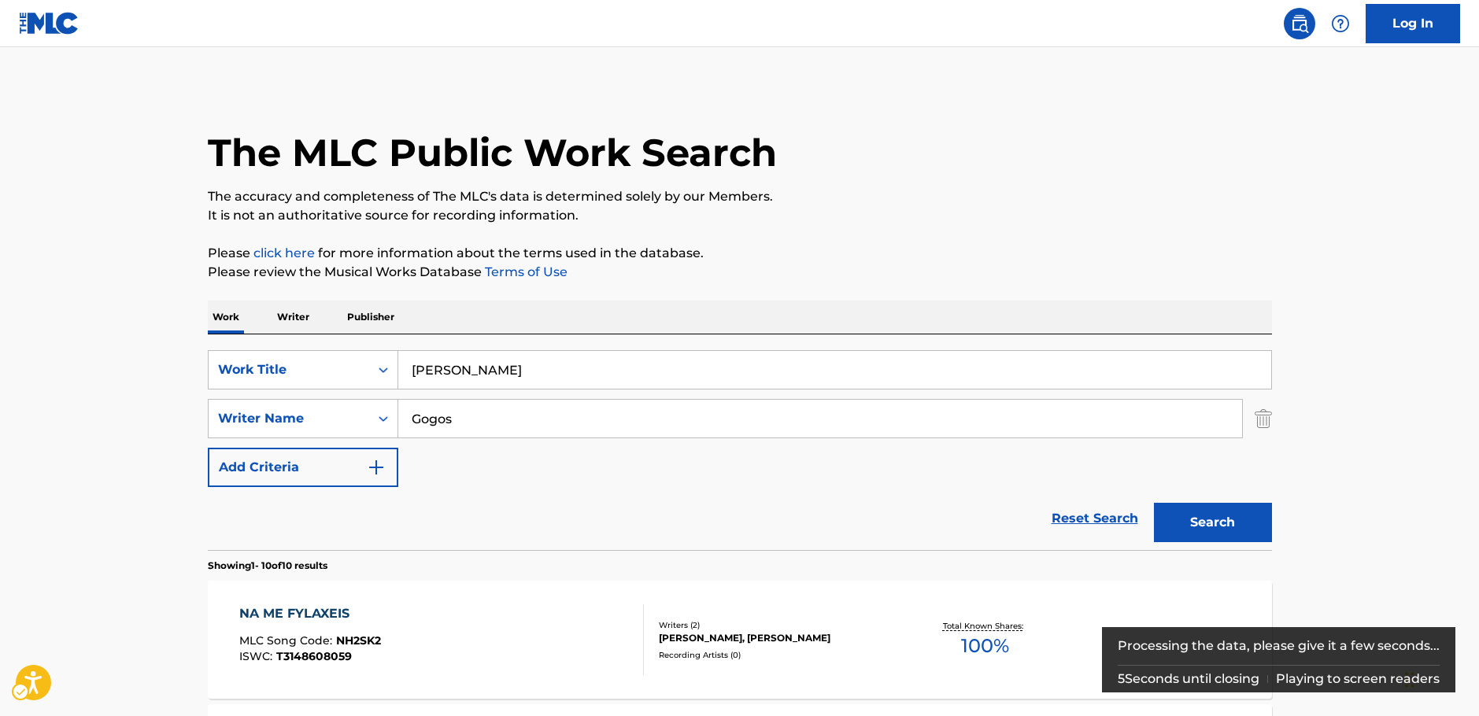
drag, startPoint x: 65, startPoint y: 431, endPoint x: 94, endPoint y: 435, distance: 30.2
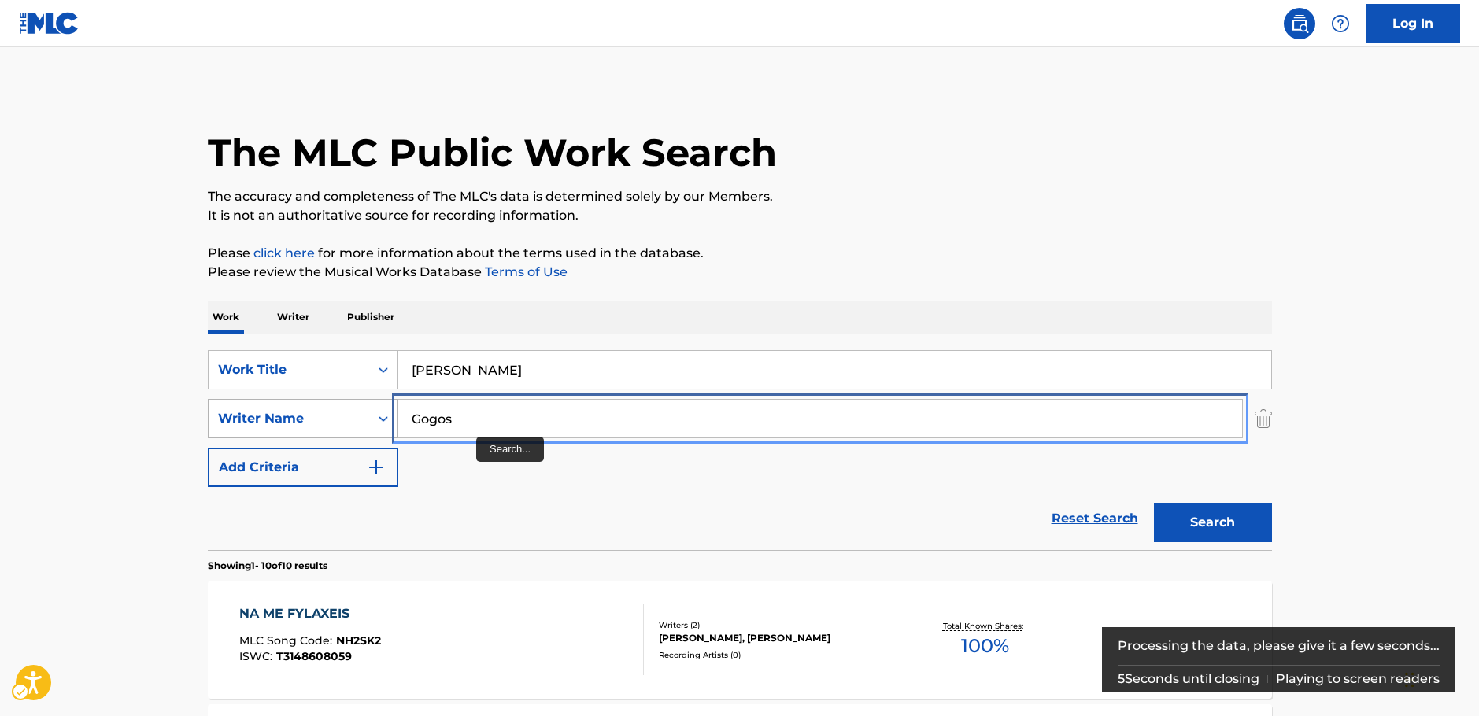
drag, startPoint x: 488, startPoint y: 424, endPoint x: 328, endPoint y: 427, distance: 159.8
click at [329, 427] on div "SearchWithCriteria63f74fdc-74e8-4482-a200-6c27f0c5c00b Writer Name Gogos" at bounding box center [740, 418] width 1064 height 39
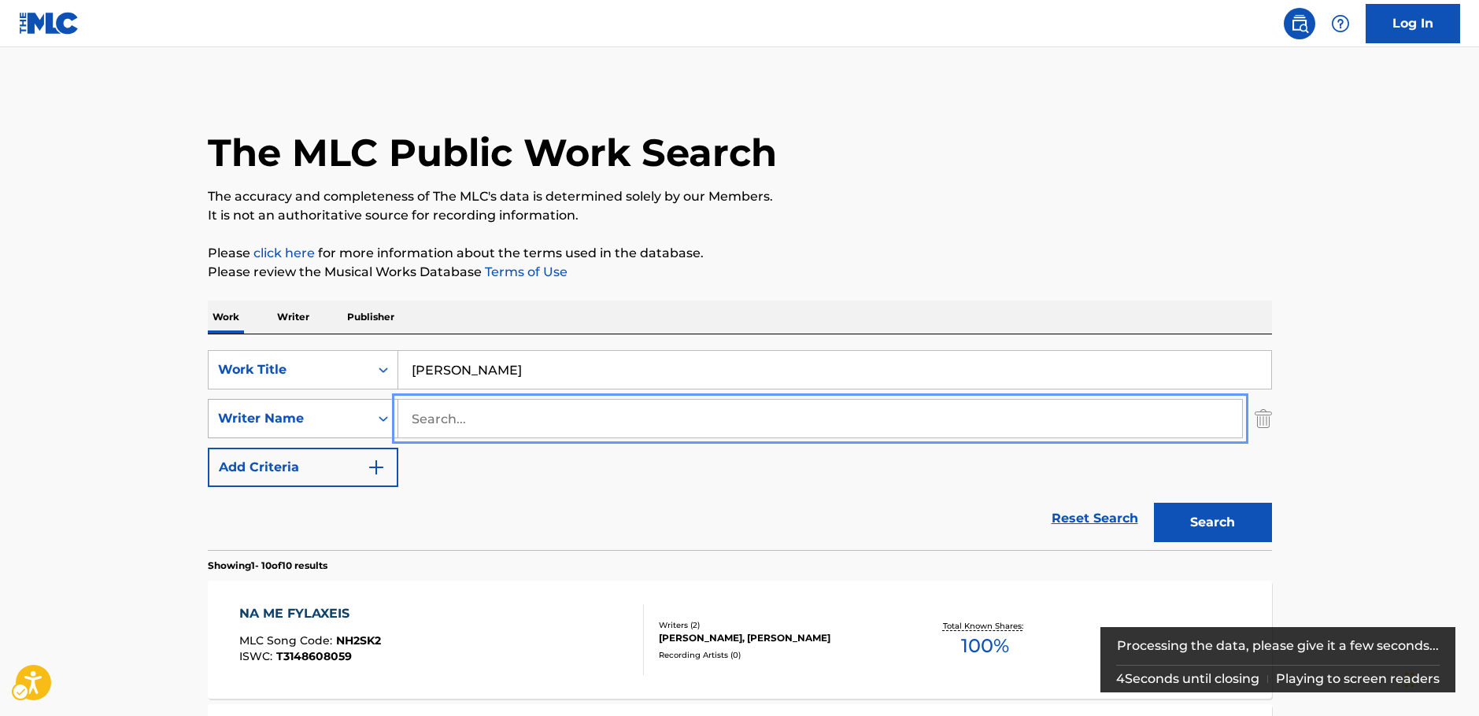
click at [1154, 503] on button "Search" at bounding box center [1213, 522] width 118 height 39
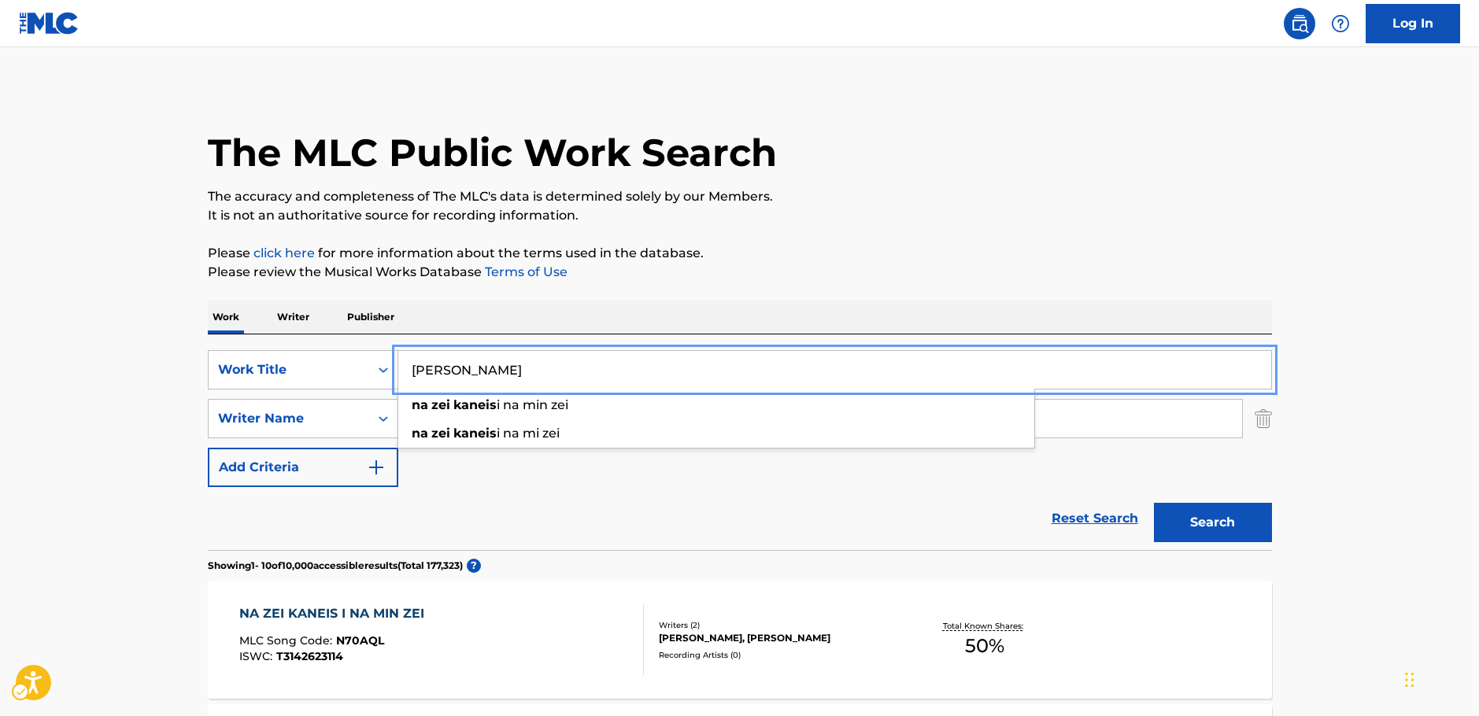
drag, startPoint x: 511, startPoint y: 365, endPoint x: 443, endPoint y: 283, distance: 106.8
click at [356, 376] on div "SearchWithCriteriabc978db8-6cda-4337-855b-8a7253380c4a Work Title [PERSON_NAME]…" at bounding box center [740, 369] width 1064 height 39
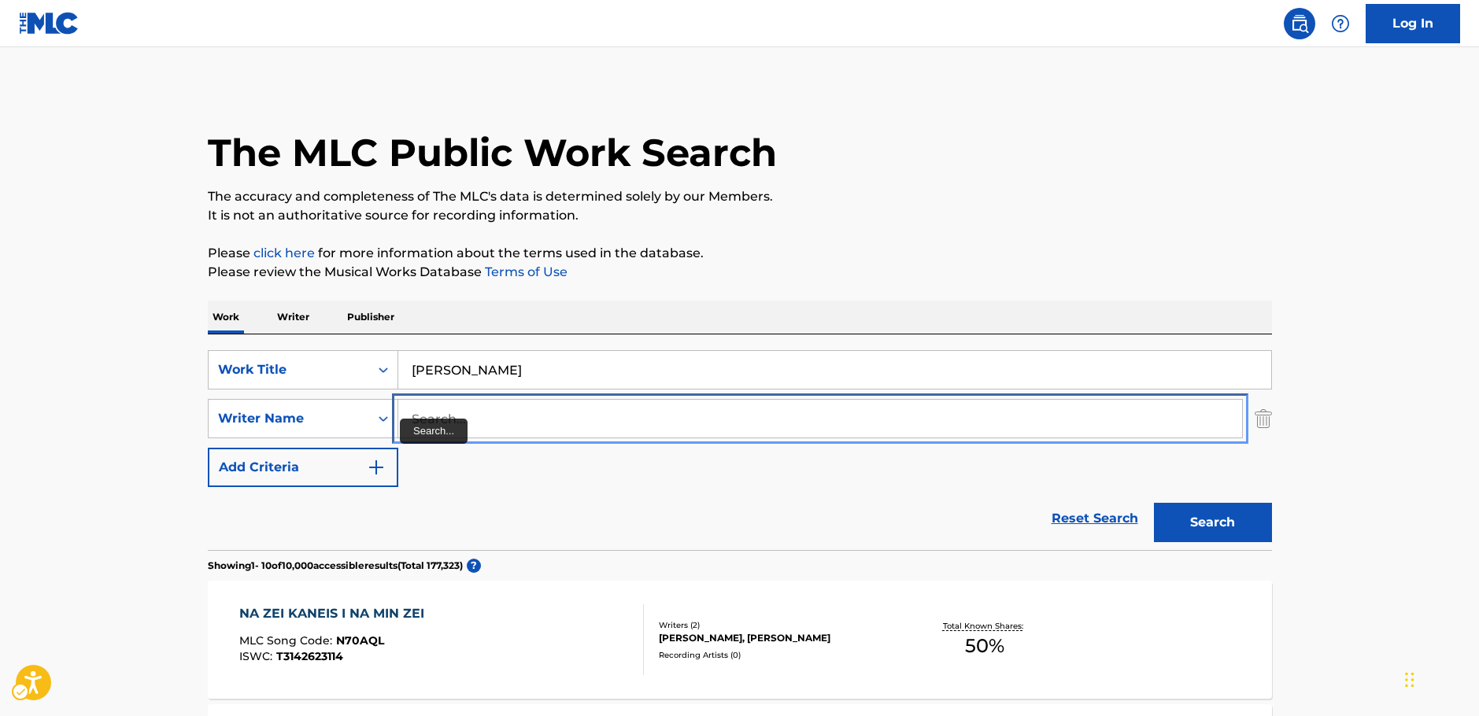
click at [463, 424] on input "Search..." at bounding box center [820, 419] width 844 height 38
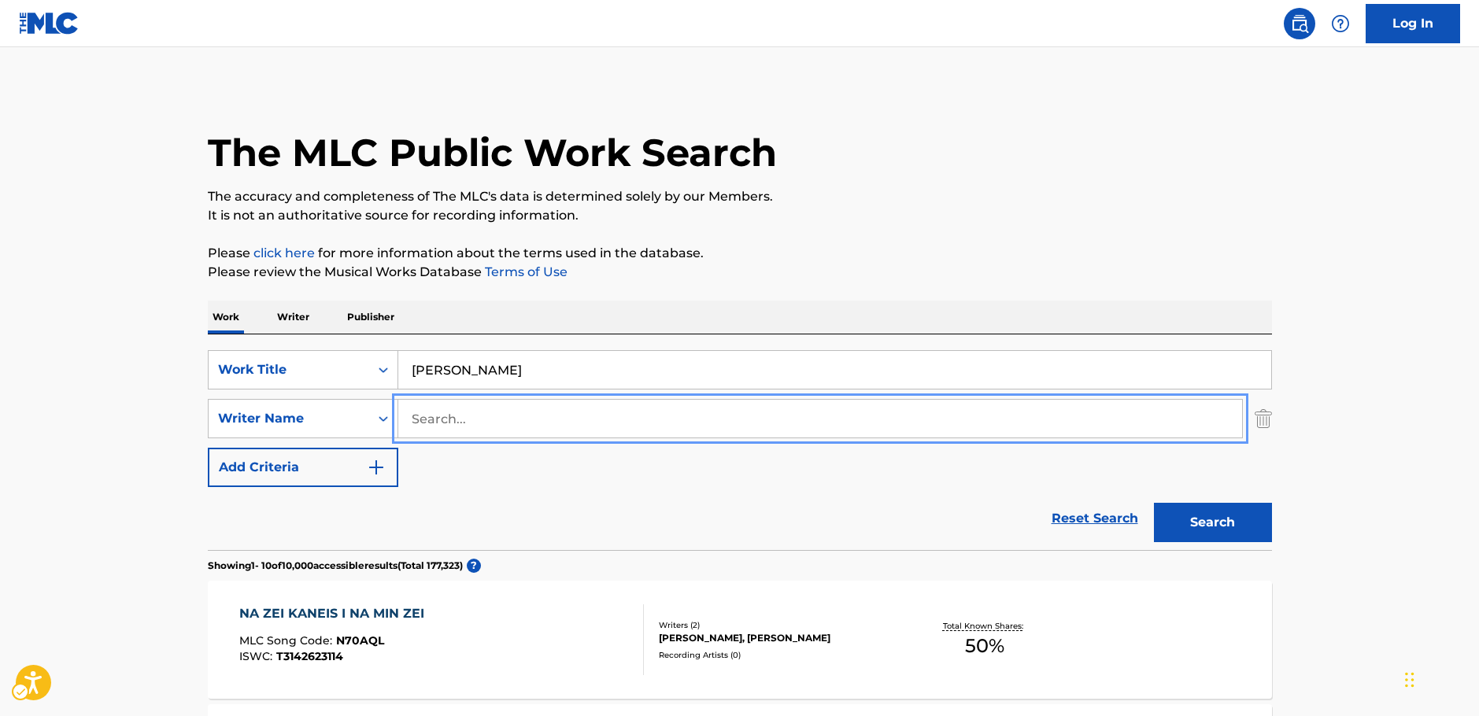
paste input "Mpagianteras"
click at [1237, 521] on button "Search" at bounding box center [1213, 522] width 118 height 39
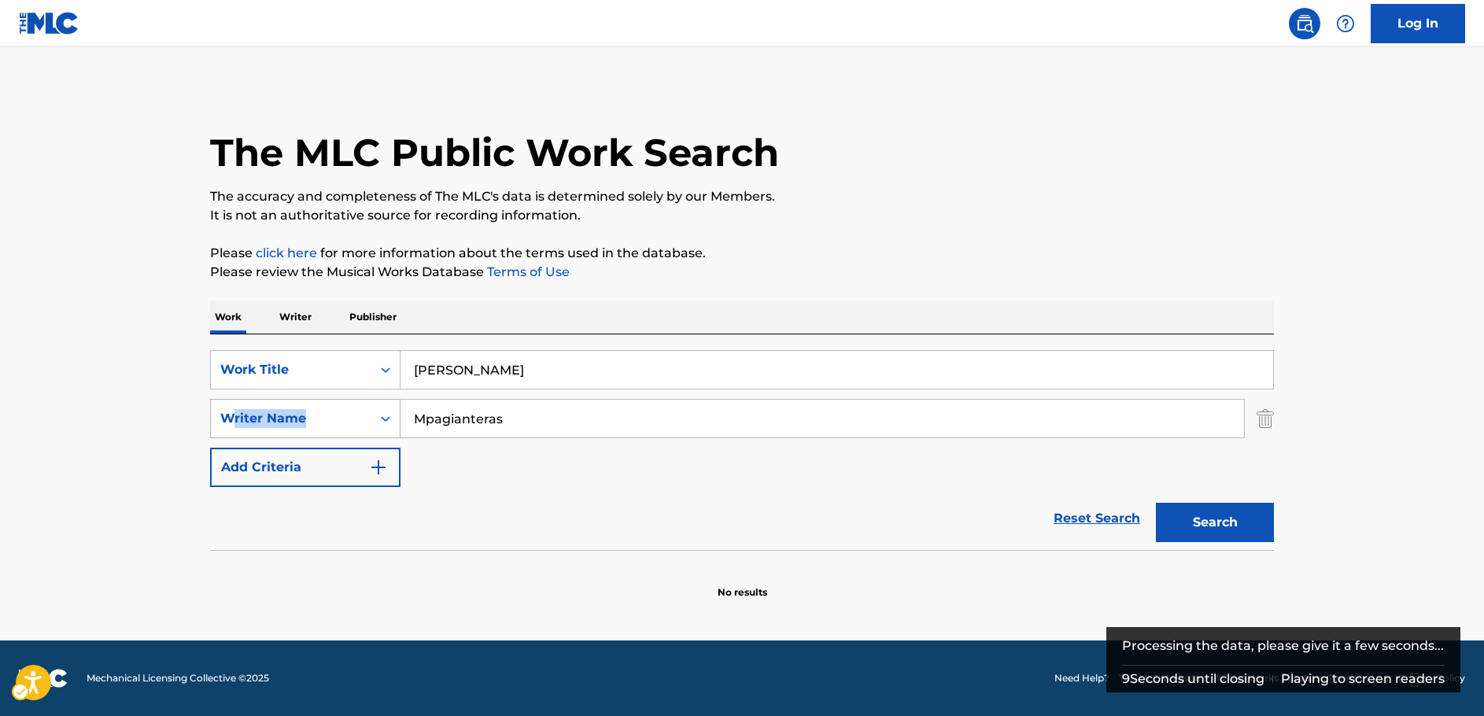
drag, startPoint x: 332, startPoint y: 430, endPoint x: 231, endPoint y: 420, distance: 101.3
click at [234, 423] on div "SearchWithCriteria63f74fdc-74e8-4482-a200-6c27f0c5c00b Writer Name Mpagianteras" at bounding box center [742, 418] width 1064 height 39
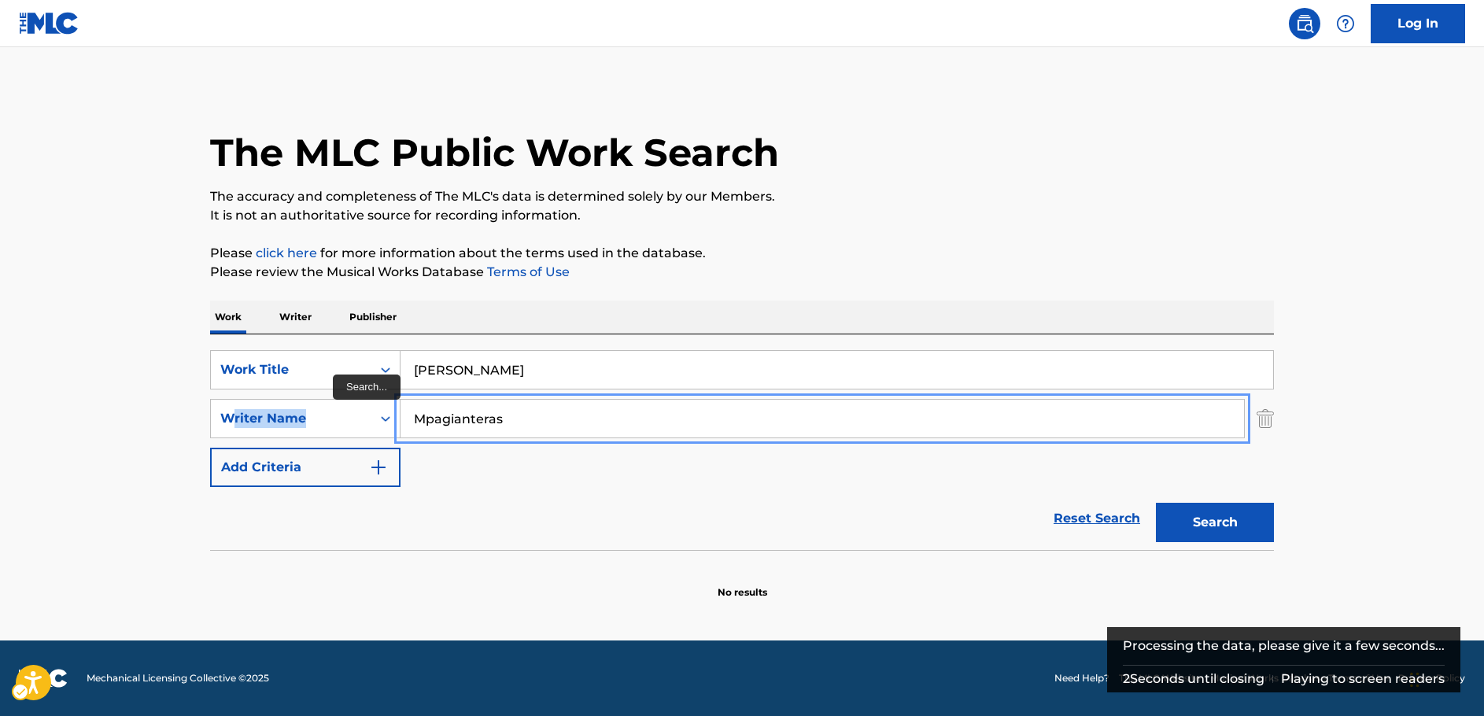
click at [517, 411] on input "Mpagianteras" at bounding box center [823, 419] width 844 height 38
drag, startPoint x: 394, startPoint y: 408, endPoint x: 622, endPoint y: 447, distance: 230.7
click at [359, 407] on div "SearchWithCriteria63f74fdc-74e8-4482-a200-6c27f0c5c00b Writer Name Mpagianteras" at bounding box center [742, 418] width 1064 height 39
paste input "Georgakopoulou"
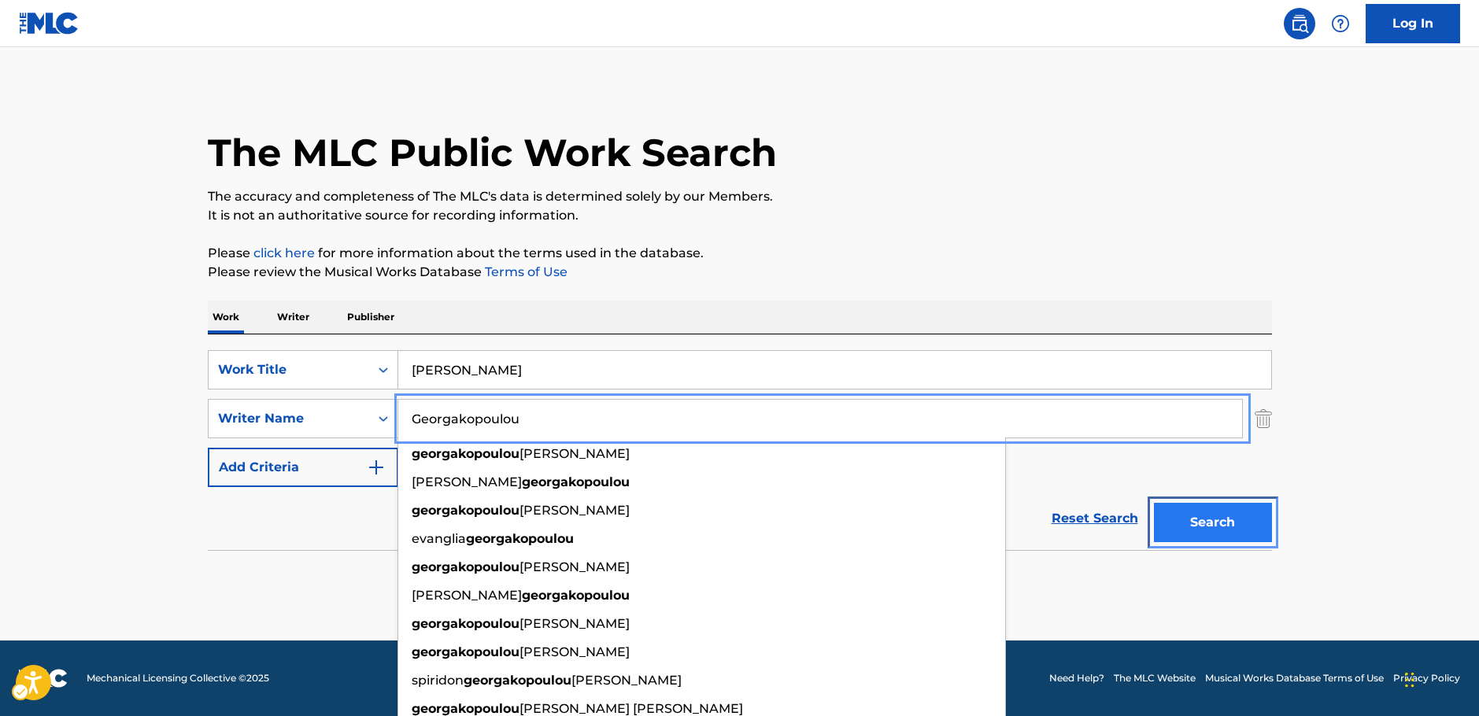
click at [1238, 534] on button "Search" at bounding box center [1213, 522] width 118 height 39
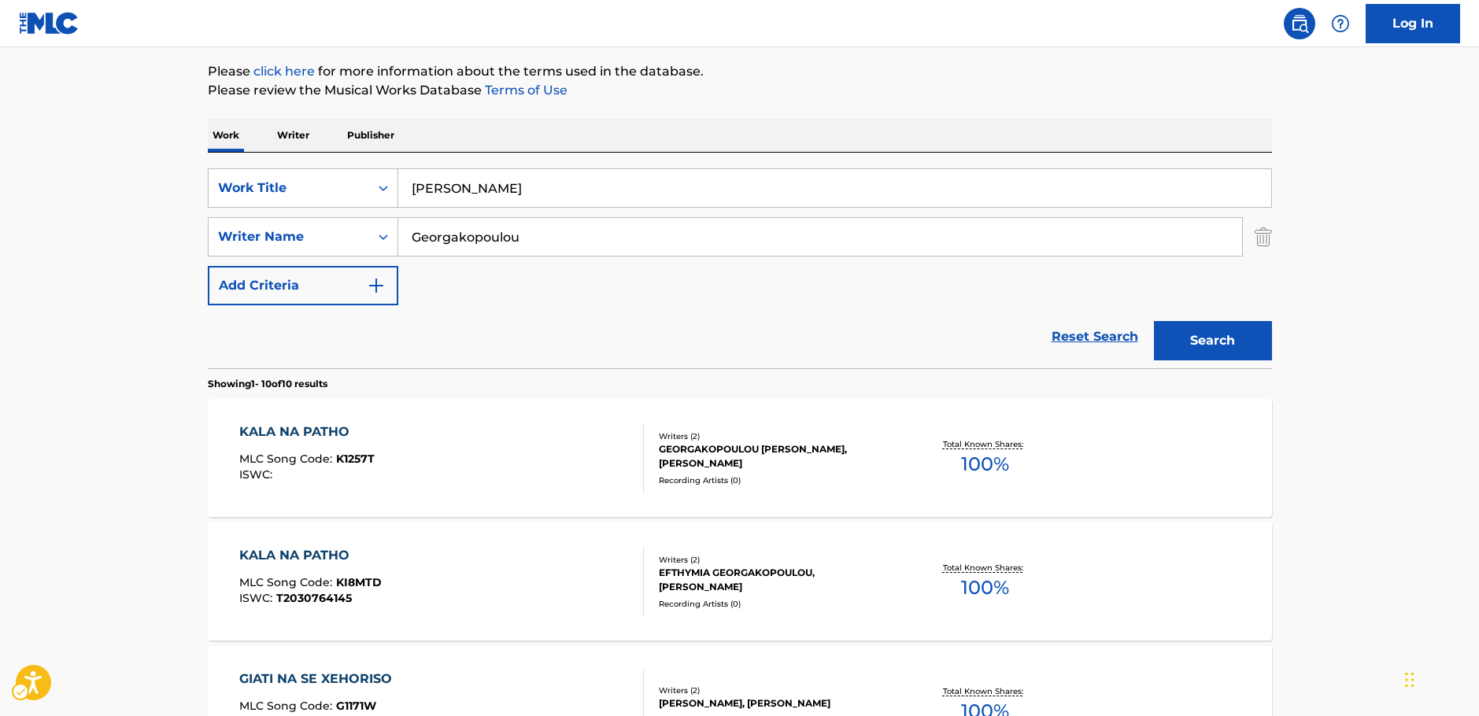
scroll to position [16, 0]
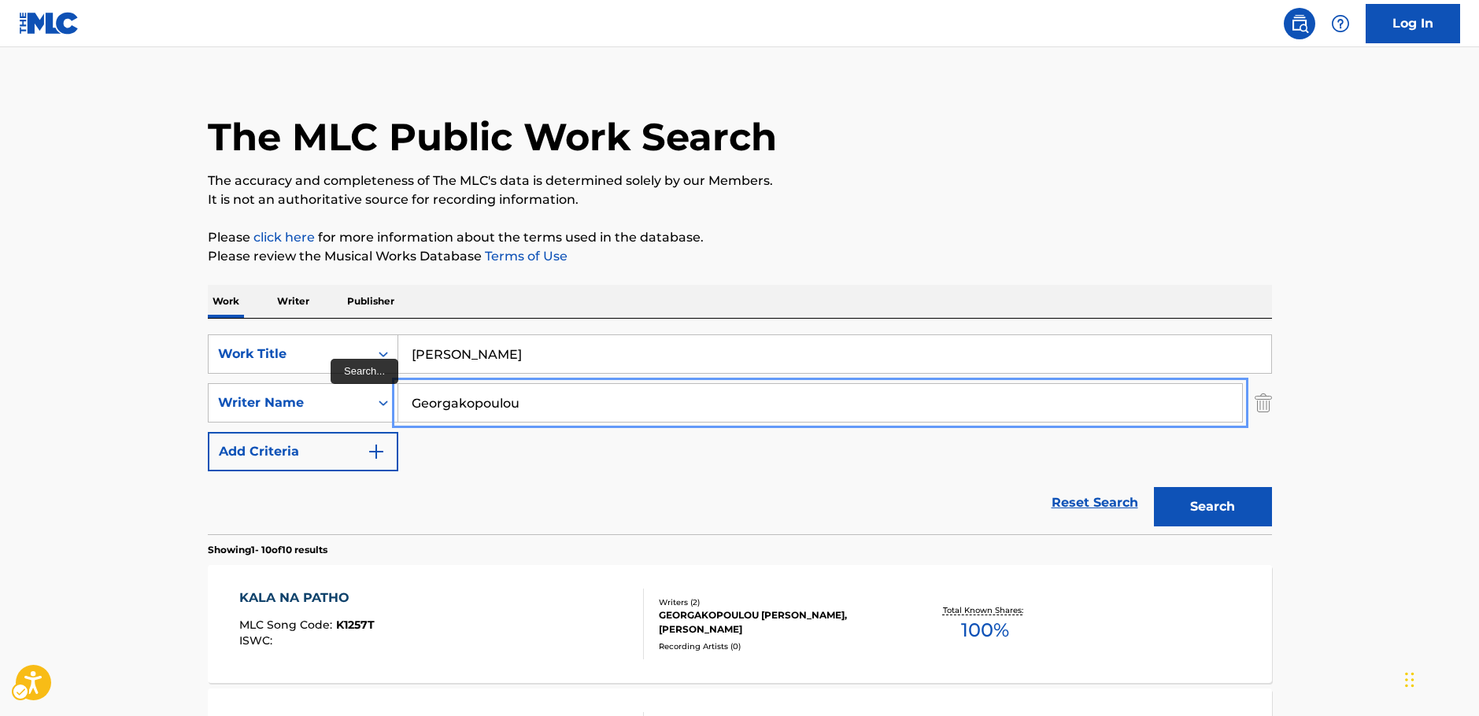
drag, startPoint x: 482, startPoint y: 401, endPoint x: 423, endPoint y: 369, distance: 67.6
click at [302, 388] on div "SearchWithCriteria63f74fdc-74e8-4482-a200-6c27f0c5c00b Writer Name Georgakopoul…" at bounding box center [740, 402] width 1064 height 39
paste input "[GEOGRAPHIC_DATA]"
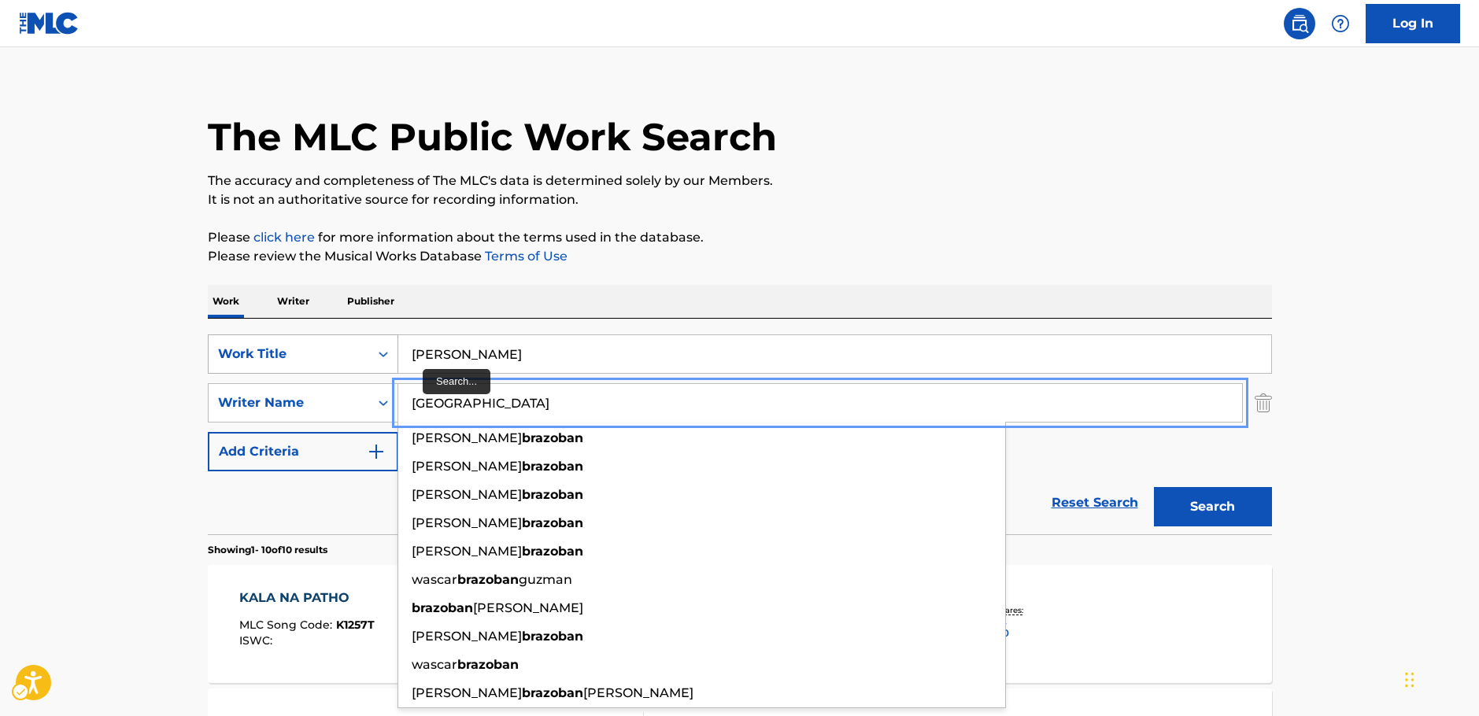
type input "[GEOGRAPHIC_DATA]"
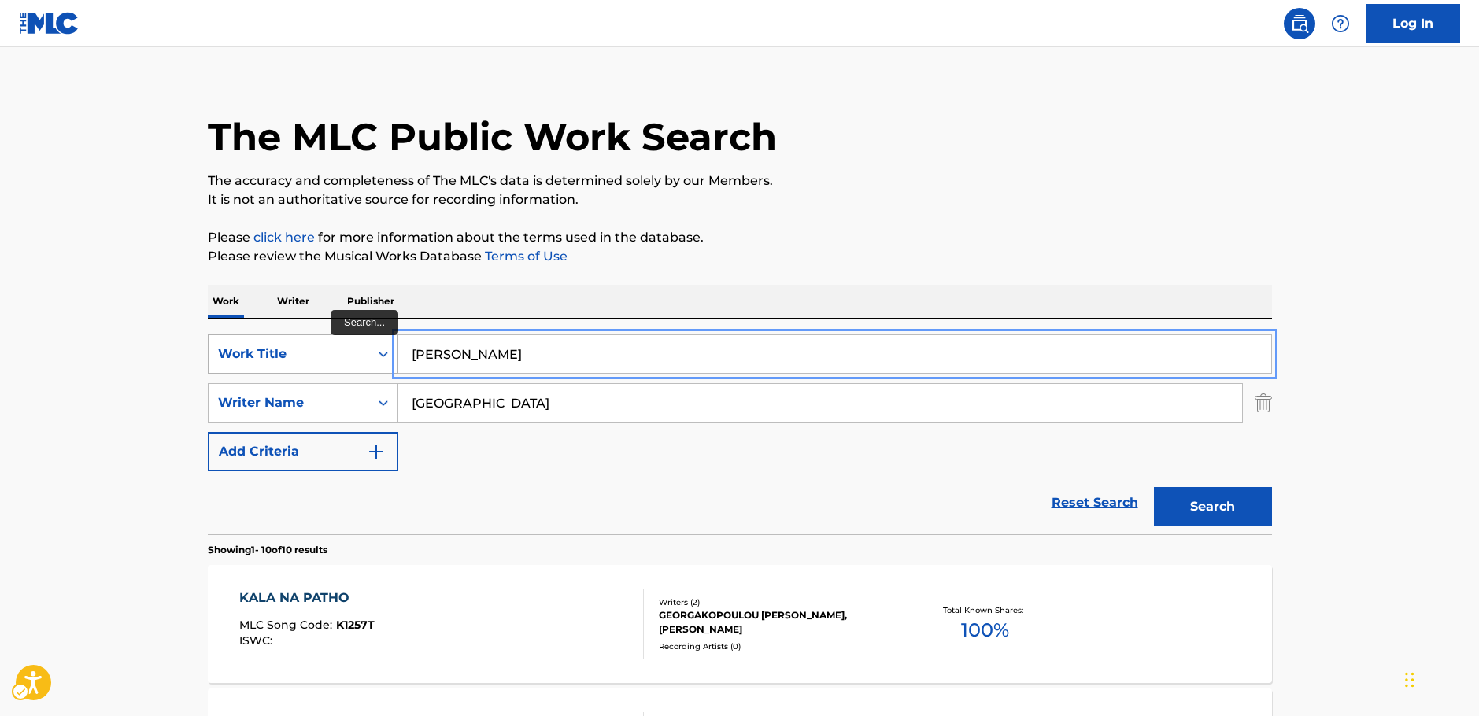
drag, startPoint x: 275, startPoint y: 342, endPoint x: 297, endPoint y: 337, distance: 21.8
click at [274, 342] on div "SearchWithCriteriabc978db8-6cda-4337-855b-8a7253380c4a Work Title [PERSON_NAME]" at bounding box center [740, 353] width 1064 height 39
paste input "La Mujer Que A Mí Me Gusta"
click at [532, 345] on input "La Mujer Que A Mí Me Gusta" at bounding box center [834, 354] width 873 height 38
type input "La Mujer Que A Mi Me Gusta"
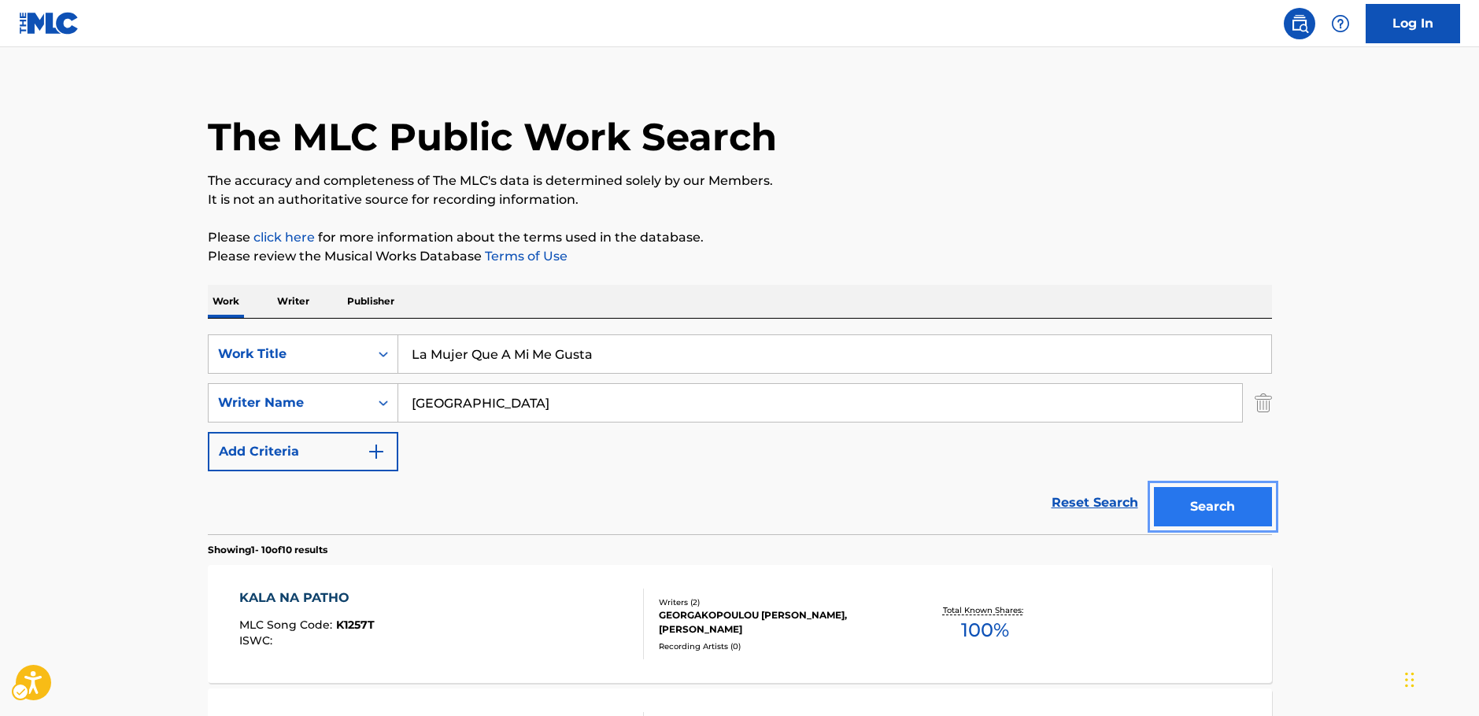
click at [1214, 502] on button "Search" at bounding box center [1213, 506] width 118 height 39
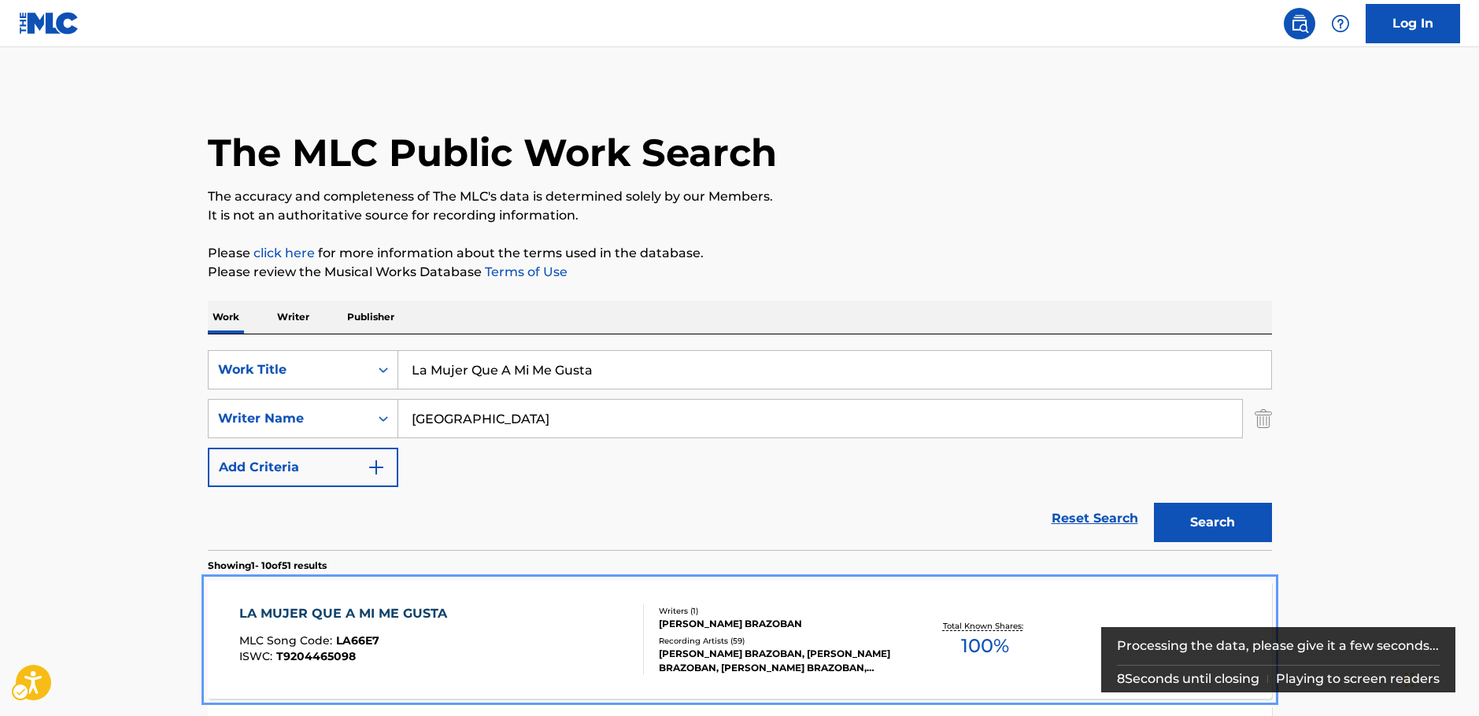
click at [460, 654] on div "LA MUJER QUE A MI ME GUSTA MLC Song Code : LA66E7 ISWC : T9204465098" at bounding box center [441, 639] width 405 height 71
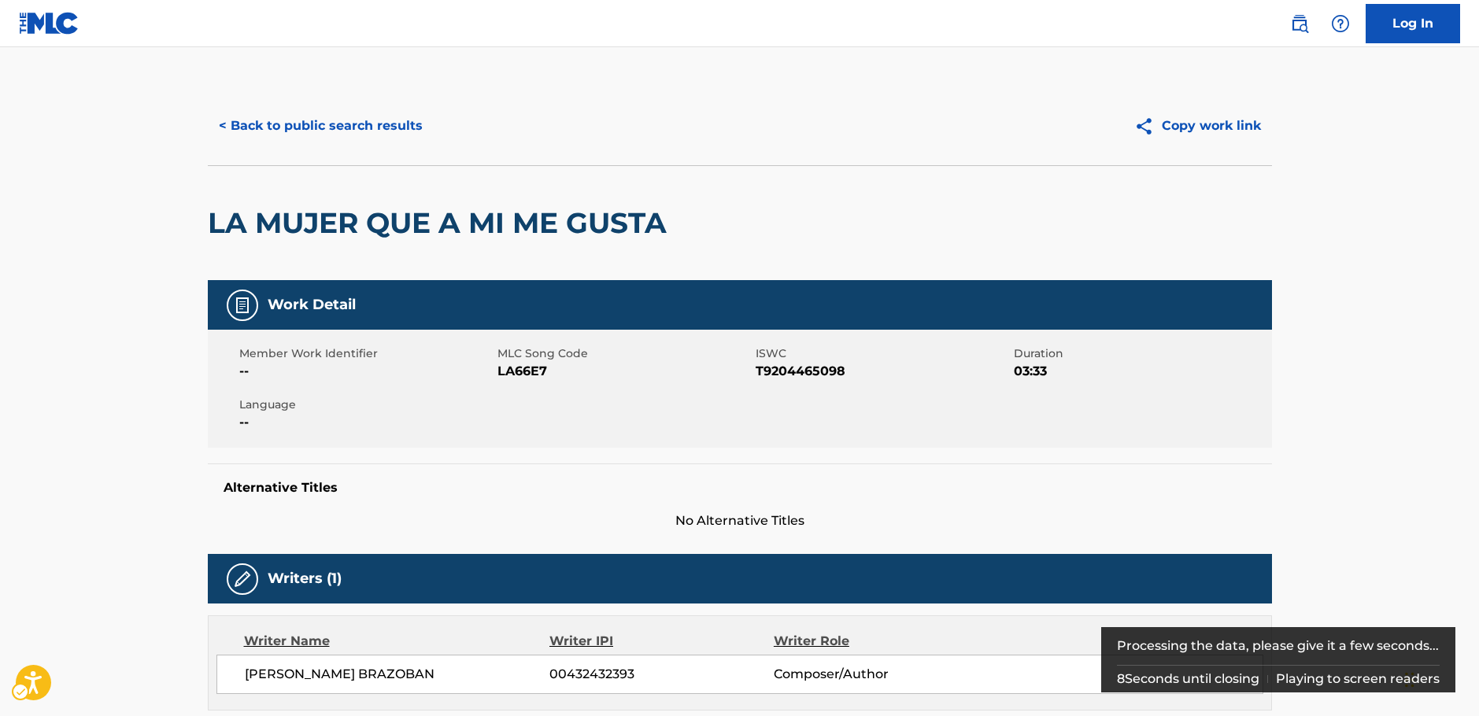
scroll to position [393, 0]
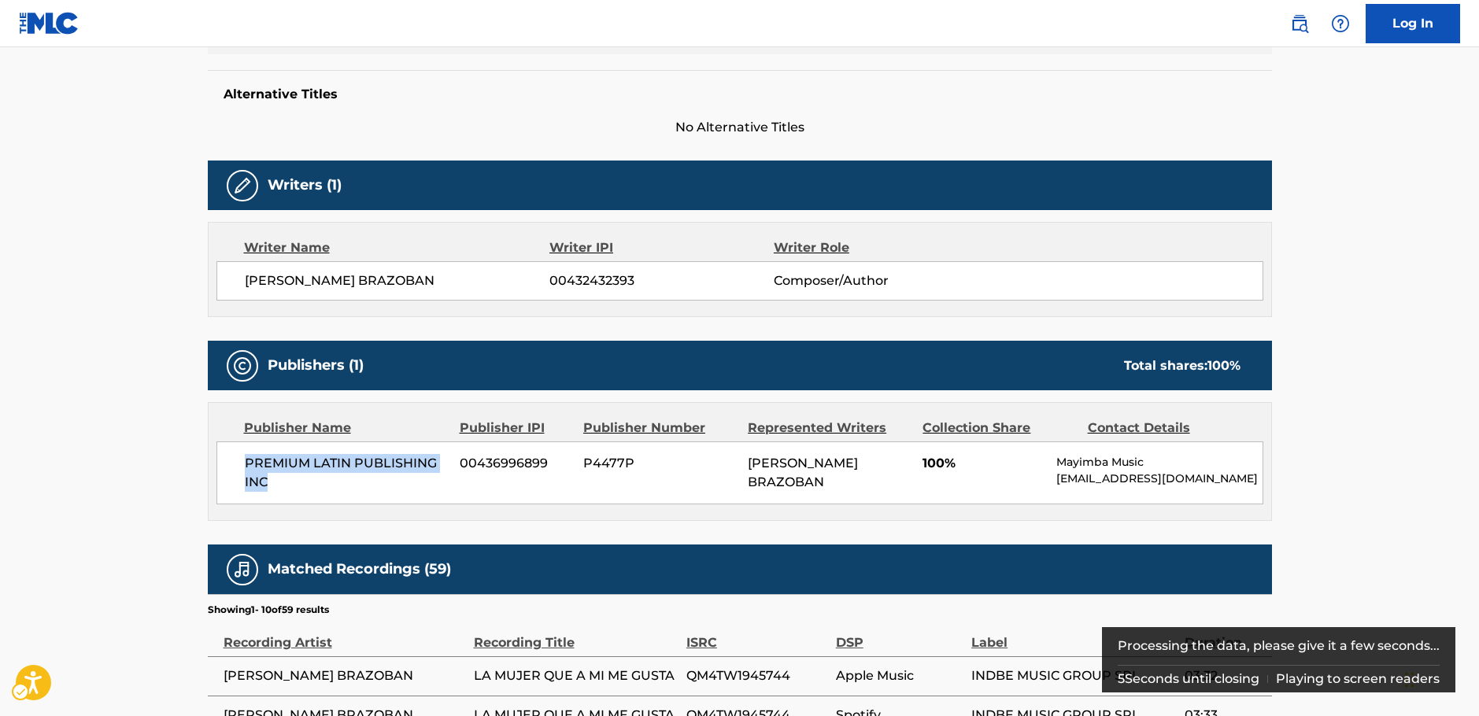
drag, startPoint x: 309, startPoint y: 481, endPoint x: 221, endPoint y: 464, distance: 89.8
click at [221, 464] on div "PREMIUM LATIN PUBLISHING INC 00436996899 P4477P [PERSON_NAME] BRAZOBAN 100% May…" at bounding box center [739, 473] width 1047 height 63
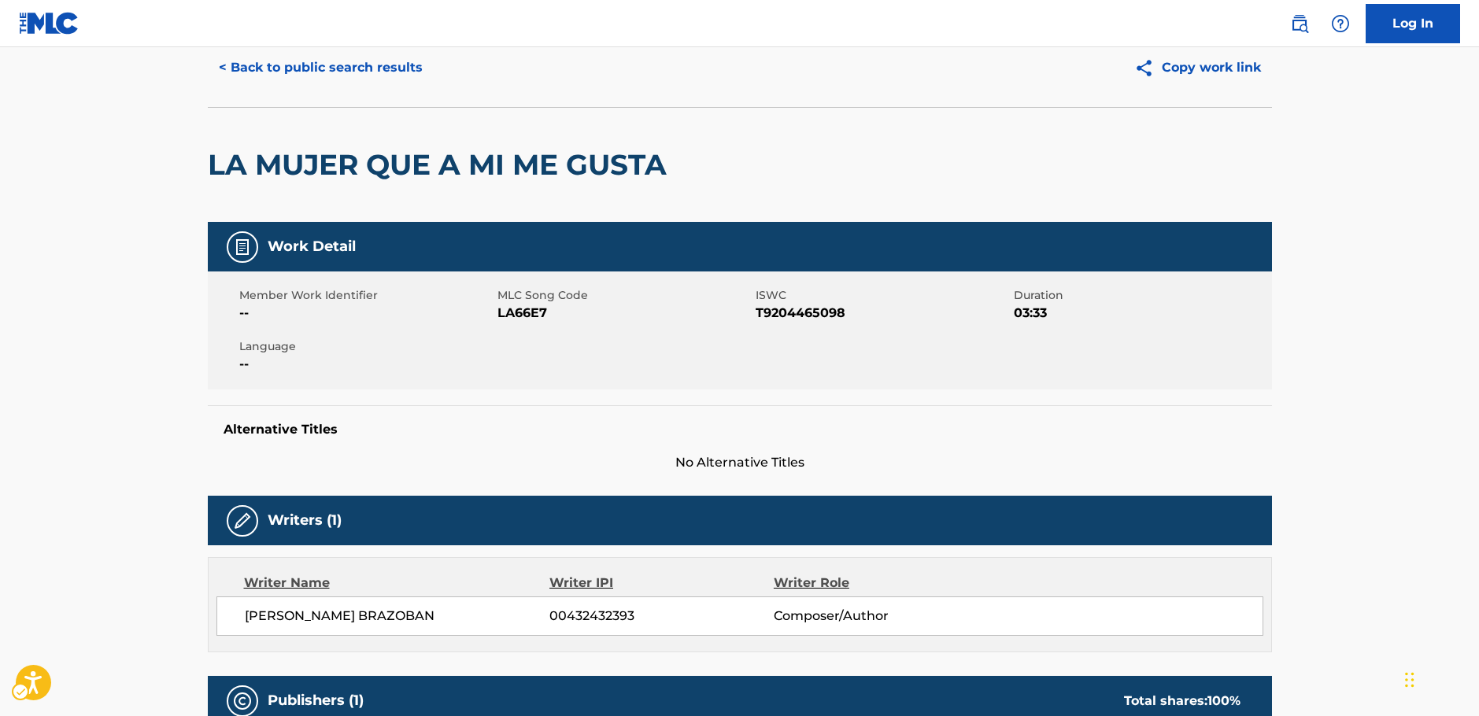
scroll to position [0, 0]
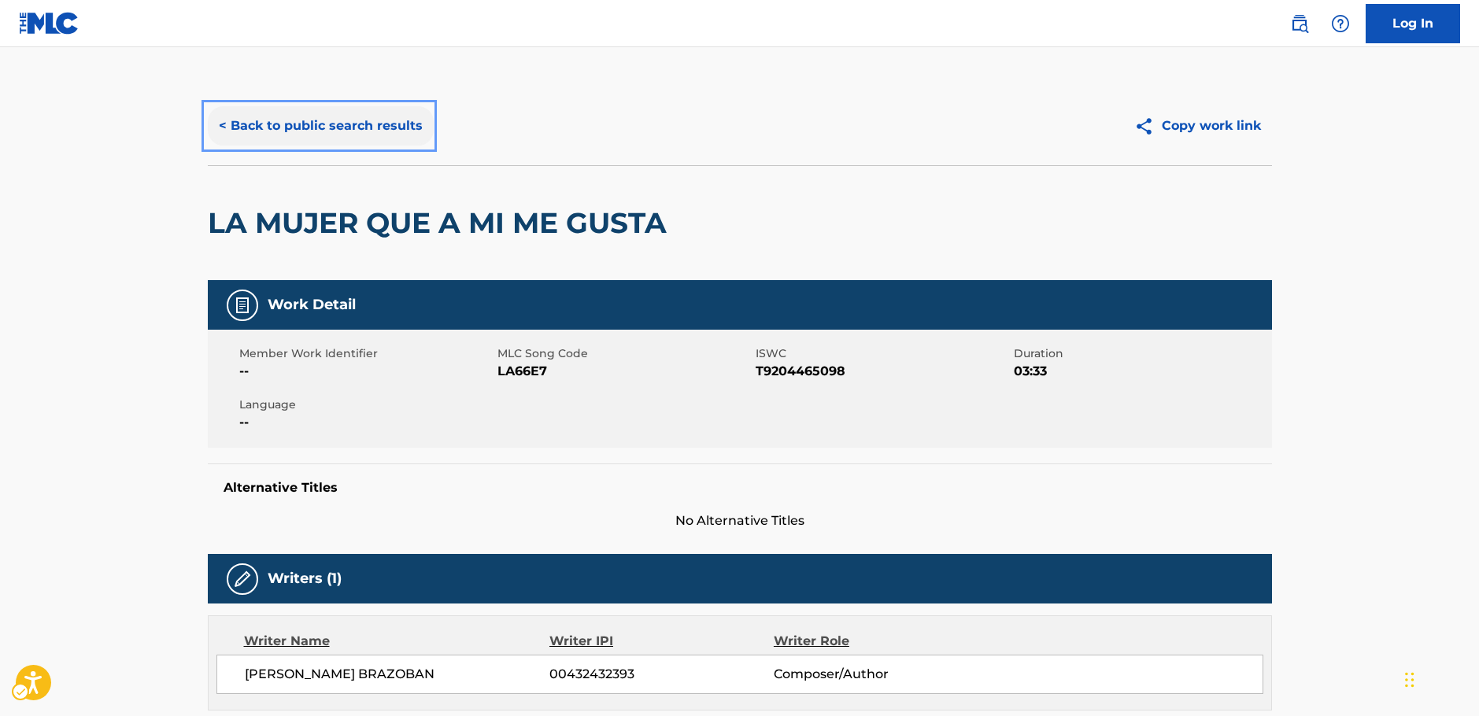
click at [269, 127] on button "< Back to public search results" at bounding box center [321, 125] width 226 height 39
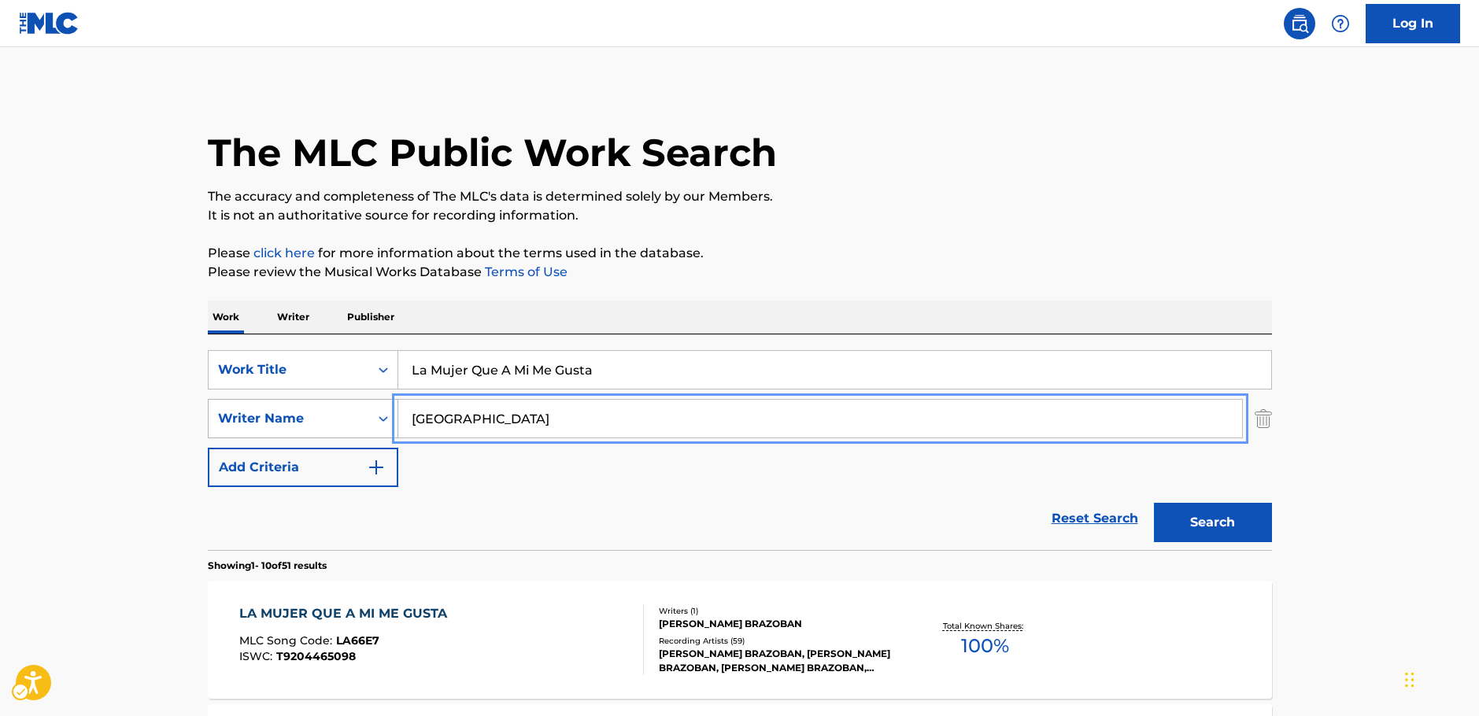
drag, startPoint x: 420, startPoint y: 424, endPoint x: 637, endPoint y: 393, distance: 219.5
click at [325, 427] on div "SearchWithCriteria63f74fdc-74e8-4482-a200-6c27f0c5c00b Writer Name Brazoban" at bounding box center [740, 418] width 1064 height 39
paste input "[PERSON_NAME]"
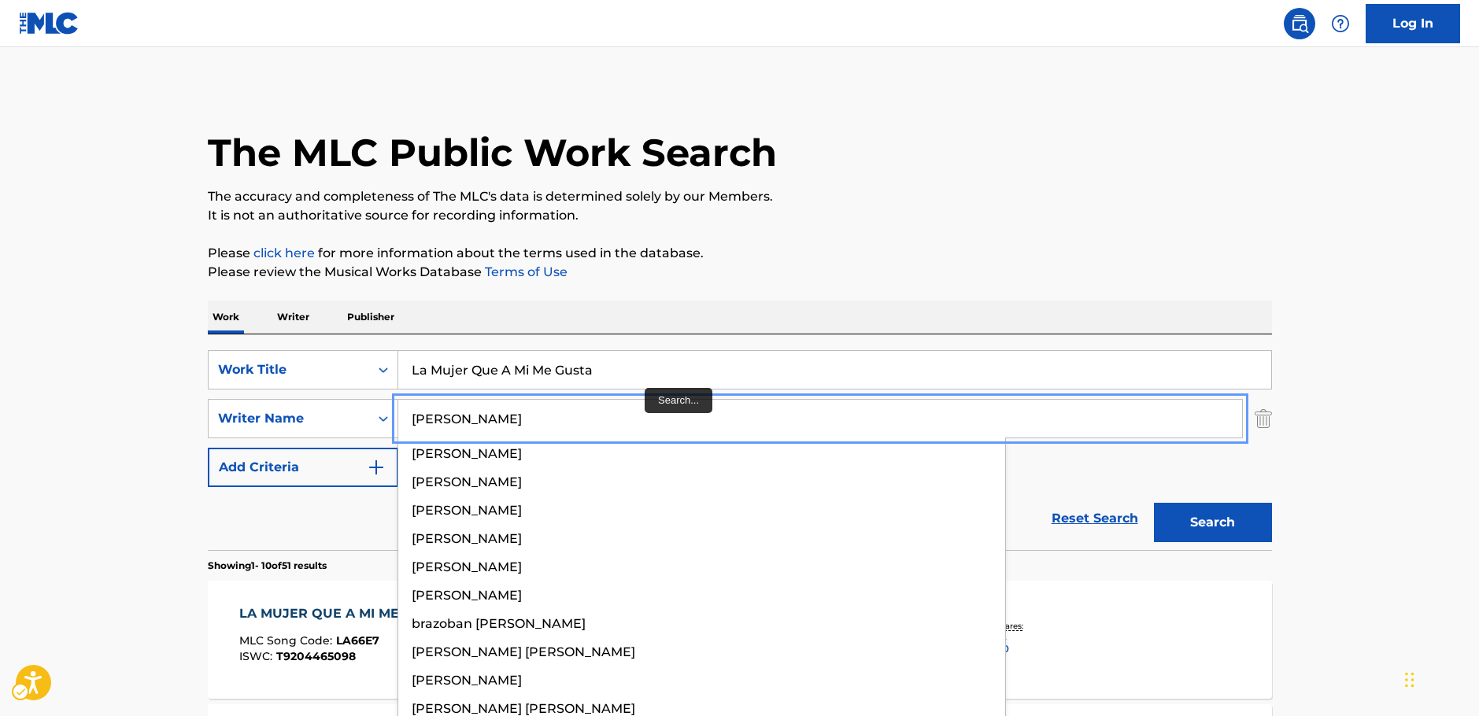
type input "[PERSON_NAME]"
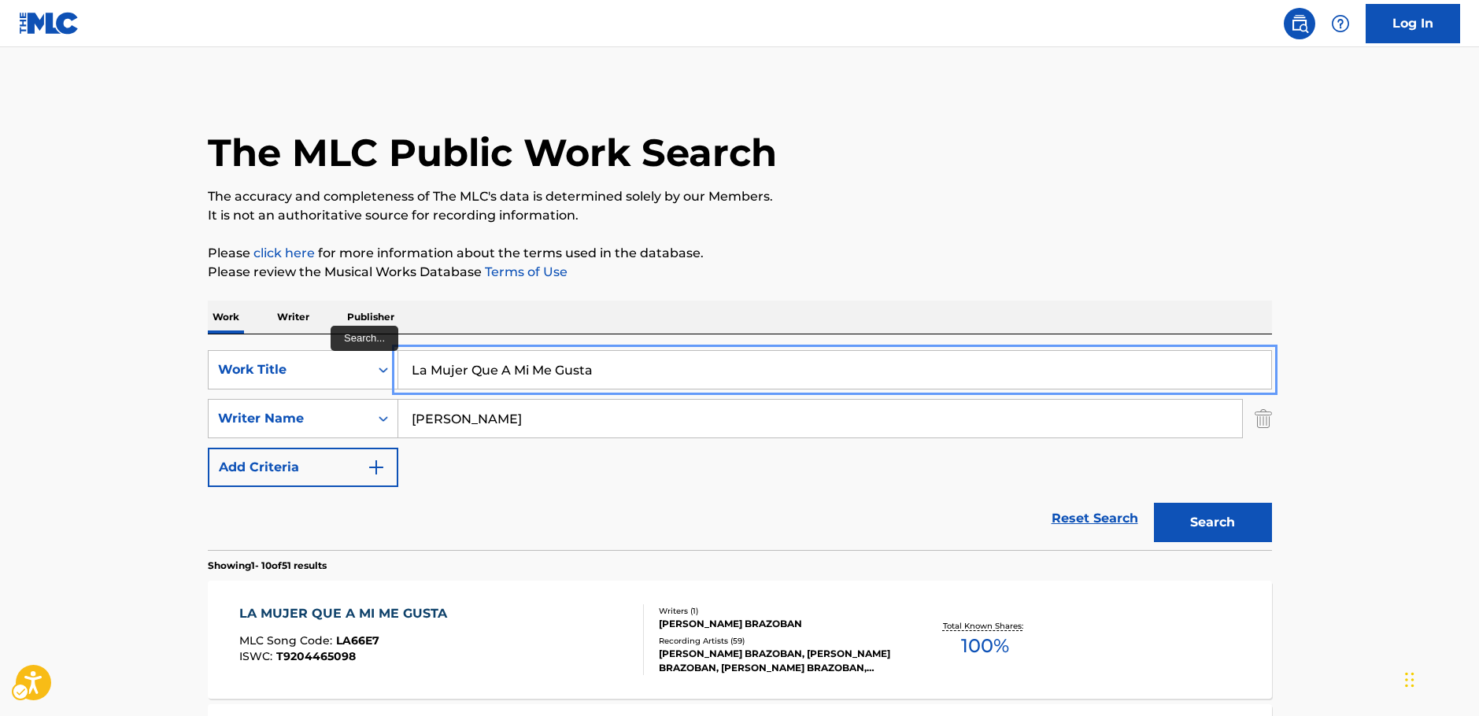
drag, startPoint x: 595, startPoint y: 371, endPoint x: 144, endPoint y: 379, distance: 451.0
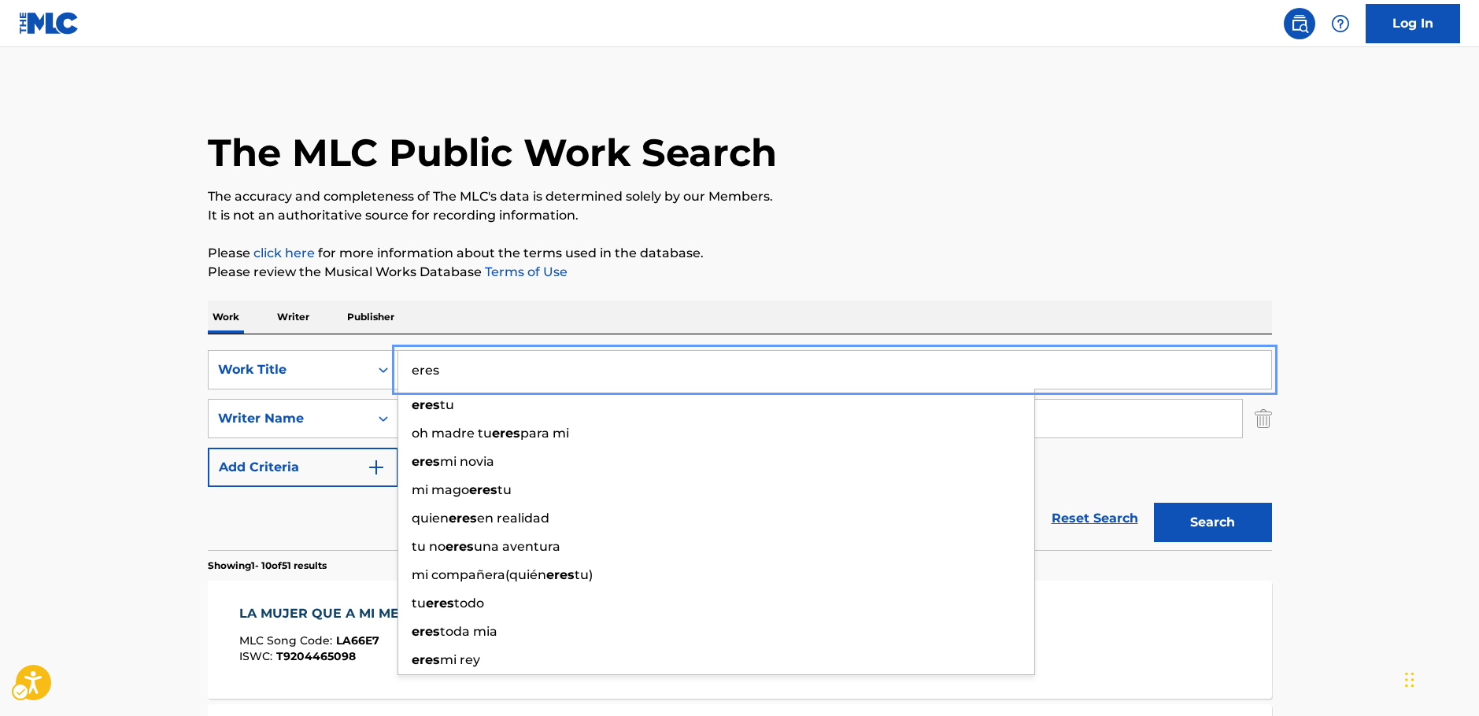
type input "eres"
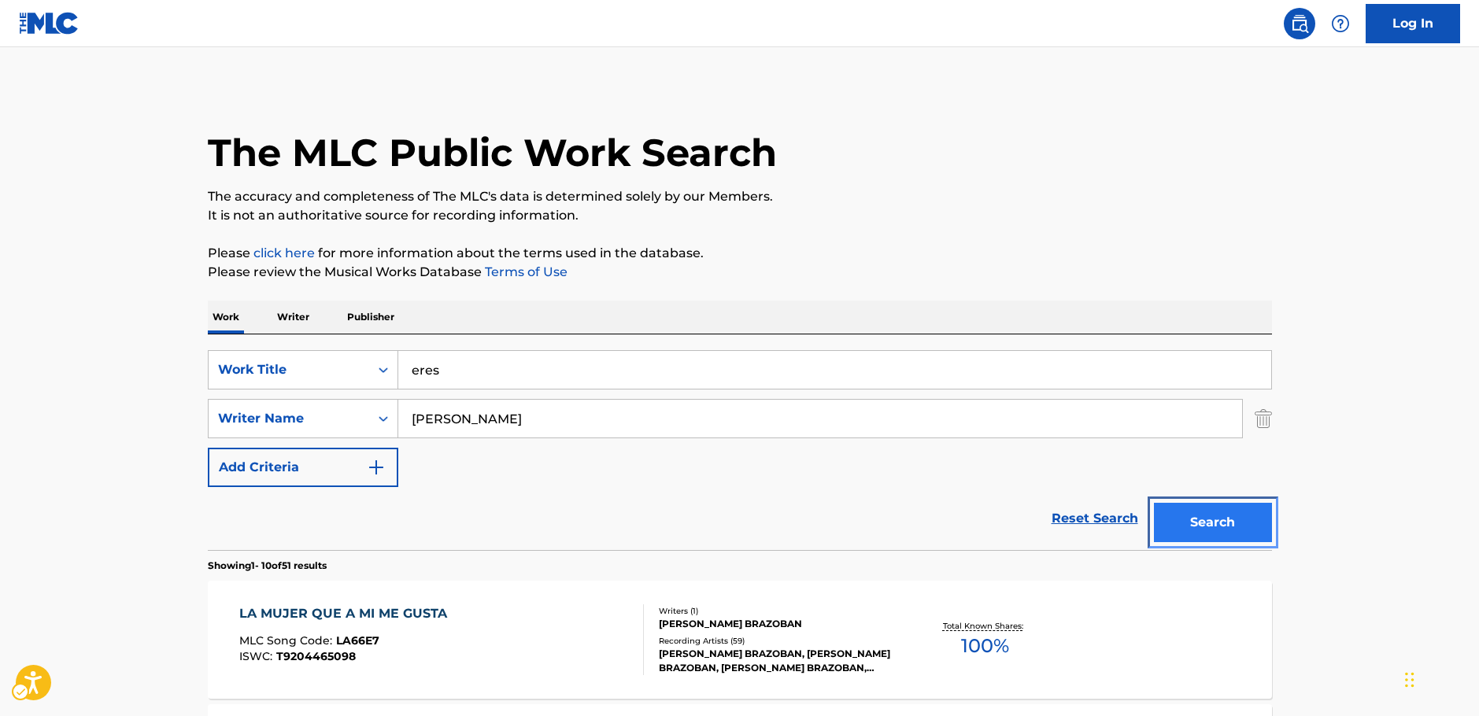
click at [1239, 526] on button "Search" at bounding box center [1213, 522] width 118 height 39
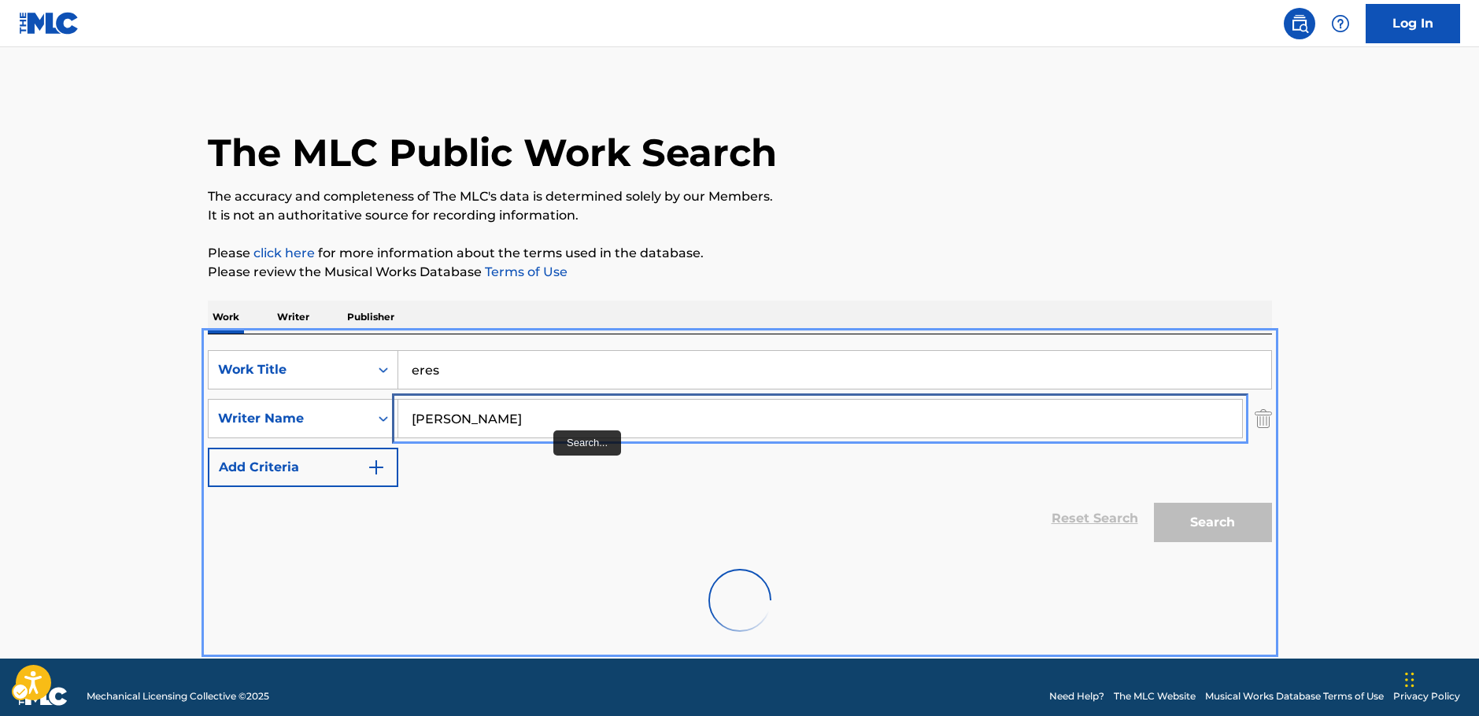
click at [511, 425] on input "[PERSON_NAME]" at bounding box center [820, 419] width 844 height 38
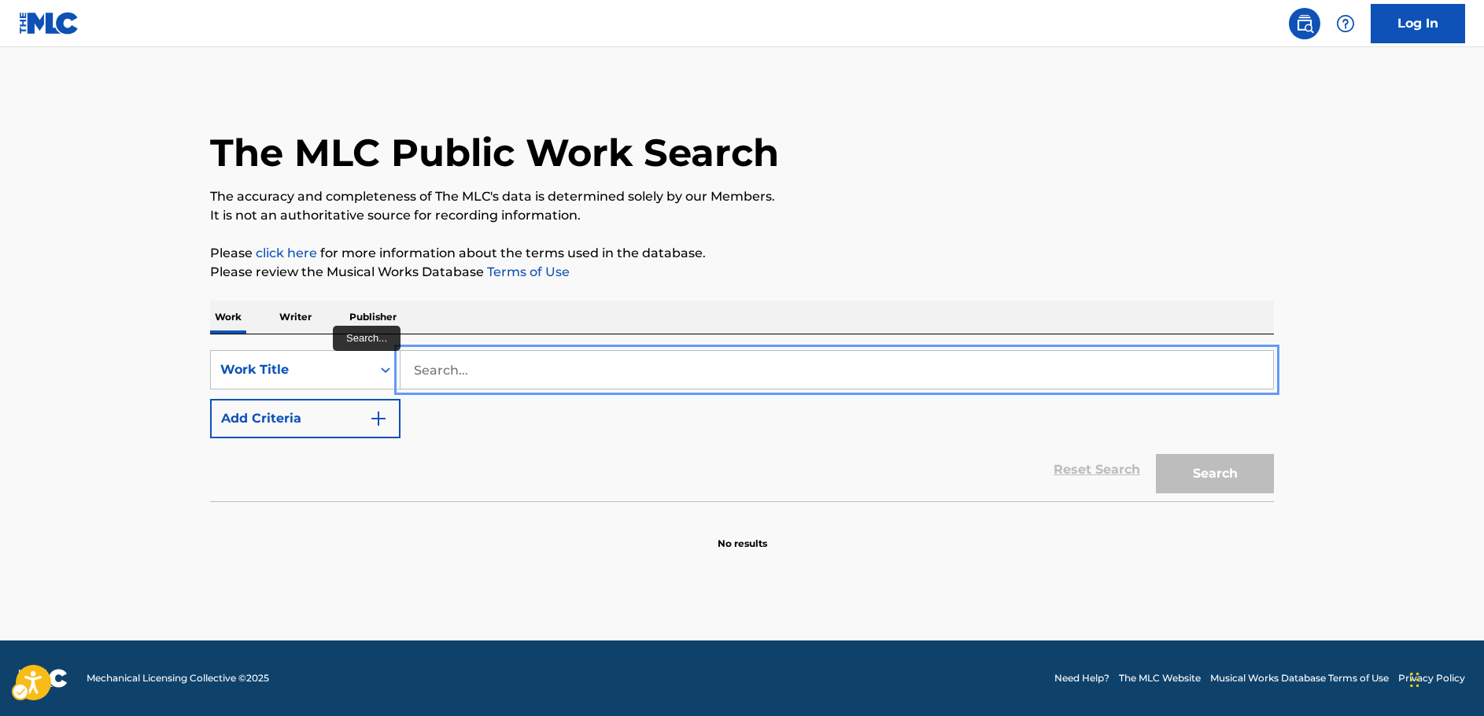
click at [456, 362] on input "Search..." at bounding box center [837, 370] width 873 height 38
paste input "Eres"
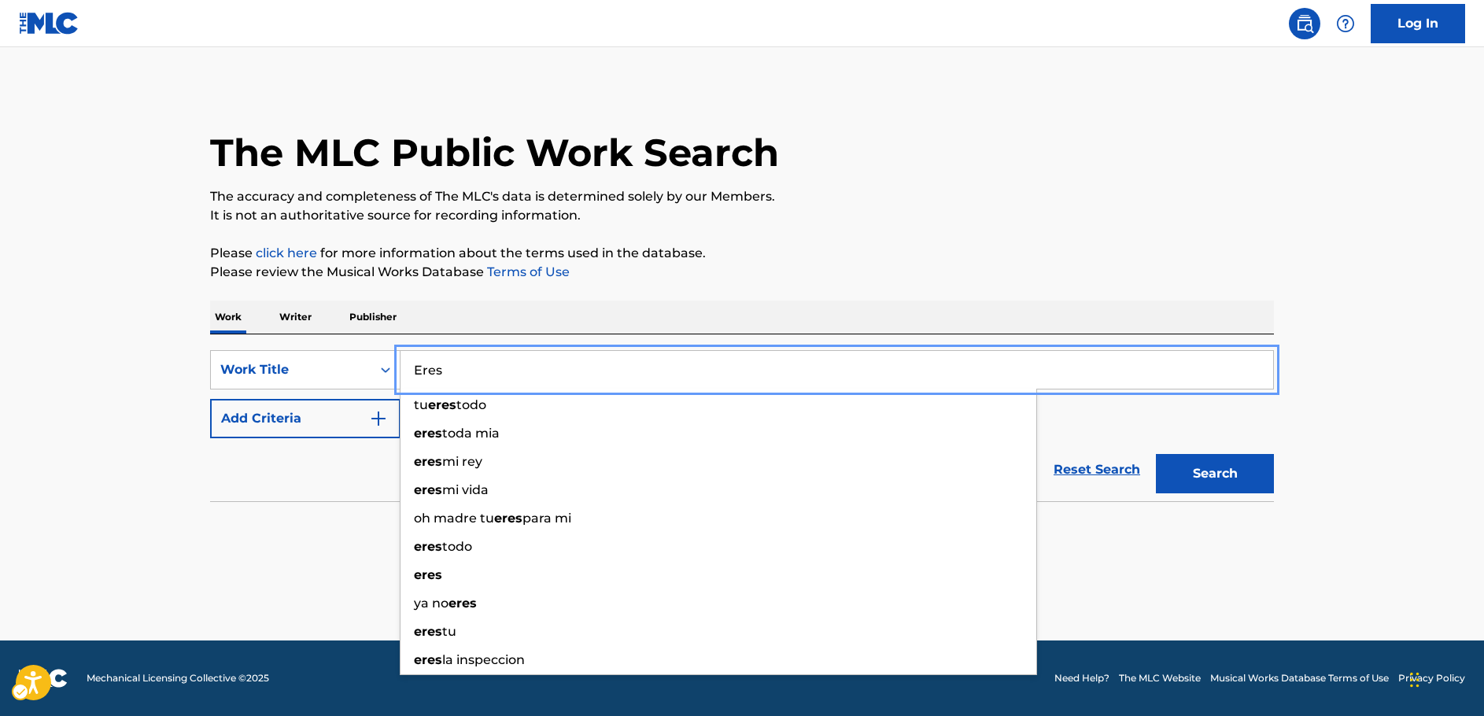
type input "Eres"
click at [382, 426] on img "Search Form" at bounding box center [378, 418] width 19 height 19
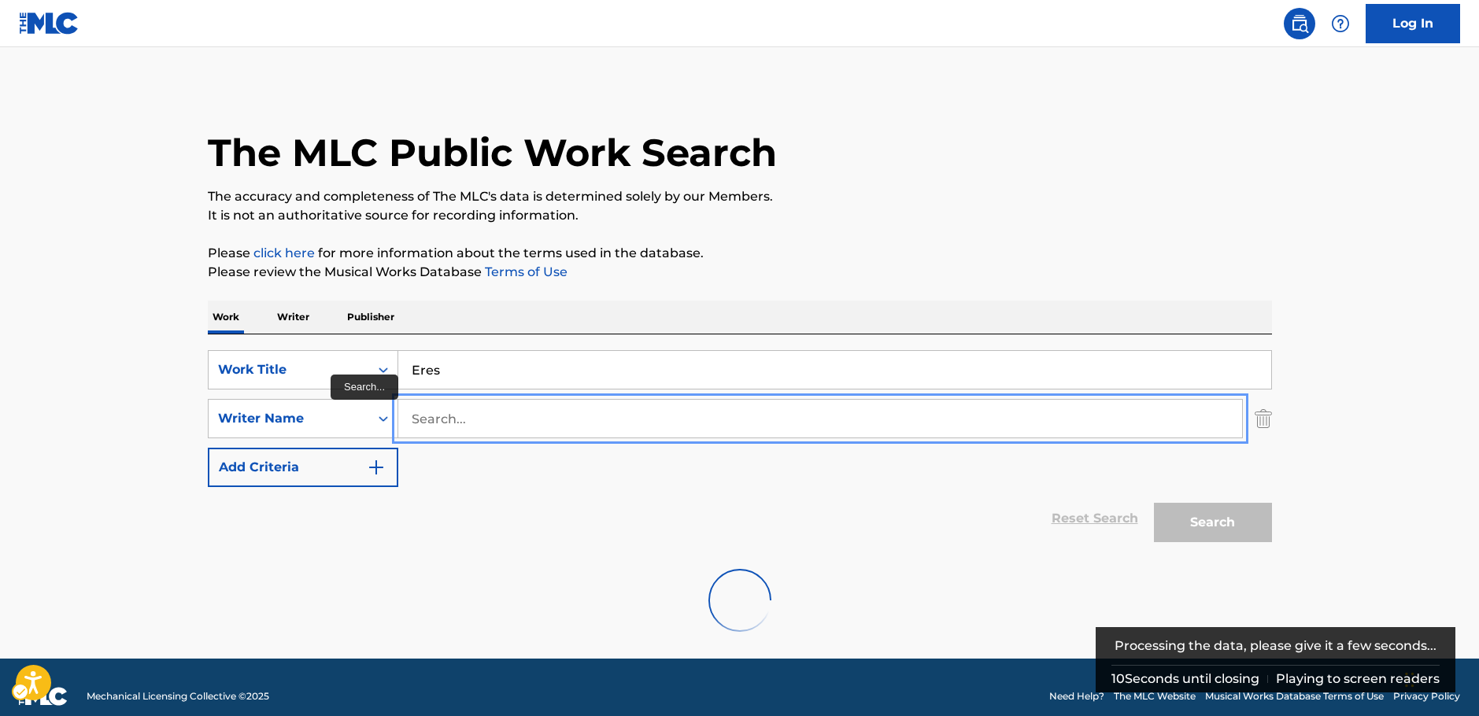
click at [433, 419] on input "Search..." at bounding box center [820, 419] width 844 height 38
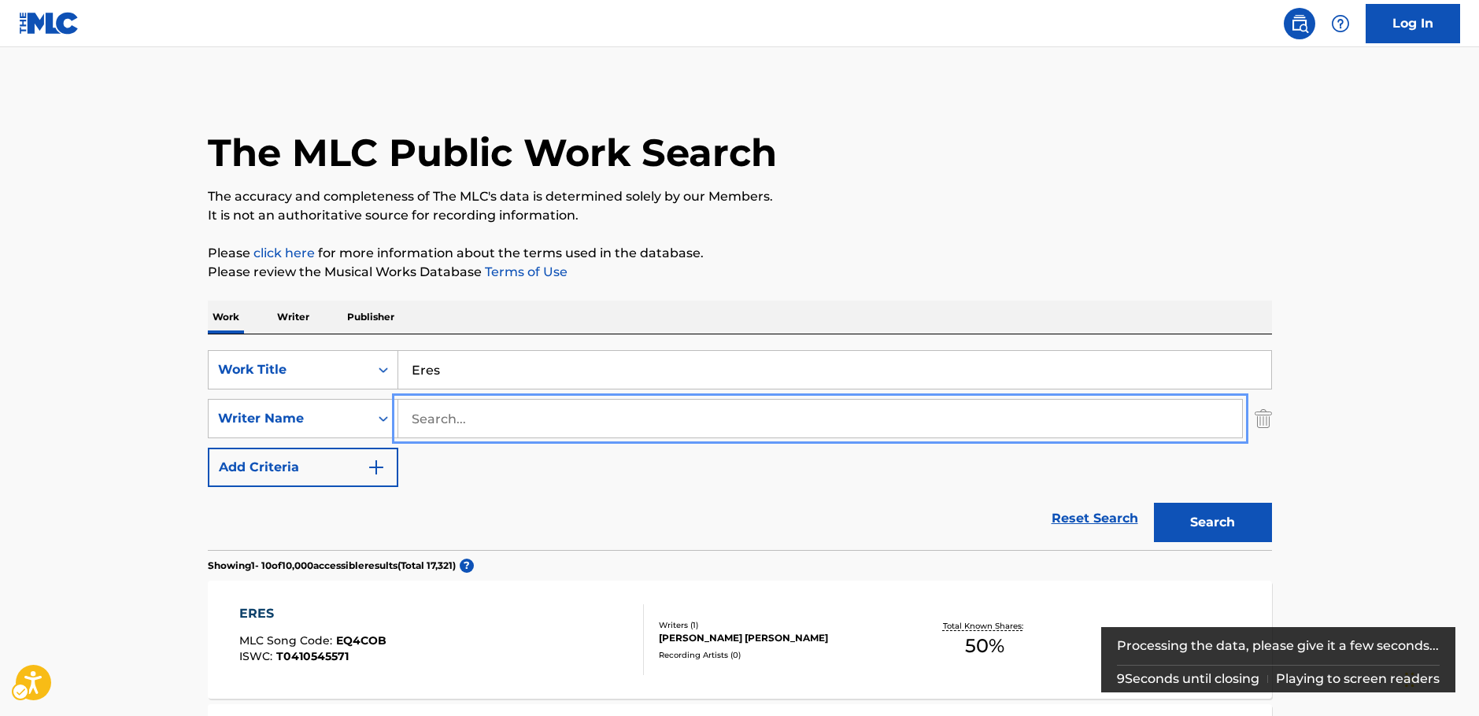
paste input "[PERSON_NAME]"
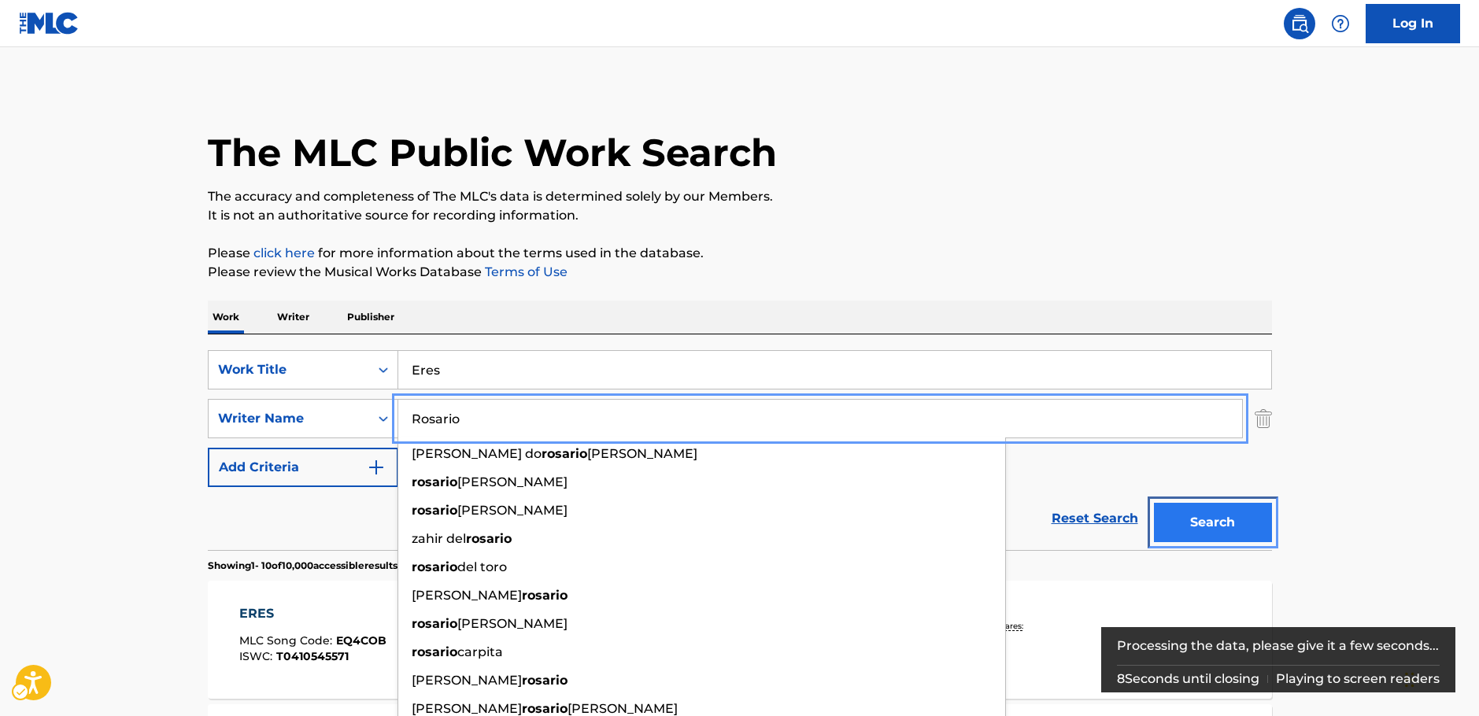
click at [1213, 526] on button "Search" at bounding box center [1213, 522] width 118 height 39
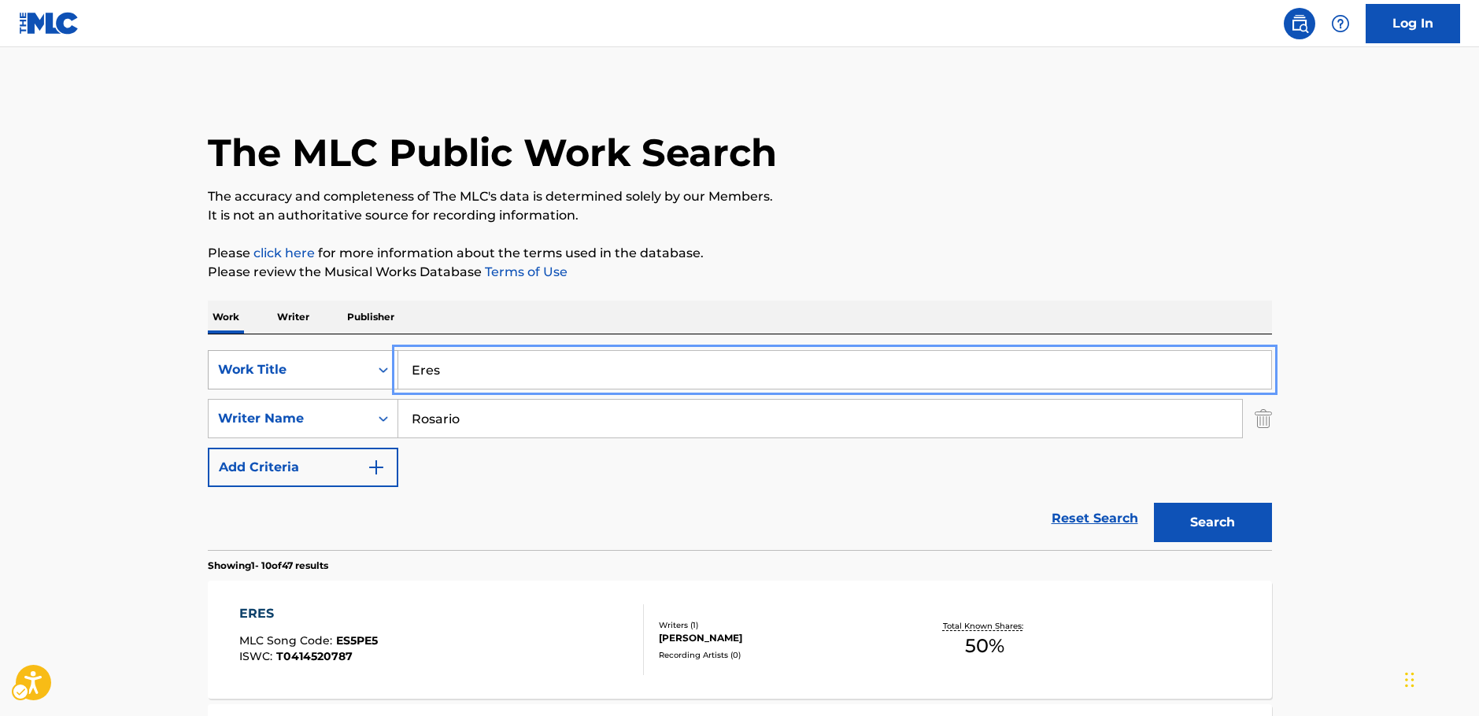
drag, startPoint x: 442, startPoint y: 379, endPoint x: 369, endPoint y: 382, distance: 72.5
click at [369, 382] on div "SearchWithCriteria8a12aff6-3fe6-4ec9-97a5-5cb9d7aaf7ed Work Title Eres" at bounding box center [740, 369] width 1064 height 39
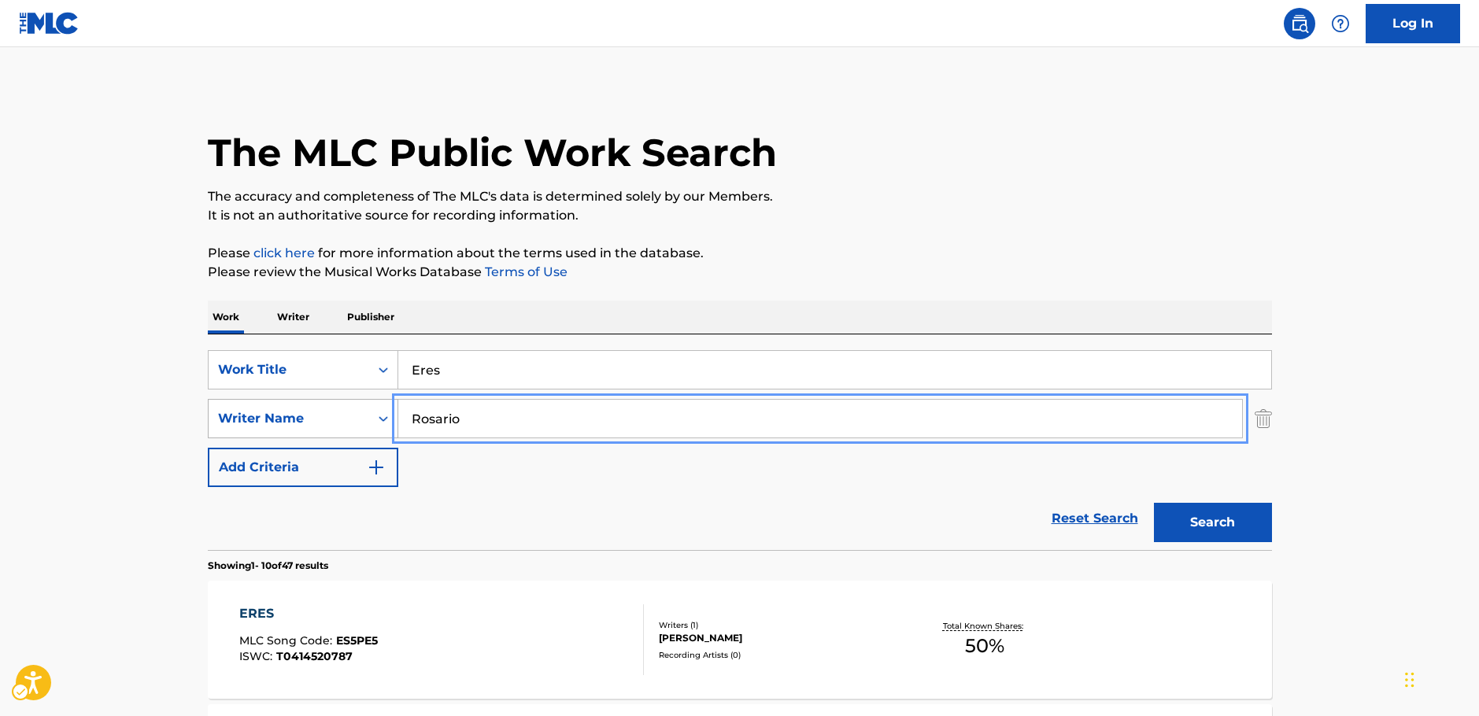
drag, startPoint x: 482, startPoint y: 421, endPoint x: 279, endPoint y: 434, distance: 203.4
click at [279, 434] on div "SearchWithCriteriab2dc6706-aca7-4279-bec4-255e5f5ff695 Writer Name Rosario" at bounding box center [740, 418] width 1064 height 39
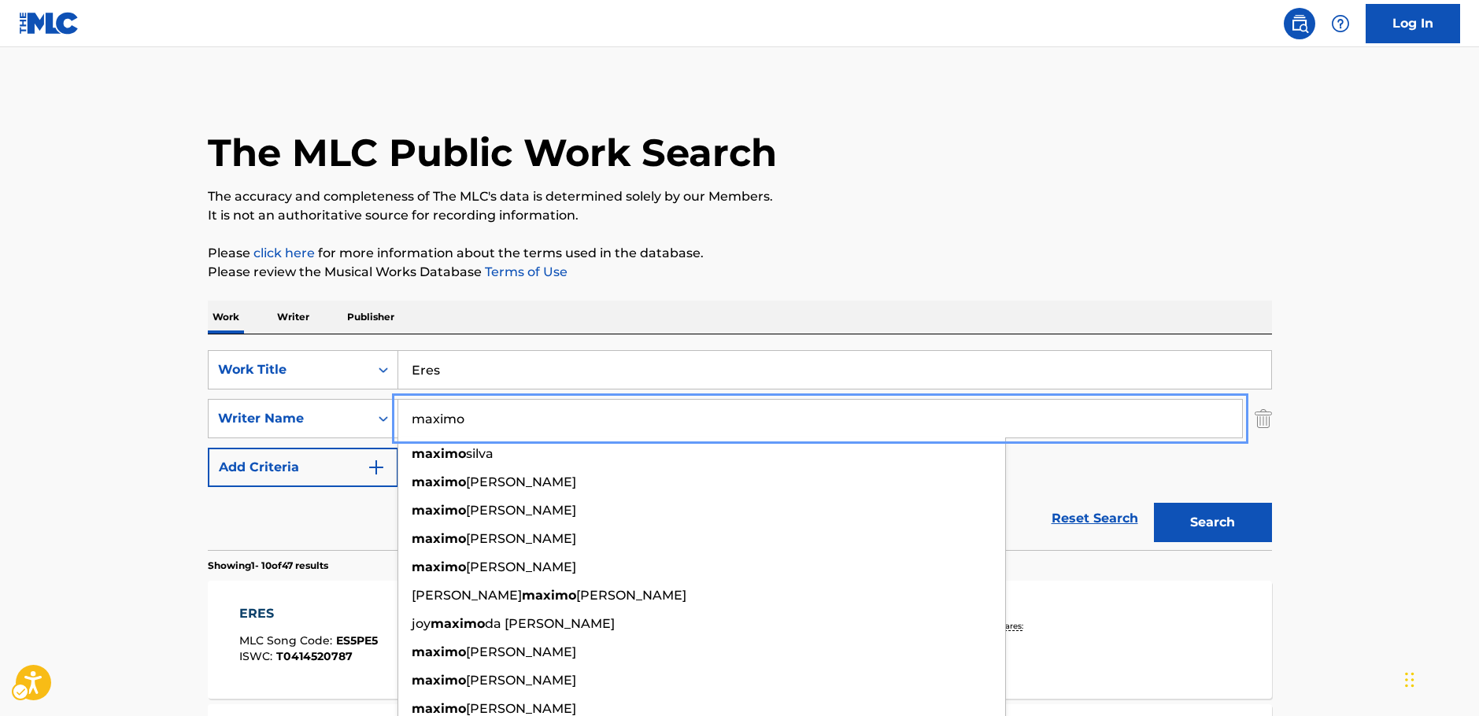
type input "maximo"
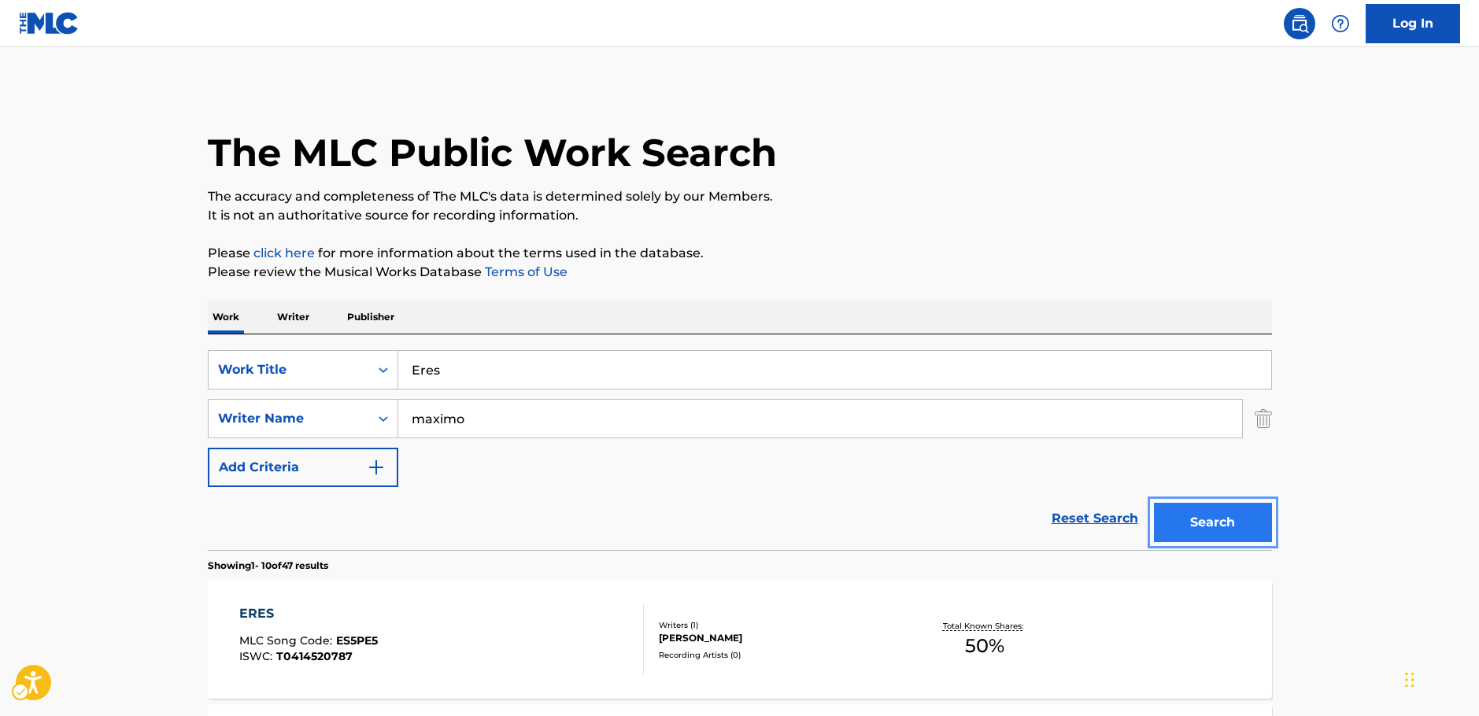
click at [1230, 520] on button "Search" at bounding box center [1213, 522] width 118 height 39
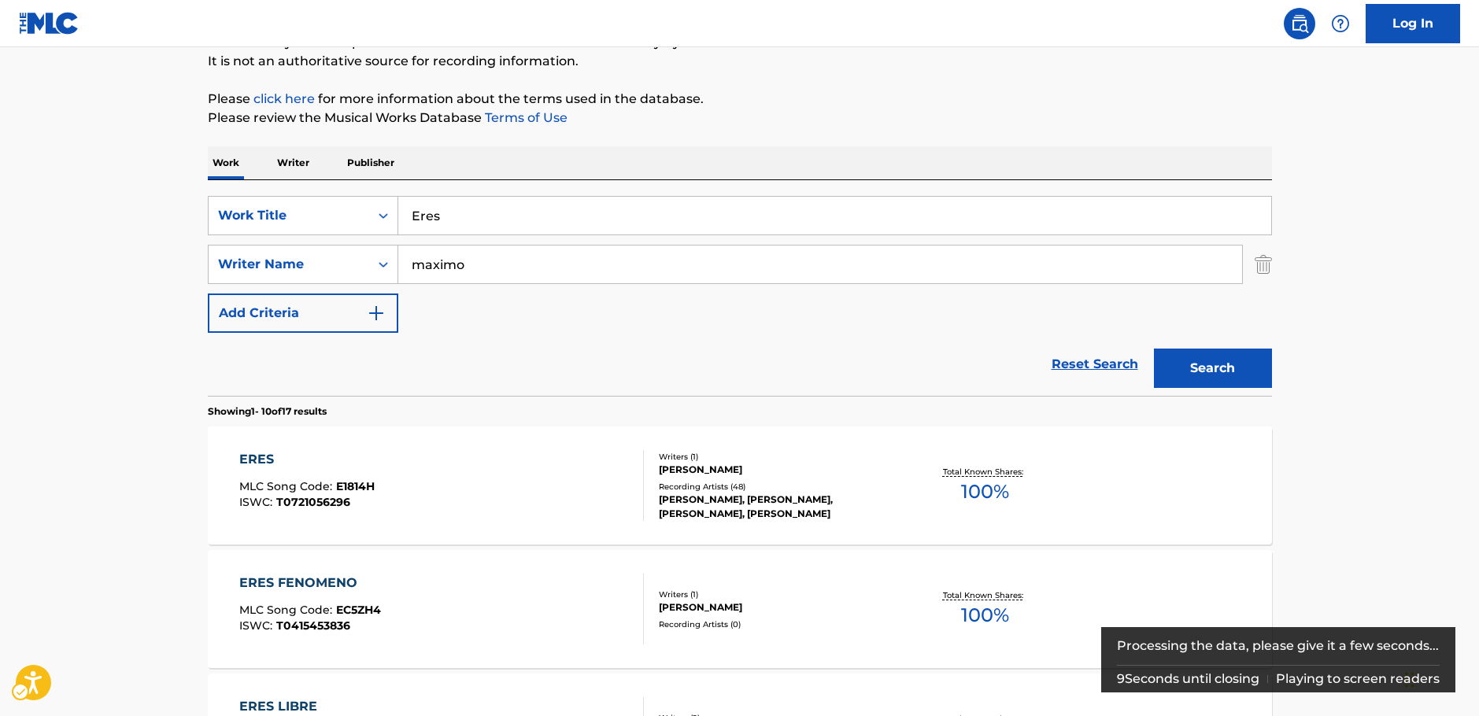
scroll to position [157, 0]
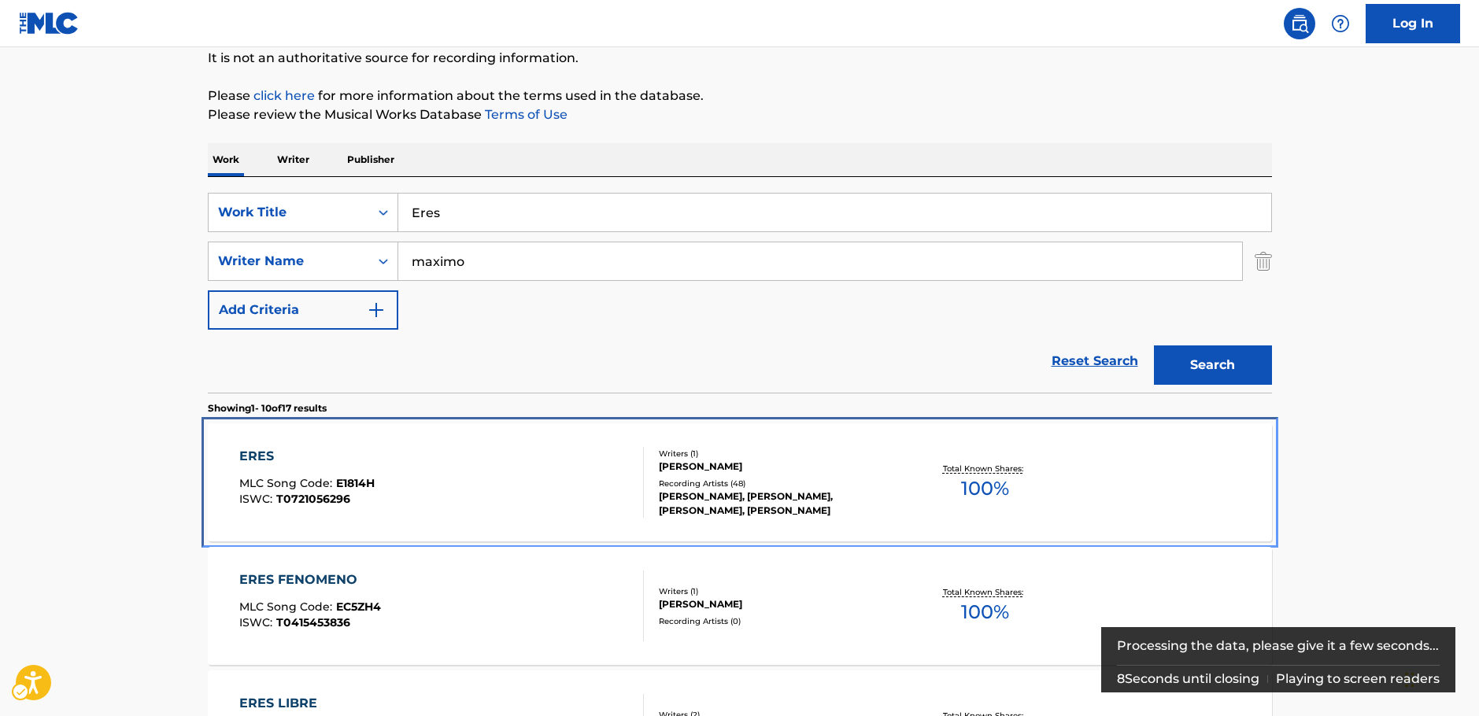
click at [438, 474] on div "ERES MLC Song Code : E1814H ISWC : T0721056296" at bounding box center [441, 482] width 405 height 71
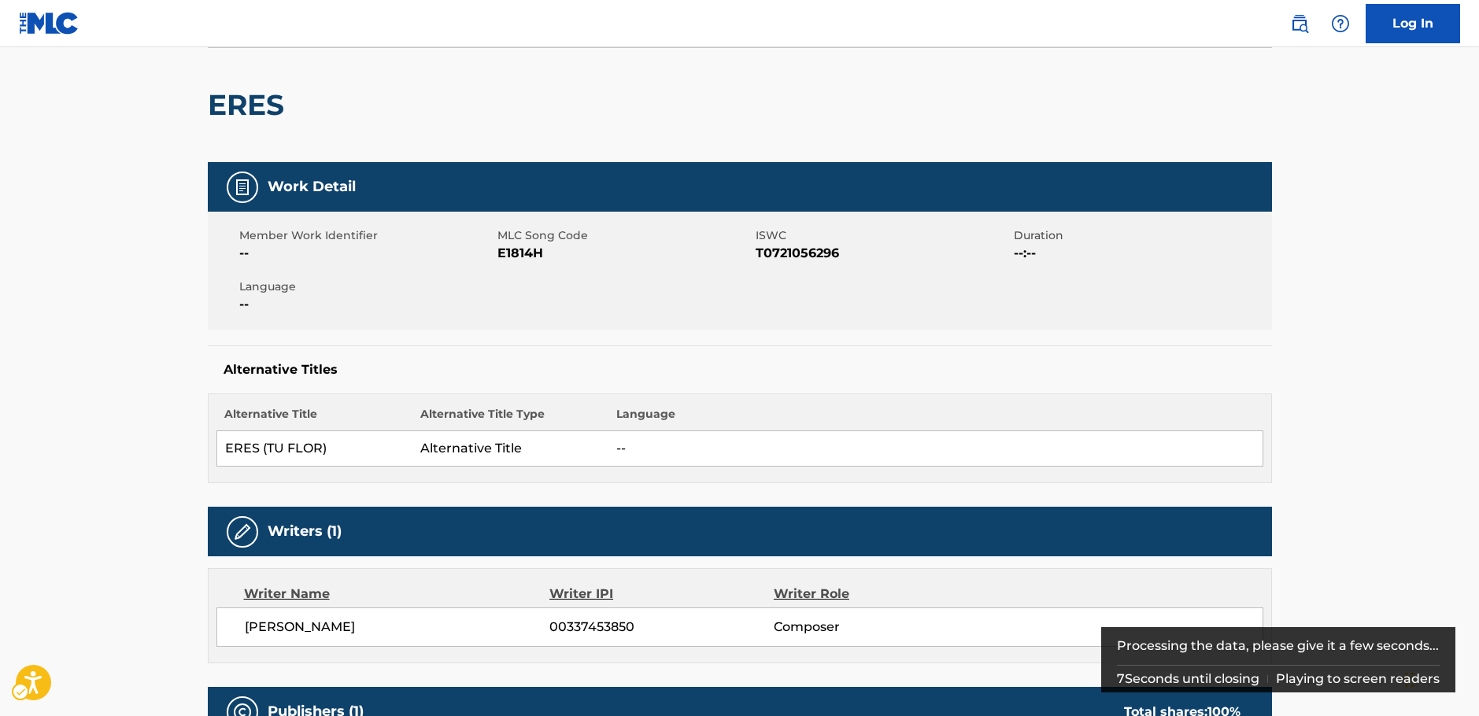
scroll to position [393, 0]
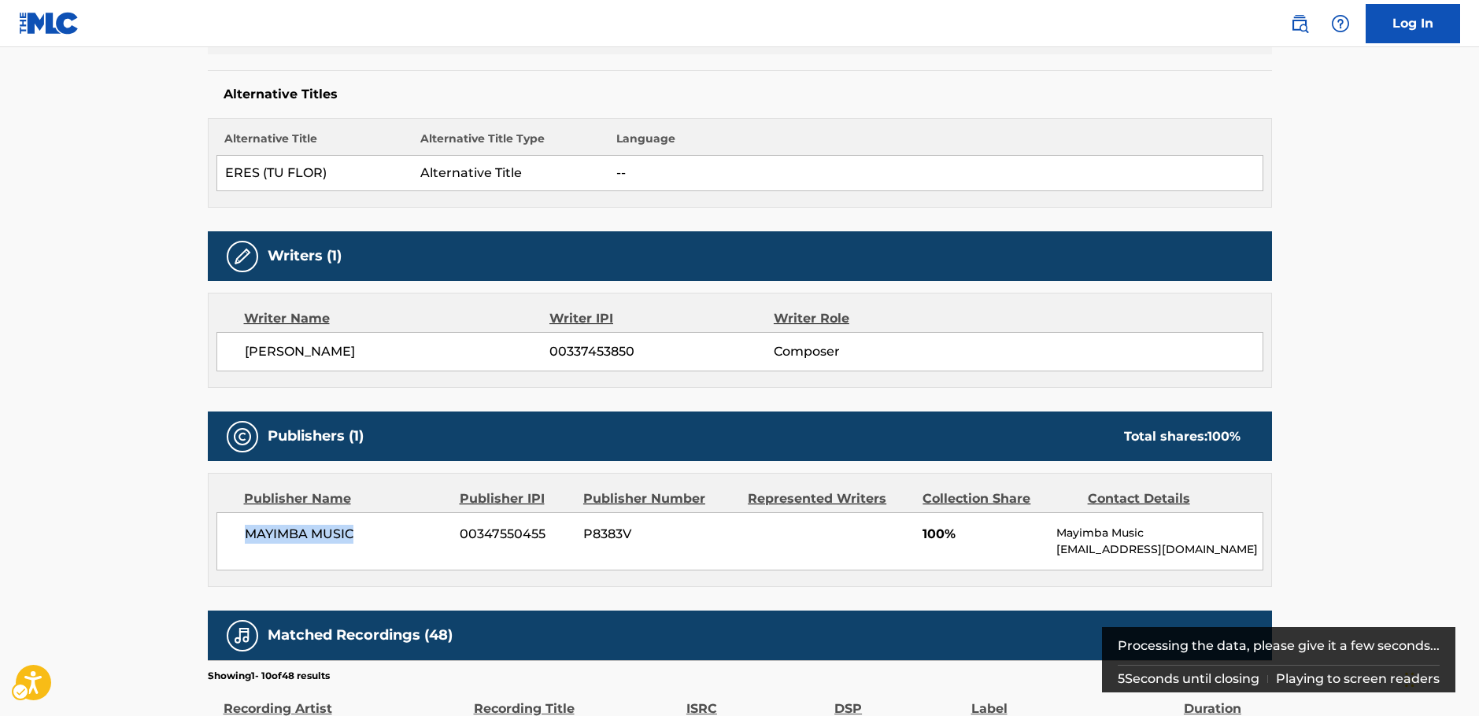
drag, startPoint x: 378, startPoint y: 534, endPoint x: 240, endPoint y: 536, distance: 137.7
click at [240, 536] on div "MAYIMBA MUSIC 00347550455 P8383V 100% Mayimba Music mayimbamusic@aol.com" at bounding box center [739, 541] width 1047 height 58
copy span "MAYIMBA MUSIC"
